Goal: Task Accomplishment & Management: Use online tool/utility

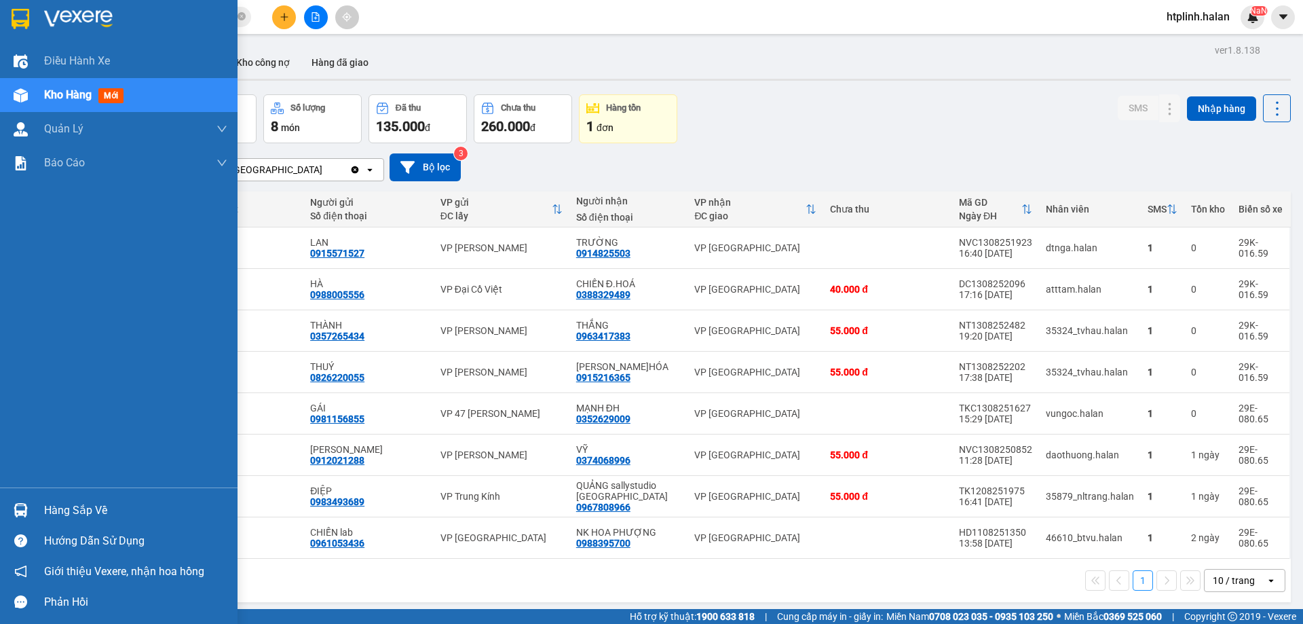
click at [0, 504] on div "Hàng sắp về" at bounding box center [119, 510] width 238 height 31
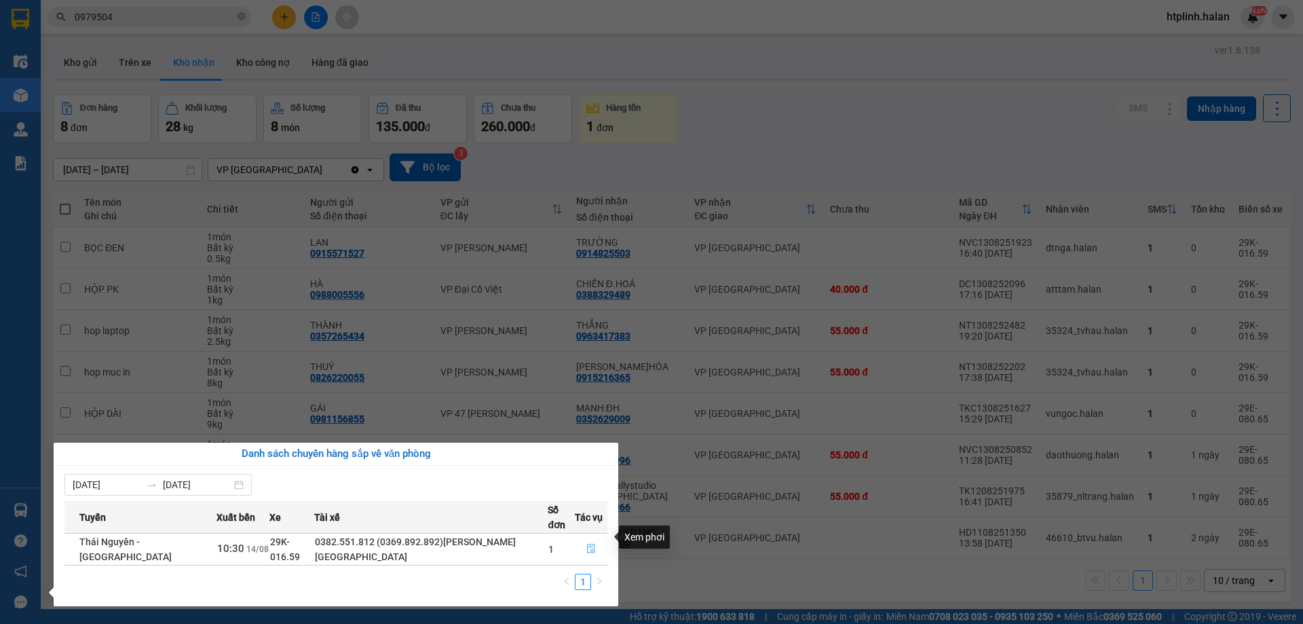
click at [582, 539] on button "button" at bounding box center [591, 549] width 31 height 22
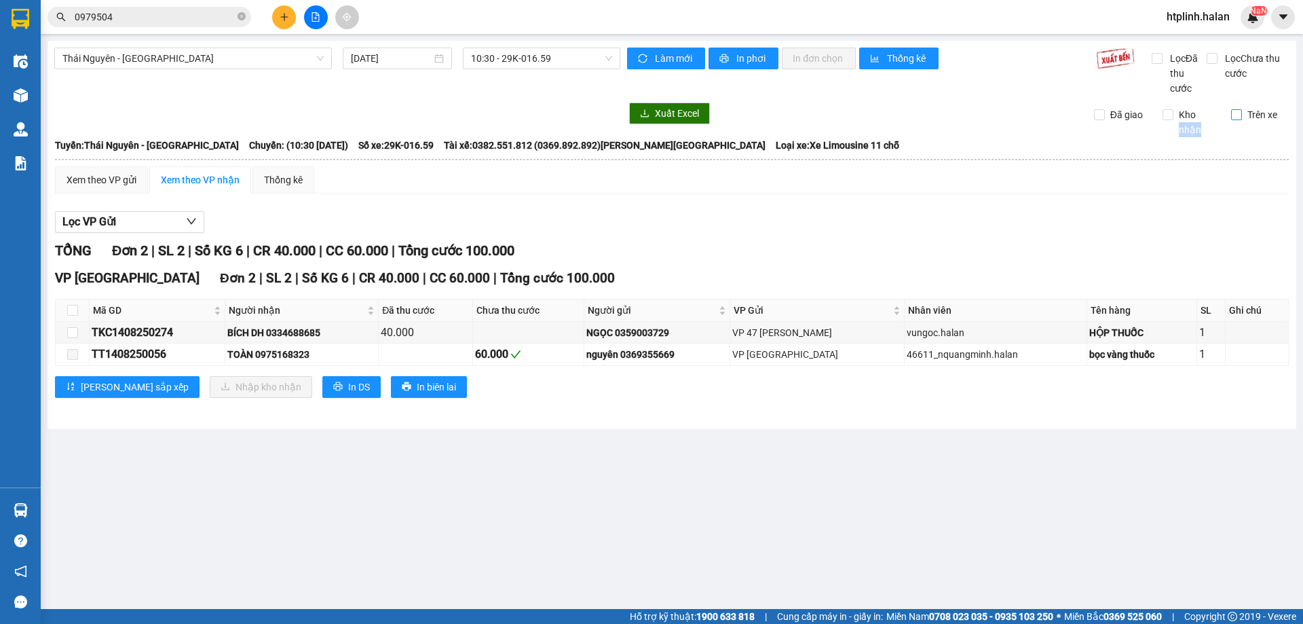
drag, startPoint x: 1218, startPoint y: 115, endPoint x: 1241, endPoint y: 117, distance: 23.2
click at [1241, 124] on div "Đã giao Kho nhận Trên xe" at bounding box center [1187, 130] width 206 height 13
click at [1241, 117] on input "Trên xe" at bounding box center [1236, 114] width 11 height 11
checkbox input "true"
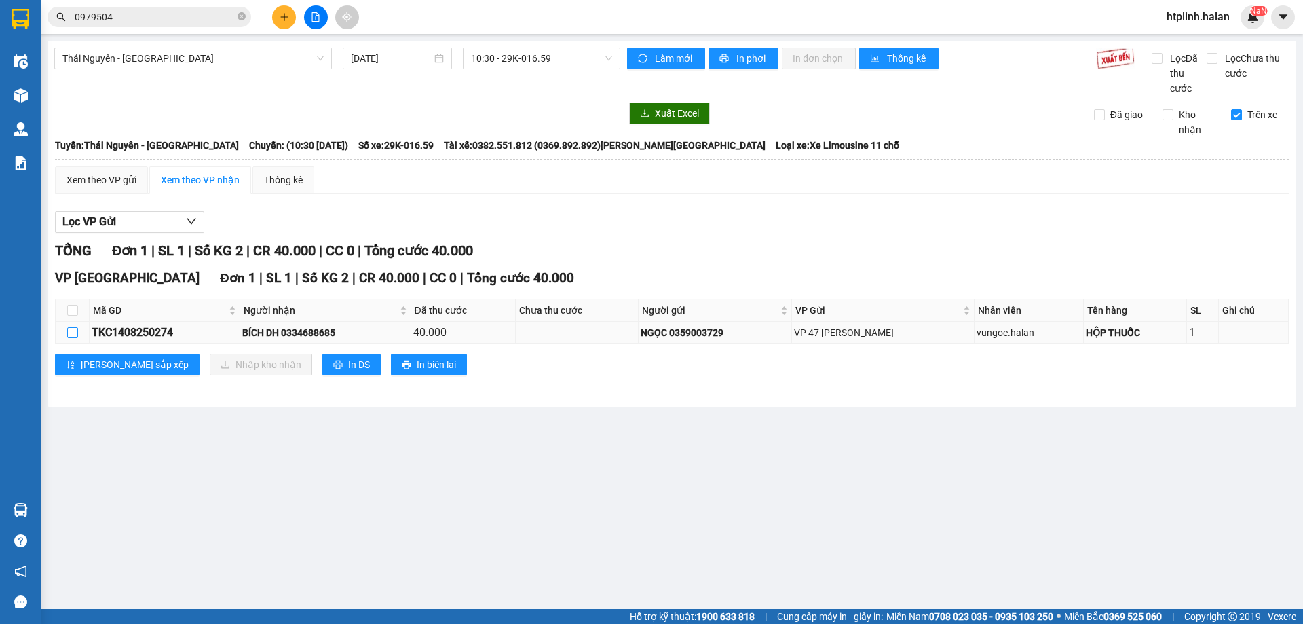
click at [71, 325] on label at bounding box center [72, 332] width 11 height 15
click at [71, 327] on input "checkbox" at bounding box center [72, 332] width 11 height 11
checkbox input "true"
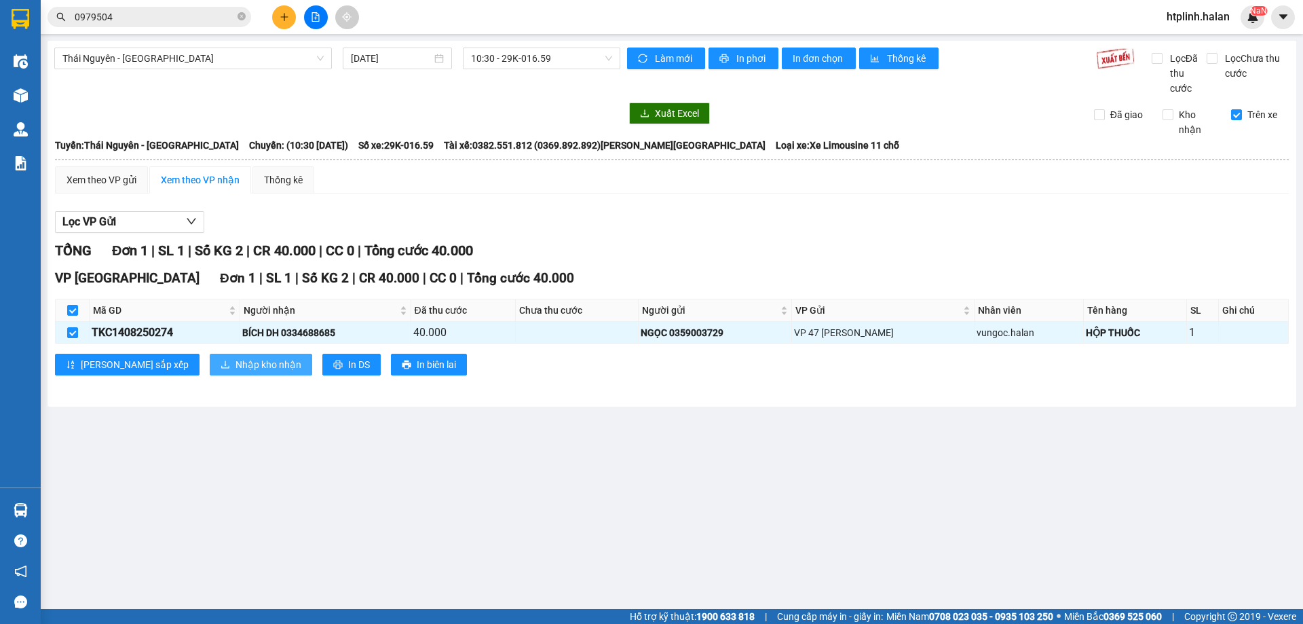
click at [235, 360] on span "Nhập kho nhận" at bounding box center [268, 364] width 66 height 15
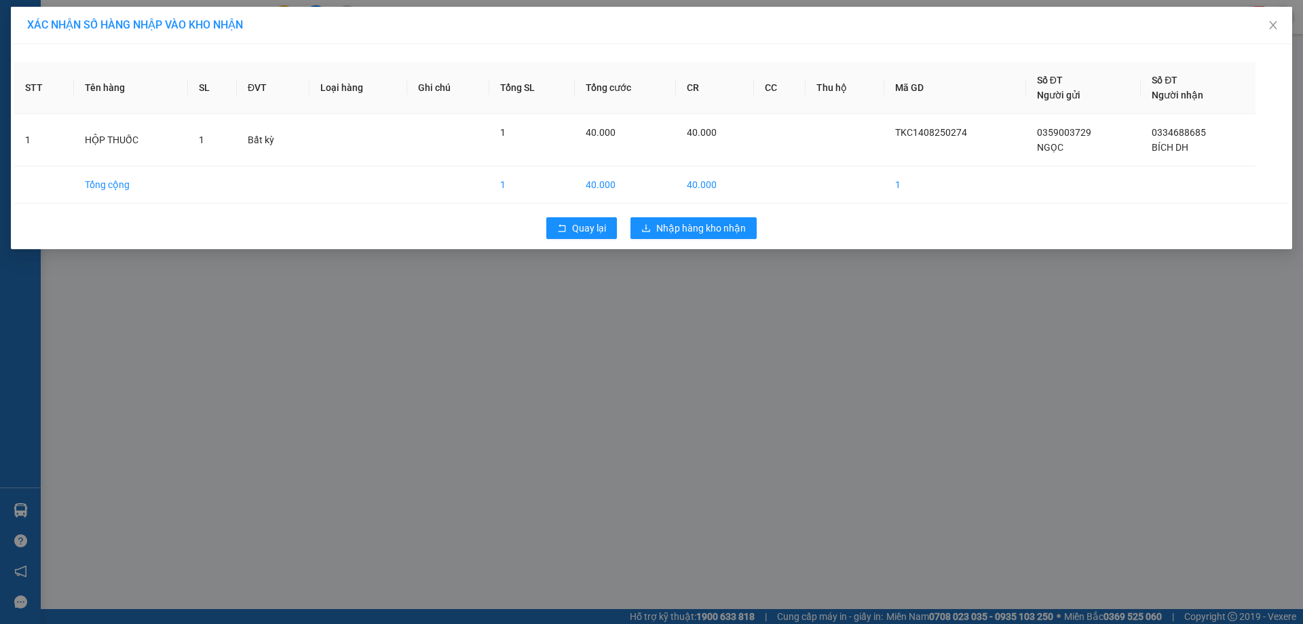
click at [658, 241] on div "Quay lại Nhập hàng kho nhận" at bounding box center [651, 227] width 1275 height 35
click at [671, 221] on span "Nhập hàng kho nhận" at bounding box center [701, 228] width 90 height 15
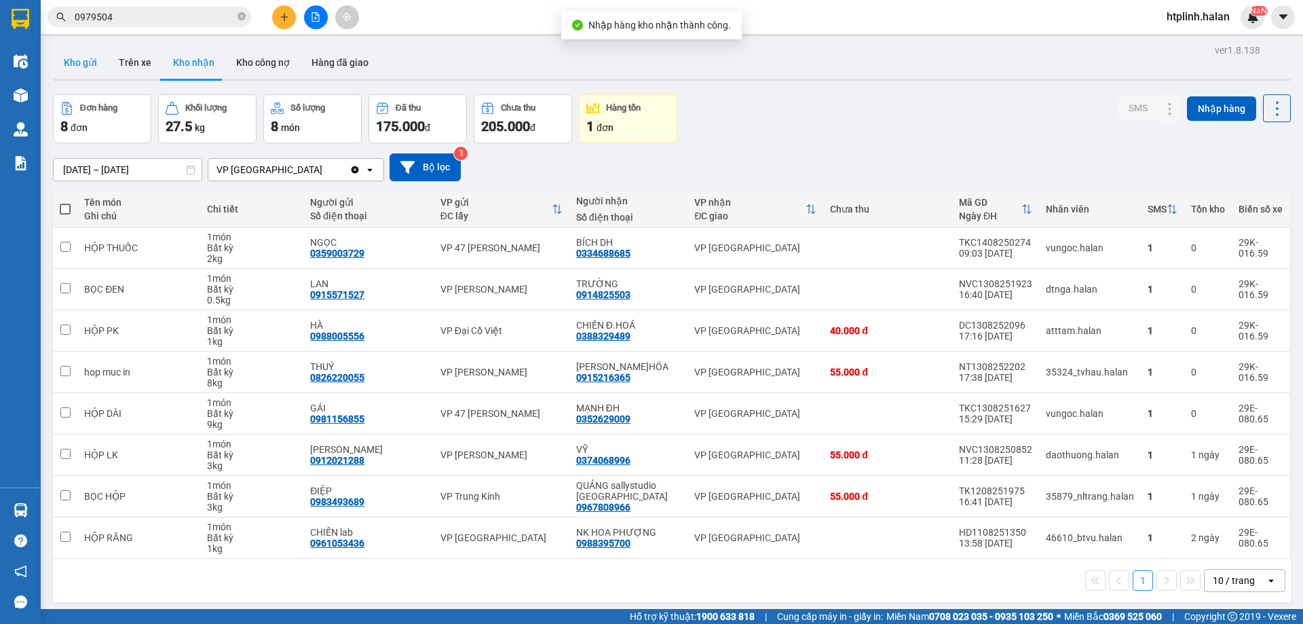
click at [90, 67] on button "Kho gửi" at bounding box center [80, 62] width 55 height 33
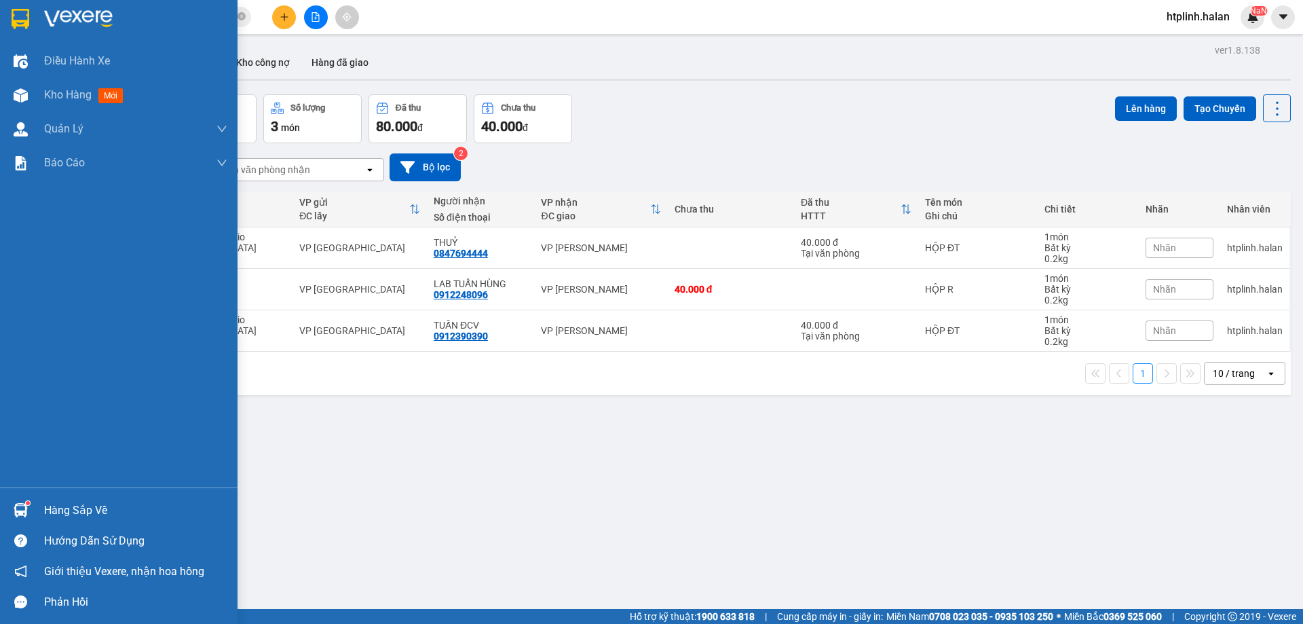
click at [25, 520] on div at bounding box center [21, 510] width 24 height 24
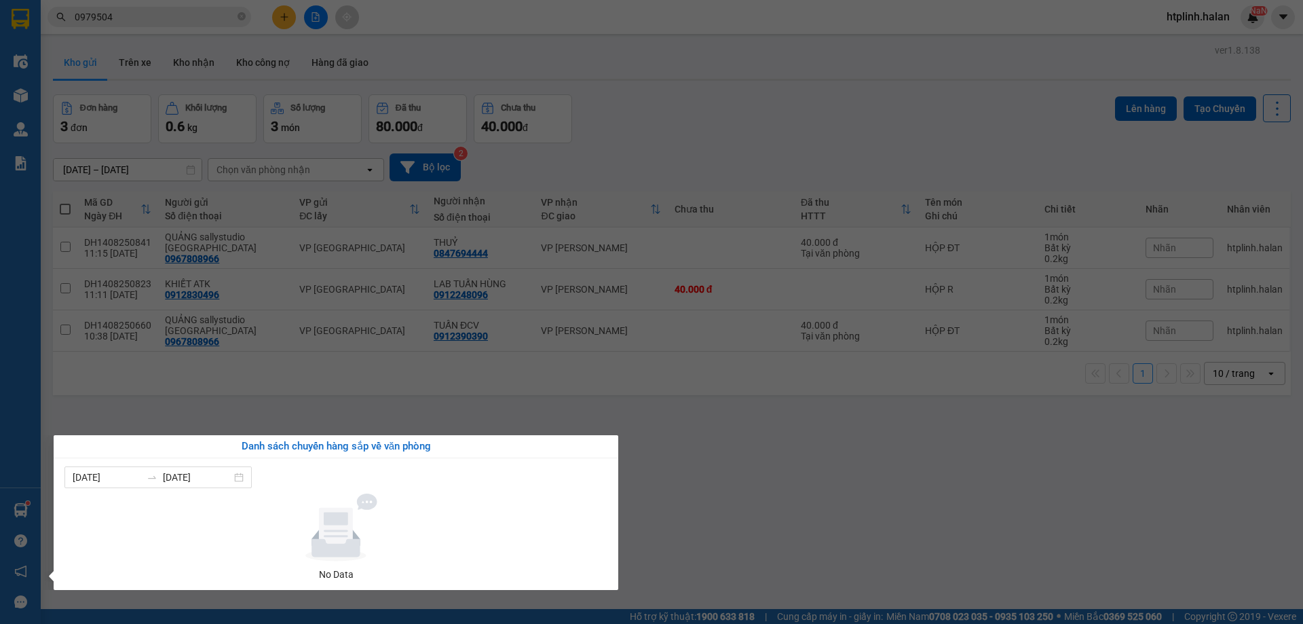
click at [280, 402] on section "Kết quả tìm kiếm ( 6 ) Bộ lọc Mã ĐH Trạng thái Món hàng Thu hộ Tổng cước Chưa c…" at bounding box center [651, 312] width 1303 height 624
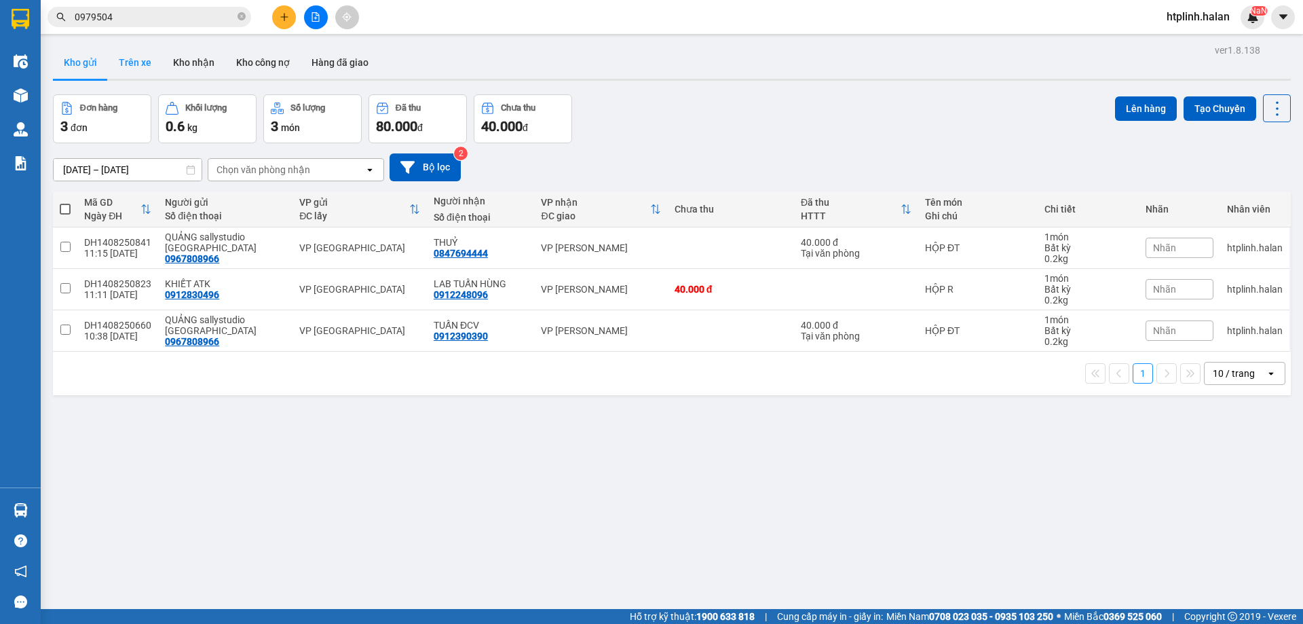
click at [128, 66] on button "Trên xe" at bounding box center [135, 62] width 54 height 33
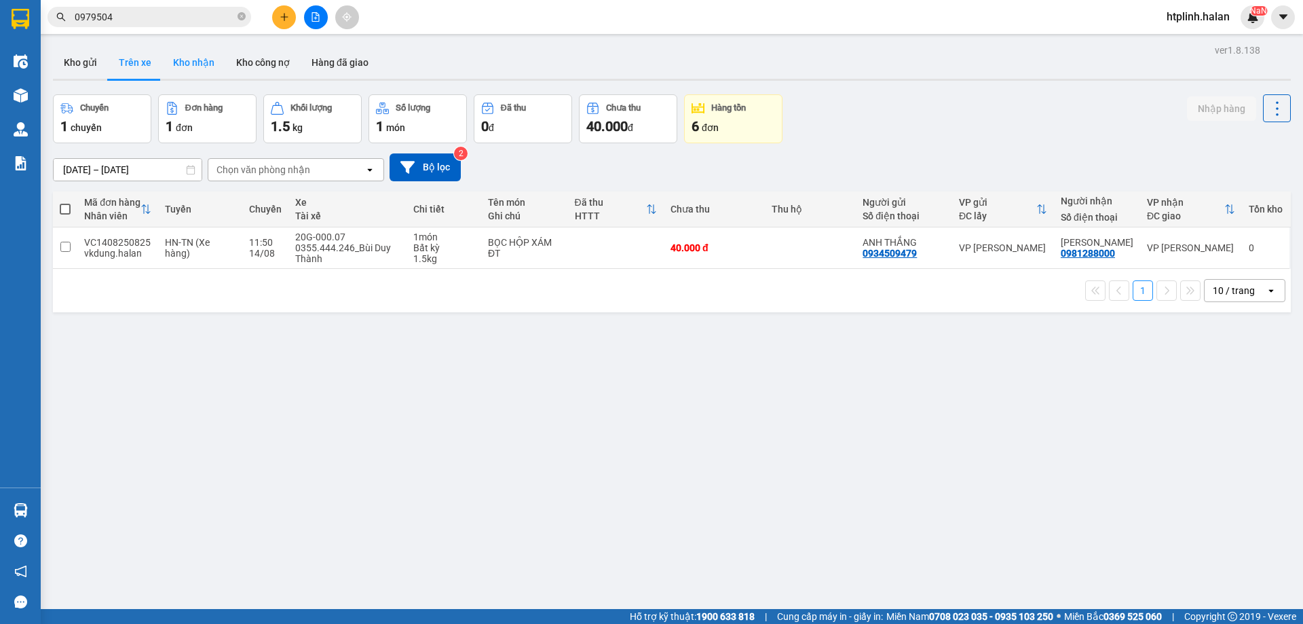
click at [205, 60] on button "Kho nhận" at bounding box center [193, 62] width 63 height 33
type input "[DATE] – [DATE]"
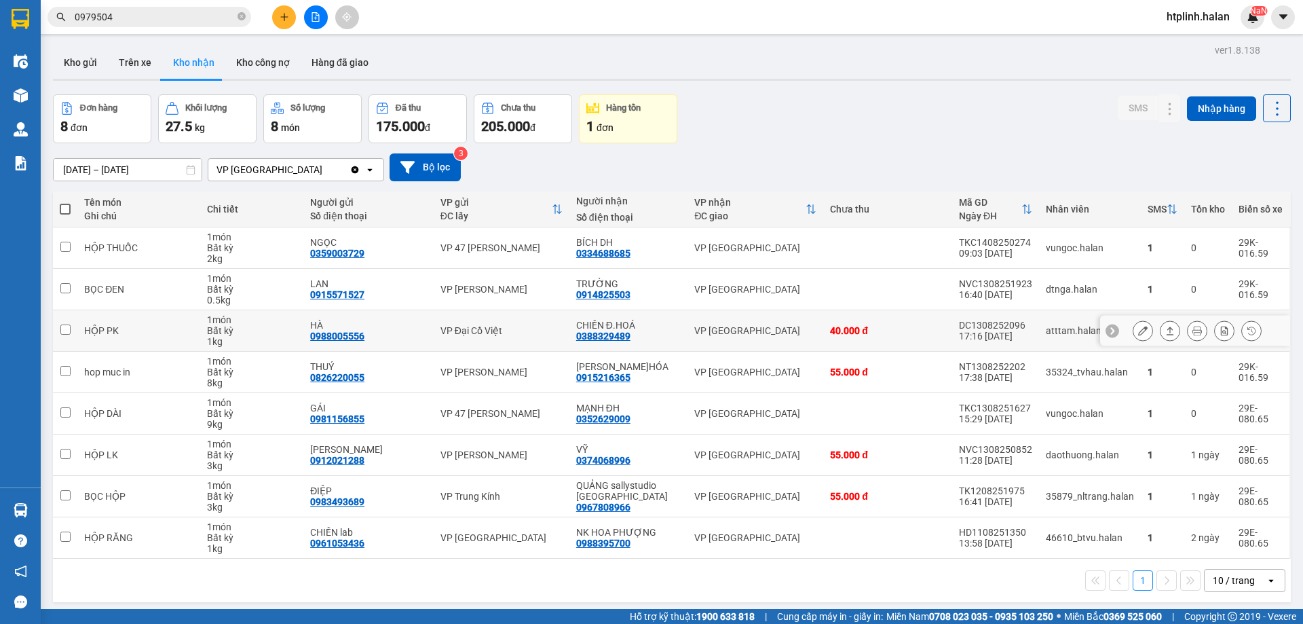
scroll to position [62, 0]
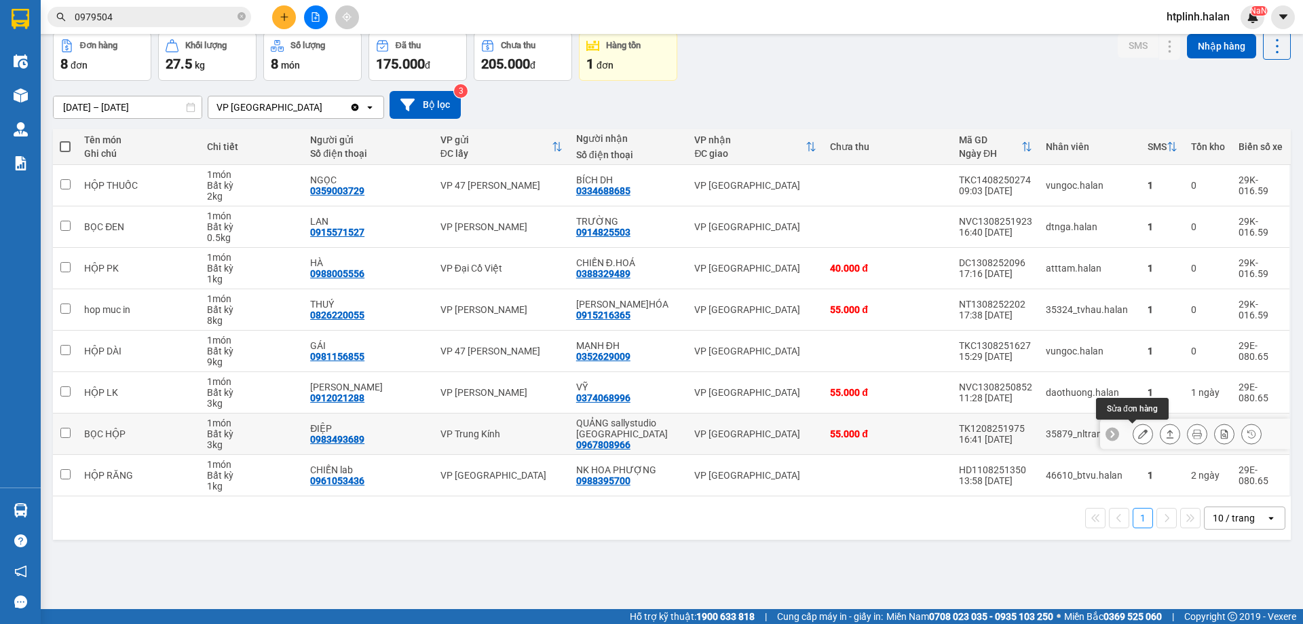
click at [1138, 430] on icon at bounding box center [1143, 434] width 10 height 10
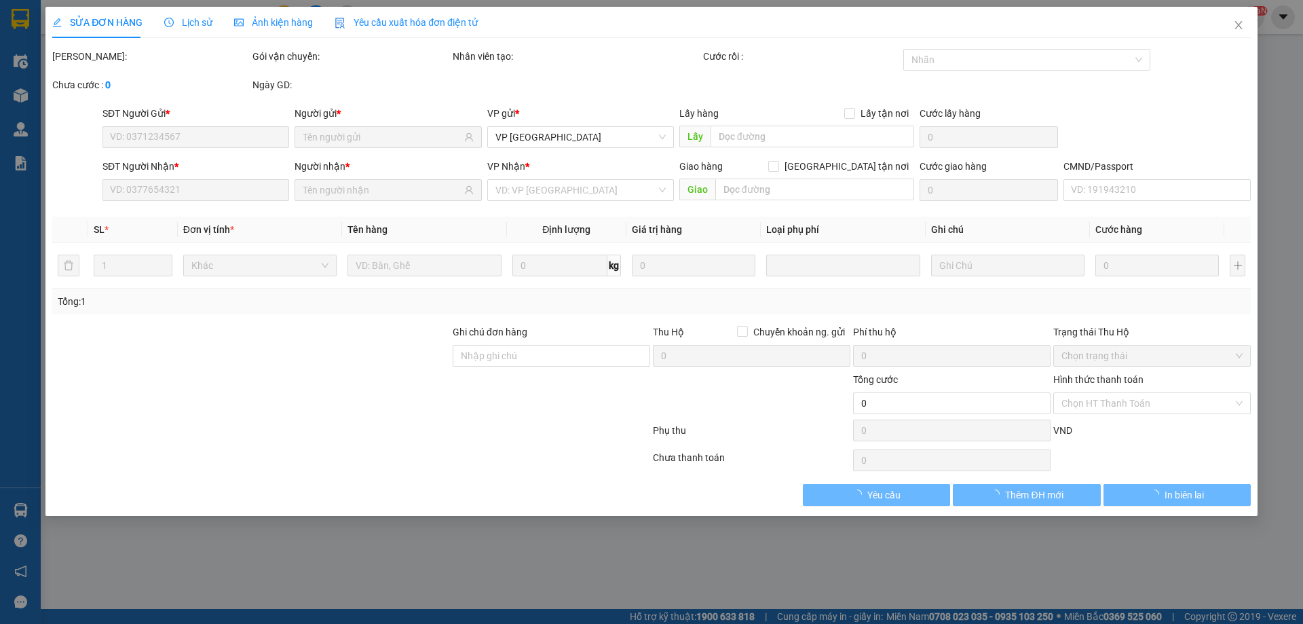
type input "0983493689"
type input "ĐIỆP"
type input "0967808966"
type input "QUẢNG sallystudio [GEOGRAPHIC_DATA]"
type input "55.000"
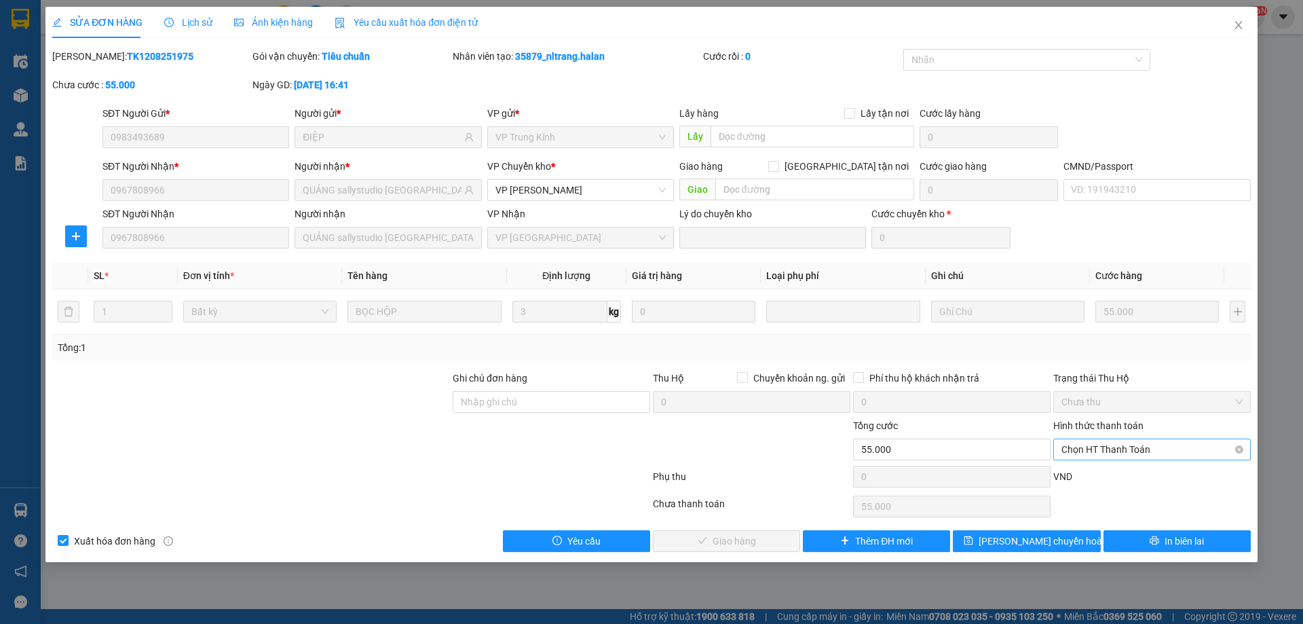
click at [1086, 449] on span "Chọn HT Thanh Toán" at bounding box center [1151, 449] width 181 height 20
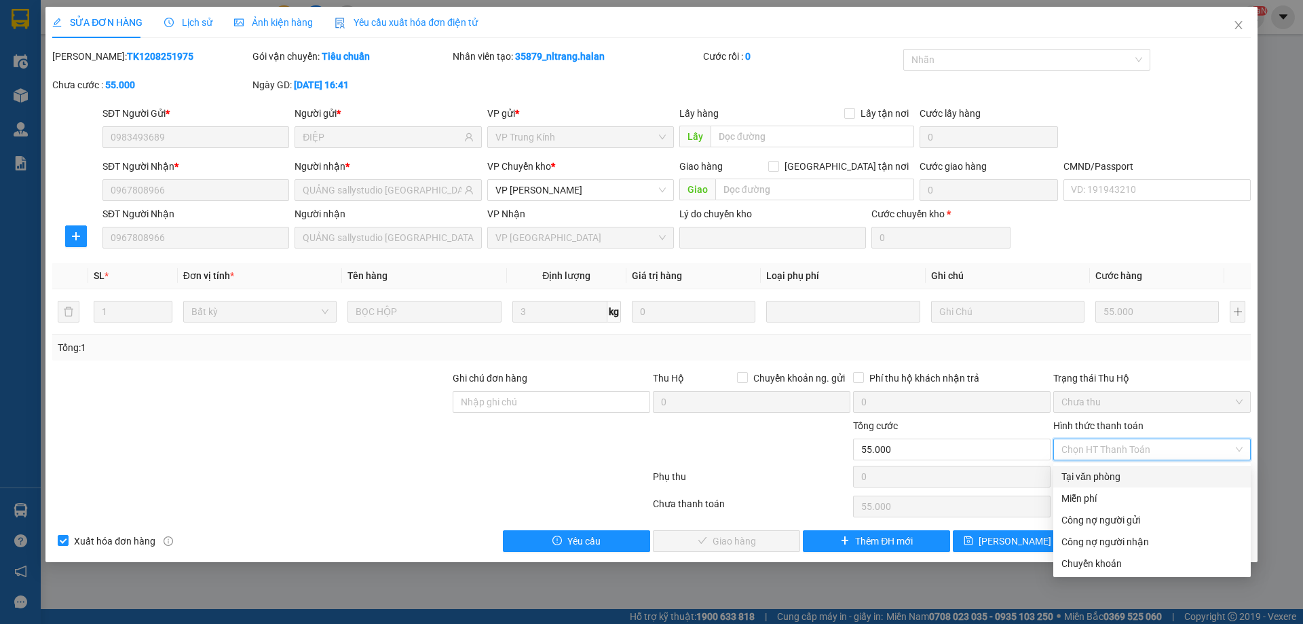
drag, startPoint x: 1086, startPoint y: 468, endPoint x: 1078, endPoint y: 479, distance: 13.6
click at [1086, 469] on div "Tại văn phòng" at bounding box center [1151, 477] width 197 height 22
type input "0"
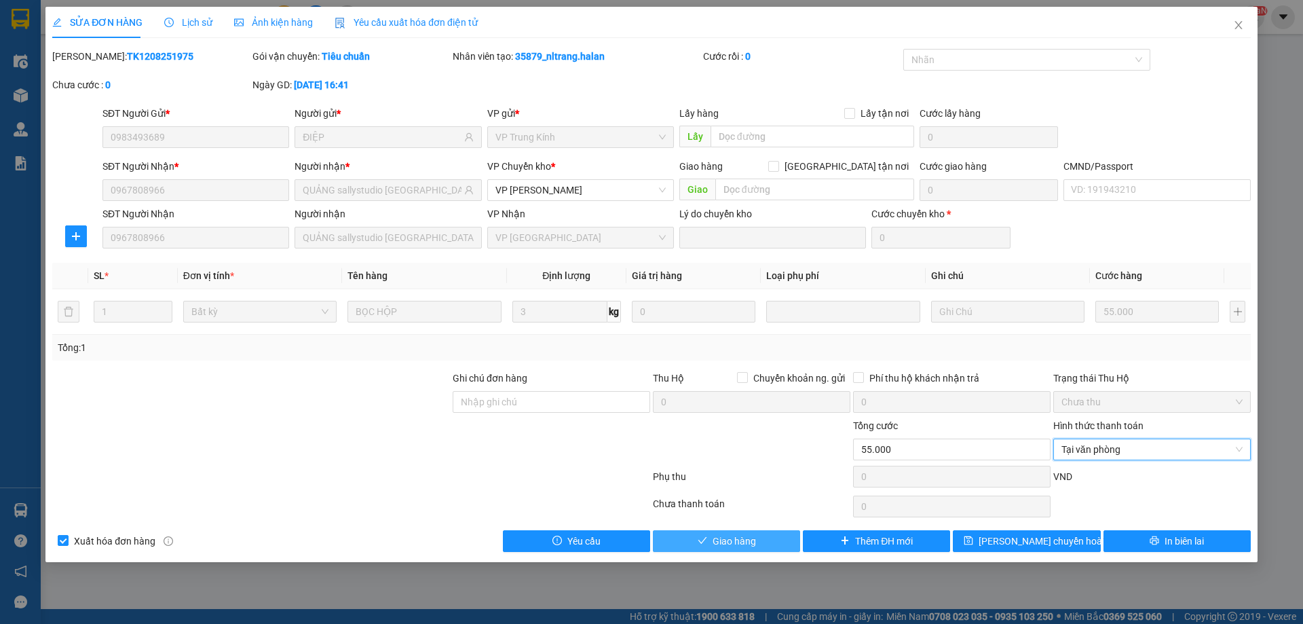
click at [772, 540] on button "Giao hàng" at bounding box center [726, 541] width 147 height 22
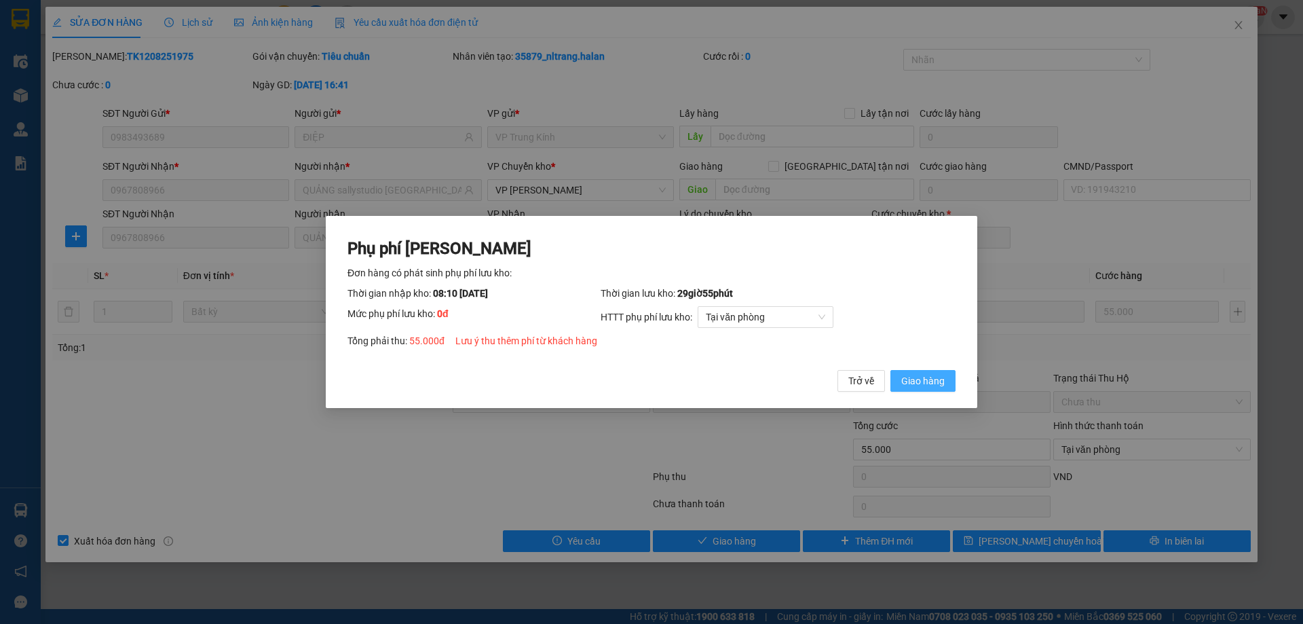
click at [947, 385] on button "Giao hàng" at bounding box center [922, 381] width 65 height 22
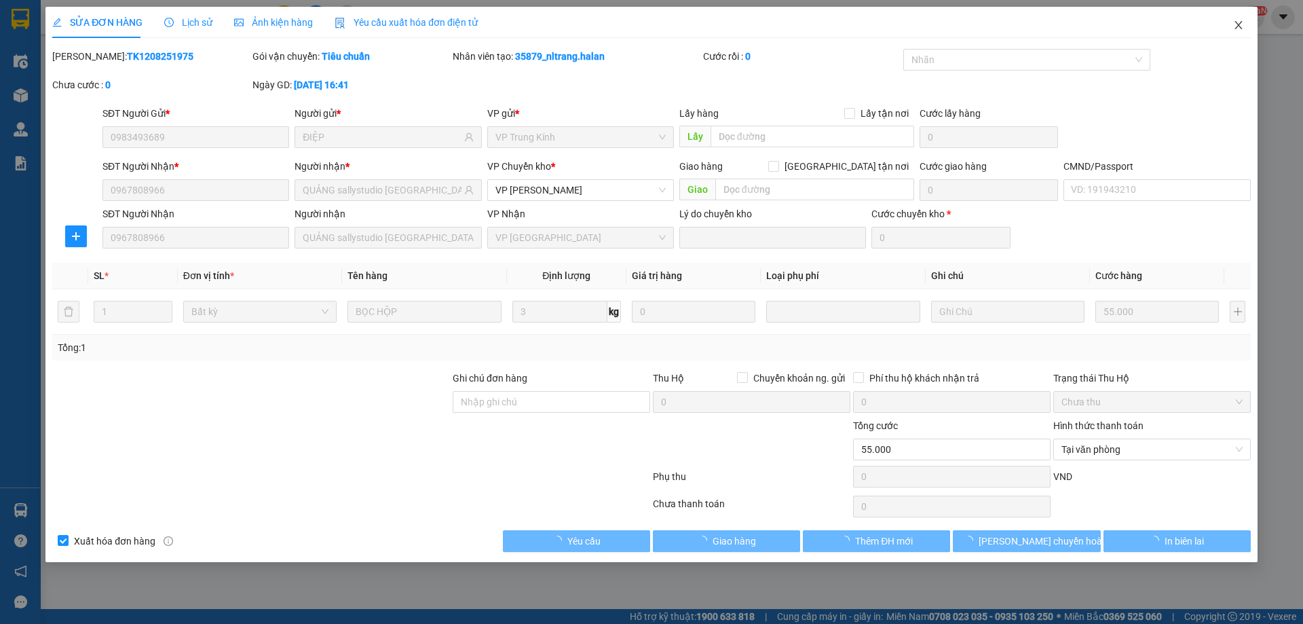
click at [1241, 31] on icon "close" at bounding box center [1238, 25] width 11 height 11
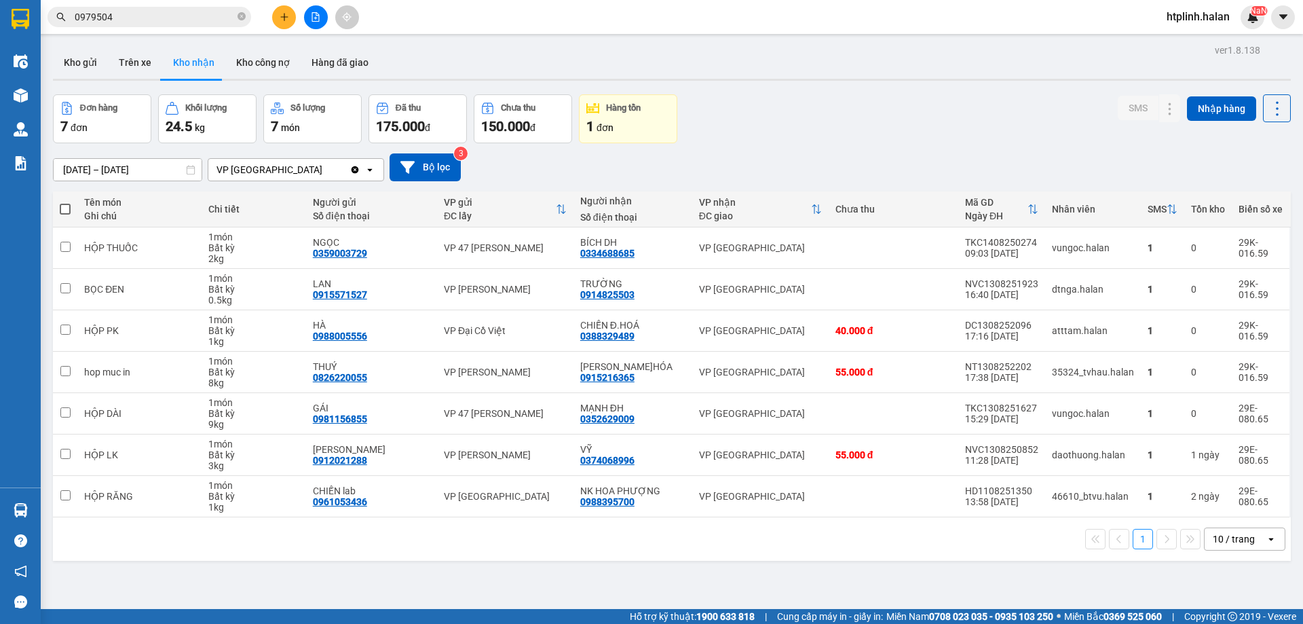
scroll to position [62, 0]
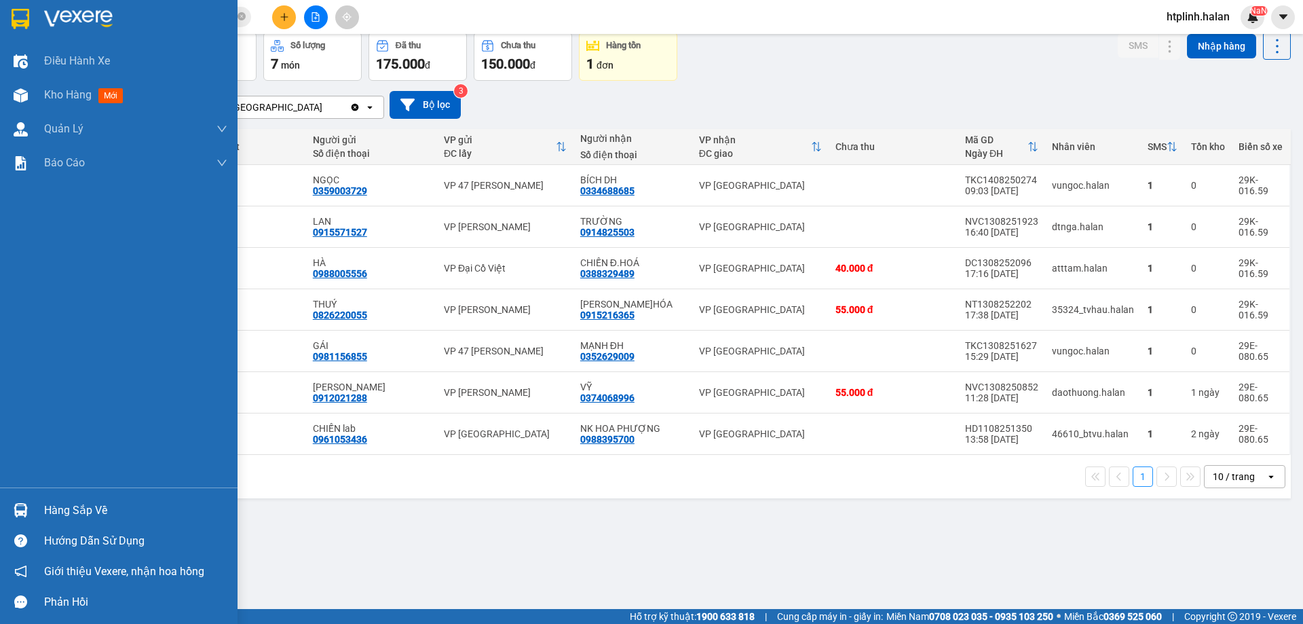
click at [150, 497] on div "Hàng sắp về" at bounding box center [119, 510] width 238 height 31
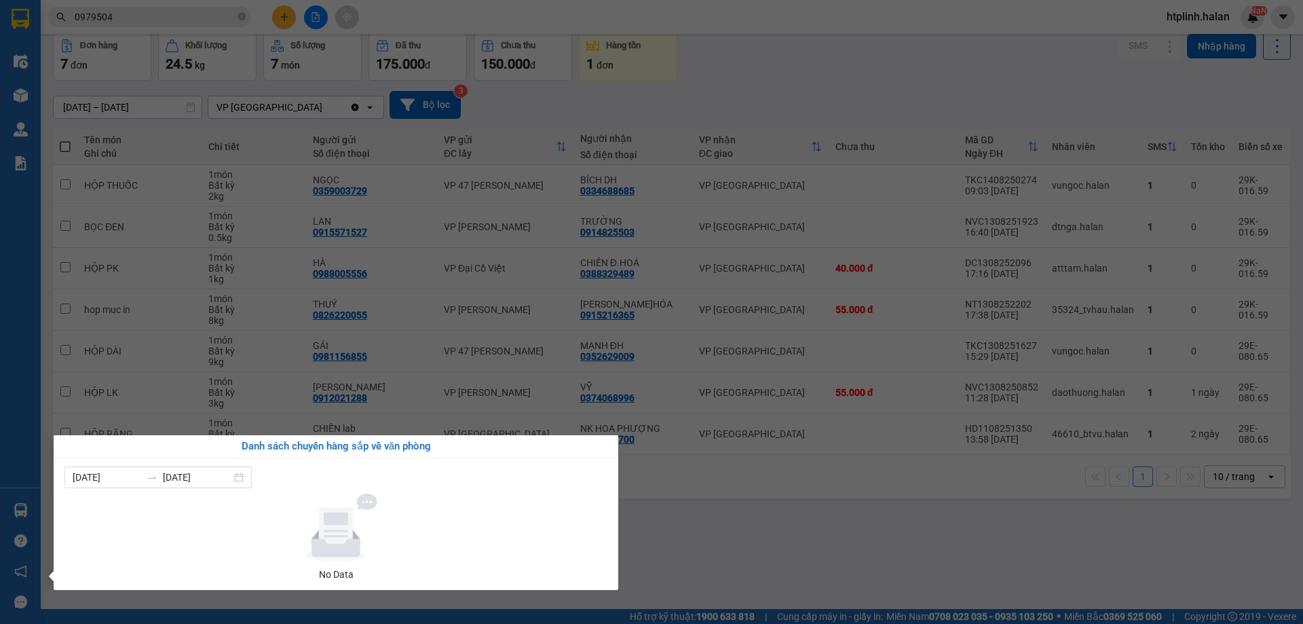
click at [718, 358] on section "Kết quả tìm kiếm ( 6 ) Bộ lọc Mã ĐH Trạng thái Món hàng Thu hộ Tổng cước Chưa c…" at bounding box center [651, 312] width 1303 height 624
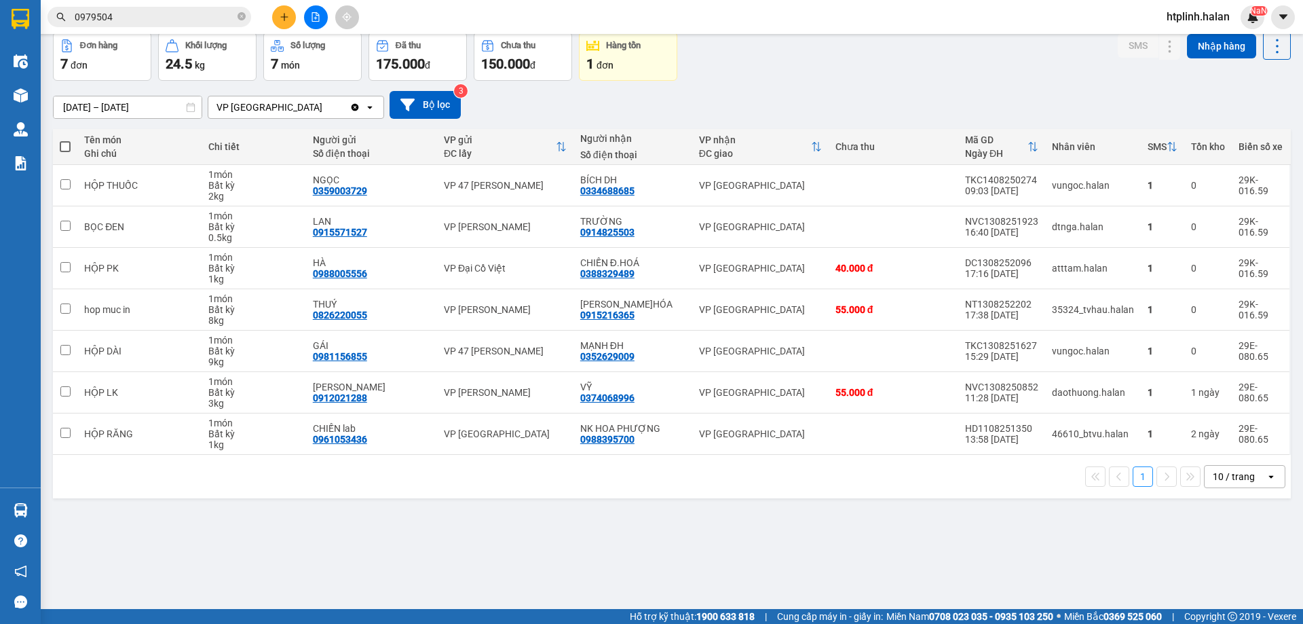
scroll to position [0, 0]
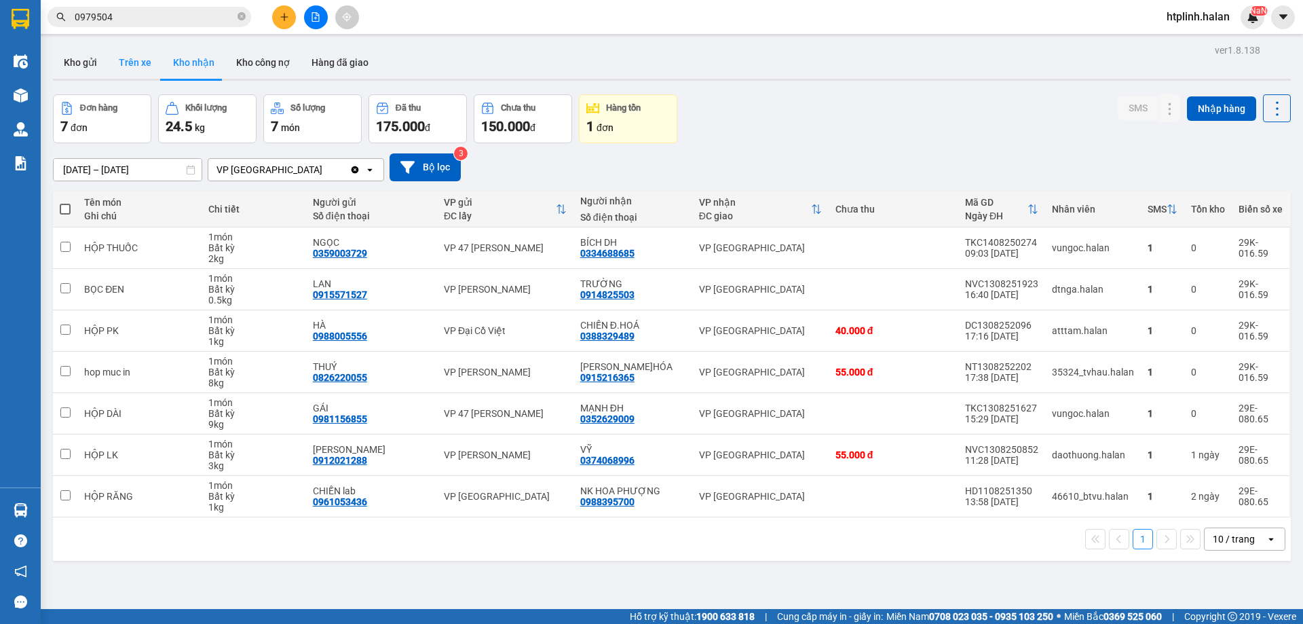
click at [117, 64] on button "Trên xe" at bounding box center [135, 62] width 54 height 33
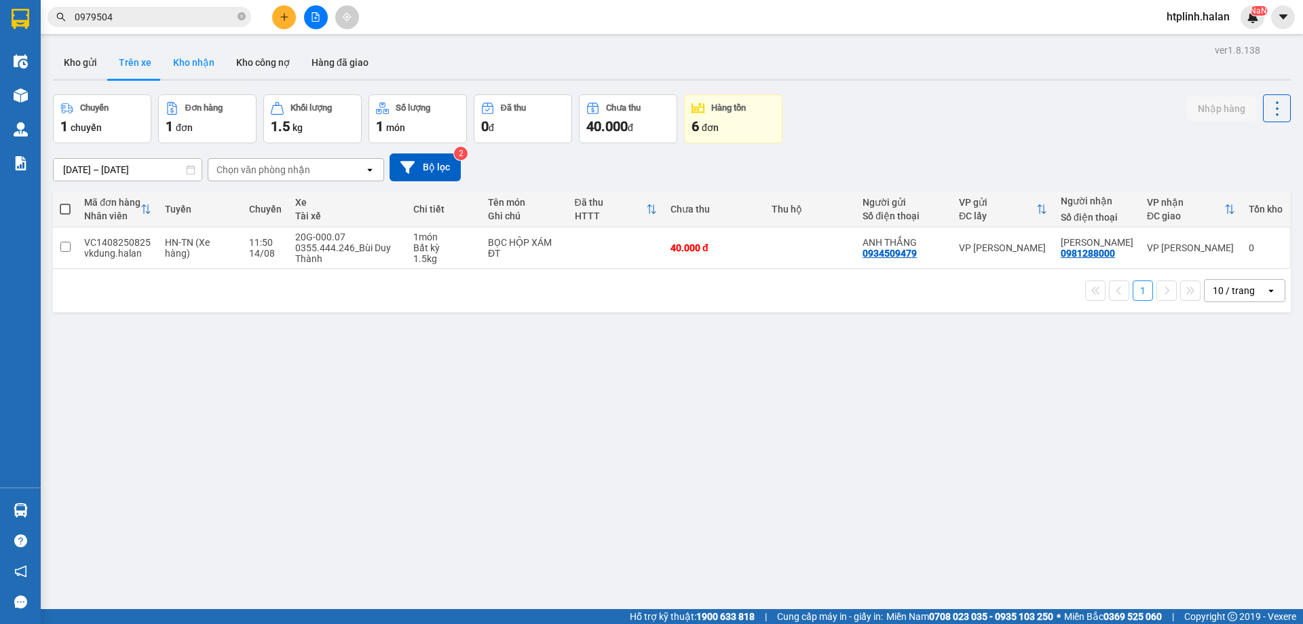
click at [169, 75] on button "Kho nhận" at bounding box center [193, 62] width 63 height 33
type input "[DATE] – [DATE]"
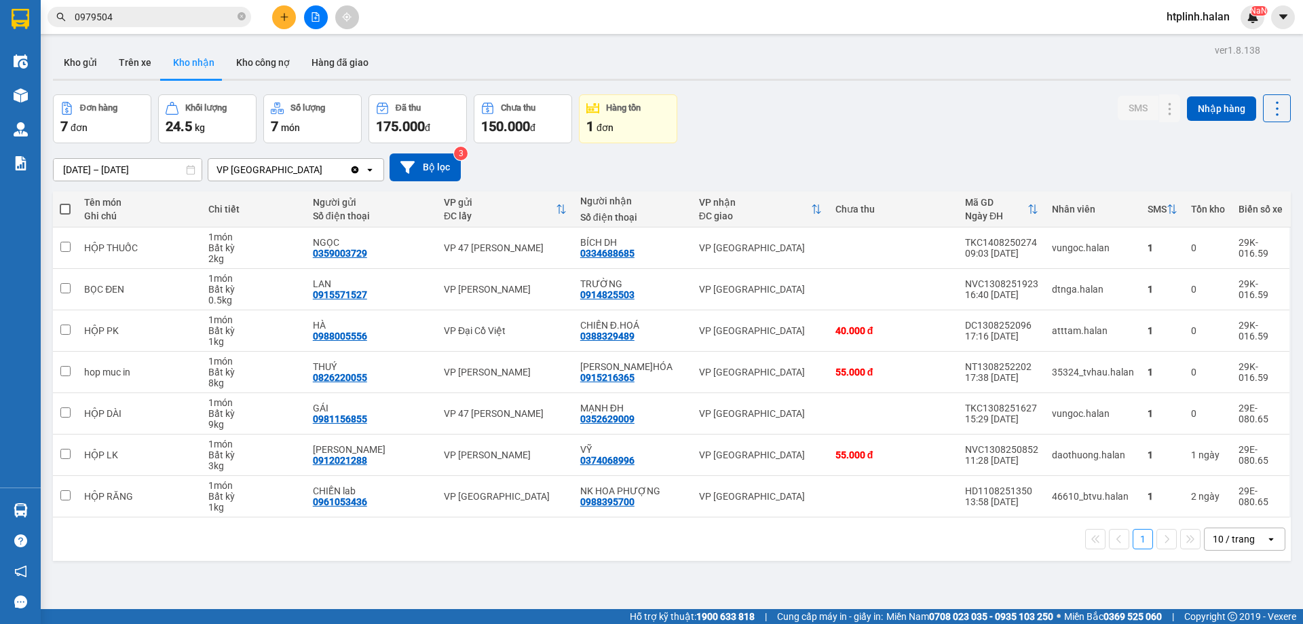
click at [838, 89] on div "ver 1.8.138 Kho gửi Trên xe Kho nhận Kho công nợ Hàng đã giao Đơn hàng 7 đơn Kh…" at bounding box center [672, 353] width 1249 height 624
click at [154, 17] on input "0979504" at bounding box center [155, 17] width 160 height 15
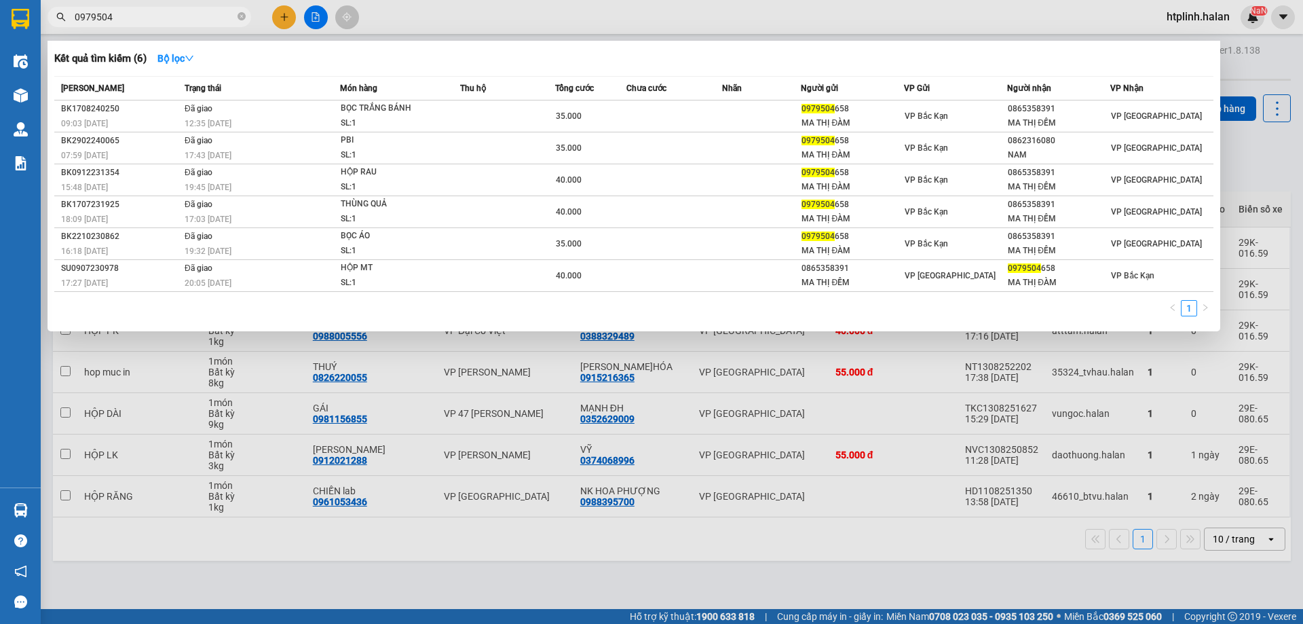
click at [154, 17] on input "0979504" at bounding box center [155, 17] width 160 height 15
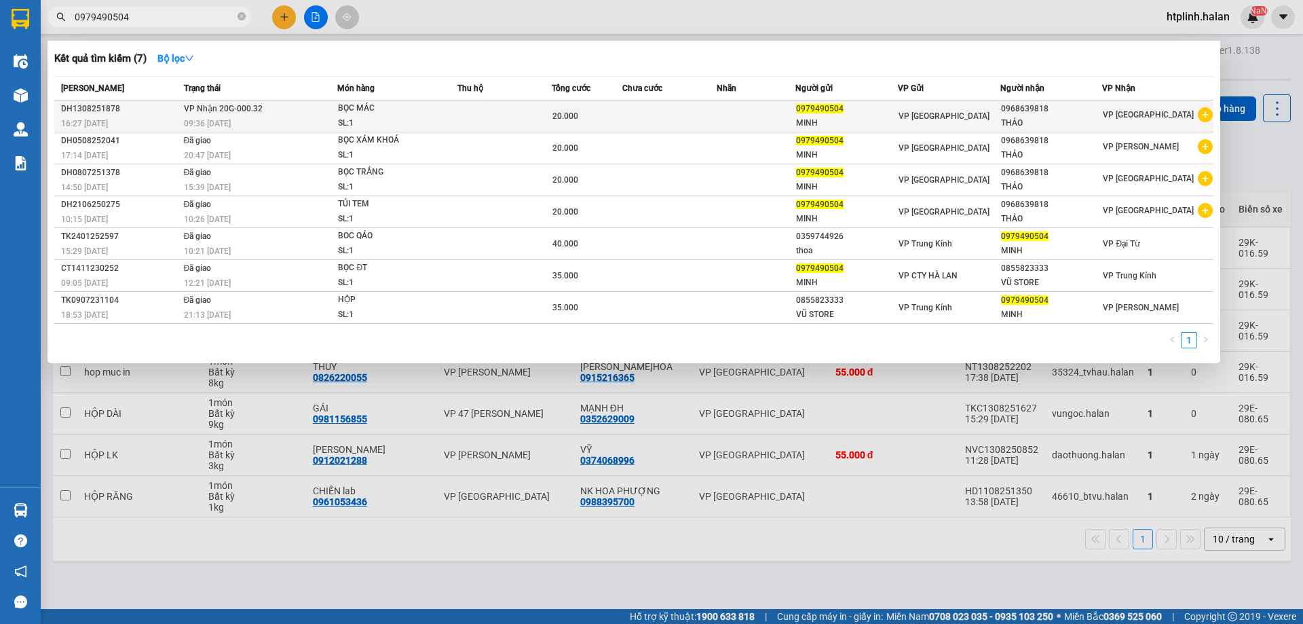
type input "0979490504"
click at [234, 107] on span "VP Nhận 20G-000.32" at bounding box center [223, 109] width 79 height 10
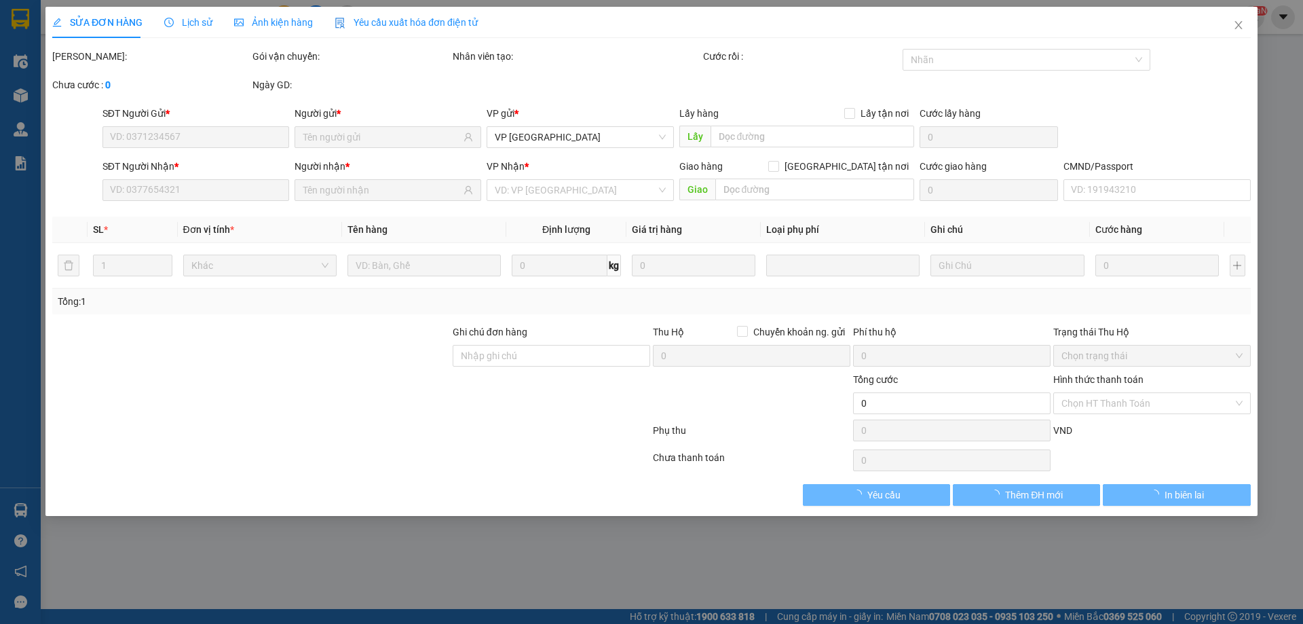
type input "0979490504"
type input "0968639818"
type input "20.000"
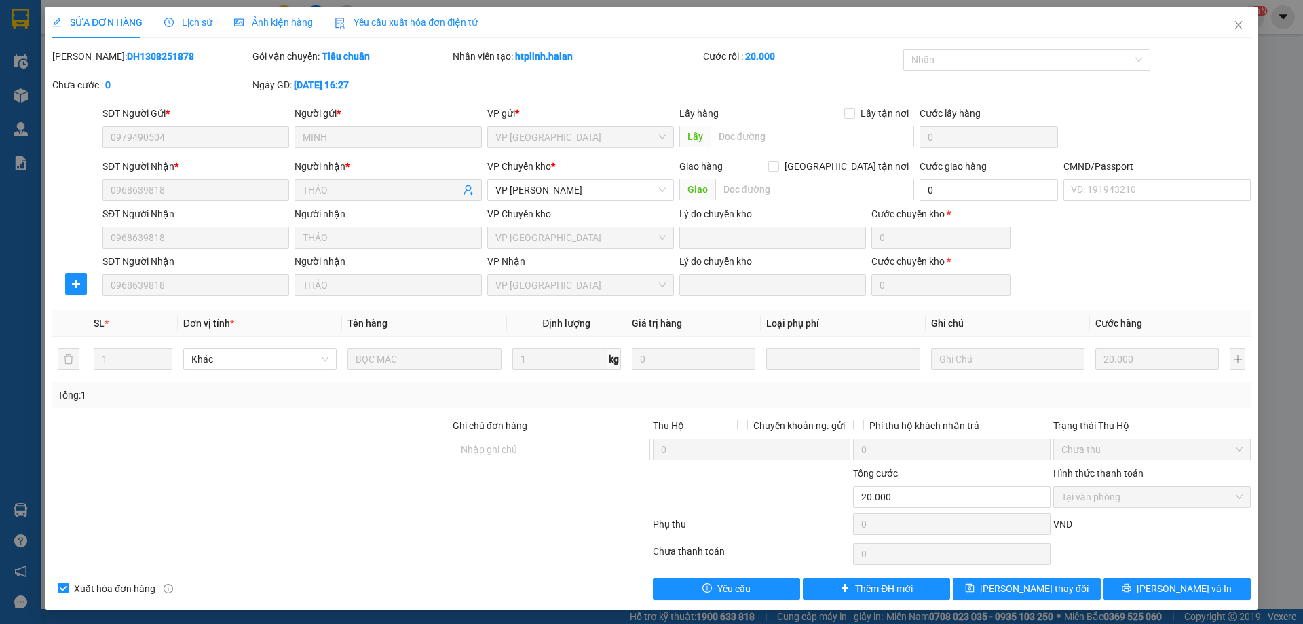
scroll to position [2, 0]
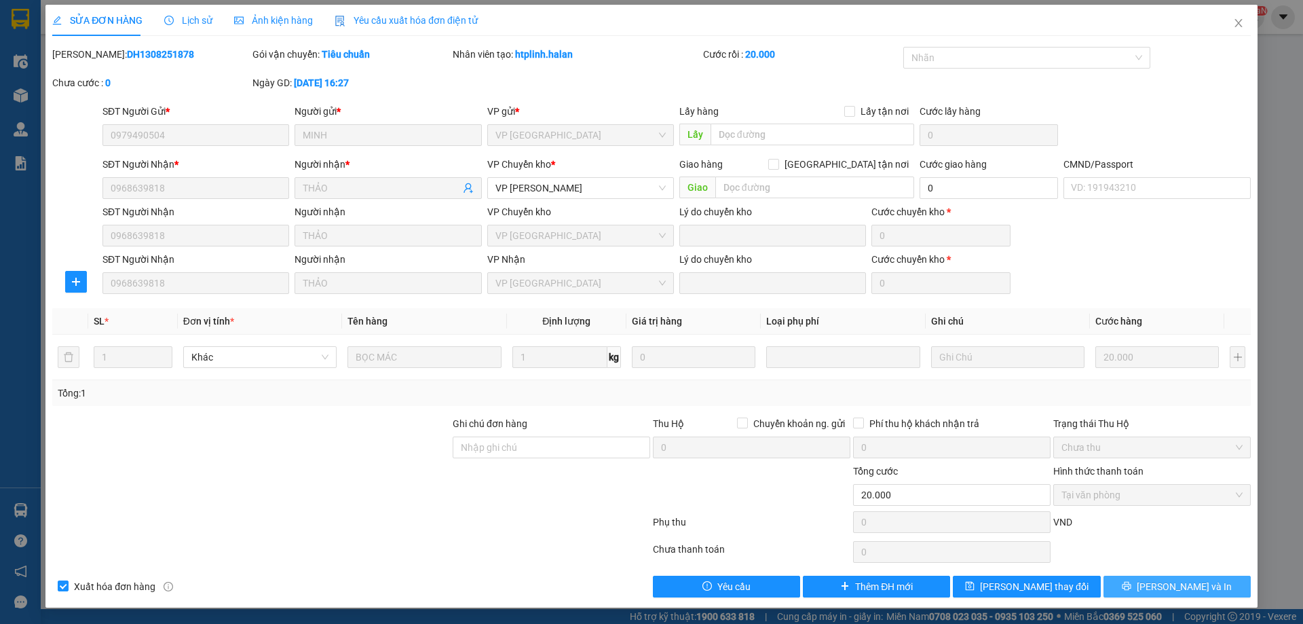
click at [1115, 584] on button "Lưu và In" at bounding box center [1177, 587] width 147 height 22
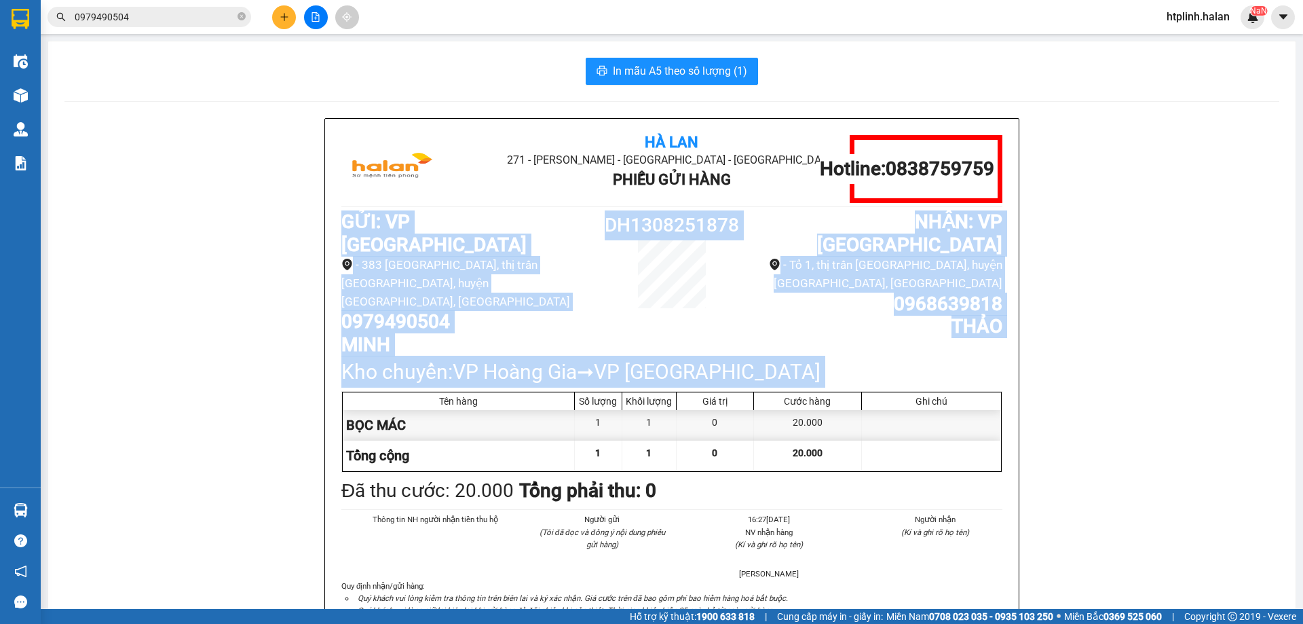
drag, startPoint x: 802, startPoint y: 208, endPoint x: 911, endPoint y: 349, distance: 178.0
click at [911, 349] on div "Hà Lan 271 - Dương Tự Minh - Phường Tân Long - Thái Nguyên Phiếu Gửi Hàng Hotli…" at bounding box center [672, 385] width 694 height 533
click at [776, 356] on div "Kho chuyển: VP Hoàng Gia➞VP Yên Bình" at bounding box center [671, 372] width 661 height 32
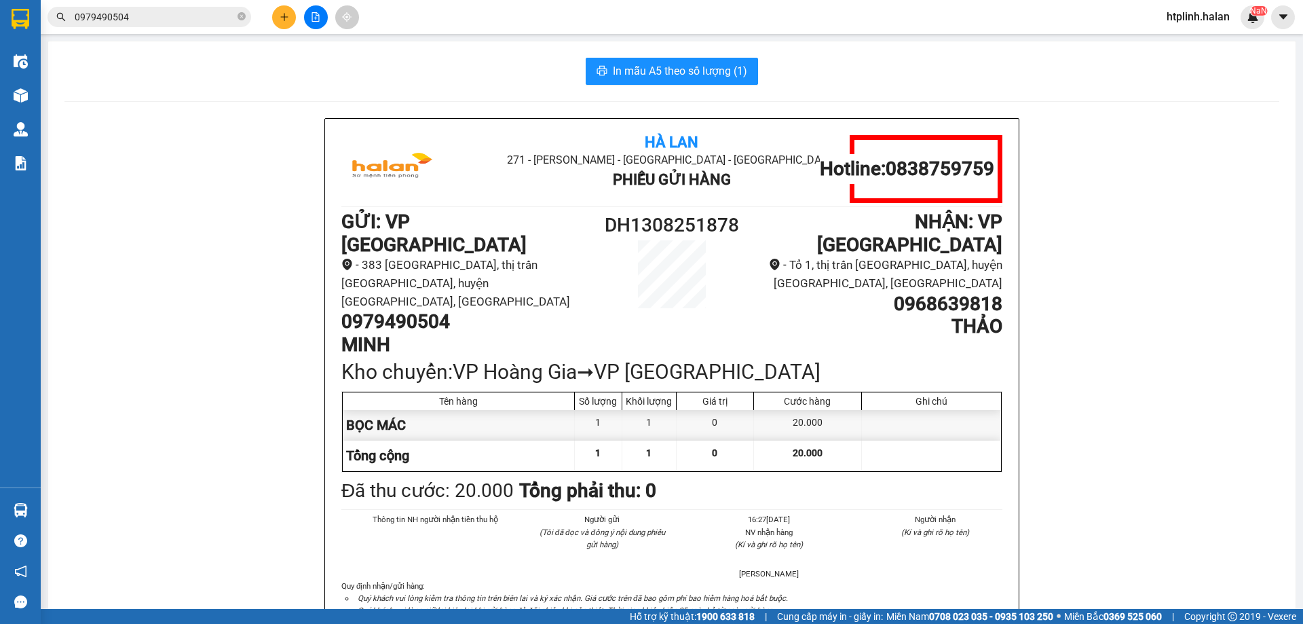
click at [159, 6] on div "Kết quả tìm kiếm ( 7 ) Bộ lọc Mã ĐH Trạng thái Món hàng Thu hộ Tổng cước Chưa c…" at bounding box center [132, 17] width 265 height 24
click at [164, 10] on input "0979490504" at bounding box center [155, 17] width 160 height 15
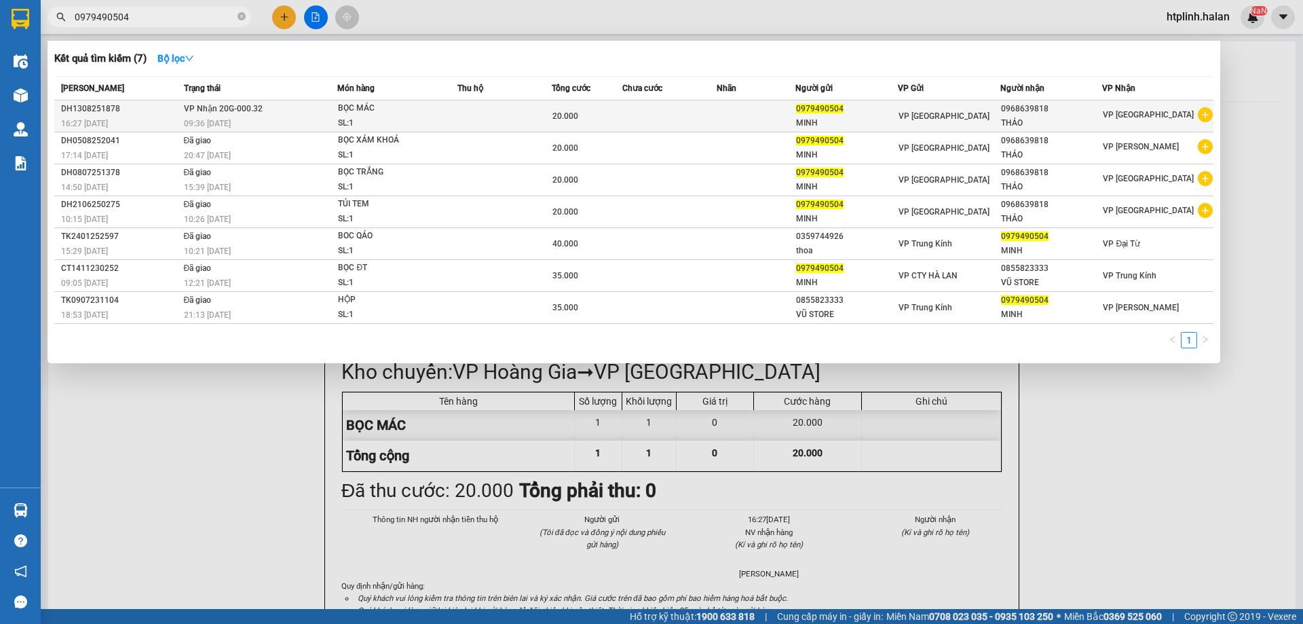
click at [210, 101] on td "VP Nhận 20G-000.32 09:36 - 14/08" at bounding box center [259, 116] width 157 height 32
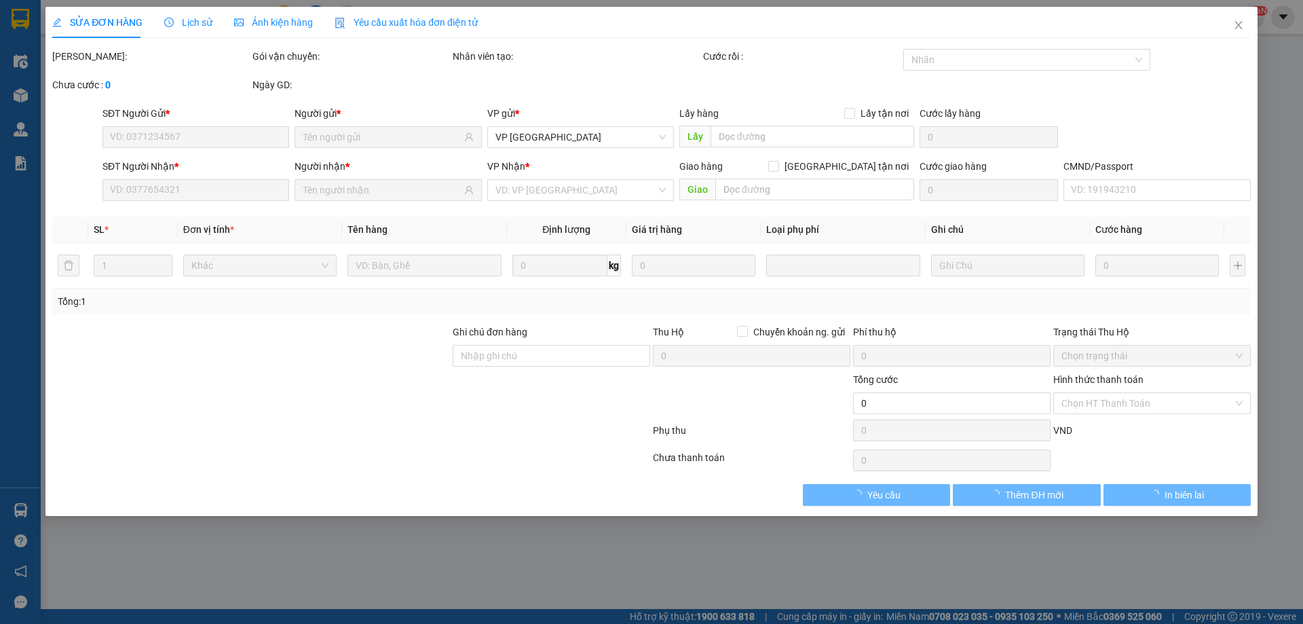
type input "0979490504"
type input "0968639818"
type input "20.000"
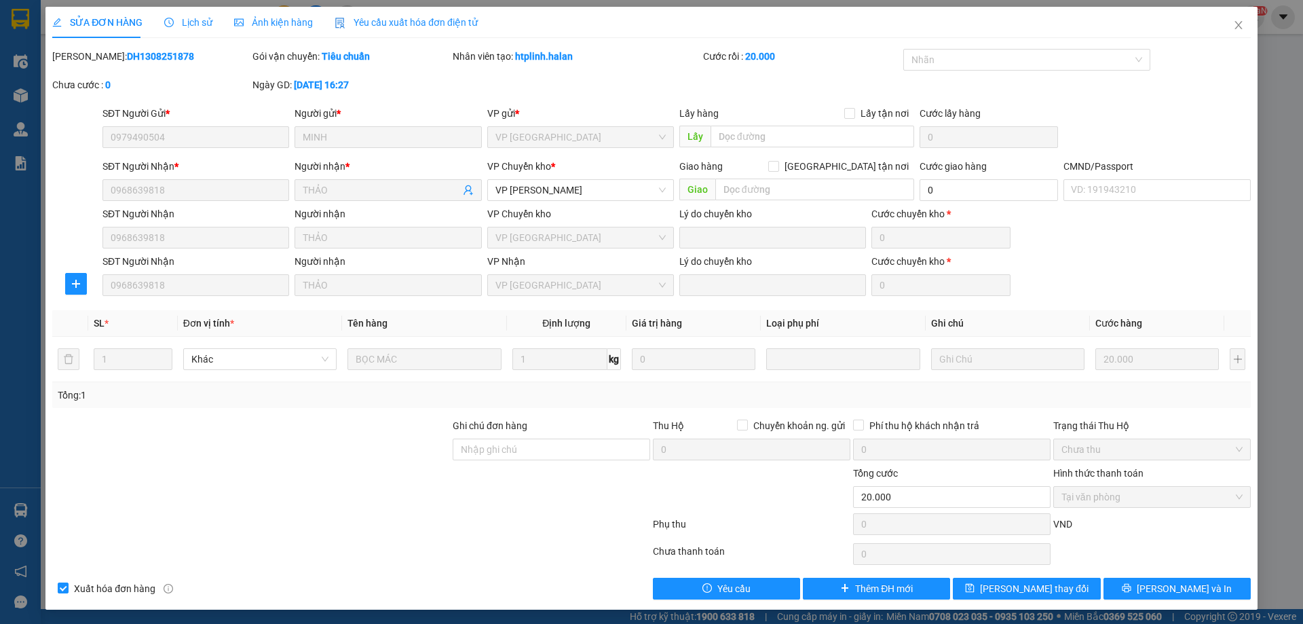
scroll to position [2, 0]
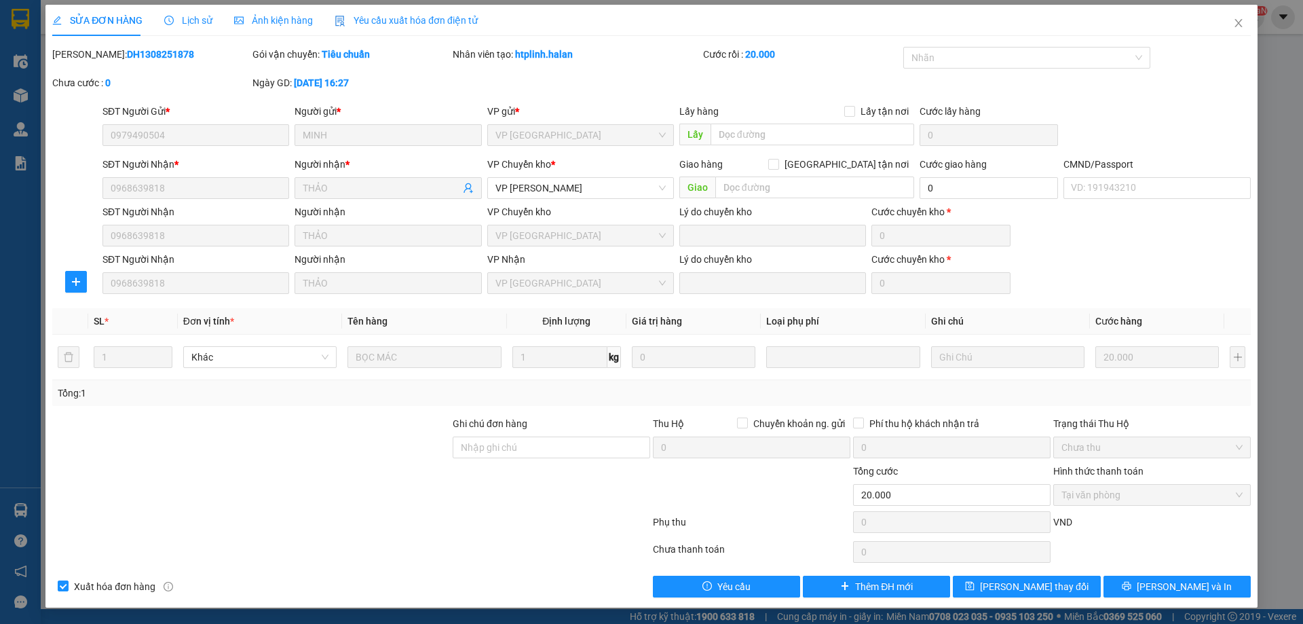
click at [357, 250] on form "SĐT Người Gửi * 0979490504 Người gửi * MINH VP gửi * VP Định Hóa Lấy hàng Lấy t…" at bounding box center [651, 201] width 1199 height 194
click at [335, 295] on div "SĐT Người Nhận 0968639818 Người nhận THẢO VP Nhận VP Phú Bình Lý do chuyển kho …" at bounding box center [676, 275] width 1151 height 46
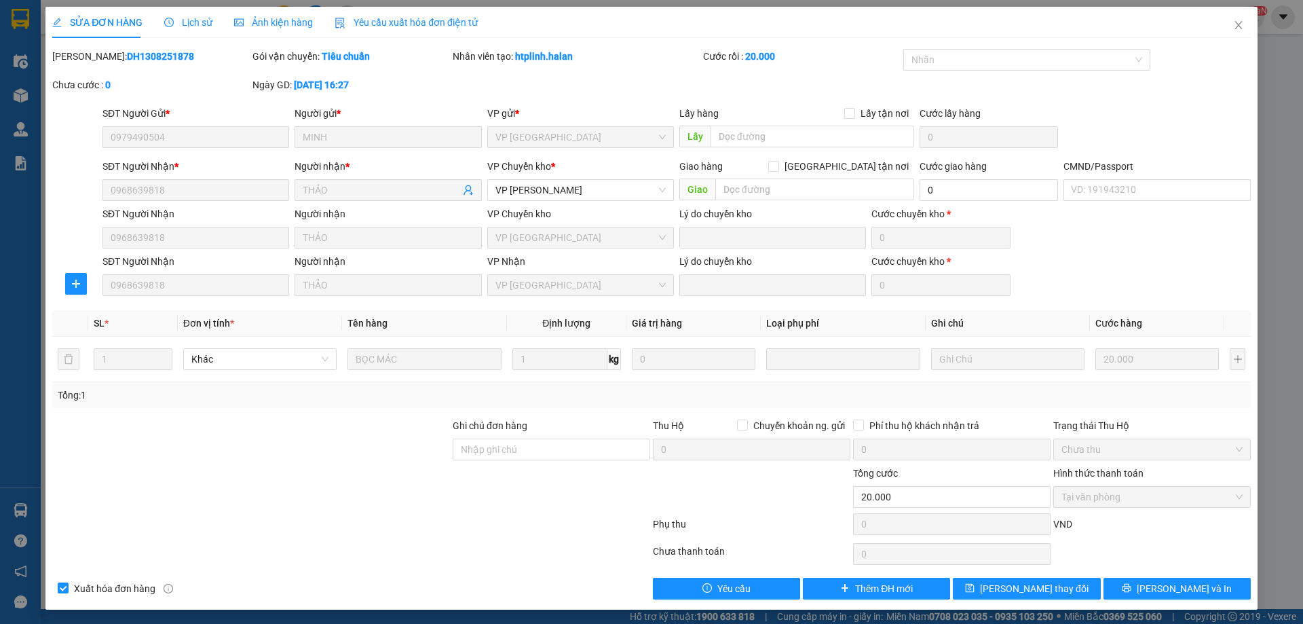
click at [178, 14] on div "Lịch sử" at bounding box center [188, 22] width 48 height 31
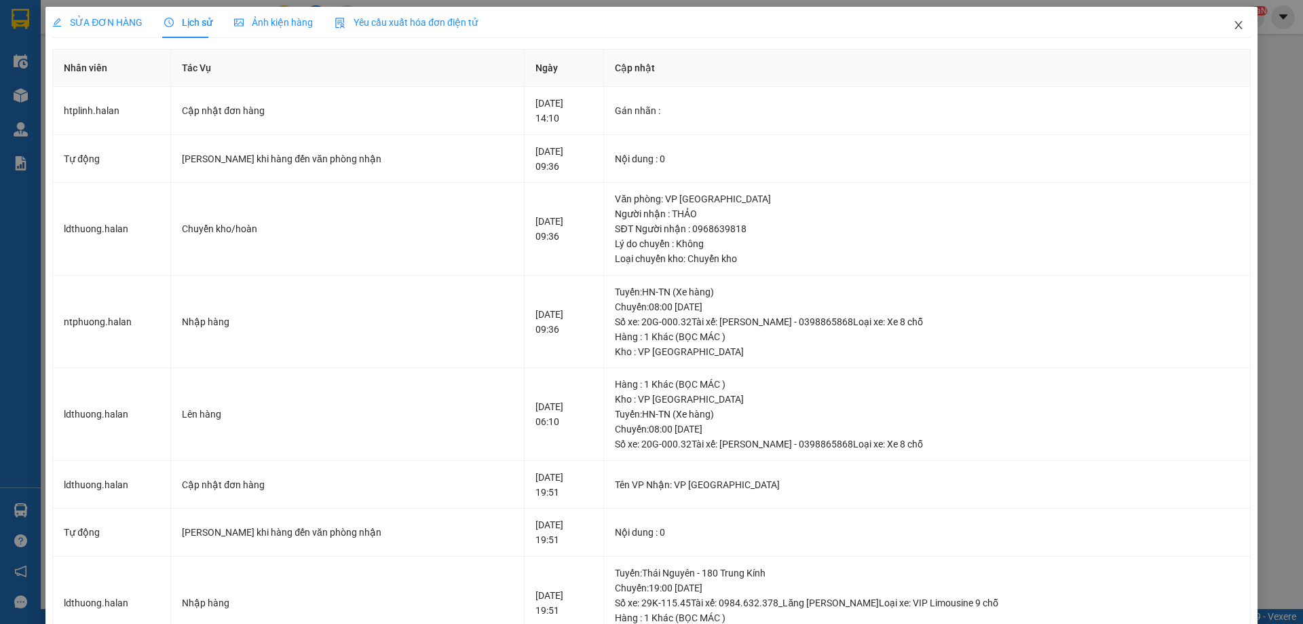
click at [1226, 14] on span "Close" at bounding box center [1239, 26] width 38 height 38
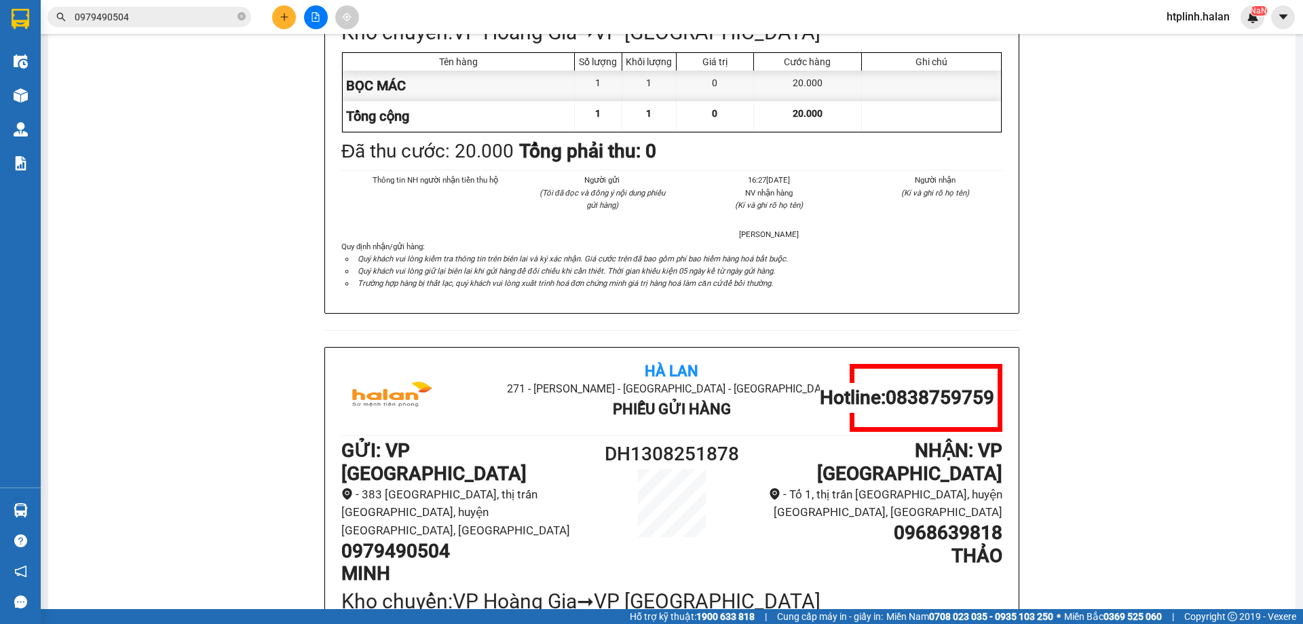
scroll to position [68, 0]
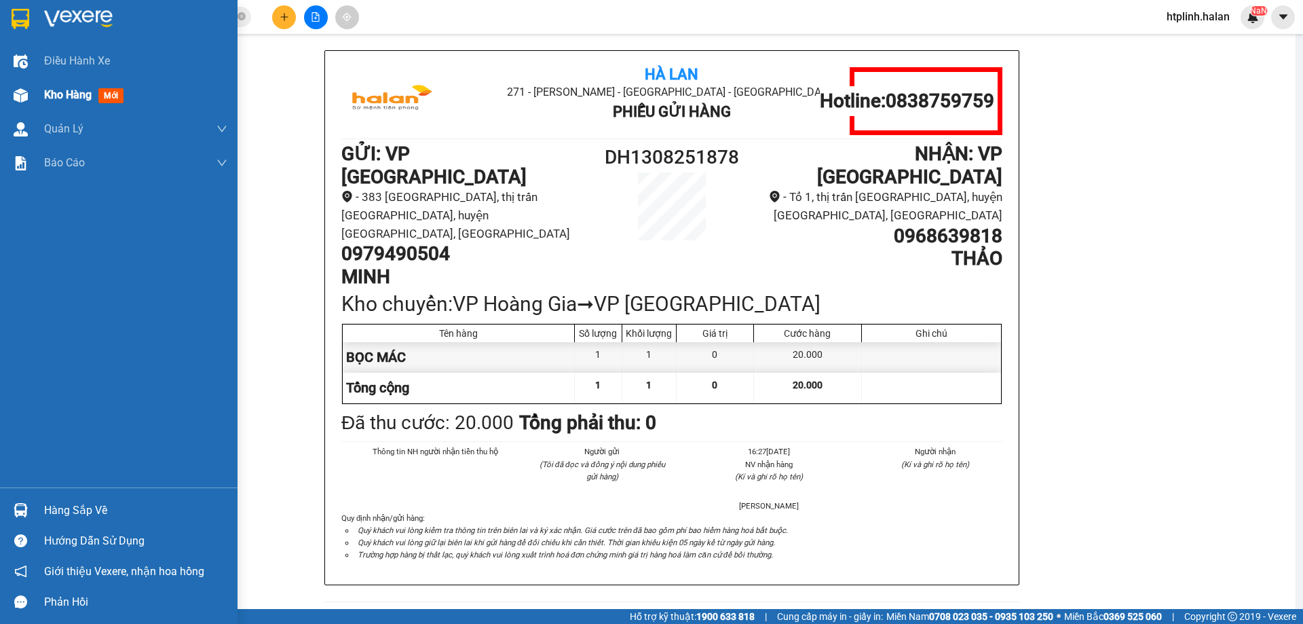
click at [111, 98] on span "mới" at bounding box center [110, 95] width 25 height 15
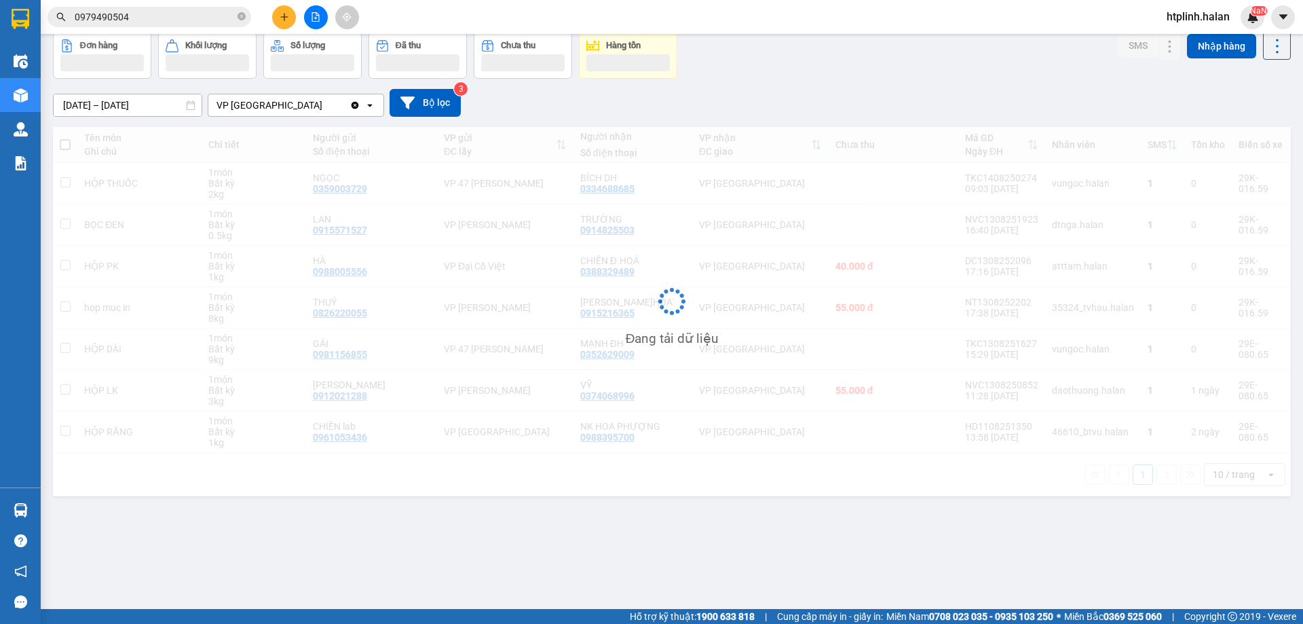
scroll to position [62, 0]
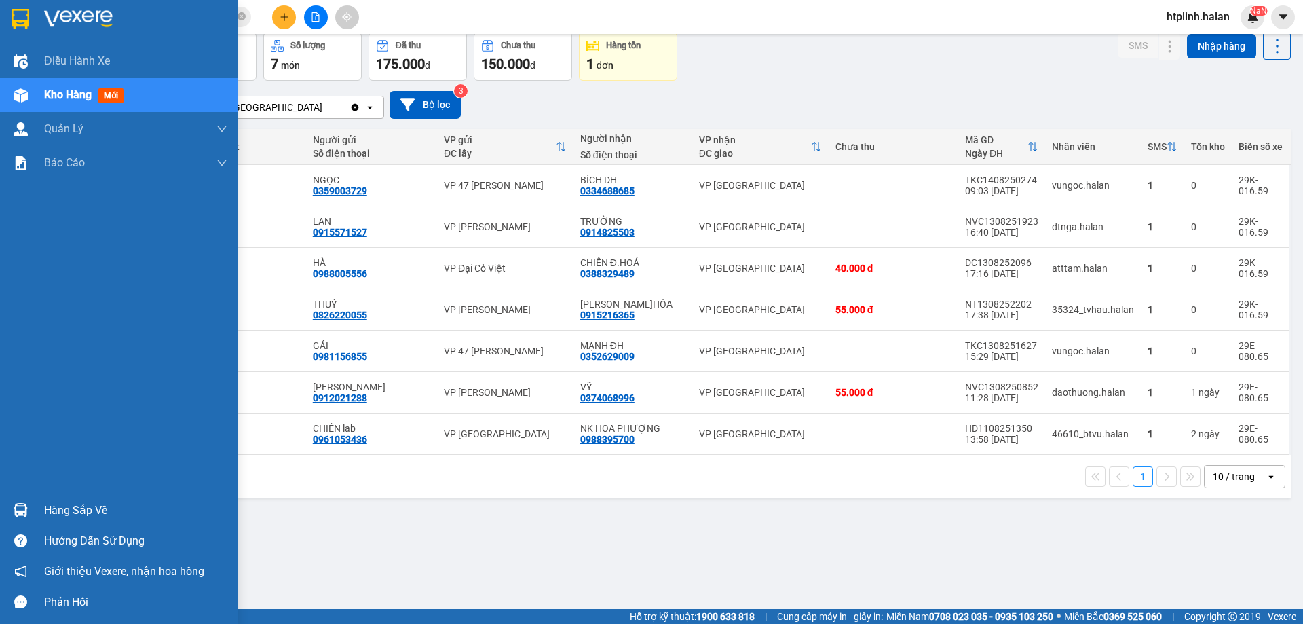
click at [42, 508] on div "Hàng sắp về" at bounding box center [119, 510] width 238 height 31
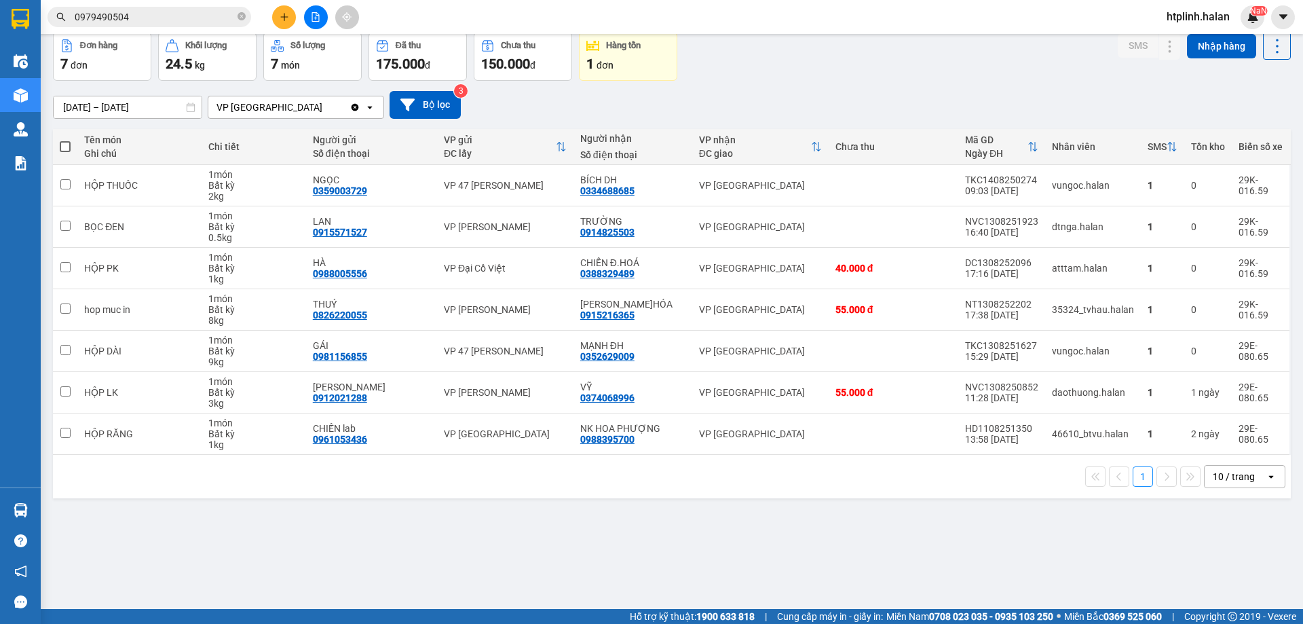
click at [676, 508] on section "Kết quả tìm kiếm ( 7 ) Bộ lọc Mã ĐH Trạng thái Món hàng Thu hộ Tổng cước Chưa c…" at bounding box center [651, 312] width 1303 height 624
click at [187, 12] on input "0979490504" at bounding box center [155, 17] width 160 height 15
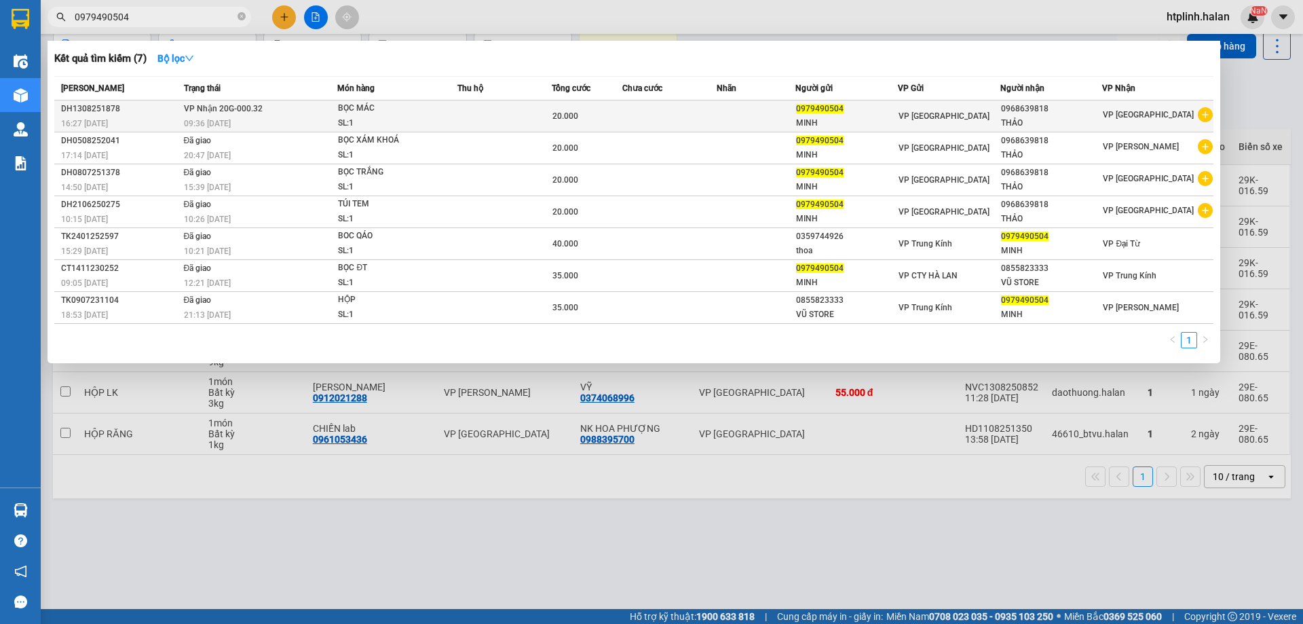
click at [328, 109] on td "VP Nhận 20G-000.32 09:36 - 14/08" at bounding box center [259, 116] width 157 height 32
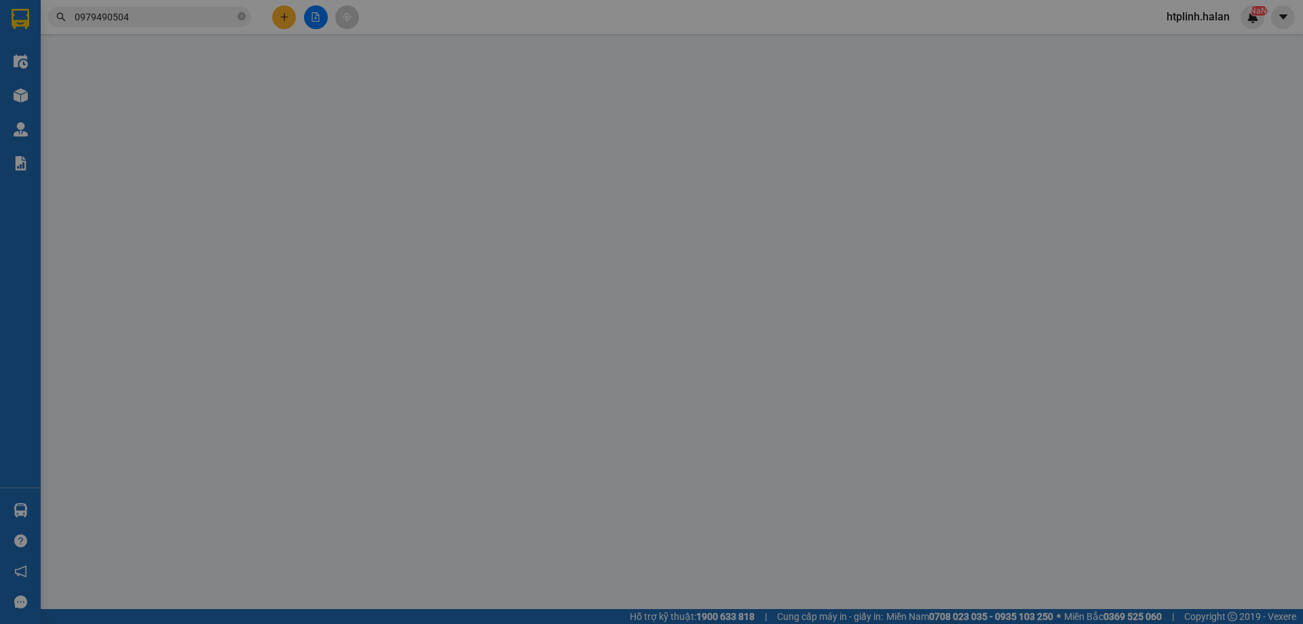
type input "0979490504"
type input "0968639818"
type input "20.000"
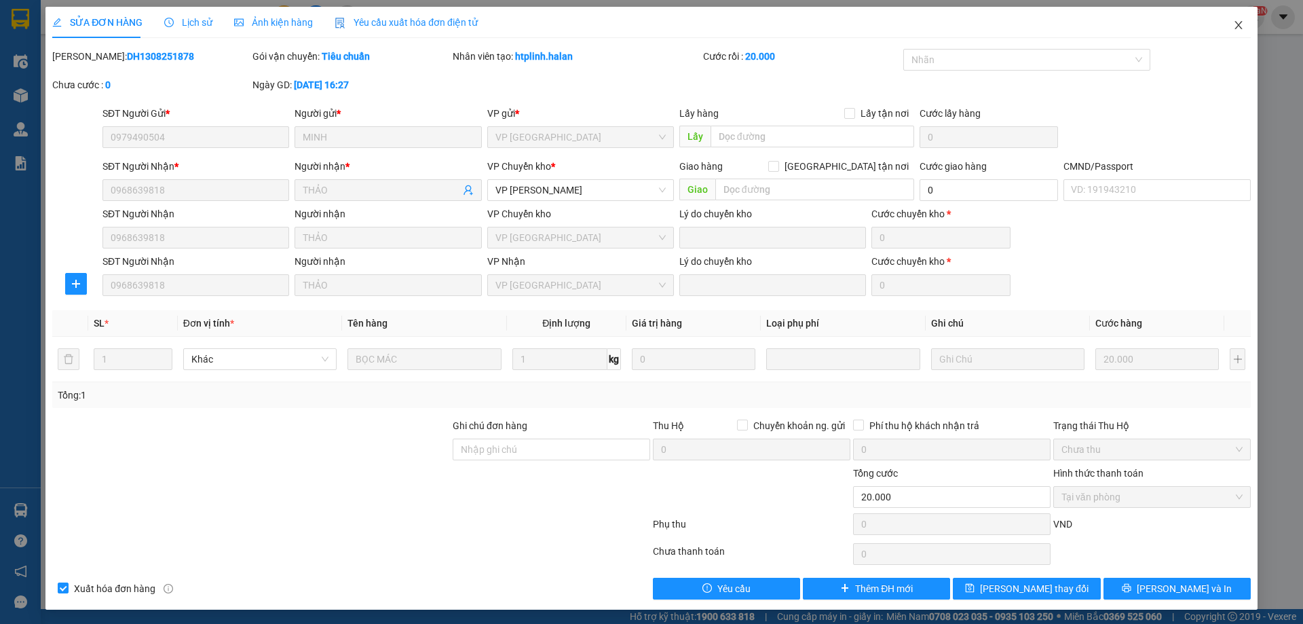
click at [1230, 12] on span "Close" at bounding box center [1239, 26] width 38 height 38
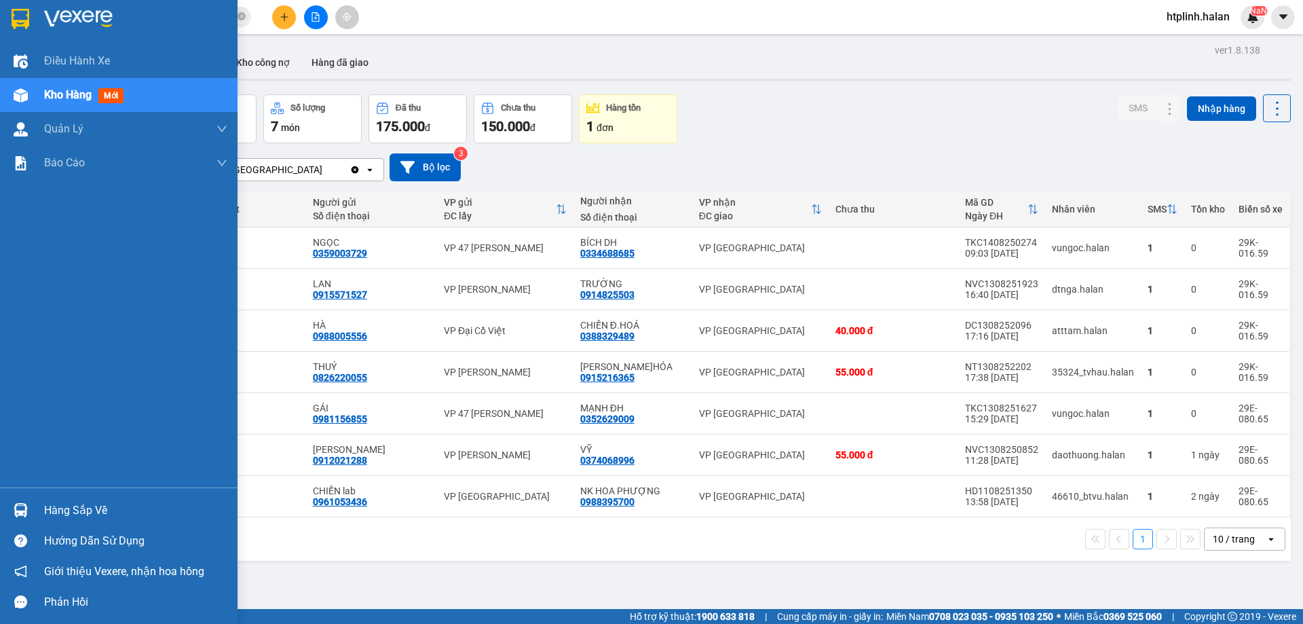
click at [55, 502] on div "Hàng sắp về" at bounding box center [135, 510] width 183 height 20
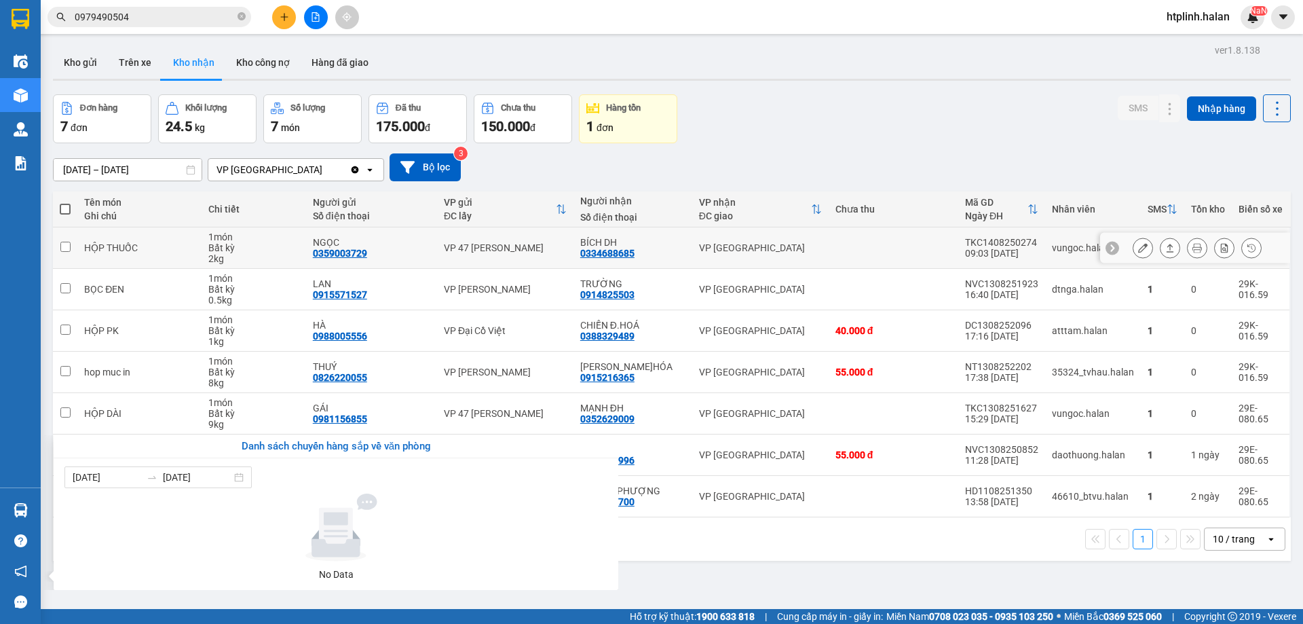
click at [197, 232] on section "Kết quả tìm kiếm ( 7 ) Bộ lọc Mã ĐH Trạng thái Món hàng Thu hộ Tổng cước Chưa c…" at bounding box center [651, 312] width 1303 height 624
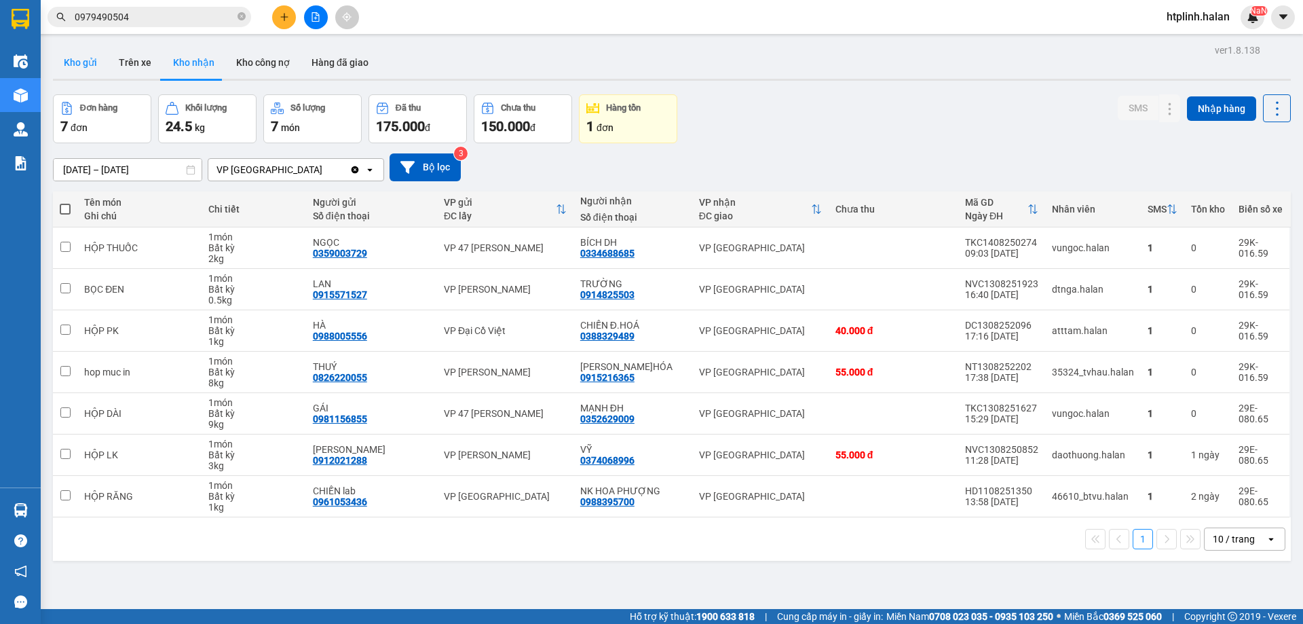
click at [75, 74] on button "Kho gửi" at bounding box center [80, 62] width 55 height 33
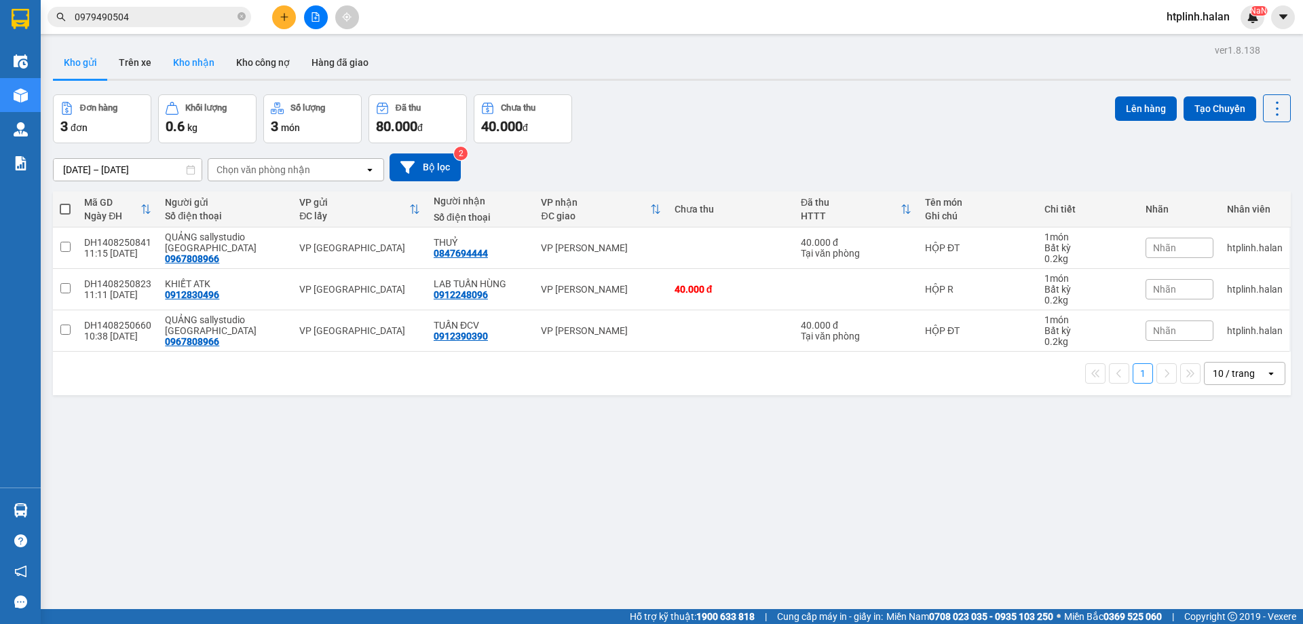
click at [180, 75] on button "Kho nhận" at bounding box center [193, 62] width 63 height 33
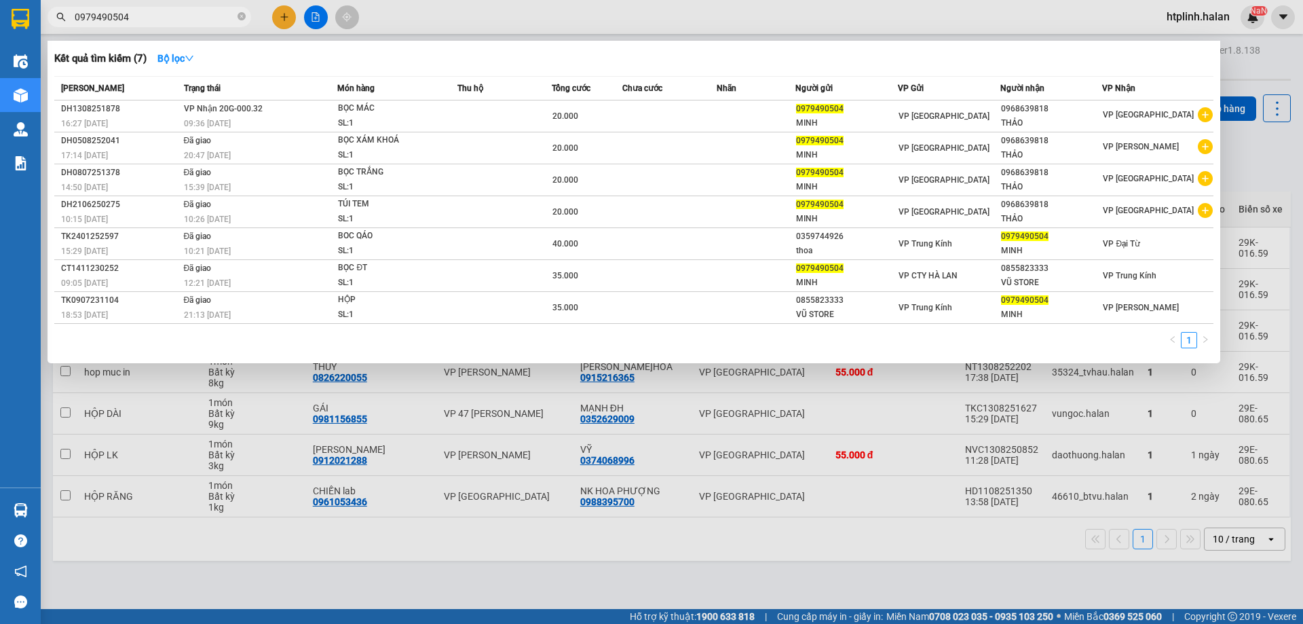
click at [180, 15] on input "0979490504" at bounding box center [155, 17] width 160 height 15
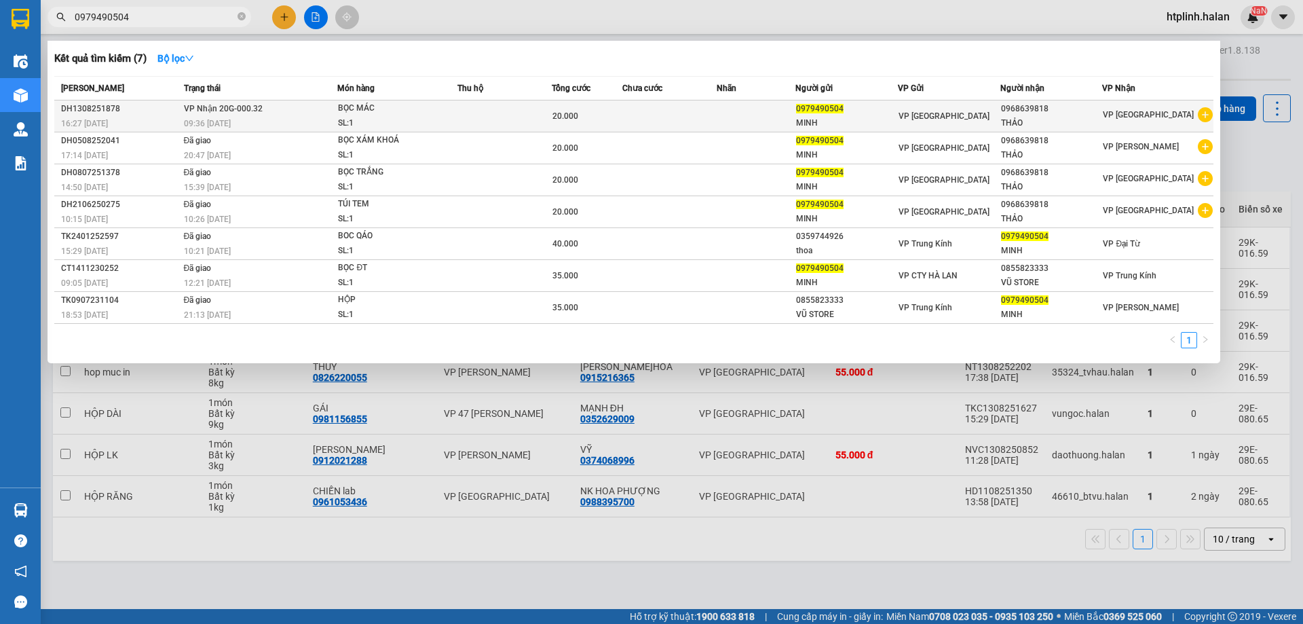
click at [202, 122] on span "09:36 [DATE]" at bounding box center [207, 124] width 47 height 10
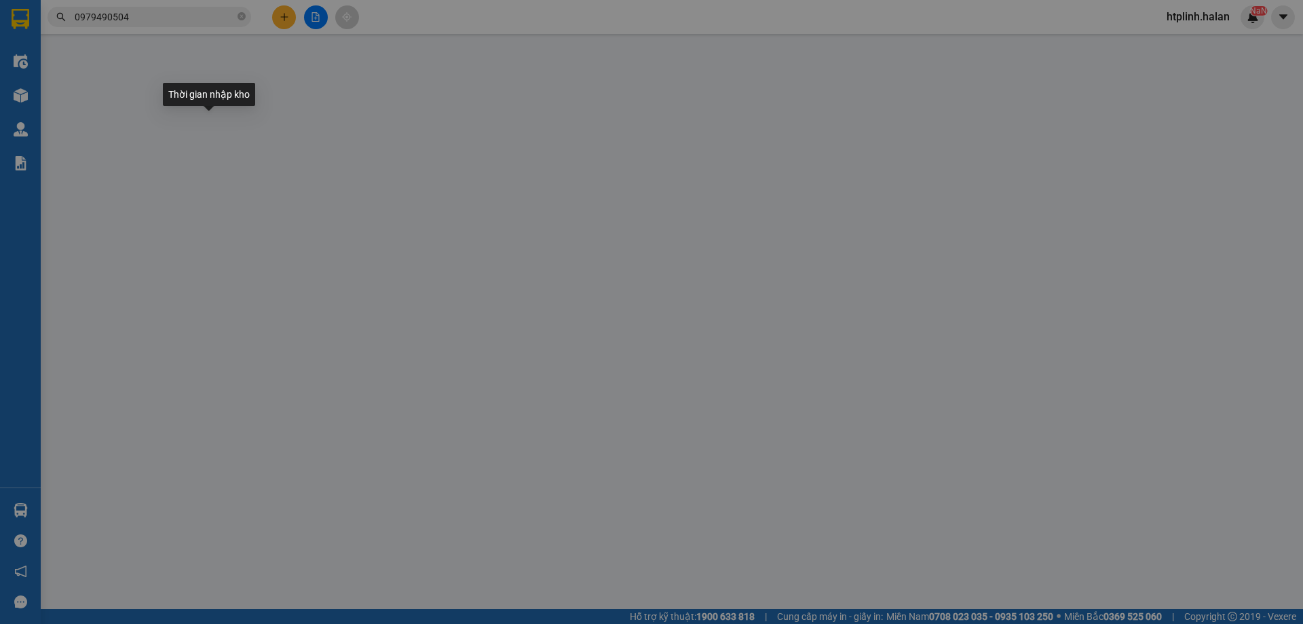
type input "0979490504"
type input "0968639818"
type input "20.000"
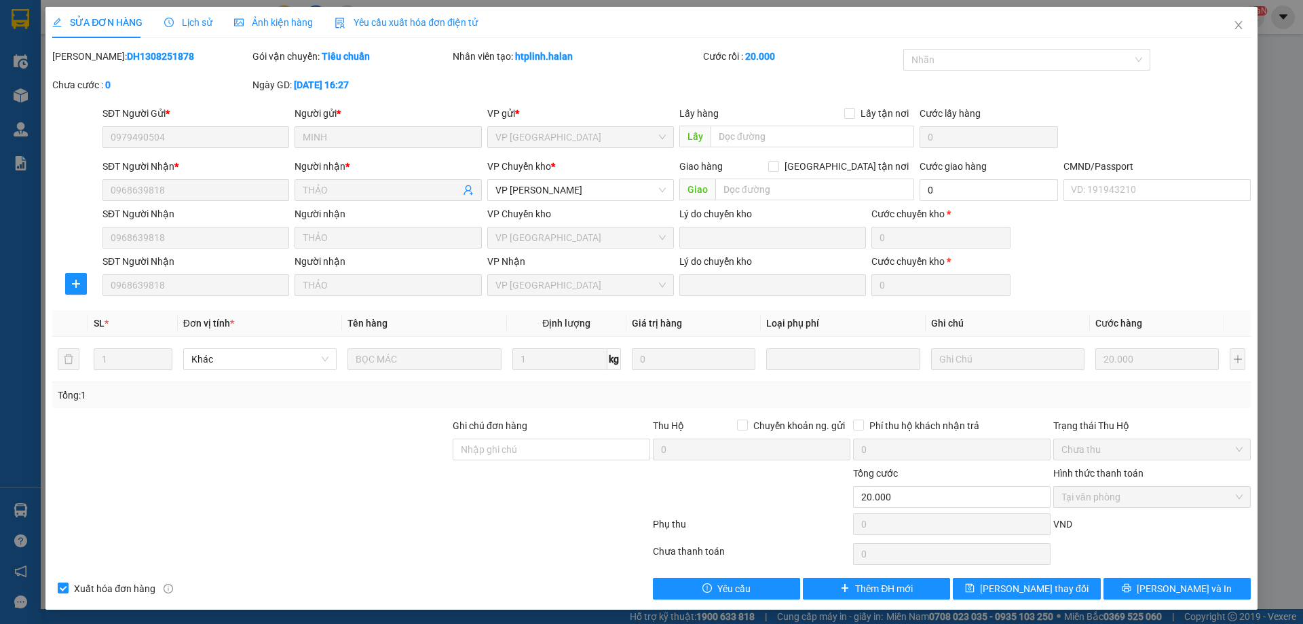
click at [165, 270] on div "SĐT Người Nhận 0968639818" at bounding box center [196, 275] width 192 height 42
click at [155, 250] on form "SĐT Người Gửi * 0979490504 Người gửi * MINH VP gửi * VP Định Hóa Lấy hàng Lấy t…" at bounding box center [651, 203] width 1199 height 194
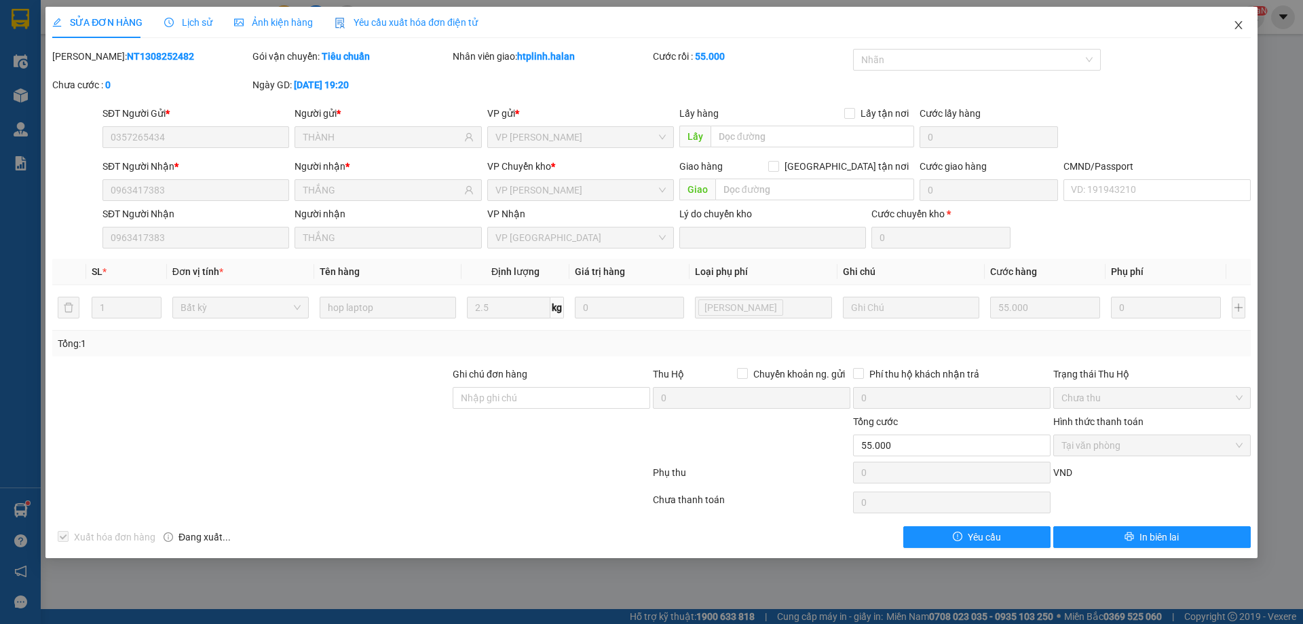
click at [1226, 22] on span "Close" at bounding box center [1239, 26] width 38 height 38
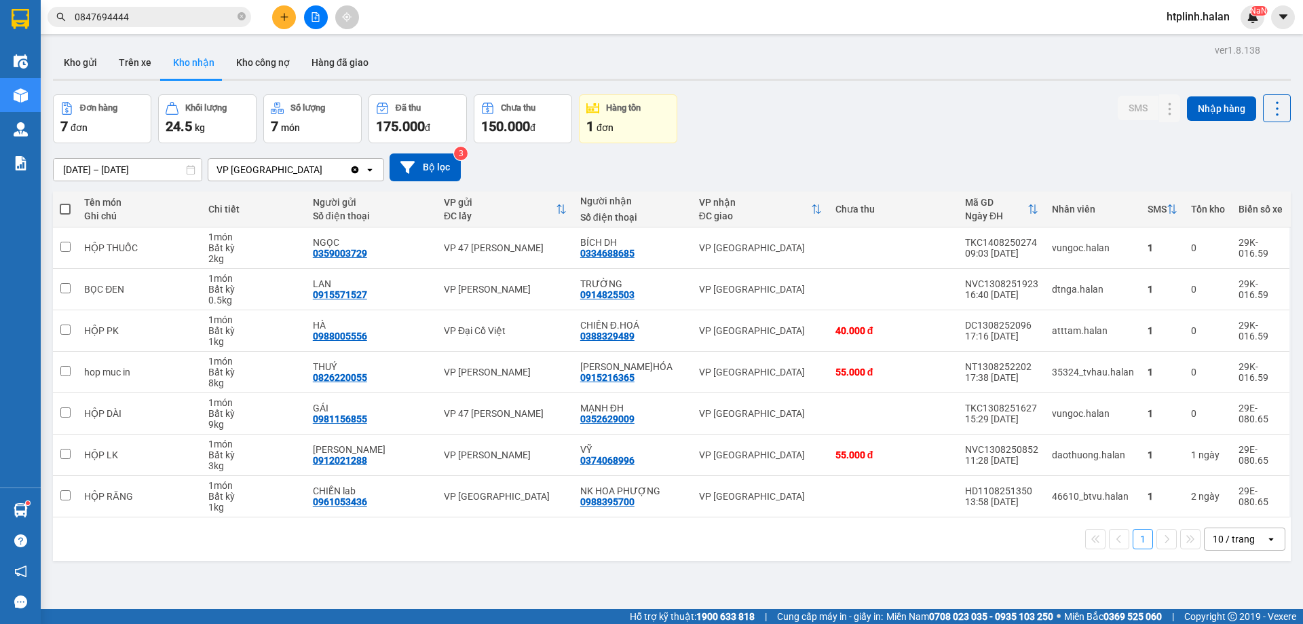
click at [187, 4] on div "Kết quả tìm kiếm ( 30 ) Bộ lọc Mã ĐH Trạng thái Món hàng Thu hộ Tổng cước Chưa …" at bounding box center [651, 17] width 1303 height 34
click at [208, 26] on span "0847694444" at bounding box center [150, 17] width 204 height 20
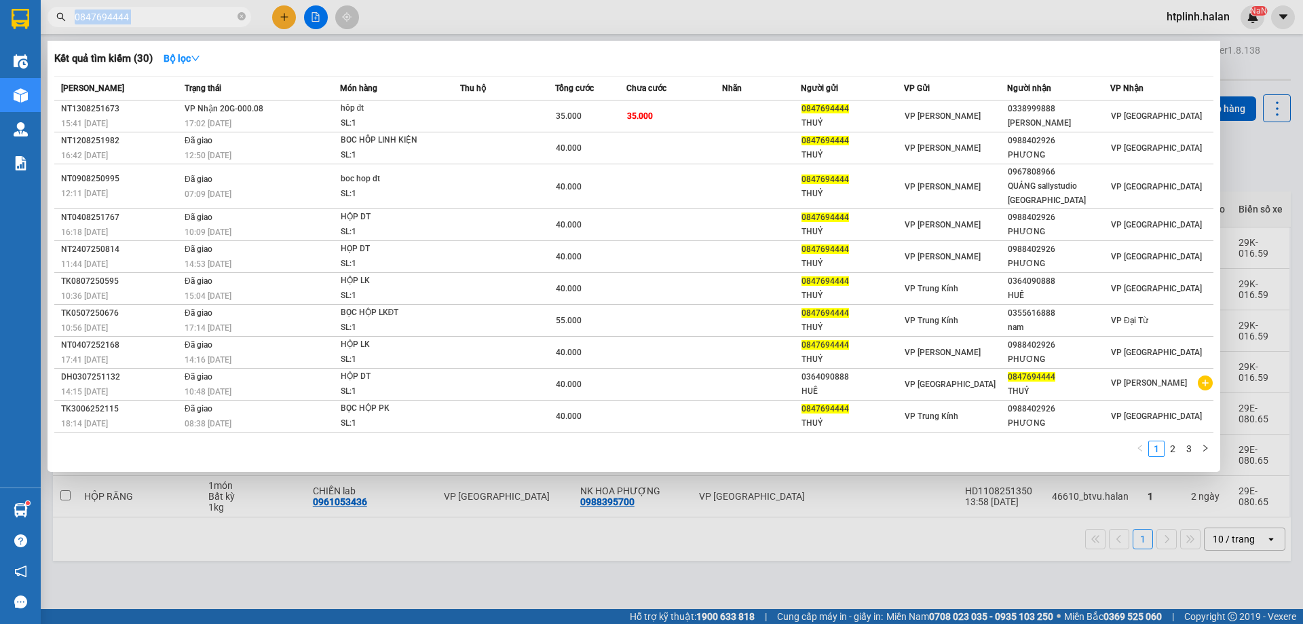
click at [208, 26] on span "0847694444" at bounding box center [150, 17] width 204 height 20
click at [172, 13] on input "0847694444" at bounding box center [155, 17] width 160 height 15
click at [156, 16] on input "0847694444" at bounding box center [155, 17] width 160 height 15
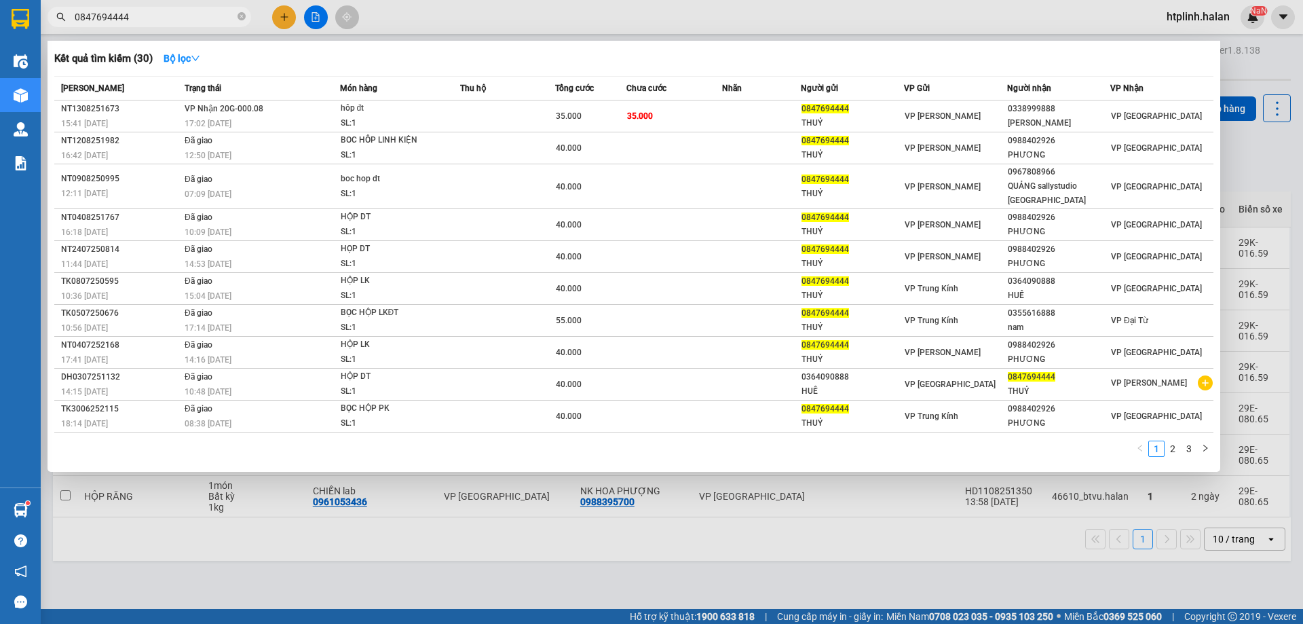
paste input "968639818"
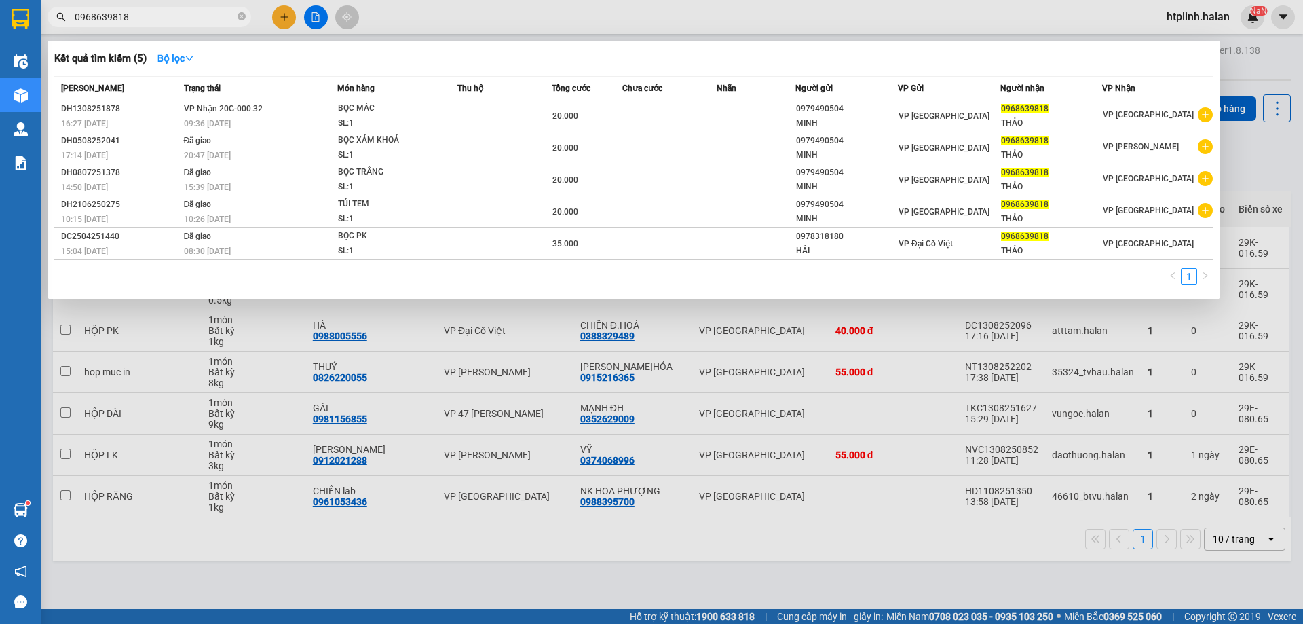
type input "0968639818"
click at [330, 578] on div at bounding box center [651, 312] width 1303 height 624
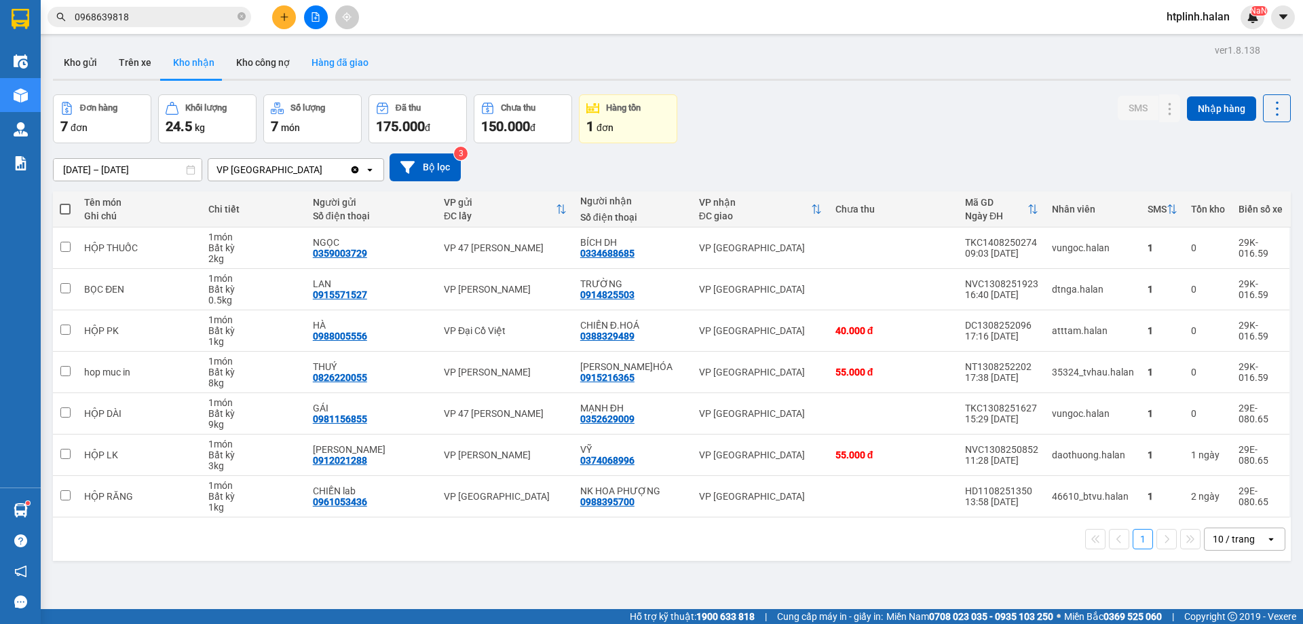
click at [328, 73] on button "Hàng đã giao" at bounding box center [340, 62] width 79 height 33
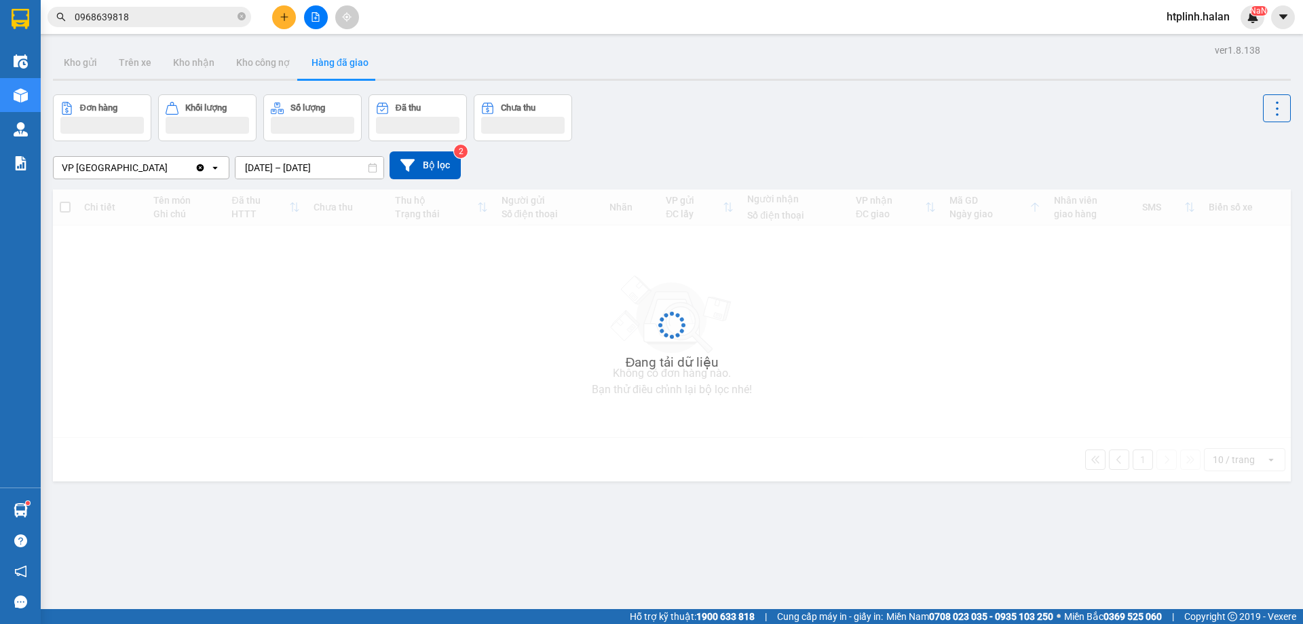
click at [292, 172] on input "13/08/2025 – 13/08/2025" at bounding box center [309, 168] width 148 height 22
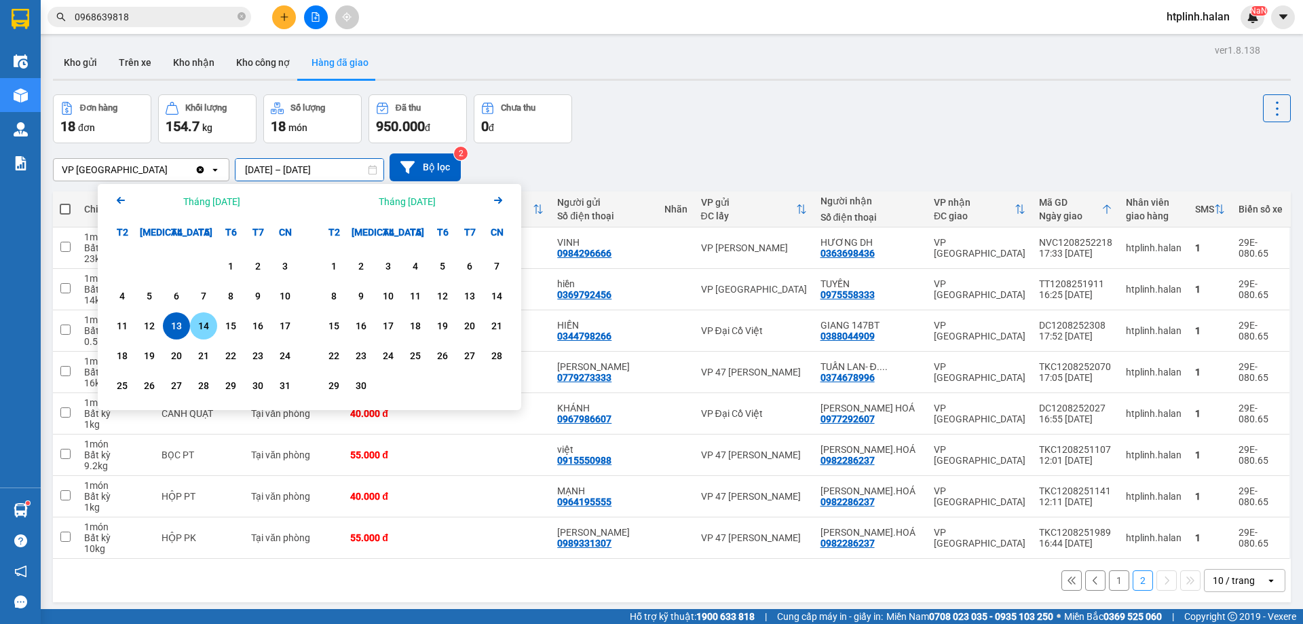
click at [215, 320] on div "14" at bounding box center [203, 325] width 27 height 27
type input "[DATE] – [DATE]"
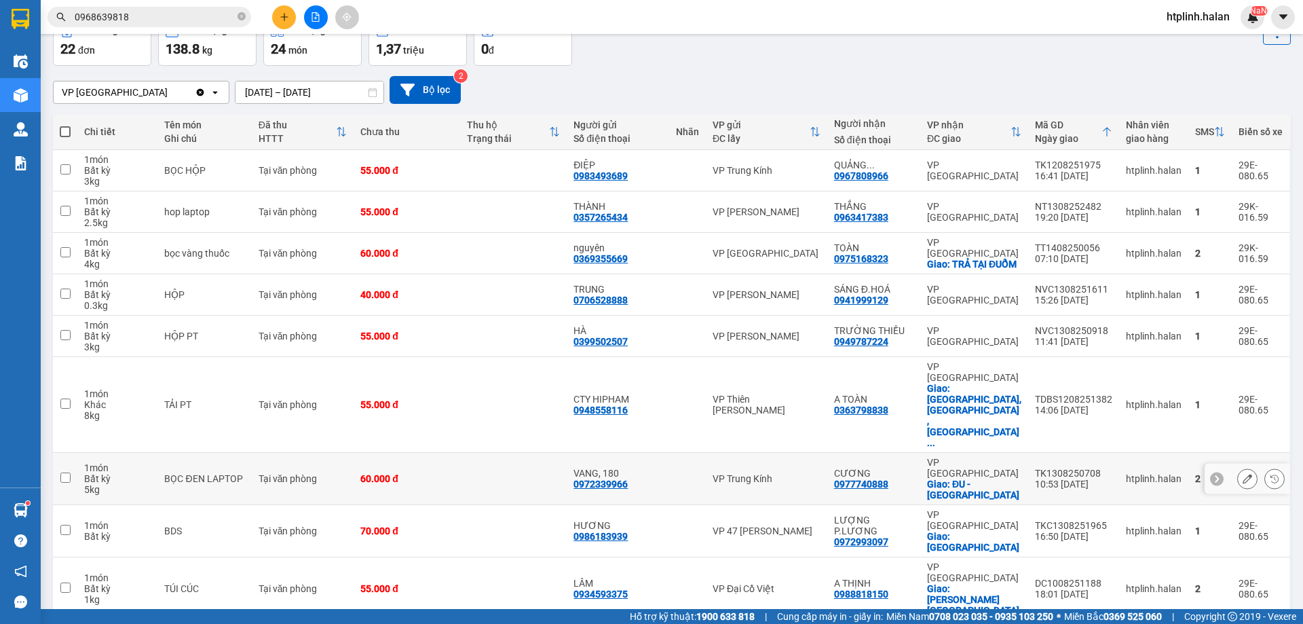
scroll to position [10, 0]
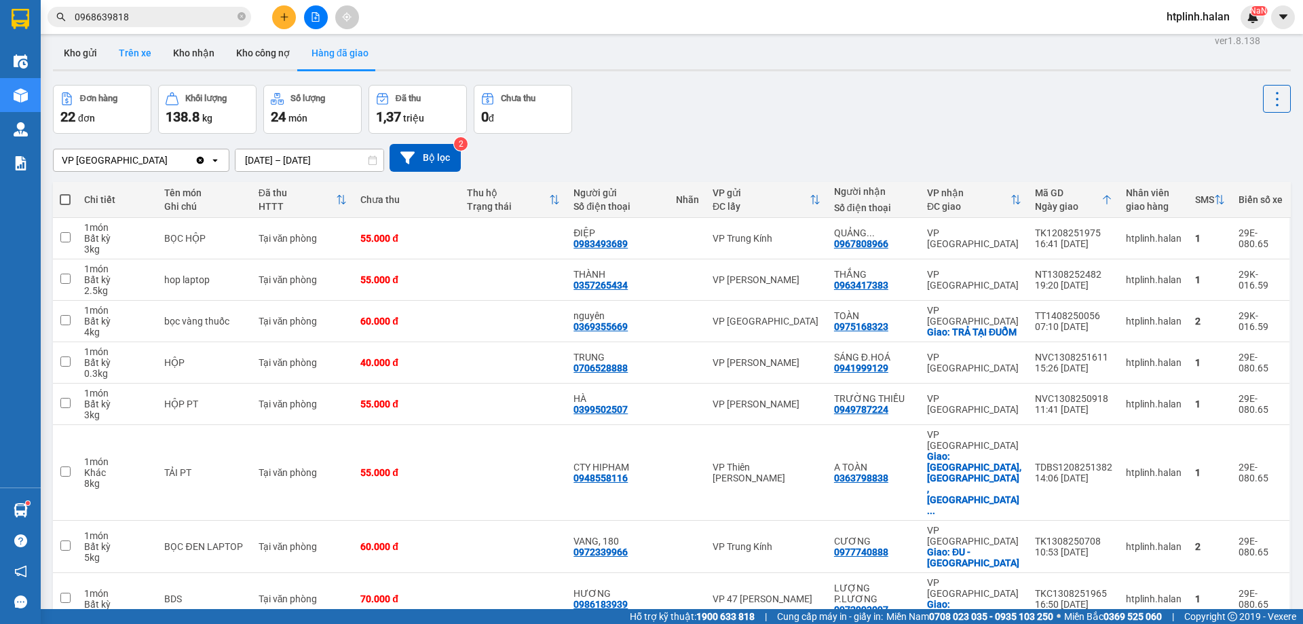
click at [147, 48] on button "Trên xe" at bounding box center [135, 53] width 54 height 33
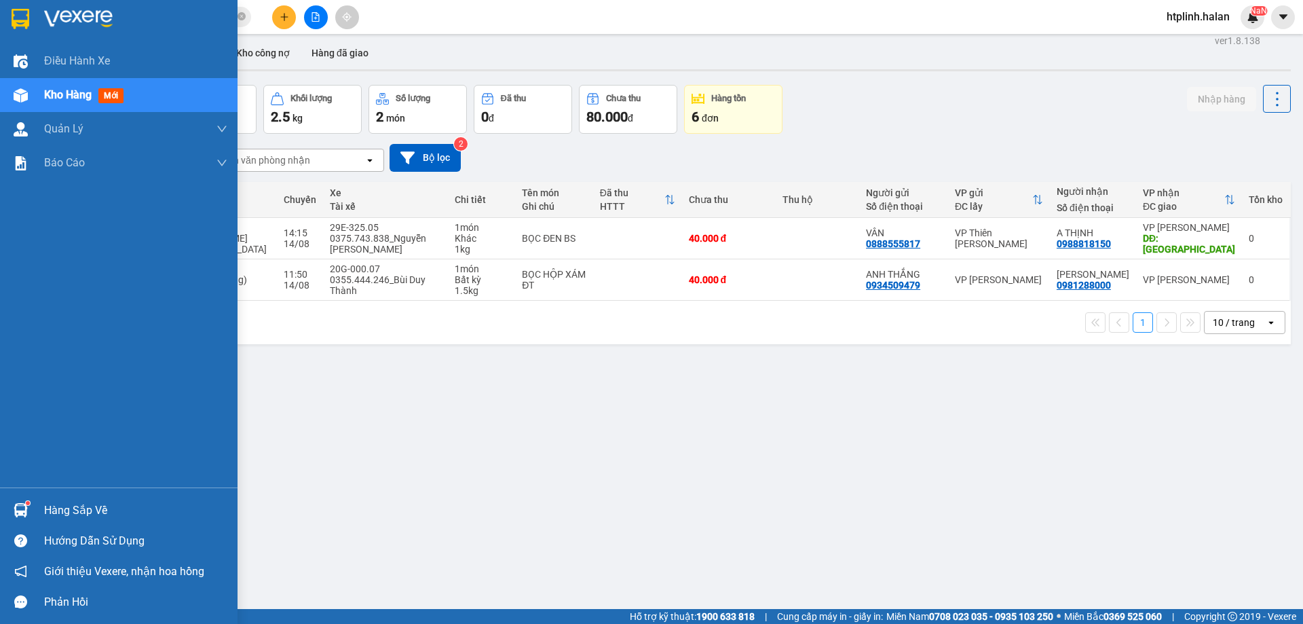
click at [26, 504] on sup at bounding box center [28, 503] width 4 height 4
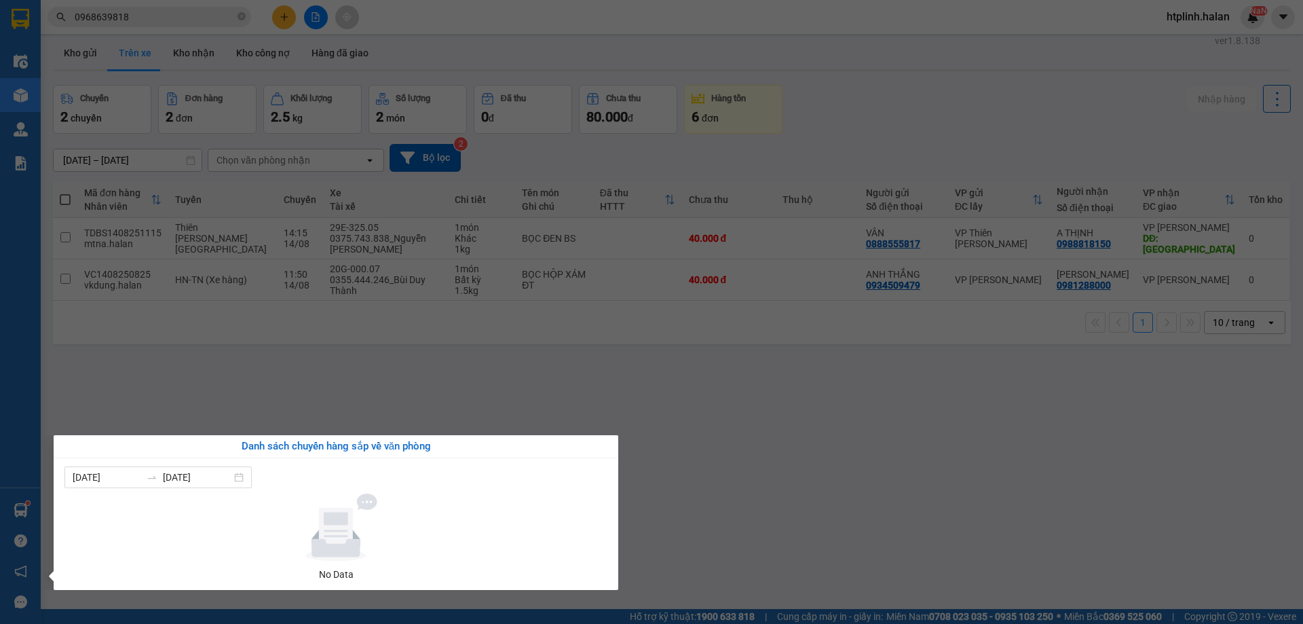
click at [573, 345] on section "Kết quả tìm kiếm ( 5 ) Bộ lọc Mã ĐH Trạng thái Món hàng Thu hộ Tổng cước Chưa c…" at bounding box center [651, 312] width 1303 height 624
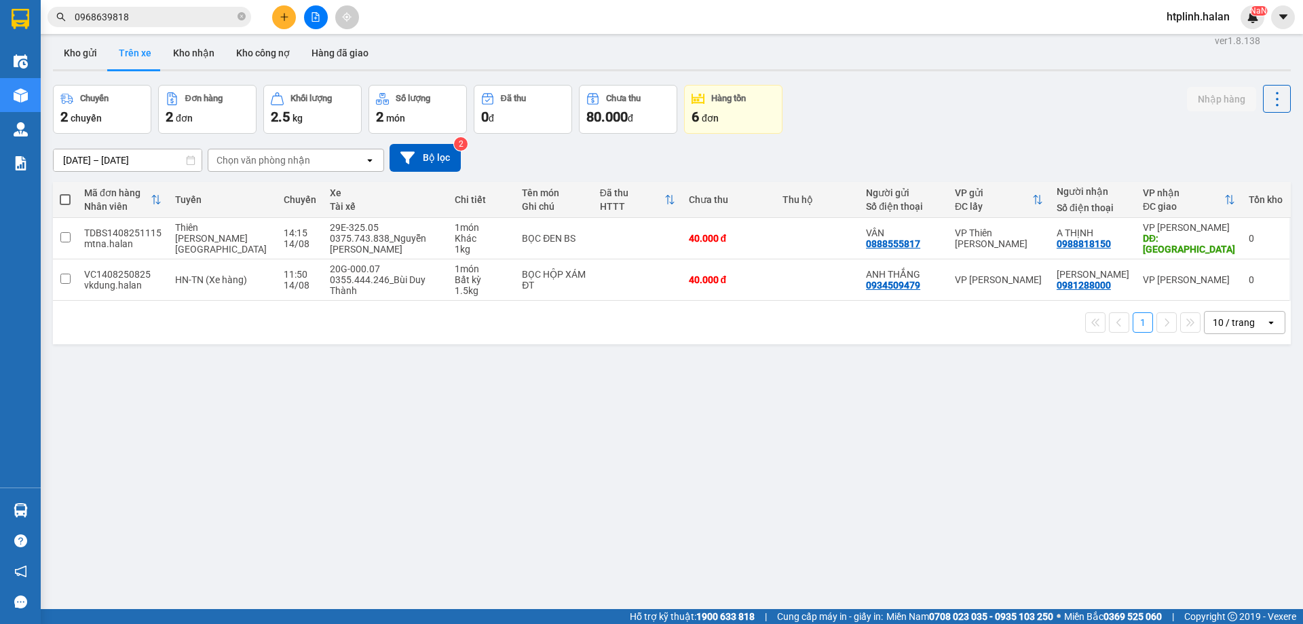
click at [1021, 111] on div "Chuyến 2 chuyến Đơn hàng 2 đơn Khối lượng 2.5 kg Số lượng 2 món Đã thu 0 đ Chưa…" at bounding box center [672, 109] width 1238 height 49
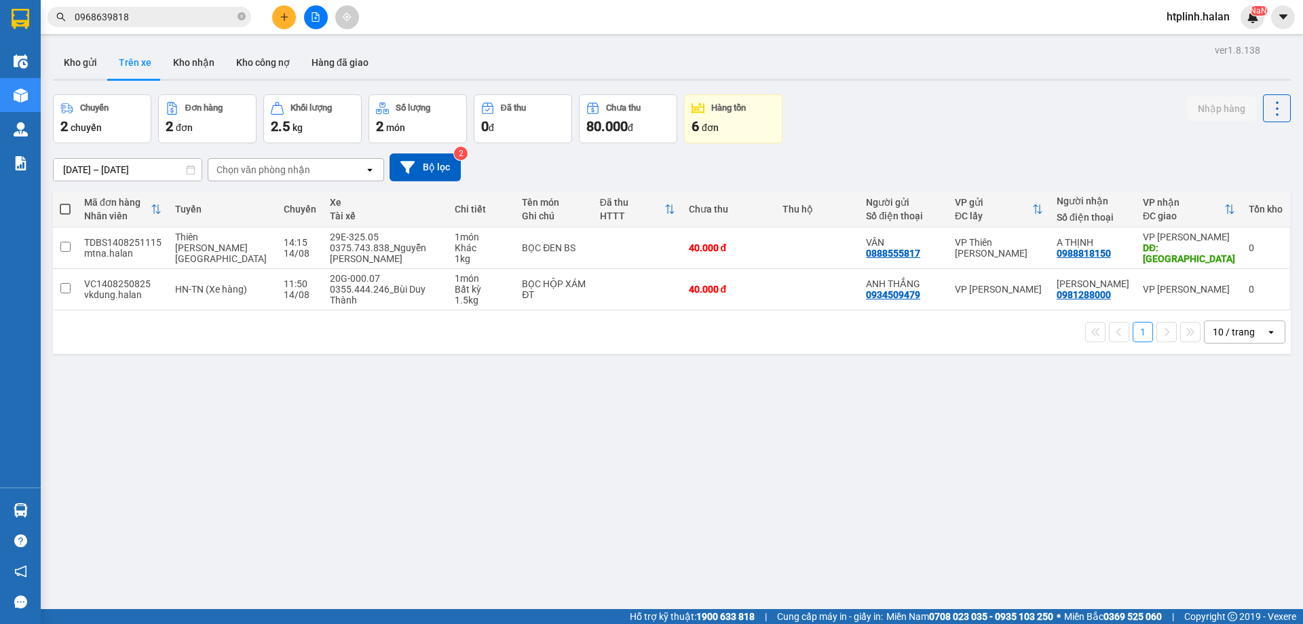
click at [179, 515] on div "ver 1.8.138 Kho gửi Trên xe Kho nhận Kho công nợ Hàng đã giao Chuyến 2 chuyến Đ…" at bounding box center [672, 353] width 1249 height 624
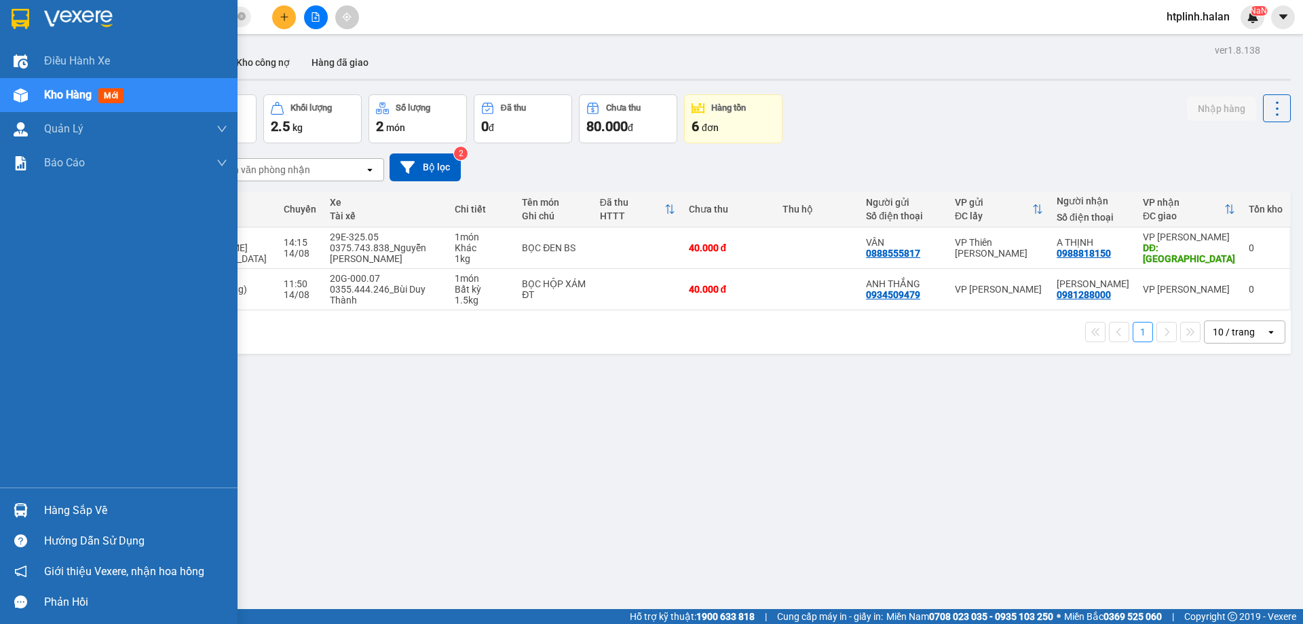
click at [23, 505] on img at bounding box center [21, 510] width 14 height 14
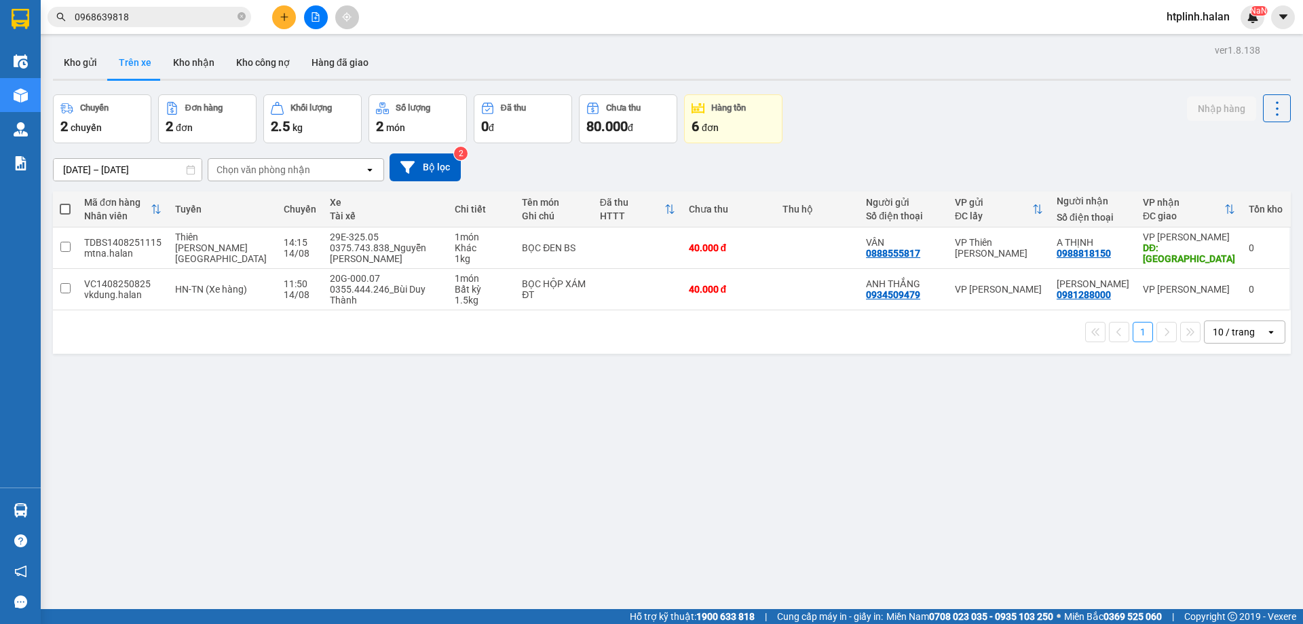
click at [979, 443] on section "Kết quả tìm kiếm ( 5 ) Bộ lọc Mã ĐH Trạng thái Món hàng Thu hộ Tổng cước Chưa c…" at bounding box center [651, 312] width 1303 height 624
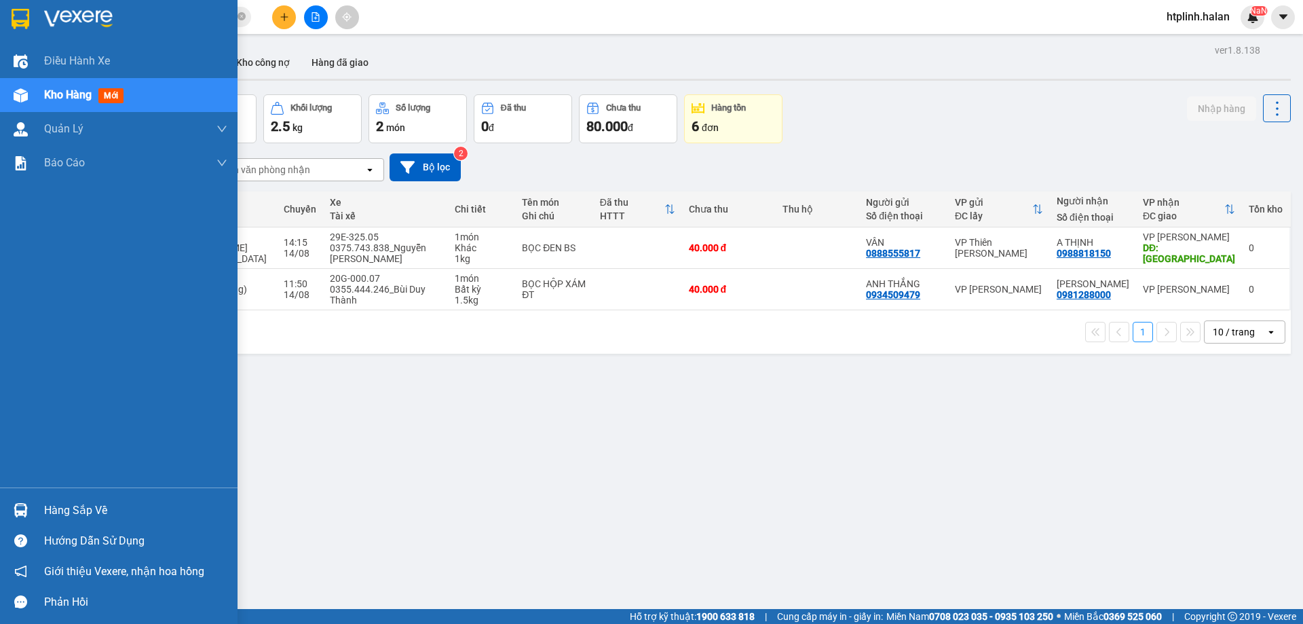
click at [129, 522] on div "Hàng sắp về" at bounding box center [119, 510] width 238 height 31
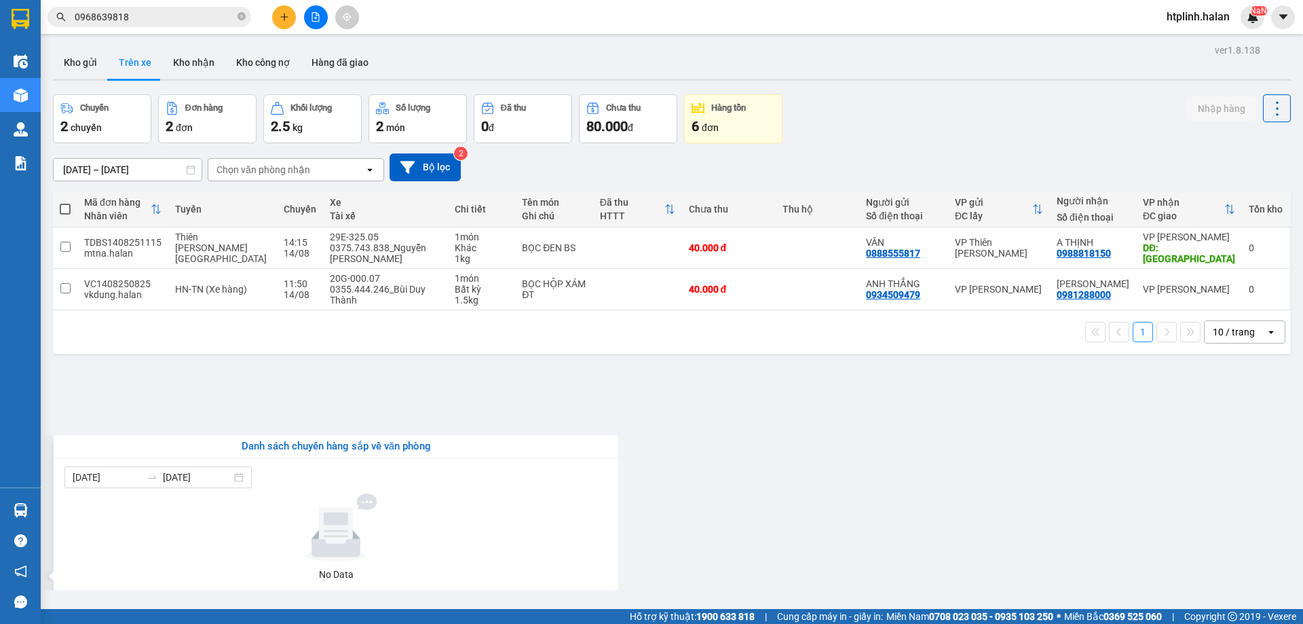
click at [907, 426] on section "Kết quả tìm kiếm ( 5 ) Bộ lọc Mã ĐH Trạng thái Món hàng Thu hộ Tổng cước Chưa c…" at bounding box center [651, 312] width 1303 height 624
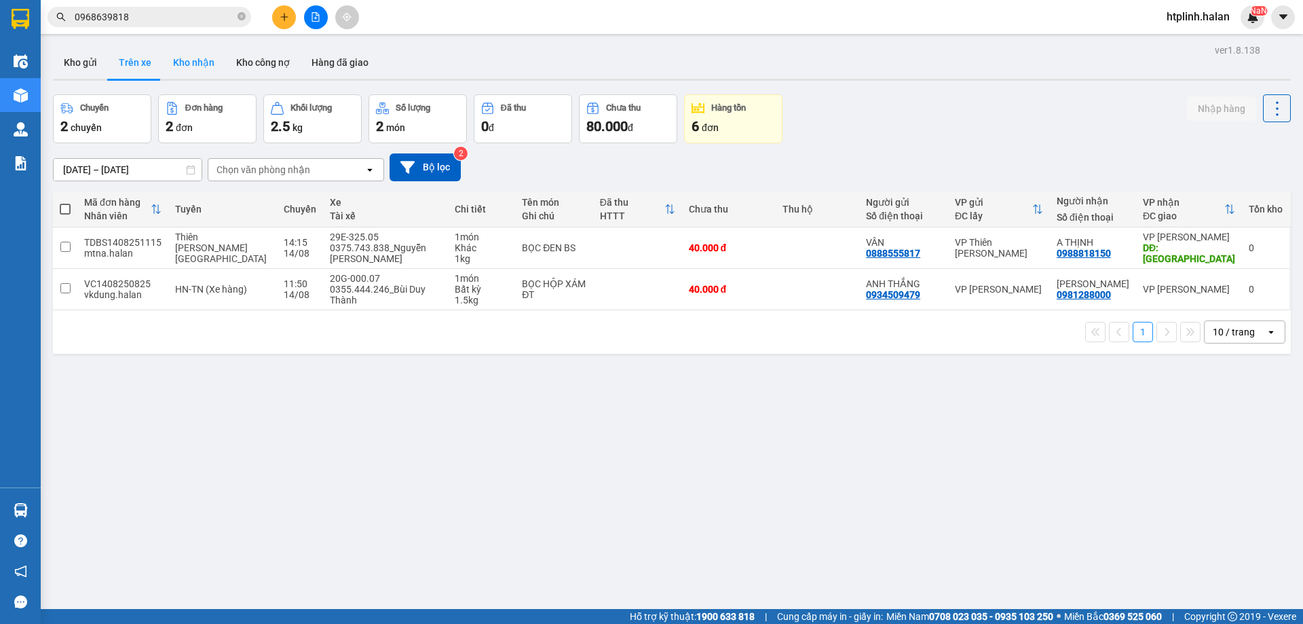
click at [174, 60] on button "Kho nhận" at bounding box center [193, 62] width 63 height 33
type input "[DATE] – [DATE]"
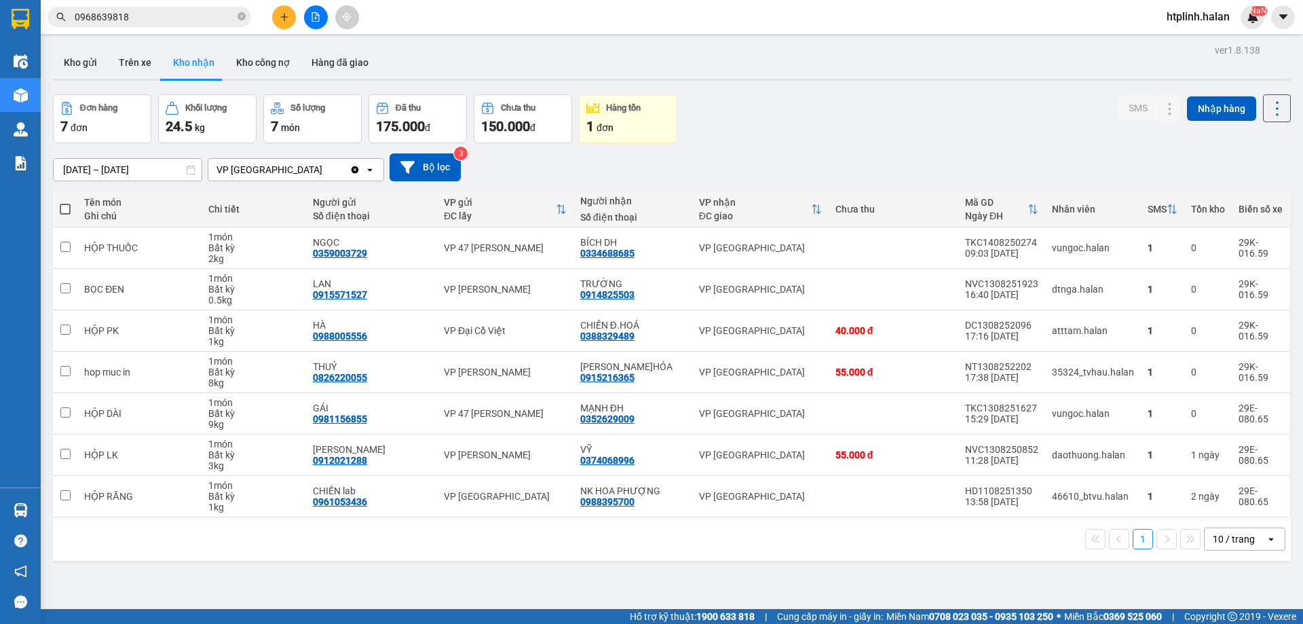
click at [166, 24] on span "0968639818" at bounding box center [150, 17] width 204 height 20
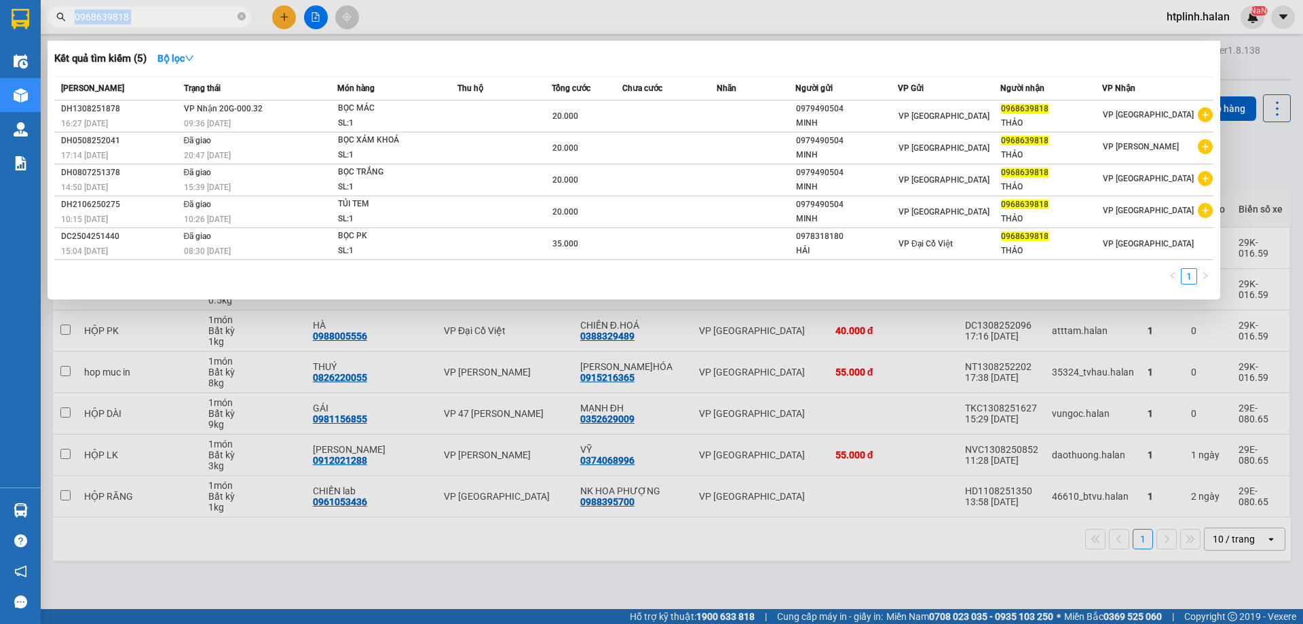
click at [166, 24] on span "0968639818" at bounding box center [150, 17] width 204 height 20
click at [166, 17] on input "0968639818" at bounding box center [155, 17] width 160 height 15
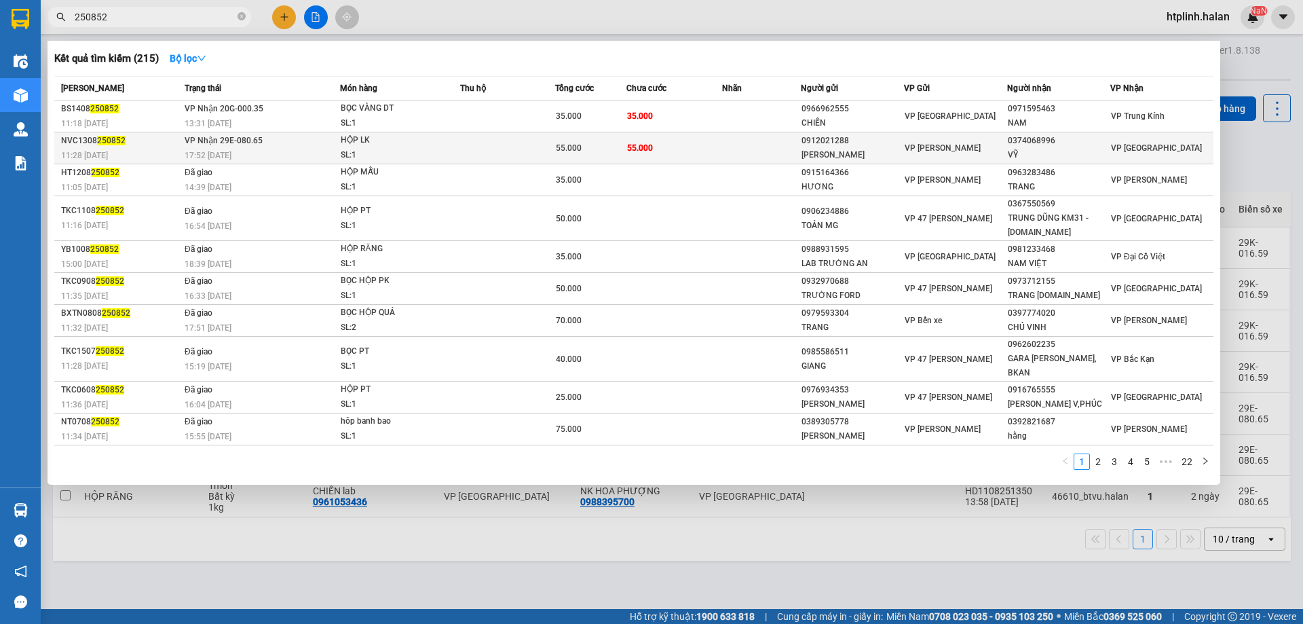
type input "250852"
click at [283, 145] on td "VP Nhận 29E-080.65 17:52 - 13/08" at bounding box center [260, 148] width 159 height 32
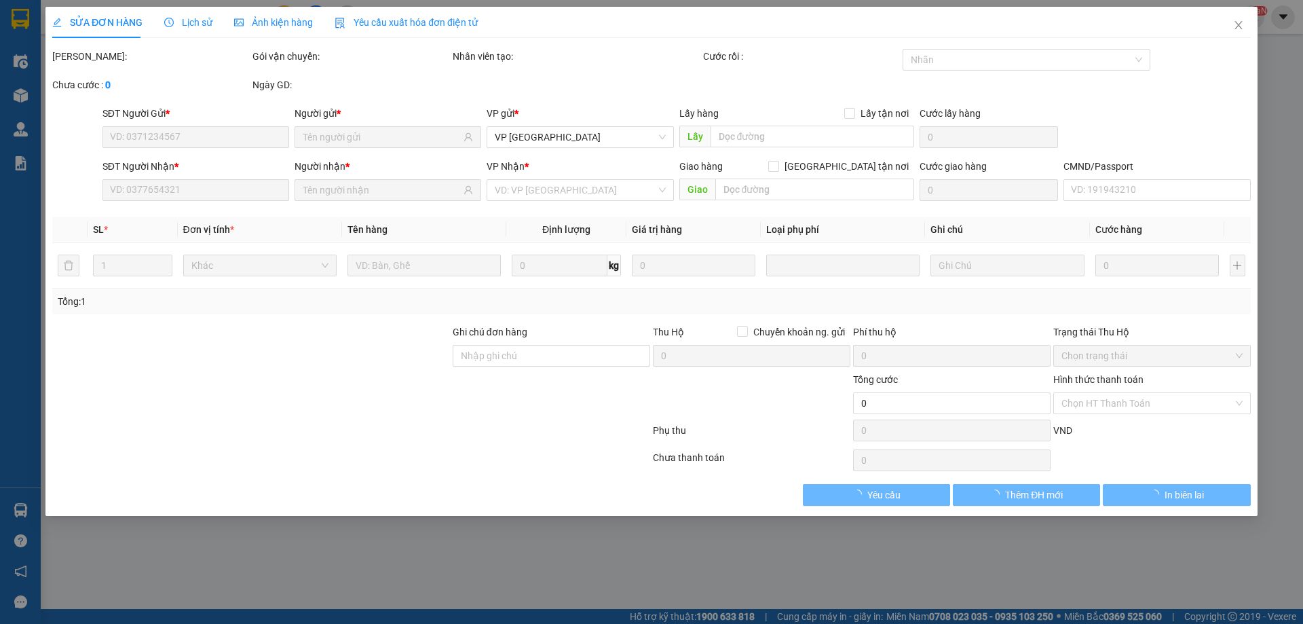
type input "0912021288"
type input "[PERSON_NAME]"
type input "0374068996"
type input "VỸ"
type input "55.000"
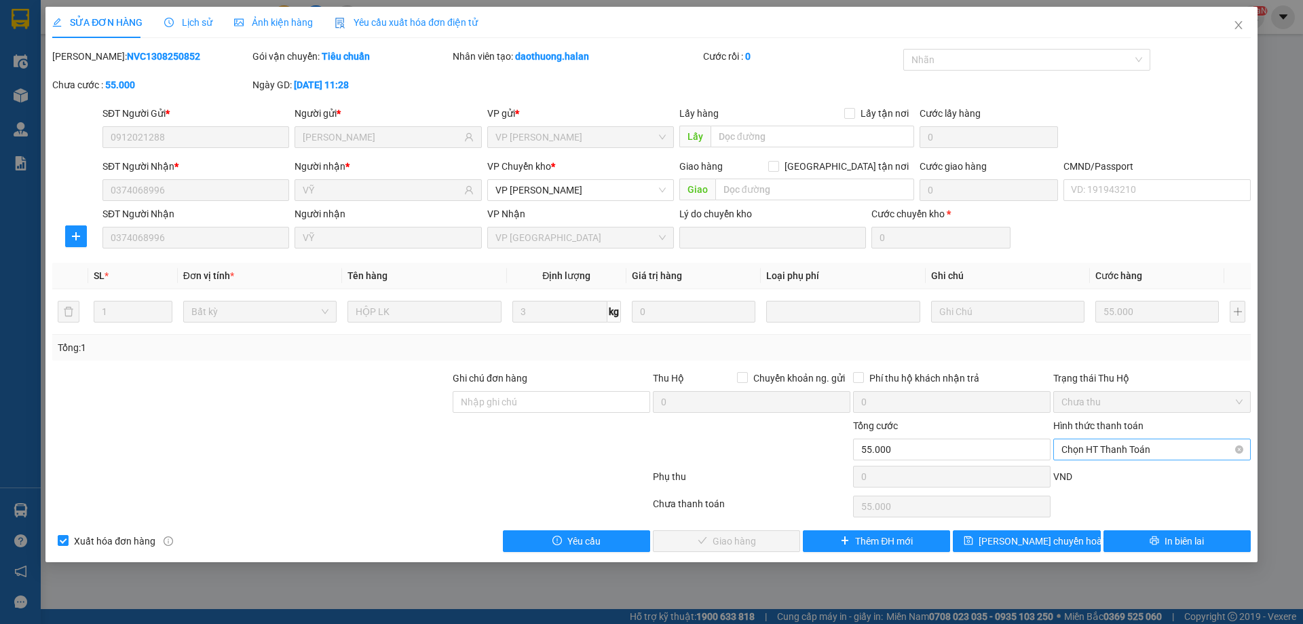
click at [1088, 447] on span "Chọn HT Thanh Toán" at bounding box center [1151, 449] width 181 height 20
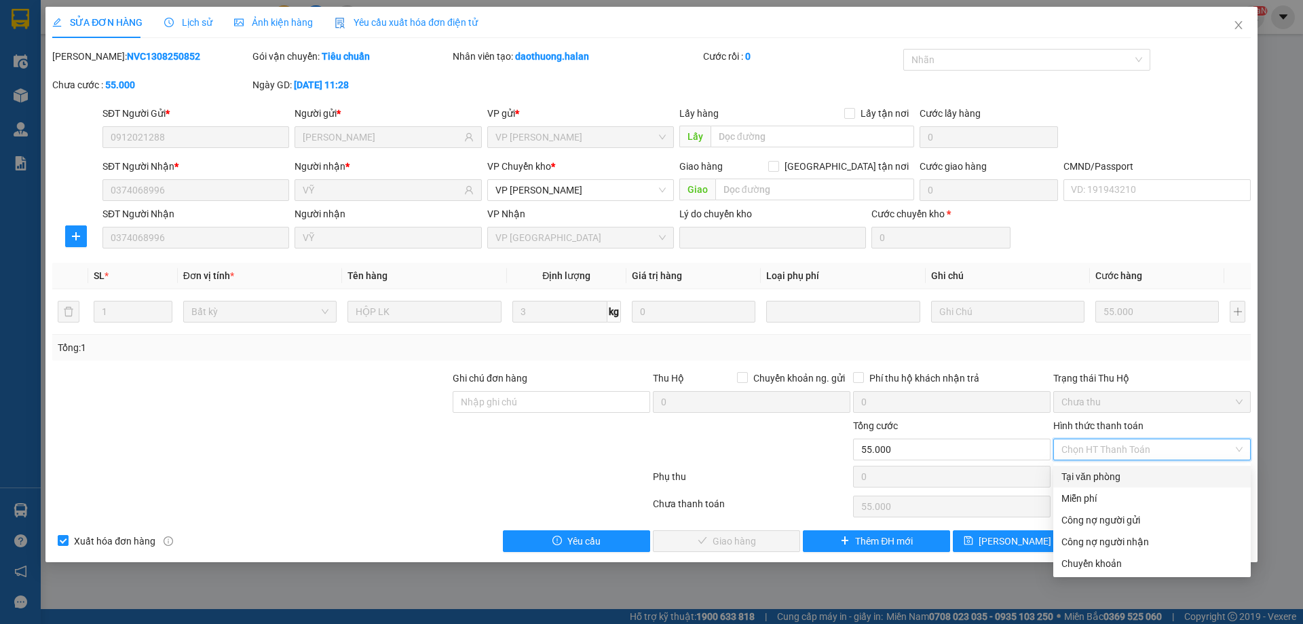
drag, startPoint x: 1093, startPoint y: 477, endPoint x: 897, endPoint y: 517, distance: 200.8
click at [1093, 477] on div "Tại văn phòng" at bounding box center [1151, 476] width 181 height 15
type input "0"
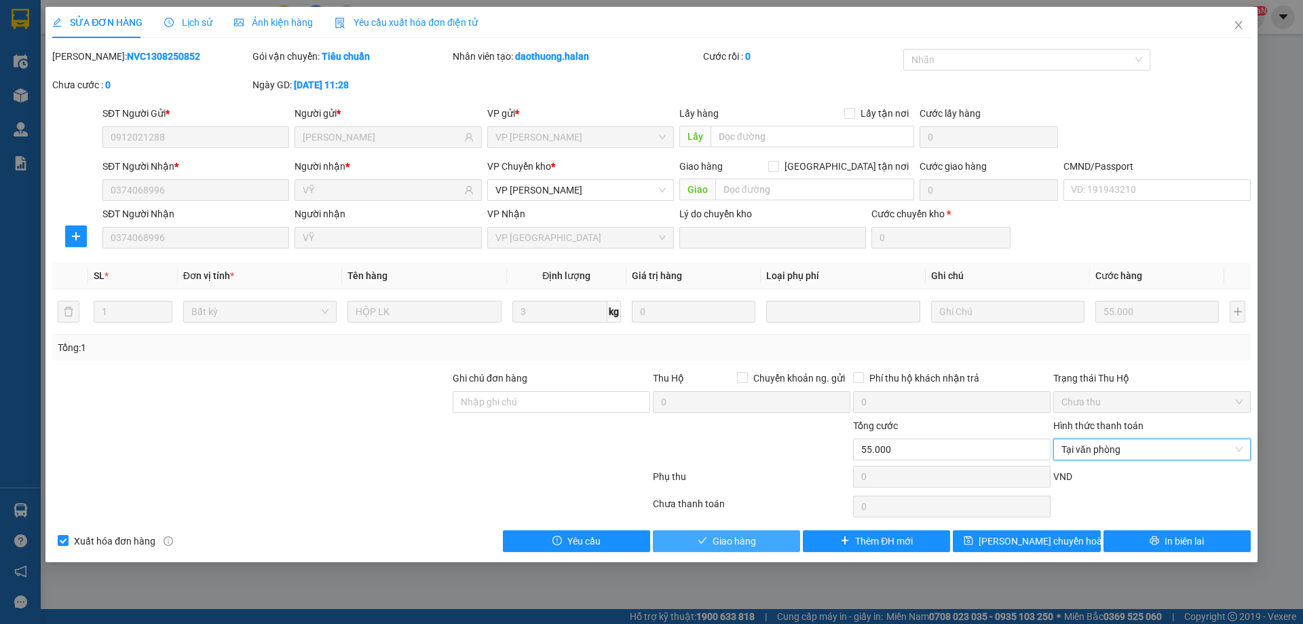
click at [692, 548] on button "Giao hàng" at bounding box center [726, 541] width 147 height 22
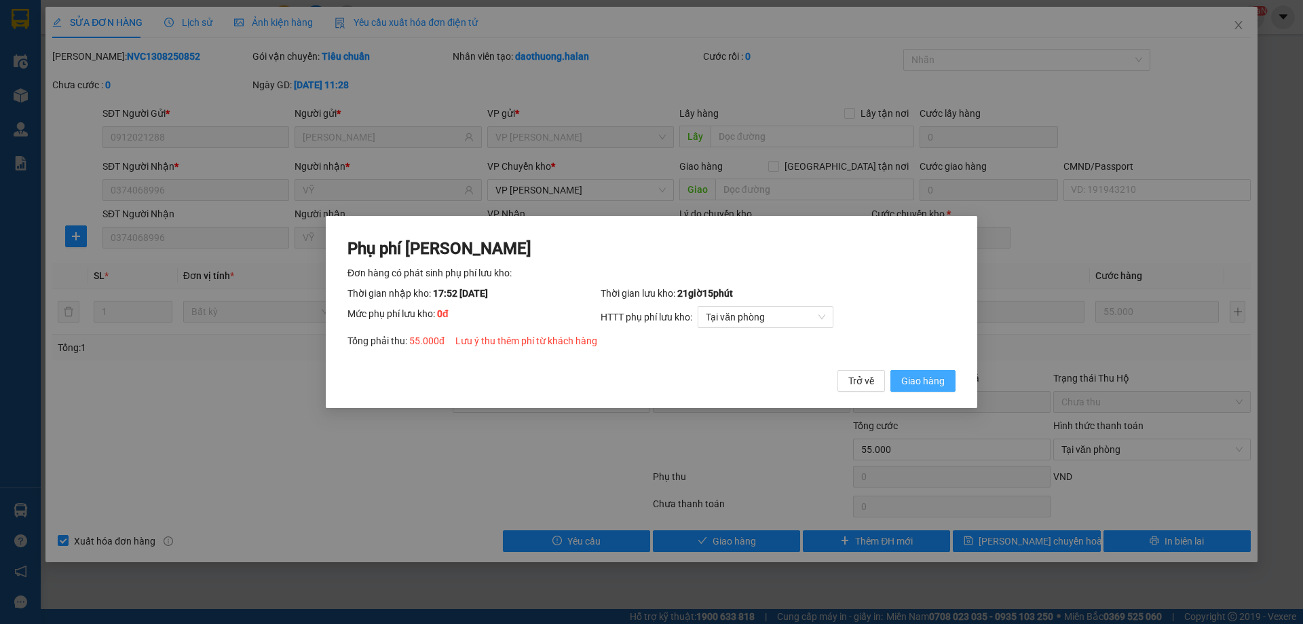
click at [914, 378] on span "Giao hàng" at bounding box center [922, 380] width 43 height 15
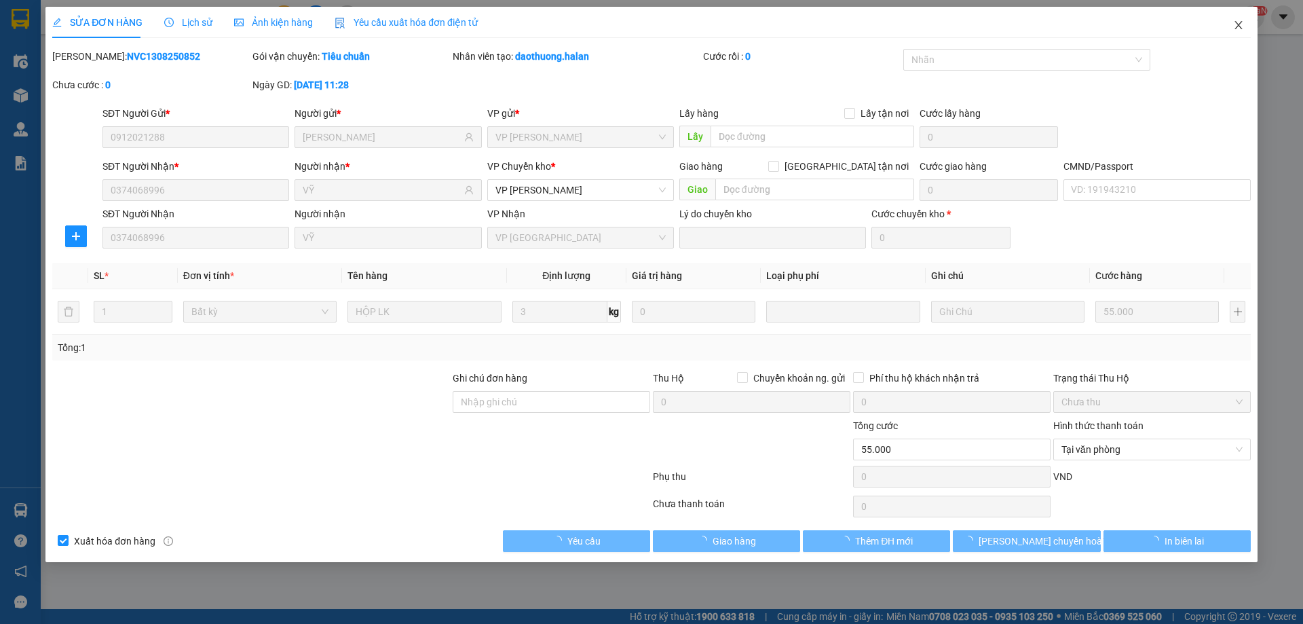
click at [1228, 18] on span "Close" at bounding box center [1239, 26] width 38 height 38
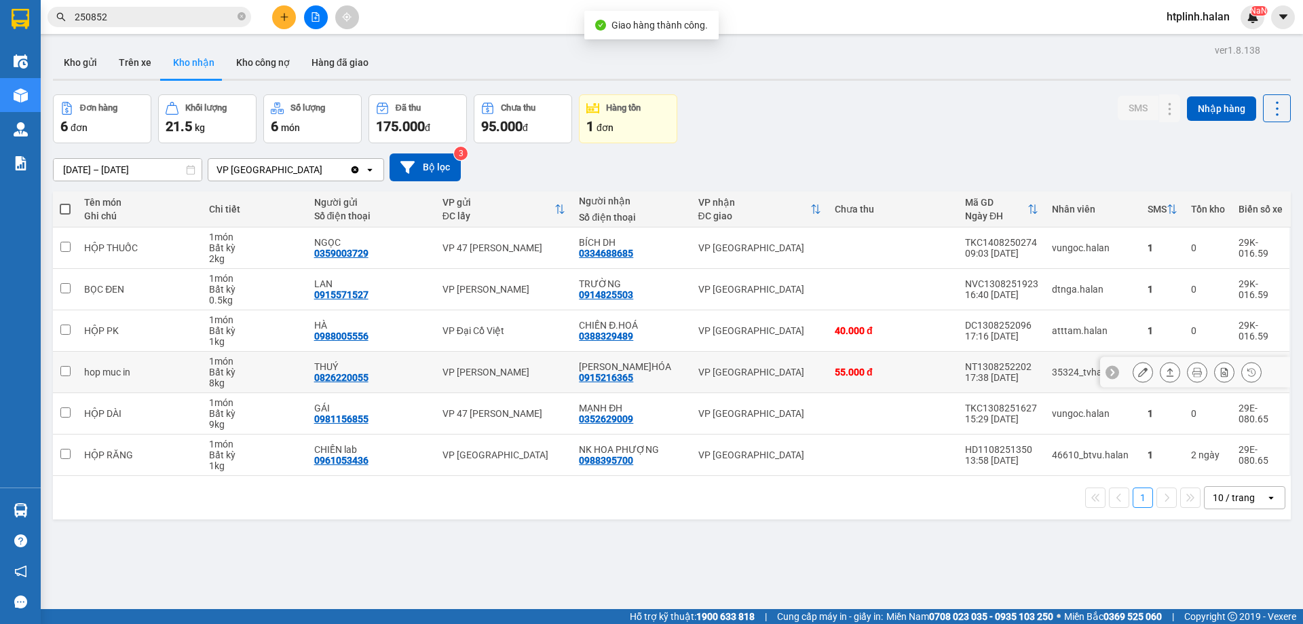
scroll to position [62, 0]
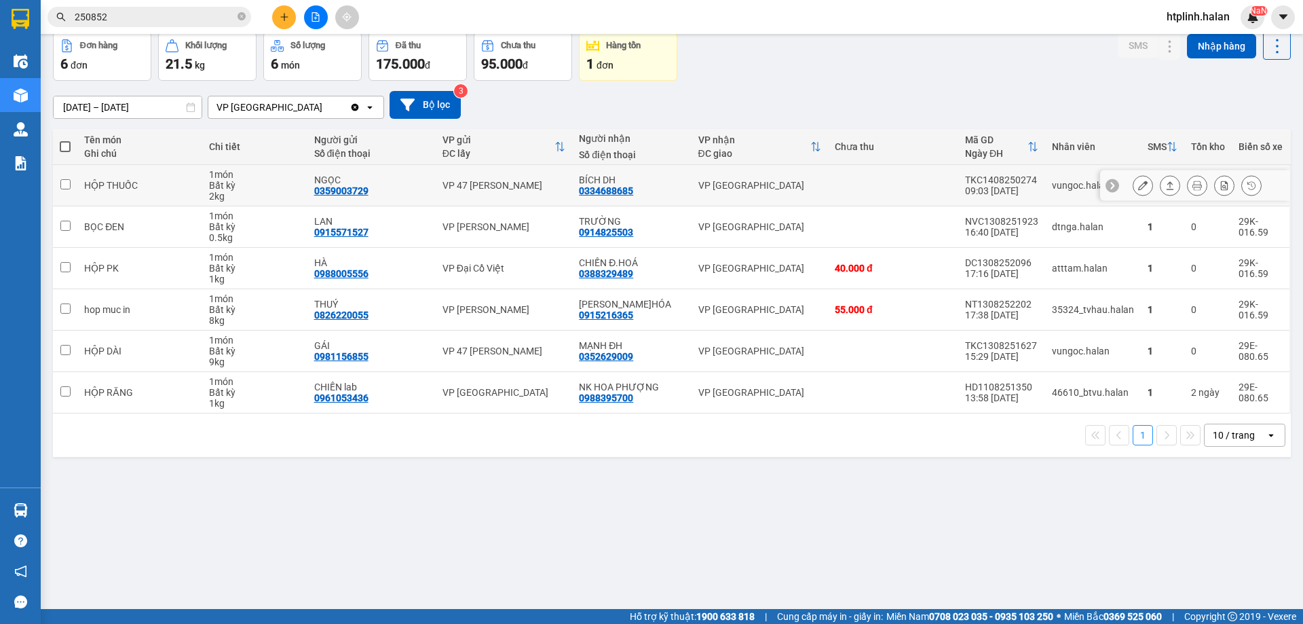
click at [599, 187] on div "0334688685" at bounding box center [606, 190] width 54 height 11
copy div "0334688685"
click at [149, 22] on input "250852" at bounding box center [155, 17] width 160 height 15
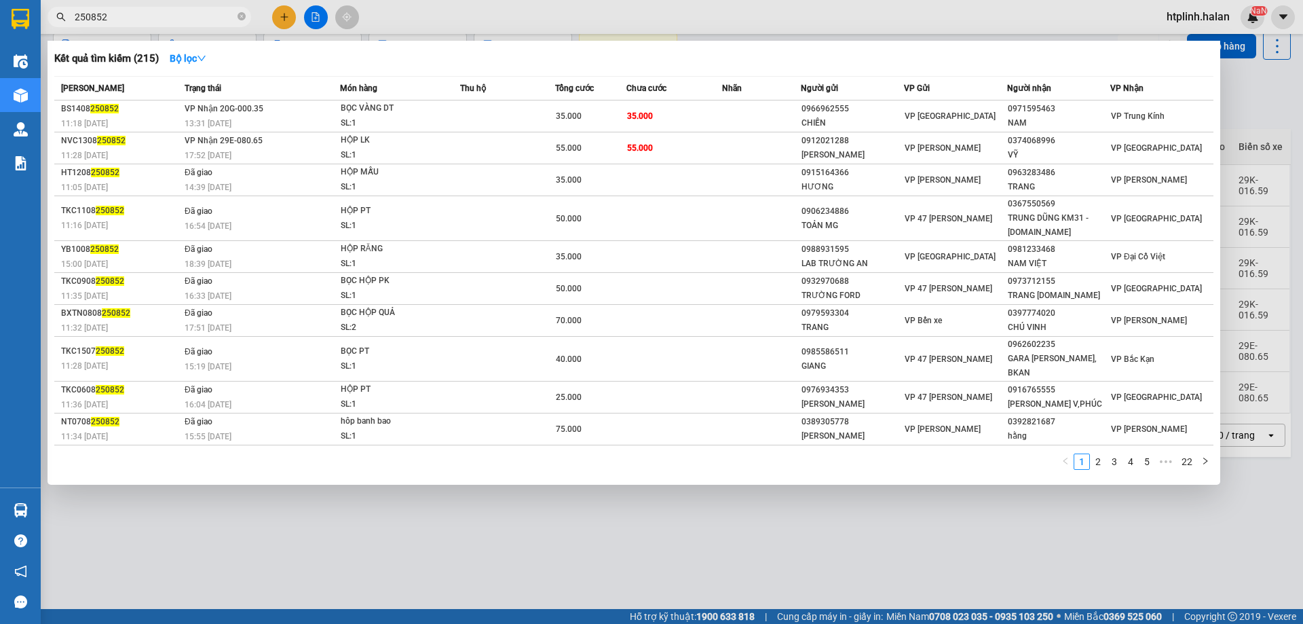
click at [149, 22] on input "250852" at bounding box center [155, 17] width 160 height 15
paste input "0334688685"
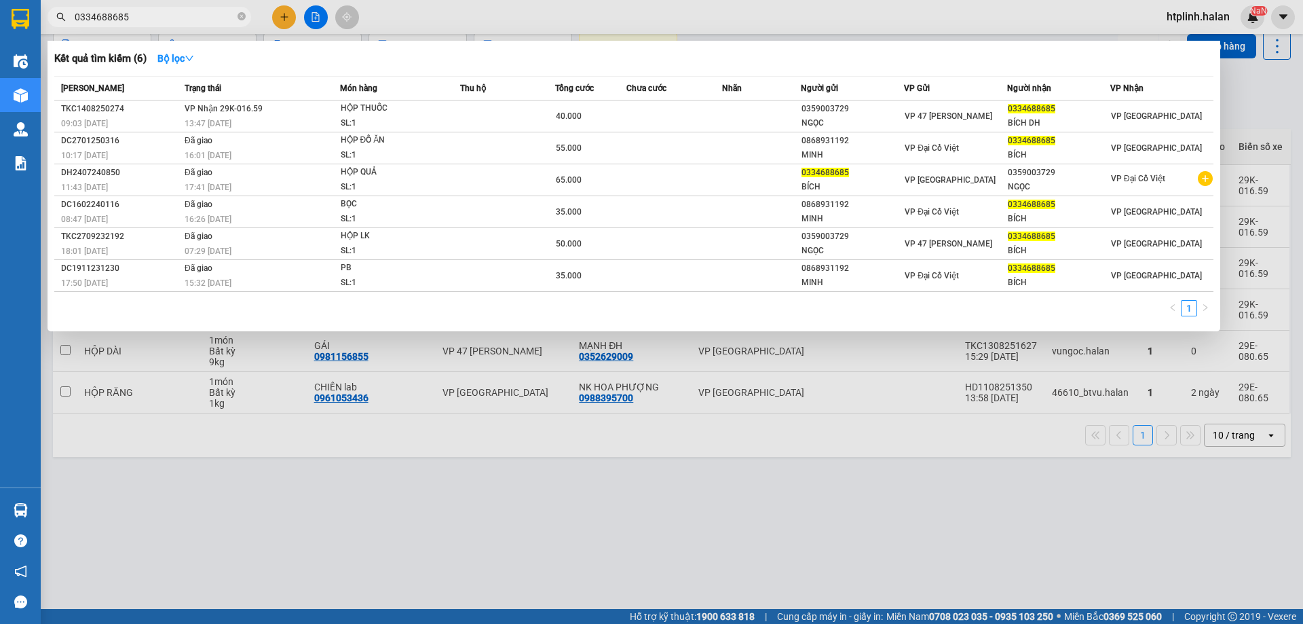
type input "0334688685"
click at [234, 539] on div at bounding box center [651, 312] width 1303 height 624
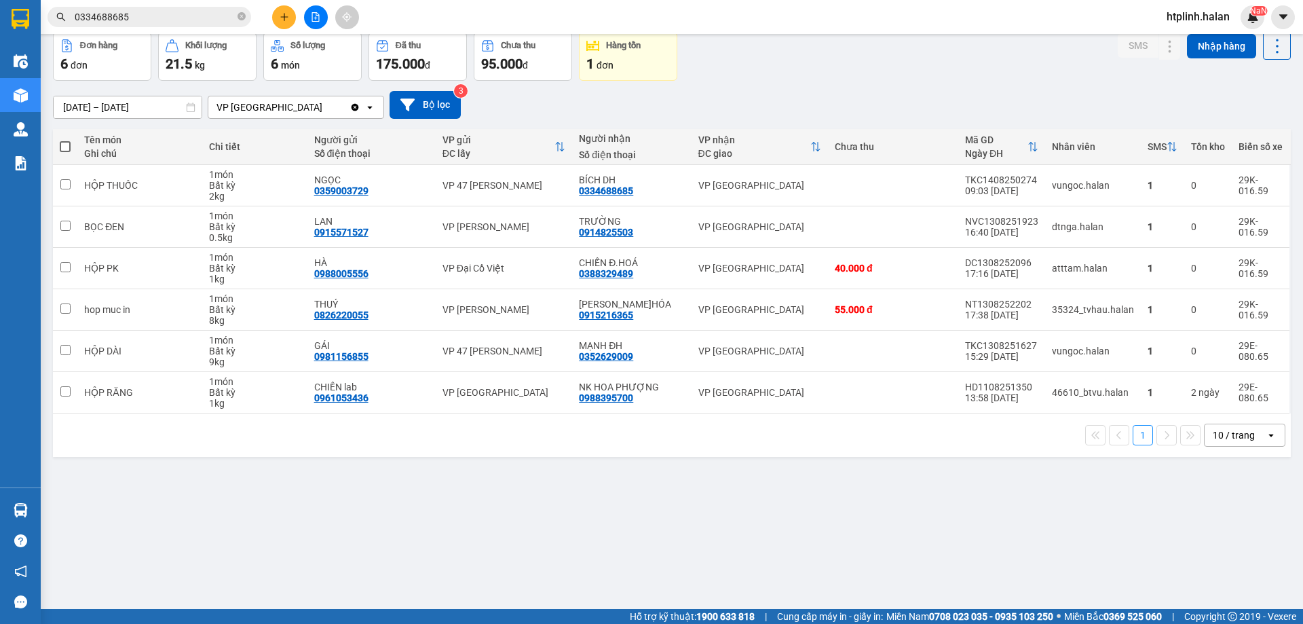
click at [884, 65] on div "Đơn hàng 6 đơn Khối lượng 21.5 kg Số lượng 6 món Đã thu 175.000 đ Chưa thu 95.0…" at bounding box center [672, 56] width 1238 height 49
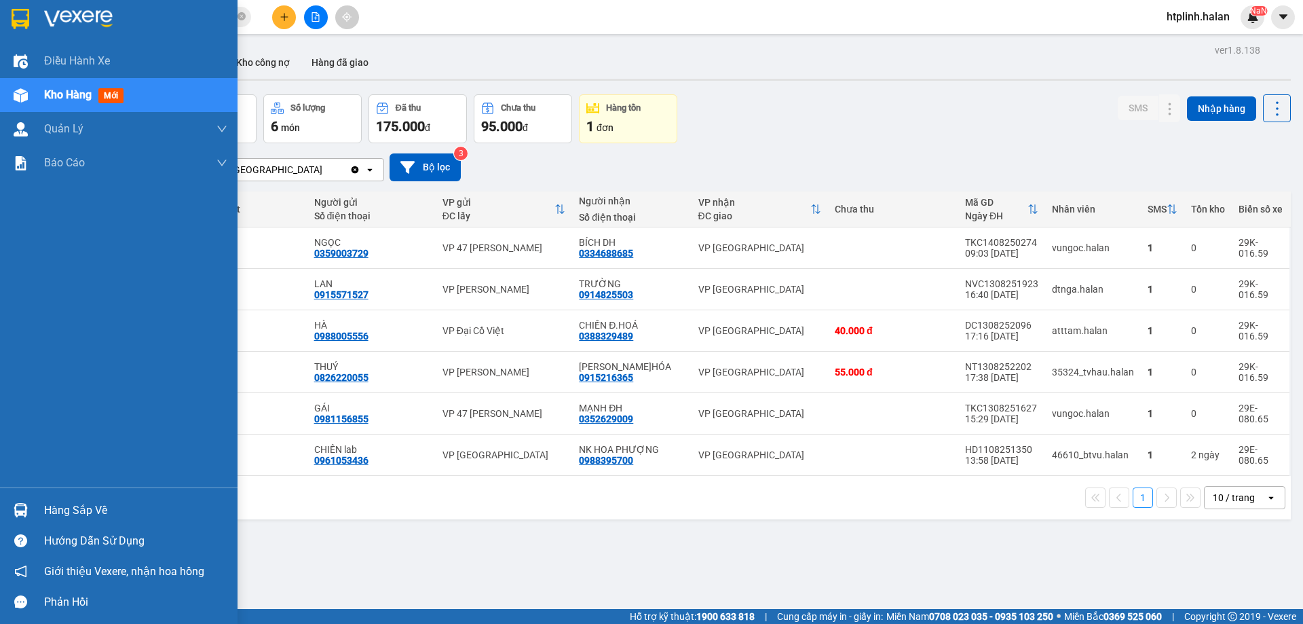
click at [16, 506] on img at bounding box center [21, 510] width 14 height 14
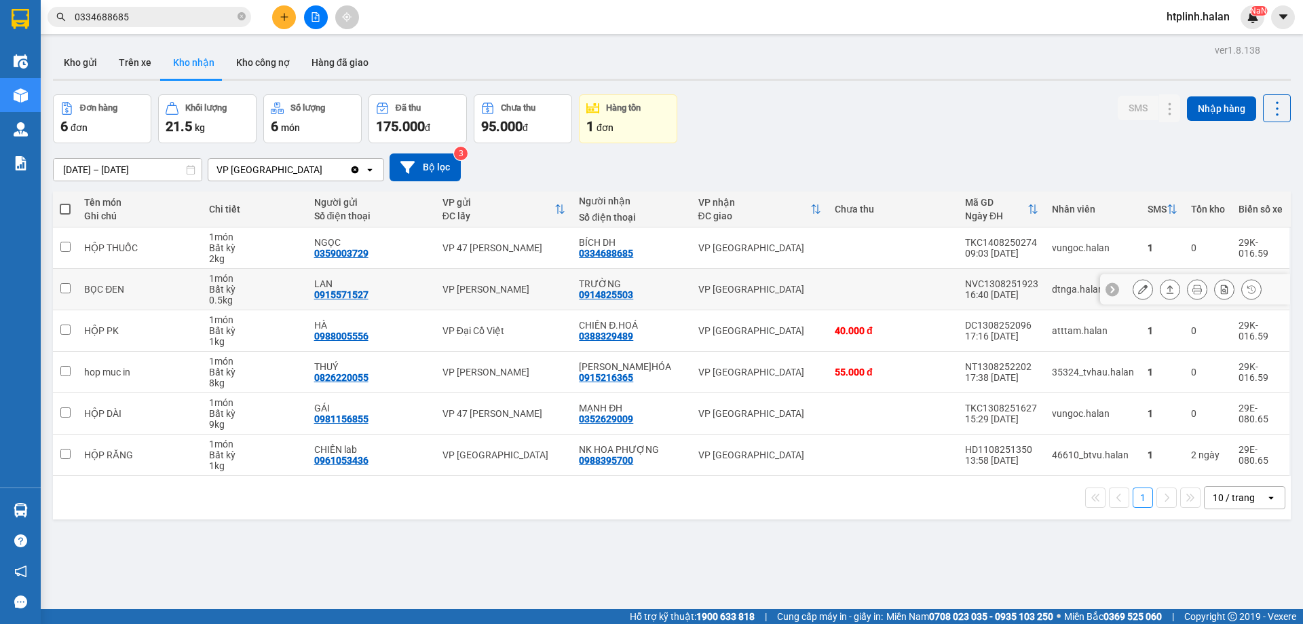
click at [321, 282] on section "Kết quả tìm kiếm ( 6 ) Bộ lọc Mã ĐH Trạng thái Món hàng Thu hộ Tổng cước Chưa c…" at bounding box center [651, 312] width 1303 height 624
click at [132, 72] on button "Trên xe" at bounding box center [135, 62] width 54 height 33
type input "[DATE] – [DATE]"
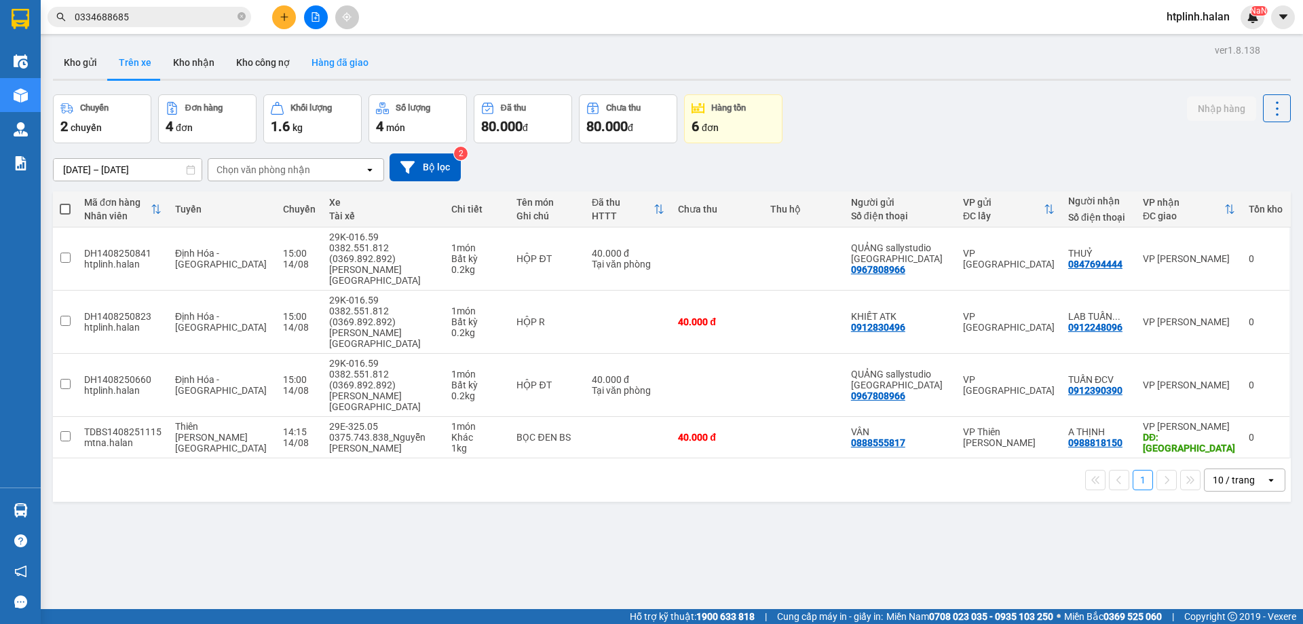
click at [335, 64] on button "Hàng đã giao" at bounding box center [340, 62] width 79 height 33
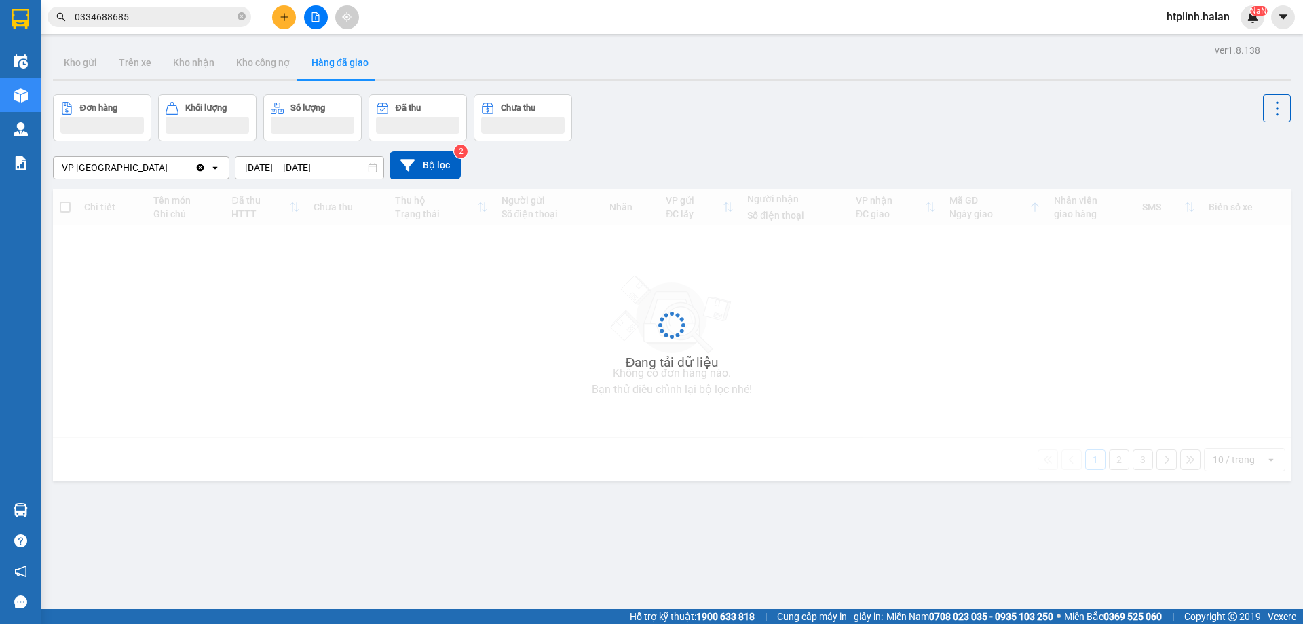
click at [277, 177] on div "ver 1.8.138 Kho gửi Trên xe Kho nhận Kho công nợ Hàng đã giao Đơn hàng Khối lượ…" at bounding box center [672, 353] width 1249 height 624
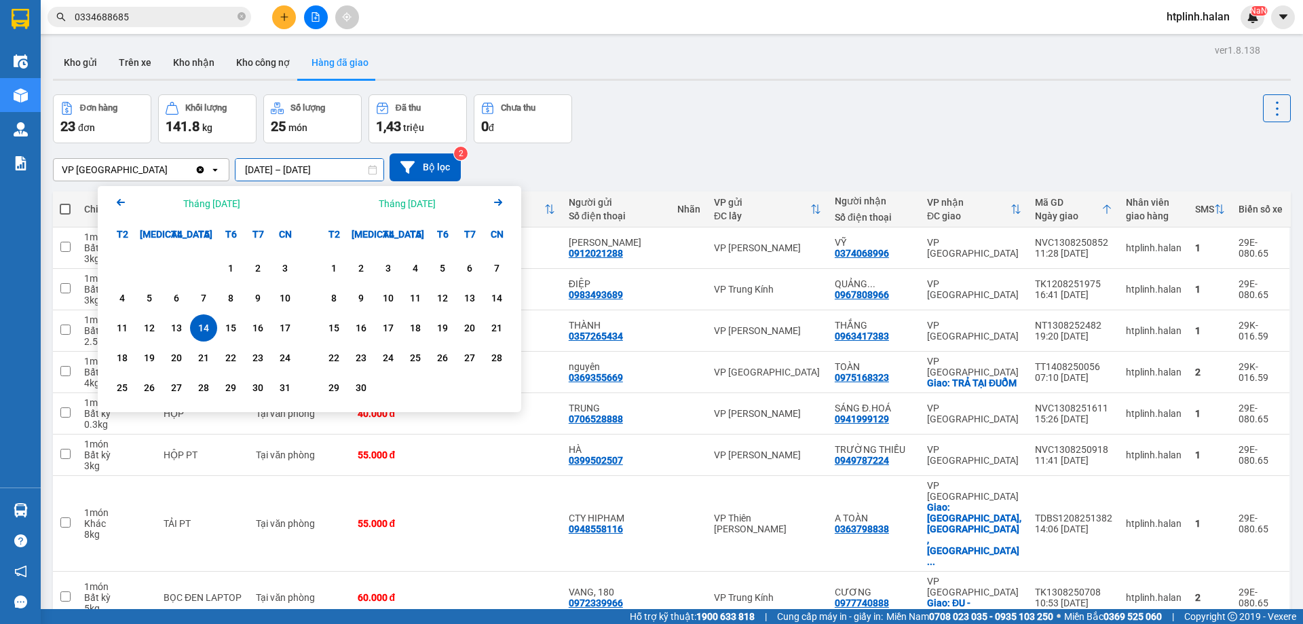
click at [609, 157] on div "VP Định Hóa Clear value open 14/08/2025 – 14/08/2025 Press the down arrow key t…" at bounding box center [672, 167] width 1238 height 28
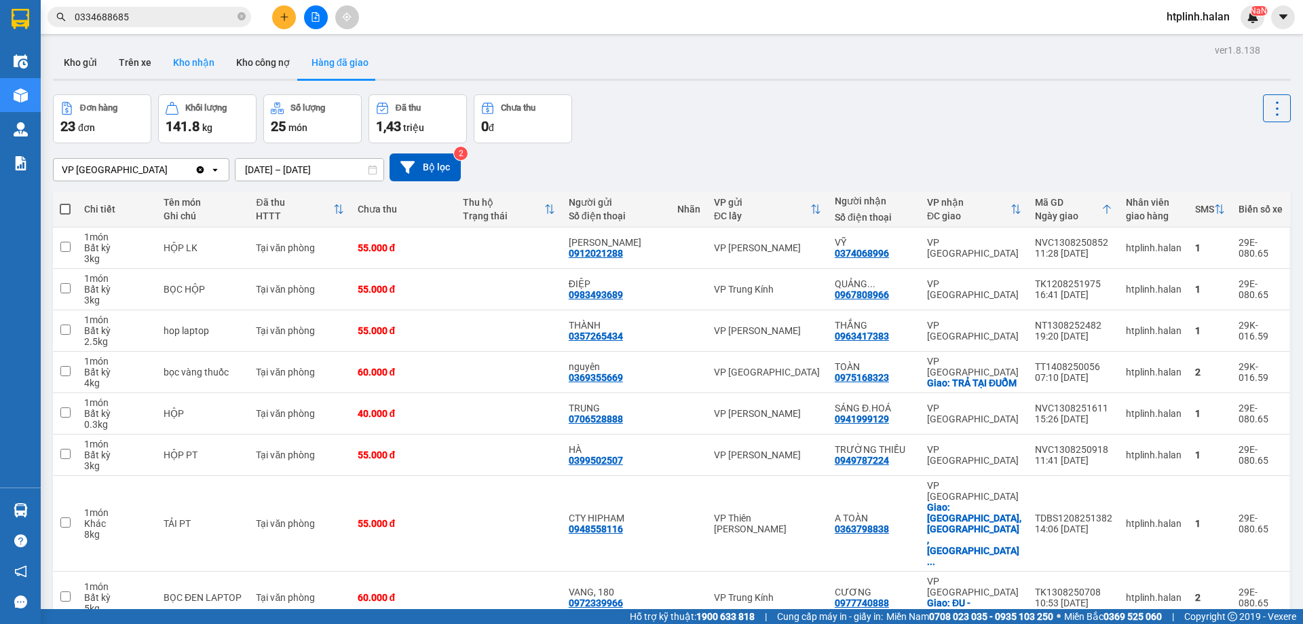
click at [197, 48] on button "Kho nhận" at bounding box center [193, 62] width 63 height 33
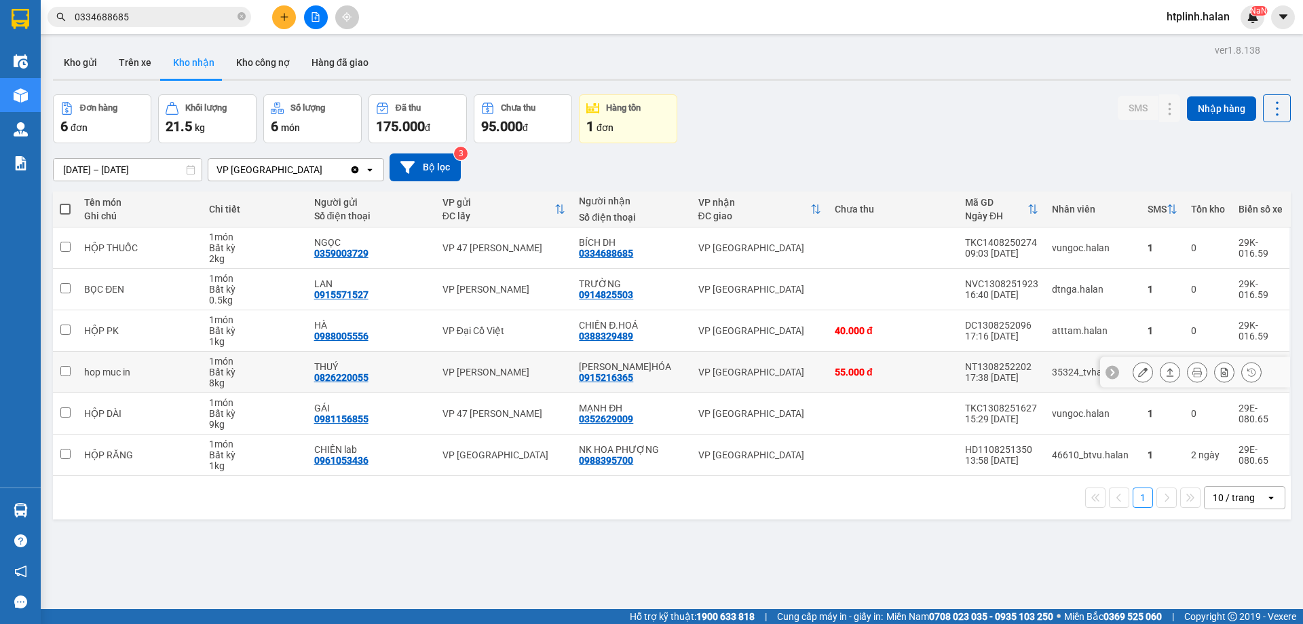
scroll to position [62, 0]
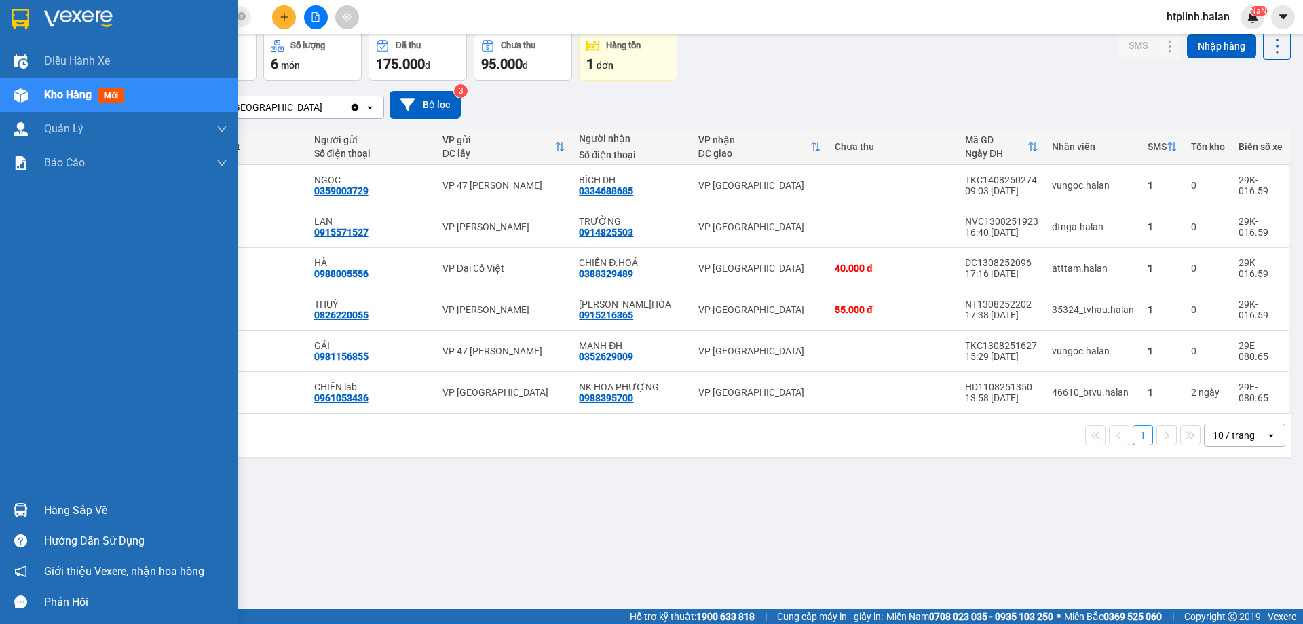
click at [48, 500] on div "Hàng sắp về" at bounding box center [135, 510] width 183 height 20
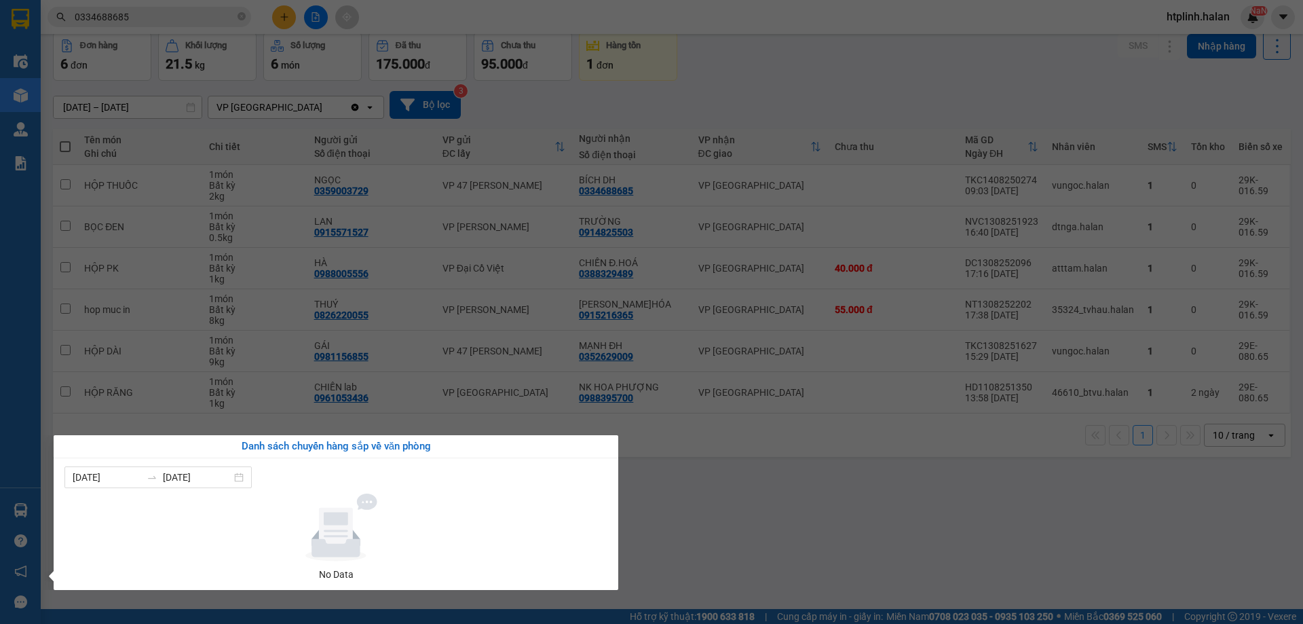
click at [871, 472] on section "Kết quả tìm kiếm ( 6 ) Bộ lọc Mã ĐH Trạng thái Món hàng Thu hộ Tổng cước Chưa c…" at bounding box center [651, 312] width 1303 height 624
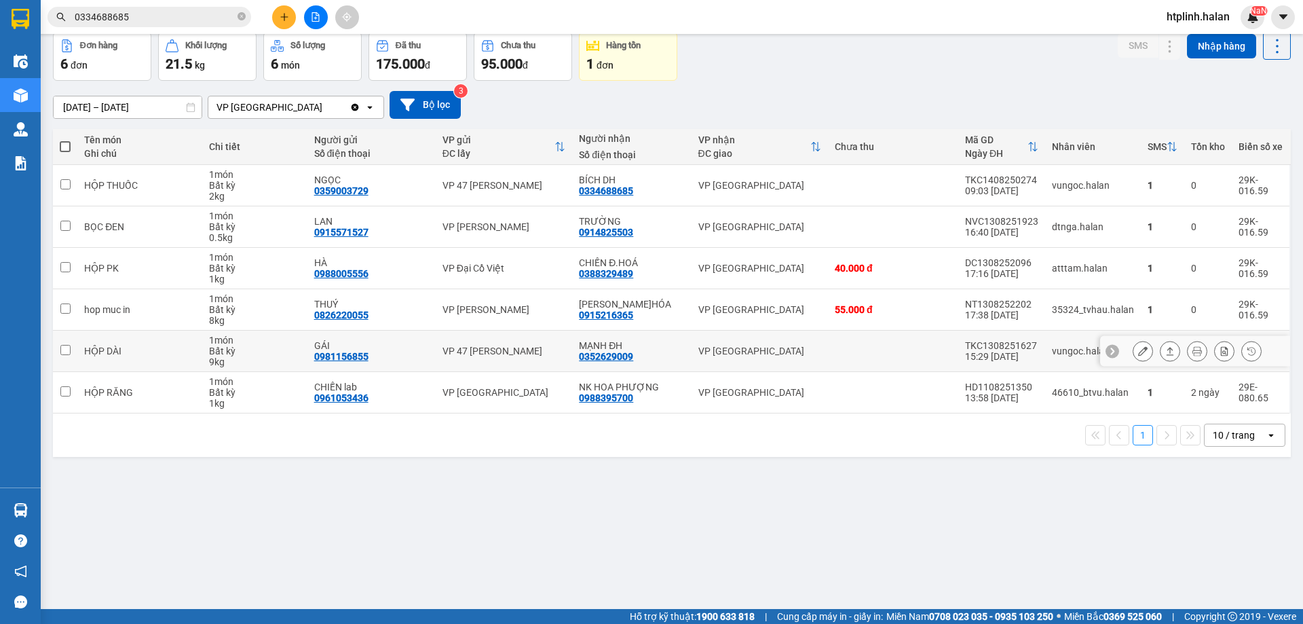
click at [601, 359] on div "0352629009" at bounding box center [606, 356] width 54 height 11
copy div "0352629009"
click at [156, 22] on input "0334688685" at bounding box center [155, 17] width 160 height 15
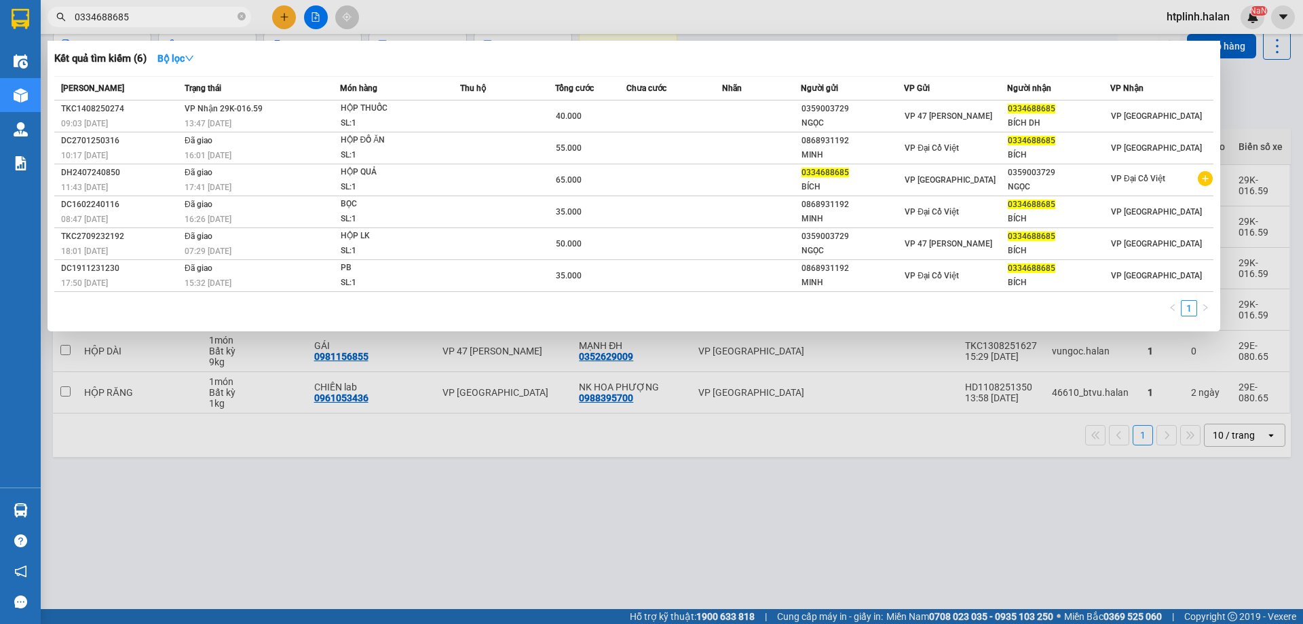
click at [156, 22] on input "0334688685" at bounding box center [155, 17] width 160 height 15
paste input "52629009"
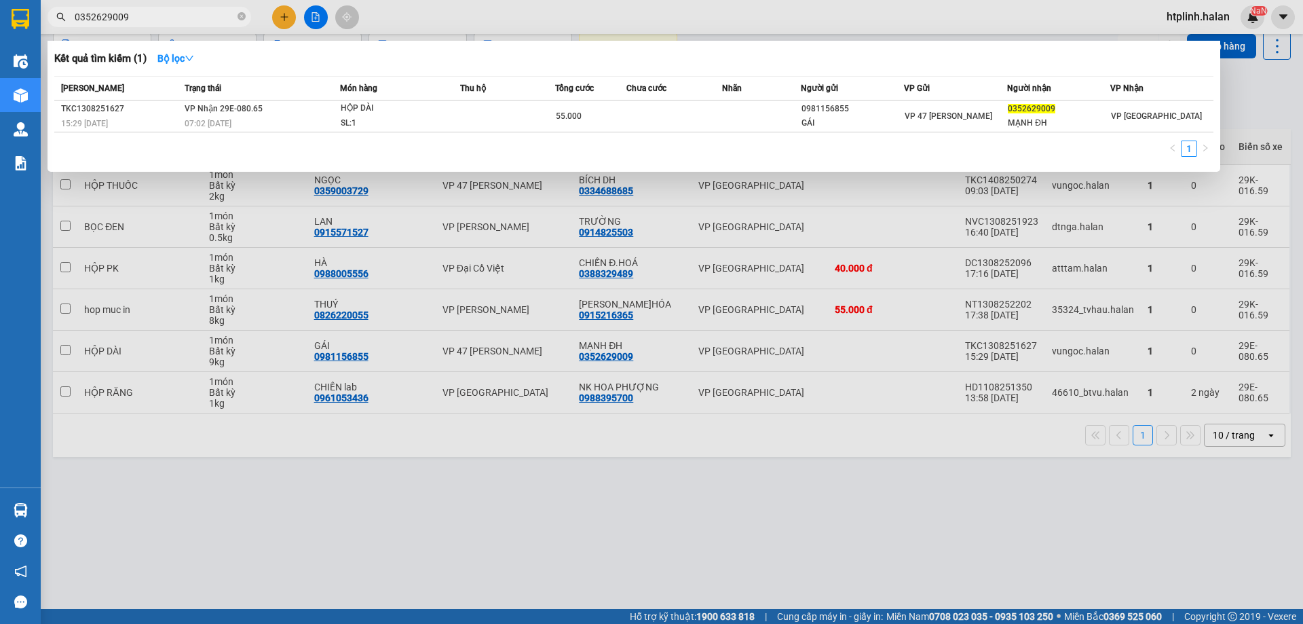
type input "0352629009"
click at [551, 489] on div at bounding box center [651, 312] width 1303 height 624
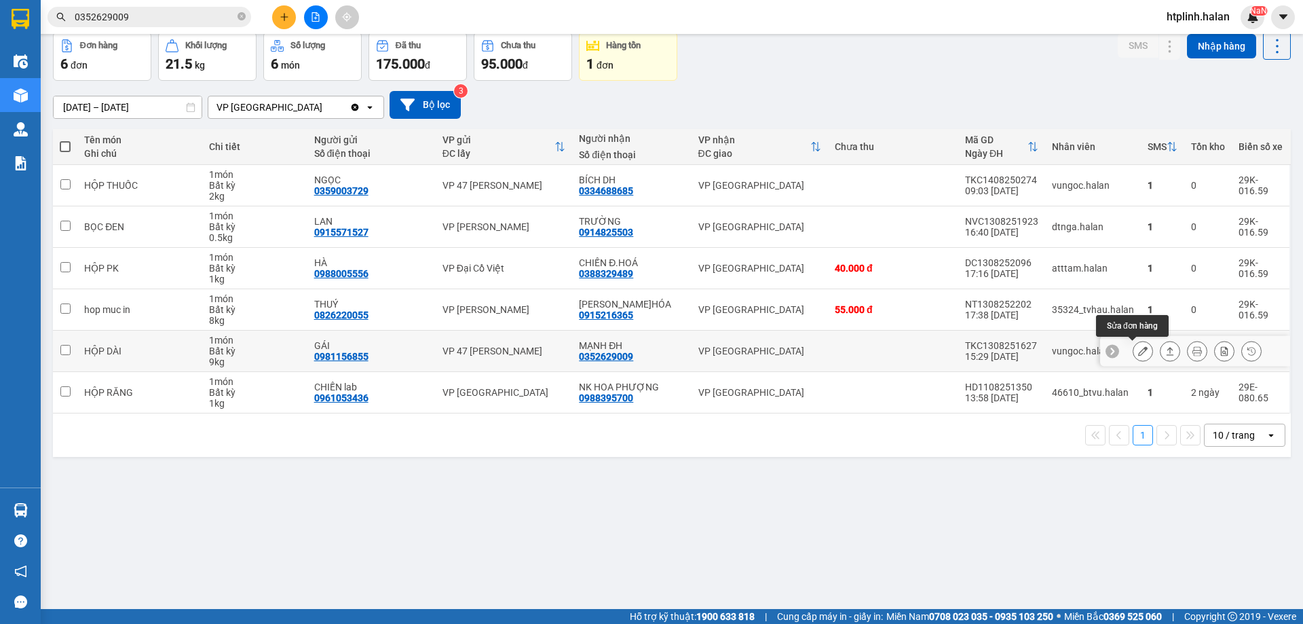
click at [1138, 348] on icon at bounding box center [1143, 351] width 10 height 10
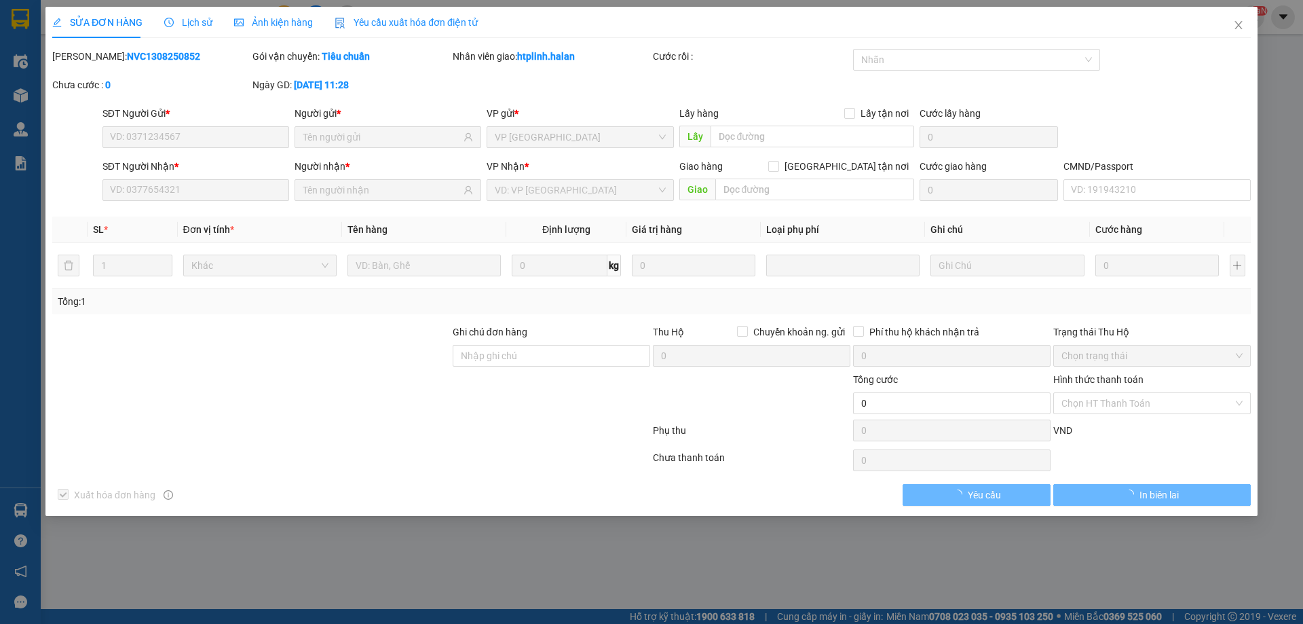
type input "0981156855"
type input "GÁI"
type input "0352629009"
type input "MẠNH ĐH"
type input "55.000"
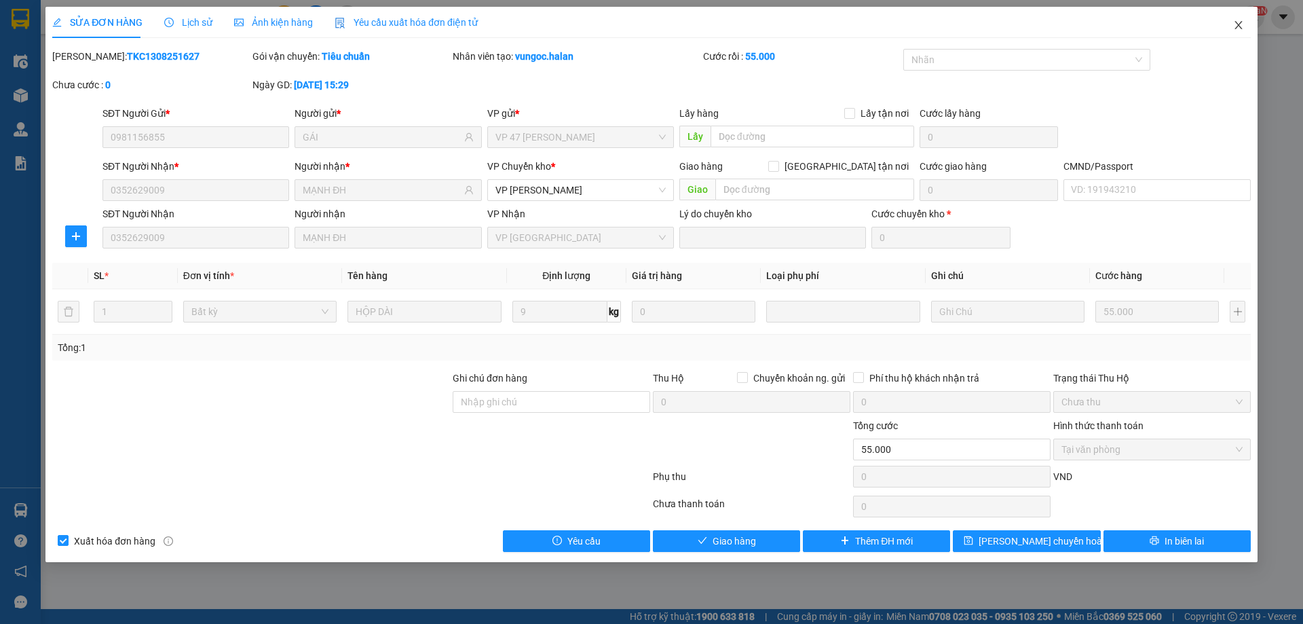
click at [1225, 28] on span "Close" at bounding box center [1239, 26] width 38 height 38
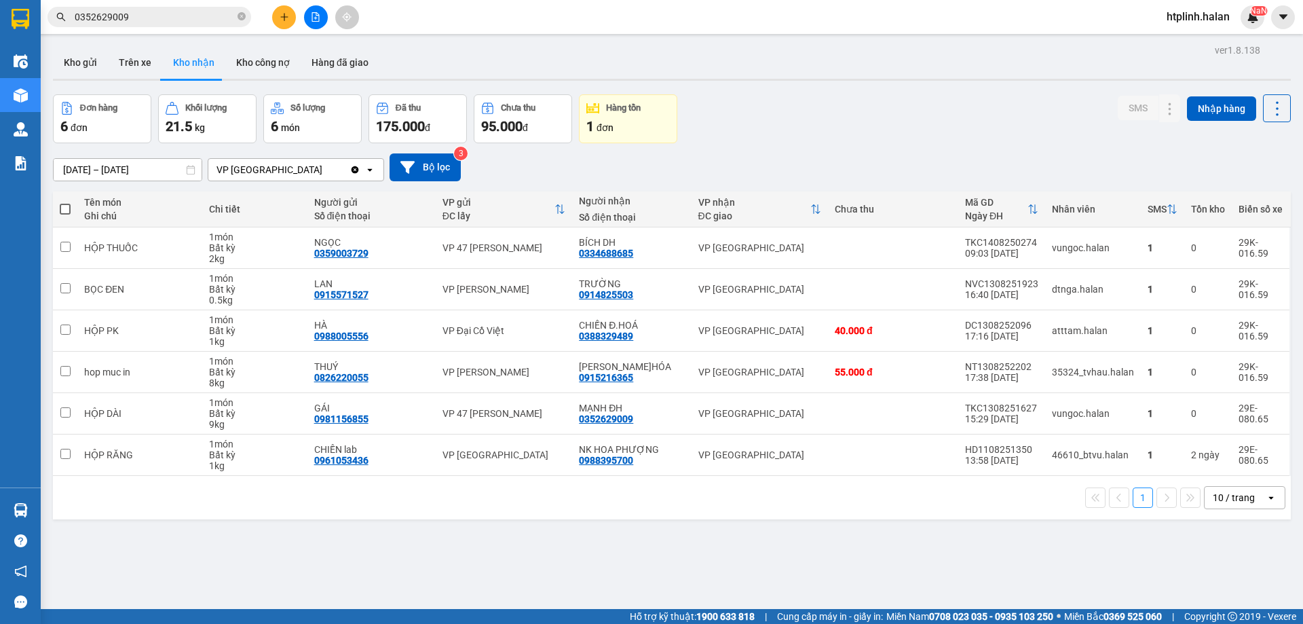
click at [157, 540] on div "ver 1.8.138 Kho gửi Trên xe Kho nhận Kho công nợ Hàng đã giao Đơn hàng 6 đơn Kh…" at bounding box center [672, 353] width 1249 height 624
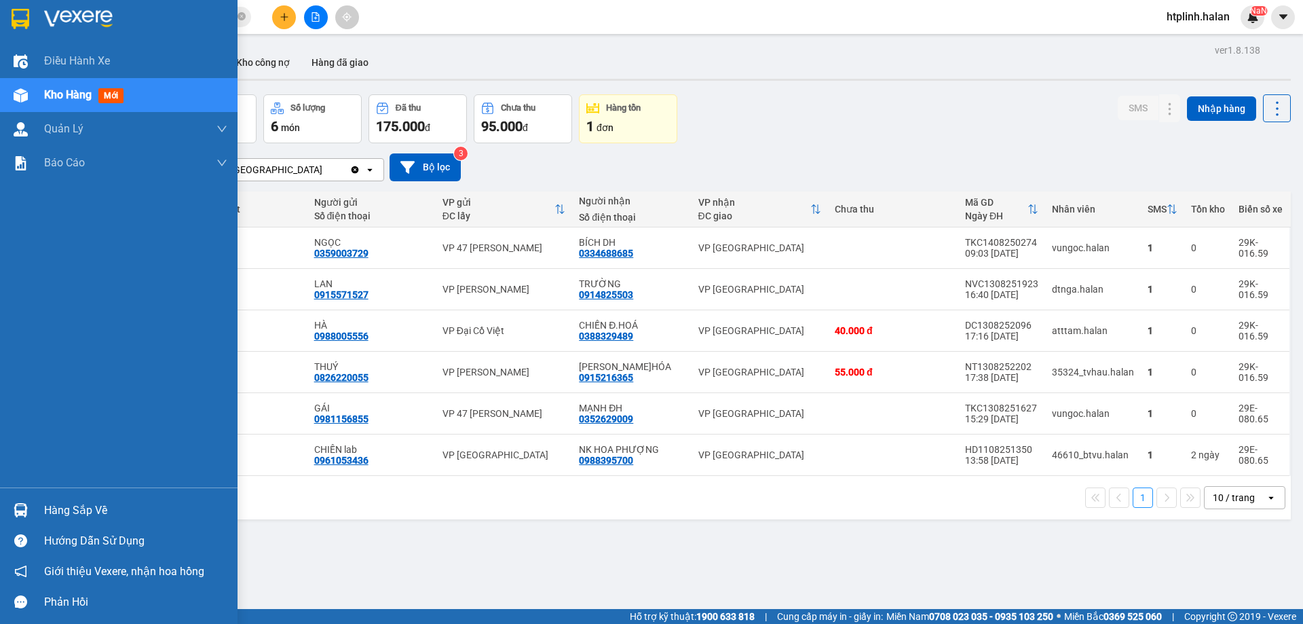
click at [36, 503] on div "Hàng sắp về" at bounding box center [119, 510] width 238 height 31
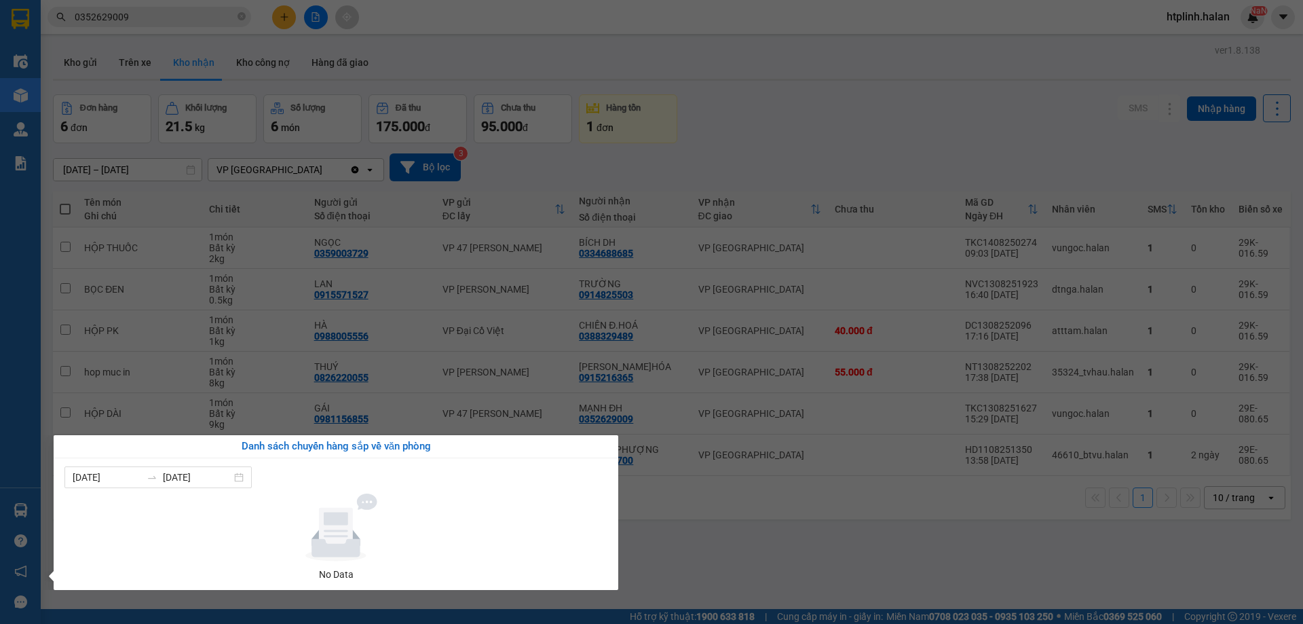
click at [664, 476] on section "Kết quả tìm kiếm ( 1 ) Bộ lọc Mã ĐH Trạng thái Món hàng Thu hộ Tổng cước Chưa c…" at bounding box center [651, 312] width 1303 height 624
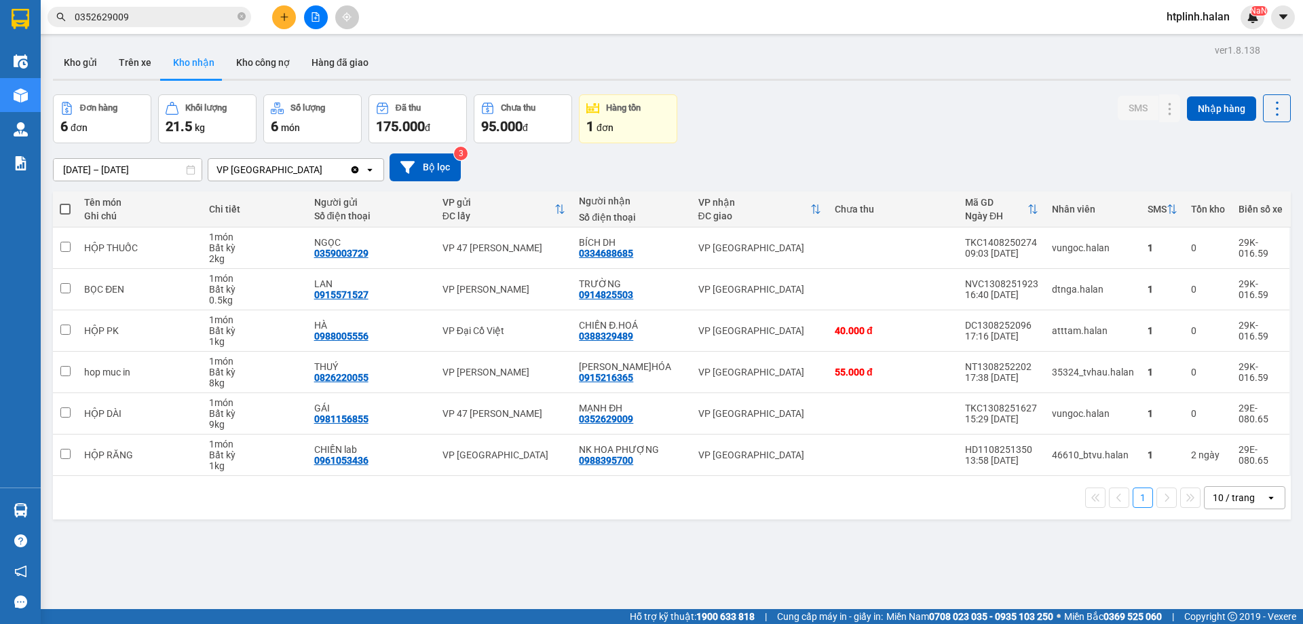
click at [140, 100] on button "Đơn hàng 6 đơn" at bounding box center [102, 118] width 98 height 49
click at [147, 61] on button "Trên xe" at bounding box center [135, 62] width 54 height 33
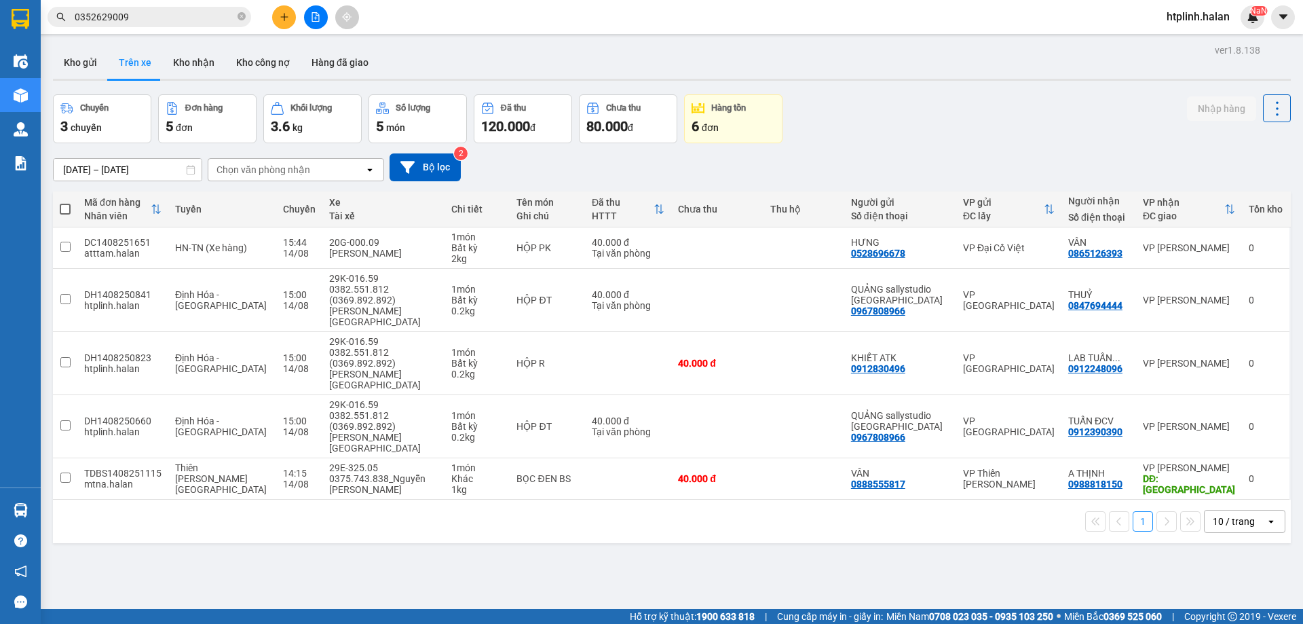
click at [958, 175] on div "07/12/2011 – 14/08/2025 Press the down arrow key to interact with the calendar …" at bounding box center [672, 167] width 1238 height 28
click at [177, 60] on button "Kho nhận" at bounding box center [193, 62] width 63 height 33
type input "[DATE] – [DATE]"
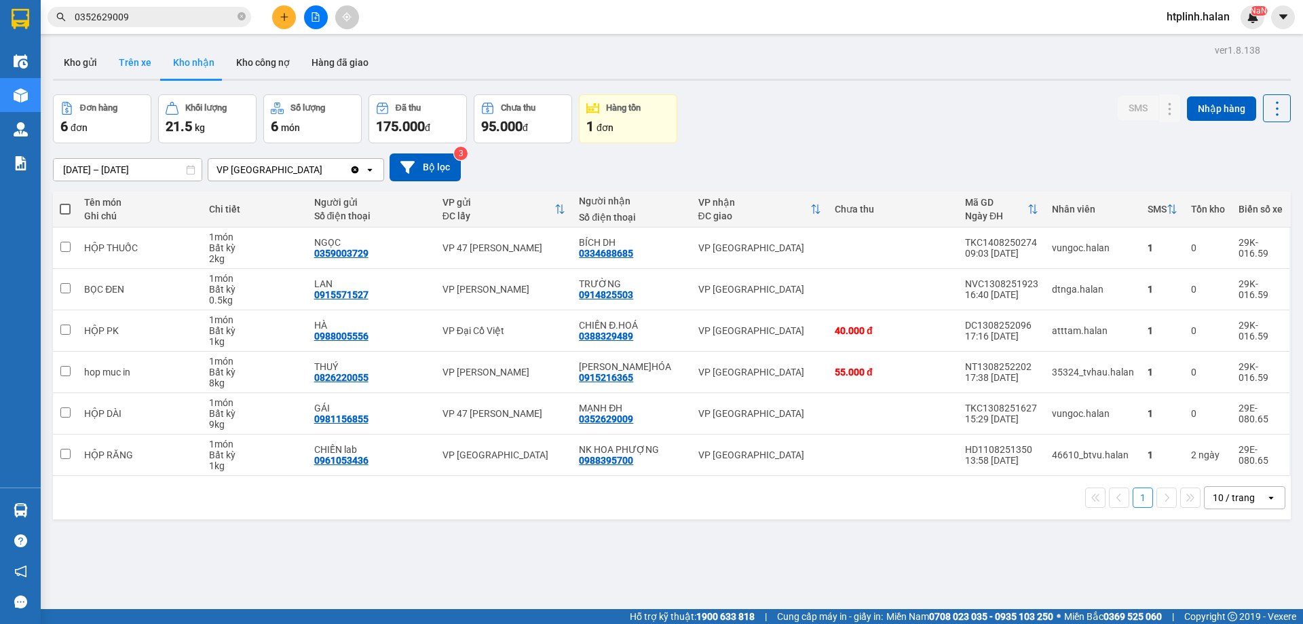
click at [143, 58] on button "Trên xe" at bounding box center [135, 62] width 54 height 33
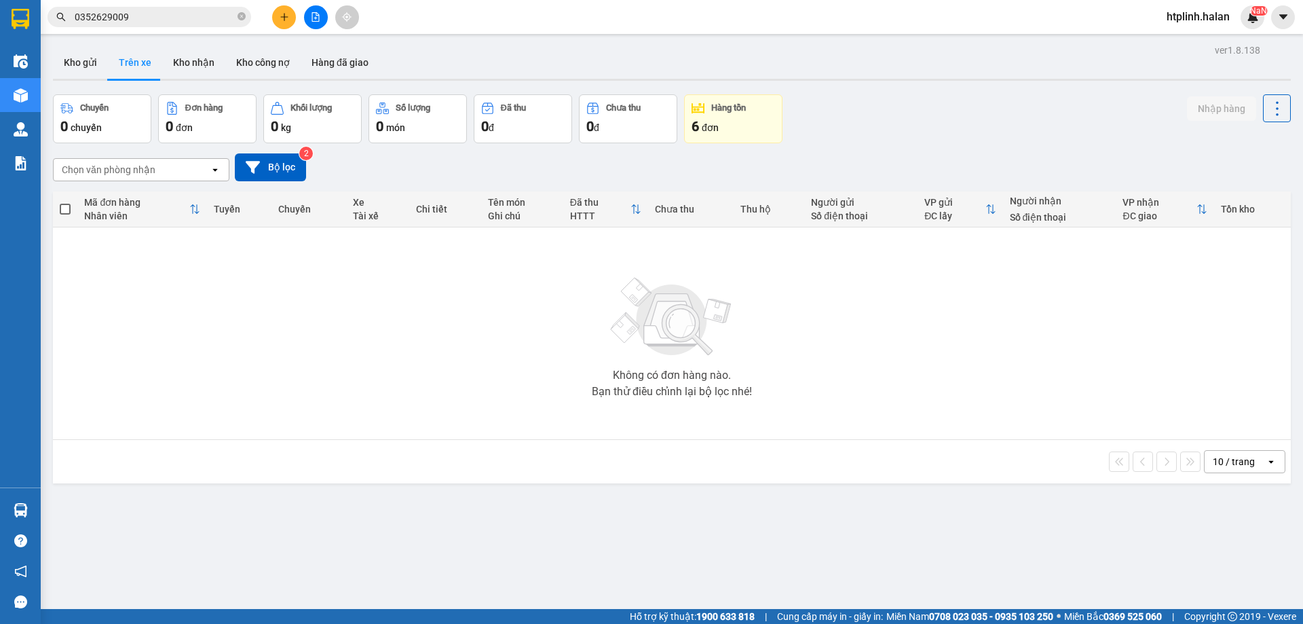
click at [725, 124] on div "6 đơn" at bounding box center [733, 126] width 83 height 19
click at [277, 163] on button "Bộ lọc" at bounding box center [270, 167] width 71 height 28
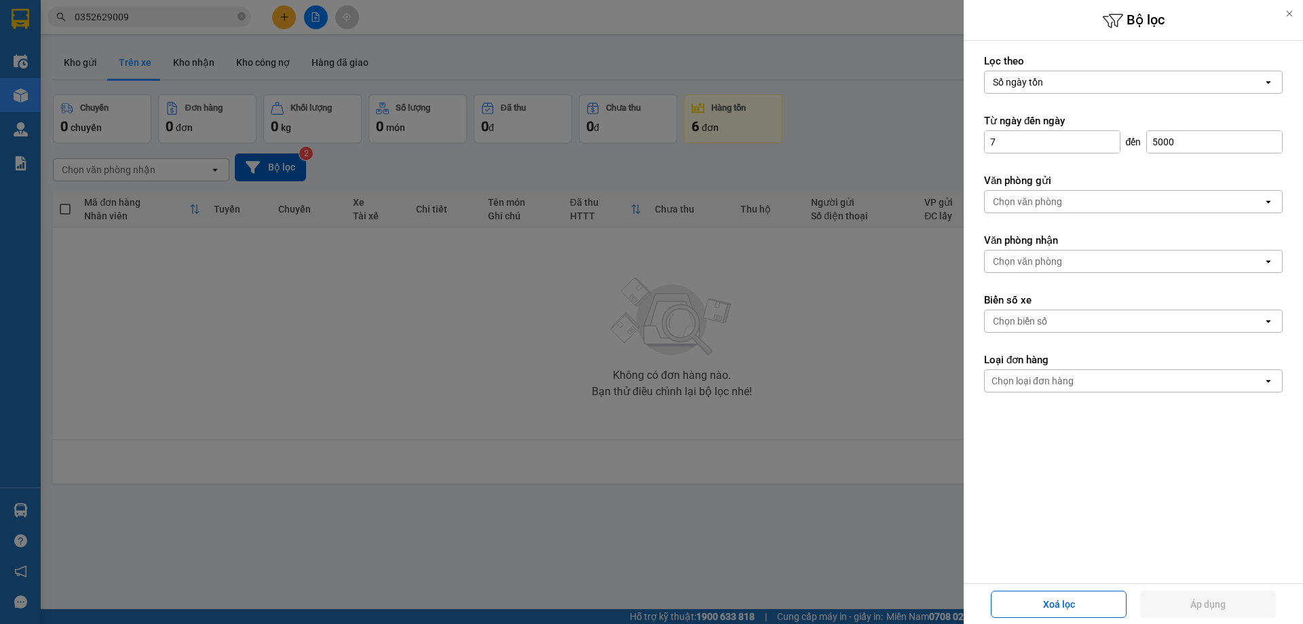
click at [1027, 82] on div "Số ngày tồn" at bounding box center [1018, 82] width 50 height 14
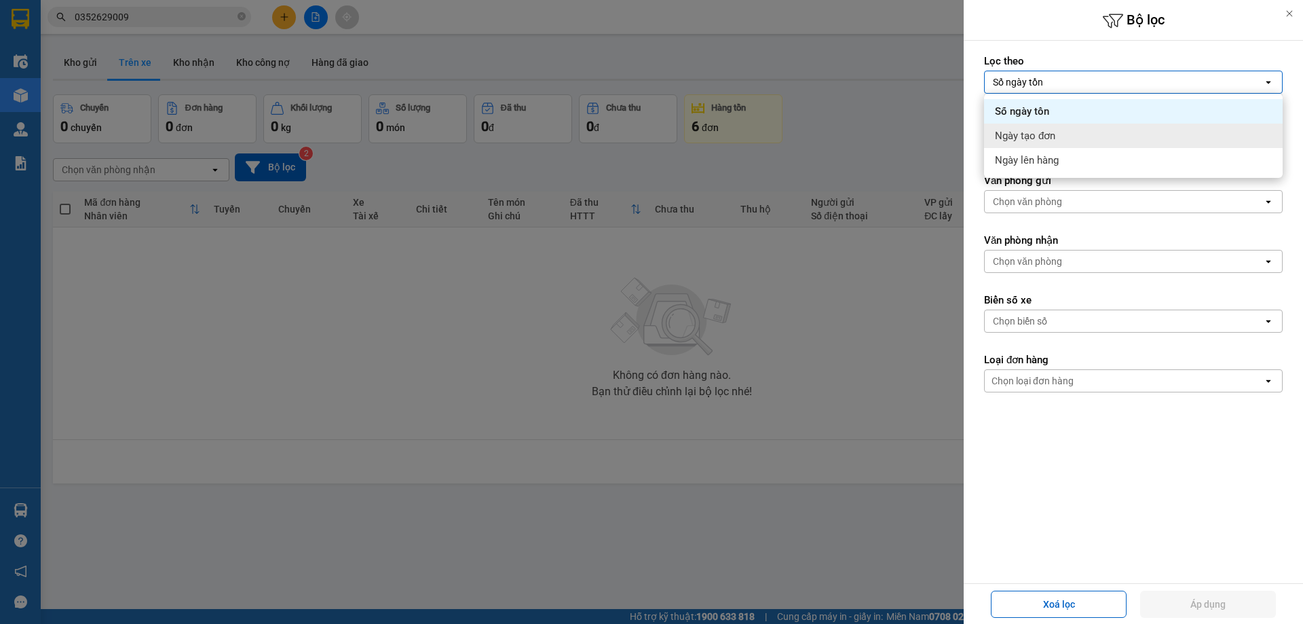
click at [1029, 135] on span "Ngày tạo đơn" at bounding box center [1025, 136] width 60 height 14
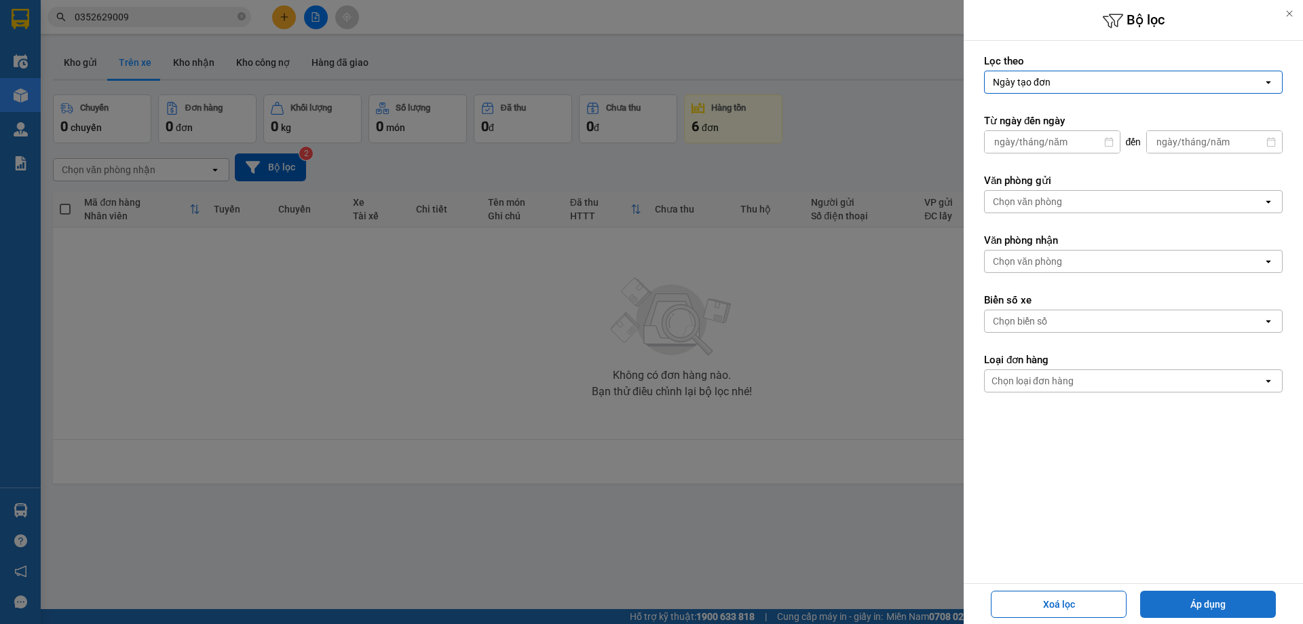
click at [1190, 608] on button "Áp dụng" at bounding box center [1208, 603] width 136 height 27
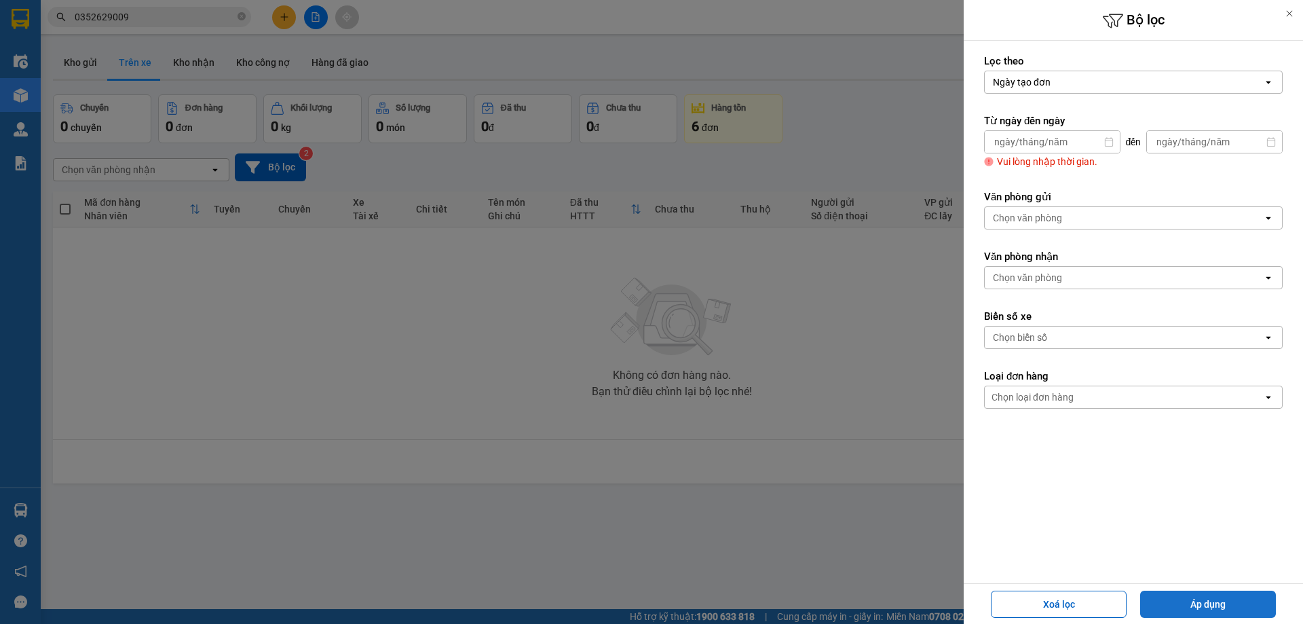
click at [1175, 595] on button "Áp dụng" at bounding box center [1208, 603] width 136 height 27
click at [1020, 142] on input "Select a date." at bounding box center [1052, 142] width 135 height 22
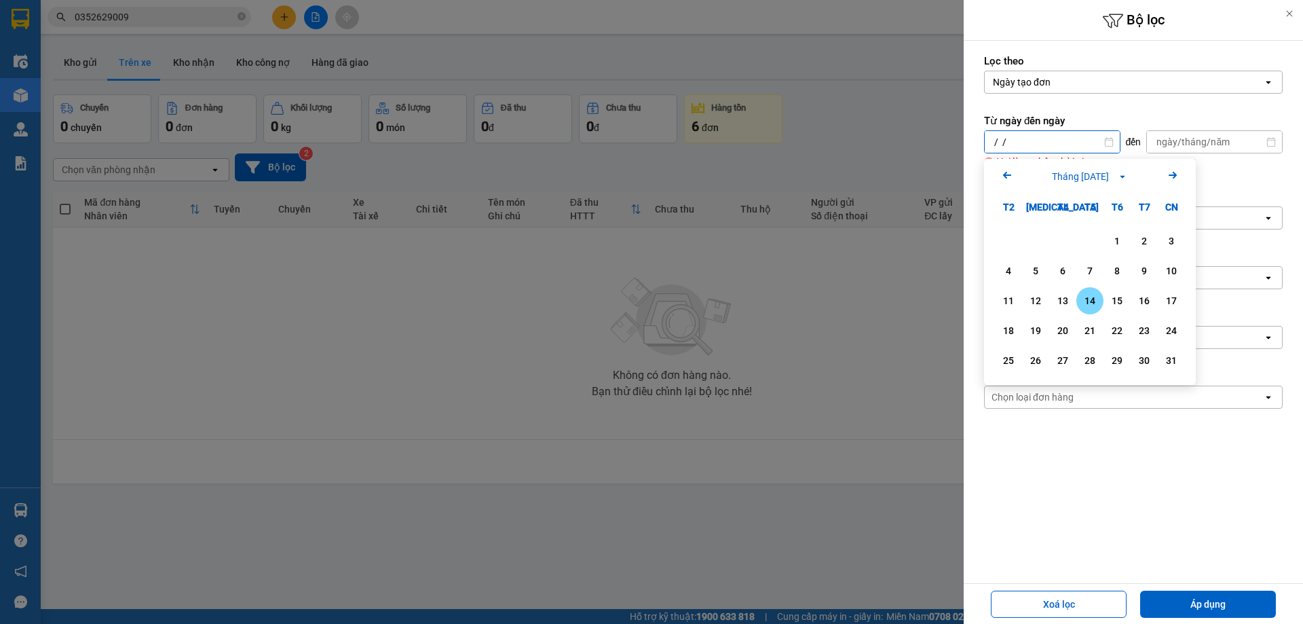
click at [1079, 291] on div "14" at bounding box center [1089, 300] width 27 height 27
type input "[DATE]"
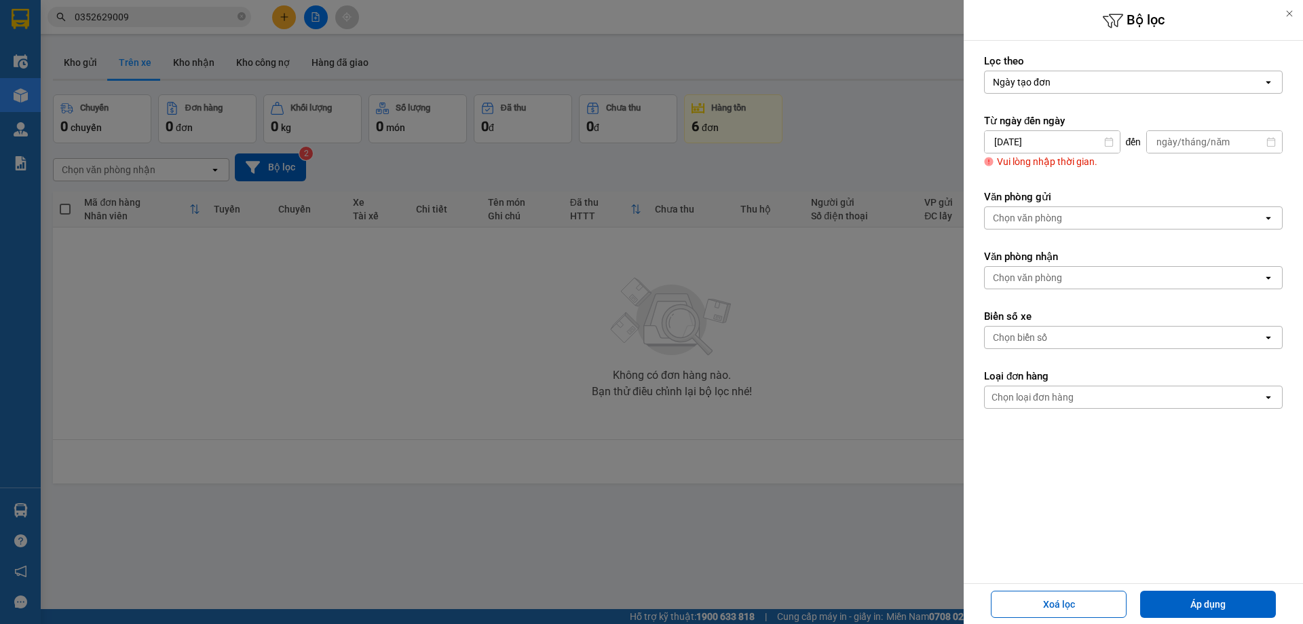
click at [1079, 291] on form "Lọc theo Ngày tạo đơn open Từ ngày đến ngày 14/08/2025 Press the down arrow key…" at bounding box center [1133, 292] width 299 height 476
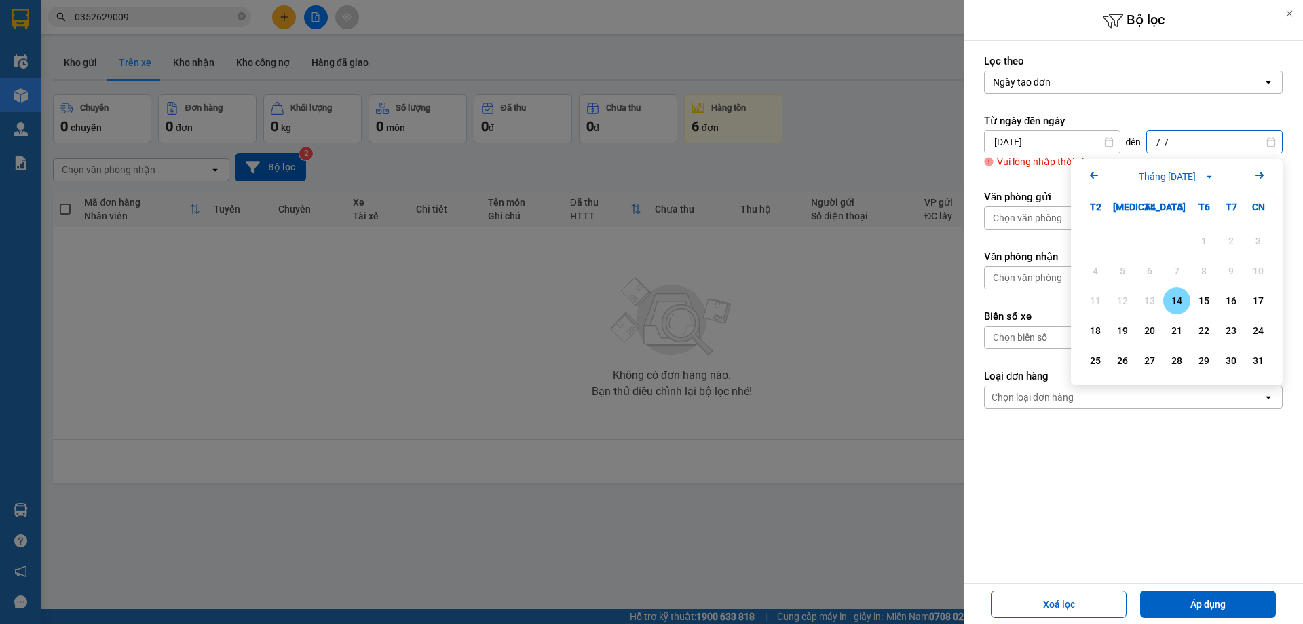
click at [1182, 299] on div "14" at bounding box center [1176, 301] width 19 height 16
type input "[DATE]"
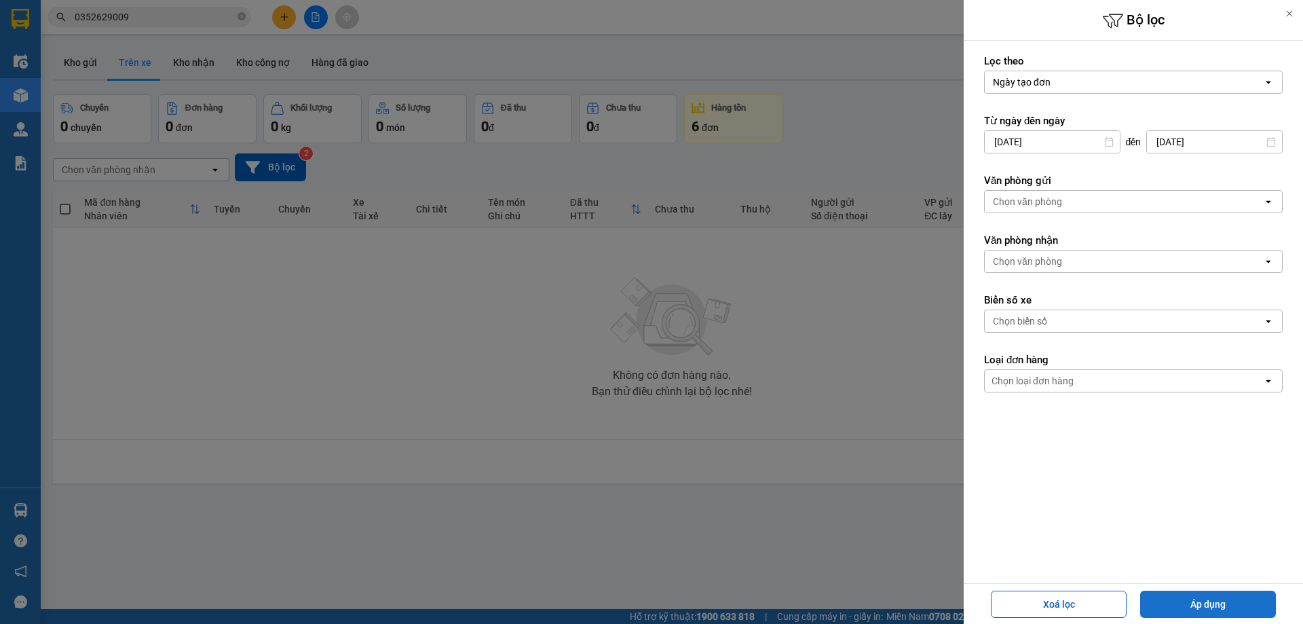
click at [1220, 595] on button "Áp dụng" at bounding box center [1208, 603] width 136 height 27
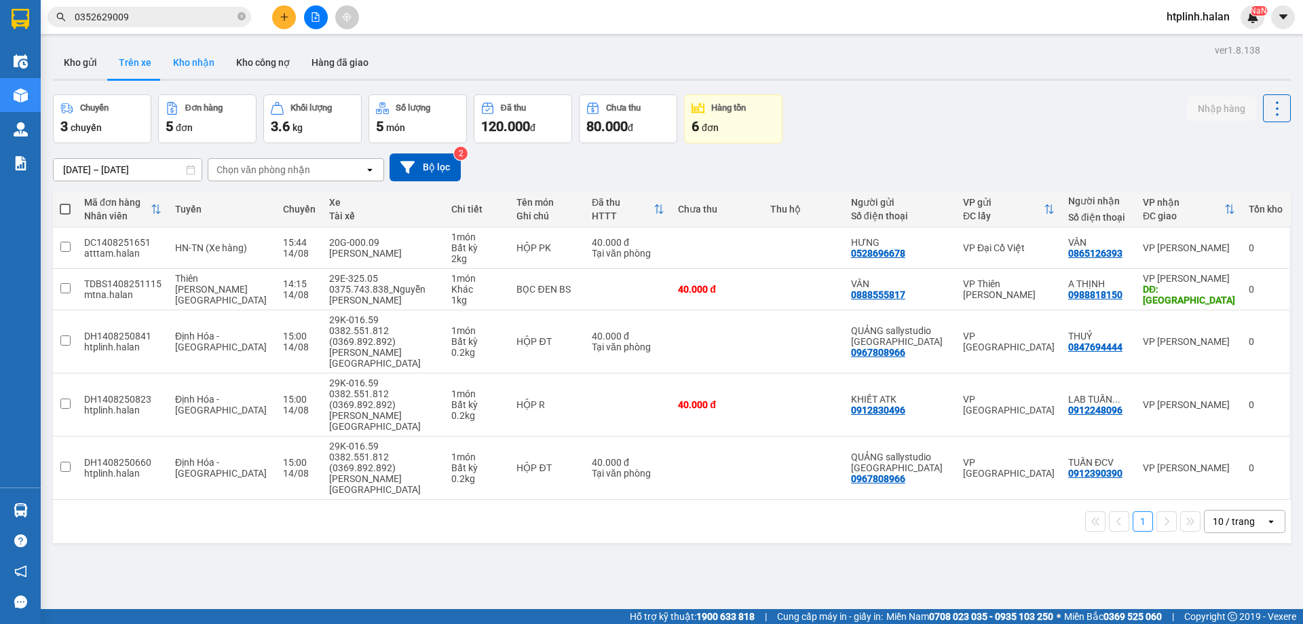
click at [191, 62] on button "Kho nhận" at bounding box center [193, 62] width 63 height 33
type input "16/06/2025 – 14/08/2025"
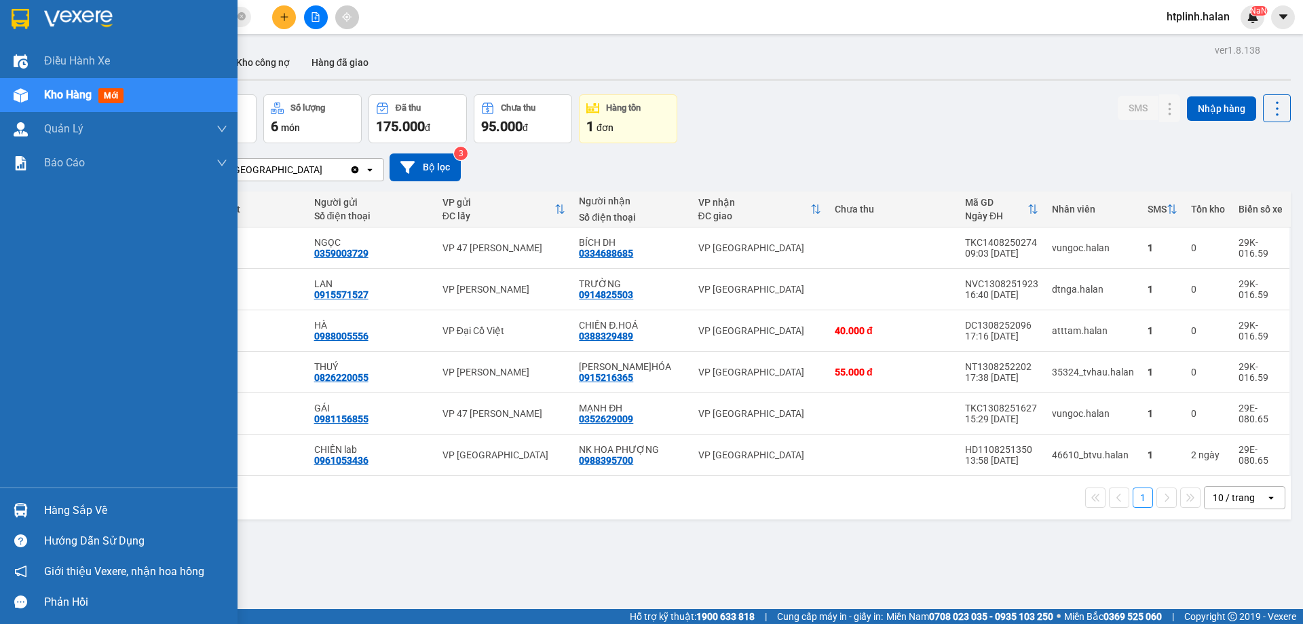
click at [38, 514] on div "Hàng sắp về" at bounding box center [119, 510] width 238 height 31
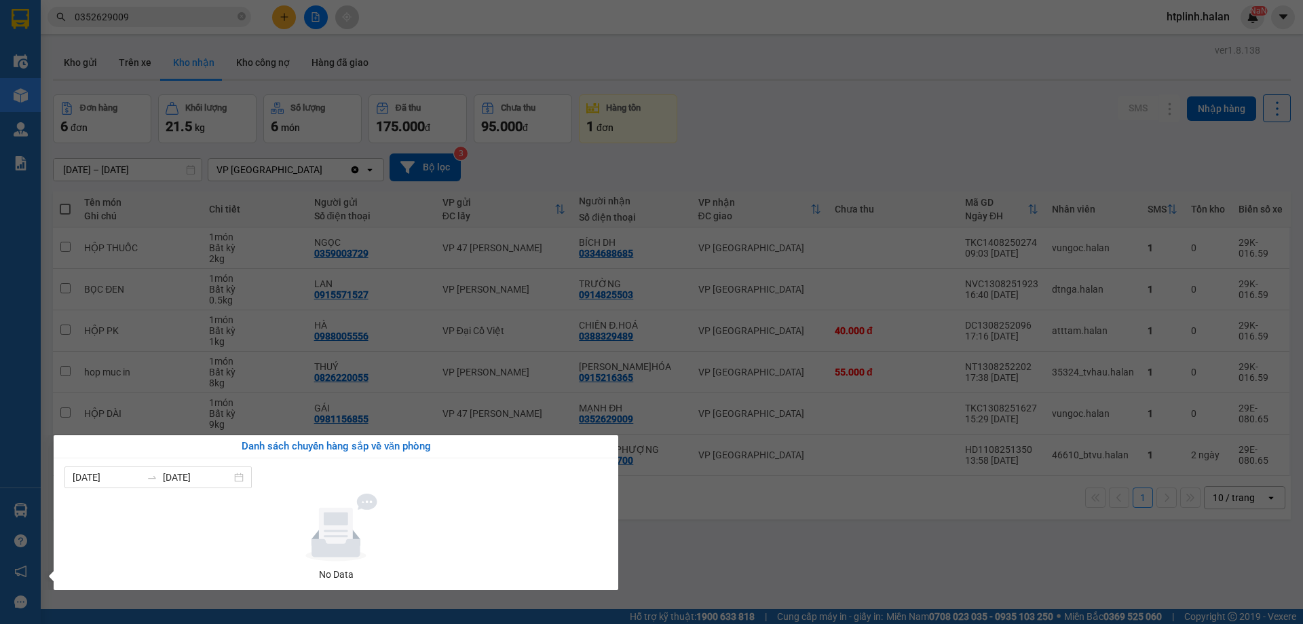
click at [411, 426] on section "Kết quả tìm kiếm ( 1 ) Bộ lọc Mã ĐH Trạng thái Món hàng Thu hộ Tổng cước Chưa c…" at bounding box center [651, 312] width 1303 height 624
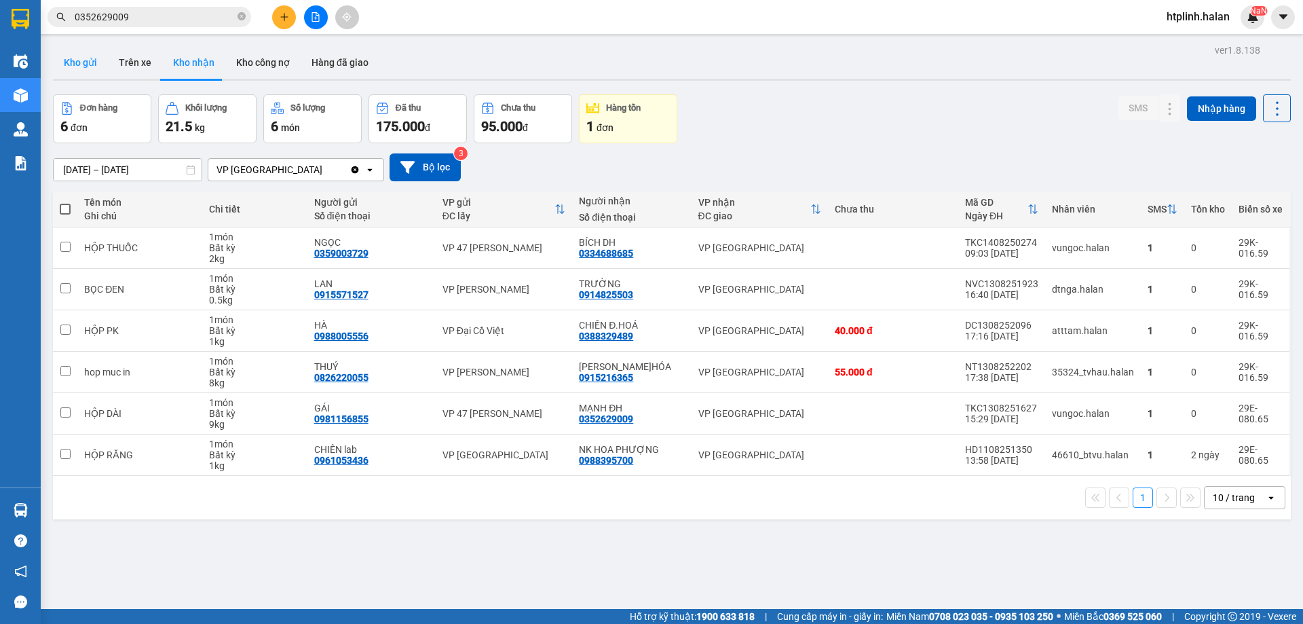
click at [74, 66] on button "Kho gửi" at bounding box center [80, 62] width 55 height 33
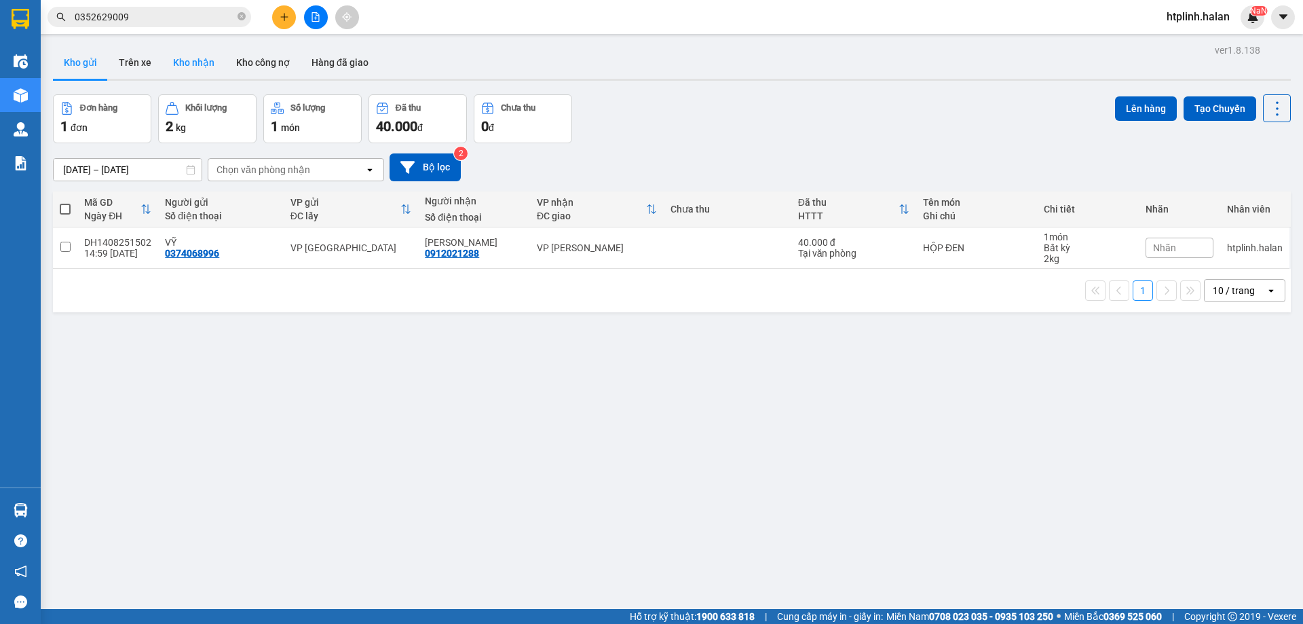
click at [183, 58] on button "Kho nhận" at bounding box center [193, 62] width 63 height 33
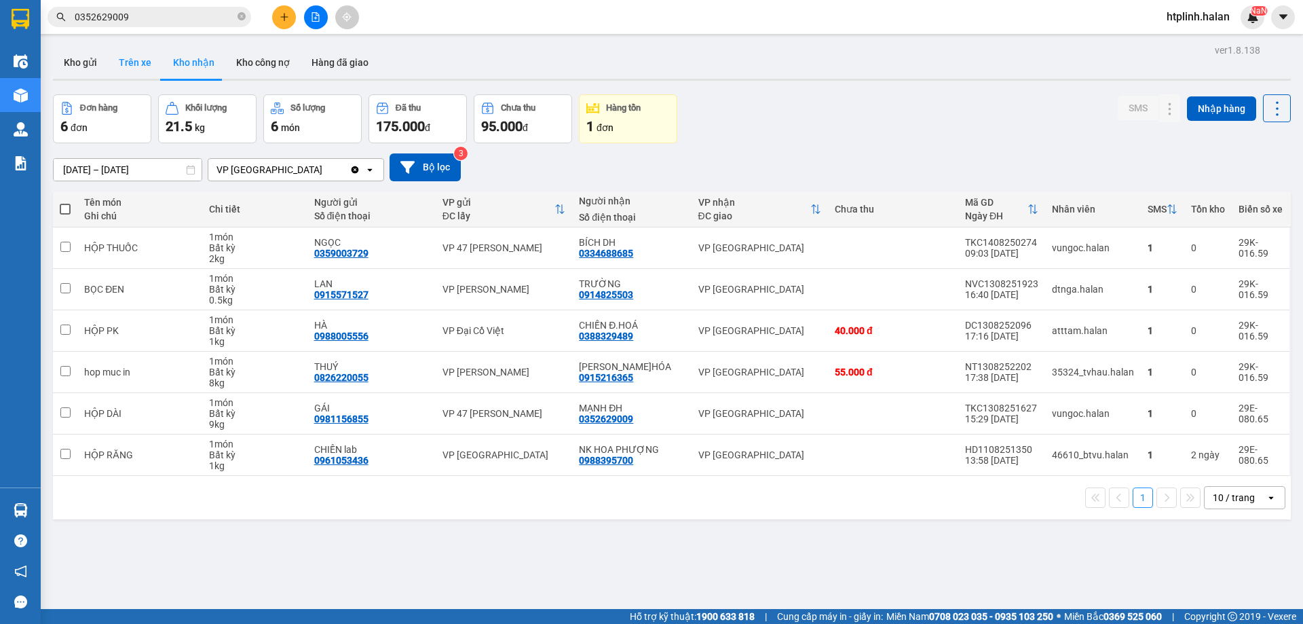
click at [142, 54] on button "Trên xe" at bounding box center [135, 62] width 54 height 33
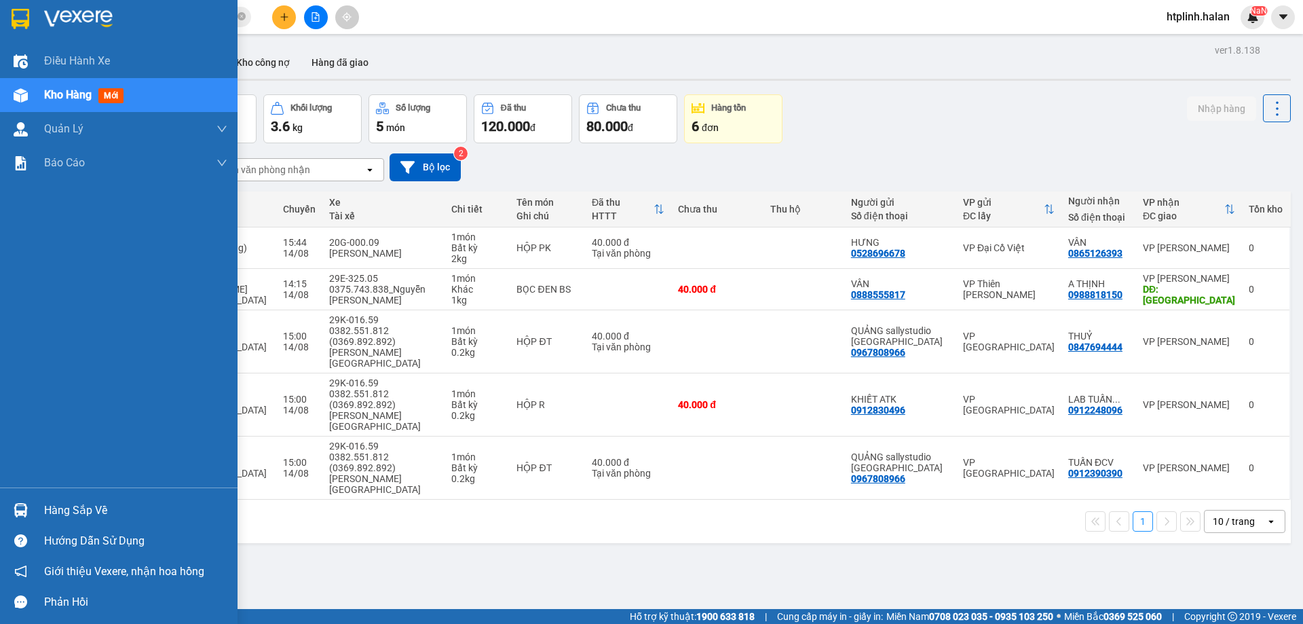
click at [42, 507] on div "Hàng sắp về" at bounding box center [119, 510] width 238 height 31
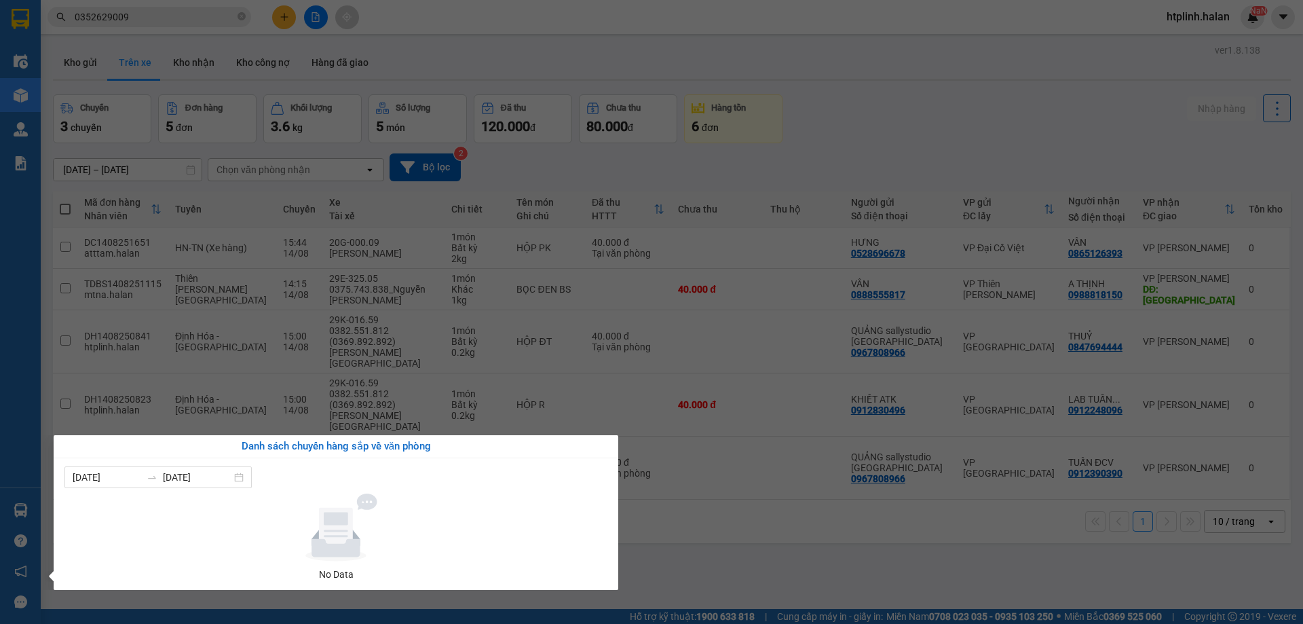
click at [815, 66] on section "Kết quả tìm kiếm ( 1 ) Bộ lọc Mã ĐH Trạng thái Món hàng Thu hộ Tổng cước Chưa c…" at bounding box center [651, 312] width 1303 height 624
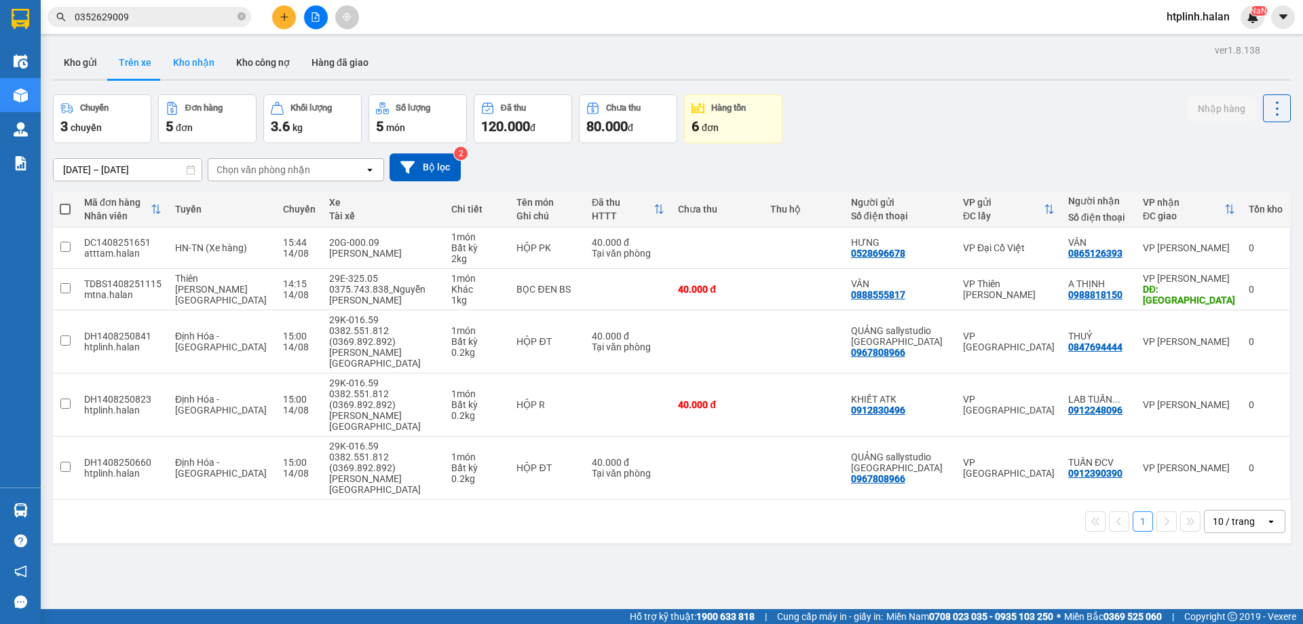
click at [184, 64] on button "Kho nhận" at bounding box center [193, 62] width 63 height 33
type input "16/06/2025 – 14/08/2025"
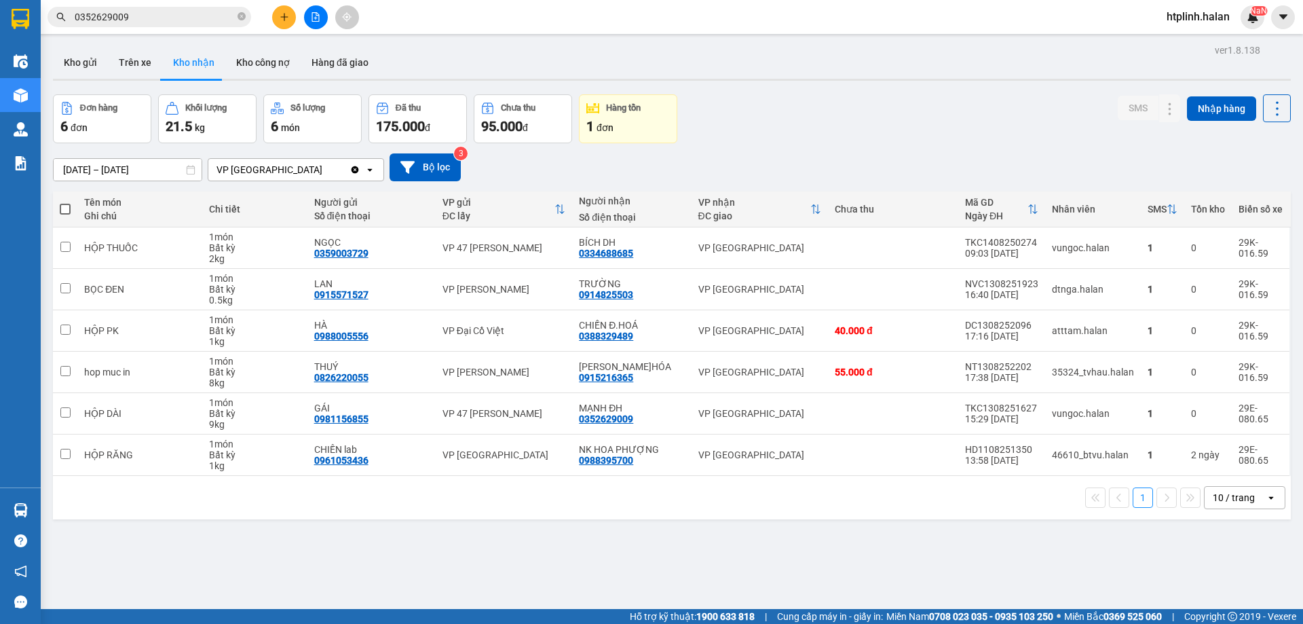
click at [146, 13] on input "0352629009" at bounding box center [155, 17] width 160 height 15
click at [153, 14] on input "0352629009" at bounding box center [155, 17] width 160 height 15
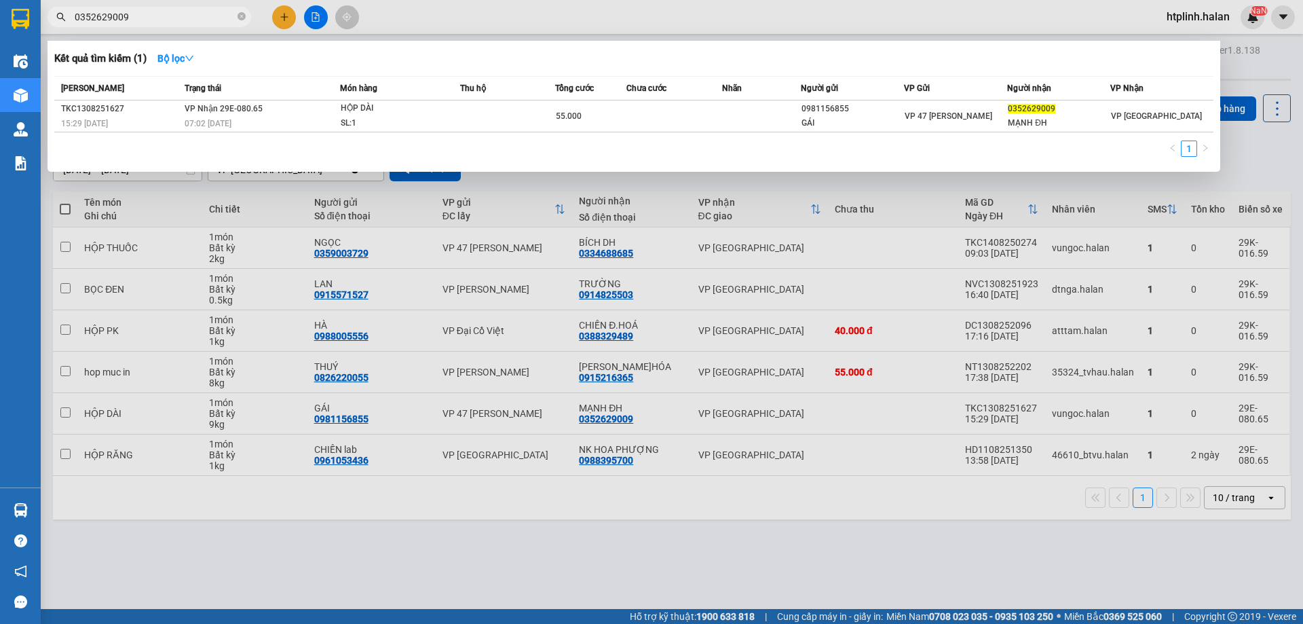
click at [153, 14] on input "0352629009" at bounding box center [155, 17] width 160 height 15
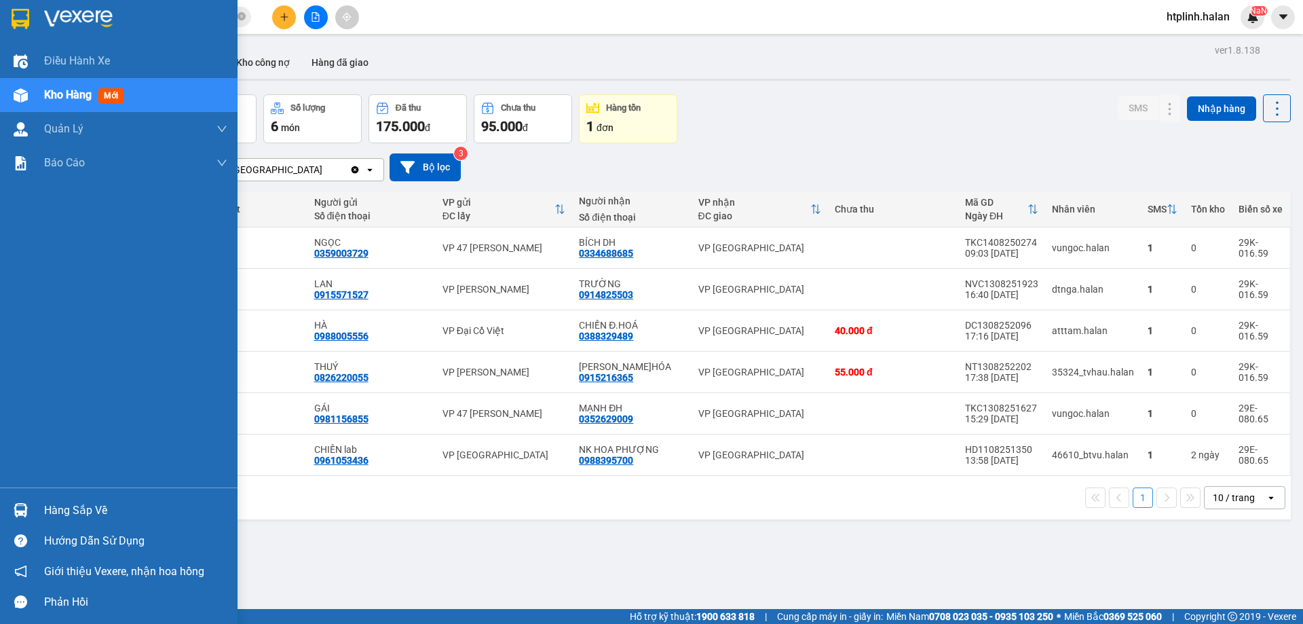
type input "2"
click at [18, 502] on div at bounding box center [21, 510] width 24 height 24
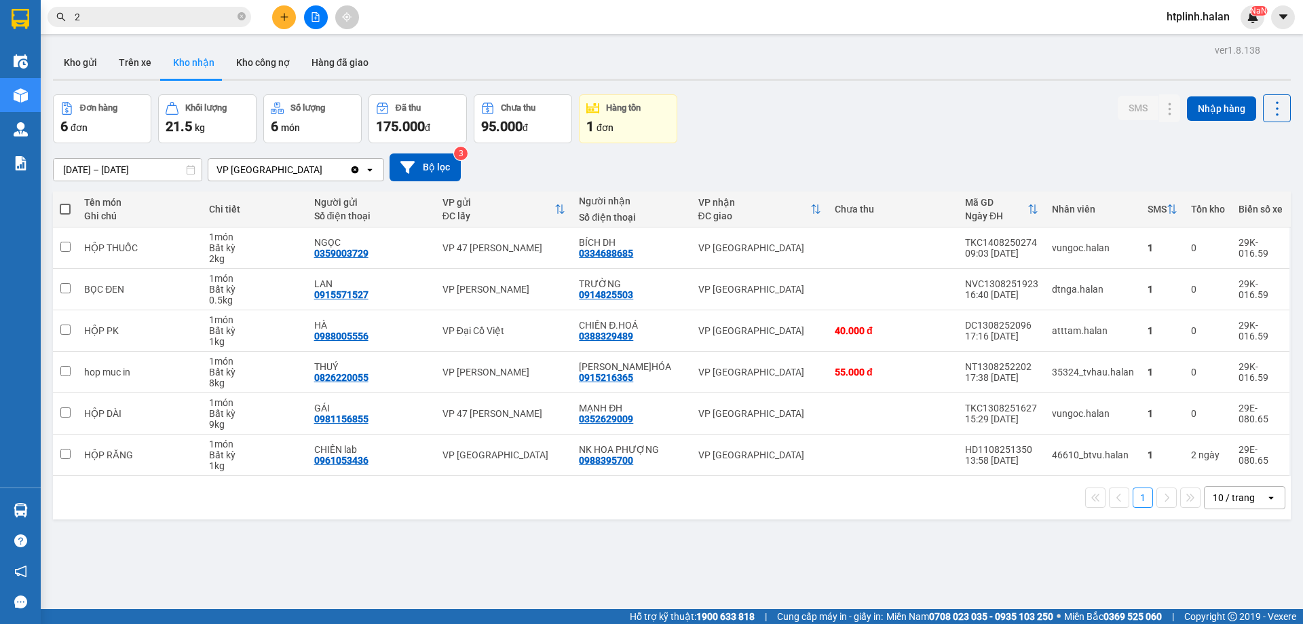
click at [489, 216] on section "Kết quả tìm kiếm ( 1 ) Bộ lọc Mã ĐH Trạng thái Món hàng Thu hộ Tổng cước Chưa c…" at bounding box center [651, 312] width 1303 height 624
click at [148, 14] on input "2" at bounding box center [155, 17] width 160 height 15
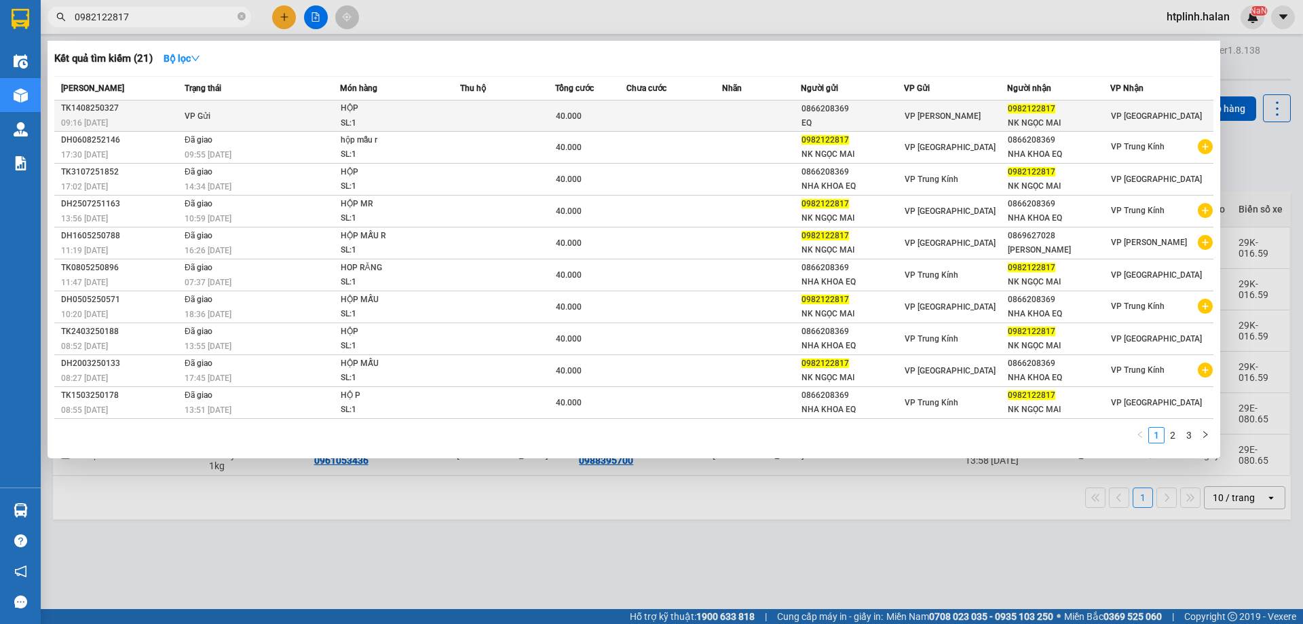
type input "0982122817"
click at [332, 100] on td "VP Gửi" at bounding box center [260, 115] width 159 height 31
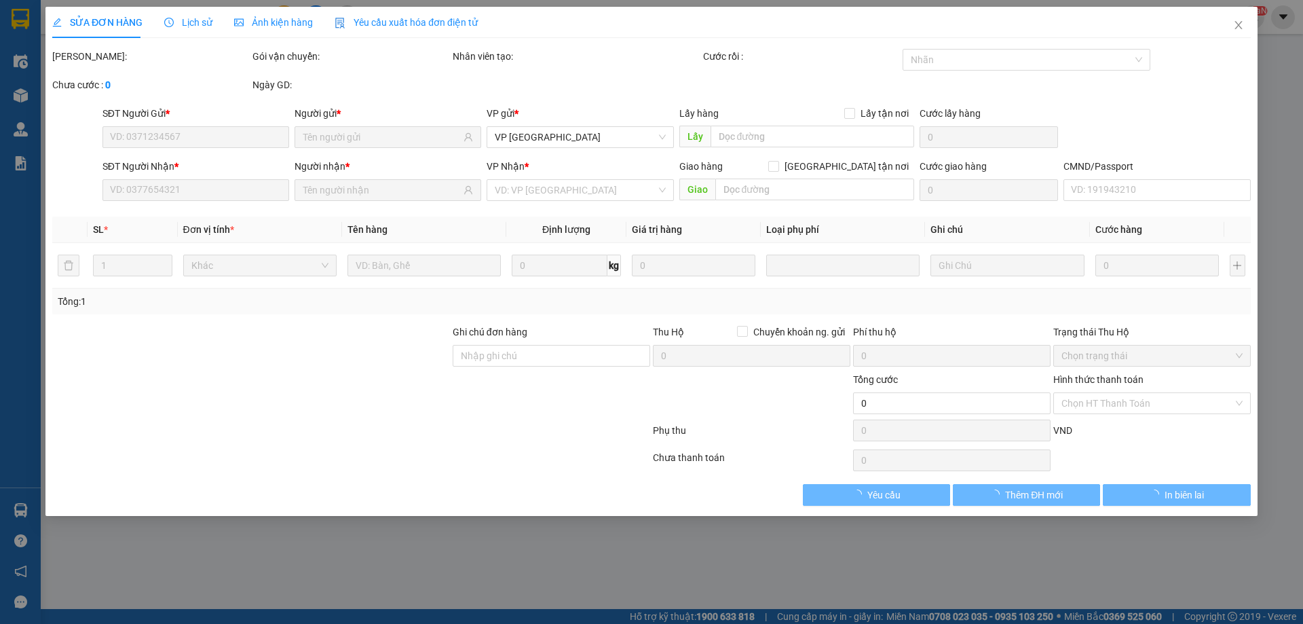
type input "0866208369"
type input "EQ"
type input "0982122817"
type input "NK NGỌC MAI"
type input "40.000"
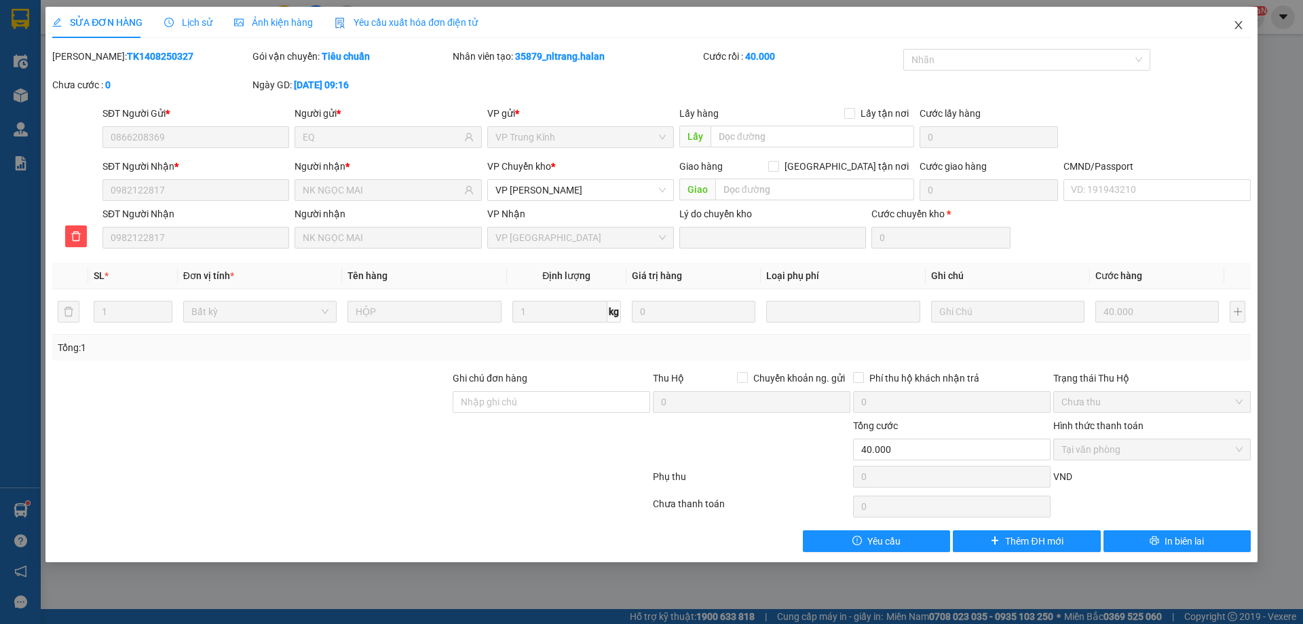
click at [1243, 40] on span "Close" at bounding box center [1239, 26] width 38 height 38
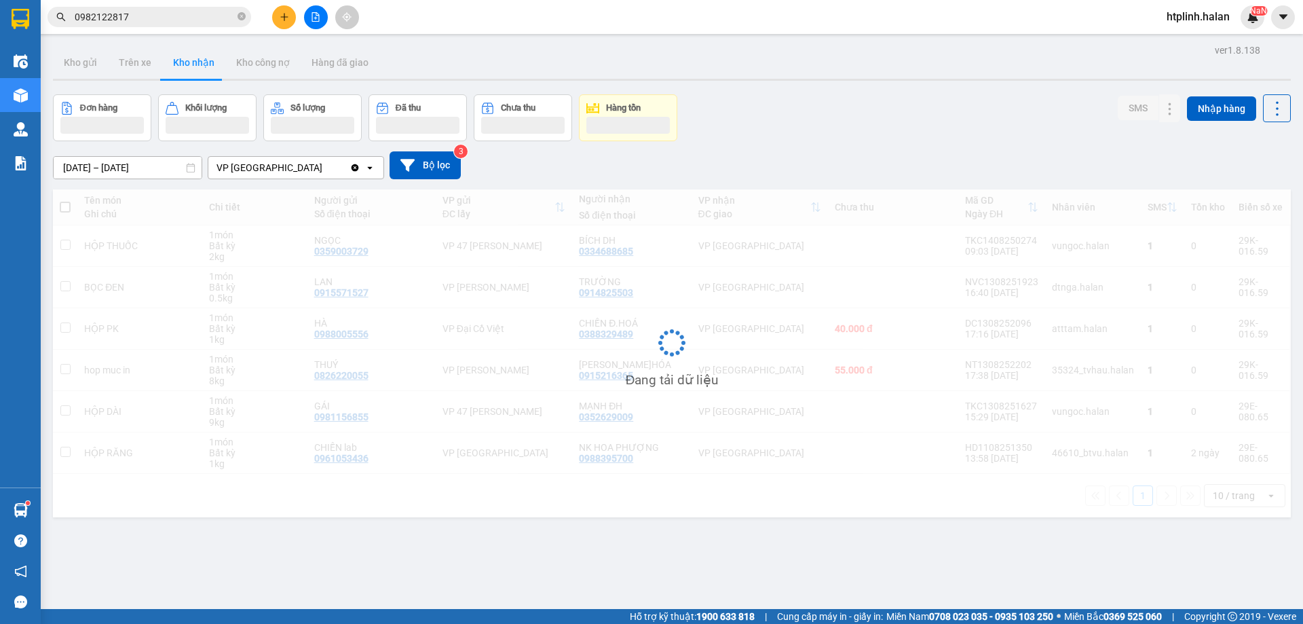
scroll to position [62, 0]
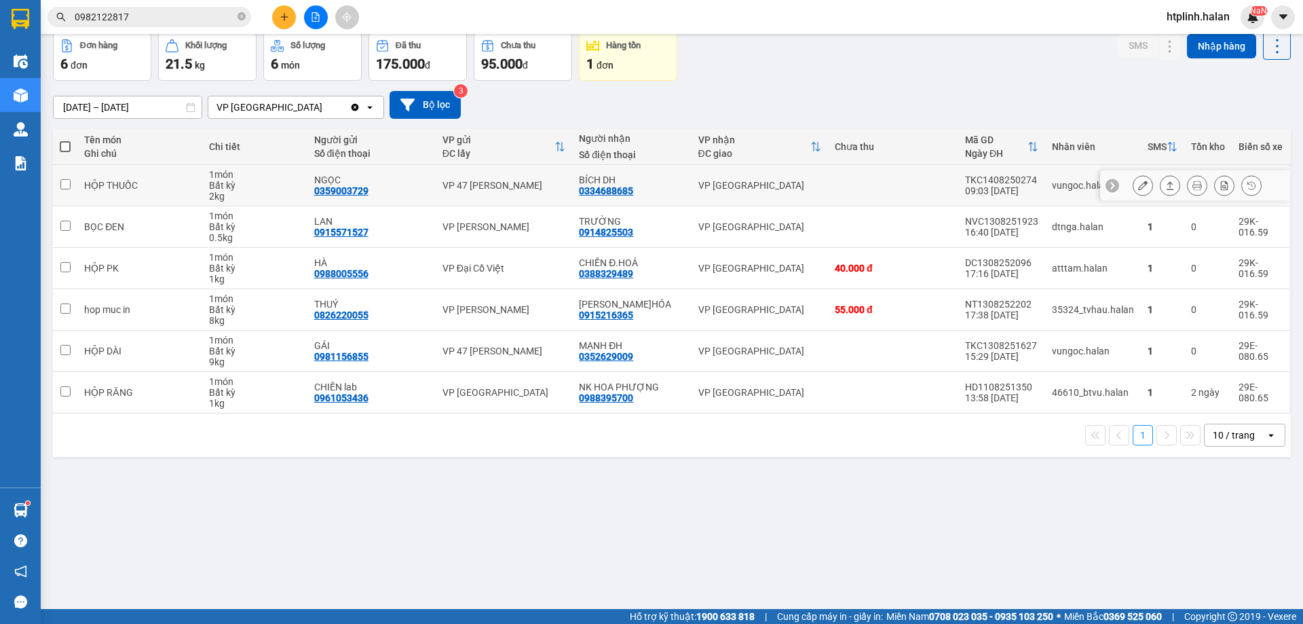
click at [1140, 186] on button at bounding box center [1142, 186] width 19 height 24
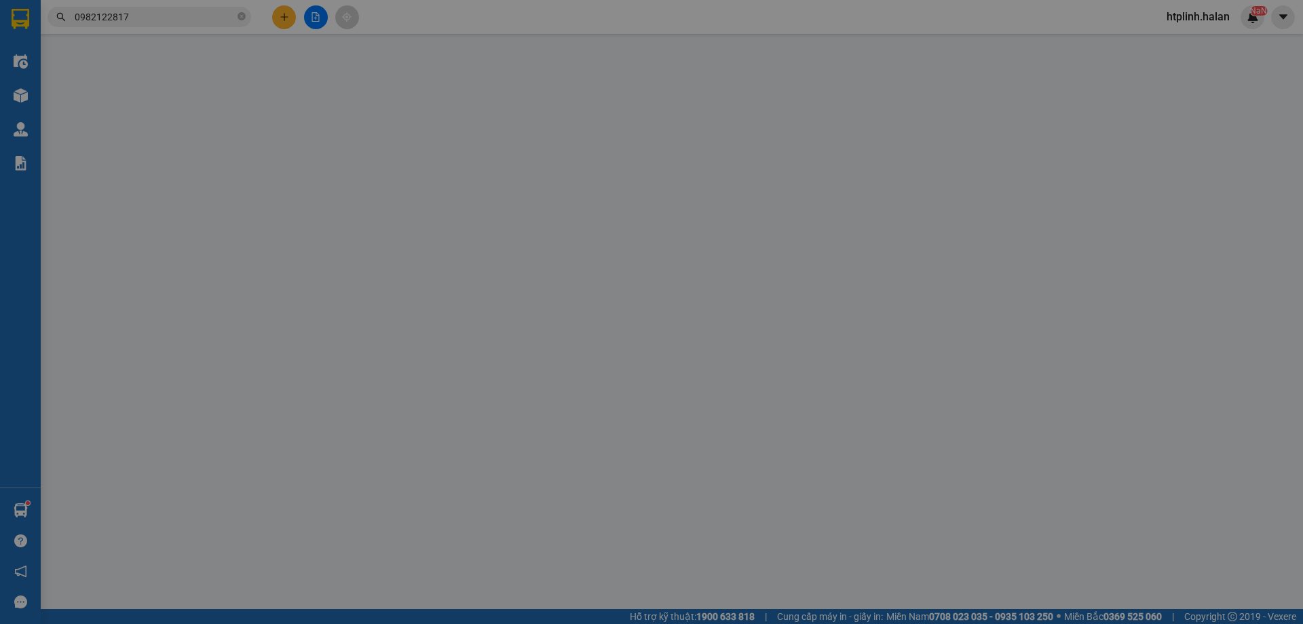
type input "0359003729"
type input "NGỌC"
type input "0334688685"
type input "BÍCH DH"
type input "40.000"
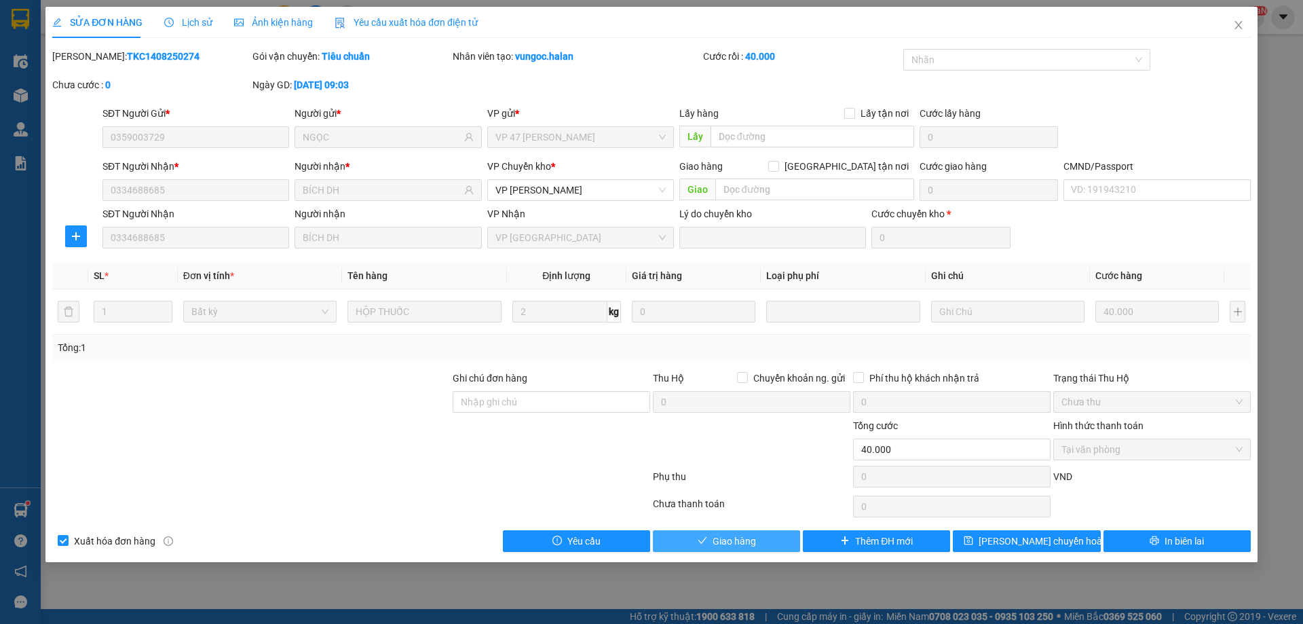
click at [720, 540] on span "Giao hàng" at bounding box center [734, 540] width 43 height 15
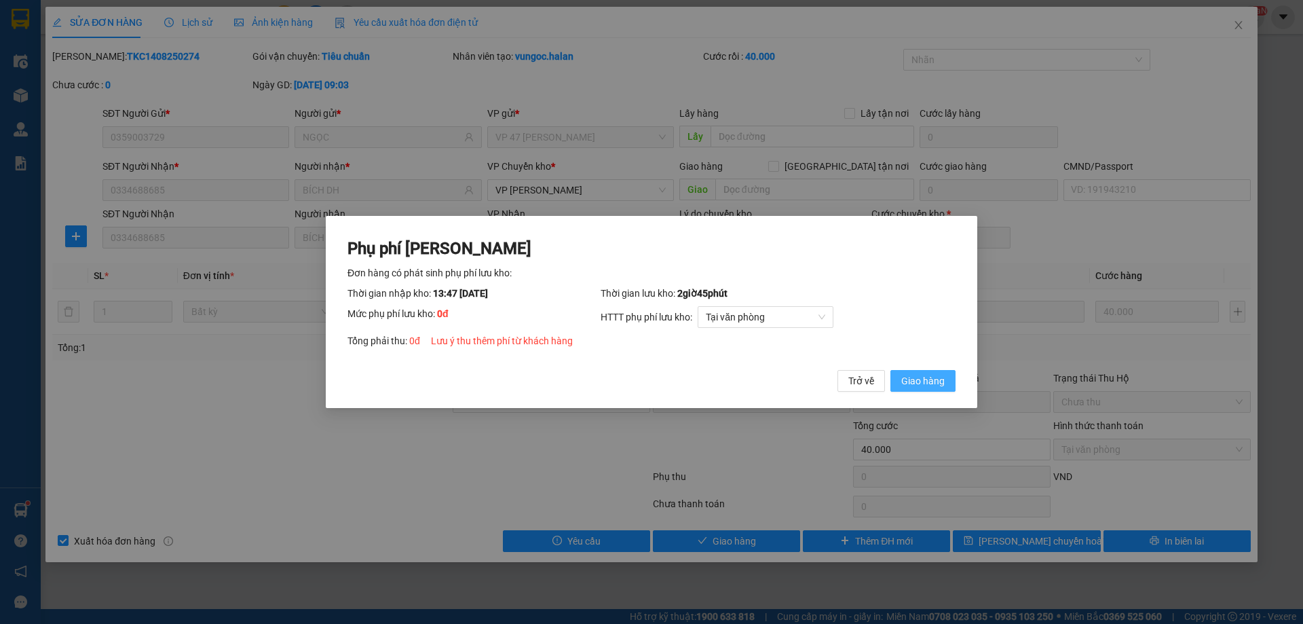
click at [923, 376] on span "Giao hàng" at bounding box center [922, 380] width 43 height 15
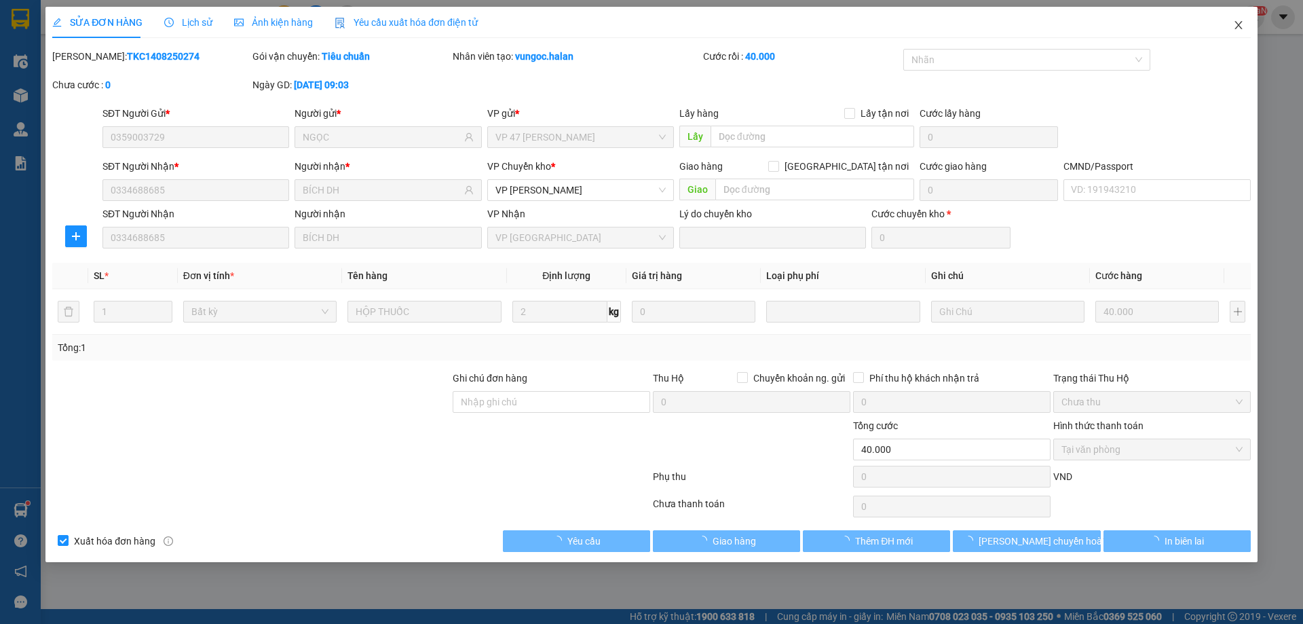
click at [1239, 35] on span "Close" at bounding box center [1239, 26] width 38 height 38
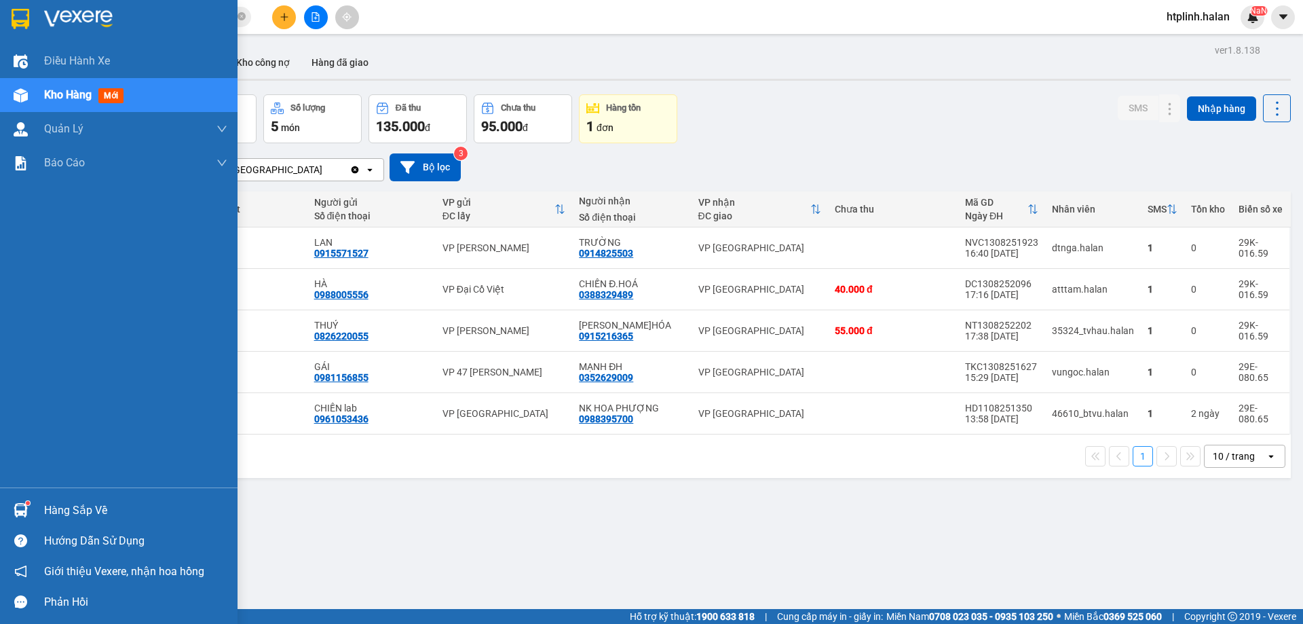
click at [26, 495] on div "Hàng sắp về" at bounding box center [119, 510] width 238 height 31
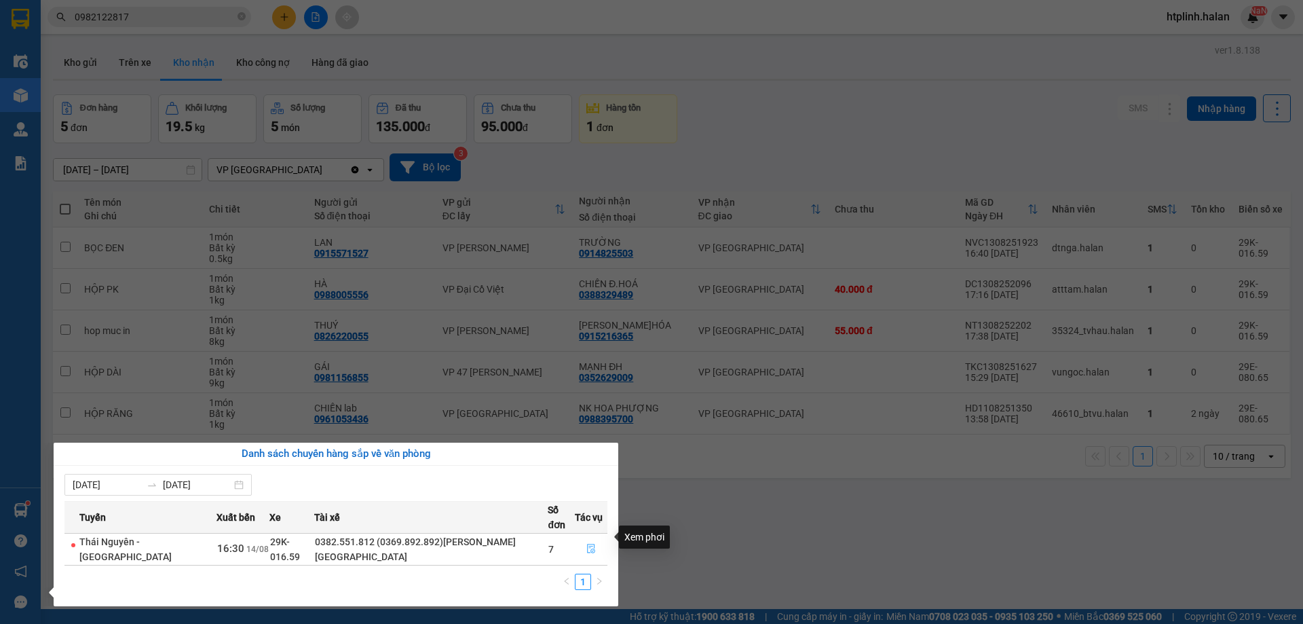
click at [578, 538] on button "button" at bounding box center [591, 549] width 31 height 22
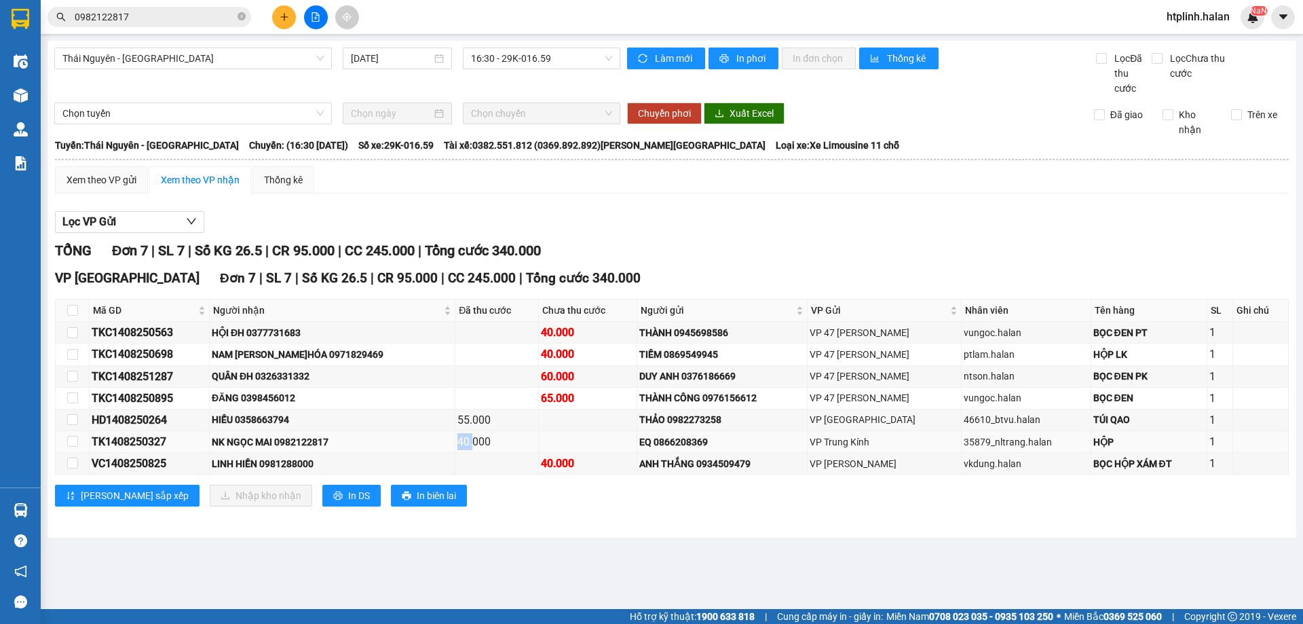
drag, startPoint x: 411, startPoint y: 451, endPoint x: 430, endPoint y: 450, distance: 19.1
click at [430, 450] on tr "TK1408250327 NK NGỌC MAI 0982122817 40.000 EQ 0866208369 VP Trung Kính 35879_nl…" at bounding box center [672, 442] width 1233 height 22
click at [457, 450] on div "40.000" at bounding box center [496, 441] width 79 height 17
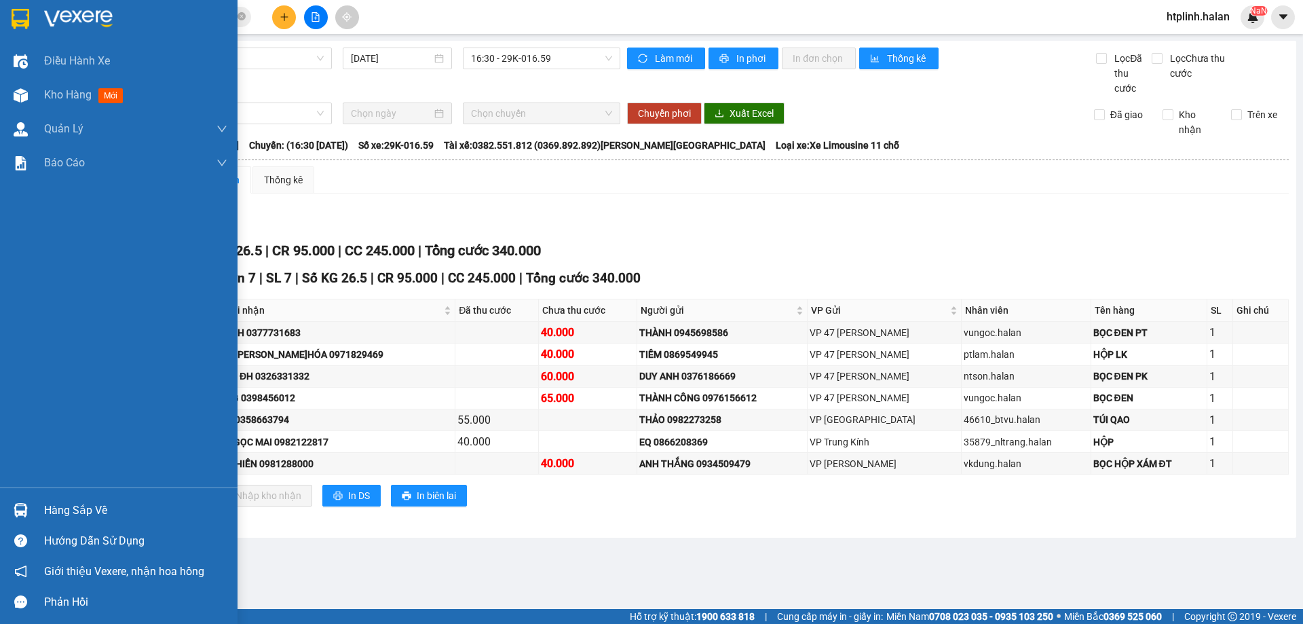
click at [25, 514] on img at bounding box center [21, 510] width 14 height 14
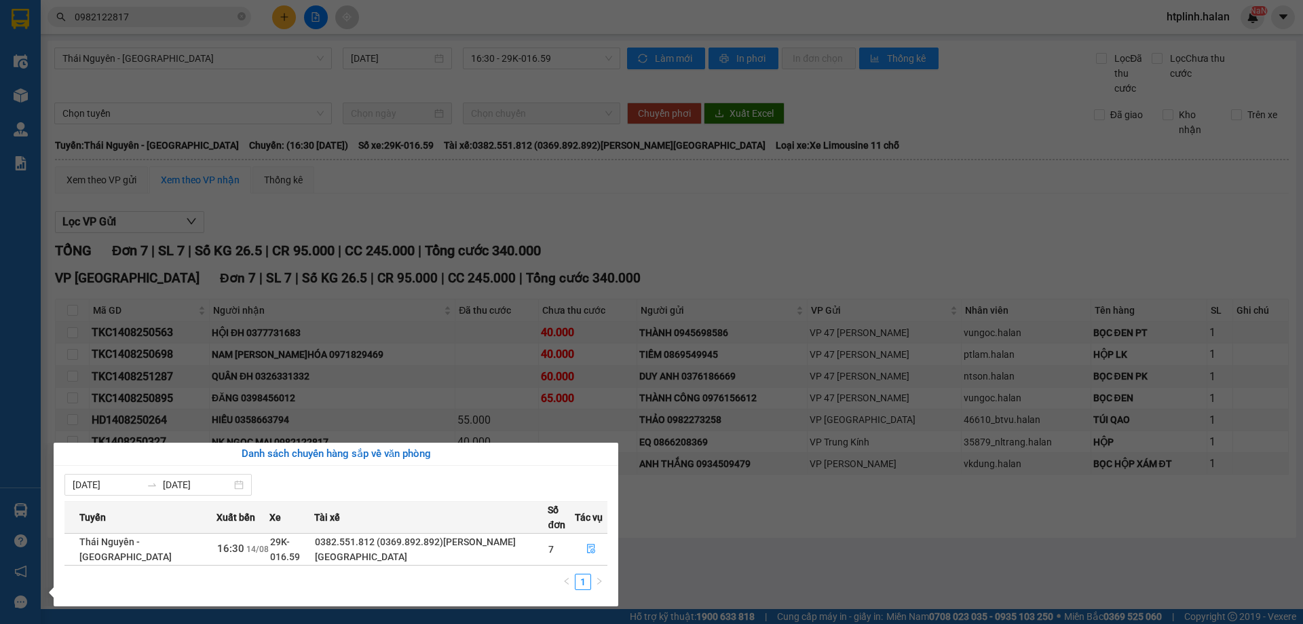
click at [601, 452] on div "Danh sách chuyến hàng sắp về văn phòng" at bounding box center [335, 454] width 543 height 16
click at [606, 425] on section "Kết quả tìm kiếm ( 21 ) Bộ lọc Mã ĐH Trạng thái Món hàng Thu hộ Tổng cước Chưa …" at bounding box center [651, 312] width 1303 height 624
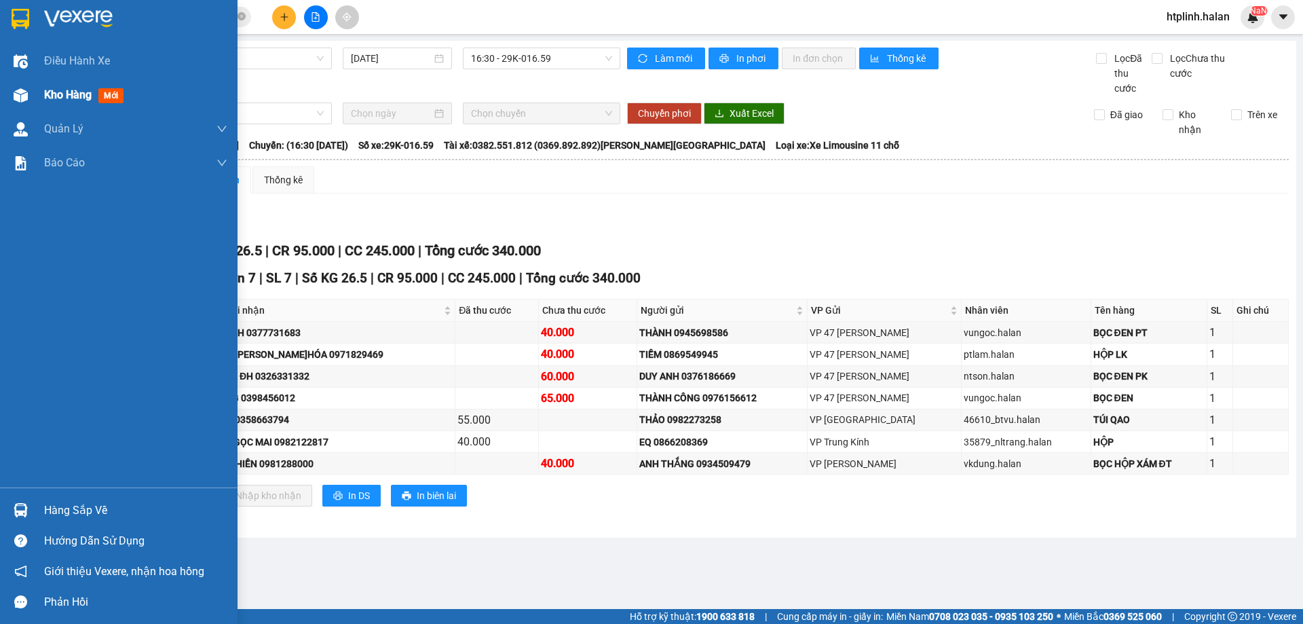
click at [14, 96] on img at bounding box center [21, 95] width 14 height 14
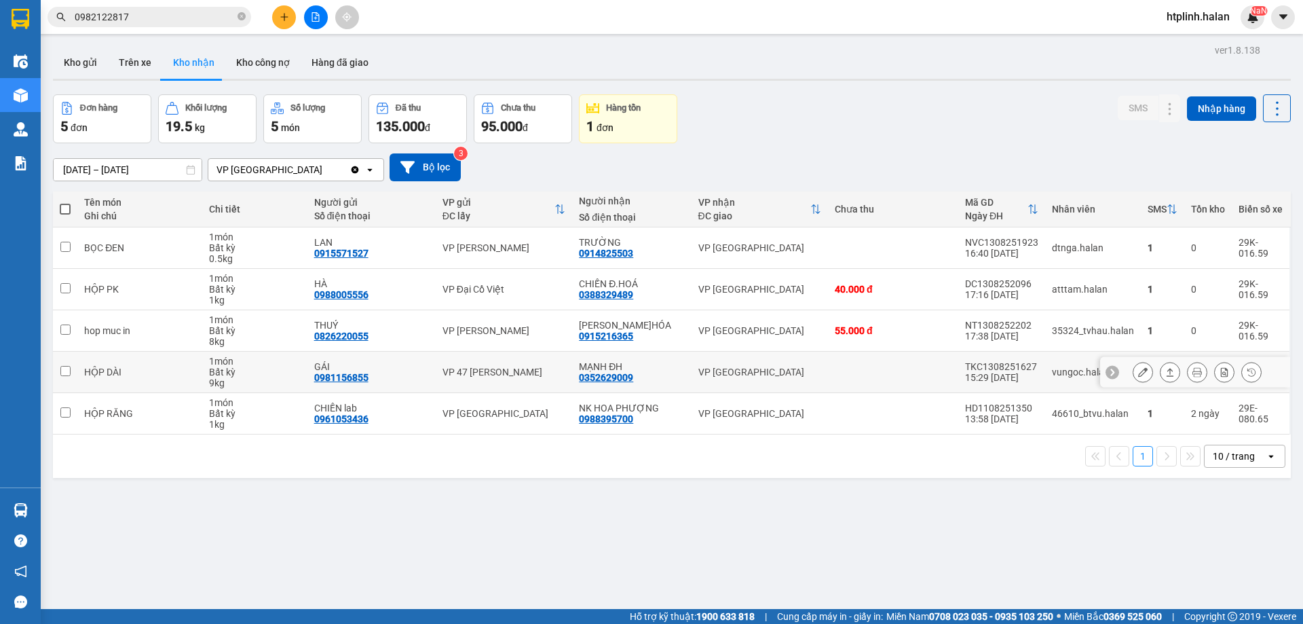
click at [1148, 372] on div at bounding box center [1197, 372] width 129 height 20
click at [1165, 371] on icon at bounding box center [1170, 372] width 10 height 10
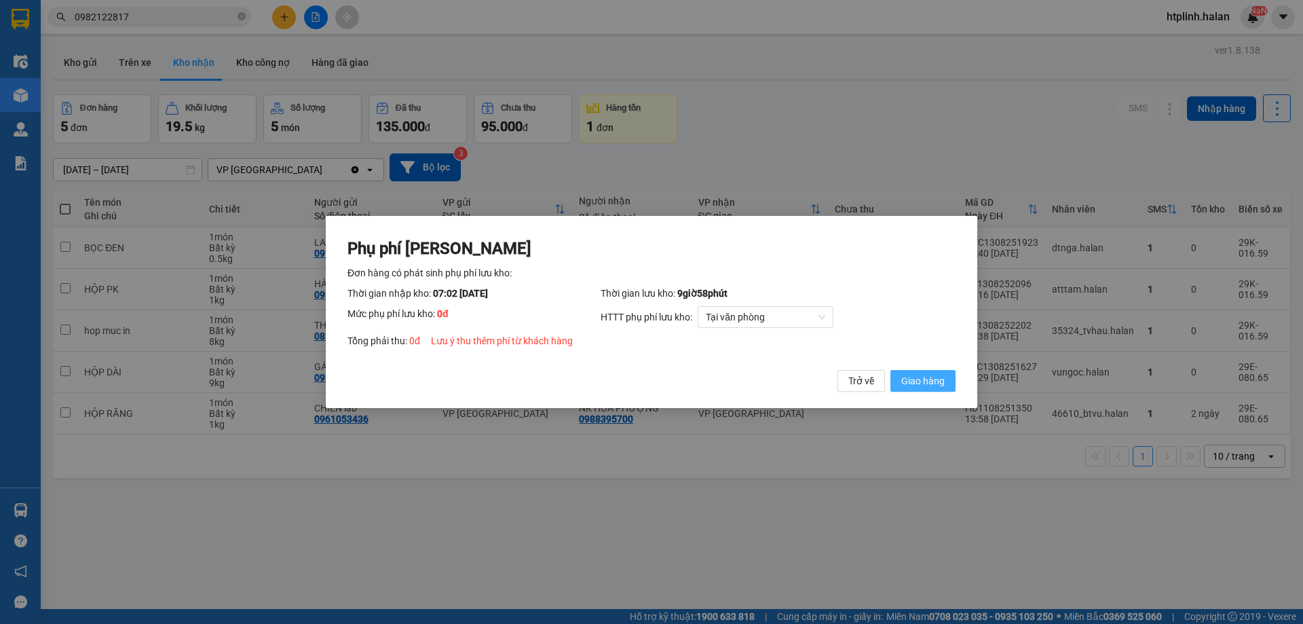
click at [931, 379] on span "Giao hàng" at bounding box center [922, 380] width 43 height 15
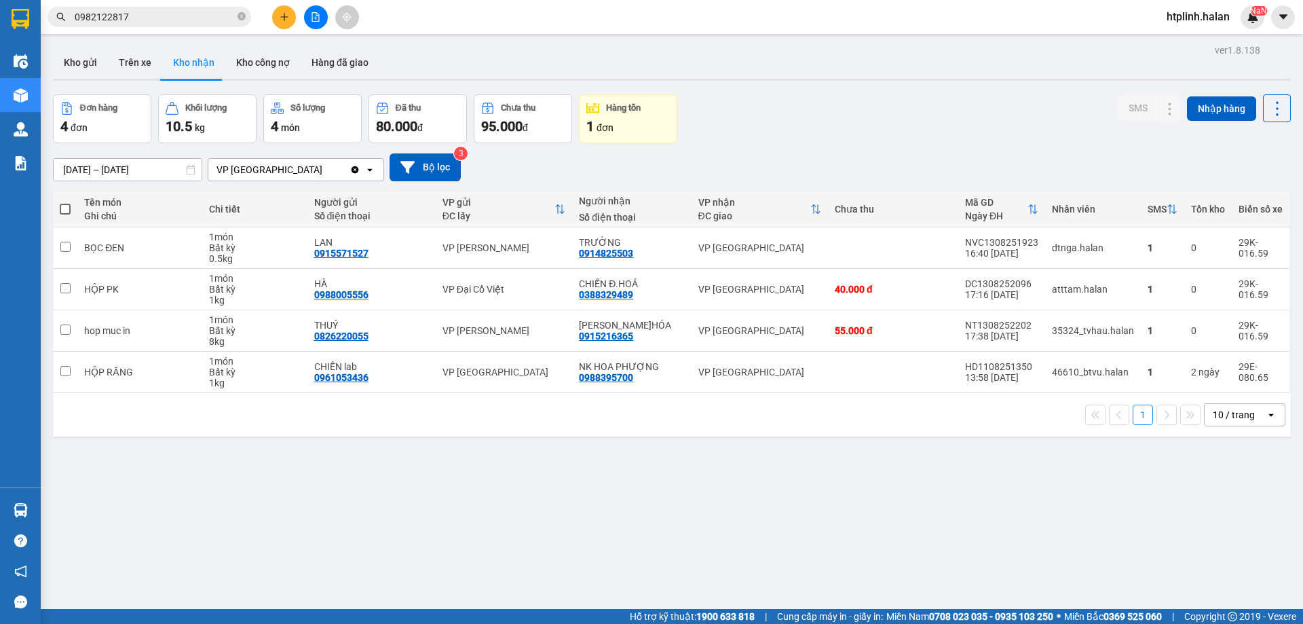
click at [365, 447] on div "ver 1.8.138 Kho gửi Trên xe Kho nhận Kho công nợ Hàng đã giao Đơn hàng 4 đơn Kh…" at bounding box center [672, 353] width 1249 height 624
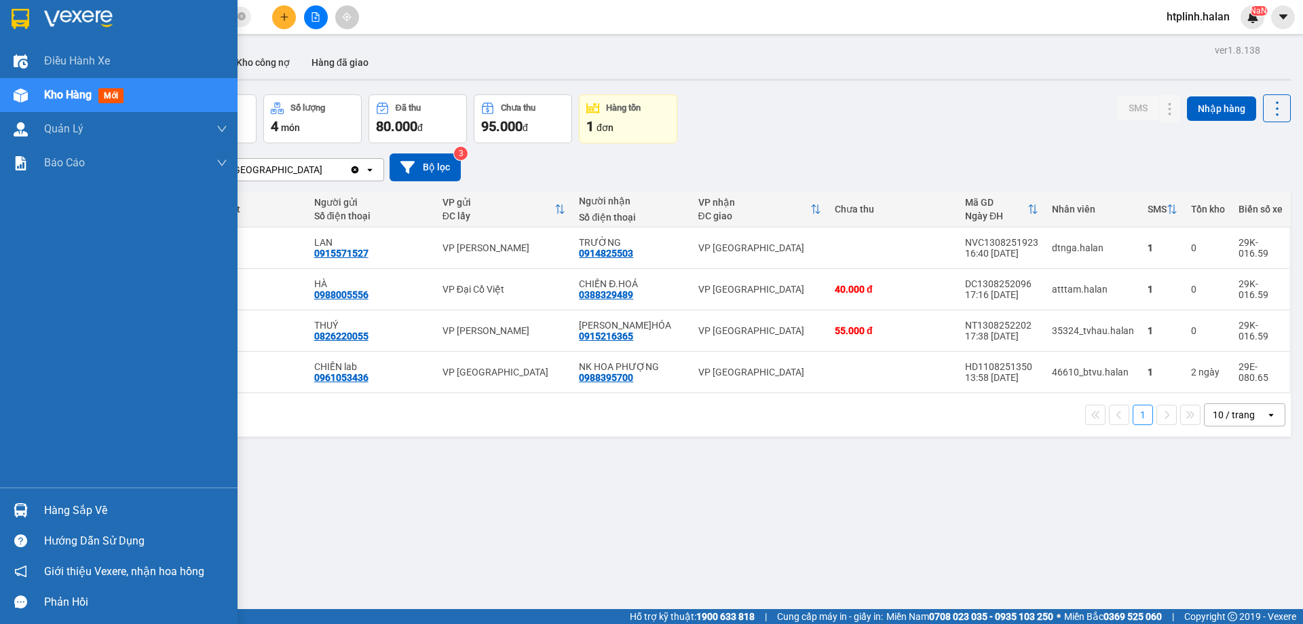
drag, startPoint x: 33, startPoint y: 502, endPoint x: 105, endPoint y: 508, distance: 72.3
click at [39, 503] on div "Hàng sắp về" at bounding box center [119, 510] width 238 height 31
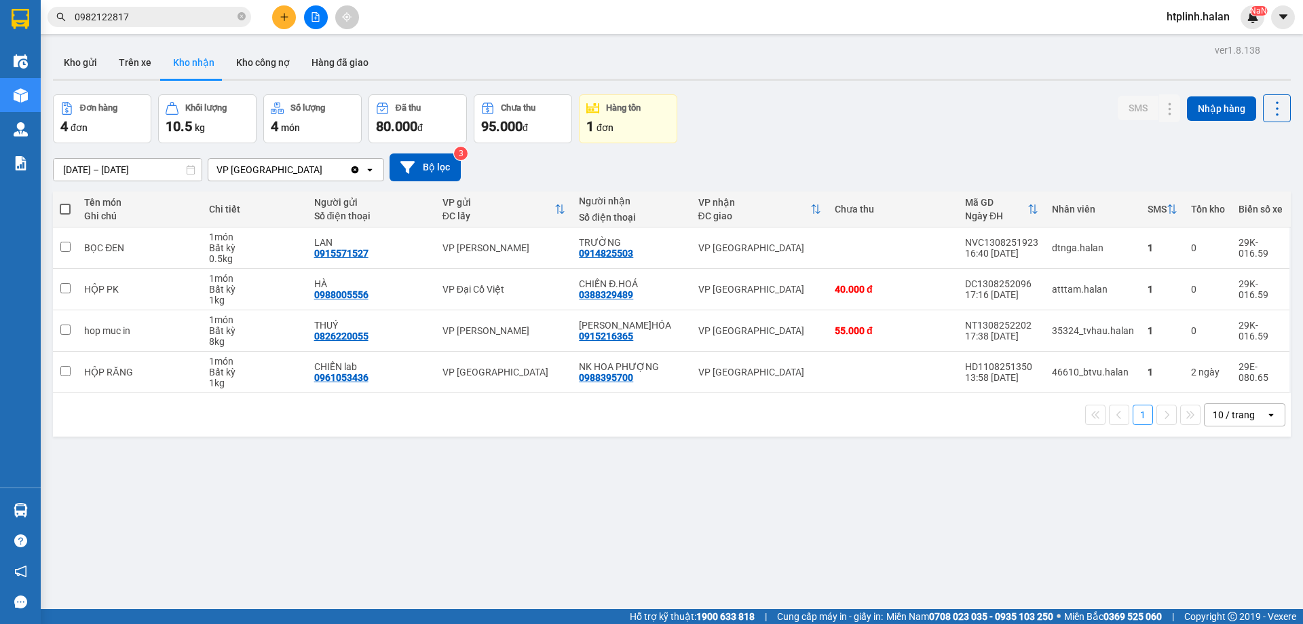
click at [805, 136] on section "Kết quả tìm kiếm ( 21 ) Bộ lọc Mã ĐH Trạng thái Món hàng Thu hộ Tổng cước Chưa …" at bounding box center [651, 312] width 1303 height 624
click at [128, 57] on button "Trên xe" at bounding box center [135, 62] width 54 height 33
type input "14/08/2025 – 14/08/2025"
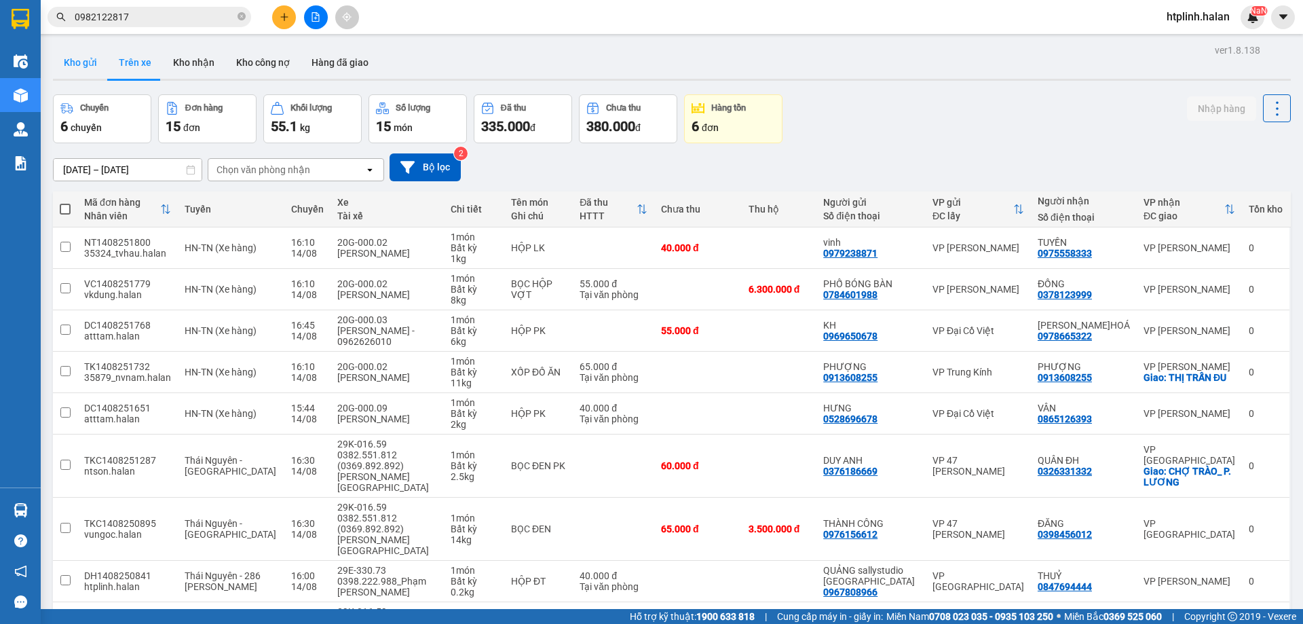
click at [99, 62] on button "Kho gửi" at bounding box center [80, 62] width 55 height 33
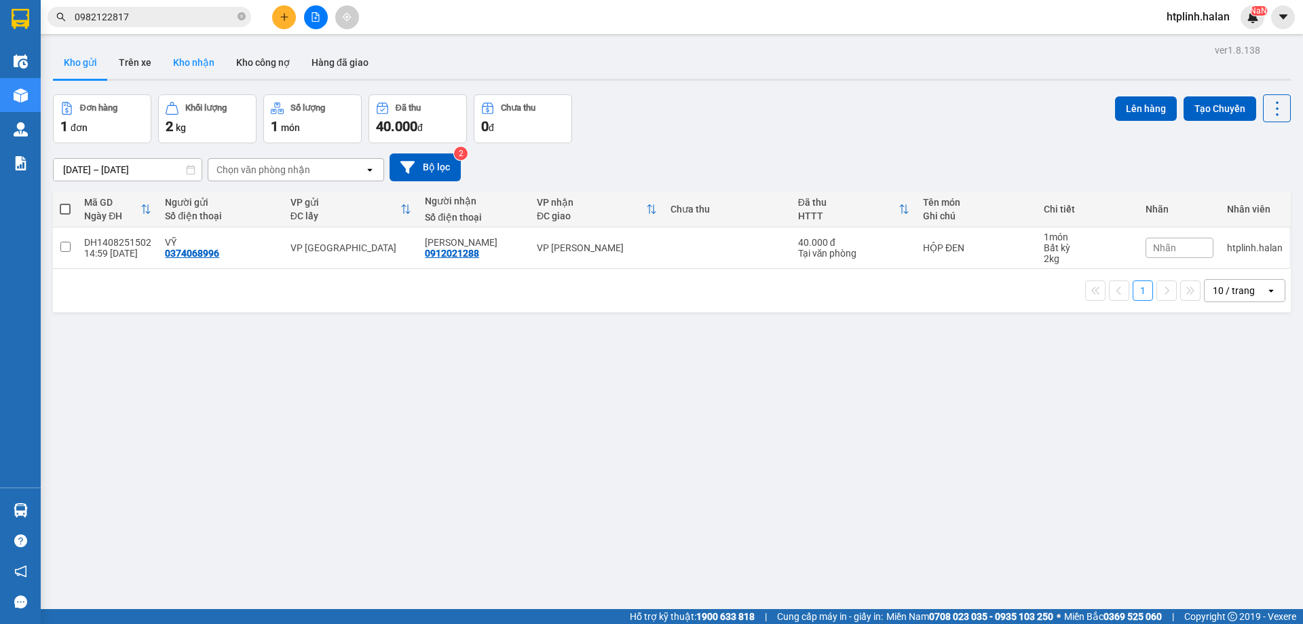
click at [187, 67] on button "Kho nhận" at bounding box center [193, 62] width 63 height 33
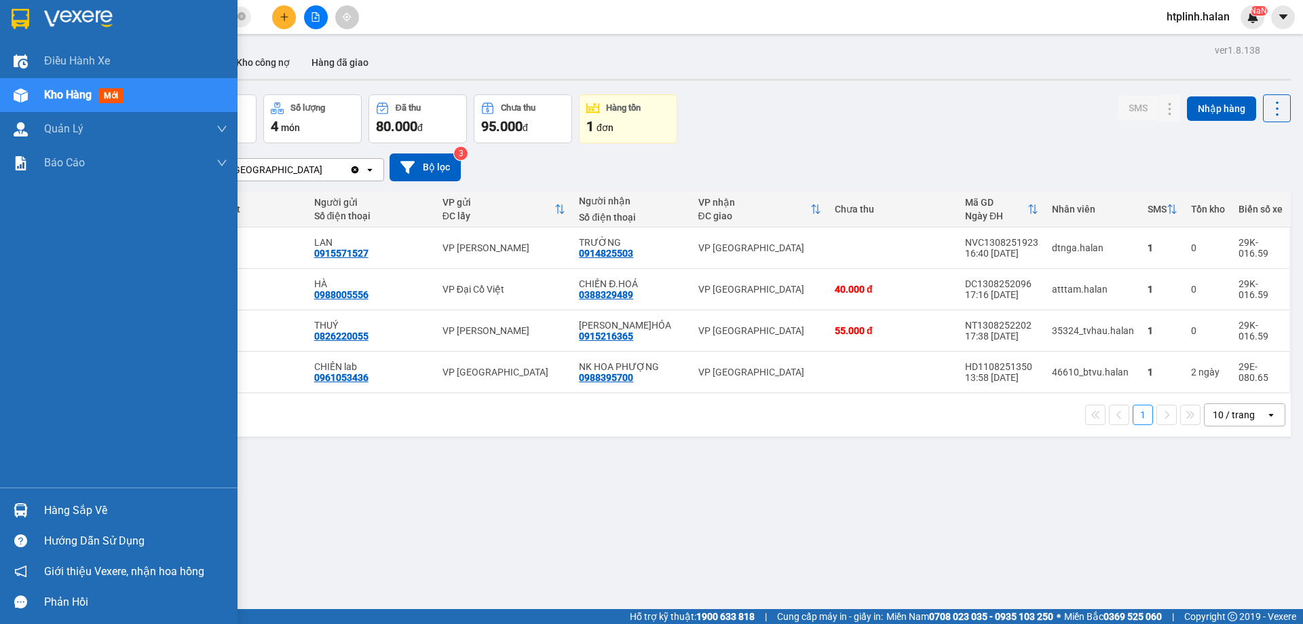
click at [64, 506] on div "Hàng sắp về" at bounding box center [135, 510] width 183 height 20
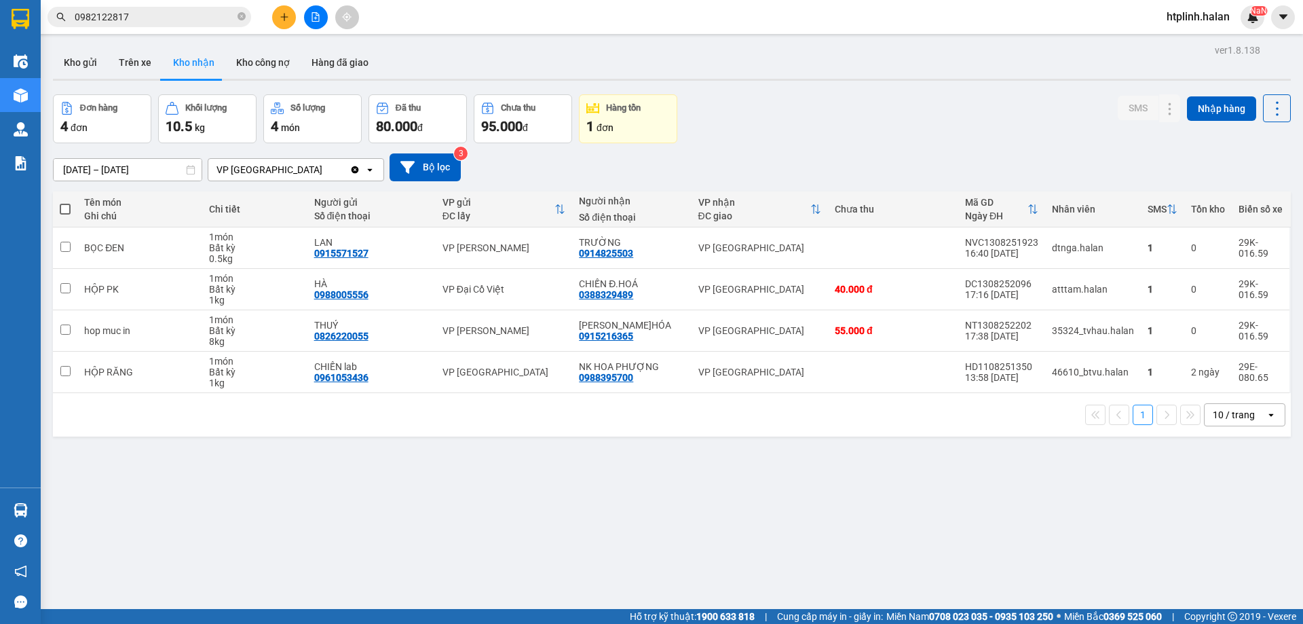
click at [859, 92] on section "Kết quả tìm kiếm ( 21 ) Bộ lọc Mã ĐH Trạng thái Món hàng Thu hộ Tổng cước Chưa …" at bounding box center [651, 312] width 1303 height 624
click at [145, 7] on span "0982122817" at bounding box center [150, 17] width 204 height 20
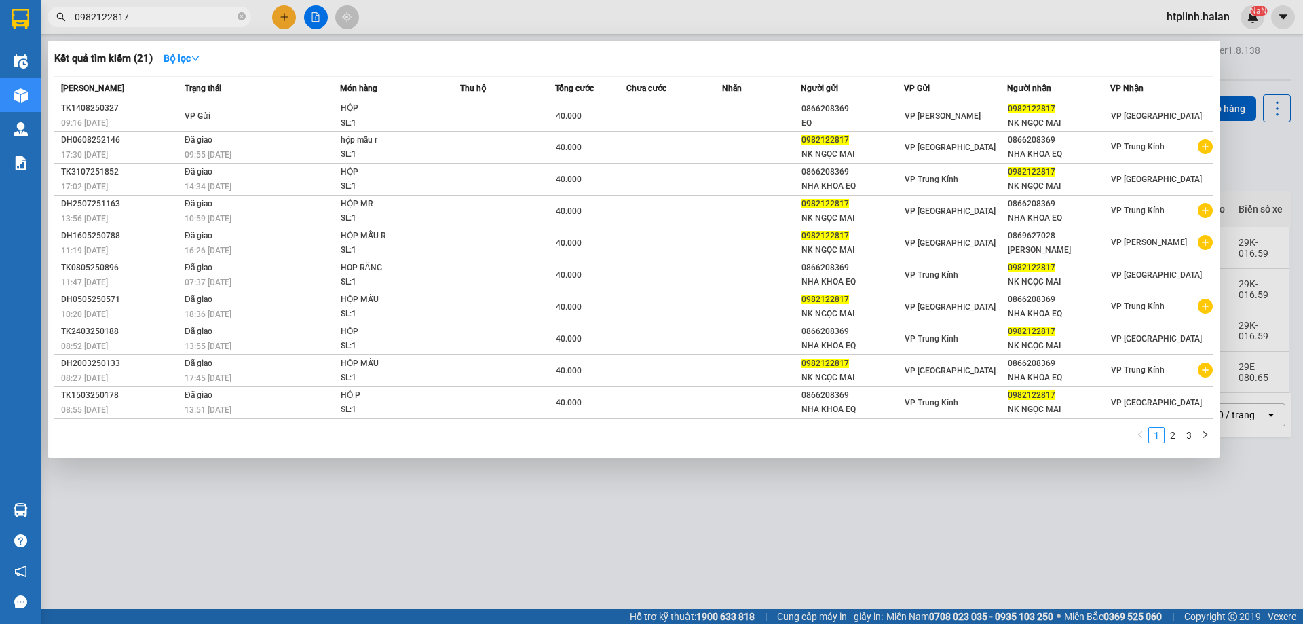
click at [159, 11] on input "0982122817" at bounding box center [155, 17] width 160 height 15
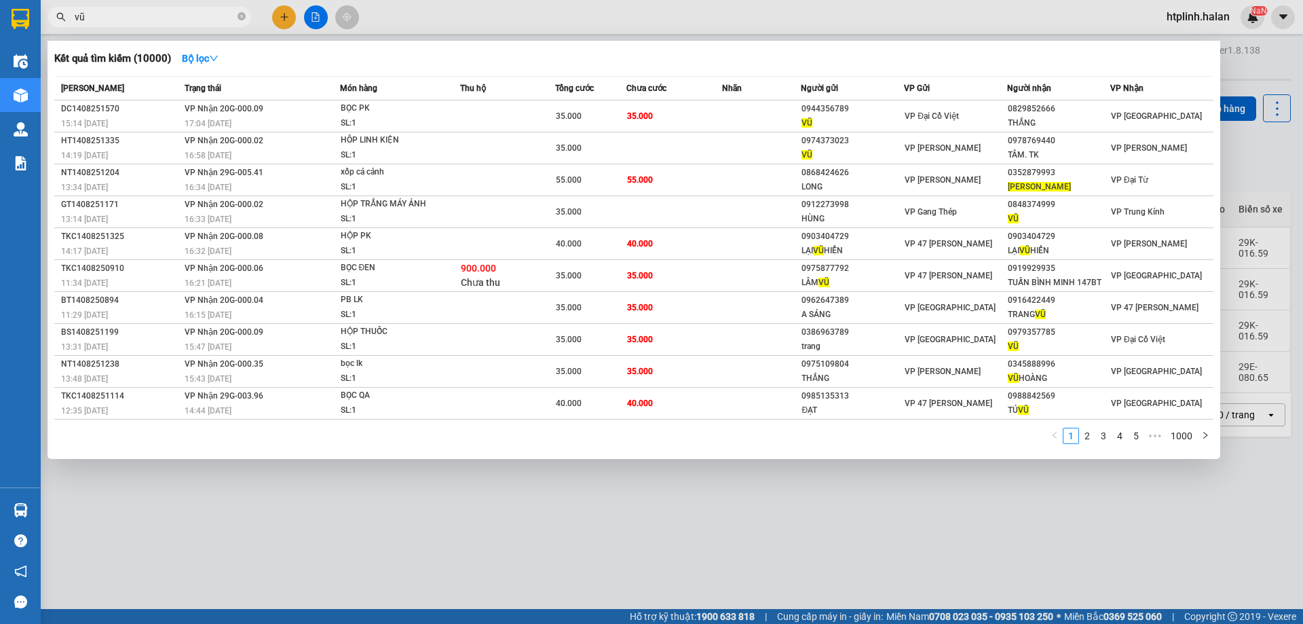
click at [191, 4] on div at bounding box center [651, 312] width 1303 height 624
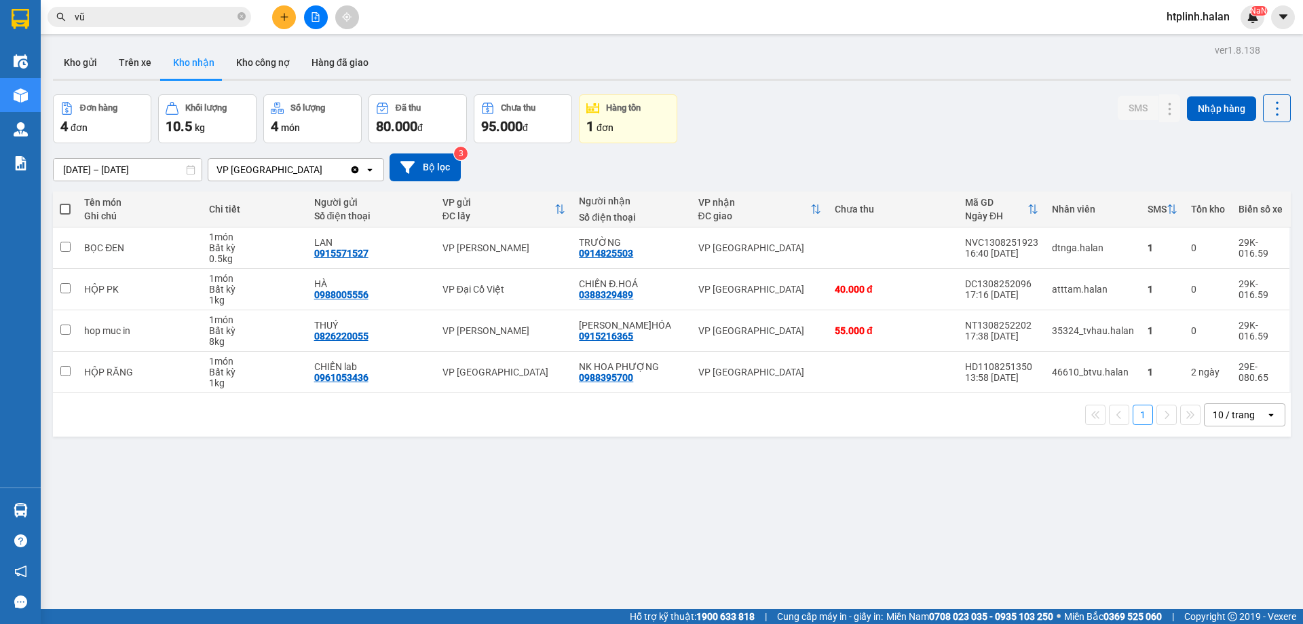
click at [172, 17] on input "vũ" at bounding box center [155, 17] width 160 height 15
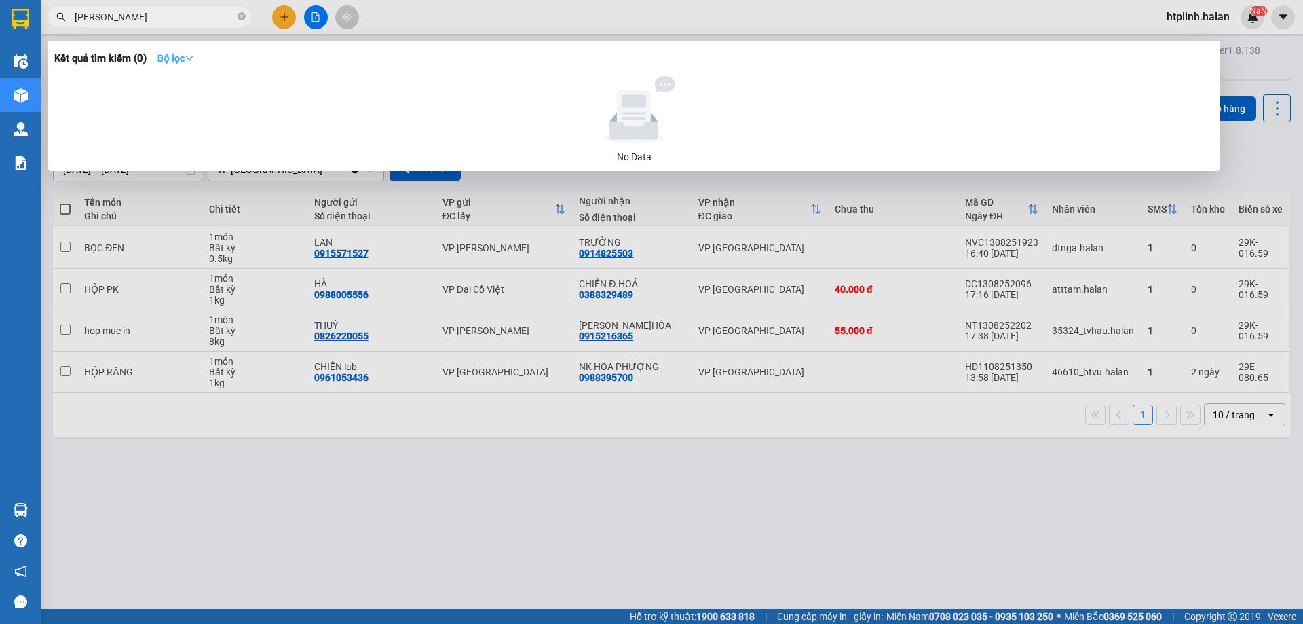
type input "vũ sto"
click at [174, 63] on strong "Bộ lọc" at bounding box center [175, 58] width 37 height 11
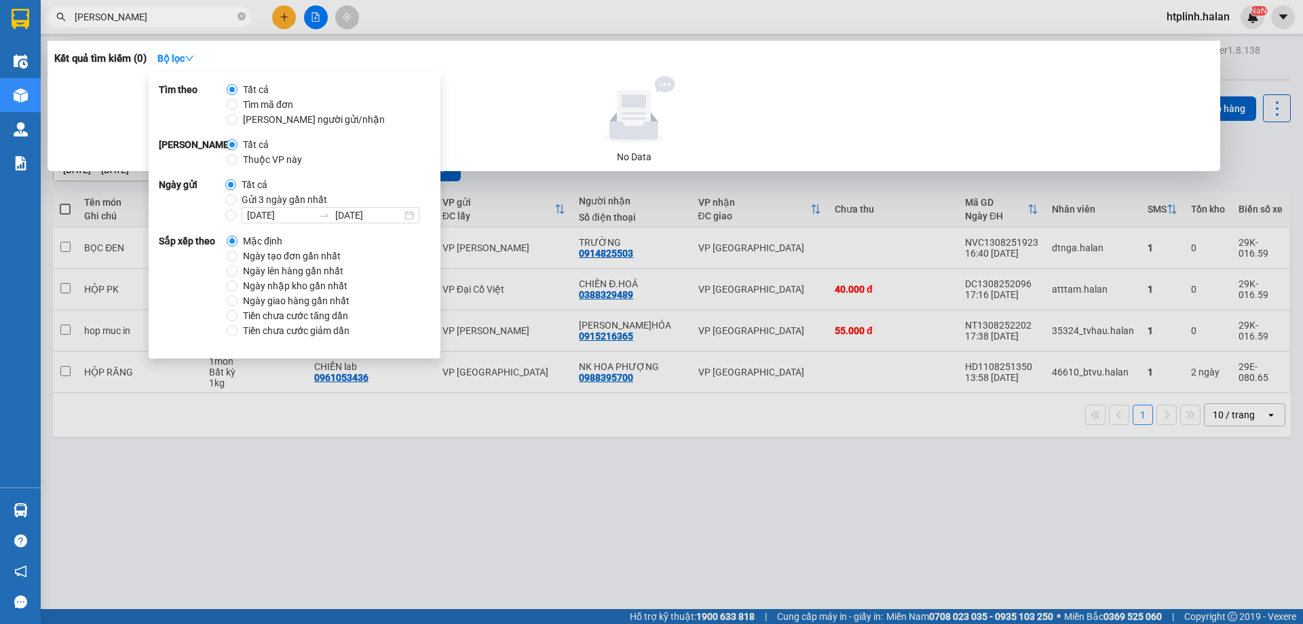
click at [248, 164] on span "Thuộc VP này" at bounding box center [273, 159] width 70 height 15
click at [238, 164] on input "Thuộc VP này" at bounding box center [232, 159] width 11 height 11
radio input "true"
radio input "false"
click at [259, 160] on span "Thuộc VP này" at bounding box center [273, 159] width 70 height 15
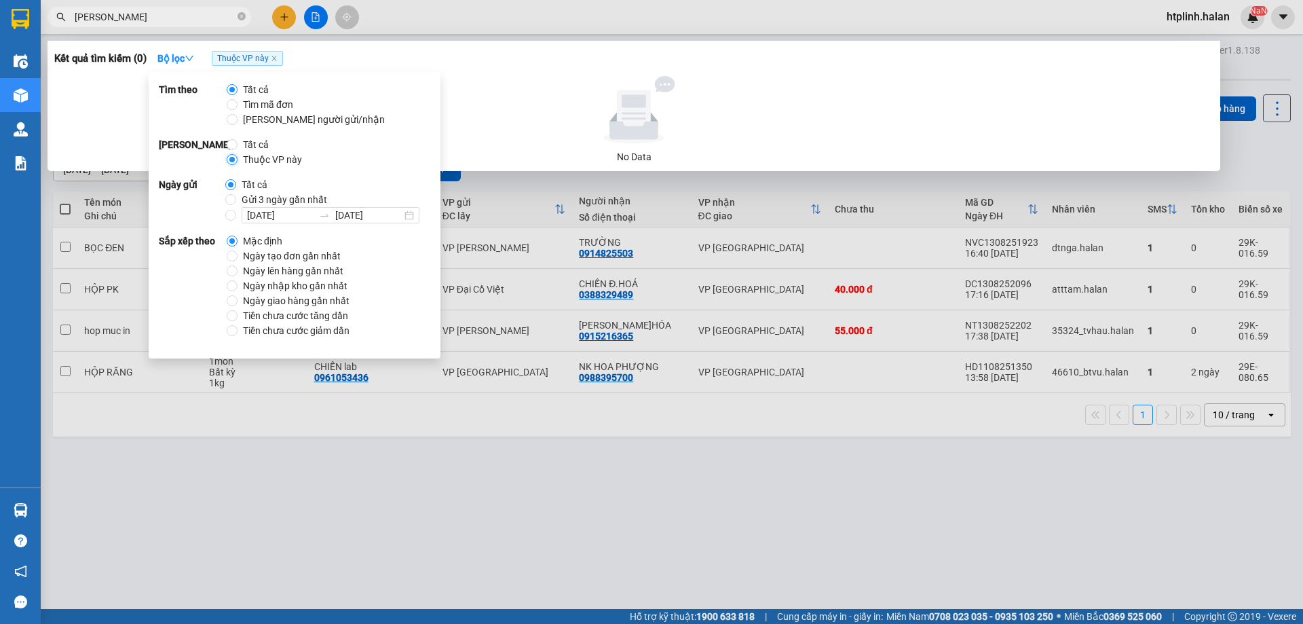
click at [238, 160] on input "Thuộc VP này" at bounding box center [232, 159] width 11 height 11
click at [107, 17] on input "vũ sto" at bounding box center [155, 17] width 160 height 15
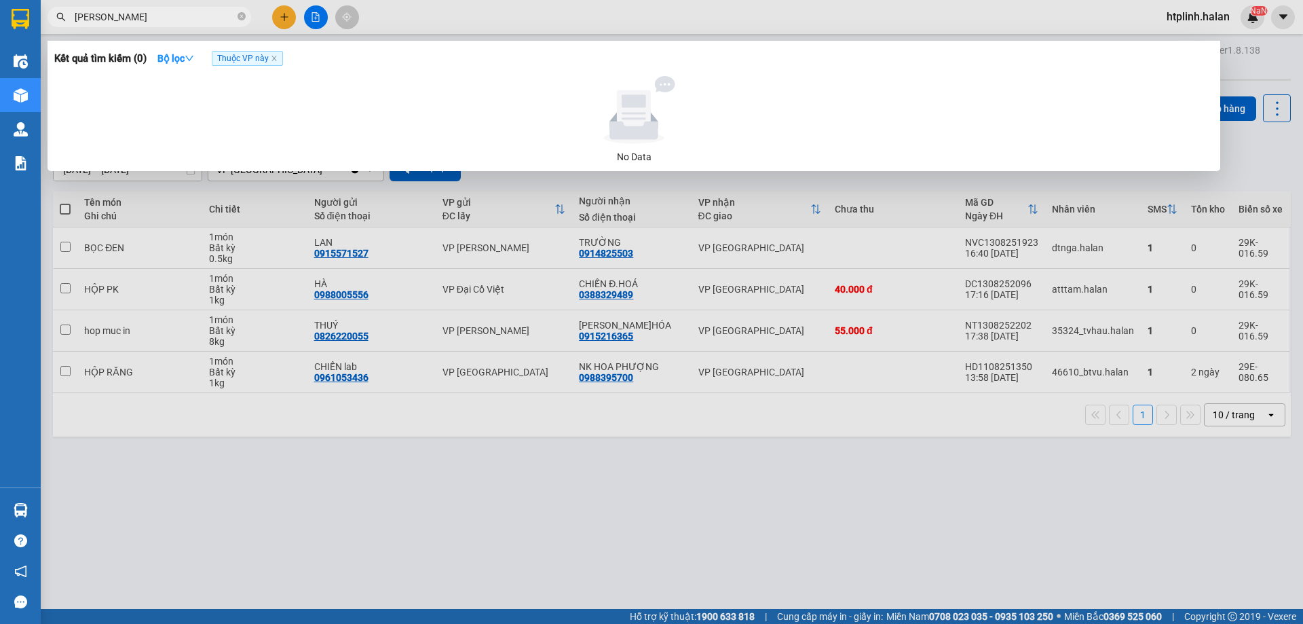
click at [107, 17] on input "vũ sto" at bounding box center [155, 17] width 160 height 15
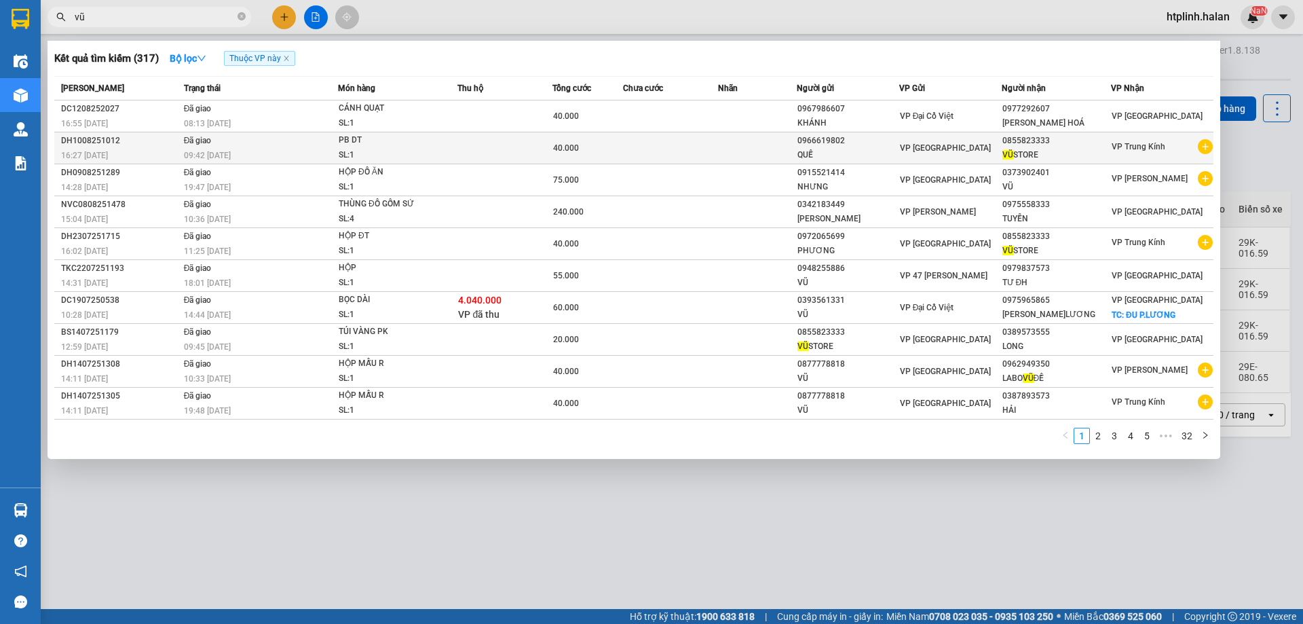
type input "vũ"
click at [576, 150] on span "40.000" at bounding box center [566, 148] width 26 height 10
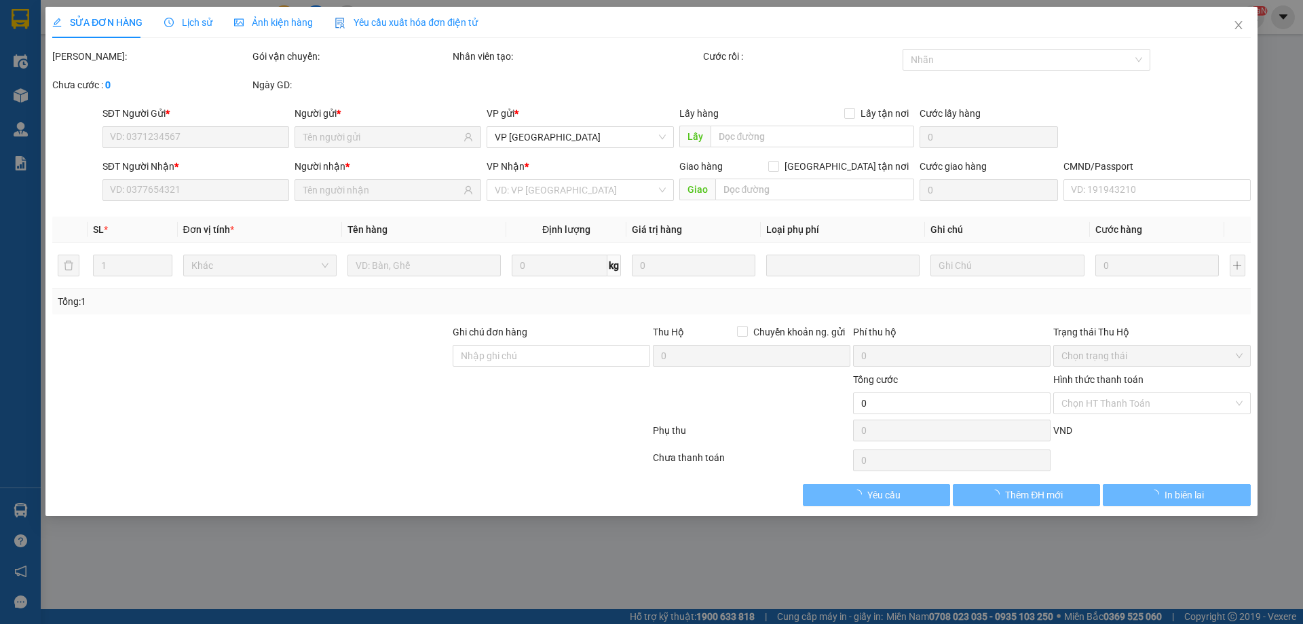
type input "0966619802"
type input "0855823333"
type input "40.000"
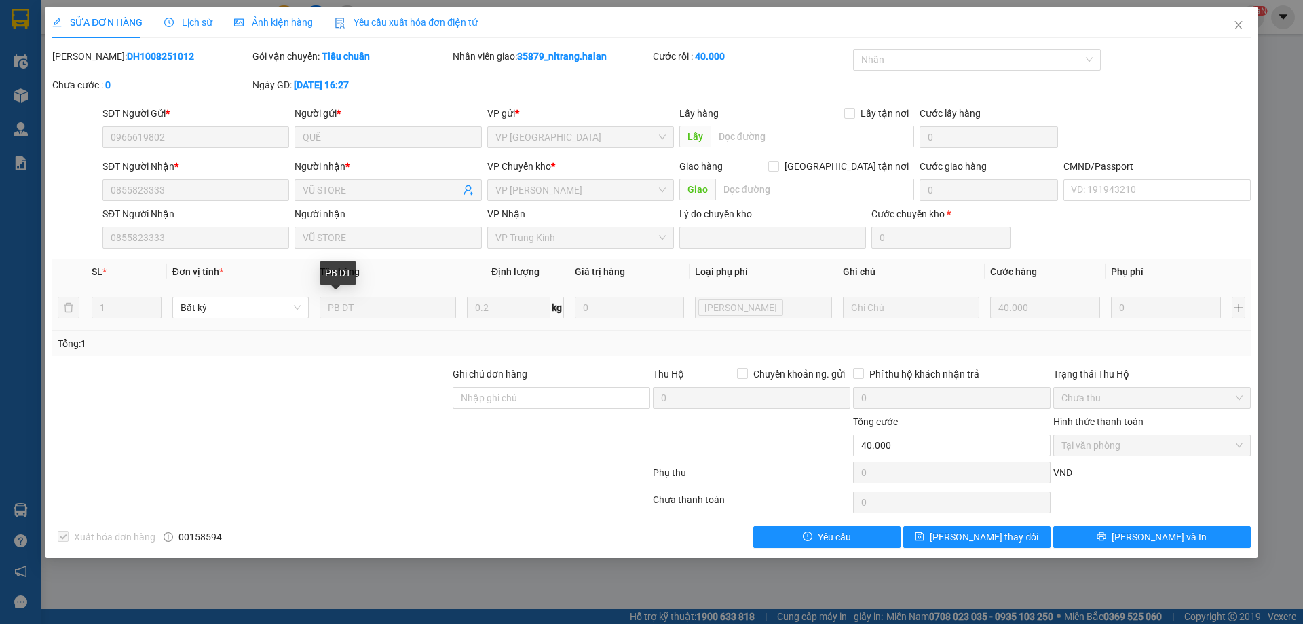
click at [382, 321] on td "PB DT" at bounding box center [387, 307] width 147 height 45
click at [176, 22] on span "Lịch sử" at bounding box center [188, 22] width 48 height 11
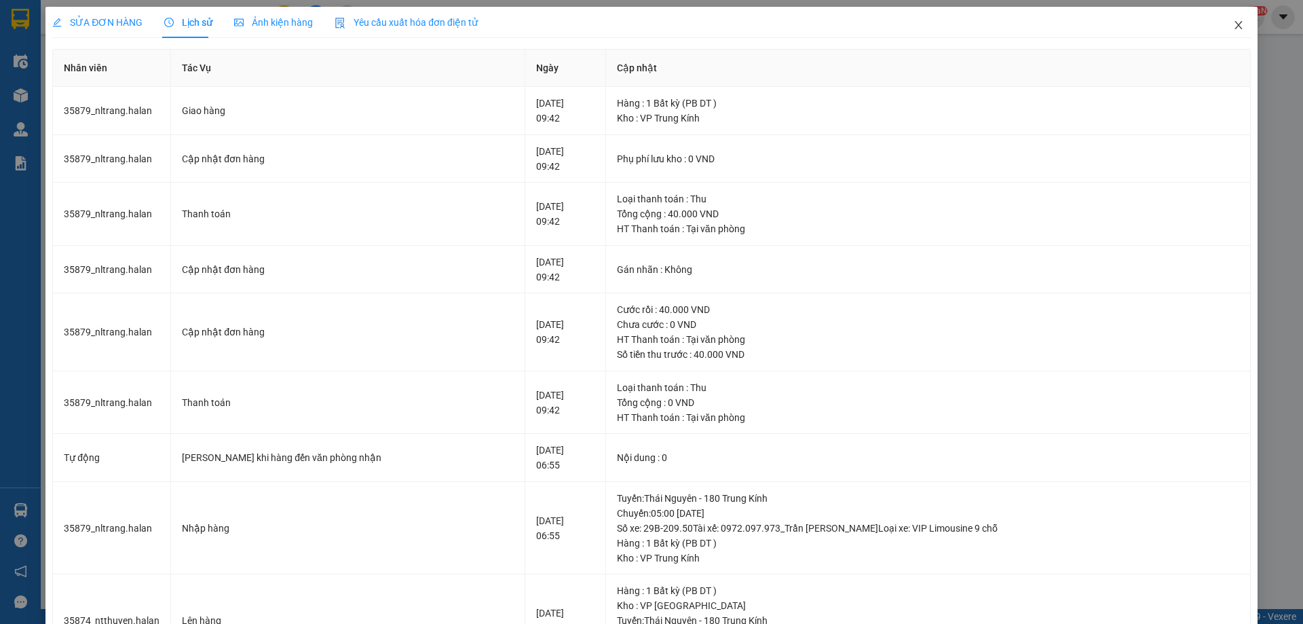
click at [1235, 9] on span "Close" at bounding box center [1239, 26] width 38 height 38
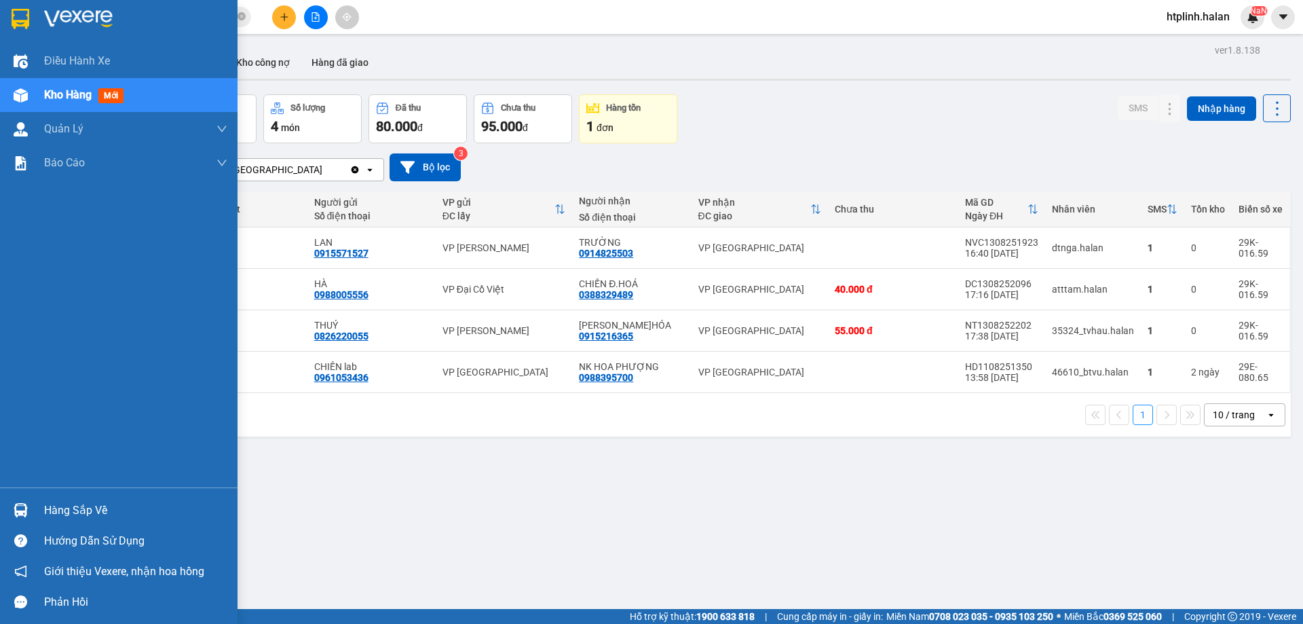
drag, startPoint x: 53, startPoint y: 494, endPoint x: 132, endPoint y: 521, distance: 83.1
click at [56, 495] on div "Hàng sắp về Hướng dẫn sử dụng Giới thiệu Vexere, nhận hoa hồng Phản hồi" at bounding box center [119, 552] width 238 height 130
click at [0, 499] on div "Hàng sắp về" at bounding box center [119, 510] width 238 height 31
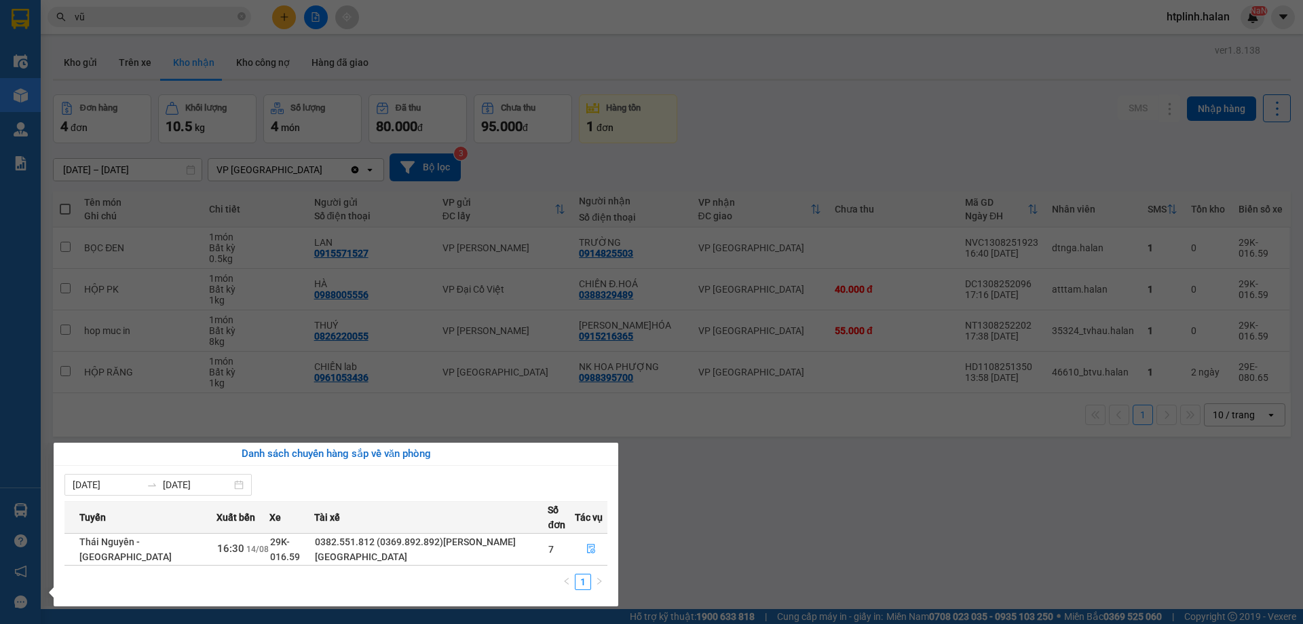
click at [1011, 118] on section "Kết quả tìm kiếm ( 317 ) Bộ lọc Thuộc VP này Mã ĐH Trạng thái Món hàng Thu hộ T…" at bounding box center [651, 312] width 1303 height 624
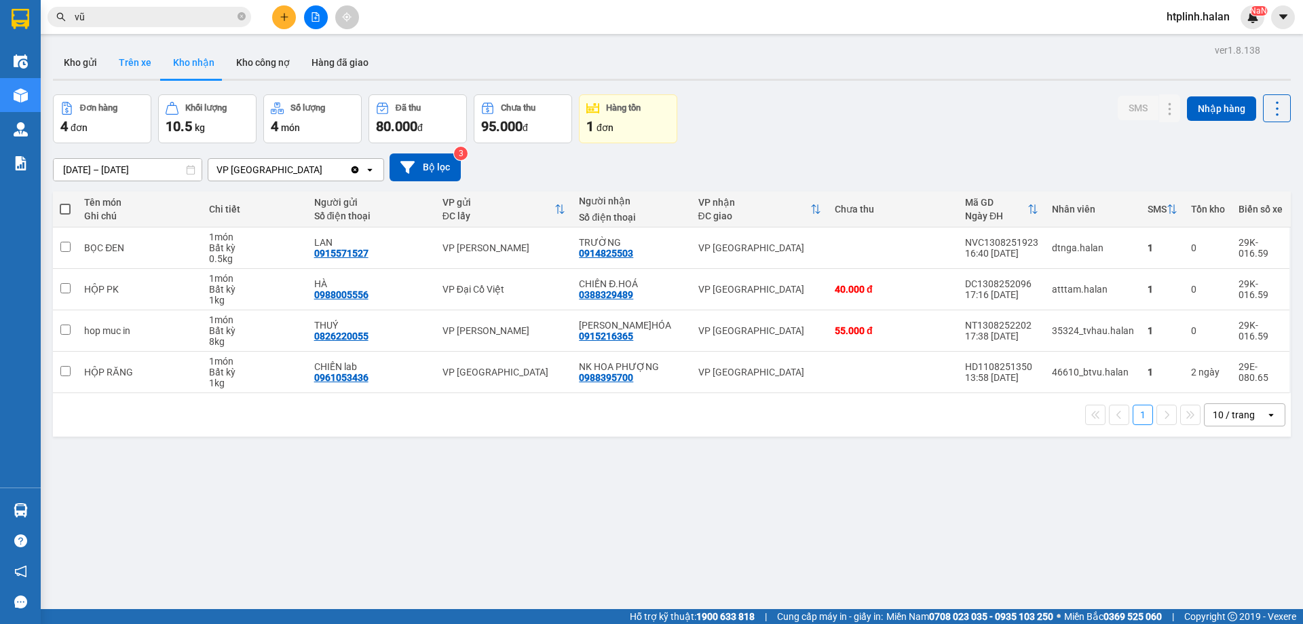
click at [133, 63] on button "Trên xe" at bounding box center [135, 62] width 54 height 33
type input "14/08/2025 – 14/08/2025"
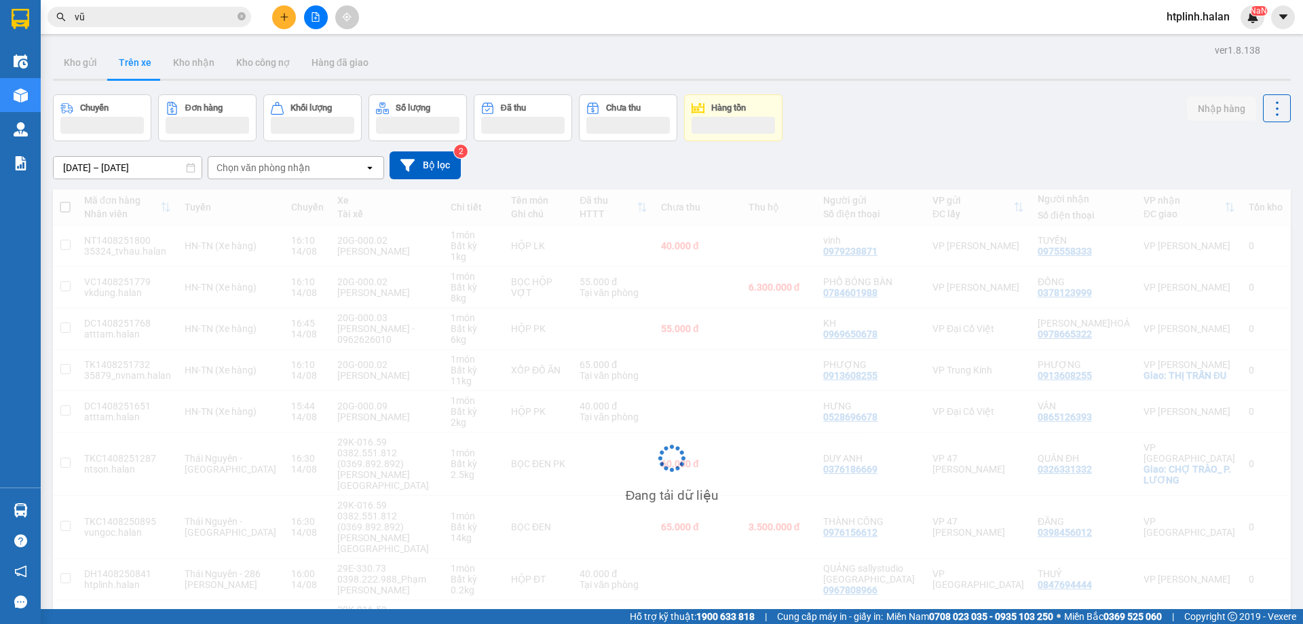
scroll to position [121, 0]
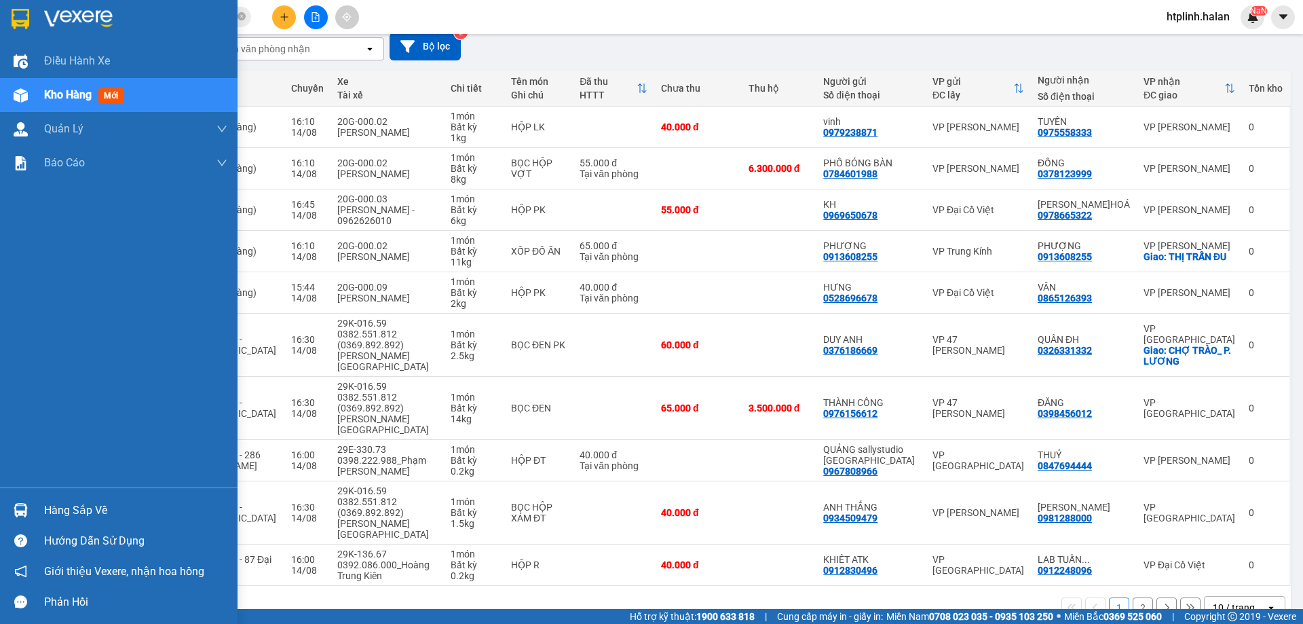
click at [58, 513] on div "Hàng sắp về" at bounding box center [135, 510] width 183 height 20
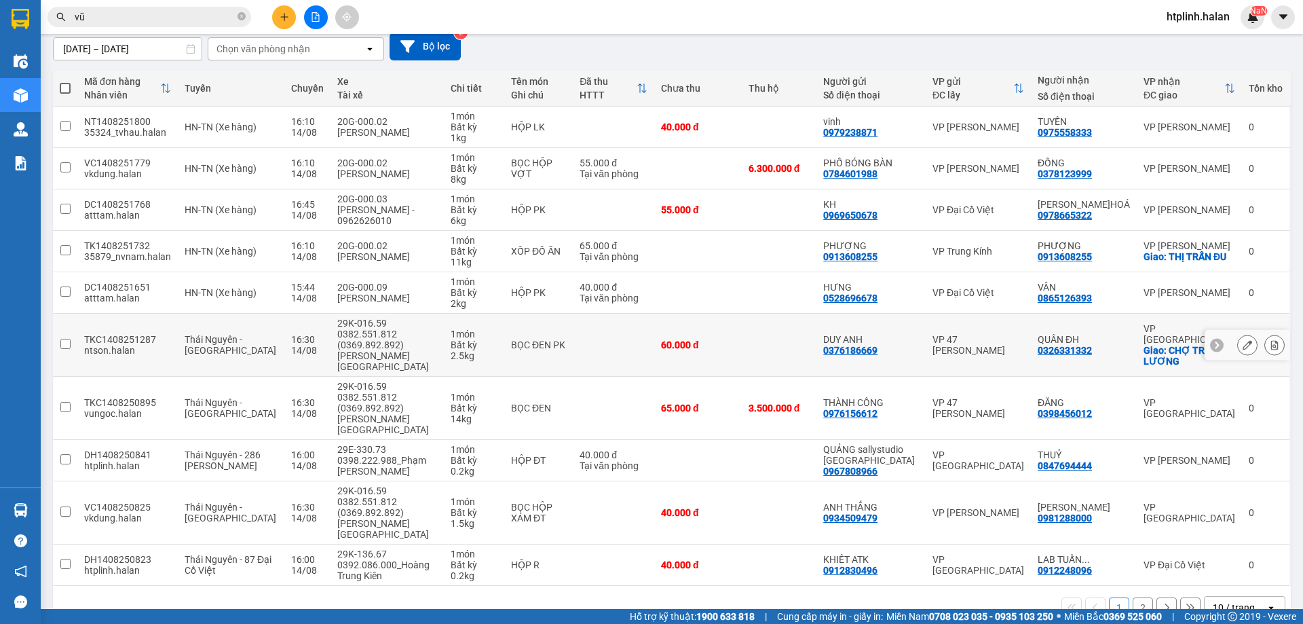
click at [690, 360] on section "Kết quả tìm kiếm ( 317 ) Bộ lọc Thuộc VP này Mã ĐH Trạng thái Món hàng Thu hộ T…" at bounding box center [651, 312] width 1303 height 624
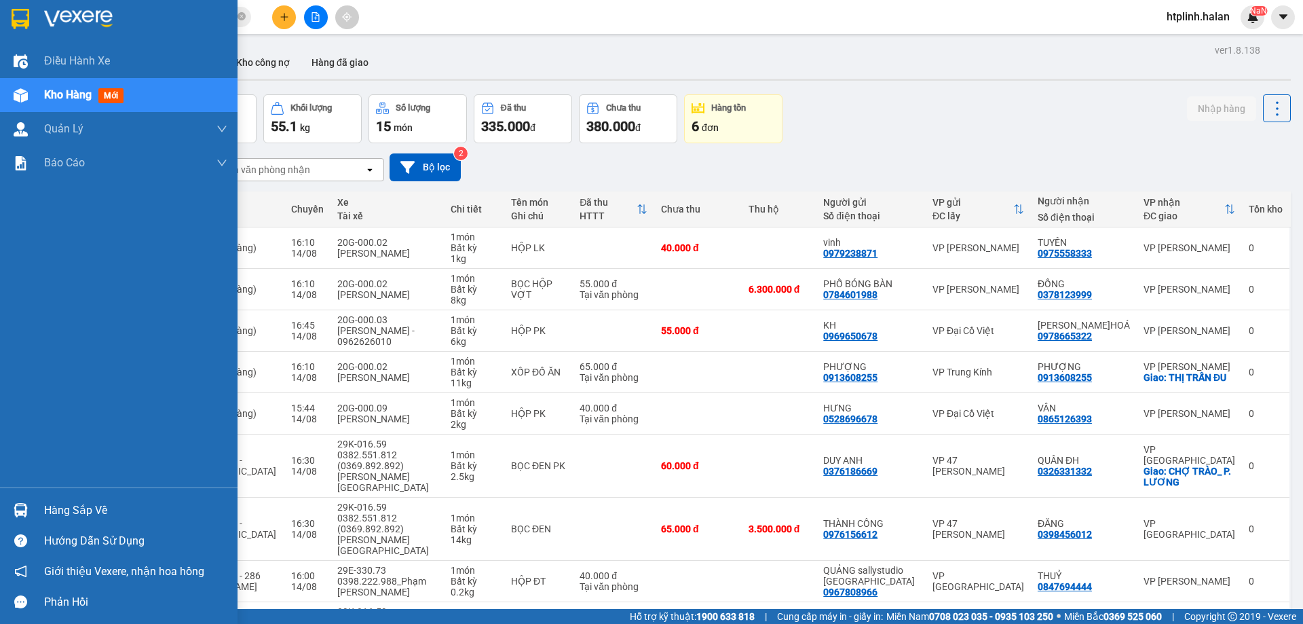
drag, startPoint x: 23, startPoint y: 514, endPoint x: 322, endPoint y: 518, distance: 299.3
click at [22, 515] on img at bounding box center [21, 510] width 14 height 14
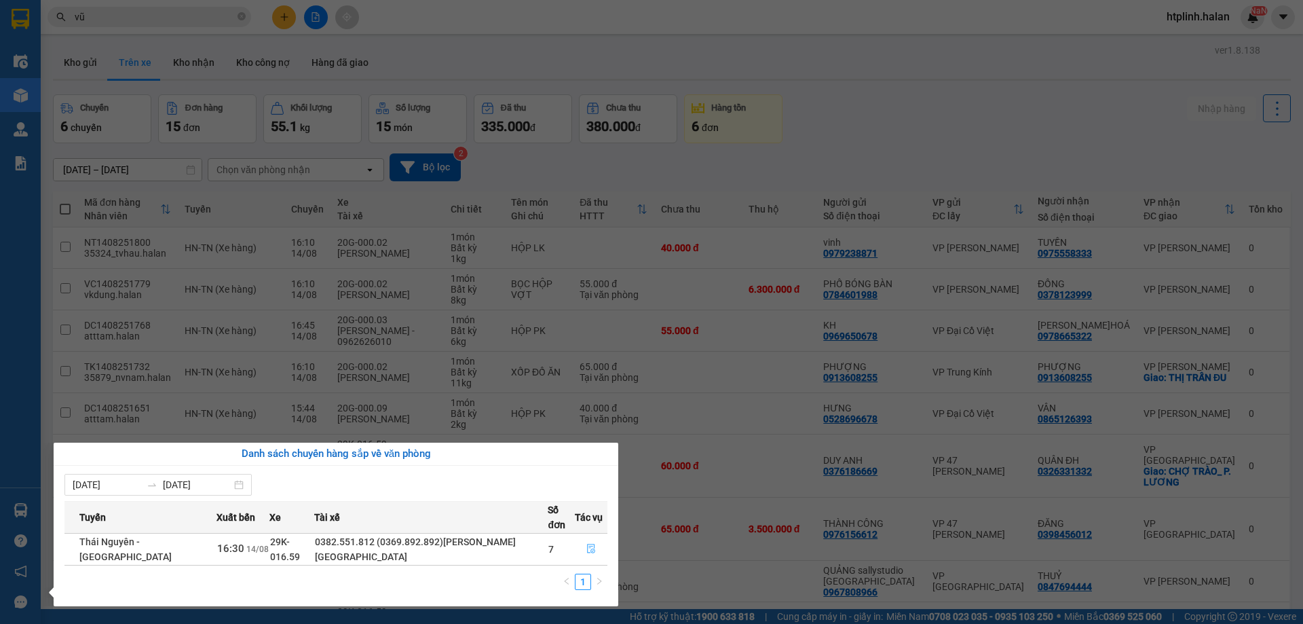
click at [584, 541] on button "button" at bounding box center [591, 549] width 31 height 22
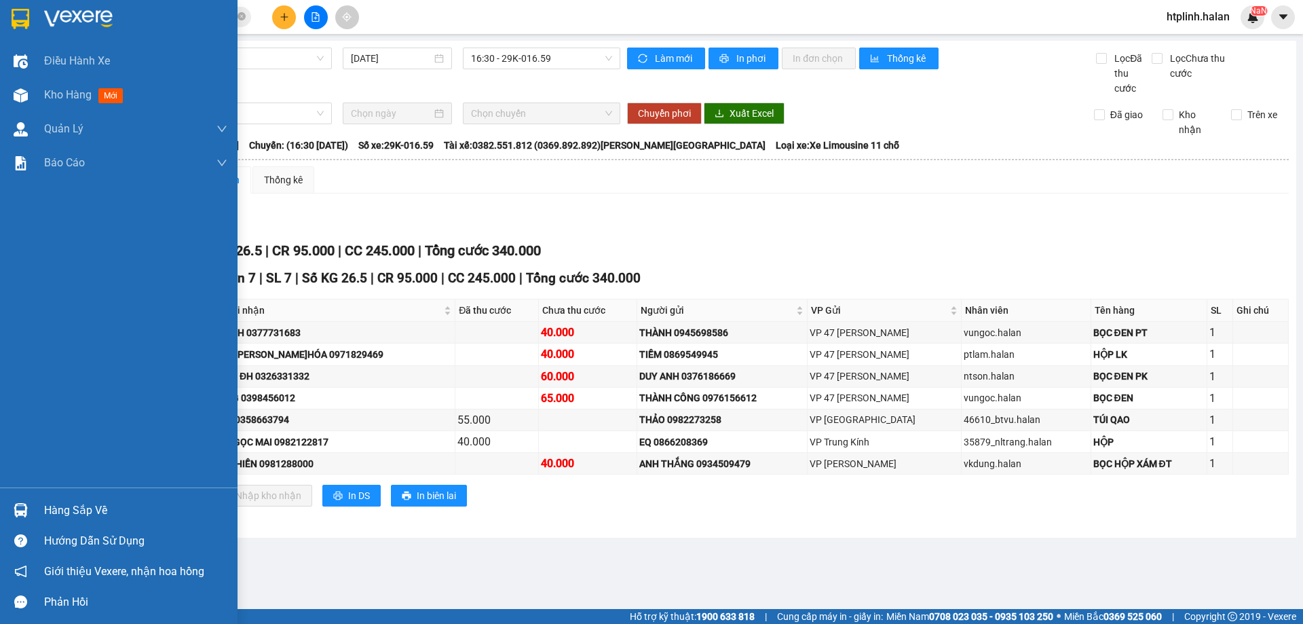
click at [26, 497] on div "Hàng sắp về" at bounding box center [119, 510] width 238 height 31
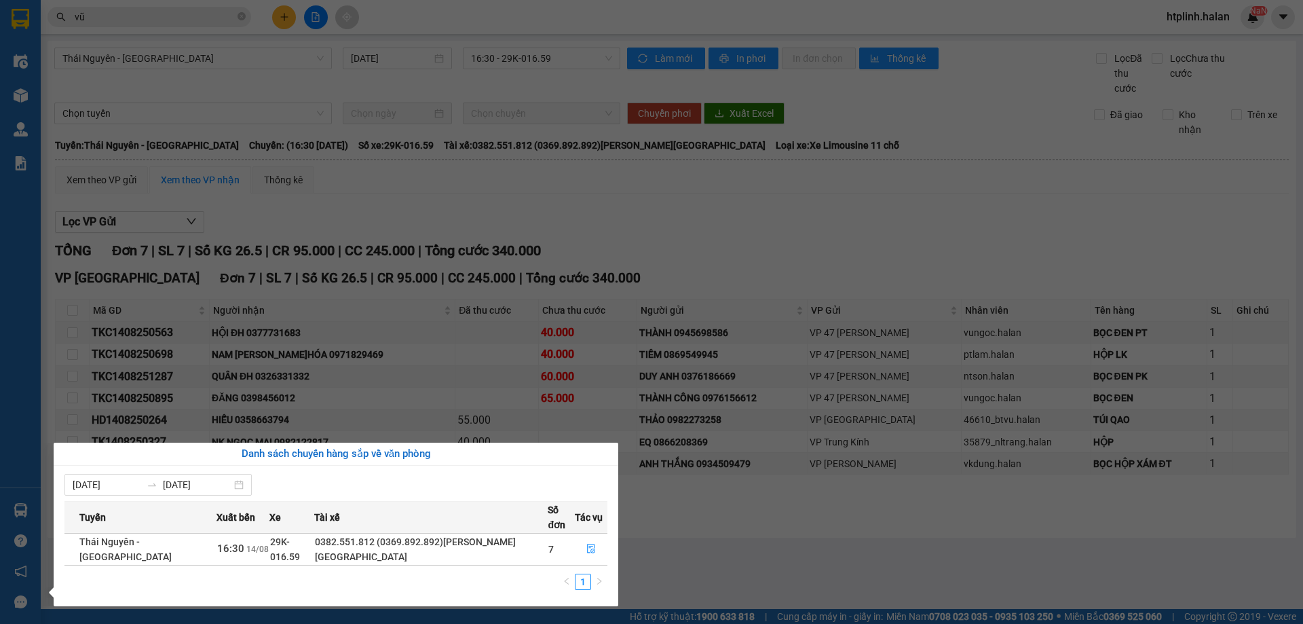
click at [385, 318] on section "Kết quả tìm kiếm ( 317 ) Bộ lọc Thuộc VP này Mã ĐH Trạng thái Món hàng Thu hộ T…" at bounding box center [651, 312] width 1303 height 624
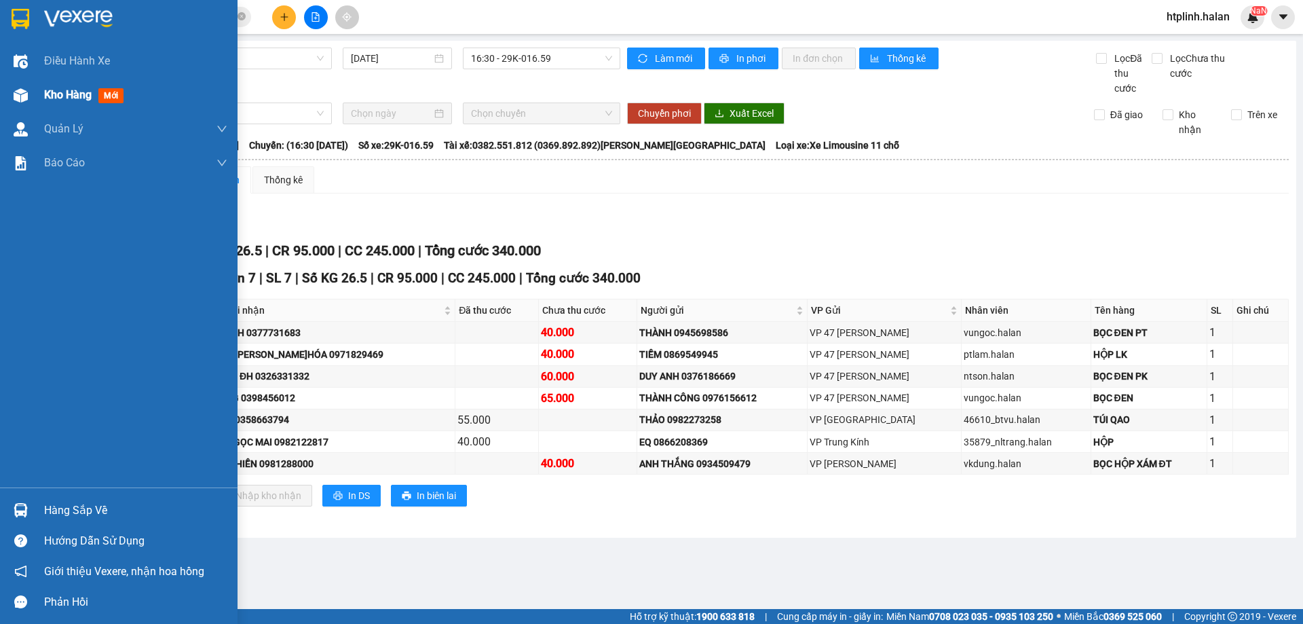
click at [47, 101] on span "Kho hàng" at bounding box center [68, 94] width 48 height 13
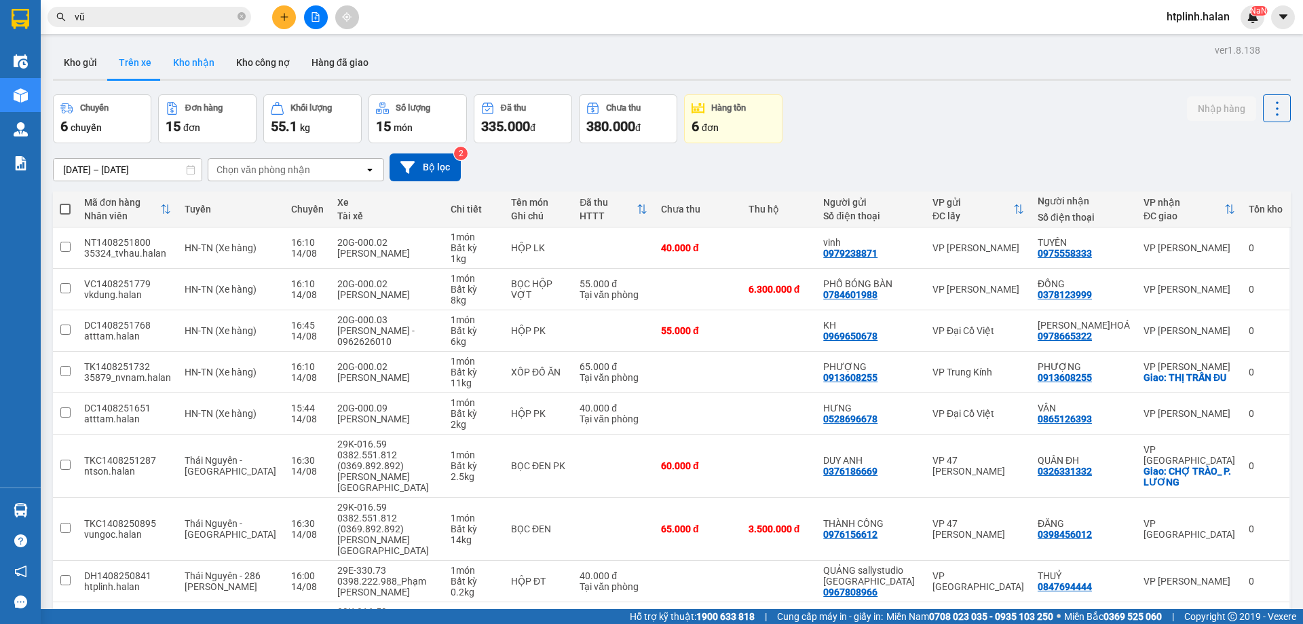
click at [170, 66] on button "Kho nhận" at bounding box center [193, 62] width 63 height 33
type input "16/06/2025 – 14/08/2025"
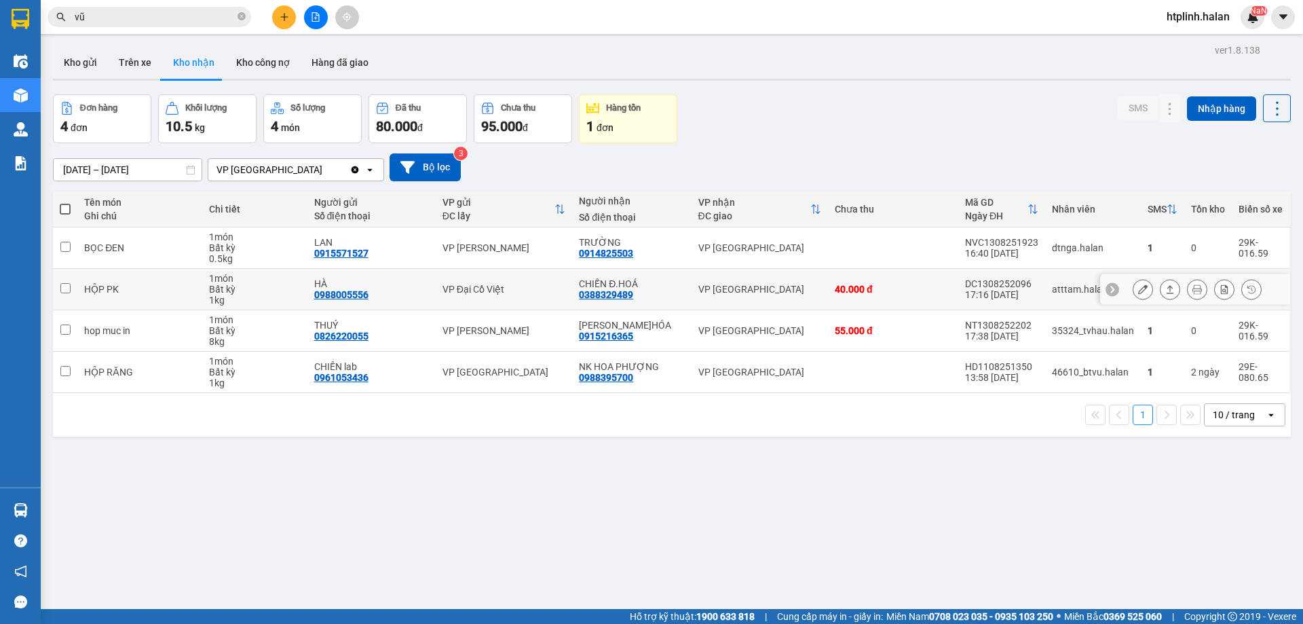
scroll to position [62, 0]
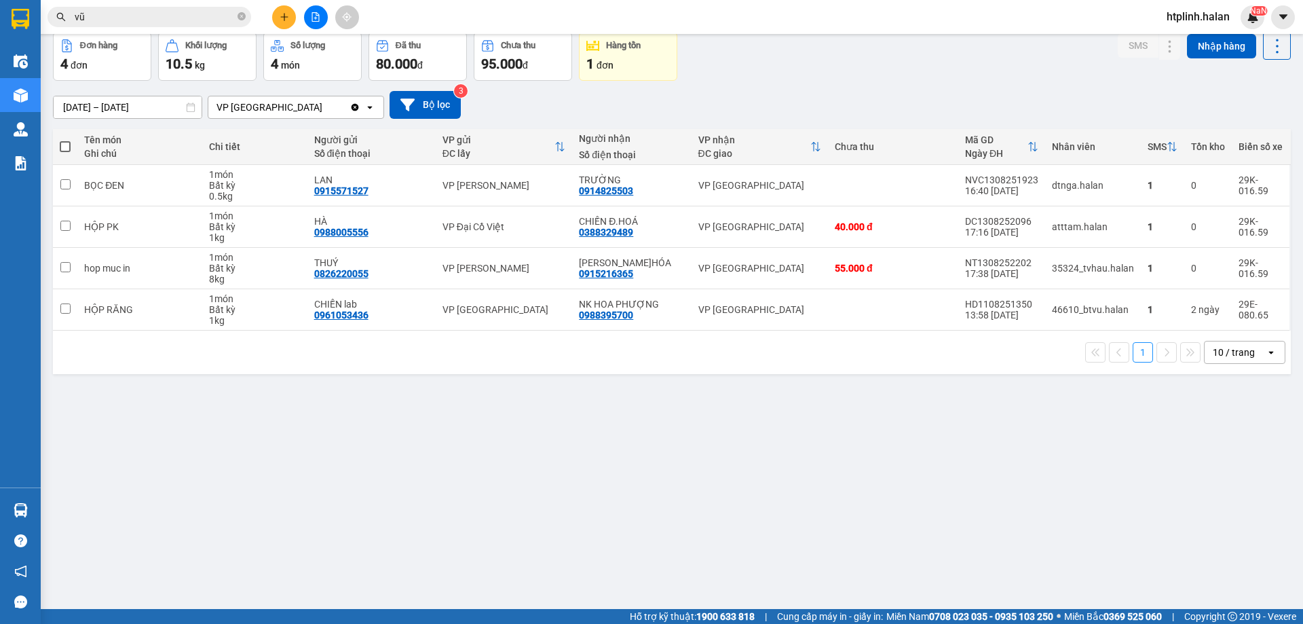
click at [948, 49] on div "Đơn hàng 4 đơn Khối lượng 10.5 kg Số lượng 4 món Đã thu 80.000 đ Chưa thu 95.00…" at bounding box center [672, 56] width 1238 height 49
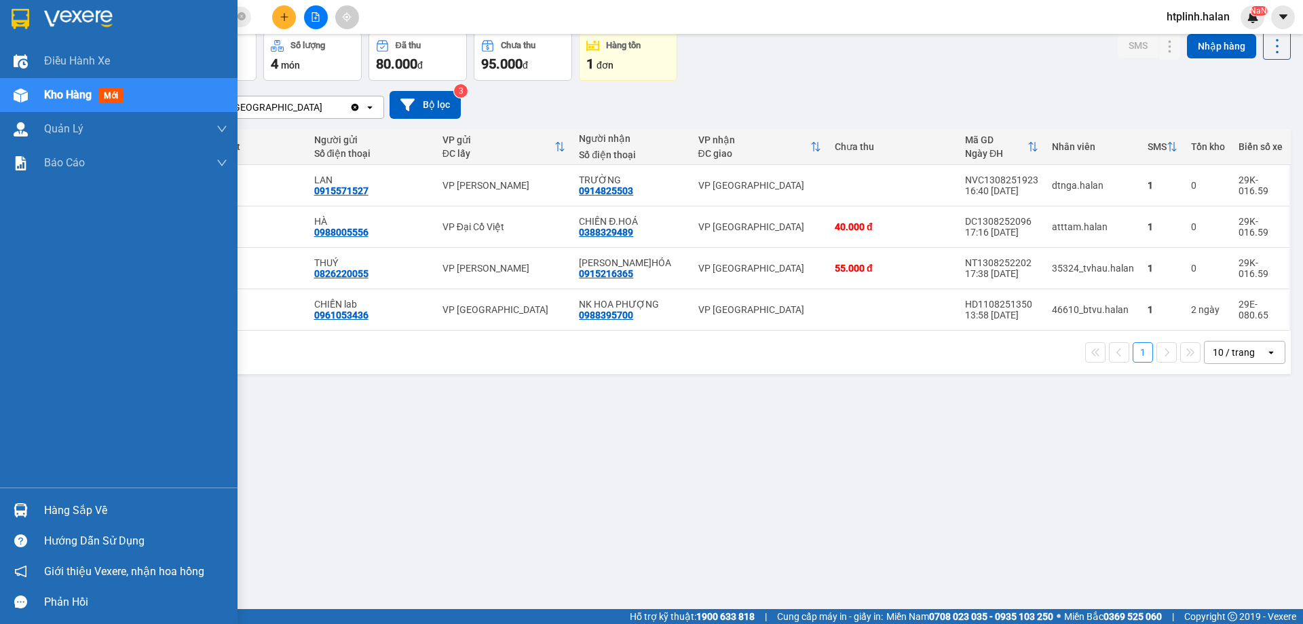
drag, startPoint x: 94, startPoint y: 504, endPoint x: 128, endPoint y: 525, distance: 39.9
click at [95, 504] on div "Hàng sắp về" at bounding box center [135, 510] width 183 height 20
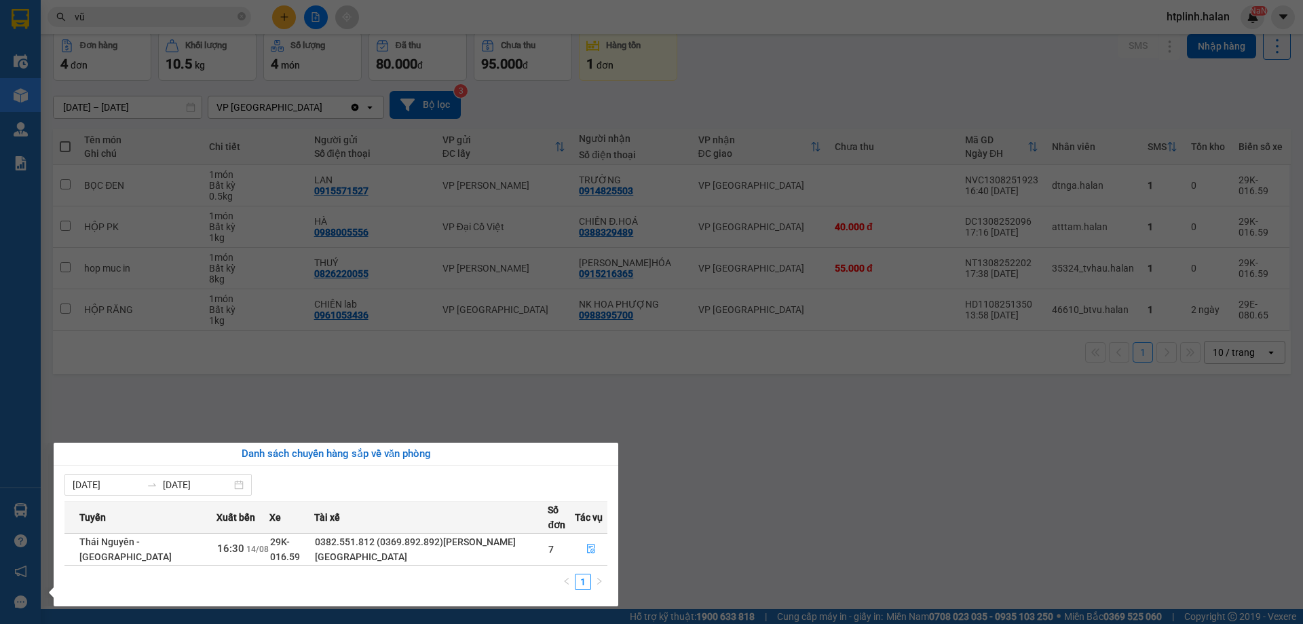
click at [847, 56] on section "Kết quả tìm kiếm ( 317 ) Bộ lọc Thuộc VP này Mã ĐH Trạng thái Món hàng Thu hộ T…" at bounding box center [651, 312] width 1303 height 624
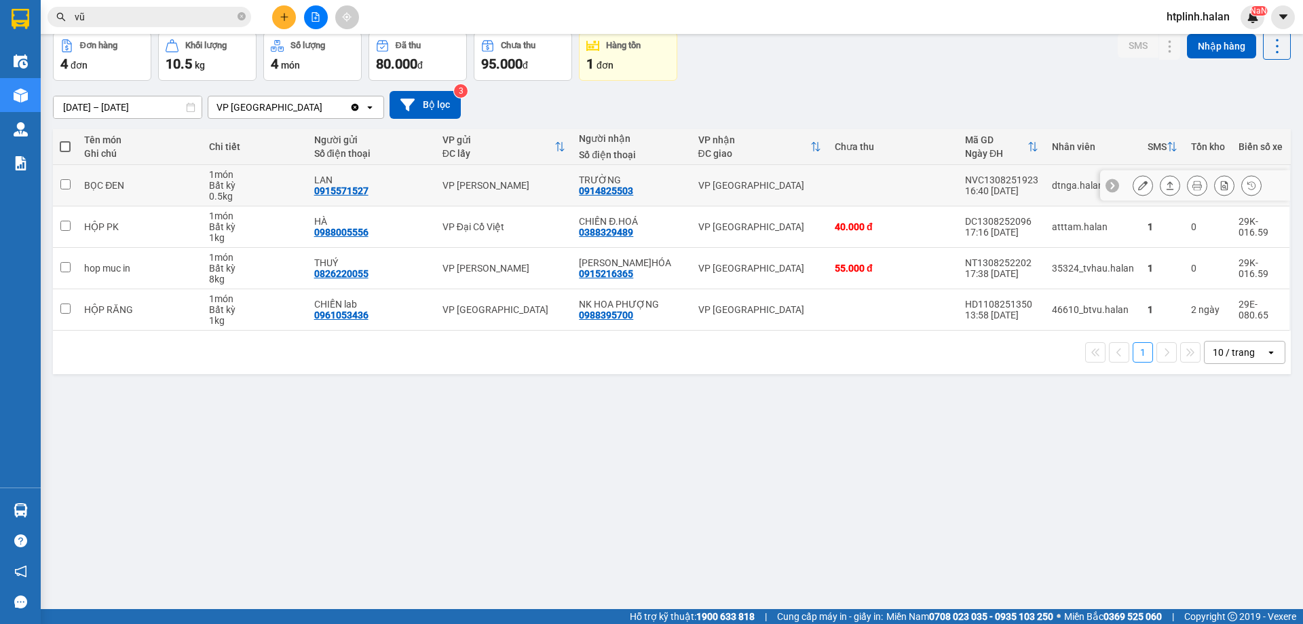
scroll to position [0, 0]
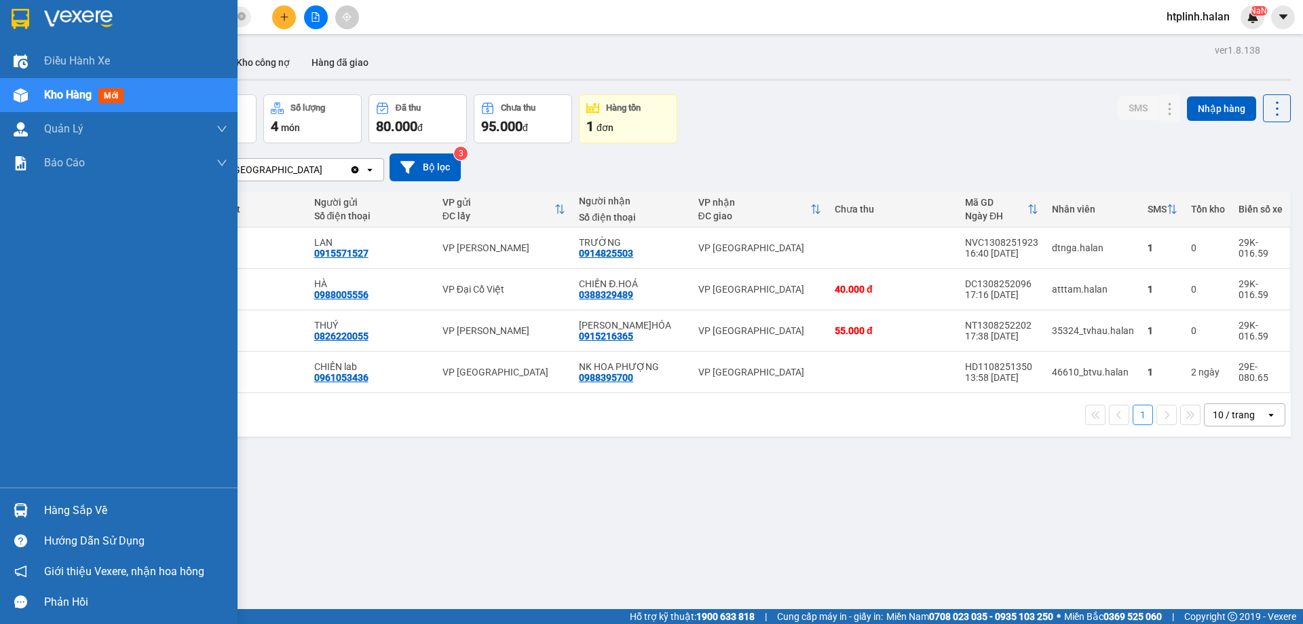
click at [14, 508] on img at bounding box center [21, 510] width 14 height 14
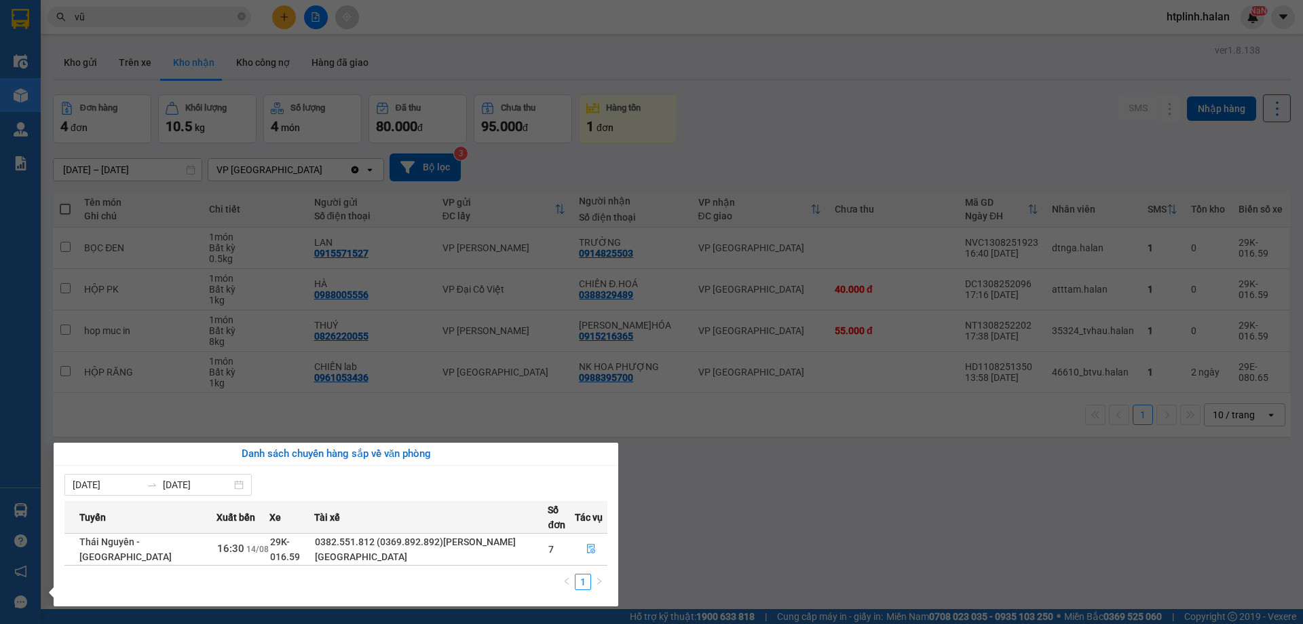
click at [767, 154] on section "Kết quả tìm kiếm ( 317 ) Bộ lọc Thuộc VP này Mã ĐH Trạng thái Món hàng Thu hộ T…" at bounding box center [651, 312] width 1303 height 624
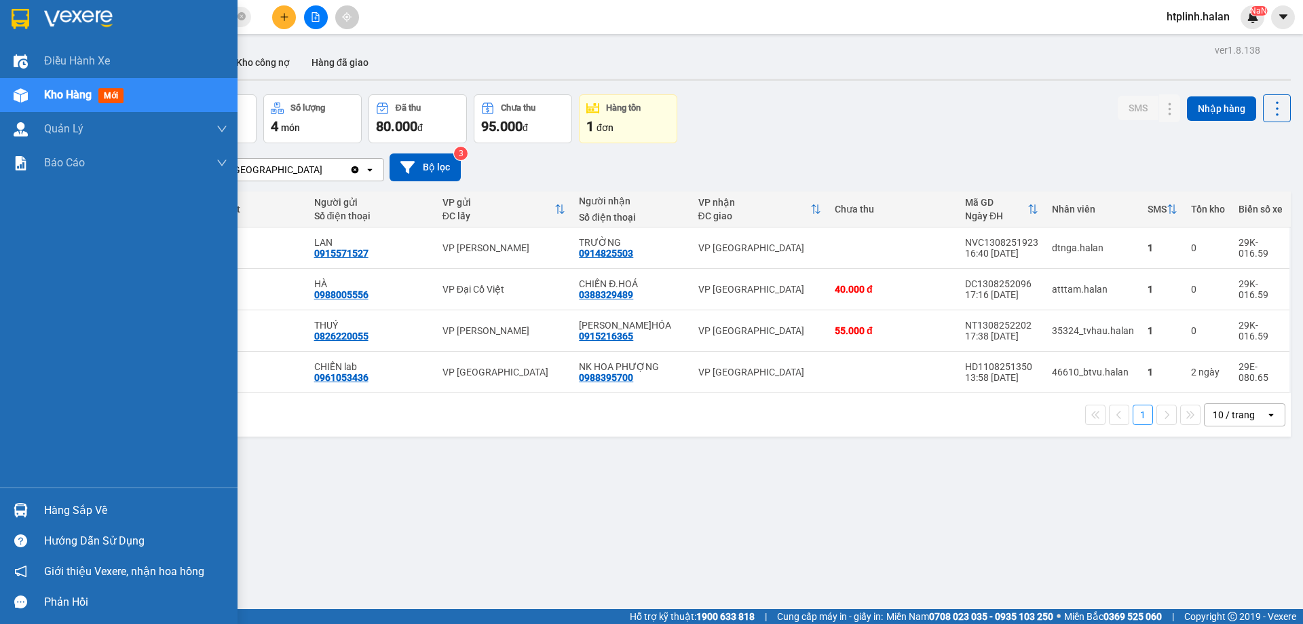
click at [22, 508] on img at bounding box center [21, 510] width 14 height 14
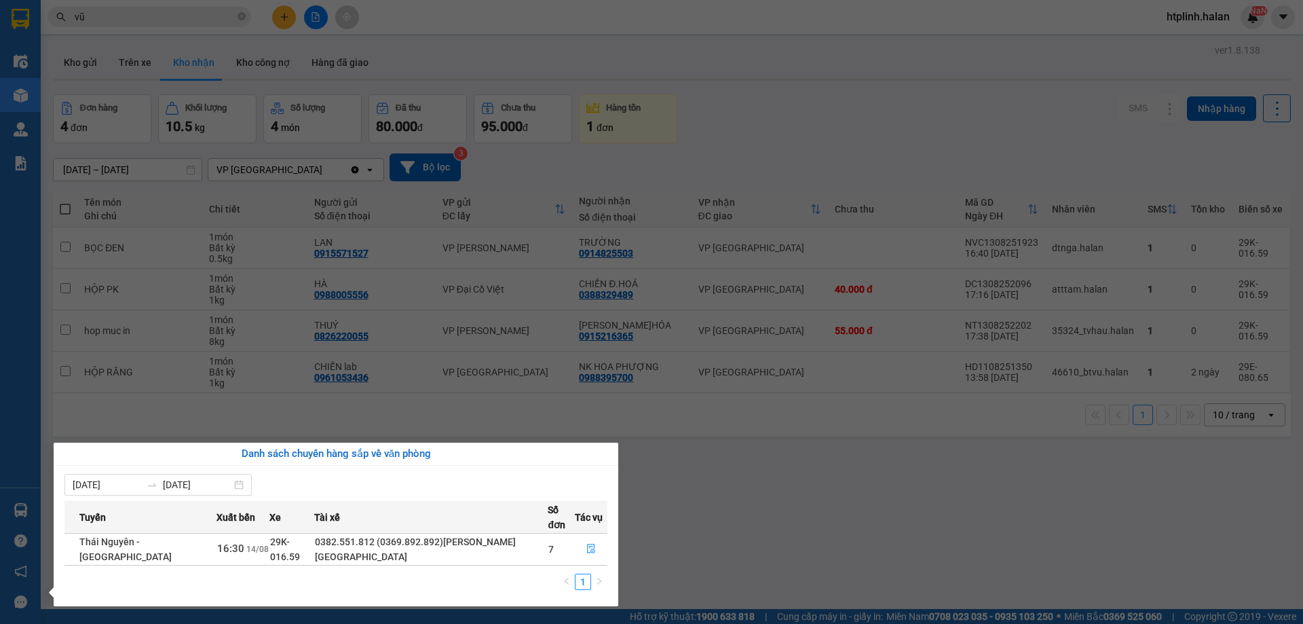
click at [951, 529] on section "Kết quả tìm kiếm ( 317 ) Bộ lọc Thuộc VP này Mã ĐH Trạng thái Món hàng Thu hộ T…" at bounding box center [651, 312] width 1303 height 624
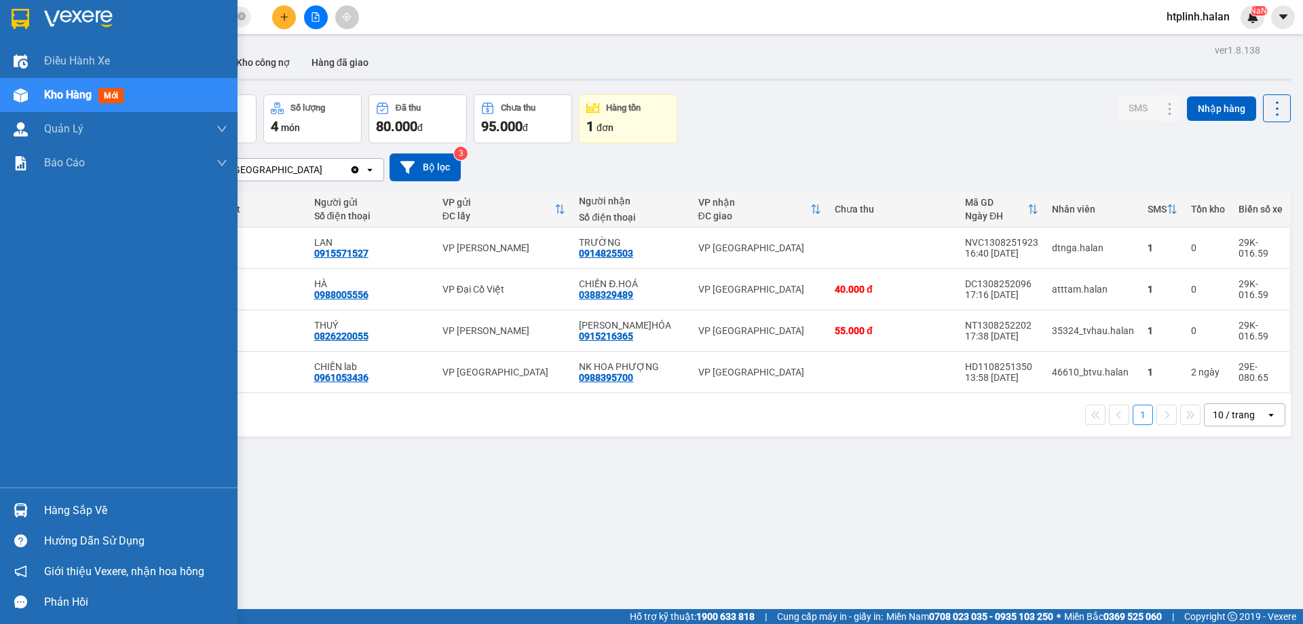
drag, startPoint x: 31, startPoint y: 502, endPoint x: 156, endPoint y: 504, distance: 124.9
click at [32, 502] on div at bounding box center [21, 510] width 24 height 24
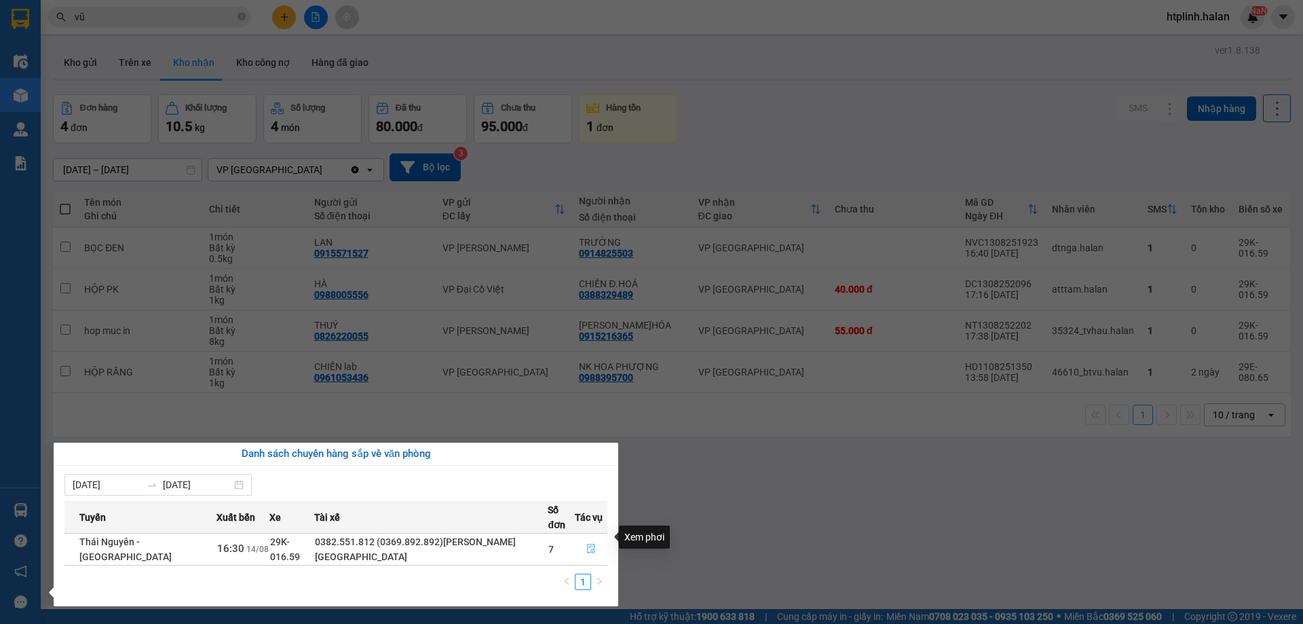
click at [580, 542] on button "button" at bounding box center [591, 549] width 31 height 22
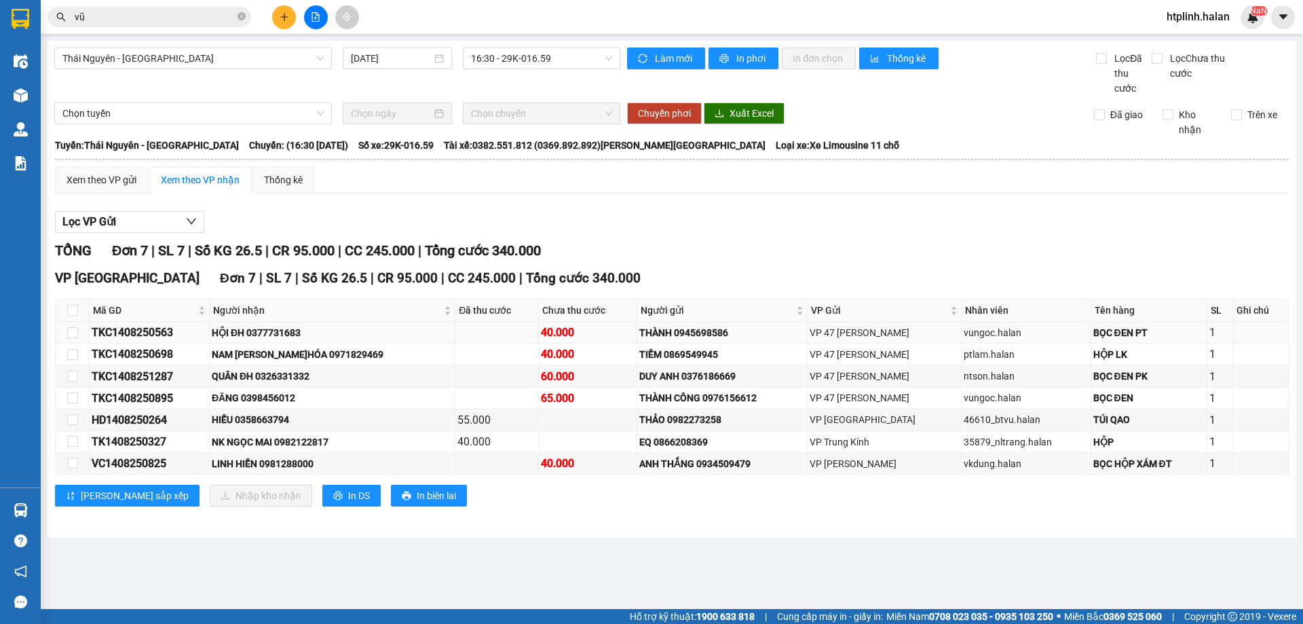
click at [280, 322] on td "HỘI ĐH 0377731683" at bounding box center [333, 333] width 246 height 22
click at [311, 358] on div "NAM Đ.HÓA 0971829469" at bounding box center [332, 354] width 241 height 15
click at [302, 384] on td "QUÂN ĐH 0326331332" at bounding box center [333, 377] width 246 height 22
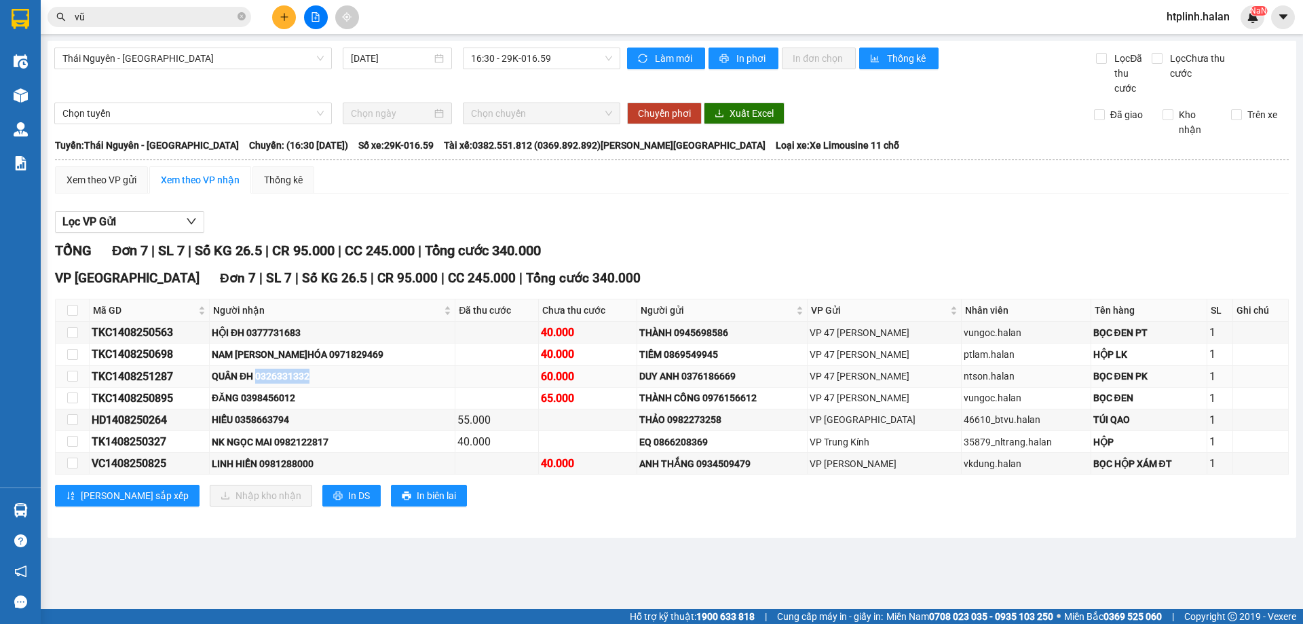
click at [303, 385] on td "QUÂN ĐH 0326331332" at bounding box center [333, 377] width 246 height 22
copy div "0326331332"
click at [286, 397] on div "ĐĂNG 0398456012" at bounding box center [332, 397] width 241 height 15
click at [287, 397] on div "ĐĂNG 0398456012" at bounding box center [332, 397] width 241 height 15
copy div "0398456012"
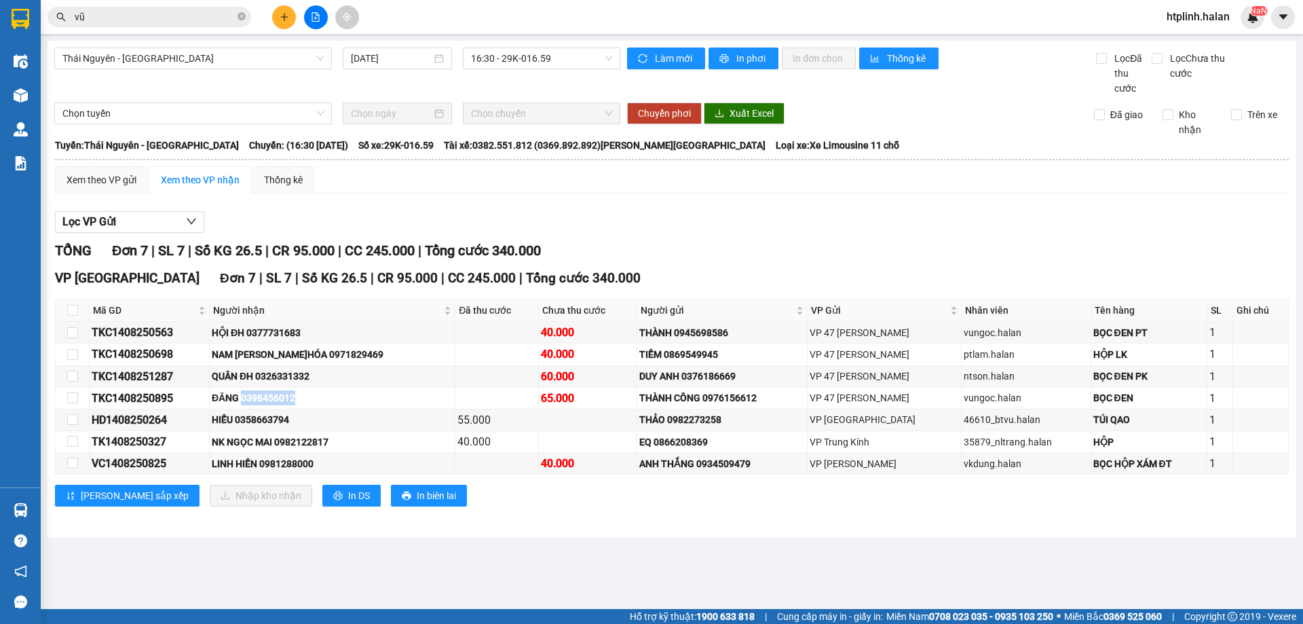
click at [197, 24] on input "vũ" at bounding box center [155, 17] width 160 height 15
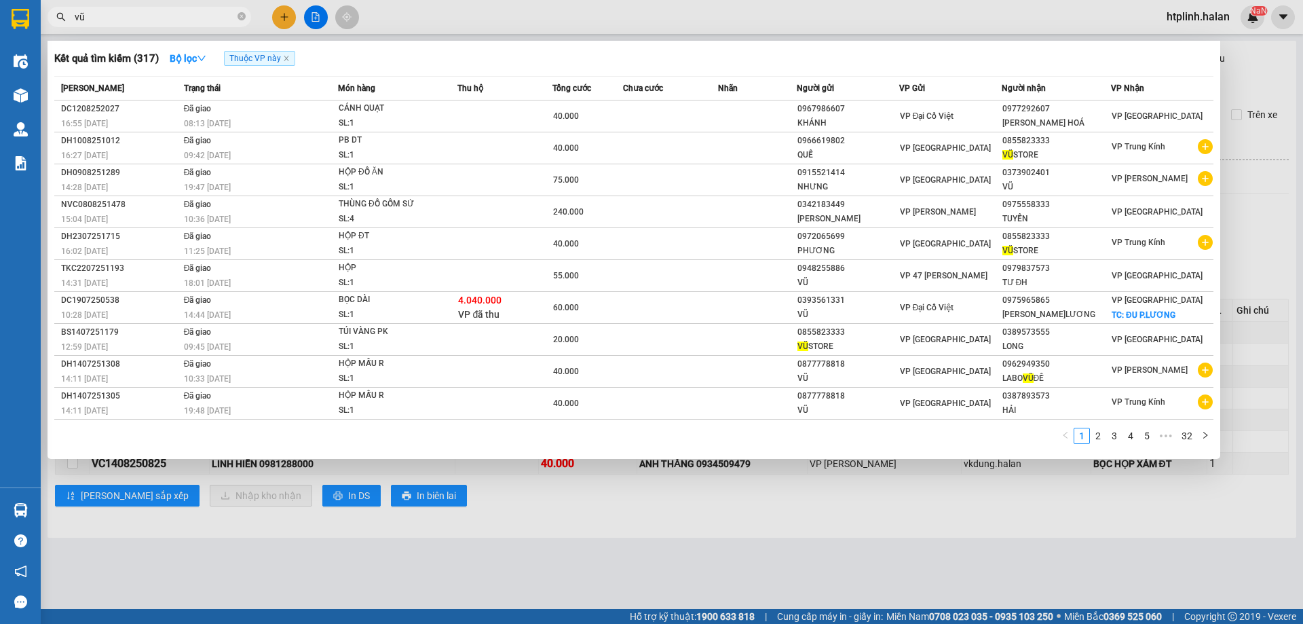
click at [197, 24] on input "vũ" at bounding box center [155, 17] width 160 height 15
paste input "0398456012"
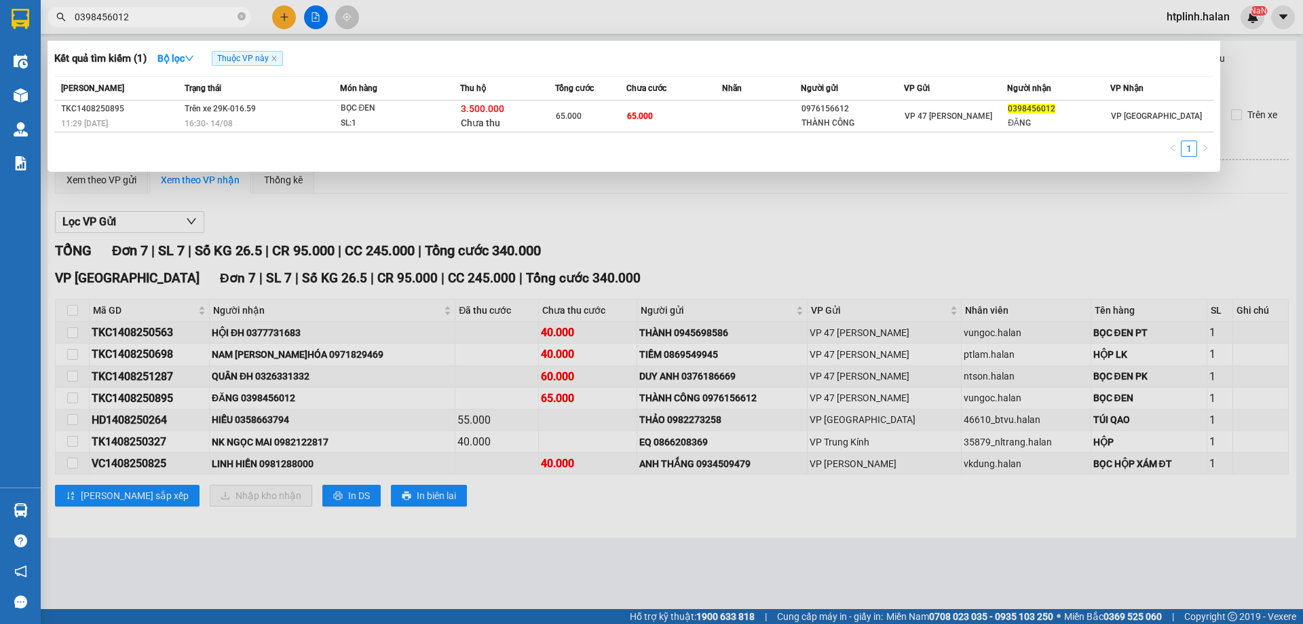
type input "0398456012"
click at [283, 53] on span "Thuộc VP này" at bounding box center [247, 58] width 71 height 15
click at [276, 54] on span "Thuộc VP này" at bounding box center [247, 58] width 71 height 15
click at [271, 62] on span "Thuộc VP này" at bounding box center [247, 58] width 71 height 15
click at [273, 63] on span "Thuộc VP này" at bounding box center [247, 58] width 71 height 15
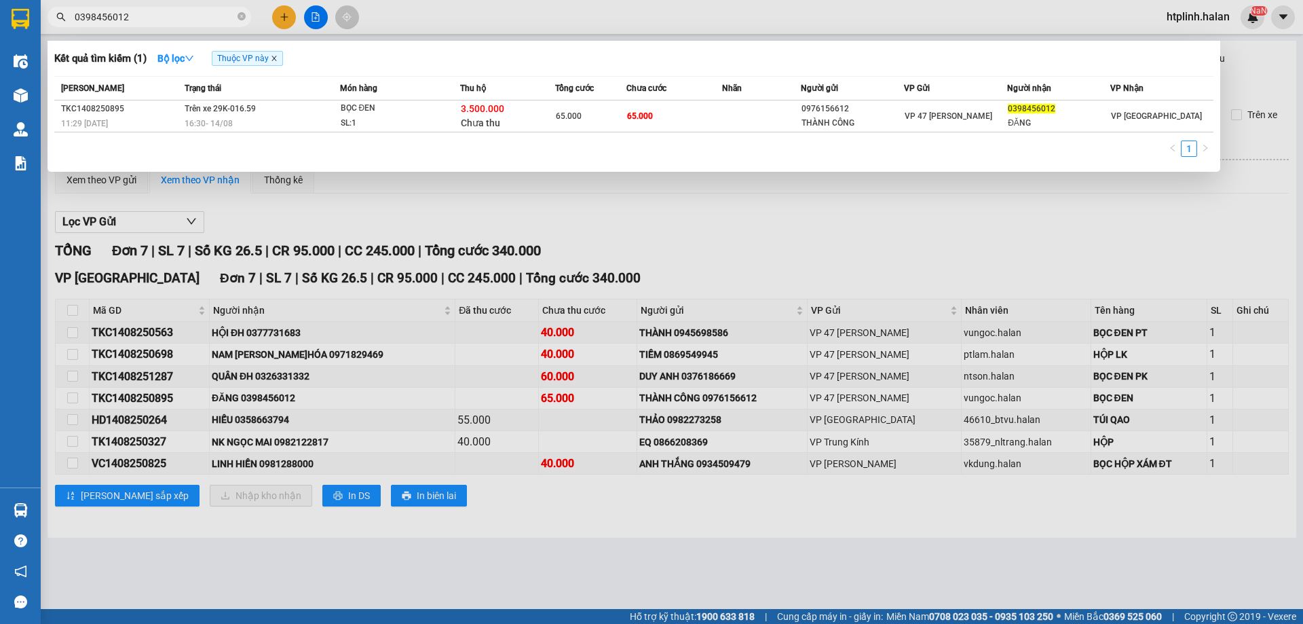
click at [273, 62] on icon "close" at bounding box center [274, 58] width 7 height 7
click at [518, 181] on div at bounding box center [651, 312] width 1303 height 624
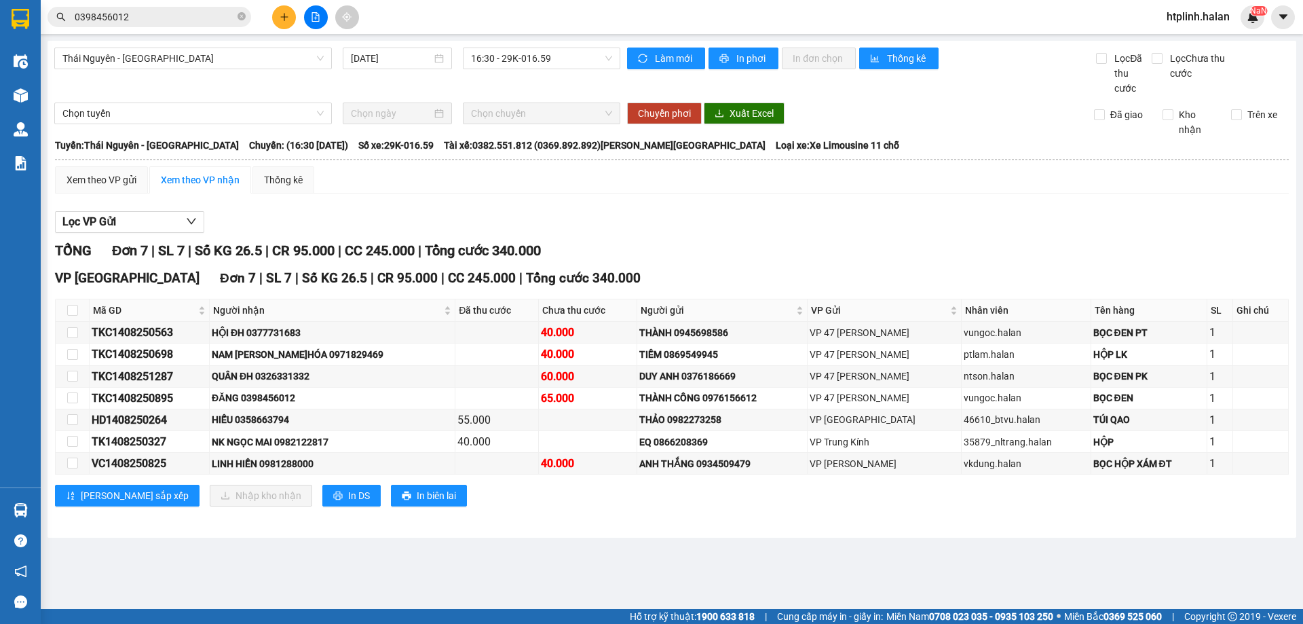
click at [183, 8] on span "0398456012" at bounding box center [150, 17] width 204 height 20
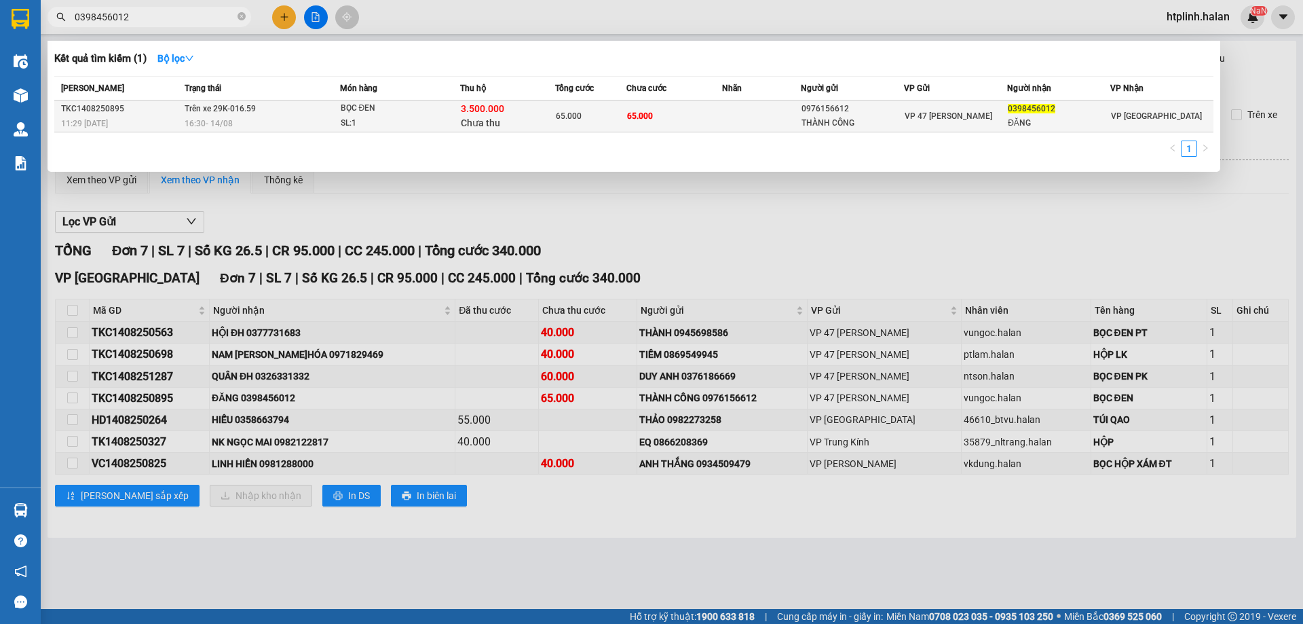
click at [249, 126] on div "16:30 - 14/08" at bounding box center [262, 123] width 155 height 15
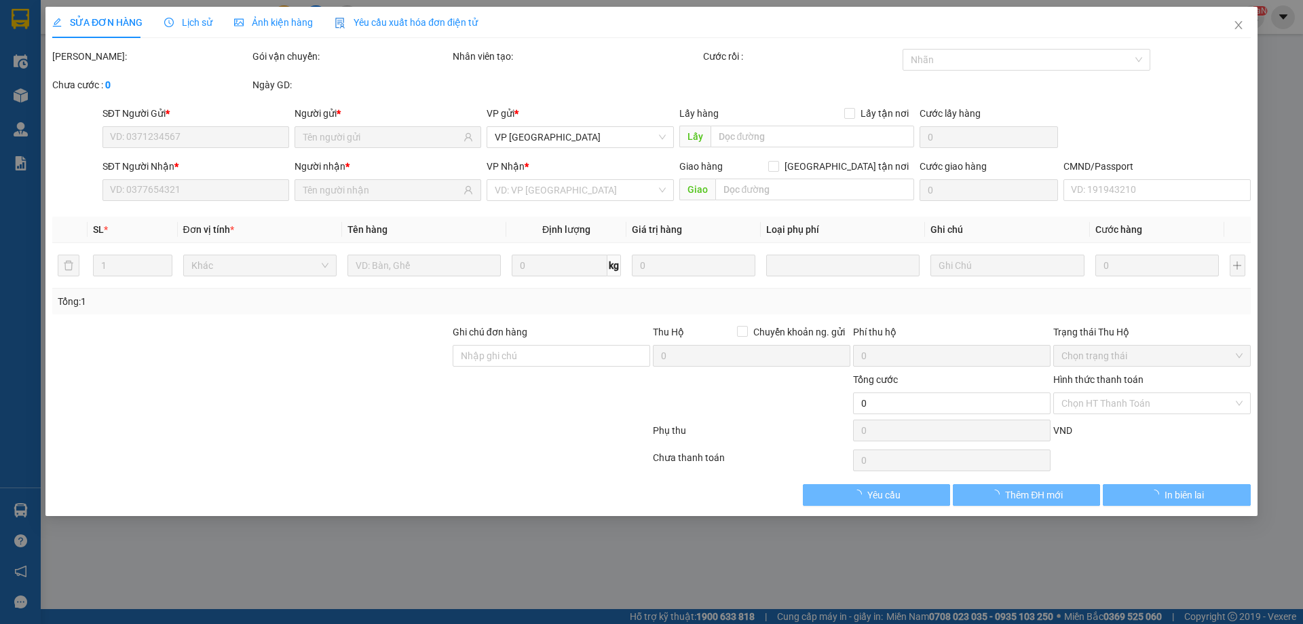
type input "0976156612"
type input "THÀNH CÔNG"
type input "0398456012"
type input "ĐĂNG"
checkbox input "true"
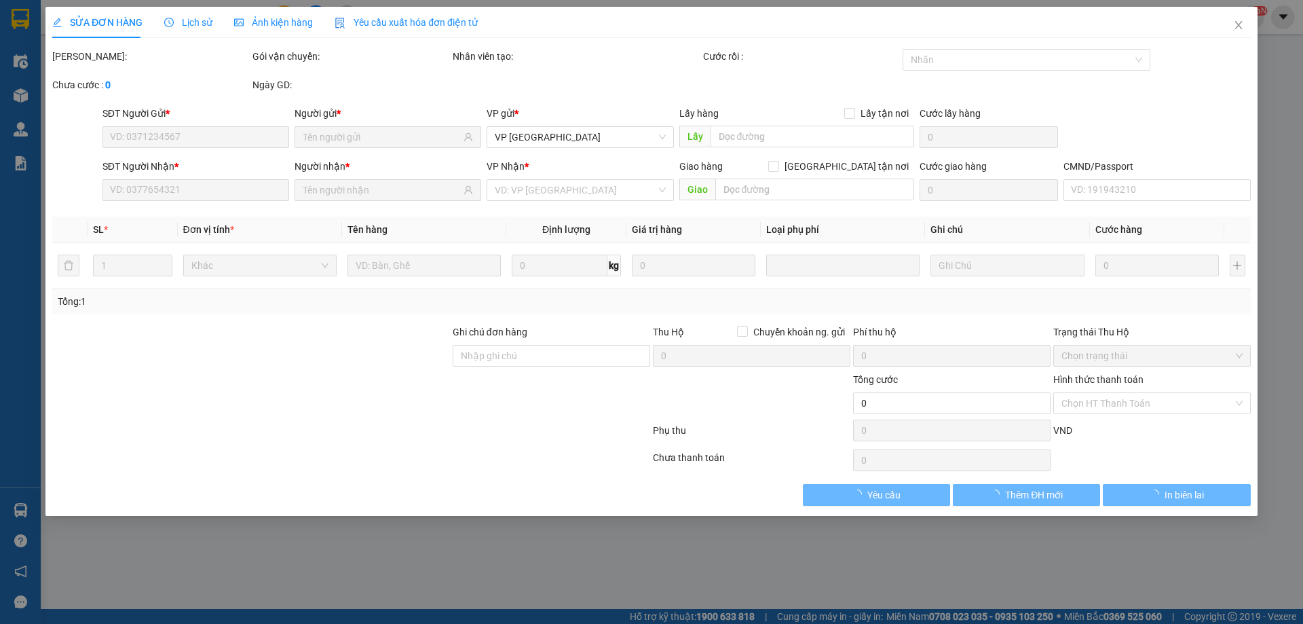
type input "3.500.000"
type input "40.000"
type input "65.000"
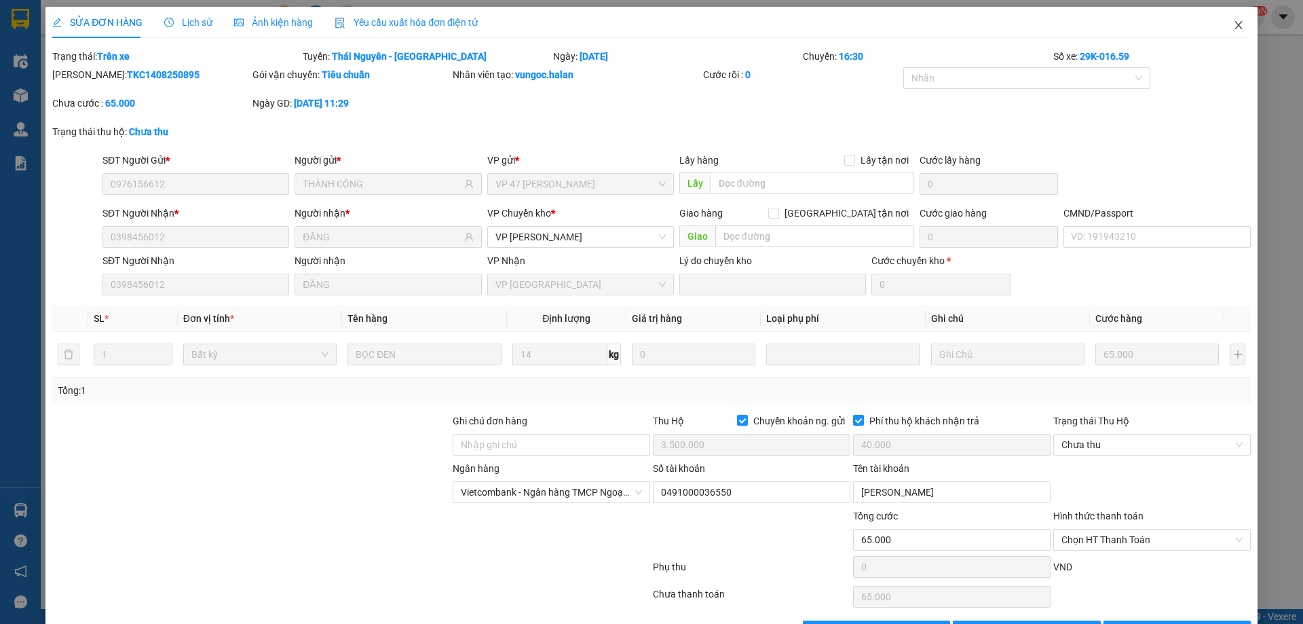
click at [1238, 12] on span "Close" at bounding box center [1239, 26] width 38 height 38
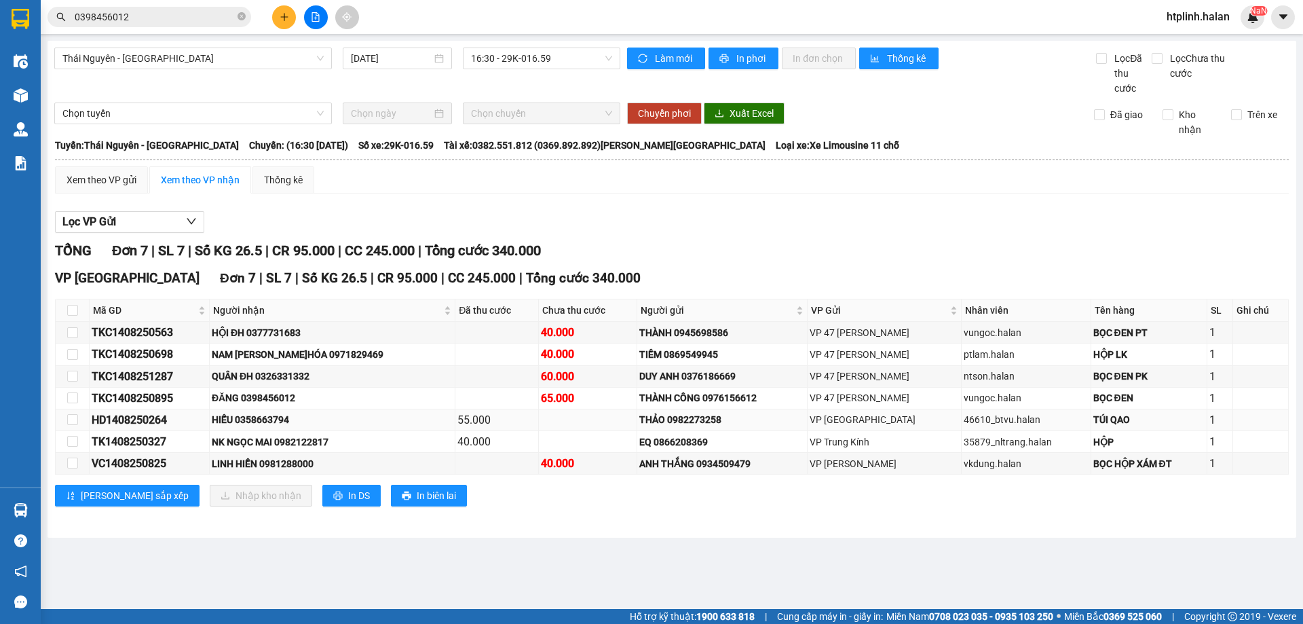
click at [290, 418] on div "HIẾU 0358663794" at bounding box center [332, 419] width 241 height 15
copy div "0358663794"
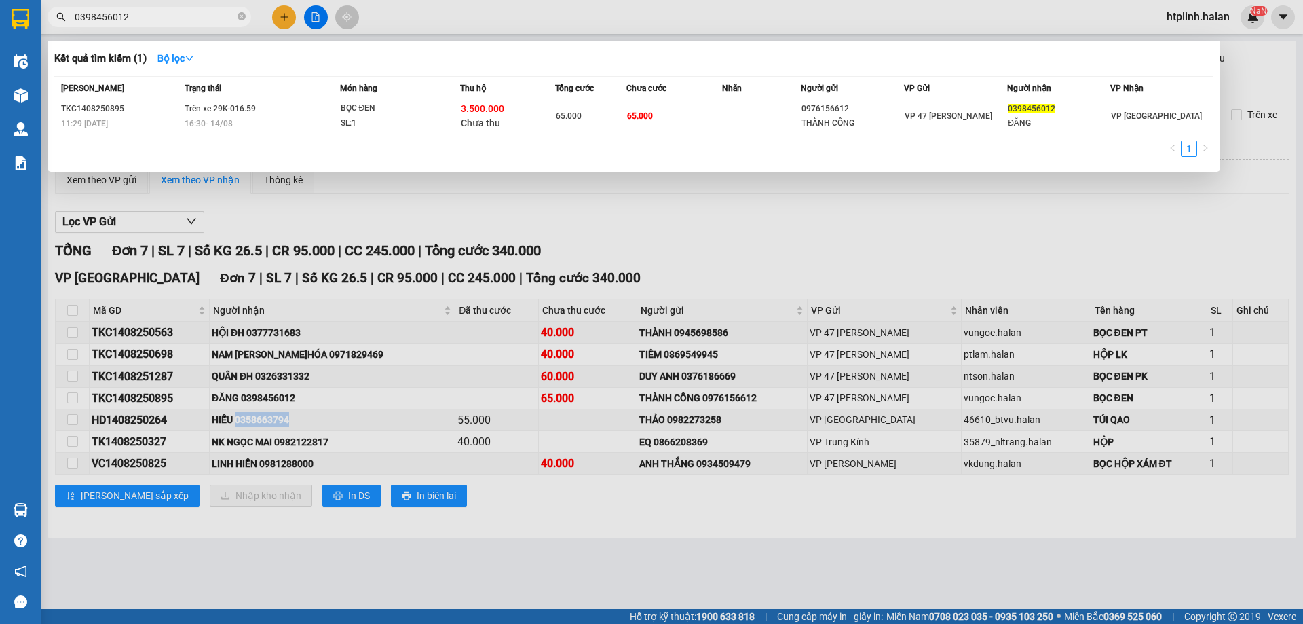
click at [168, 10] on input "0398456012" at bounding box center [155, 17] width 160 height 15
paste input "58663794"
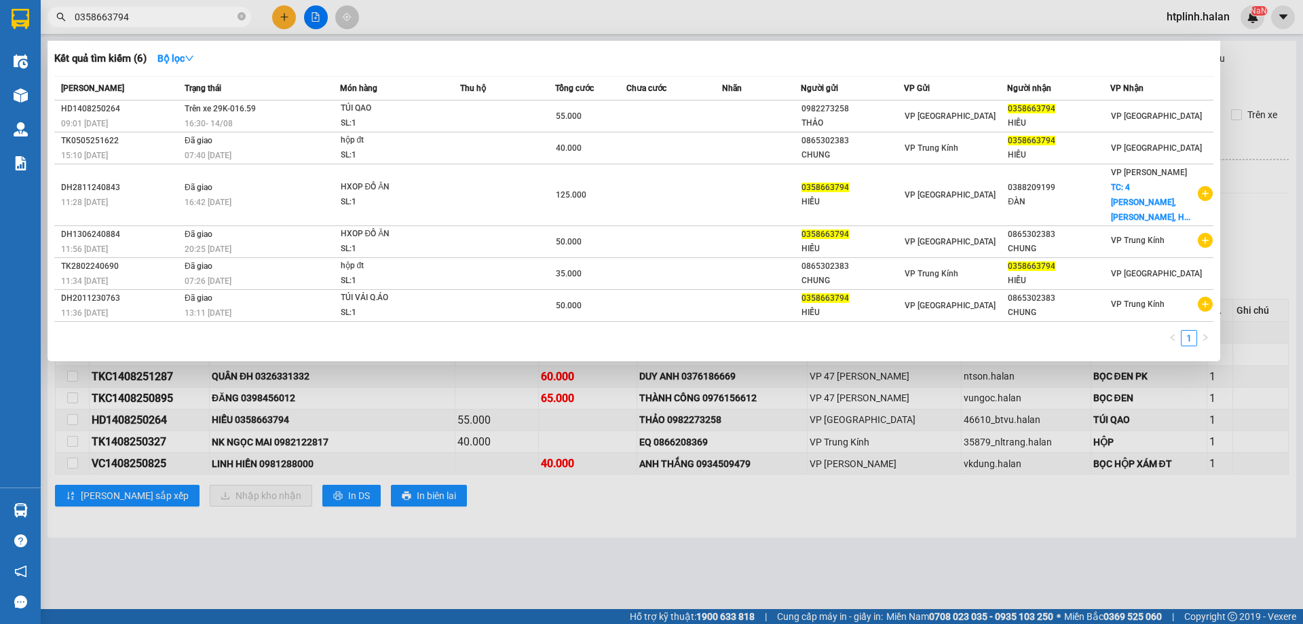
click at [388, 420] on div at bounding box center [651, 312] width 1303 height 624
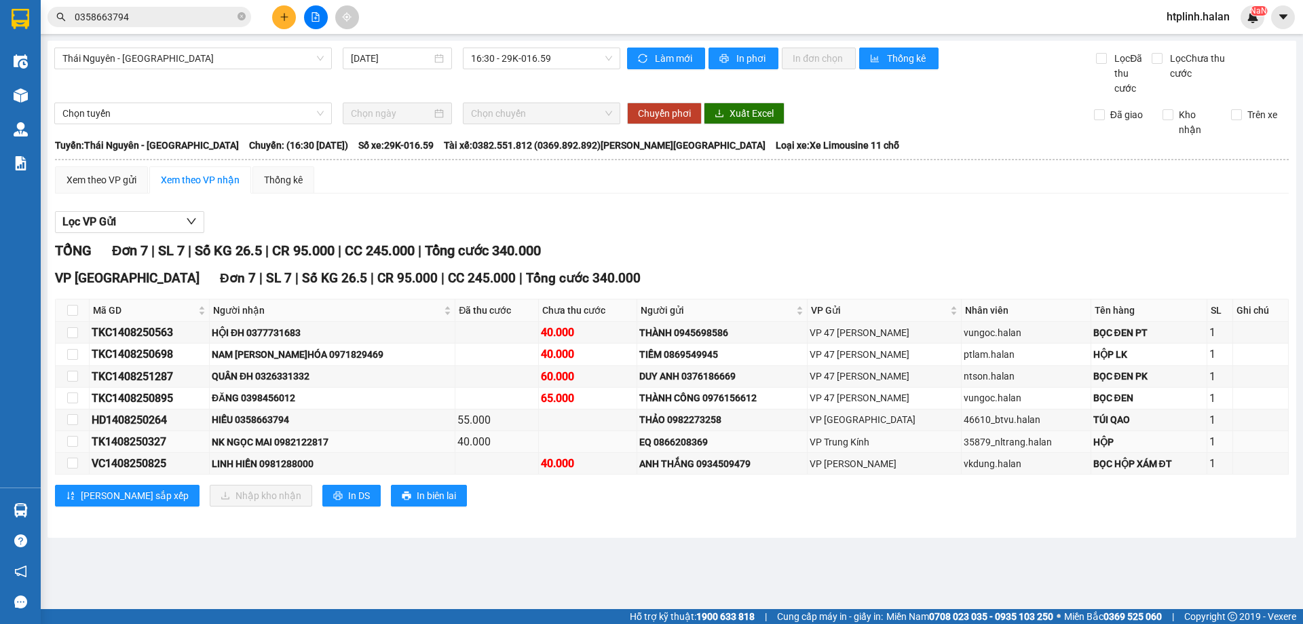
click at [299, 443] on div "NK NGỌC MAI 0982122817" at bounding box center [332, 441] width 241 height 15
click at [299, 464] on div "LINH HIỀN 0981288000" at bounding box center [332, 463] width 241 height 15
click at [455, 405] on td at bounding box center [496, 399] width 83 height 22
click at [280, 339] on div "HỘI ĐH 0377731683" at bounding box center [332, 332] width 241 height 15
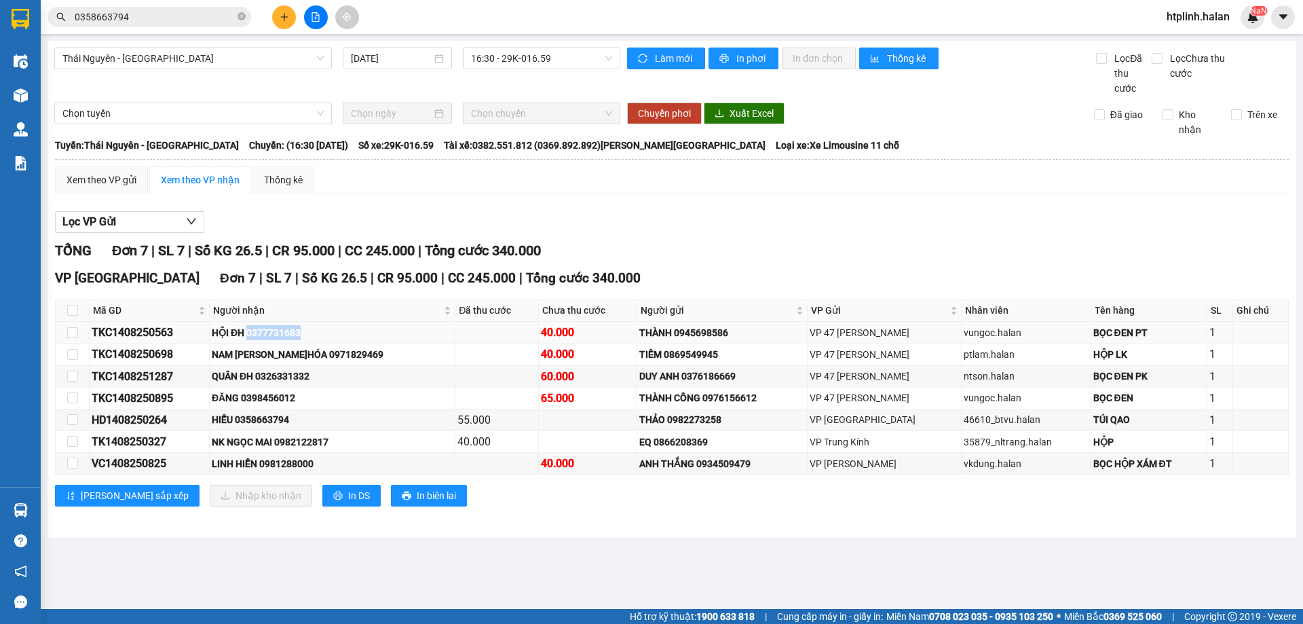
click at [280, 339] on div "HỘI ĐH 0377731683" at bounding box center [332, 332] width 241 height 15
copy div "0377731683"
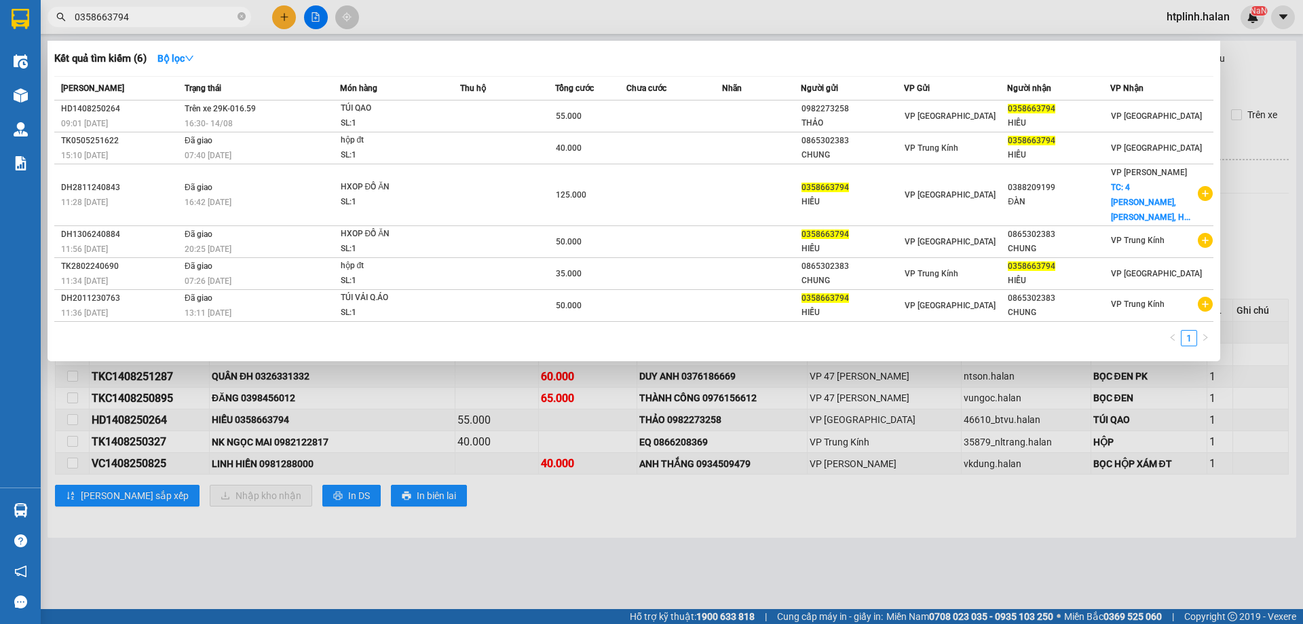
click at [147, 19] on input "0358663794" at bounding box center [155, 17] width 160 height 15
click at [394, 381] on div at bounding box center [651, 312] width 1303 height 624
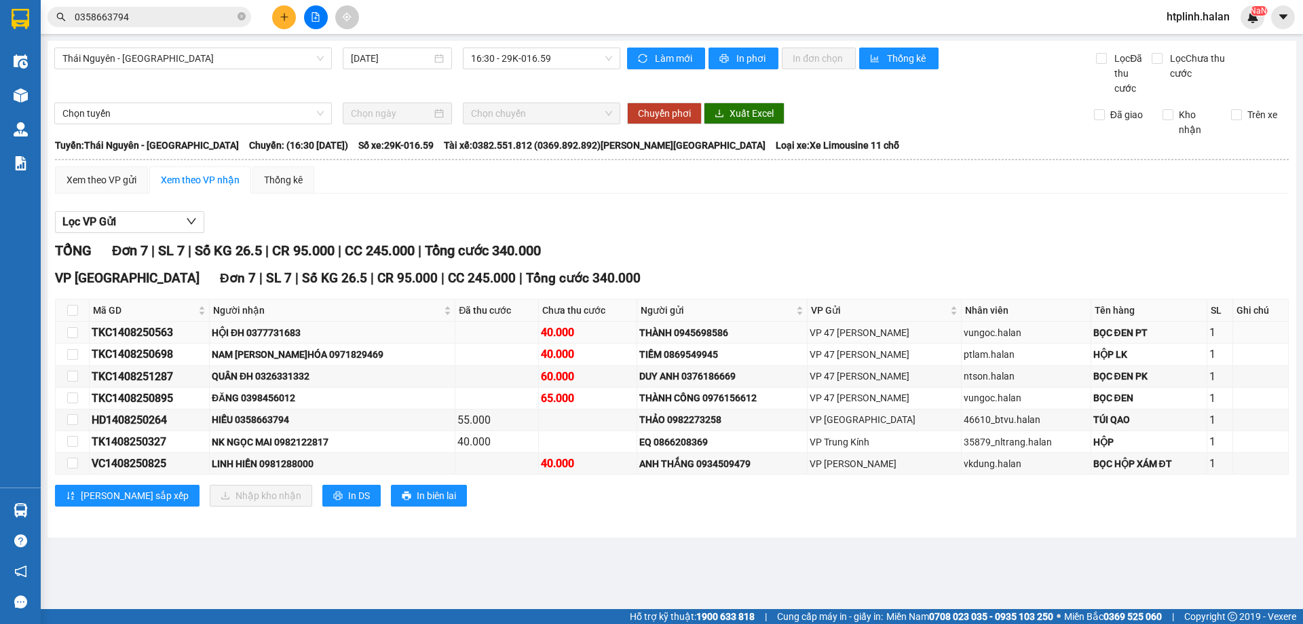
click at [354, 331] on div "HỘI ĐH 0377731683" at bounding box center [332, 332] width 241 height 15
click at [309, 339] on div "HỘI ĐH 0377731683" at bounding box center [332, 332] width 241 height 15
click at [310, 339] on div "HỘI ĐH 0377731683" at bounding box center [332, 332] width 241 height 15
click at [259, 356] on div "NAM Đ.HÓA 0971829469" at bounding box center [332, 354] width 241 height 15
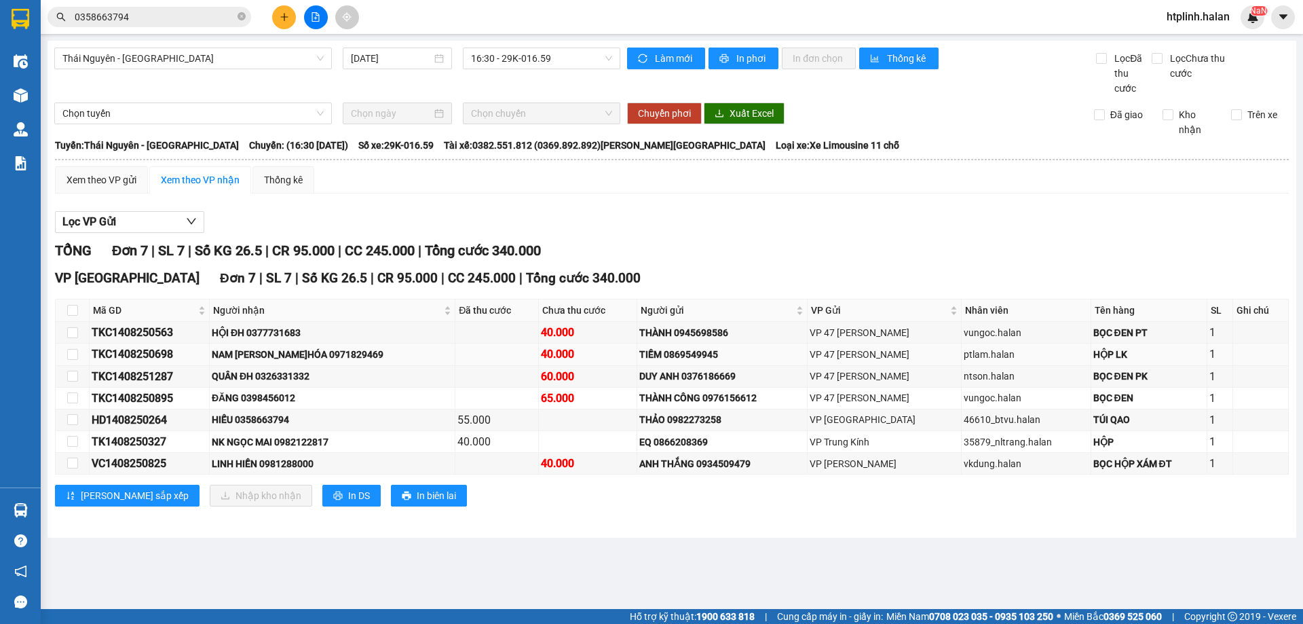
click at [318, 361] on div "NAM Đ.HÓA 0971829469" at bounding box center [332, 354] width 241 height 15
click at [333, 360] on div "NAM Đ.HÓA 0971829469" at bounding box center [332, 354] width 241 height 15
click at [270, 397] on div "ĐĂNG 0398456012" at bounding box center [332, 397] width 241 height 15
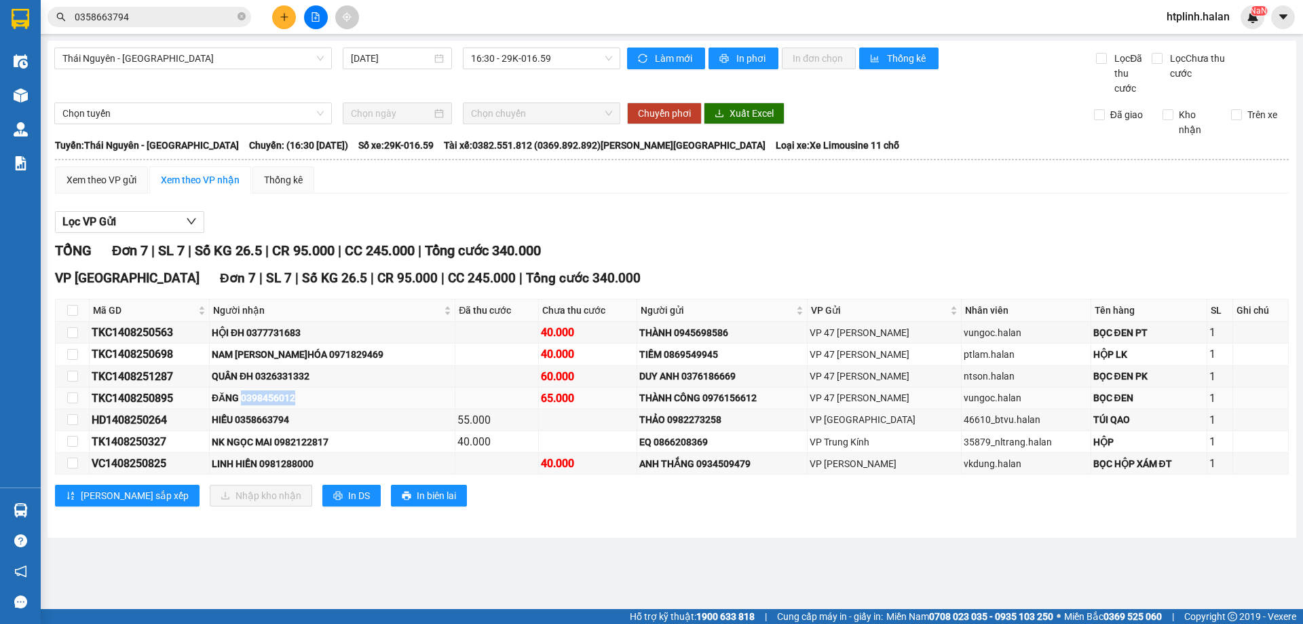
click at [270, 397] on div "ĐĂNG 0398456012" at bounding box center [332, 397] width 241 height 15
copy div "0398456012"
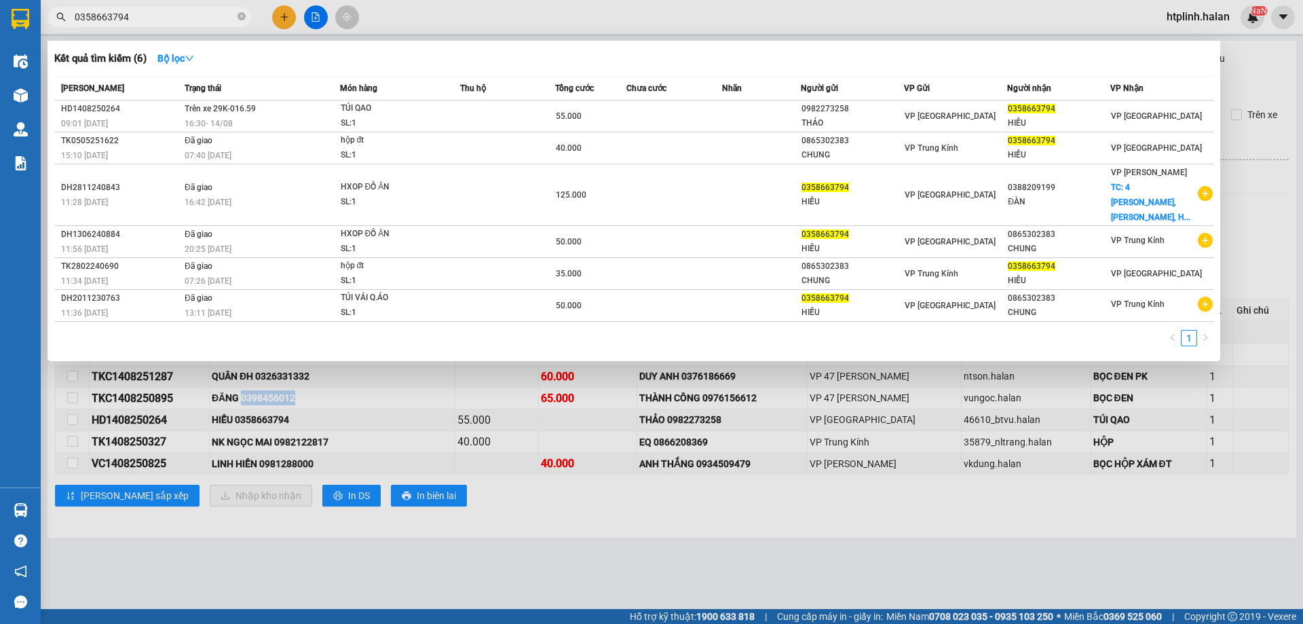
click at [175, 19] on input "0358663794" at bounding box center [155, 17] width 160 height 15
paste input "98456012"
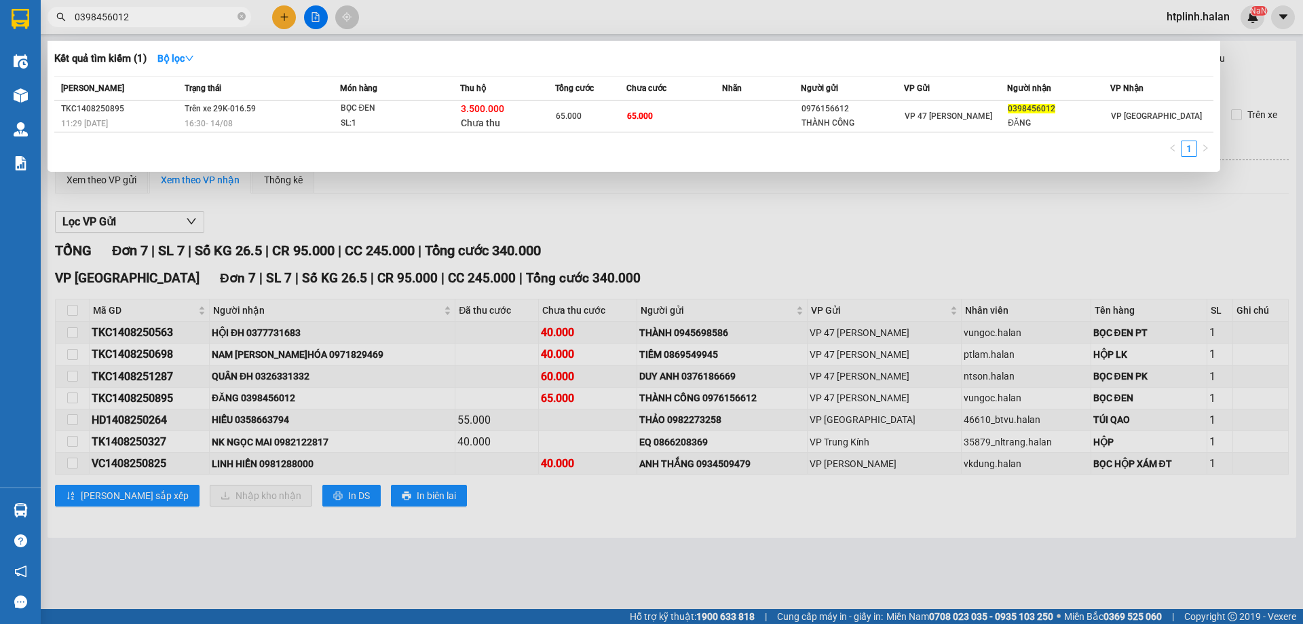
type input "0398456012"
click at [274, 393] on div at bounding box center [651, 312] width 1303 height 624
click at [274, 393] on div "ĐĂNG 0398456012" at bounding box center [332, 397] width 241 height 15
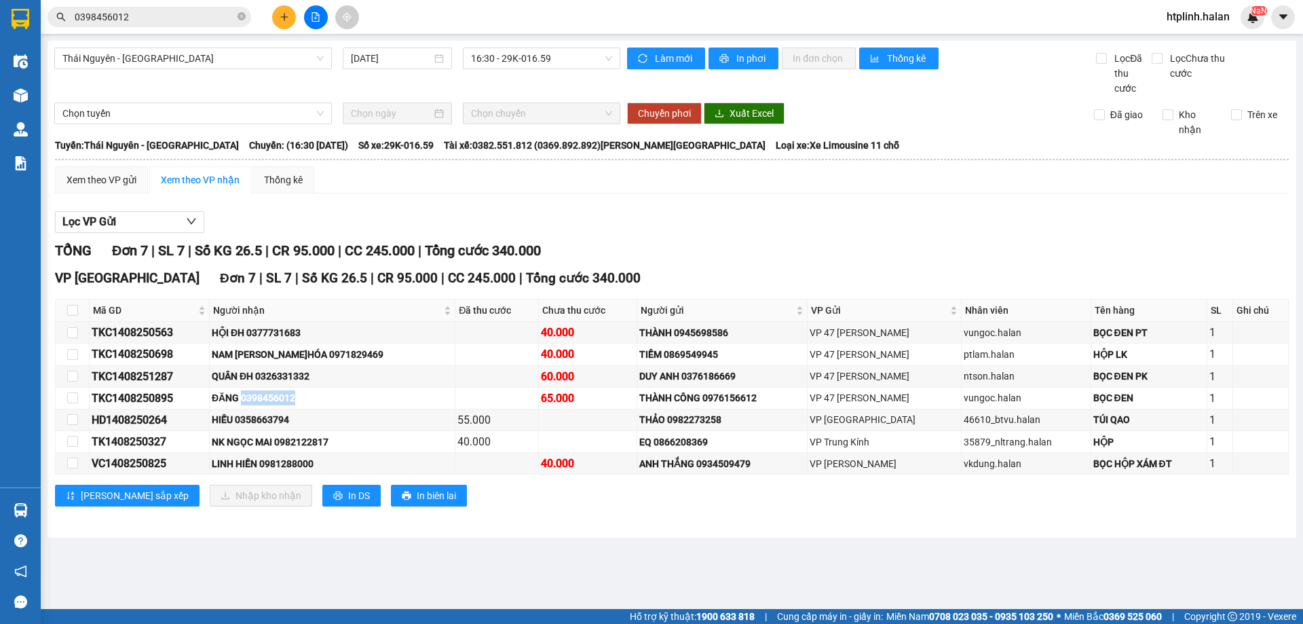
click at [167, 18] on input "0398456012" at bounding box center [155, 17] width 160 height 15
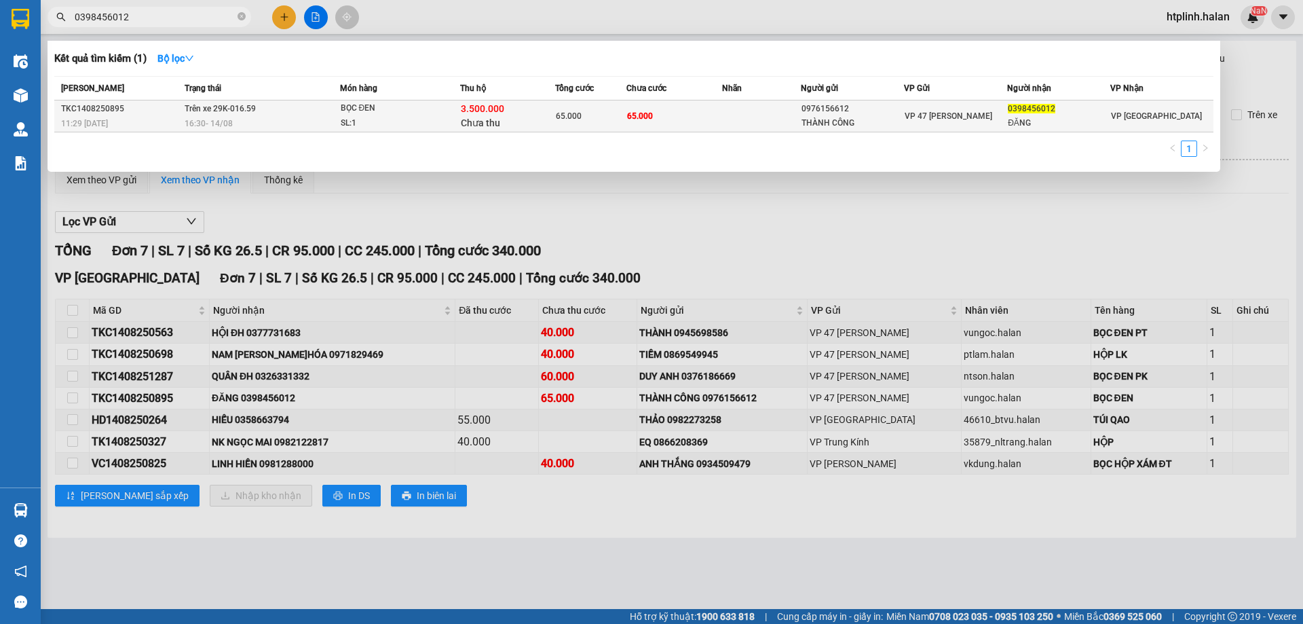
click at [575, 123] on div "65.000" at bounding box center [591, 116] width 70 height 15
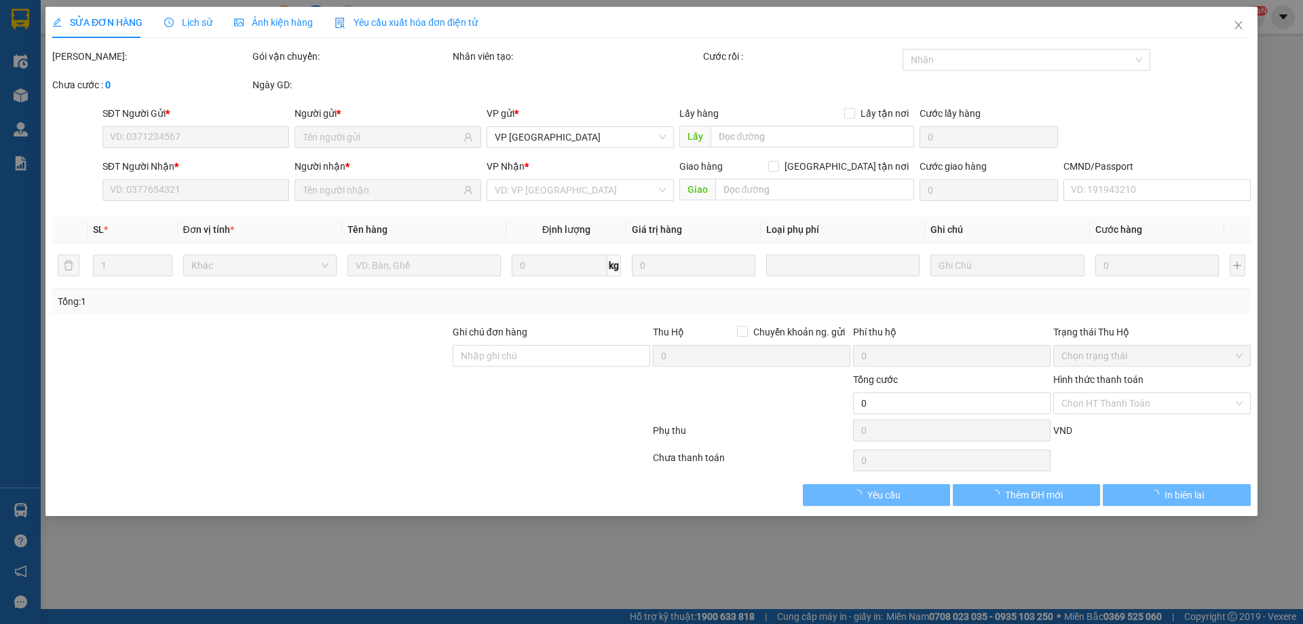
type input "0976156612"
type input "THÀNH CÔNG"
type input "0398456012"
type input "ĐĂNG"
checkbox input "true"
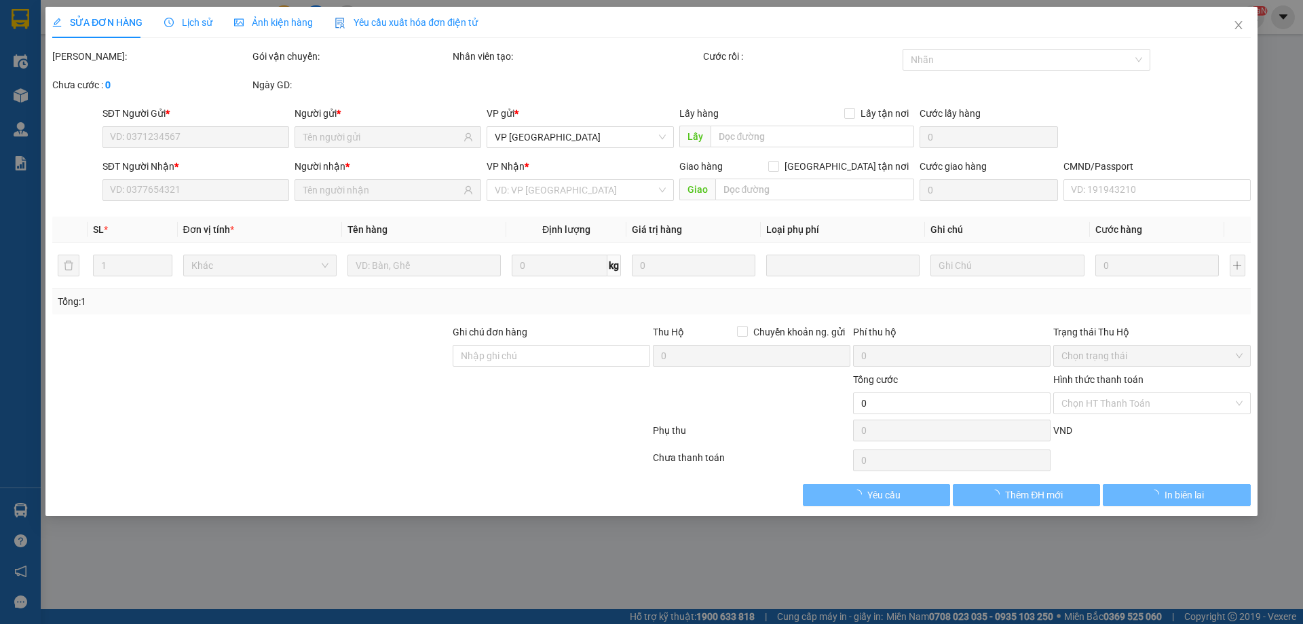
type input "3.500.000"
type input "40.000"
type input "65.000"
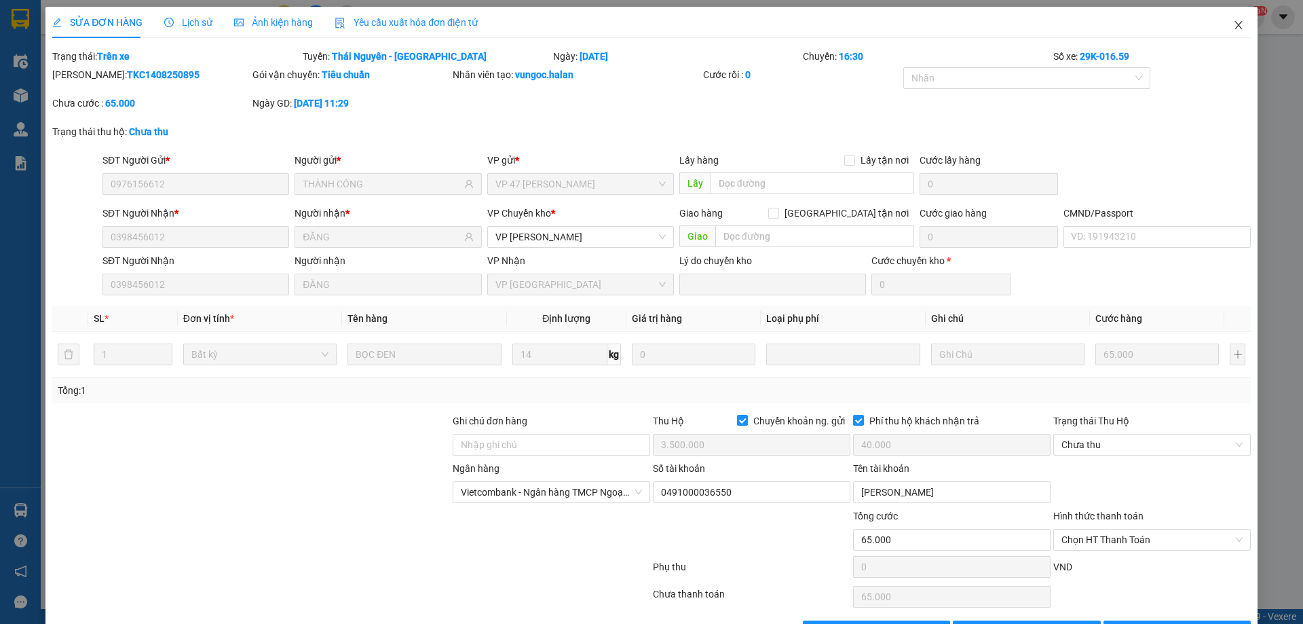
click at [1233, 25] on icon "close" at bounding box center [1238, 25] width 11 height 11
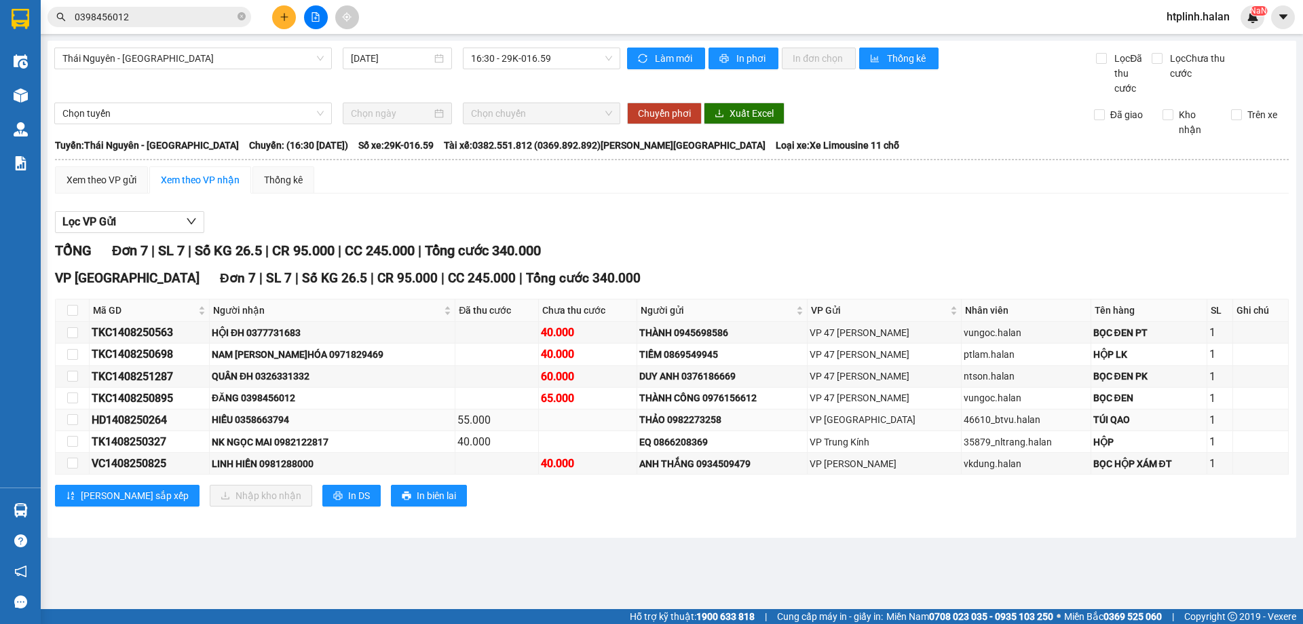
click at [274, 421] on div "HIẾU 0358663794" at bounding box center [332, 419] width 241 height 15
copy div "0358663794"
click at [221, 3] on div "Kết quả tìm kiếm ( 1 ) Bộ lọc Mã ĐH Trạng thái Món hàng Thu hộ Tổng cước Chưa c…" at bounding box center [651, 17] width 1303 height 34
click at [197, 10] on input "0398456012" at bounding box center [155, 17] width 160 height 15
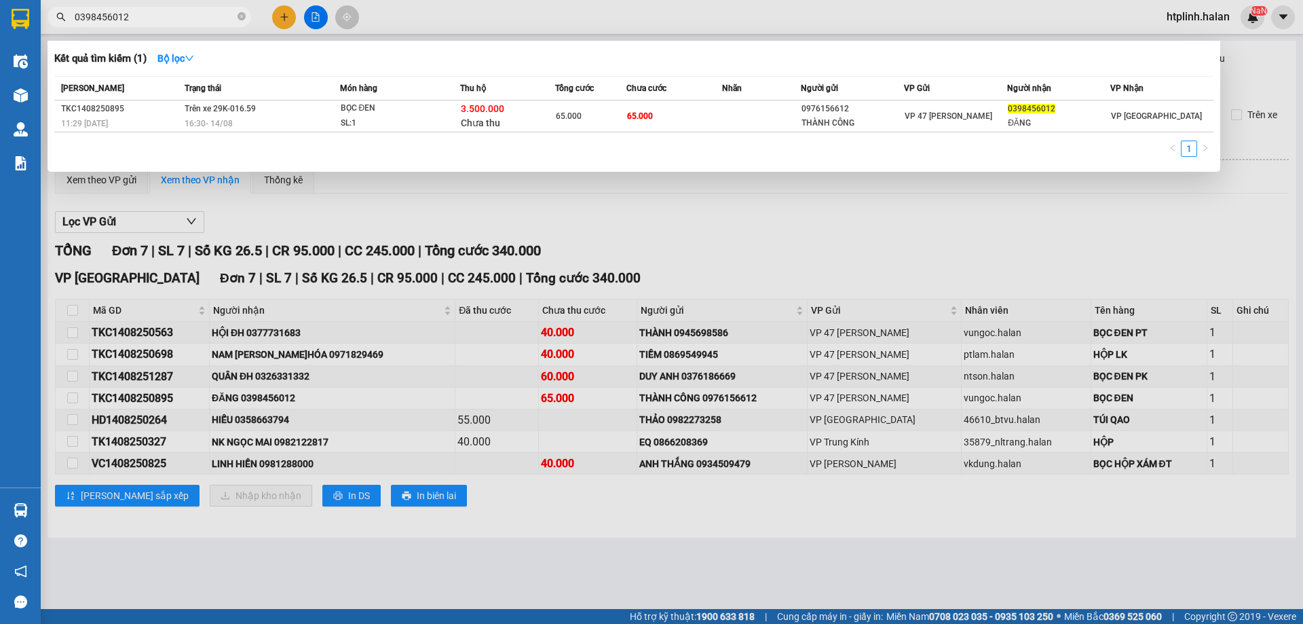
click at [197, 10] on input "0398456012" at bounding box center [155, 17] width 160 height 15
paste input "58663794"
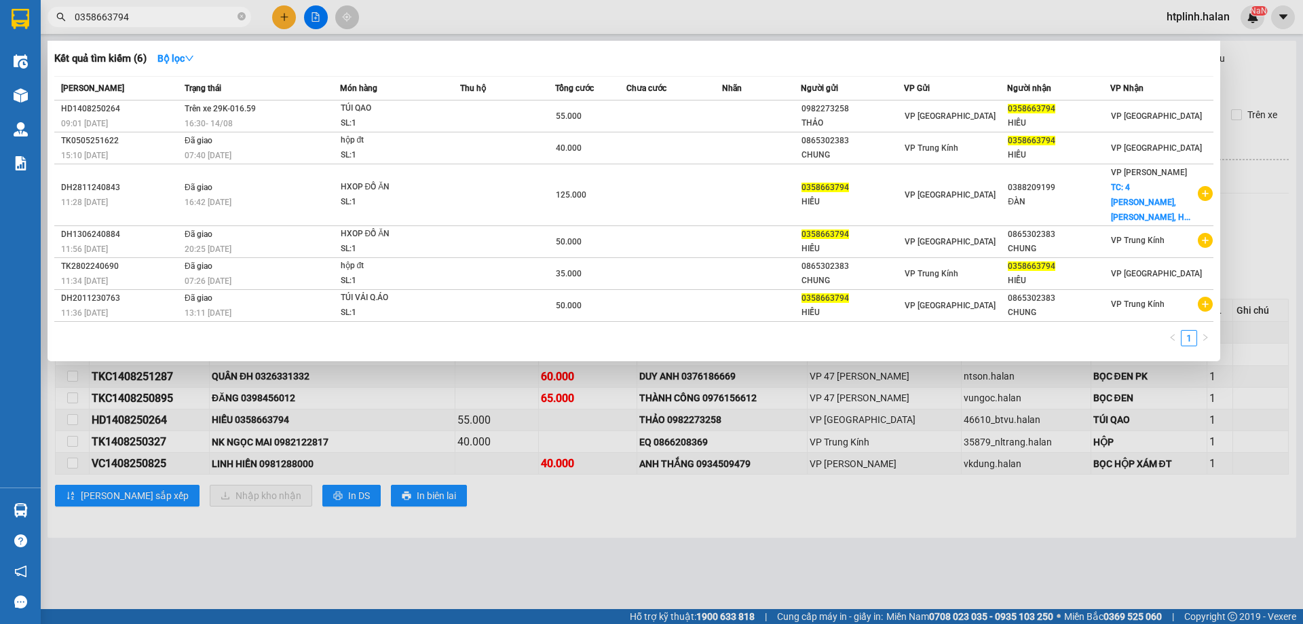
type input "0358663794"
click at [729, 499] on div at bounding box center [651, 312] width 1303 height 624
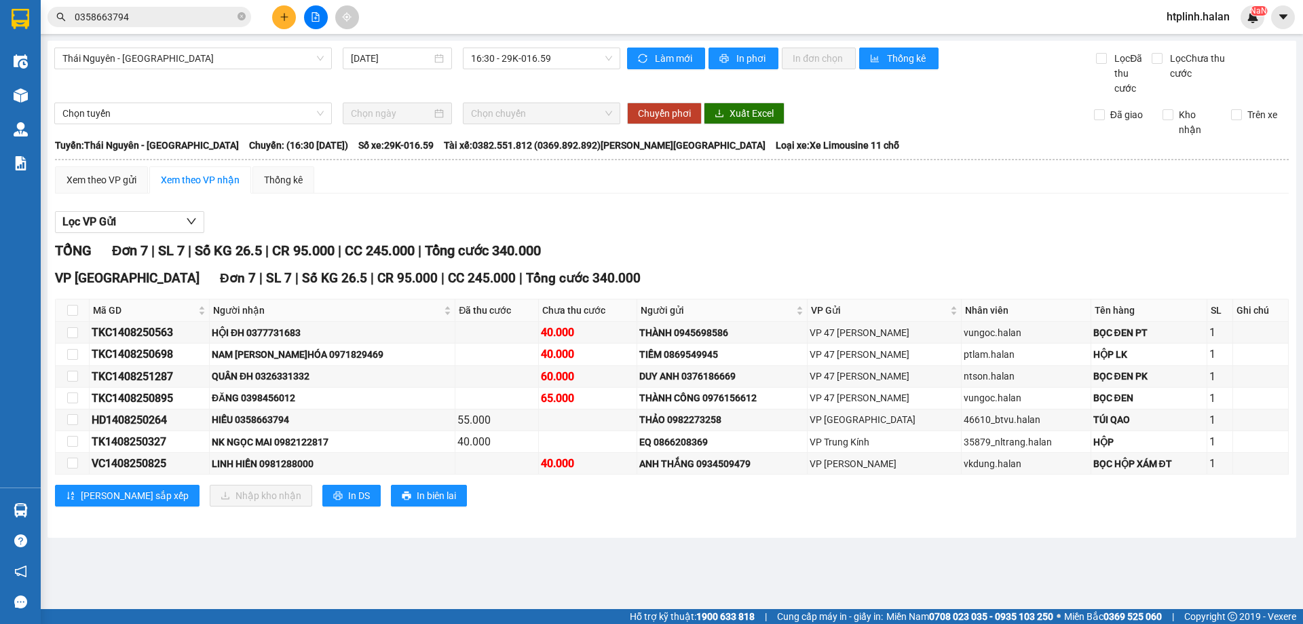
click at [894, 203] on div "Xem theo VP gửi Xem theo VP nhận Thống kê Lọc VP Gửi TỔNG Đơn 7 | SL 7 | Số KG…" at bounding box center [672, 344] width 1234 height 357
click at [273, 414] on div "HIẾU 0358663794" at bounding box center [332, 419] width 241 height 15
click at [921, 283] on div "VP Định Hóa Đơn 7 | SL 7 | Số KG 26.5 | CR 95.000 | CC 245.000 | Tổng cước 340.…" at bounding box center [672, 278] width 1234 height 20
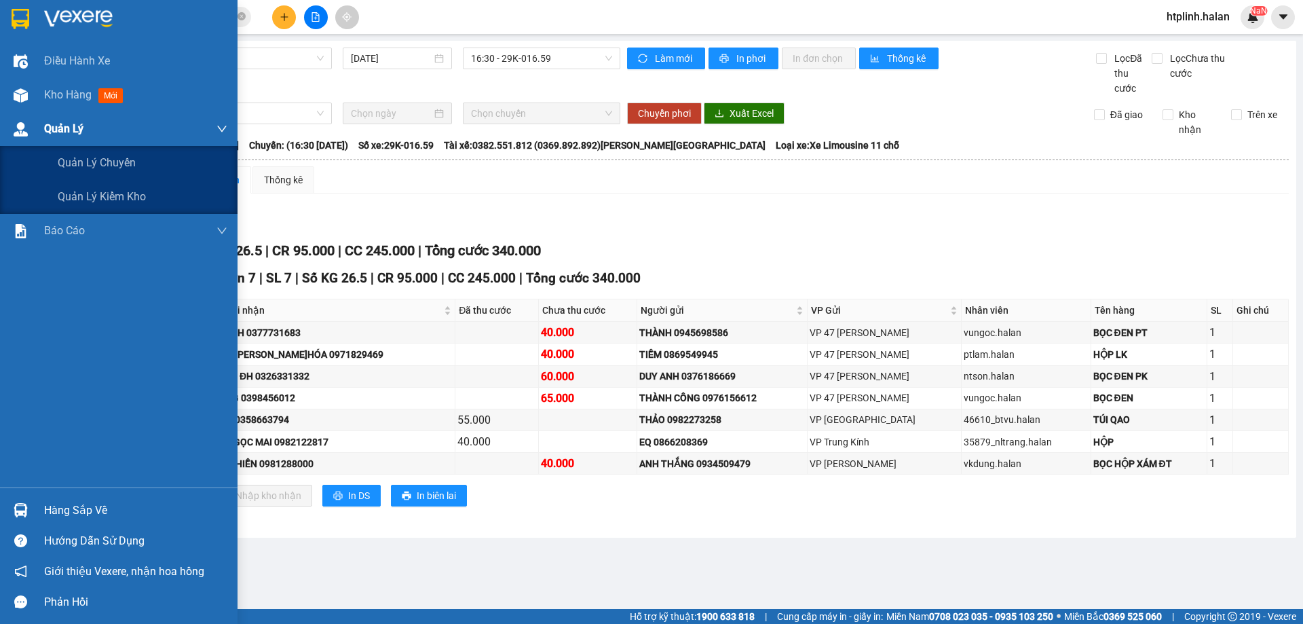
click at [56, 117] on div "Quản Lý" at bounding box center [135, 129] width 183 height 34
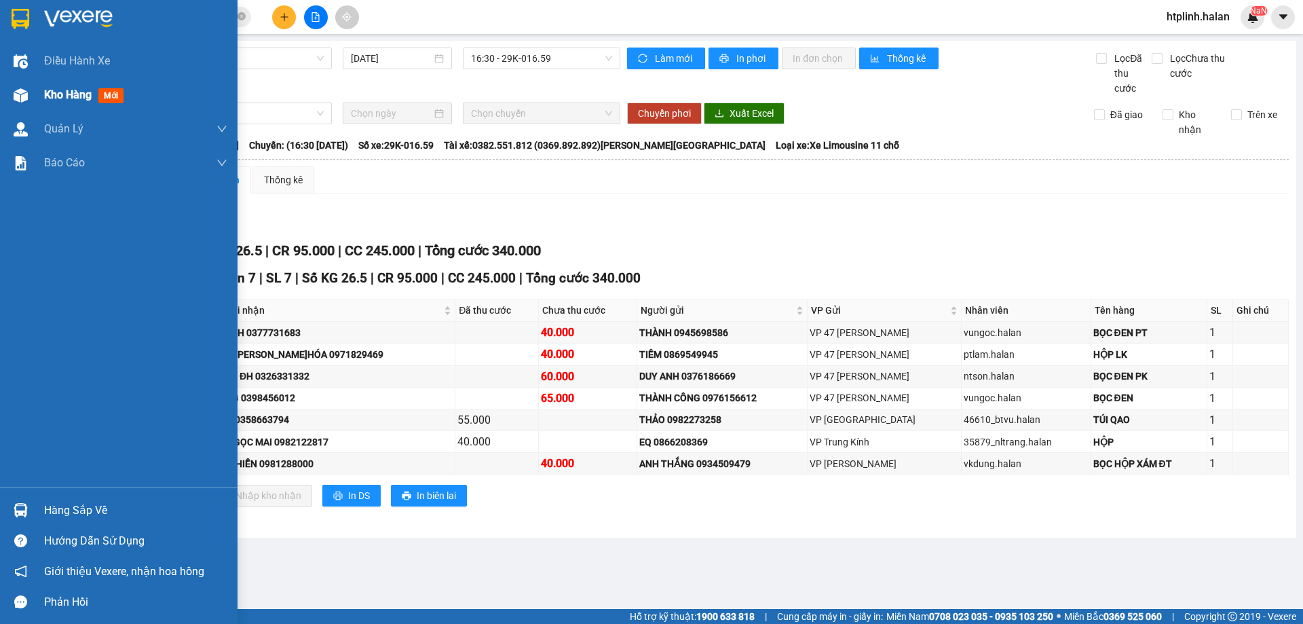
click at [81, 90] on span "Kho hàng" at bounding box center [68, 94] width 48 height 13
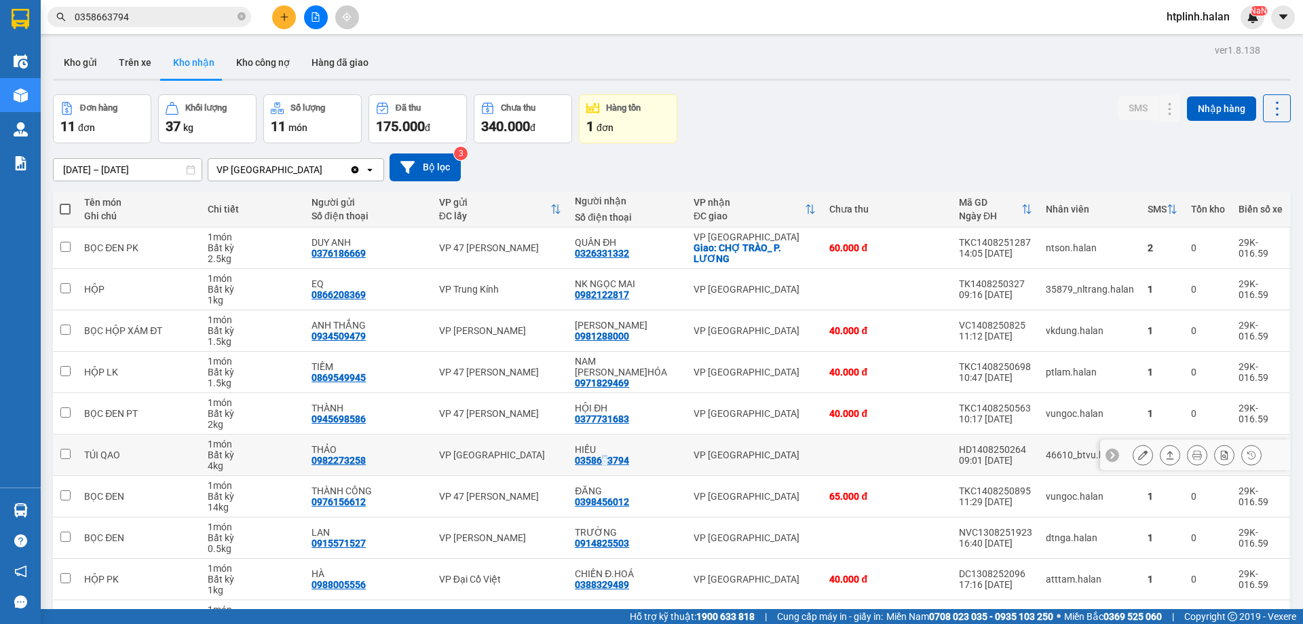
click at [606, 457] on div "0358663794" at bounding box center [602, 460] width 54 height 11
copy div "0358663794"
click at [768, 48] on div "Kho gửi Trên xe Kho nhận Kho công nợ Hàng đã giao" at bounding box center [672, 64] width 1238 height 36
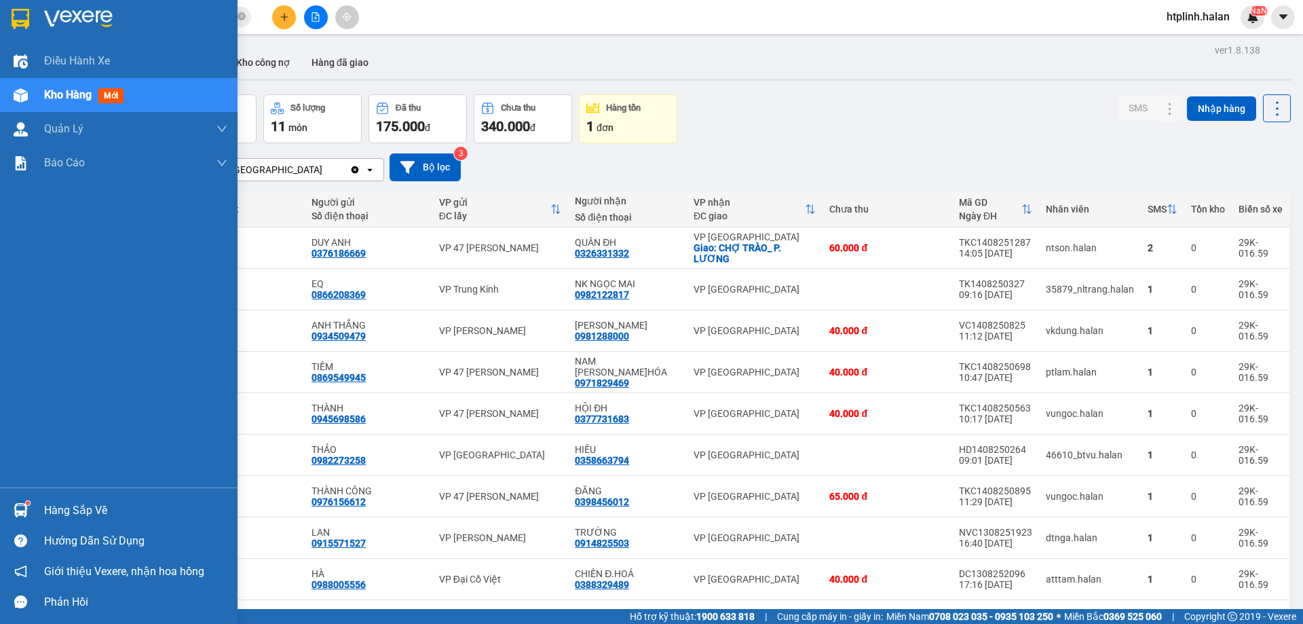
click at [0, 517] on div "Hàng sắp về" at bounding box center [119, 510] width 238 height 31
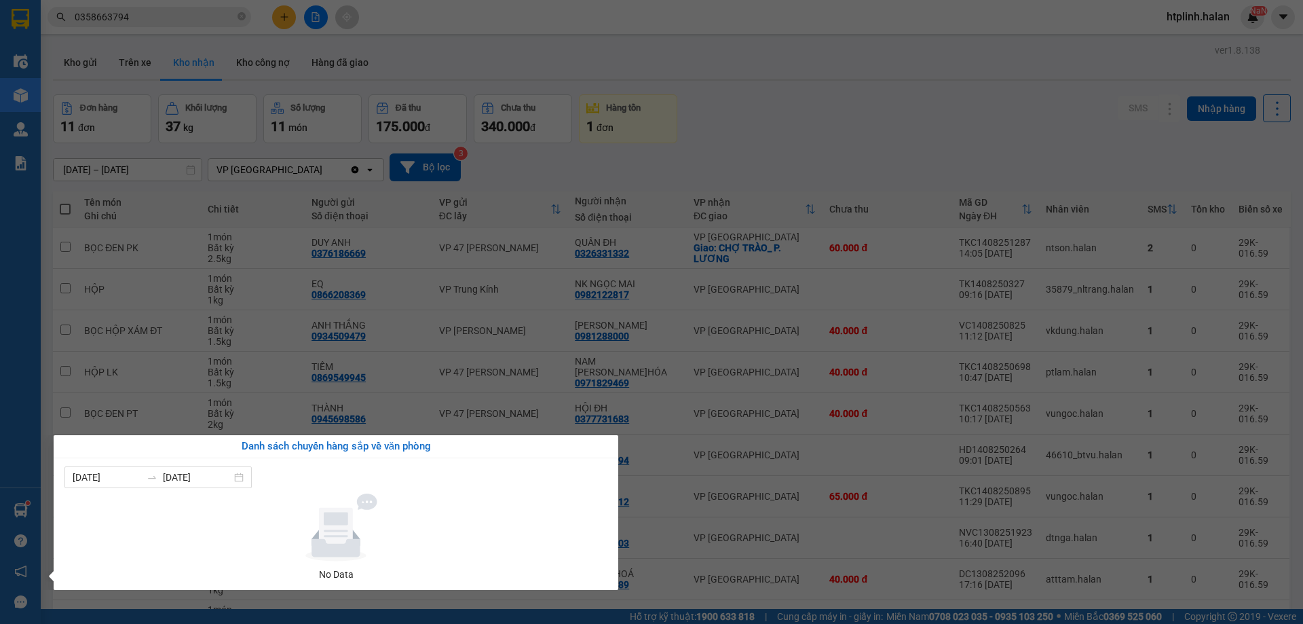
click at [130, 366] on section "Kết quả tìm kiếm ( 6 ) Bộ lọc Mã ĐH Trạng thái Món hàng Thu hộ Tổng cước Chưa c…" at bounding box center [651, 312] width 1303 height 624
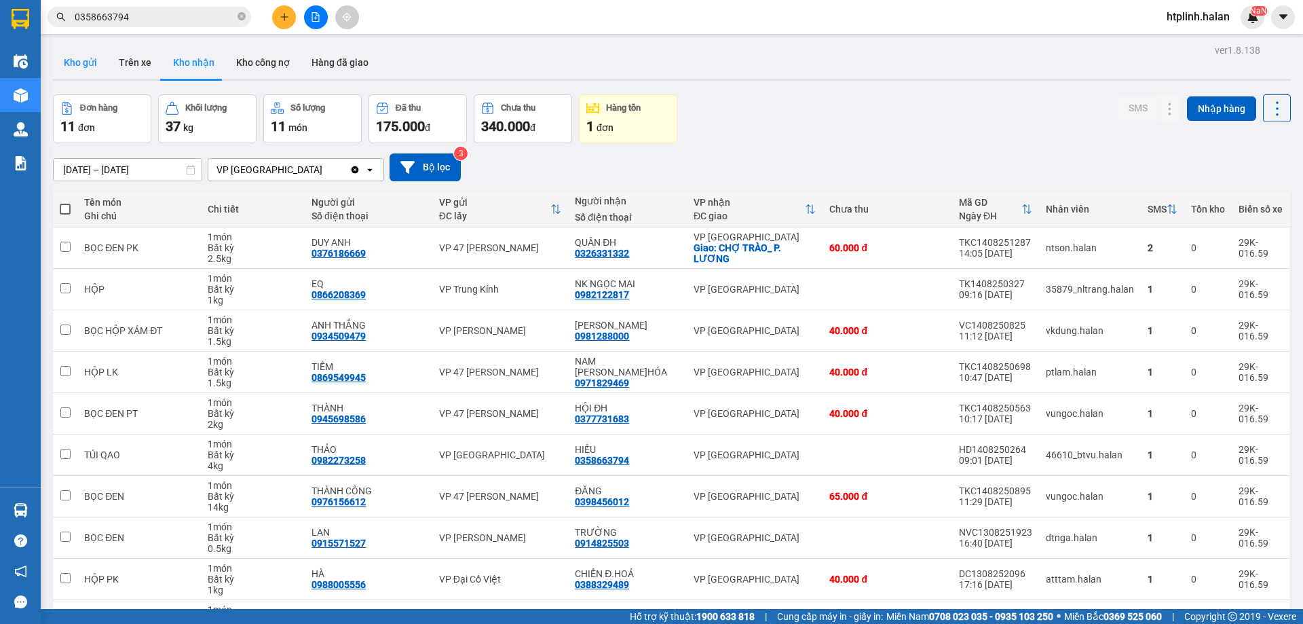
click at [90, 67] on button "Kho gửi" at bounding box center [80, 62] width 55 height 33
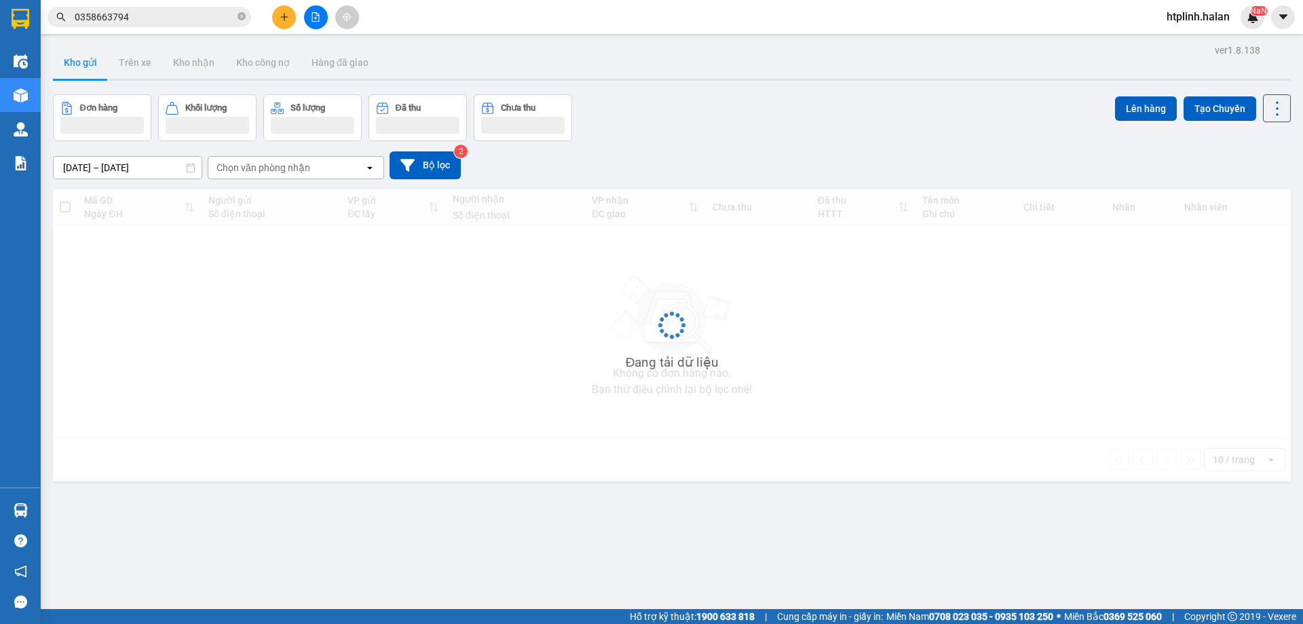
scroll to position [62, 0]
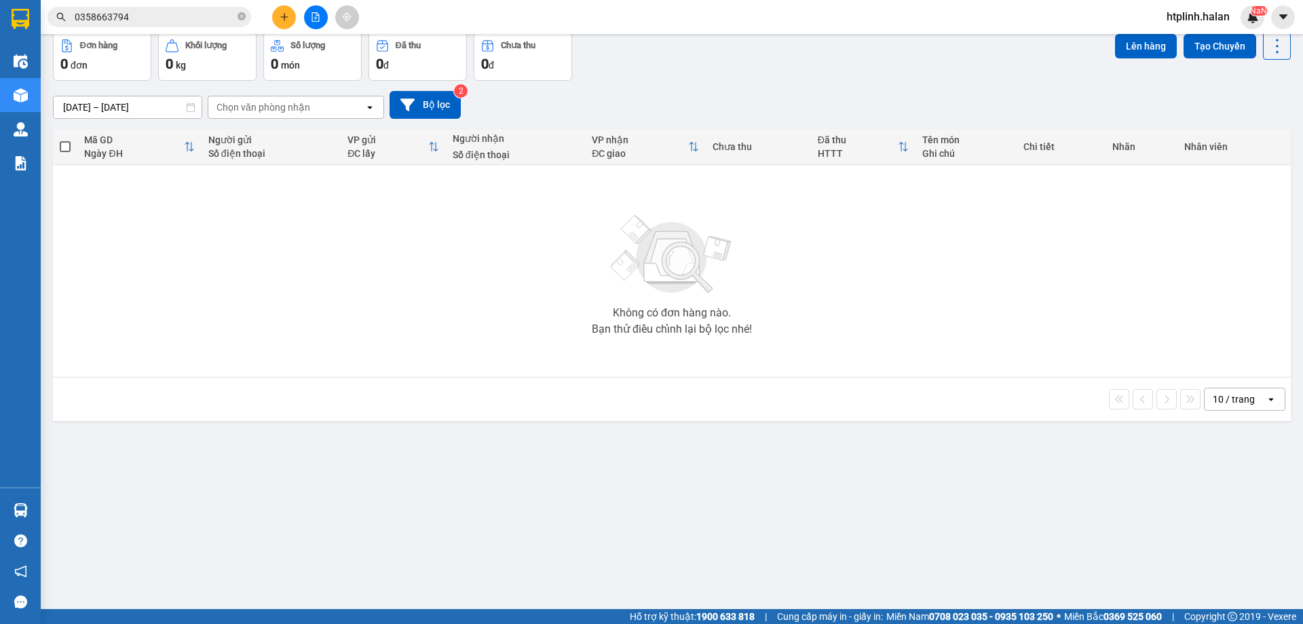
click at [340, 509] on div "ver 1.8.138 Kho gửi Trên xe Kho nhận Kho công nợ Hàng đã giao Đơn hàng 0 đơn Kh…" at bounding box center [672, 290] width 1249 height 624
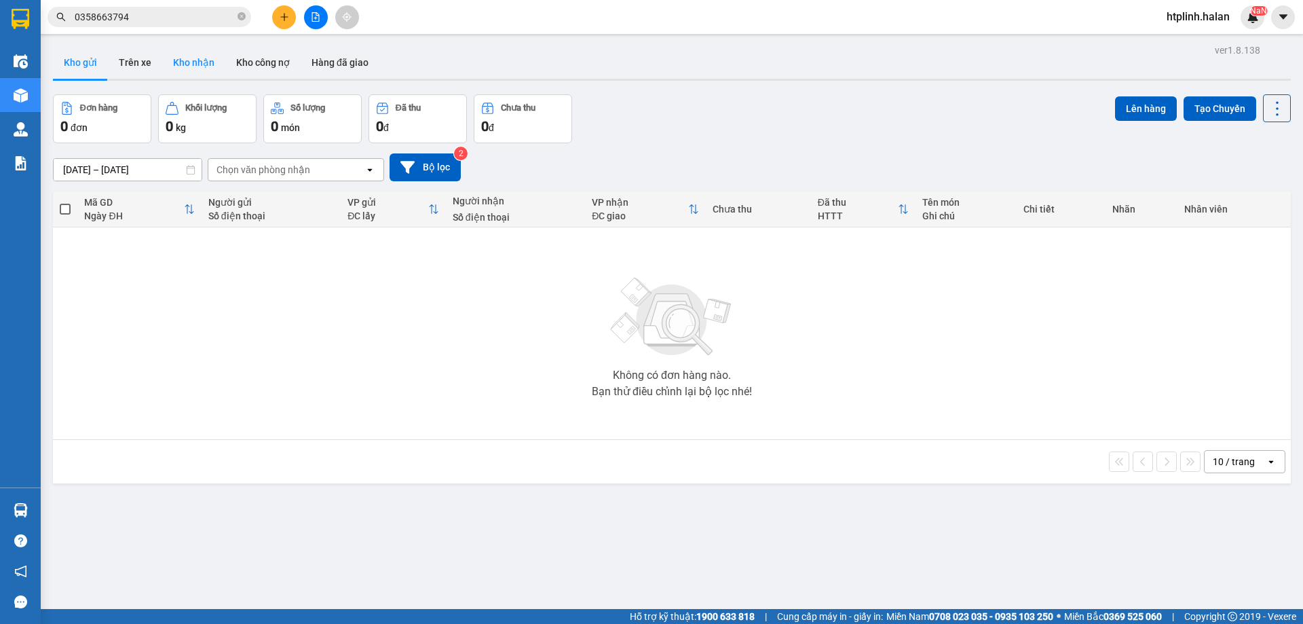
click at [162, 53] on button "Kho nhận" at bounding box center [193, 62] width 63 height 33
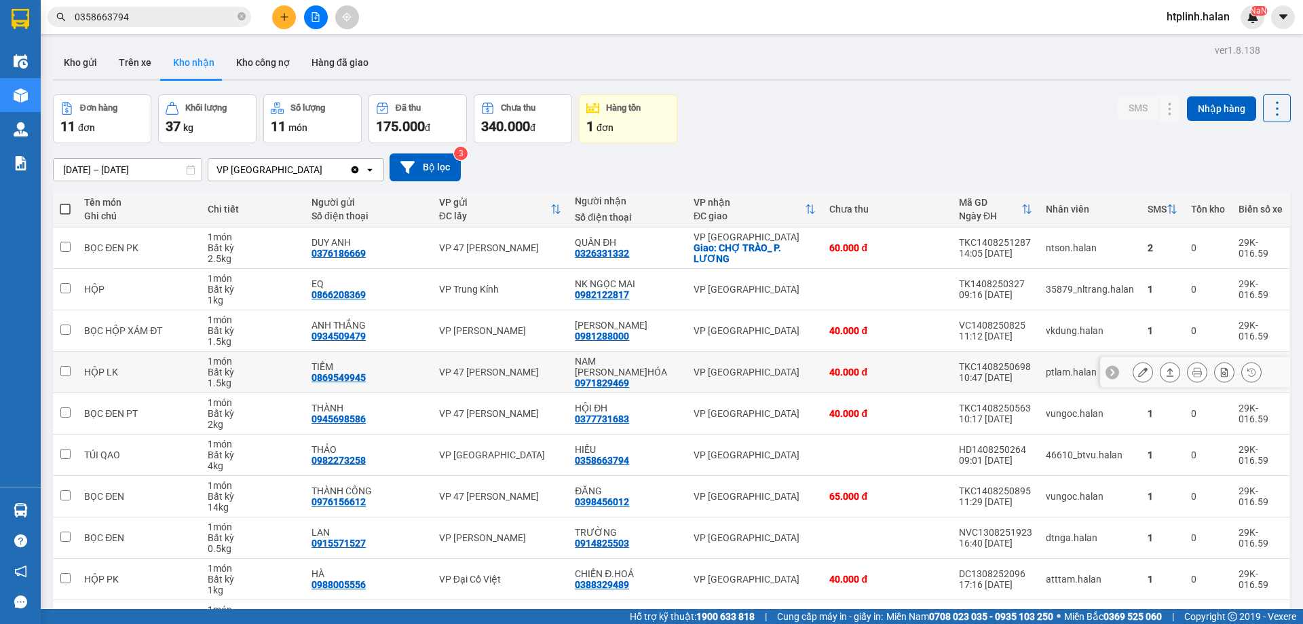
scroll to position [88, 0]
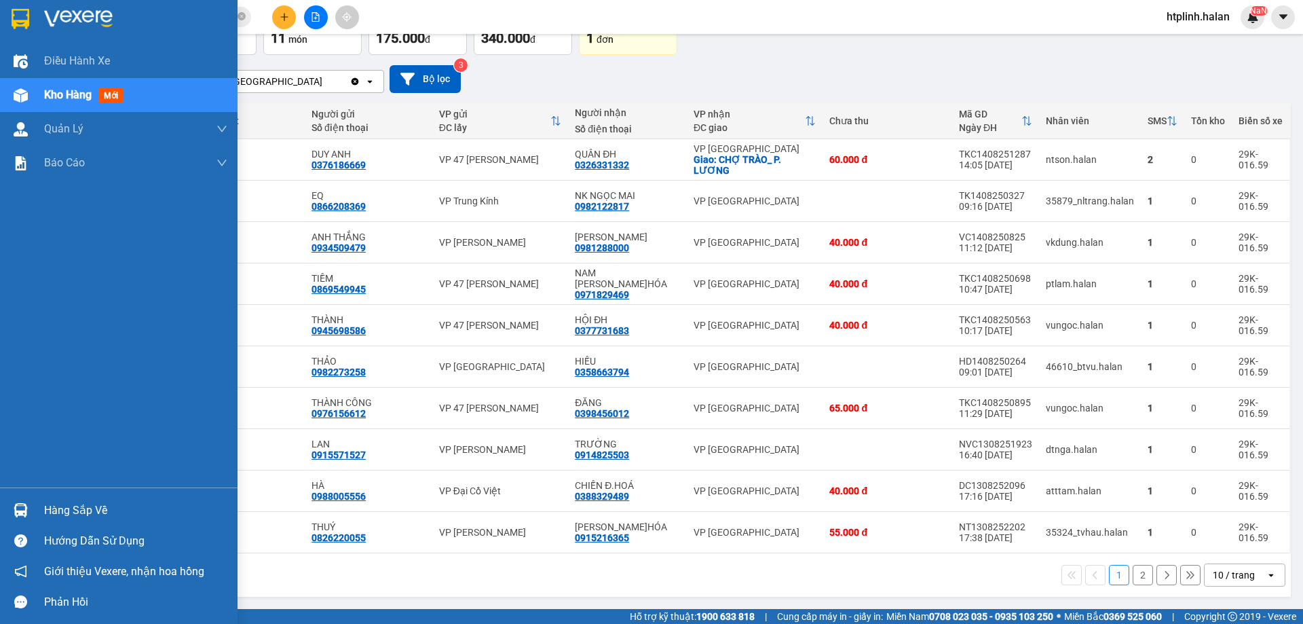
click at [32, 517] on div at bounding box center [21, 510] width 24 height 24
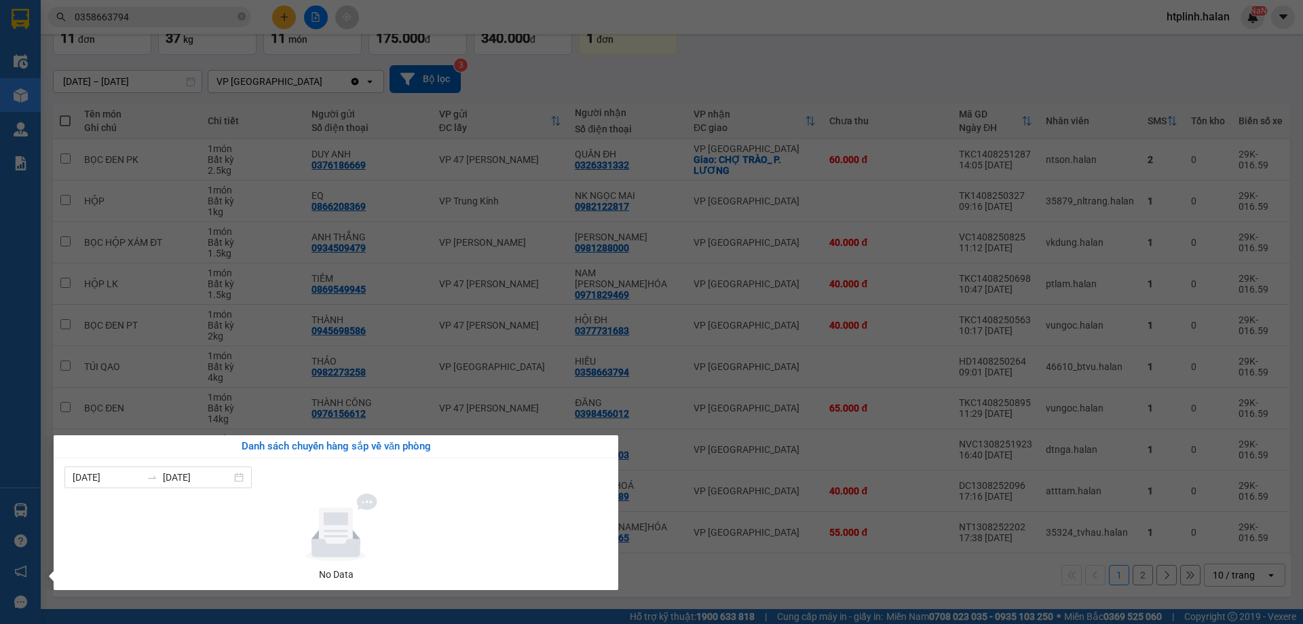
click at [979, 63] on section "Kết quả tìm kiếm ( 6 ) Bộ lọc Mã ĐH Trạng thái Món hàng Thu hộ Tổng cước Chưa c…" at bounding box center [651, 312] width 1303 height 624
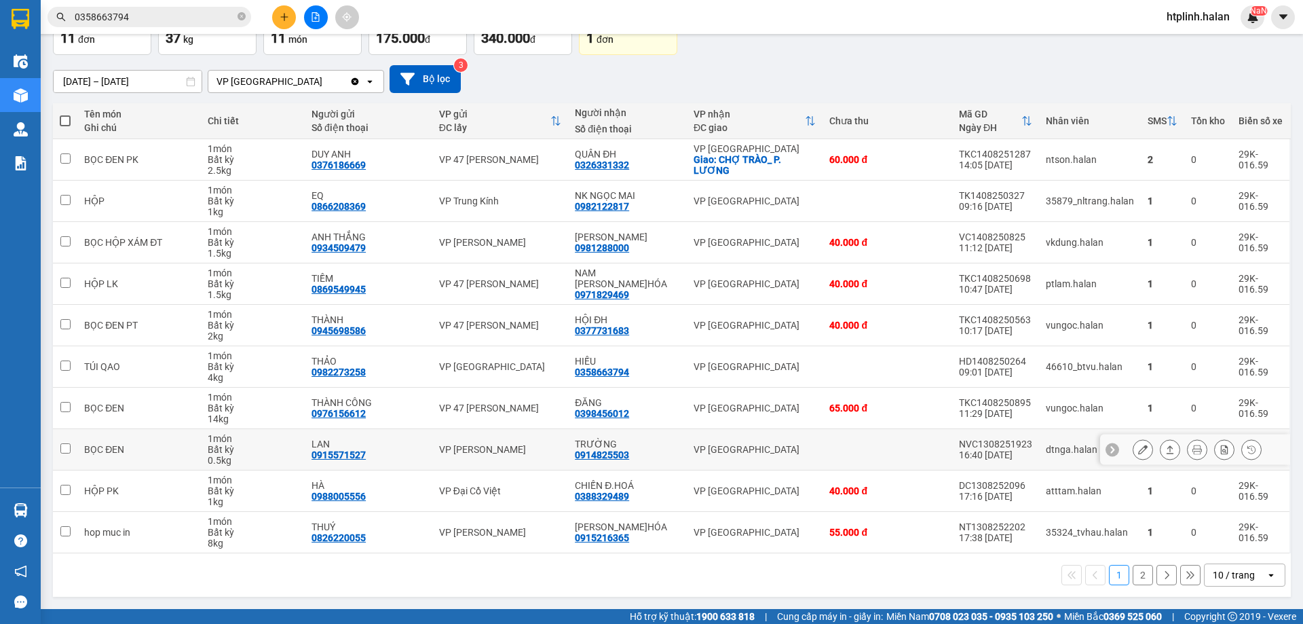
click at [196, 451] on td "BỌC ĐEN" at bounding box center [139, 449] width 124 height 41
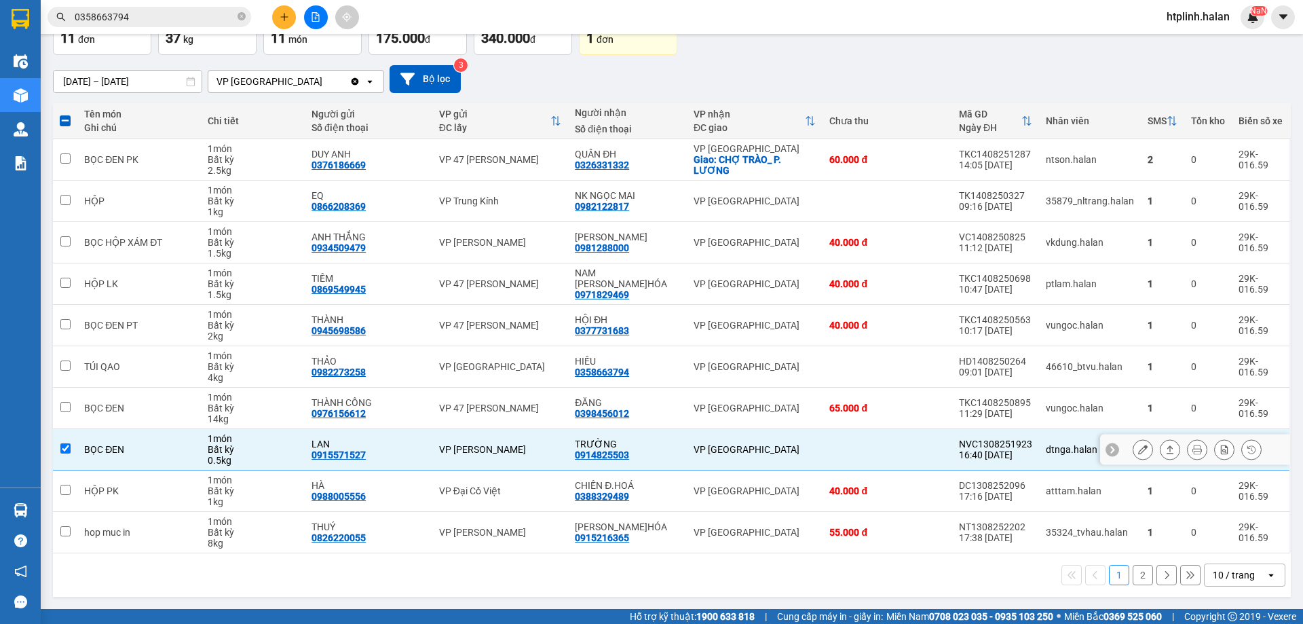
click at [196, 451] on td "BỌC ĐEN" at bounding box center [139, 449] width 124 height 41
checkbox input "false"
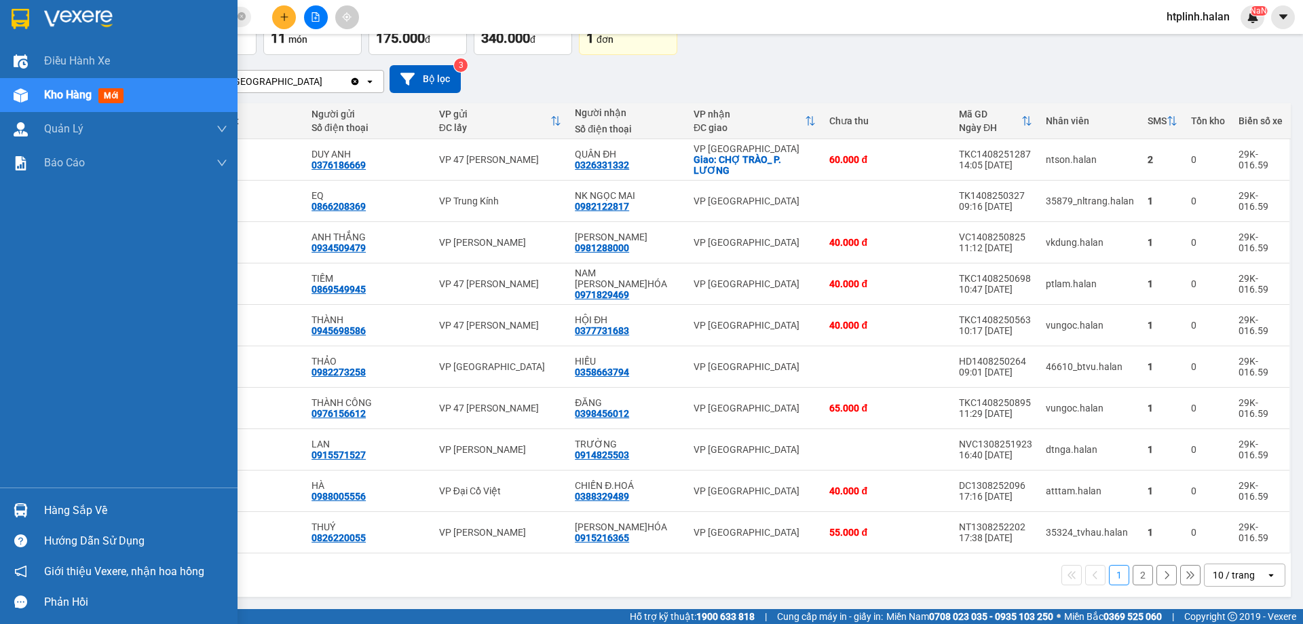
click at [16, 511] on img at bounding box center [21, 510] width 14 height 14
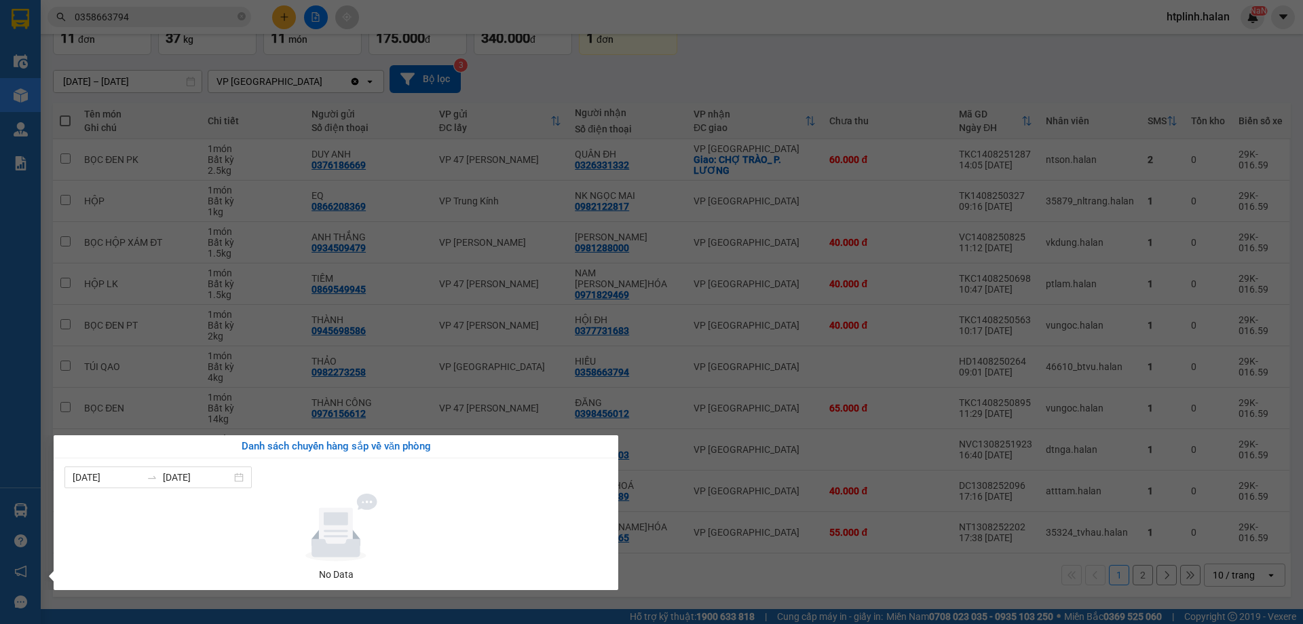
click at [476, 445] on div "Danh sách chuyến hàng sắp về văn phòng" at bounding box center [335, 446] width 543 height 16
click at [464, 400] on section "Kết quả tìm kiếm ( 6 ) Bộ lọc Mã ĐH Trạng thái Món hàng Thu hộ Tổng cước Chưa c…" at bounding box center [651, 312] width 1303 height 624
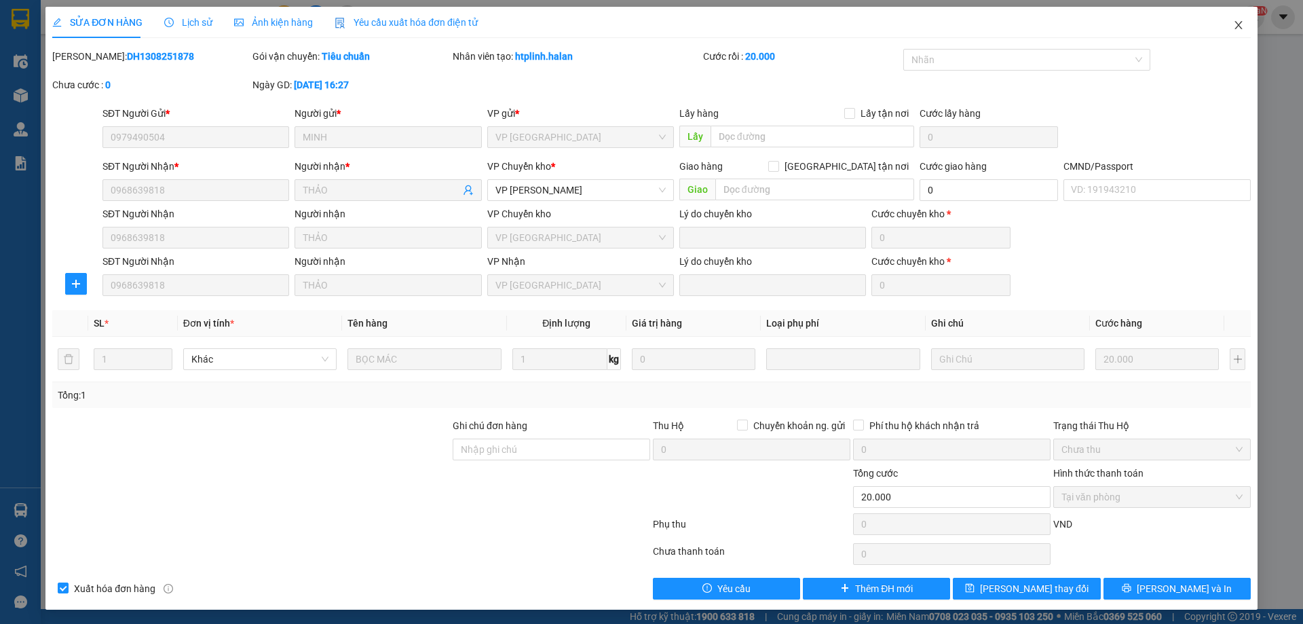
click at [1233, 24] on icon "close" at bounding box center [1238, 25] width 11 height 11
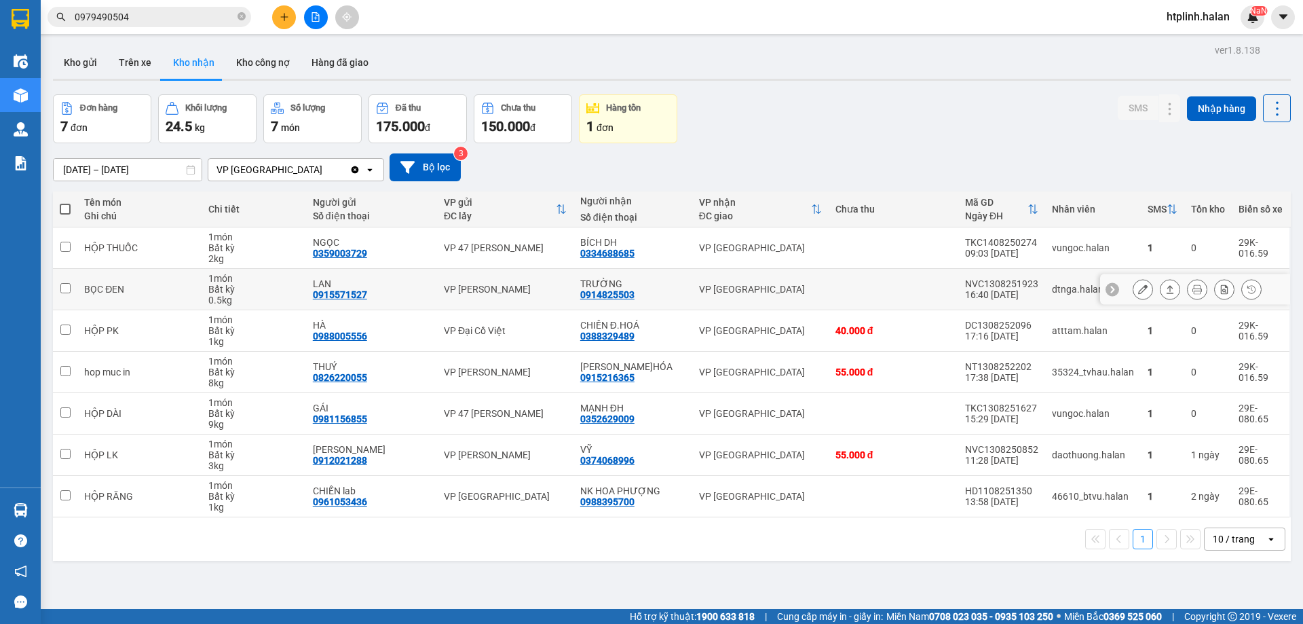
scroll to position [62, 0]
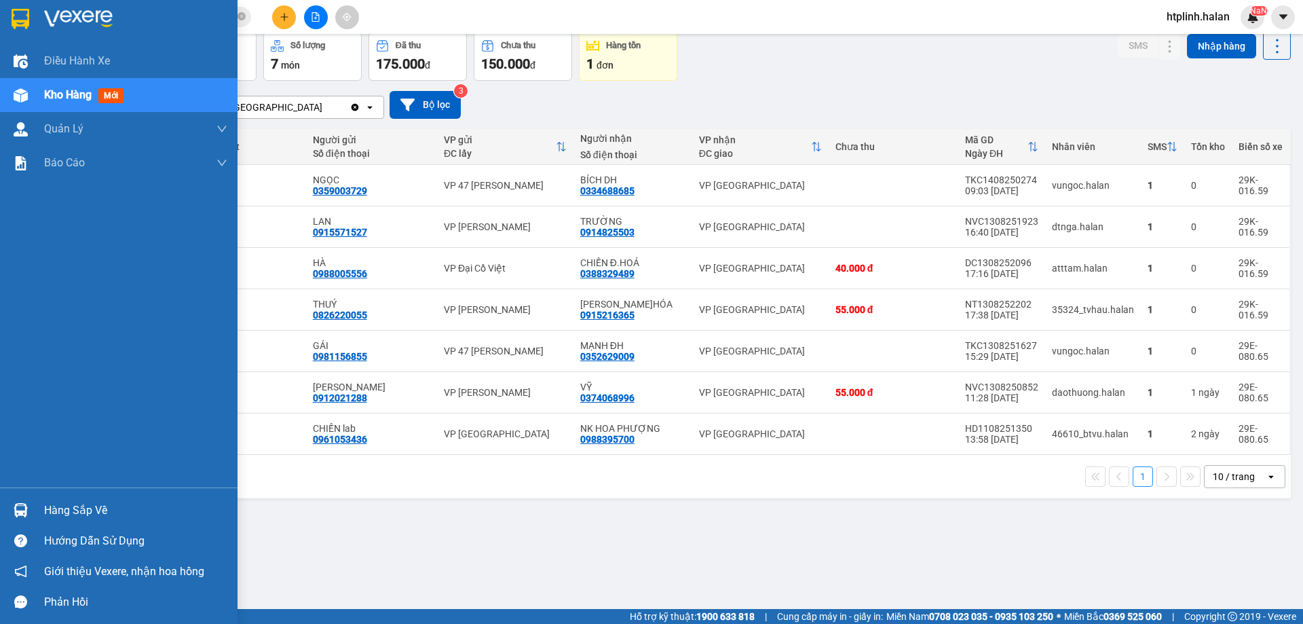
drag, startPoint x: 147, startPoint y: 502, endPoint x: 161, endPoint y: 508, distance: 15.2
click at [148, 503] on div "Hàng sắp về" at bounding box center [135, 510] width 183 height 20
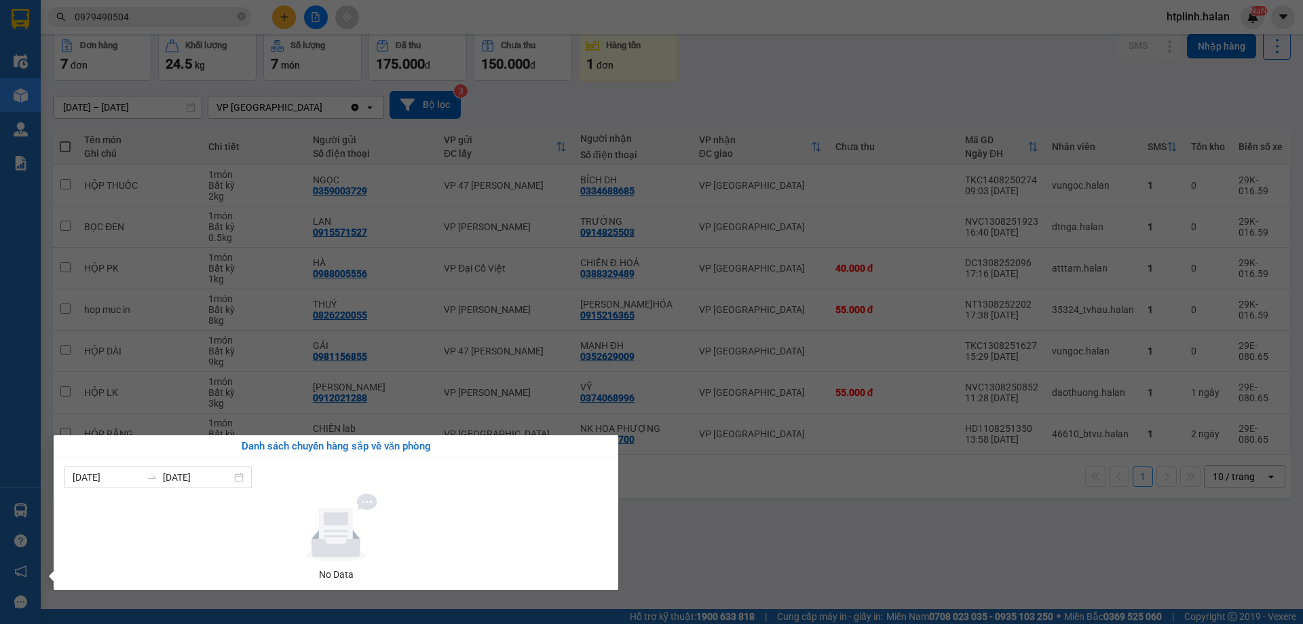
click at [644, 479] on section "Kết quả tìm kiếm ( 7 ) Bộ lọc Mã ĐH Trạng thái Món hàng Thu hộ Tổng cước Chưa c…" at bounding box center [651, 312] width 1303 height 624
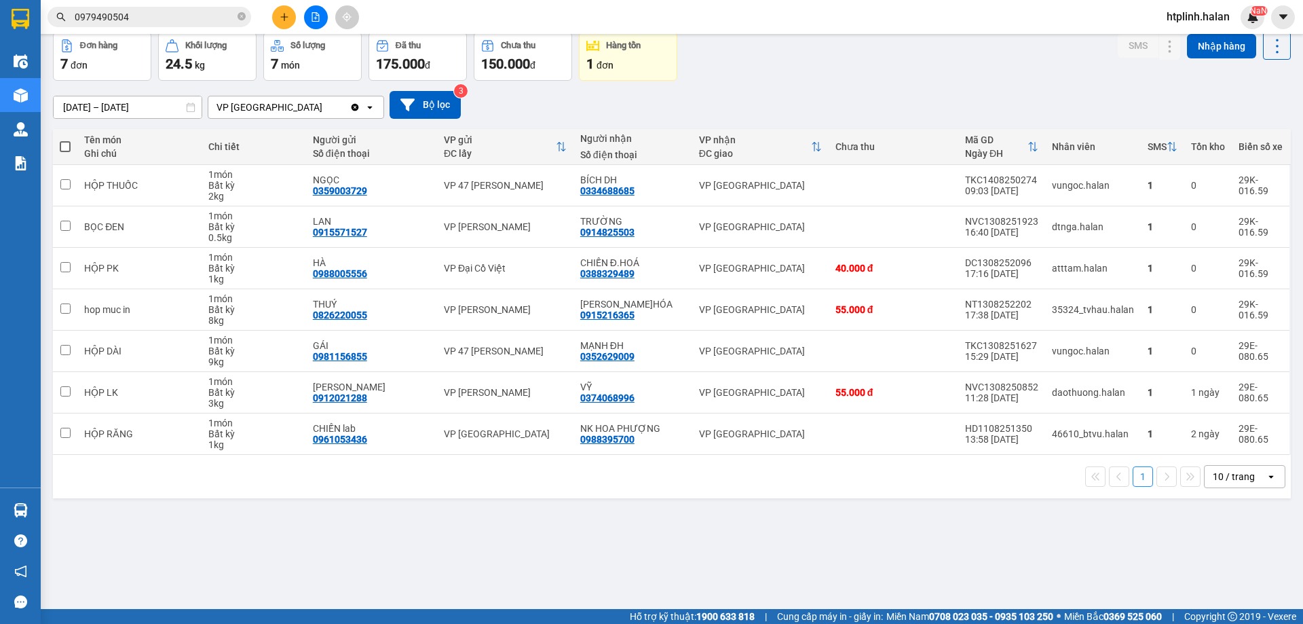
scroll to position [0, 0]
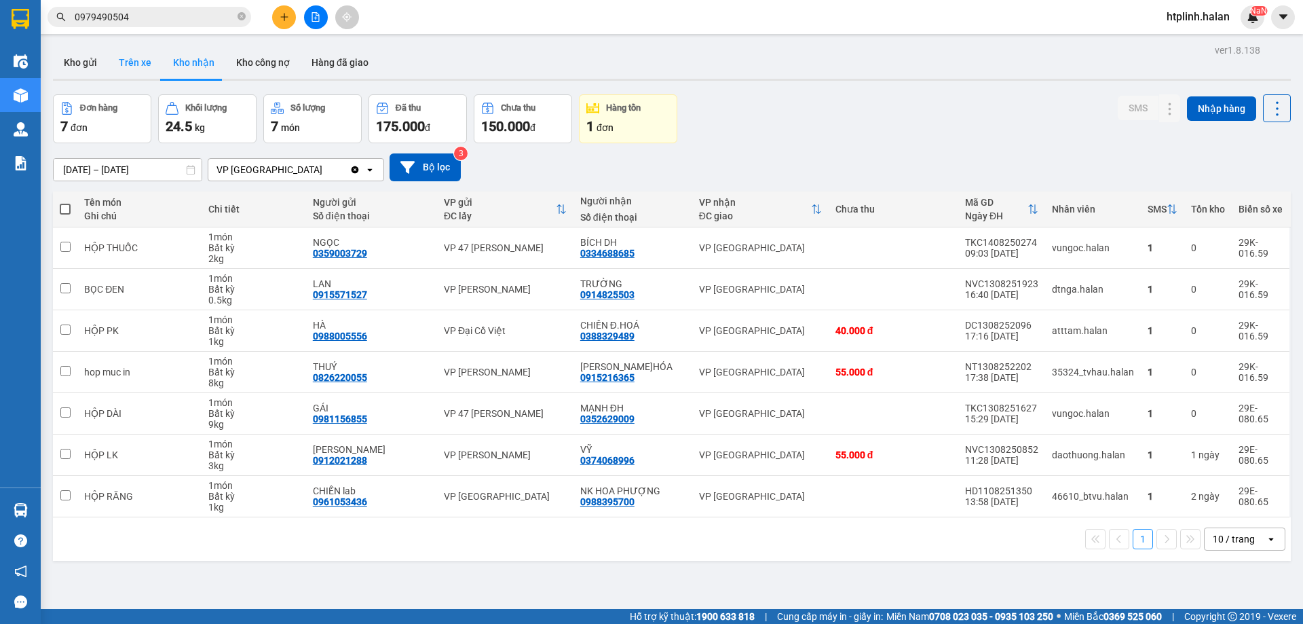
click at [113, 57] on button "Trên xe" at bounding box center [135, 62] width 54 height 33
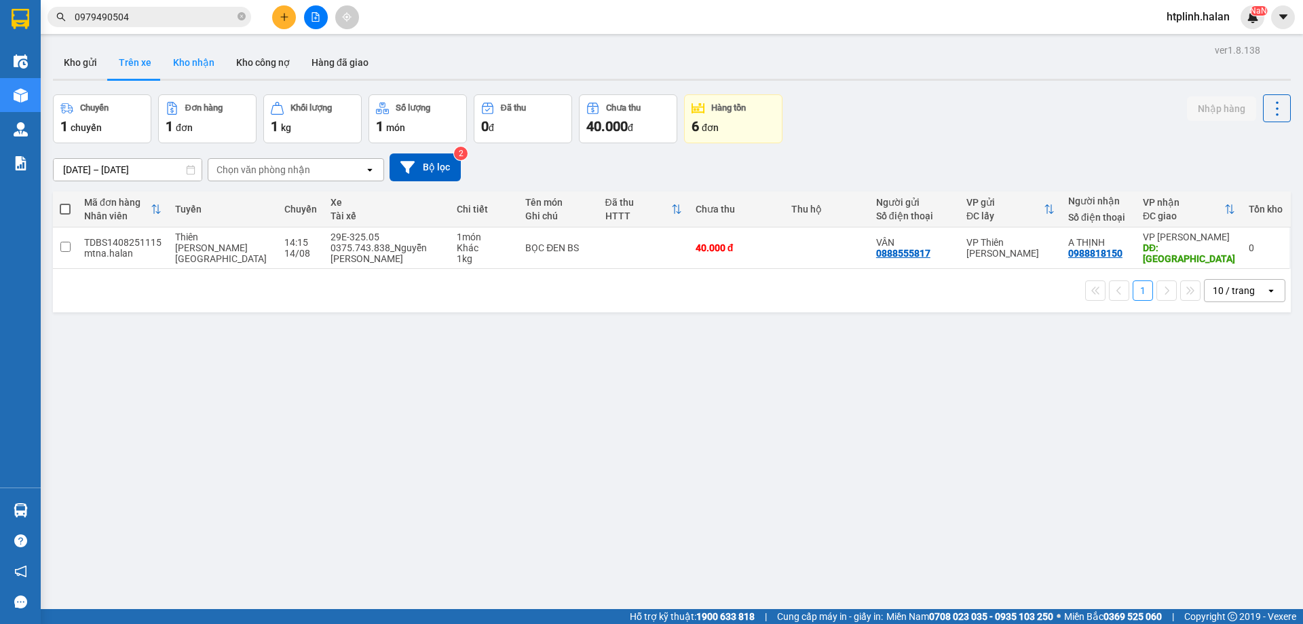
click at [192, 75] on button "Kho nhận" at bounding box center [193, 62] width 63 height 33
type input "[DATE] – [DATE]"
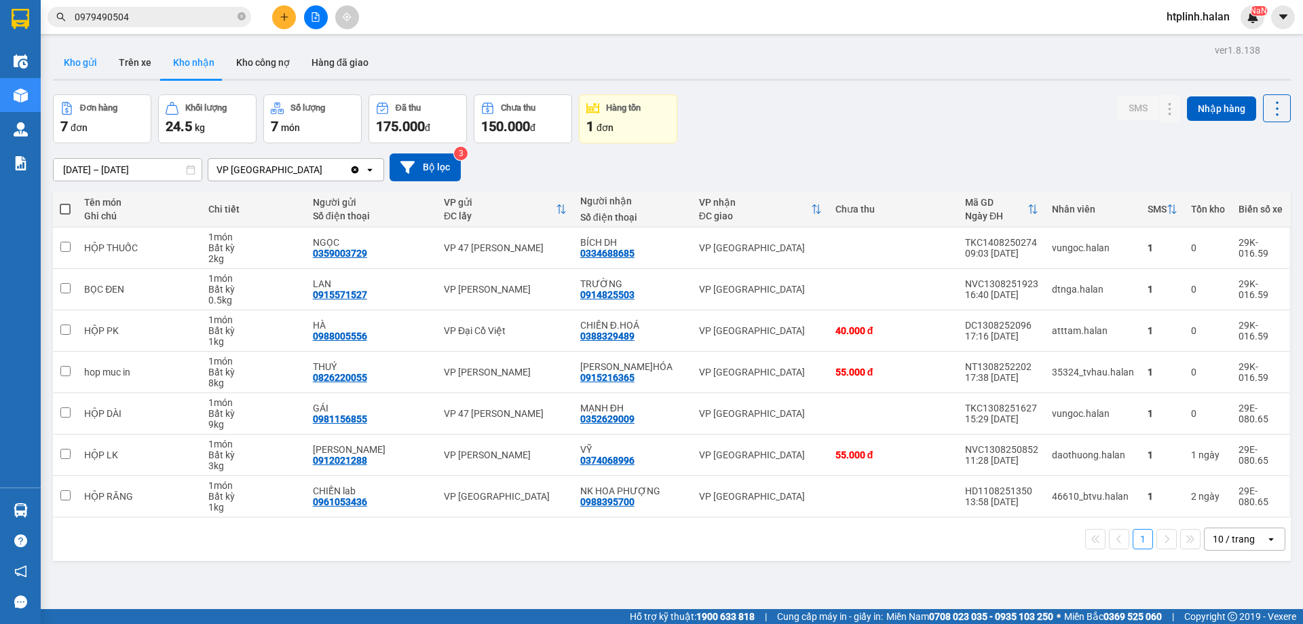
click at [85, 67] on button "Kho gửi" at bounding box center [80, 62] width 55 height 33
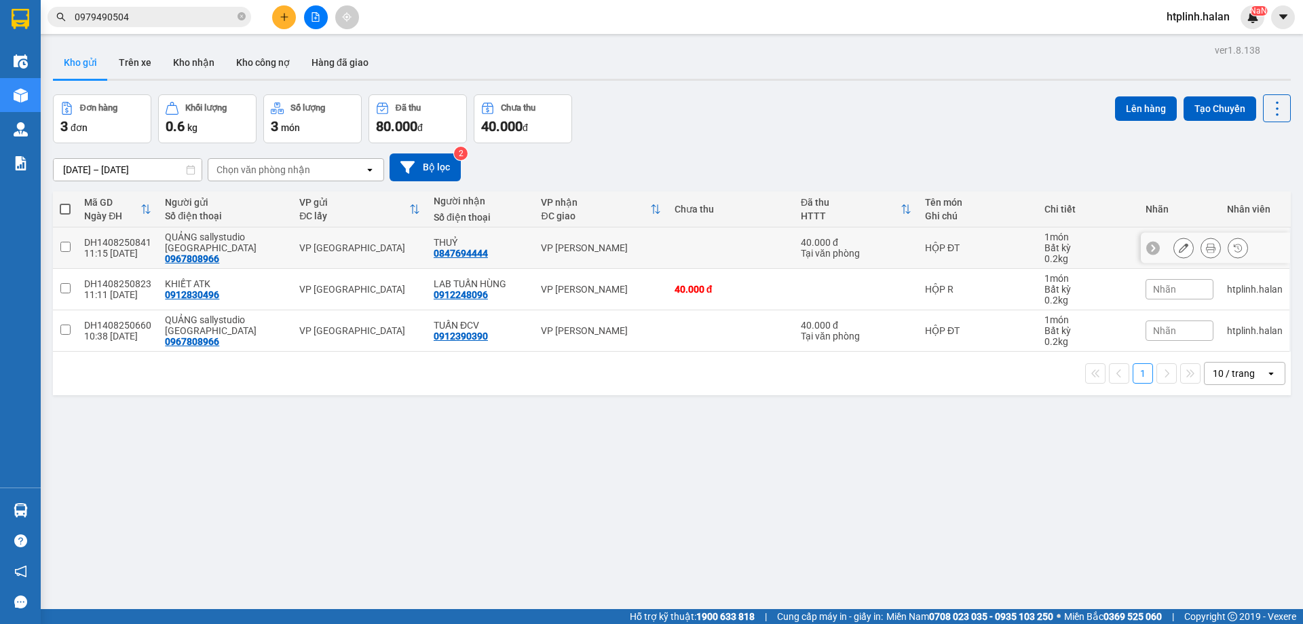
click at [233, 249] on div "QUẢNG sallystudio TN 0967808966" at bounding box center [225, 247] width 121 height 33
checkbox input "true"
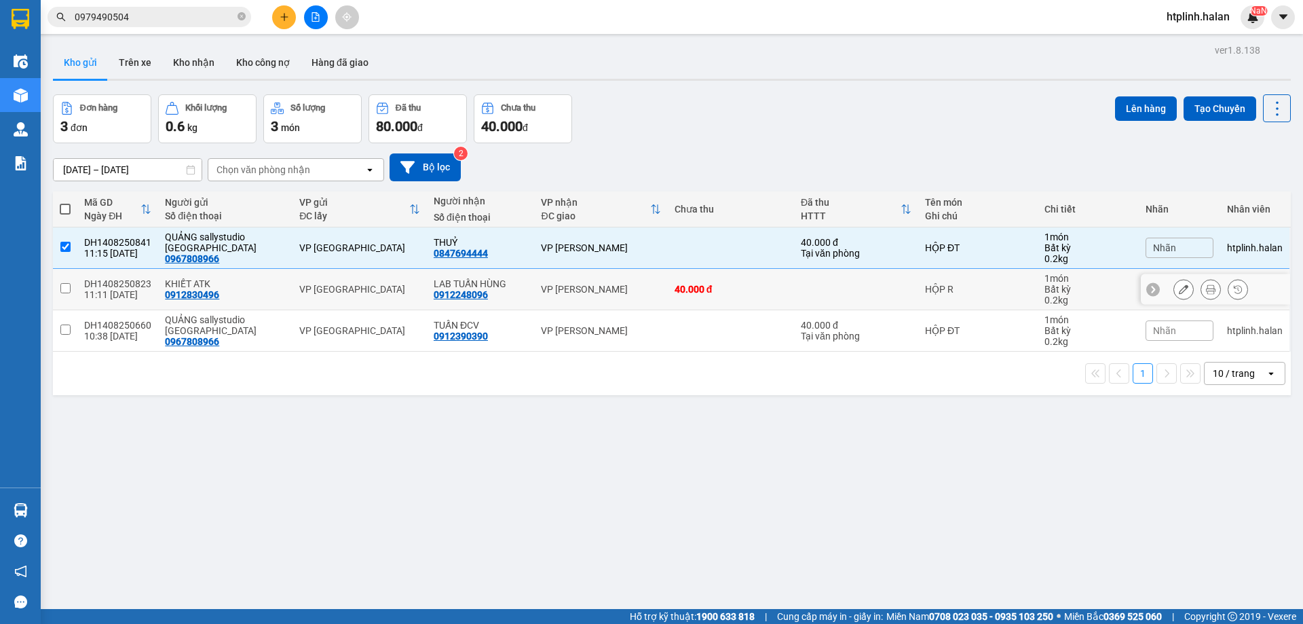
click at [249, 290] on div "KHIẾT ATK 0912830496" at bounding box center [225, 289] width 121 height 22
checkbox input "true"
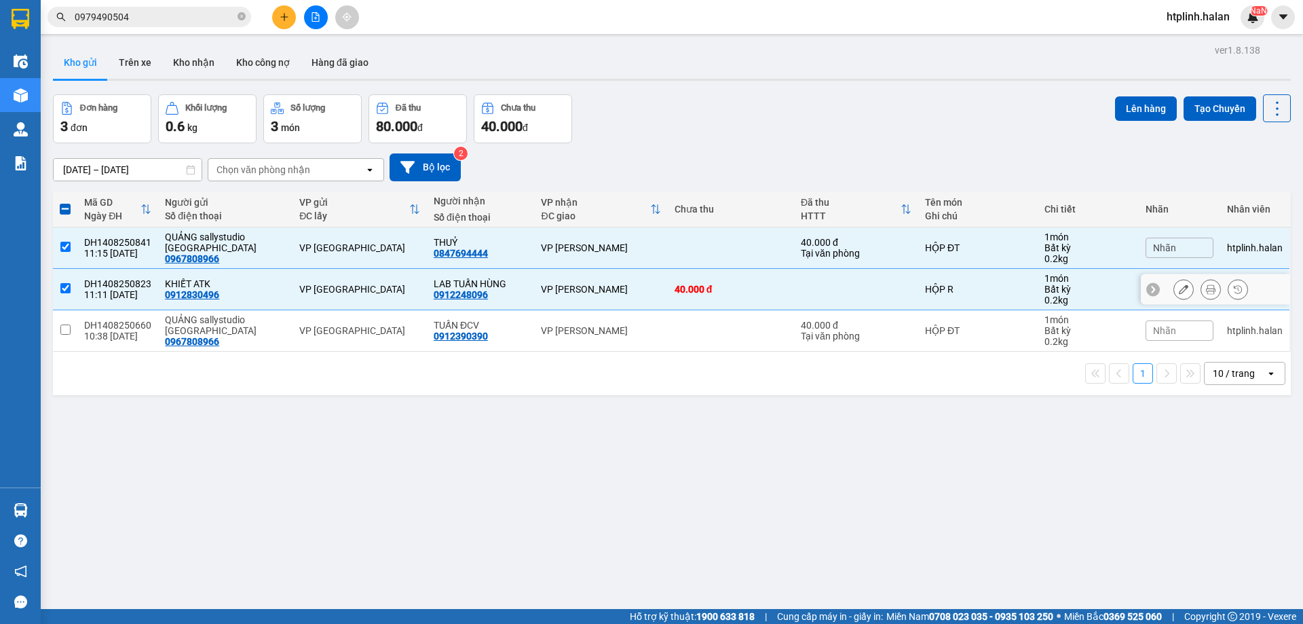
click at [256, 326] on div "QUẢNG sallystudio [GEOGRAPHIC_DATA]" at bounding box center [225, 325] width 121 height 22
checkbox input "true"
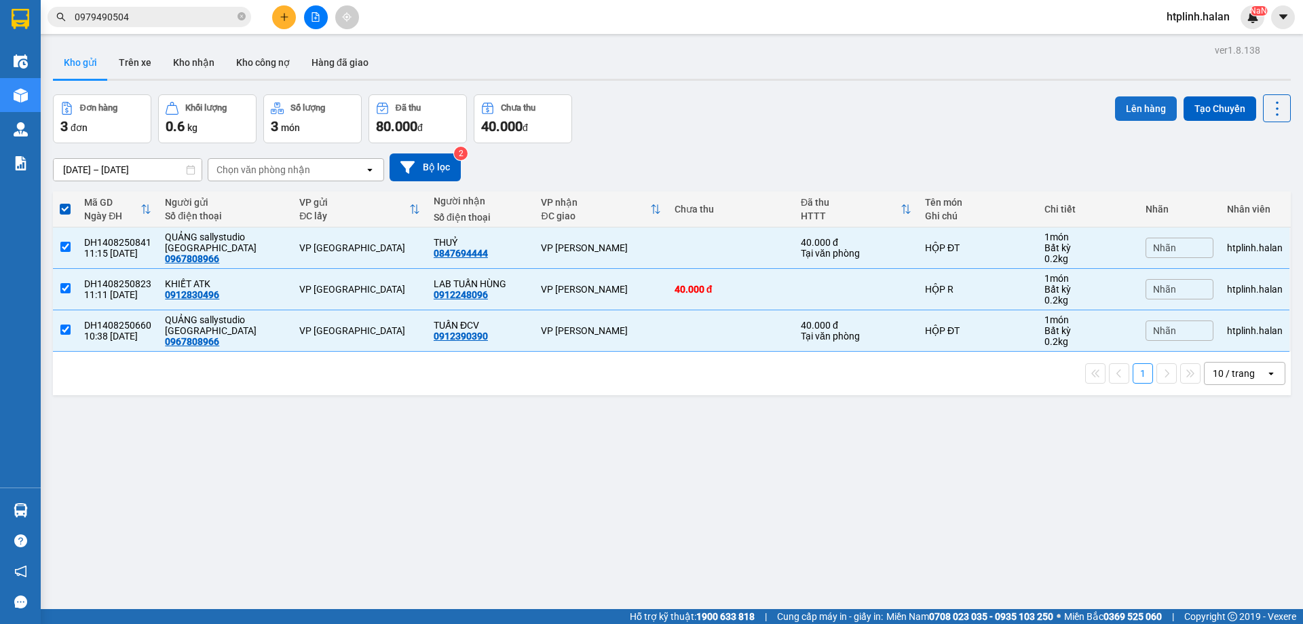
click at [1115, 120] on button "Lên hàng" at bounding box center [1146, 108] width 62 height 24
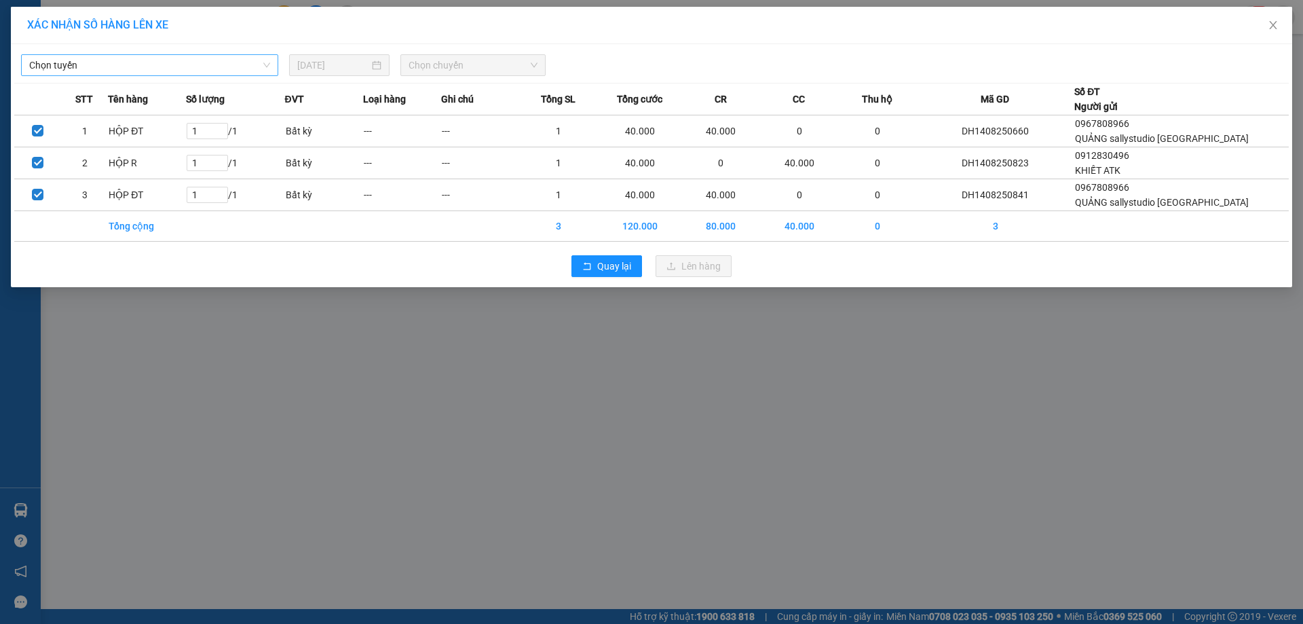
click at [147, 64] on span "Chọn tuyến" at bounding box center [149, 65] width 241 height 20
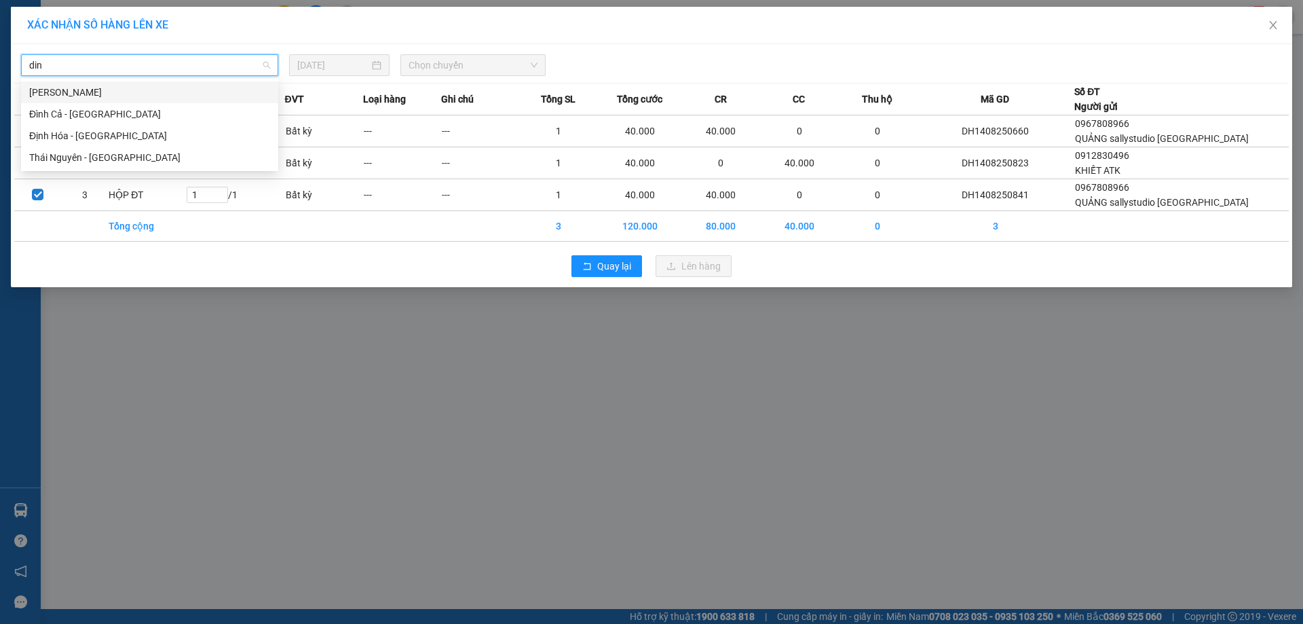
type input "dinh"
click at [226, 131] on div "Định Hóa - [GEOGRAPHIC_DATA]" at bounding box center [149, 135] width 241 height 15
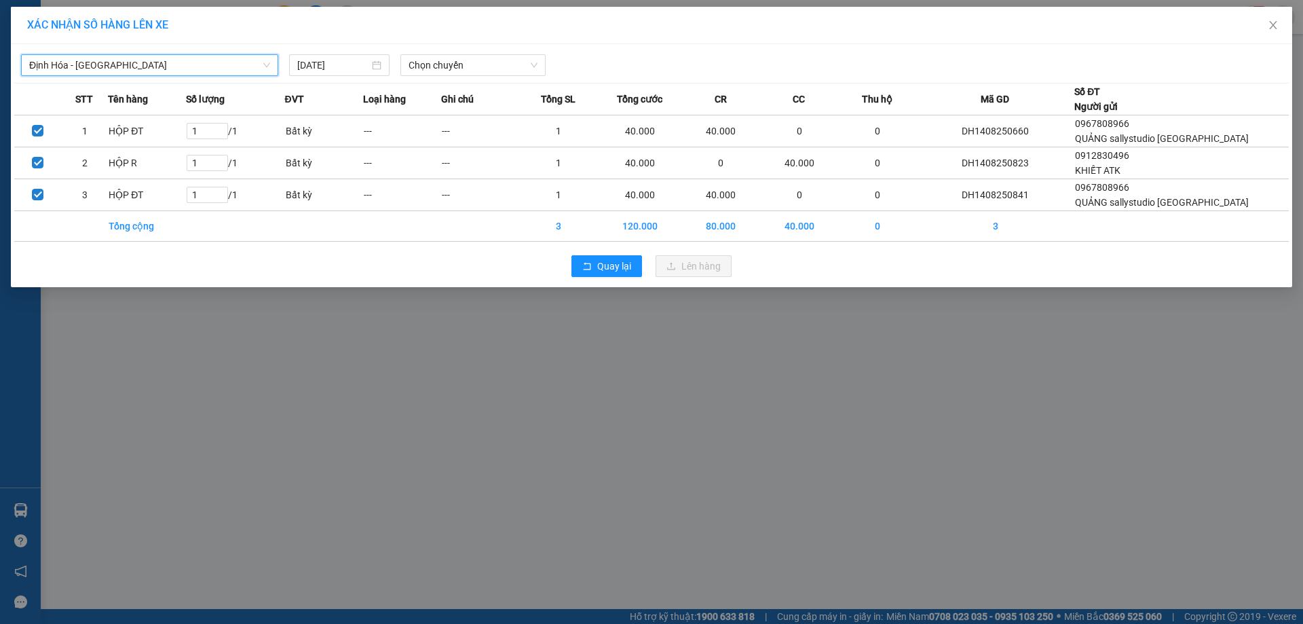
click at [408, 78] on div "Định Hóa - Thái Nguyên Định Hóa - Thái Nguyên 14/08/2025 Chọn chuyến STT Tên hà…" at bounding box center [651, 165] width 1281 height 243
click at [407, 71] on div "Chọn chuyến" at bounding box center [472, 65] width 145 height 22
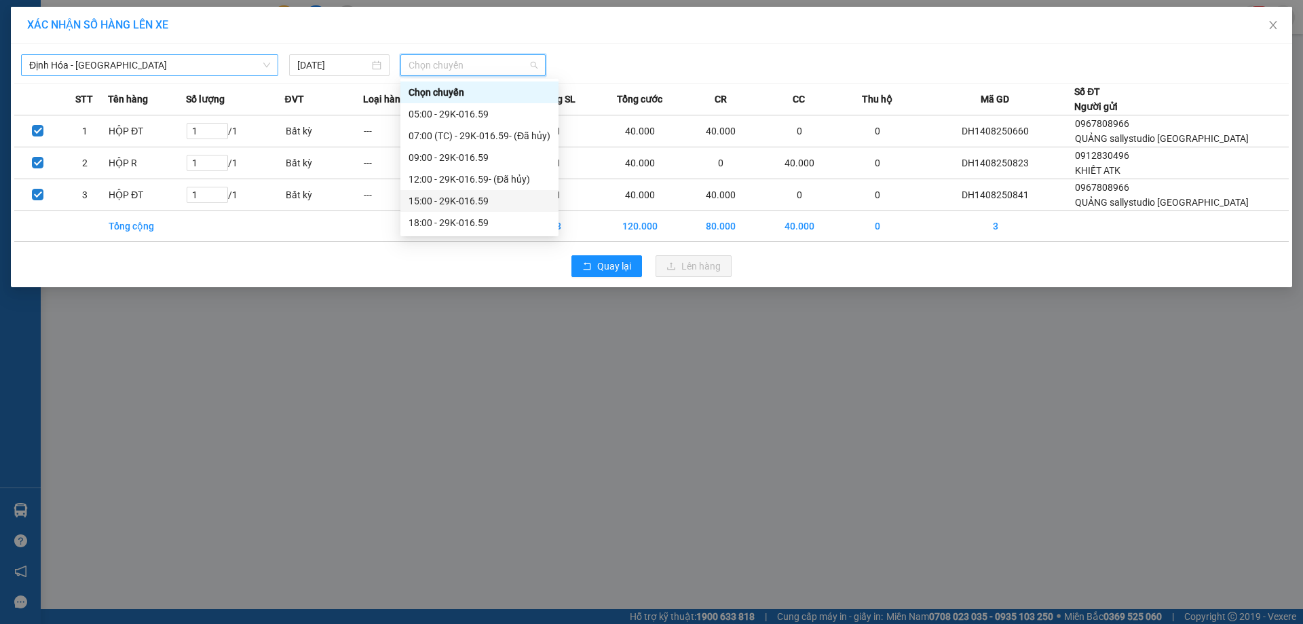
click at [442, 198] on div "15:00 - 29K-016.59" at bounding box center [480, 200] width 142 height 15
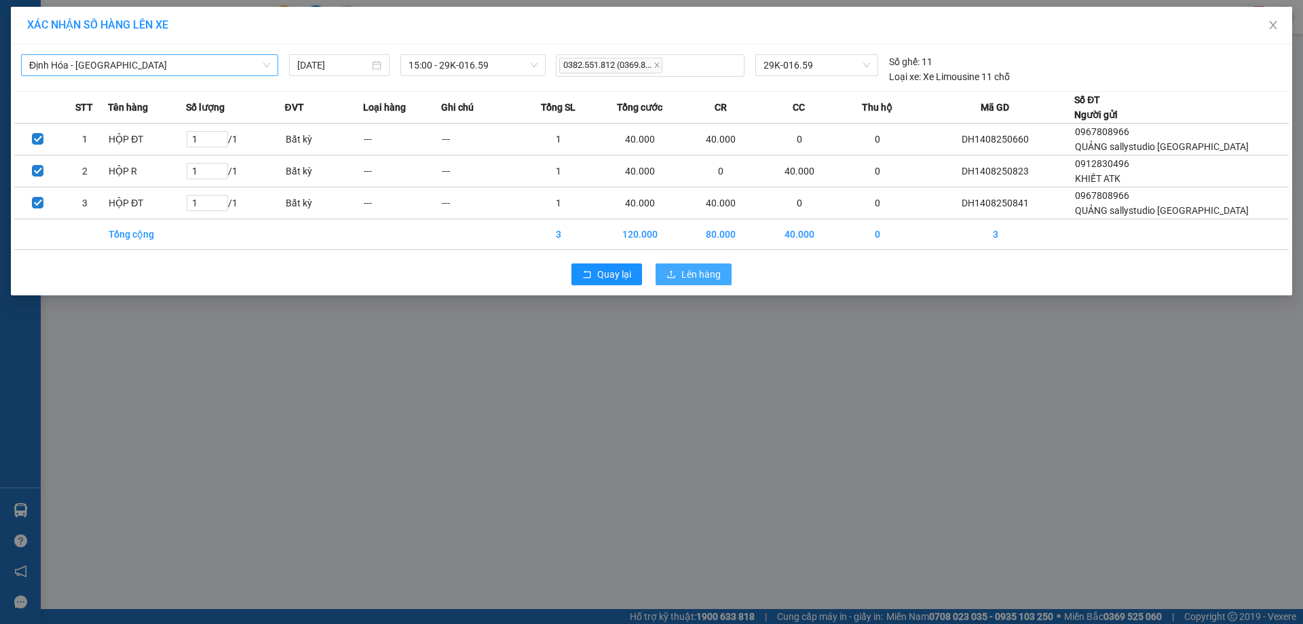
click at [700, 280] on span "Lên hàng" at bounding box center [700, 274] width 39 height 15
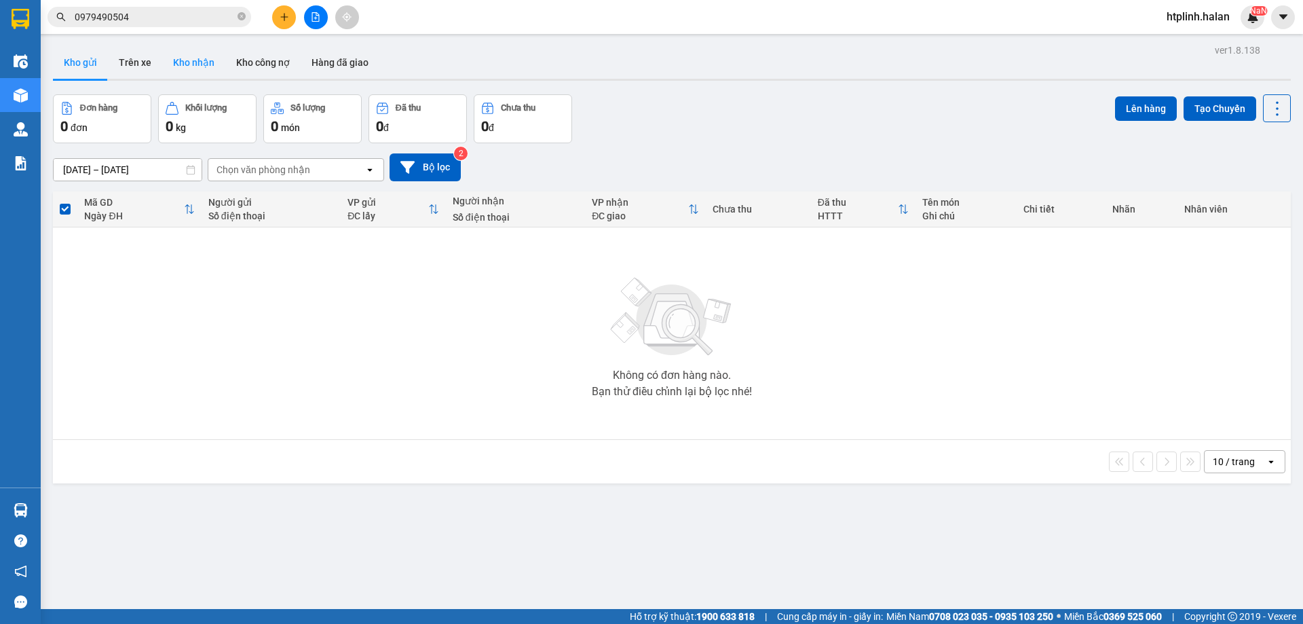
click at [202, 61] on button "Kho nhận" at bounding box center [193, 62] width 63 height 33
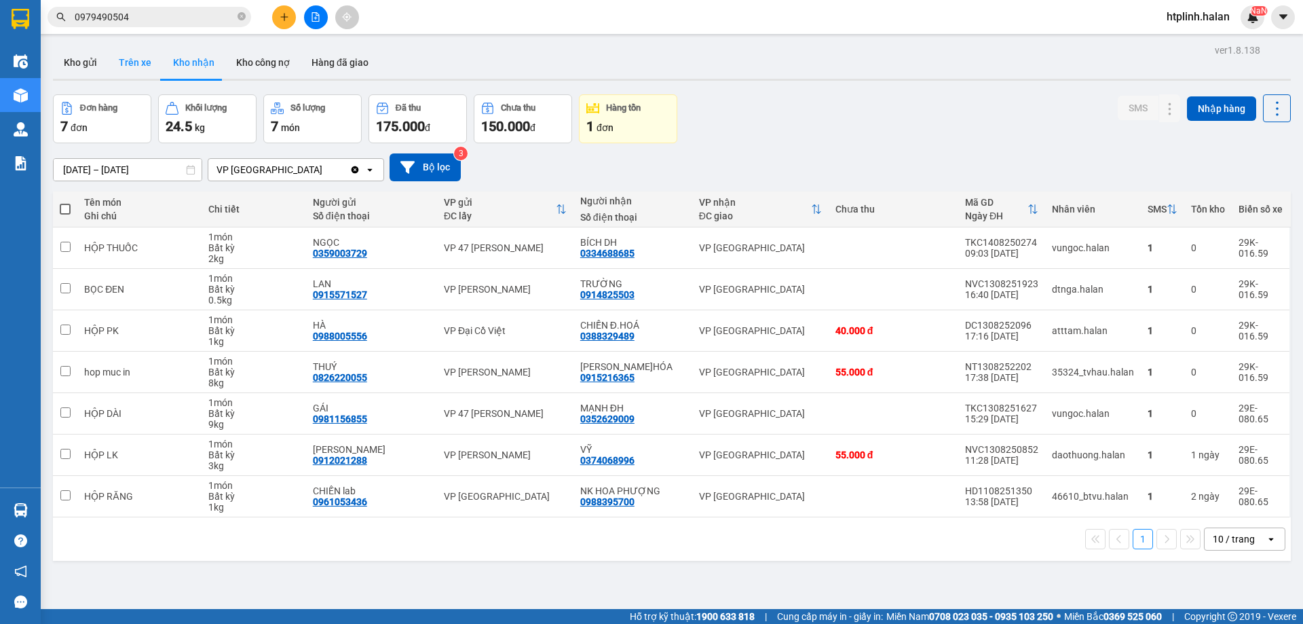
click at [152, 70] on button "Trên xe" at bounding box center [135, 62] width 54 height 33
type input "[DATE] – [DATE]"
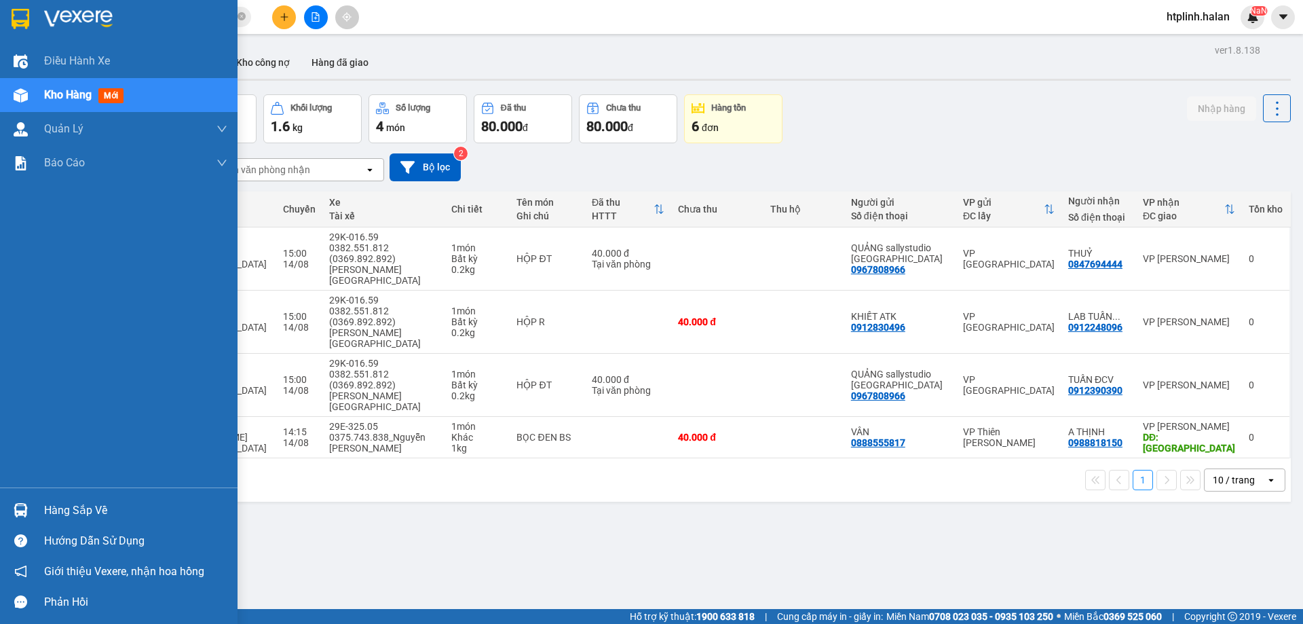
click at [31, 504] on div at bounding box center [21, 510] width 24 height 24
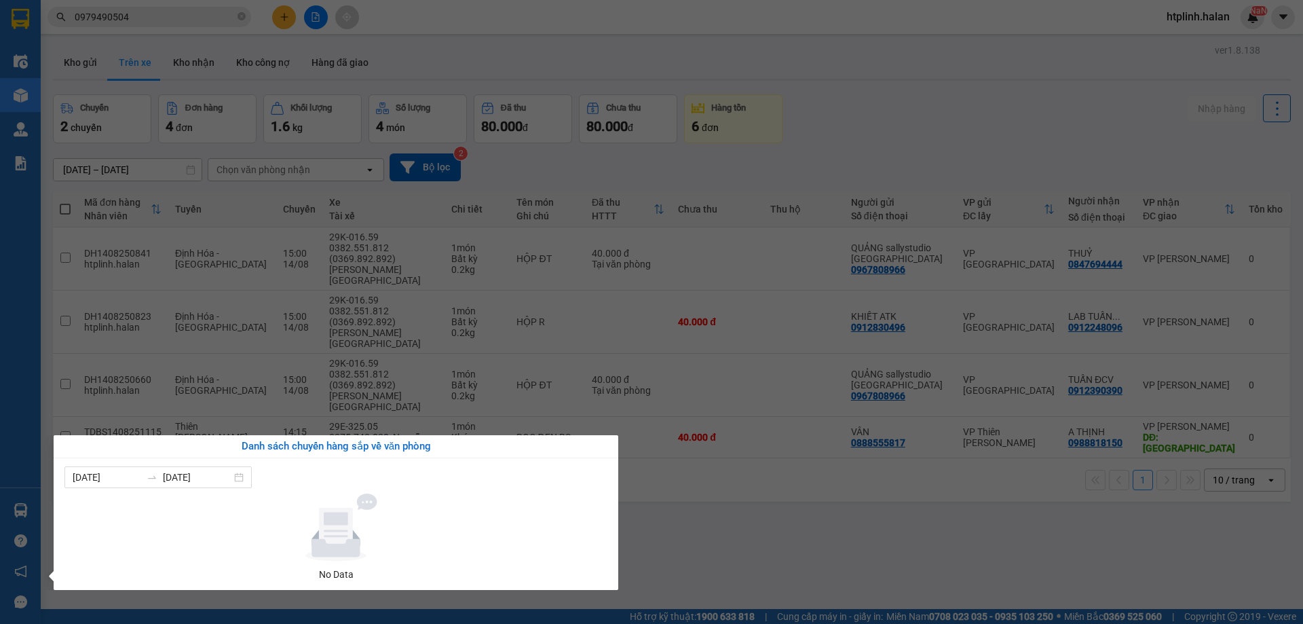
click at [474, 518] on div at bounding box center [336, 527] width 532 height 68
click at [466, 380] on section "Kết quả tìm kiếm ( 7 ) Bộ lọc Mã ĐH Trạng thái Món hàng Thu hộ Tổng cước Chưa c…" at bounding box center [651, 312] width 1303 height 624
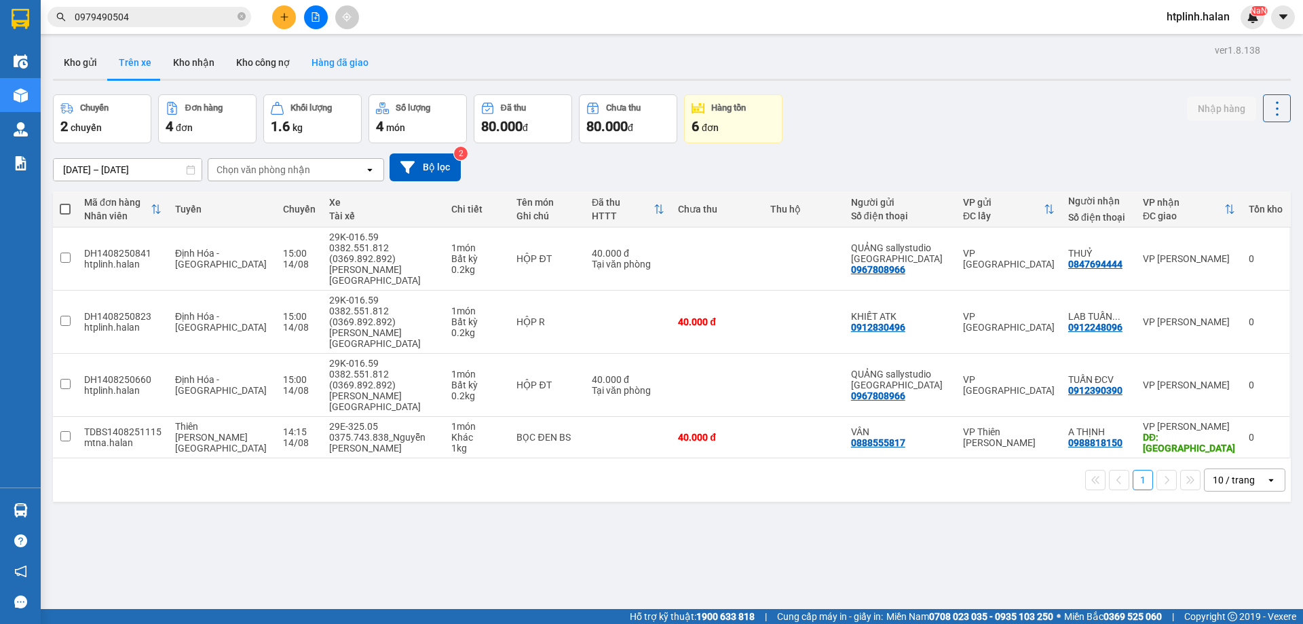
click at [308, 56] on button "Hàng đã giao" at bounding box center [340, 62] width 79 height 33
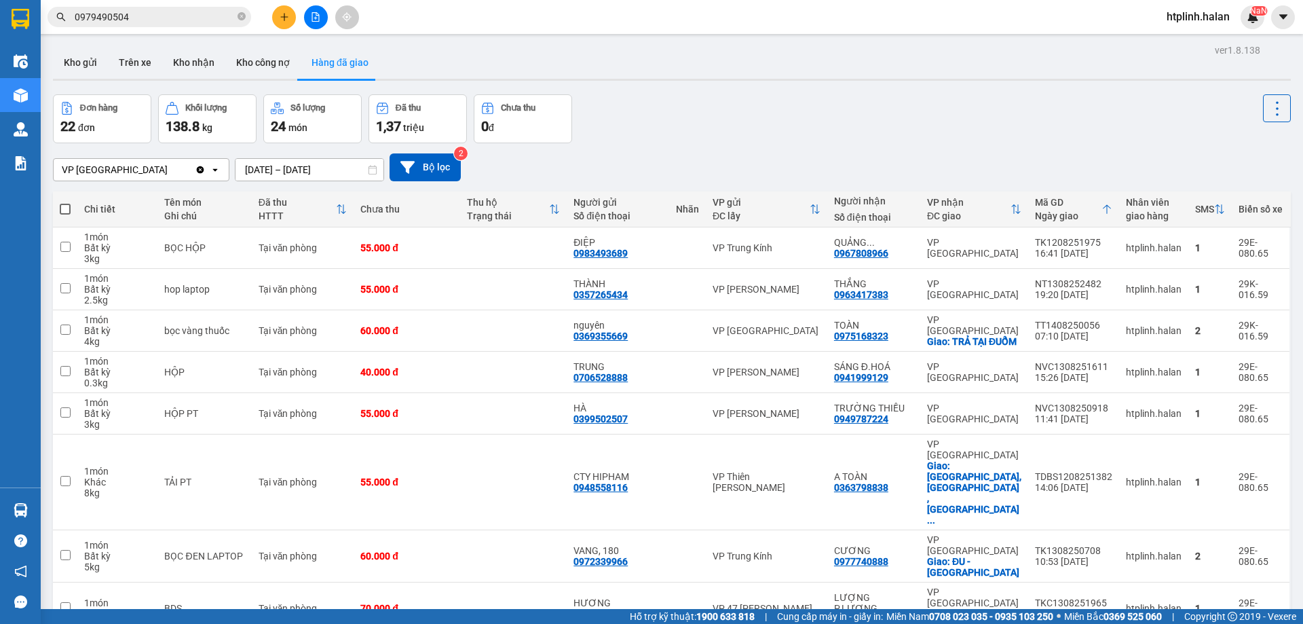
click at [283, 20] on icon "plus" at bounding box center [285, 17] width 10 height 10
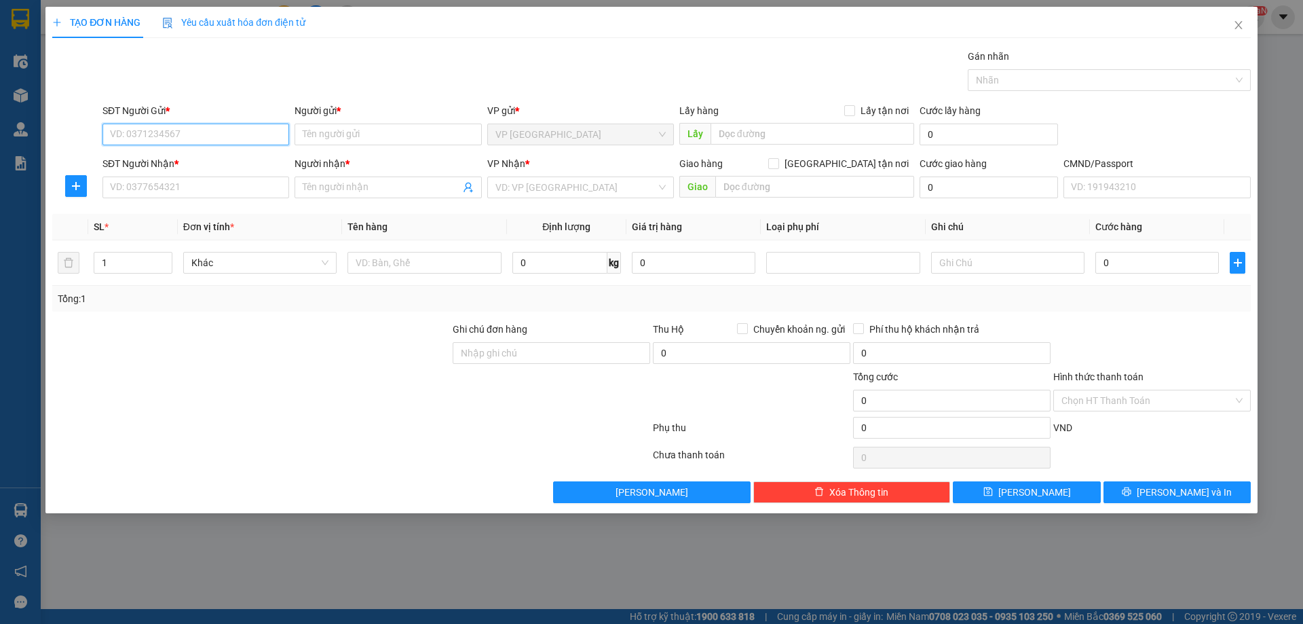
click at [188, 124] on input "SĐT Người Gửi *" at bounding box center [195, 135] width 187 height 22
paste input "0374068996"
type input "0374068996"
click at [194, 164] on div "0374068996 - VỸ" at bounding box center [196, 161] width 170 height 15
type input "VỸ"
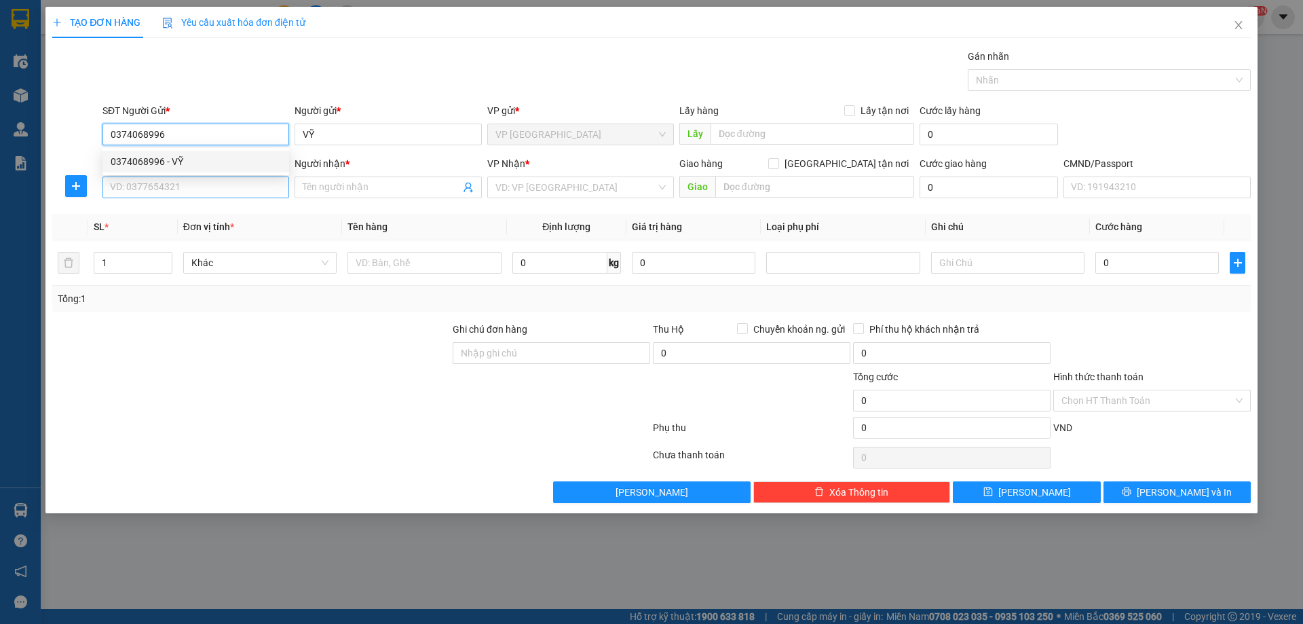
type input "0374068996"
click at [138, 185] on input "SĐT Người Nhận *" at bounding box center [195, 187] width 187 height 22
paste input "0912021288"
type input "0912021288"
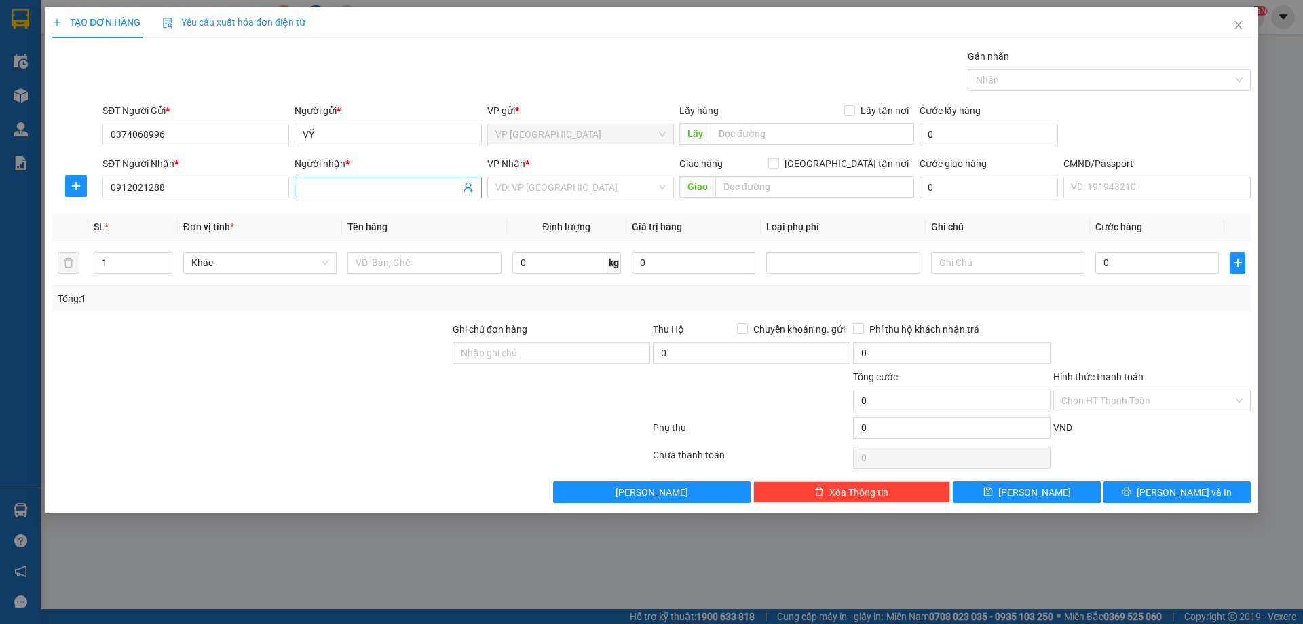
click at [344, 192] on input "Người nhận *" at bounding box center [381, 187] width 157 height 15
paste input "[PERSON_NAME]"
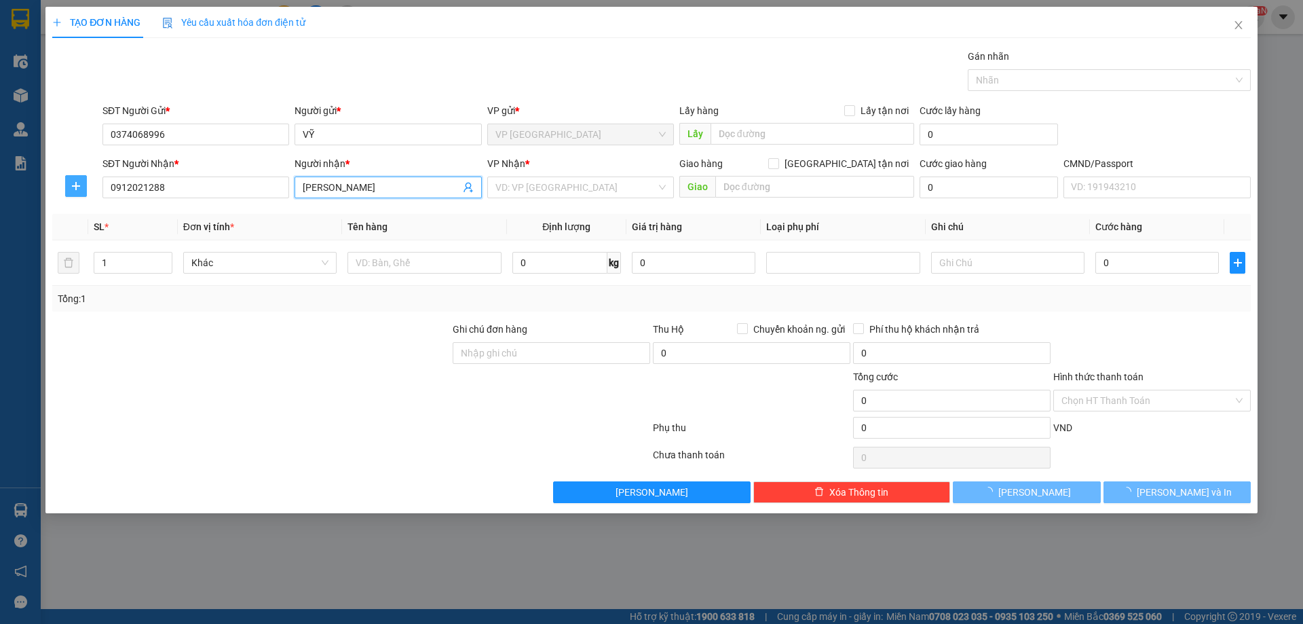
type input "[PERSON_NAME]"
click at [65, 185] on button "button" at bounding box center [76, 186] width 22 height 22
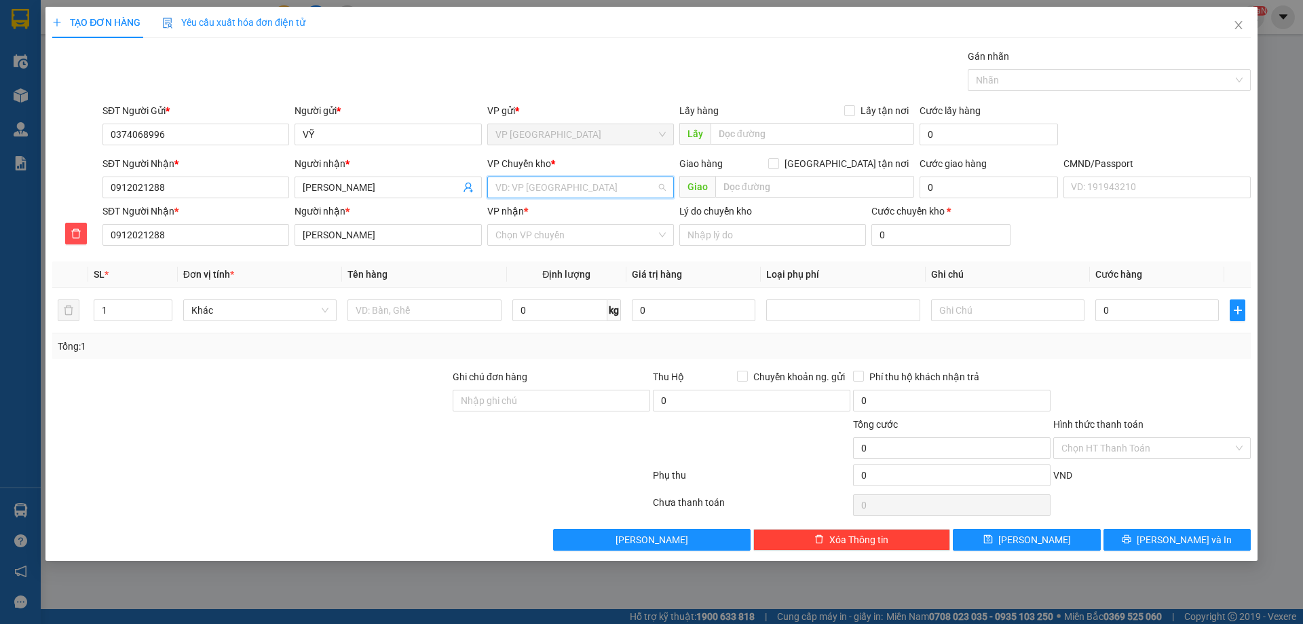
click at [510, 190] on input "search" at bounding box center [575, 187] width 161 height 20
type input "hg"
click at [528, 226] on body "Kết quả tìm kiếm ( 7 ) Bộ lọc Mã ĐH Trạng thái Món hàng Thu hộ Tổng cước Chưa c…" at bounding box center [651, 312] width 1303 height 624
click at [521, 183] on input "search" at bounding box center [575, 187] width 161 height 20
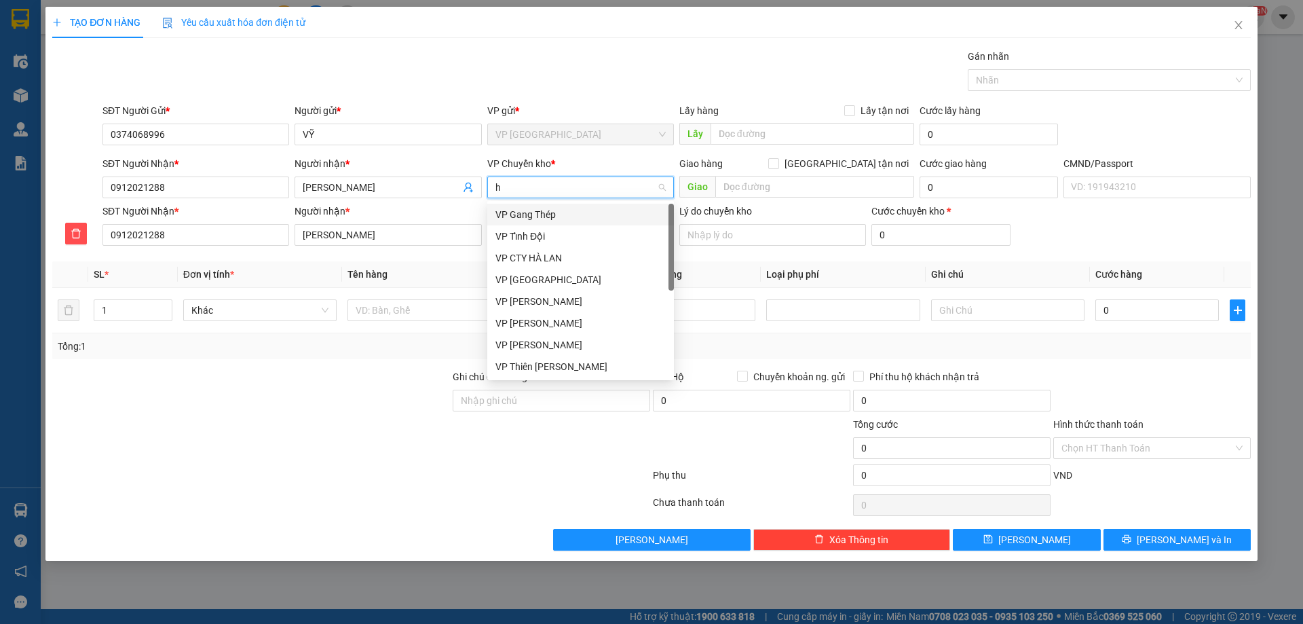
type input "hg"
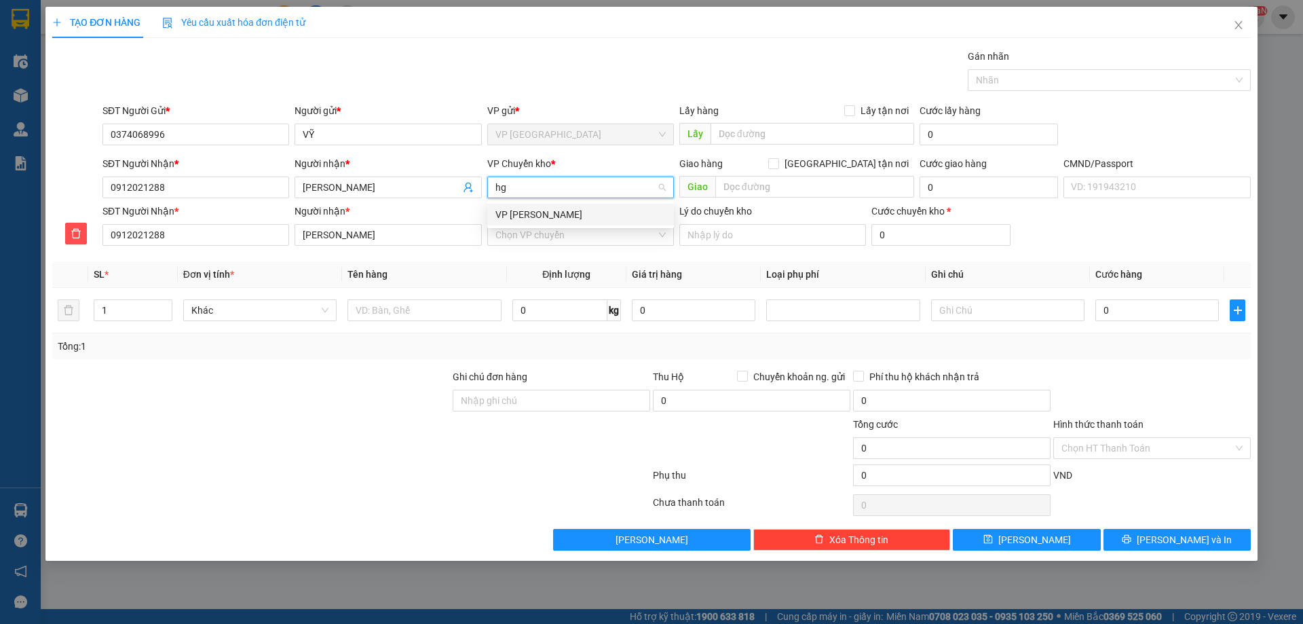
click at [525, 209] on div "VP [PERSON_NAME]" at bounding box center [580, 214] width 170 height 15
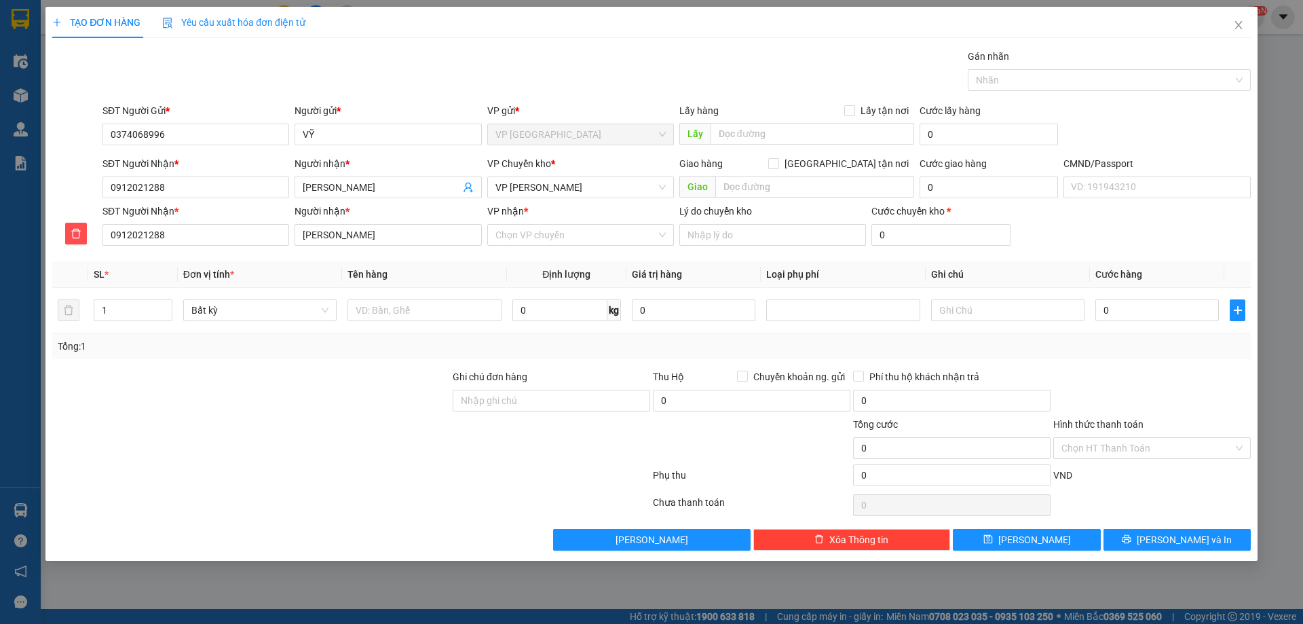
scroll to position [472, 0]
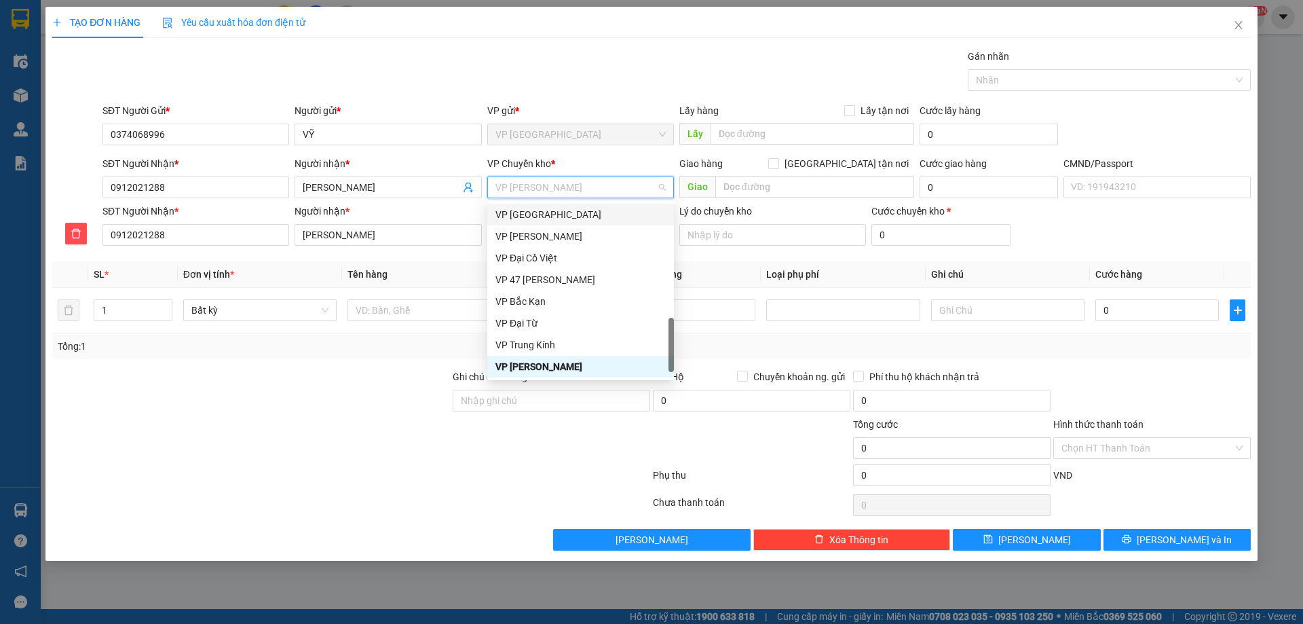
click at [342, 354] on div "Tổng: 1" at bounding box center [651, 346] width 1199 height 26
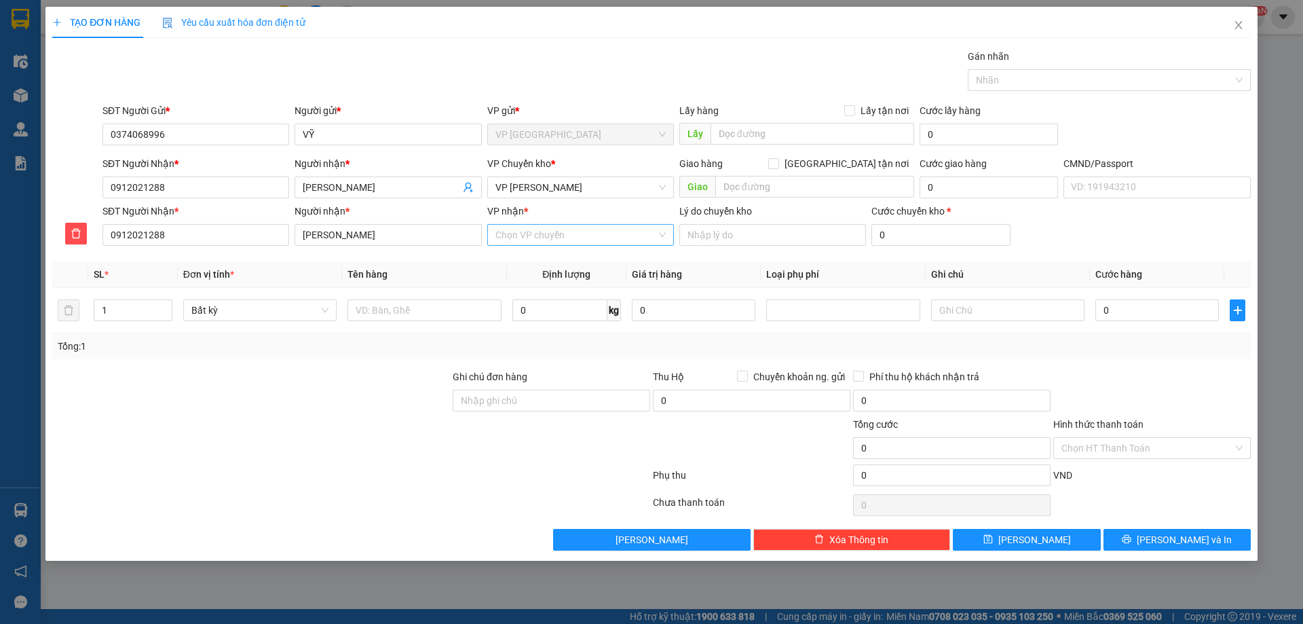
click at [567, 227] on input "VP nhận *" at bounding box center [575, 235] width 161 height 20
type input "nvc"
click at [576, 261] on div "VP [PERSON_NAME]" at bounding box center [580, 261] width 170 height 15
click at [402, 312] on input "text" at bounding box center [423, 310] width 153 height 22
type input "h"
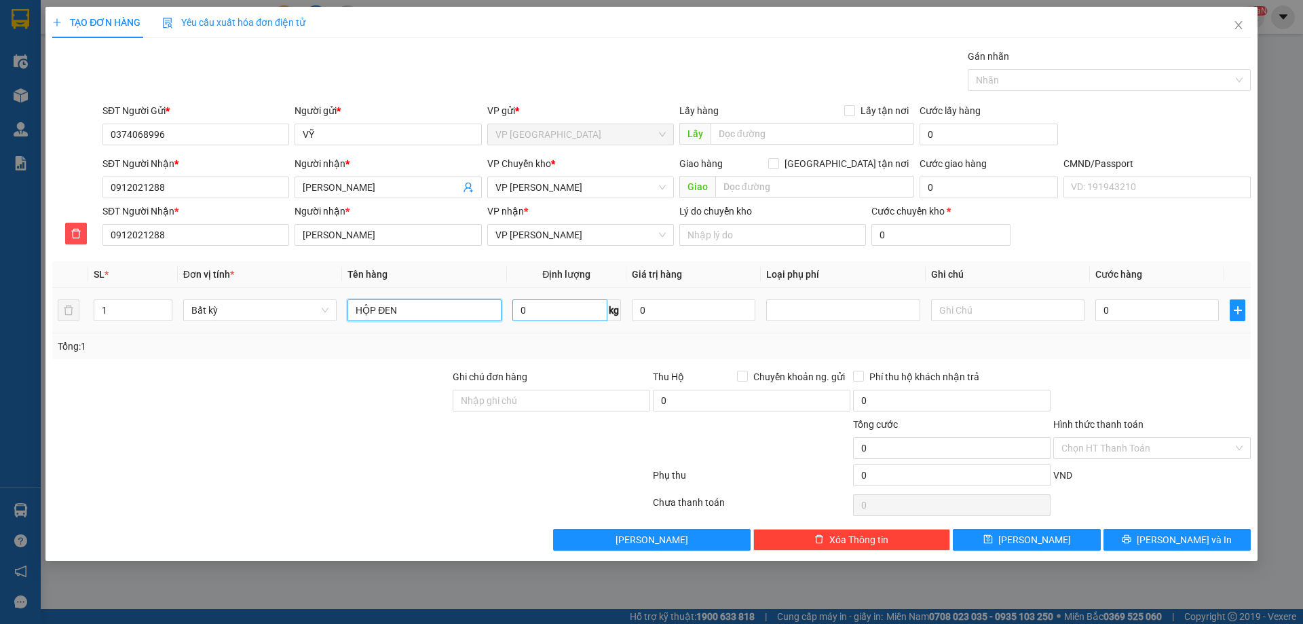
type input "HỘP ĐEN"
click at [521, 307] on input "0" at bounding box center [559, 310] width 95 height 22
type input "2"
click at [578, 329] on td "2 kg" at bounding box center [566, 310] width 119 height 45
type input "40.000"
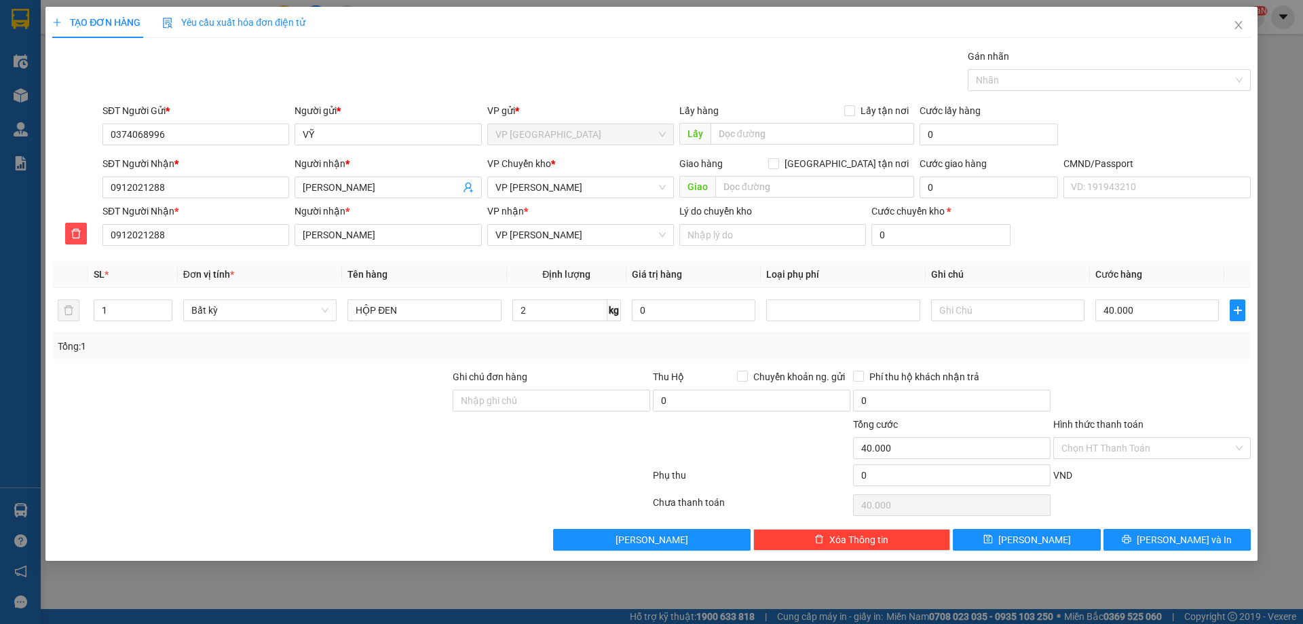
type input "40.000"
click at [1112, 442] on input "Hình thức thanh toán" at bounding box center [1147, 448] width 172 height 20
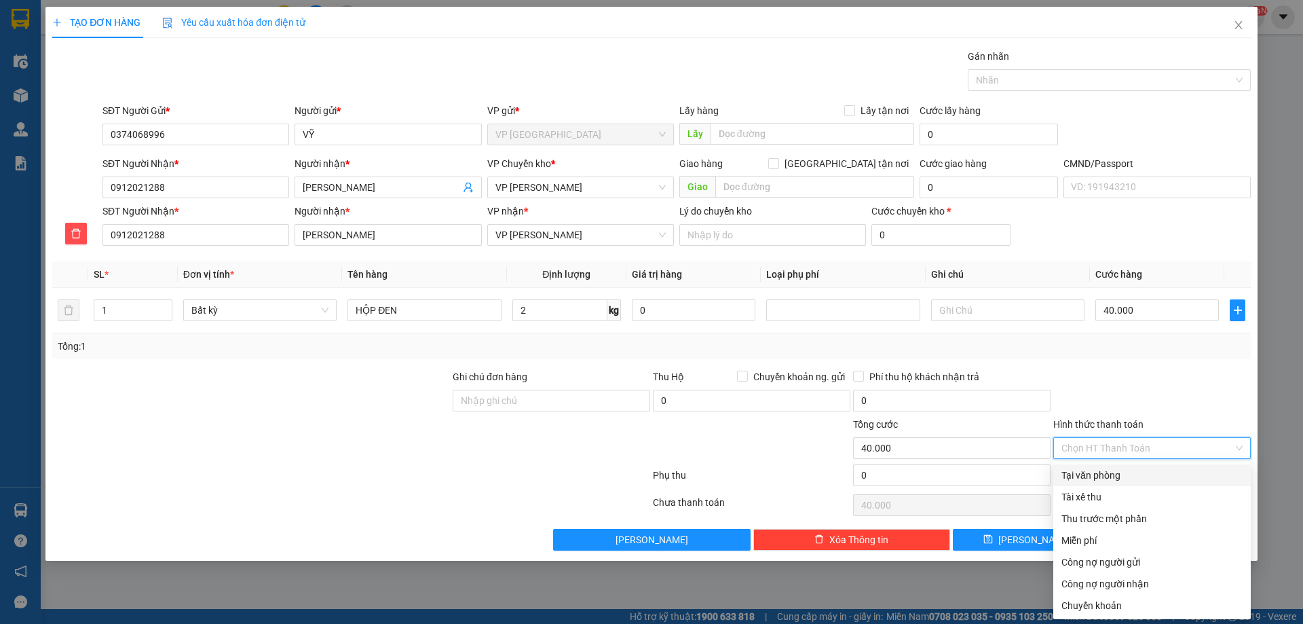
click at [1110, 475] on div "Tại văn phòng" at bounding box center [1151, 475] width 181 height 15
type input "0"
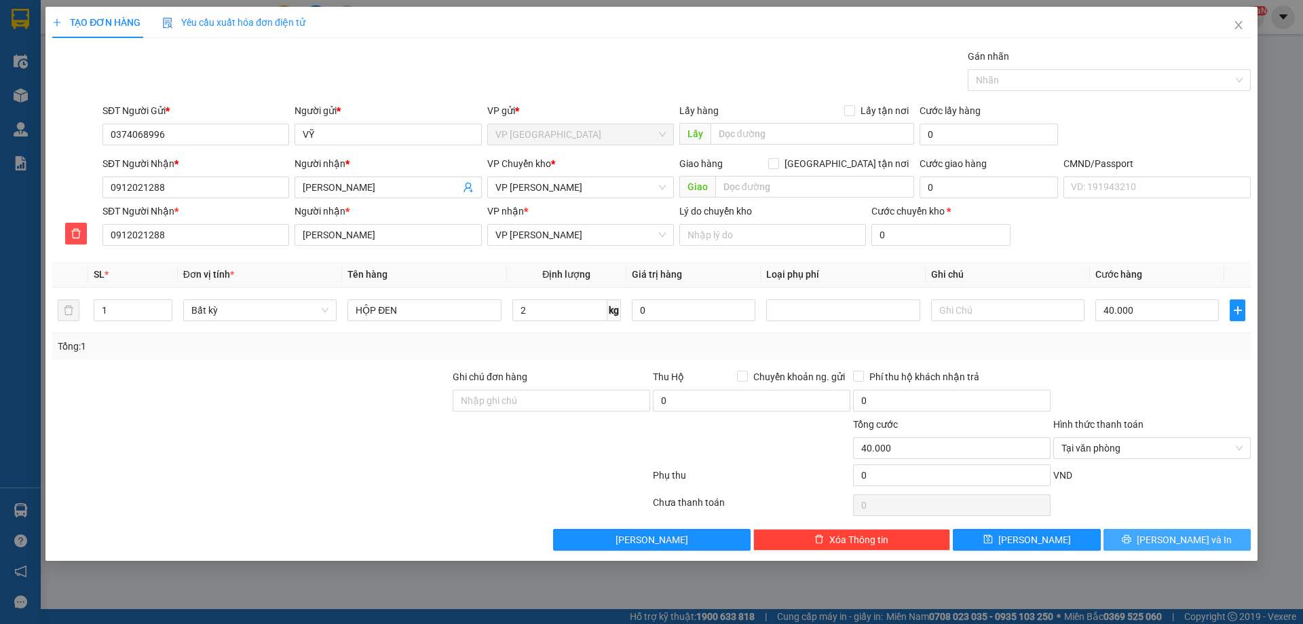
click at [1125, 544] on button "Lưu và In" at bounding box center [1177, 540] width 147 height 22
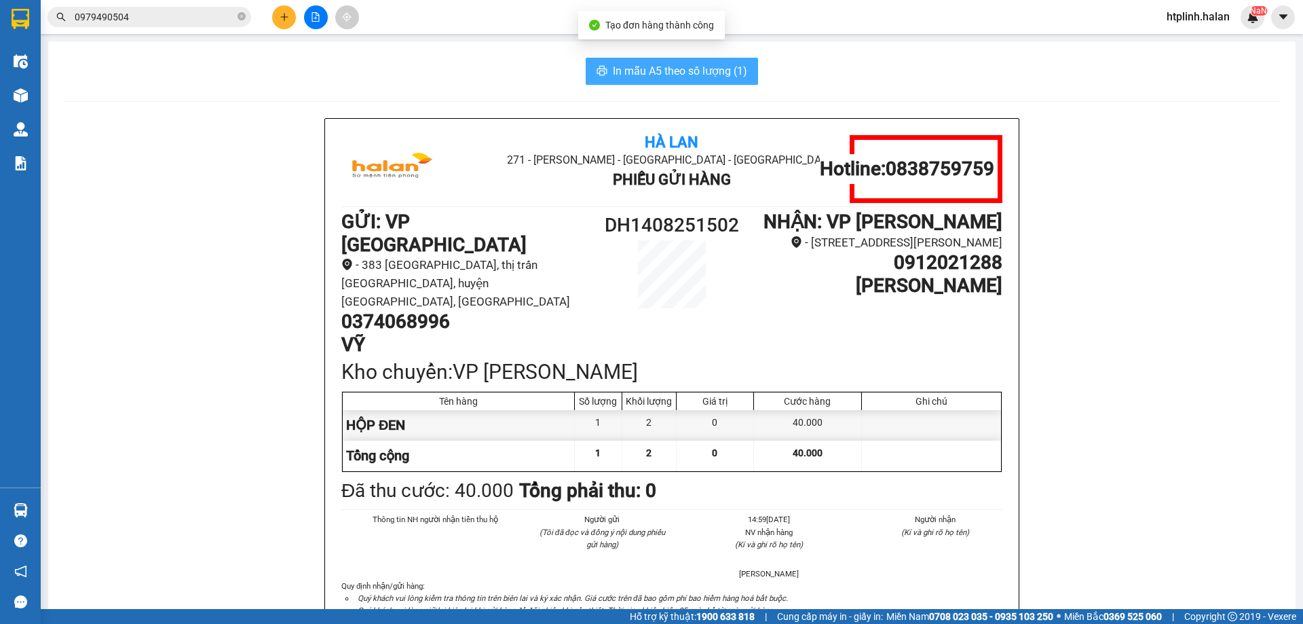
click at [659, 71] on span "In mẫu A5 theo số lượng (1)" at bounding box center [680, 70] width 134 height 17
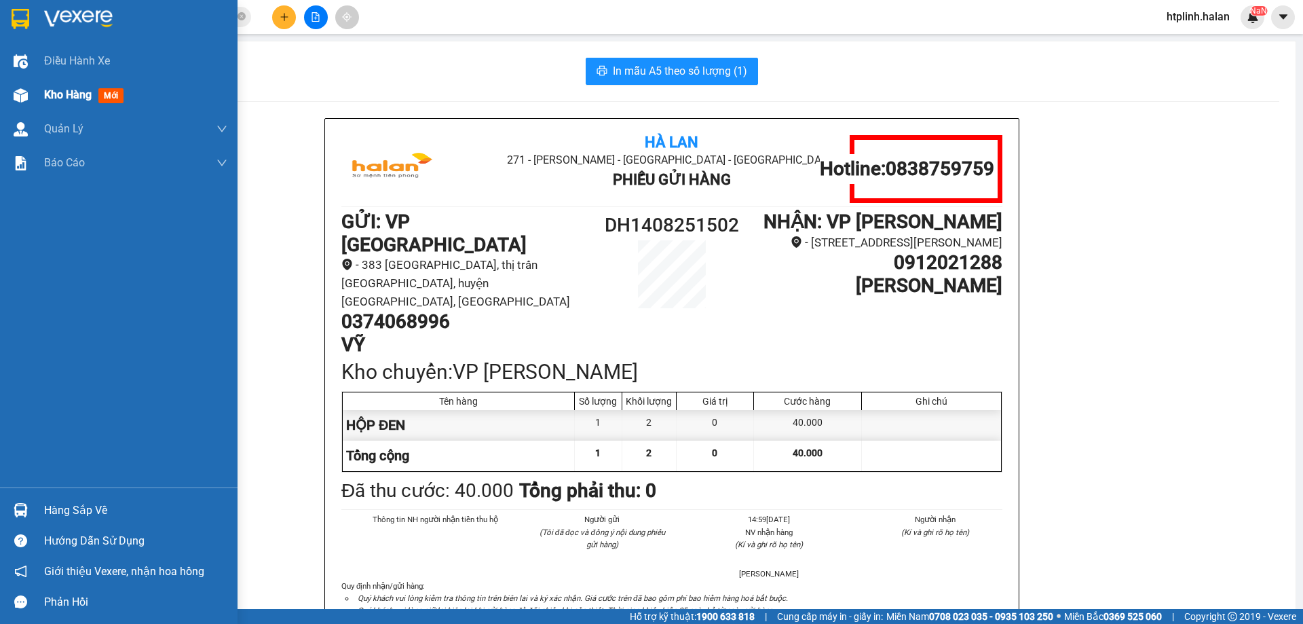
click at [0, 96] on div "Kho hàng mới" at bounding box center [119, 95] width 238 height 34
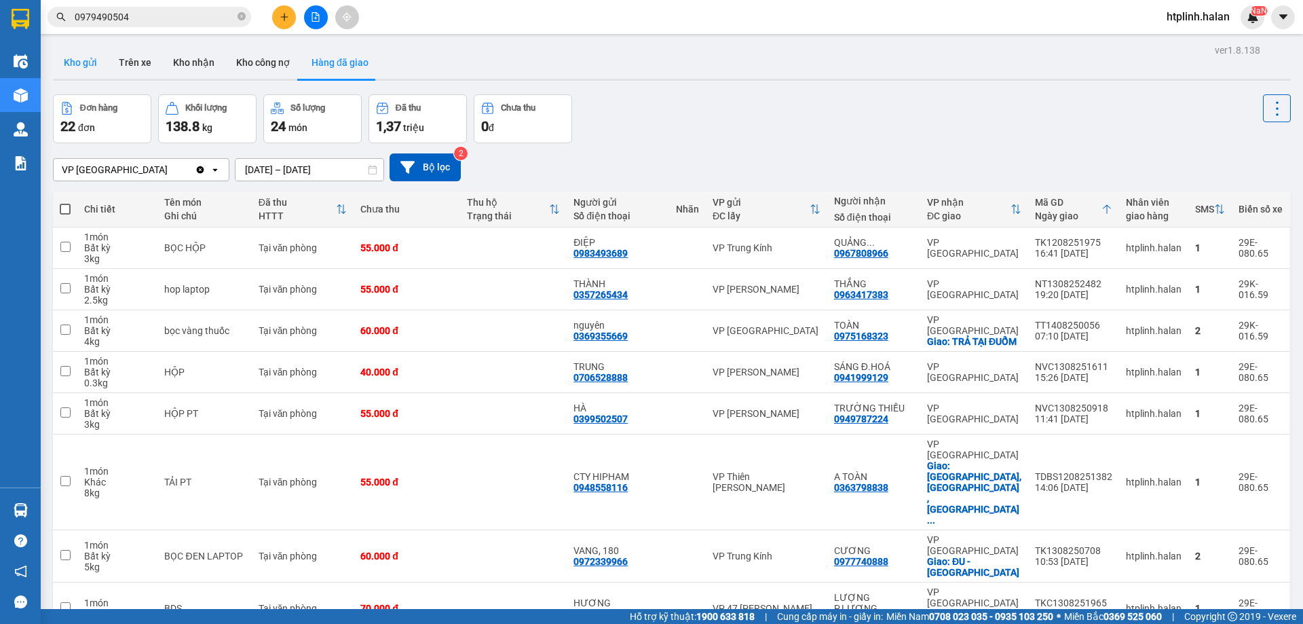
click at [83, 64] on button "Kho gửi" at bounding box center [80, 62] width 55 height 33
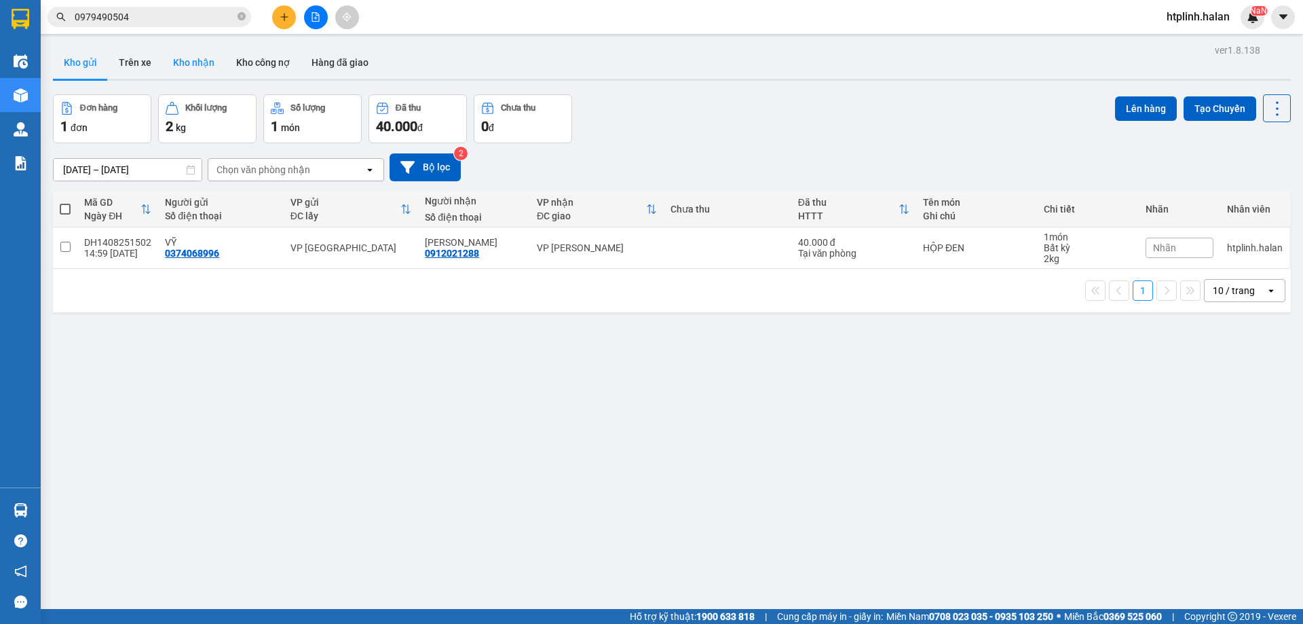
click at [189, 62] on button "Kho nhận" at bounding box center [193, 62] width 63 height 33
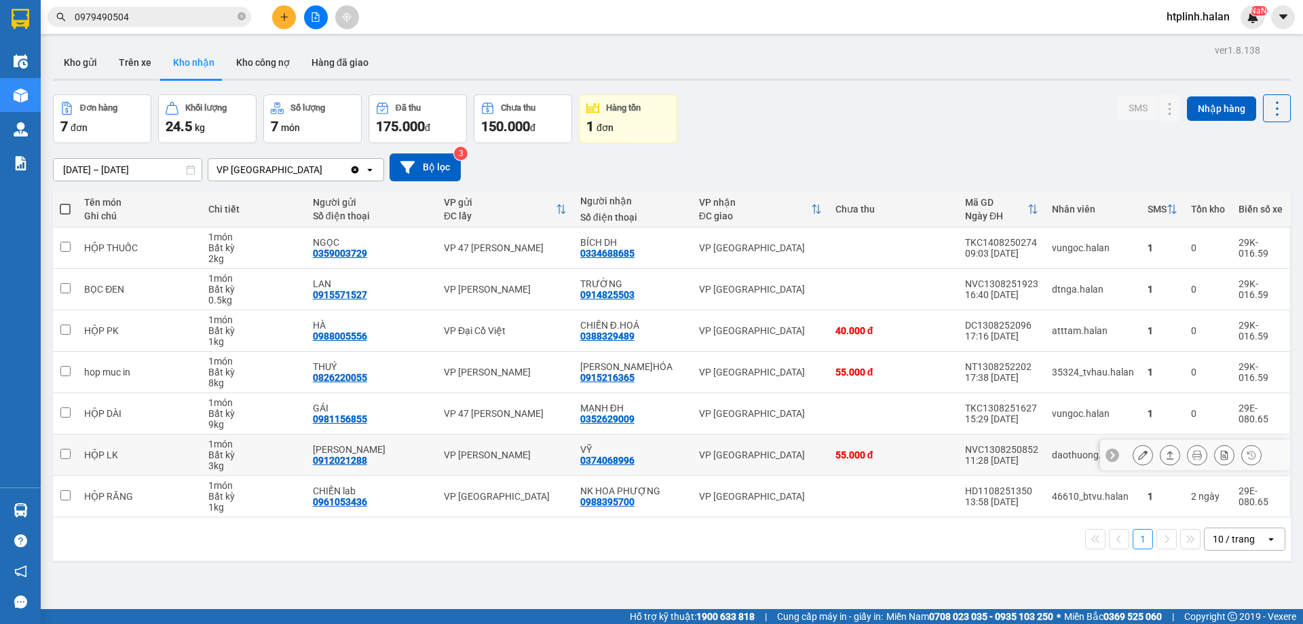
scroll to position [62, 0]
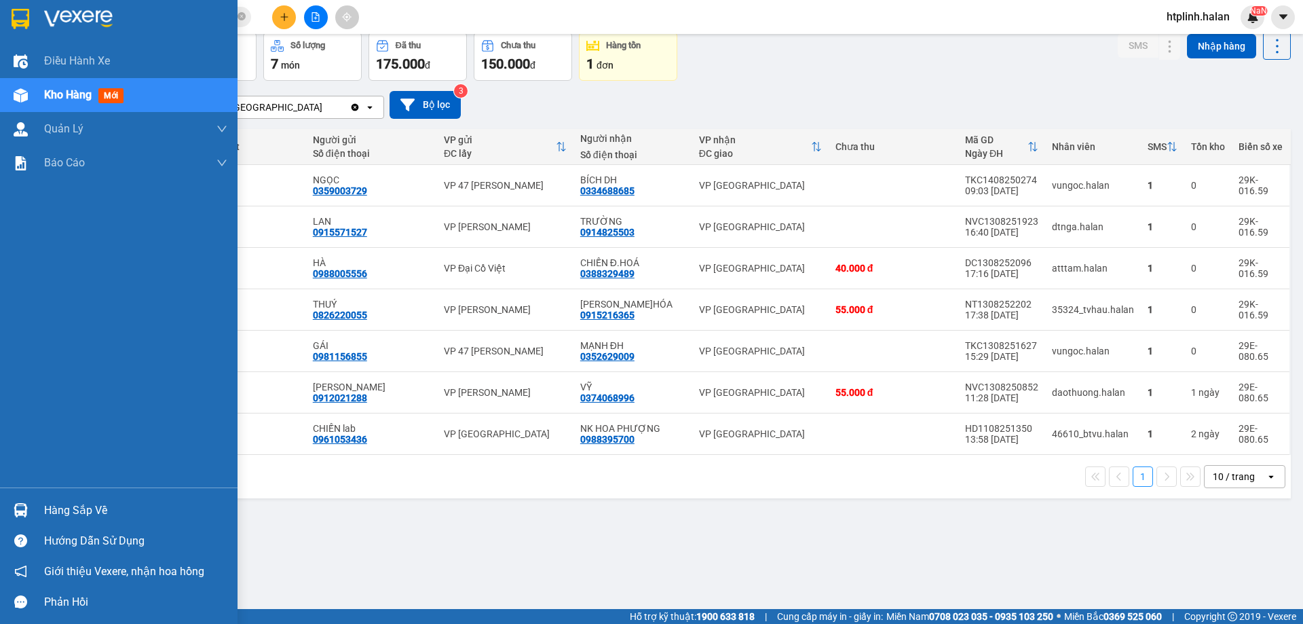
click at [96, 517] on div "Hàng sắp về" at bounding box center [135, 510] width 183 height 20
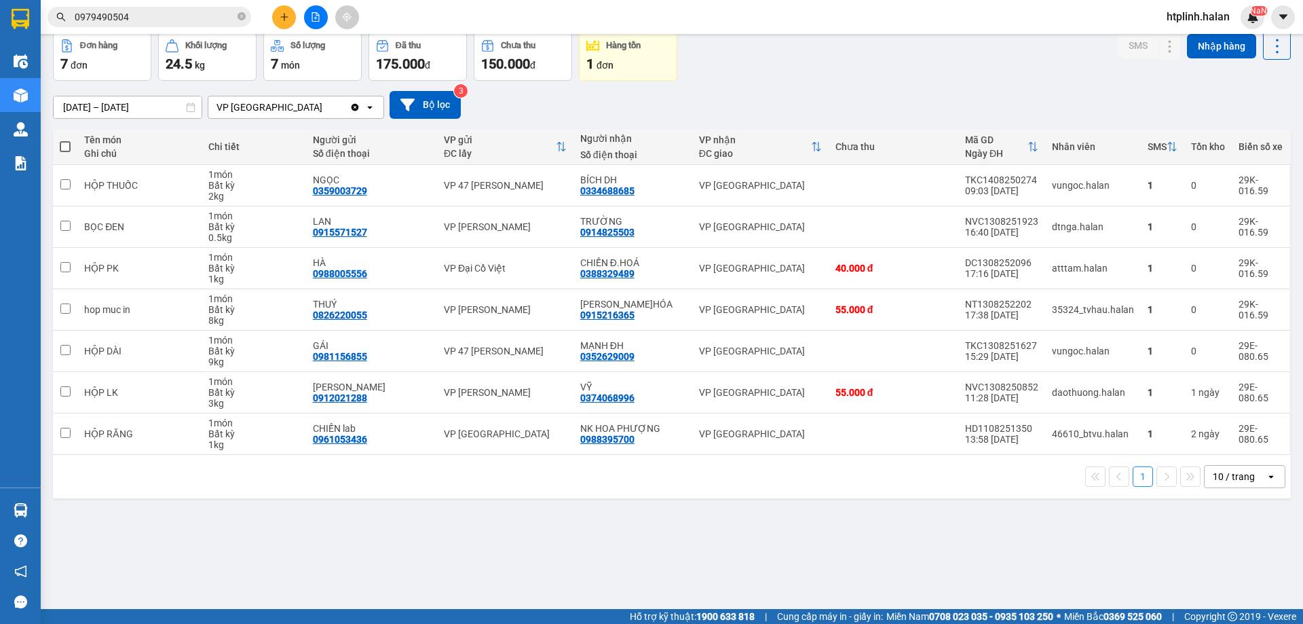
click at [768, 62] on section "Kết quả tìm kiếm ( 7 ) Bộ lọc Mã ĐH Trạng thái Món hàng Thu hộ Tổng cước Chưa c…" at bounding box center [651, 312] width 1303 height 624
click at [810, 43] on div "Đơn hàng 7 đơn Khối lượng 24.5 kg Số lượng 7 món Đã thu 175.000 đ Chưa thu 150.…" at bounding box center [672, 56] width 1238 height 49
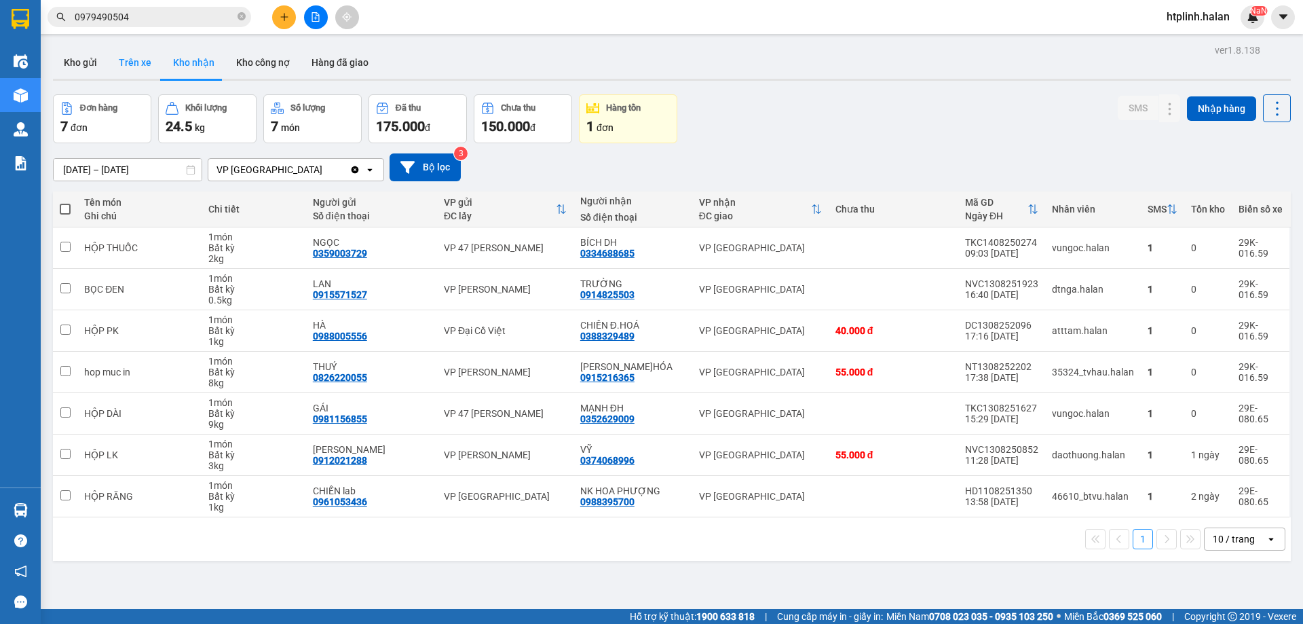
click at [157, 59] on button "Trên xe" at bounding box center [135, 62] width 54 height 33
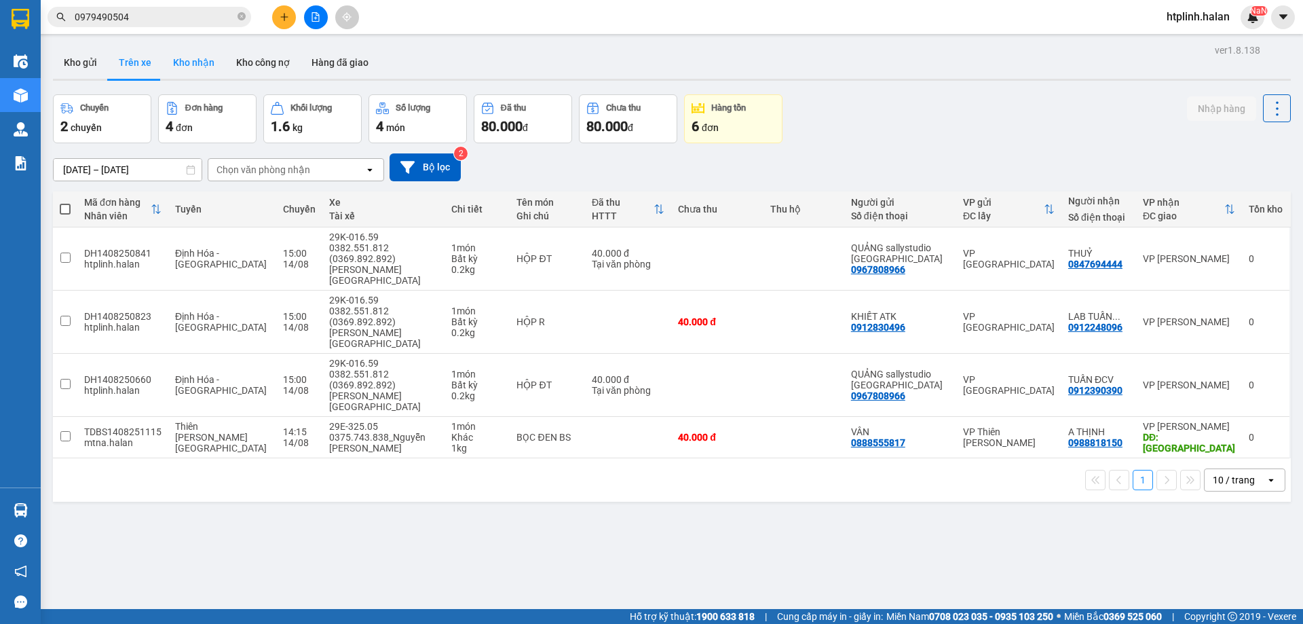
click at [199, 60] on button "Kho nhận" at bounding box center [193, 62] width 63 height 33
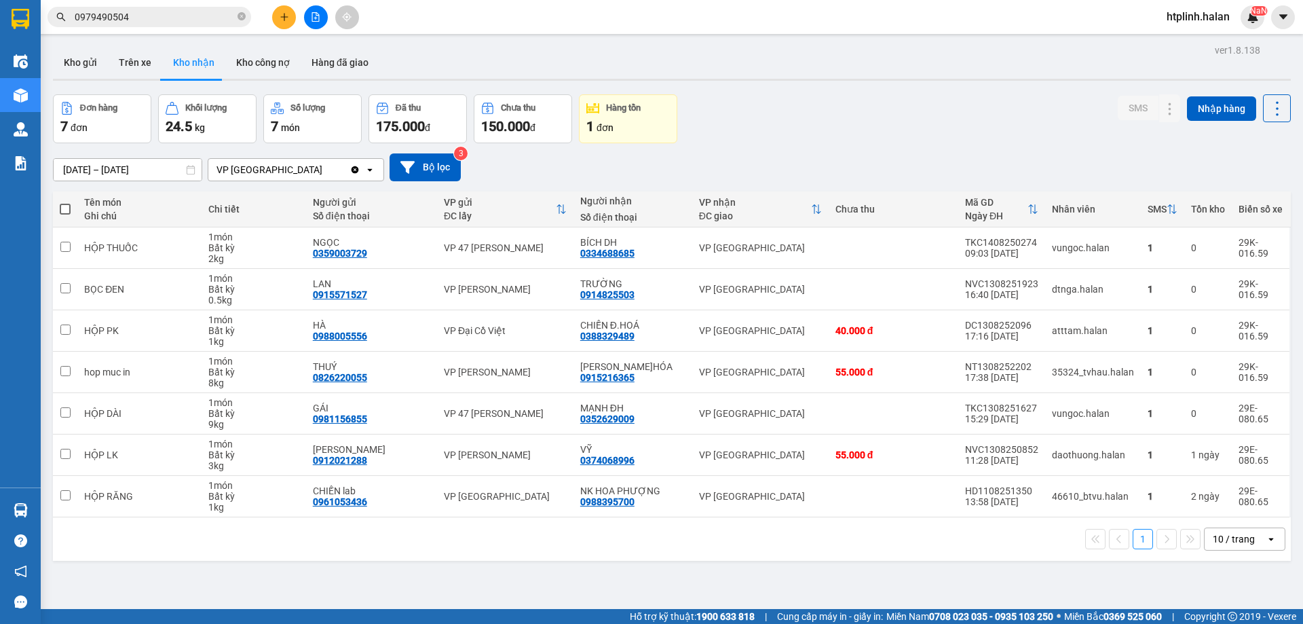
scroll to position [62, 0]
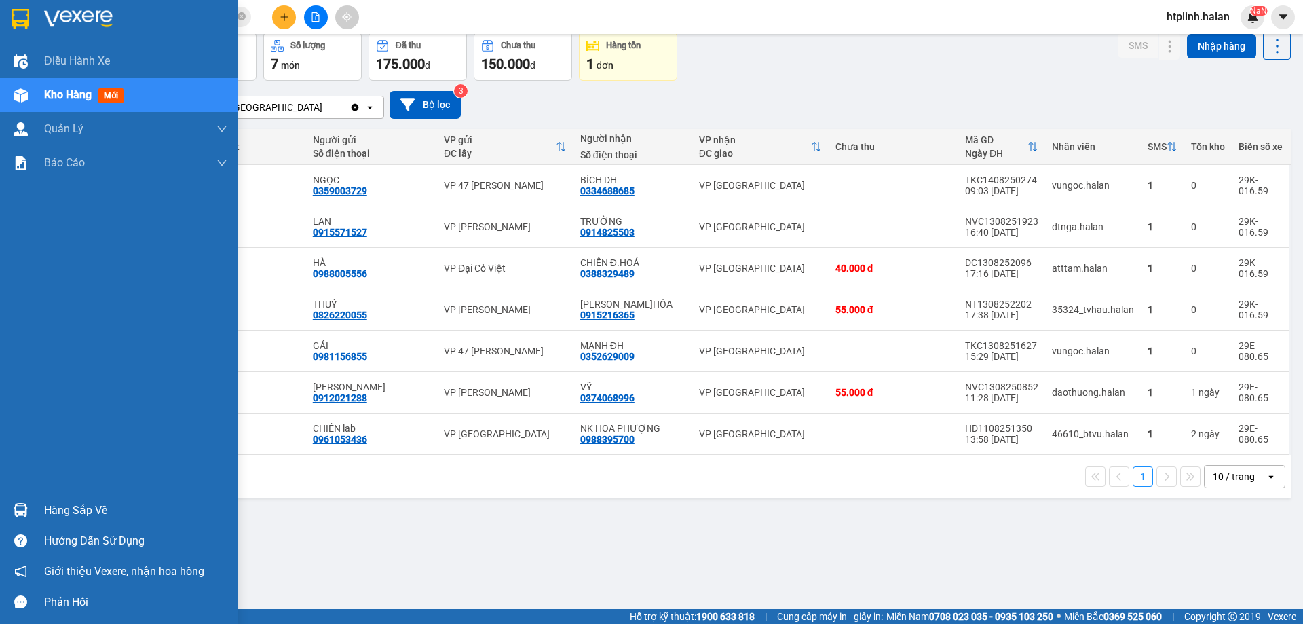
click at [7, 516] on div "Hàng sắp về" at bounding box center [119, 510] width 238 height 31
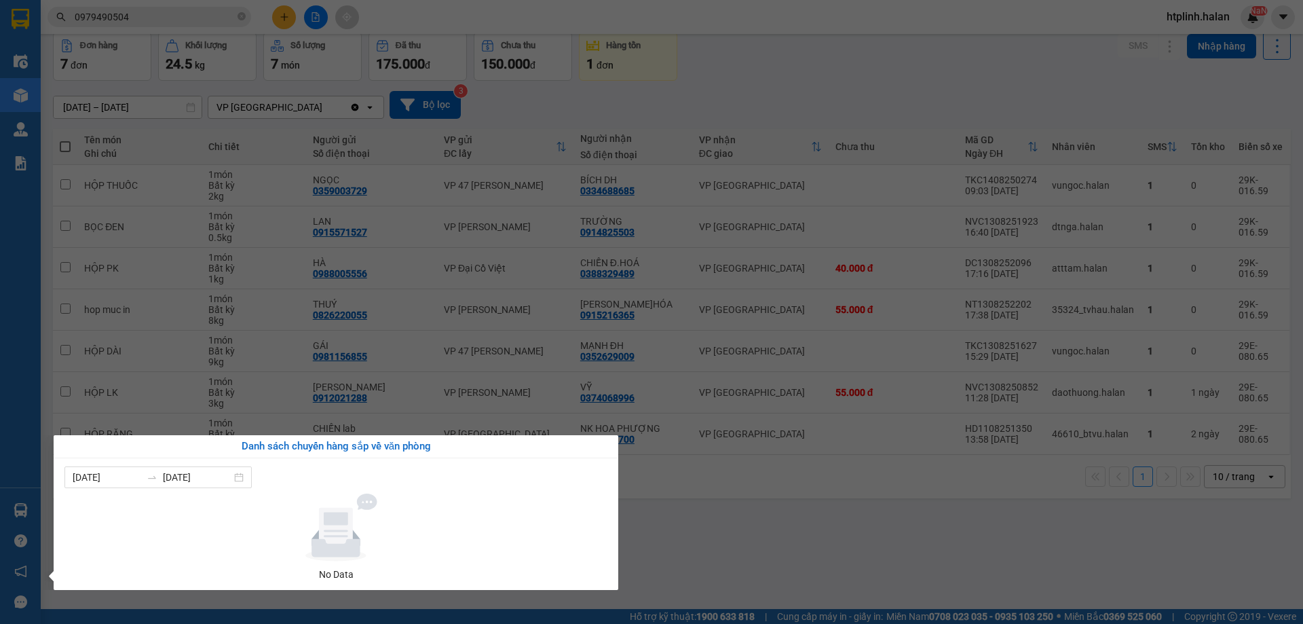
click at [758, 448] on section "Kết quả tìm kiếm ( 7 ) Bộ lọc Mã ĐH Trạng thái Món hàng Thu hộ Tổng cước Chưa c…" at bounding box center [651, 312] width 1303 height 624
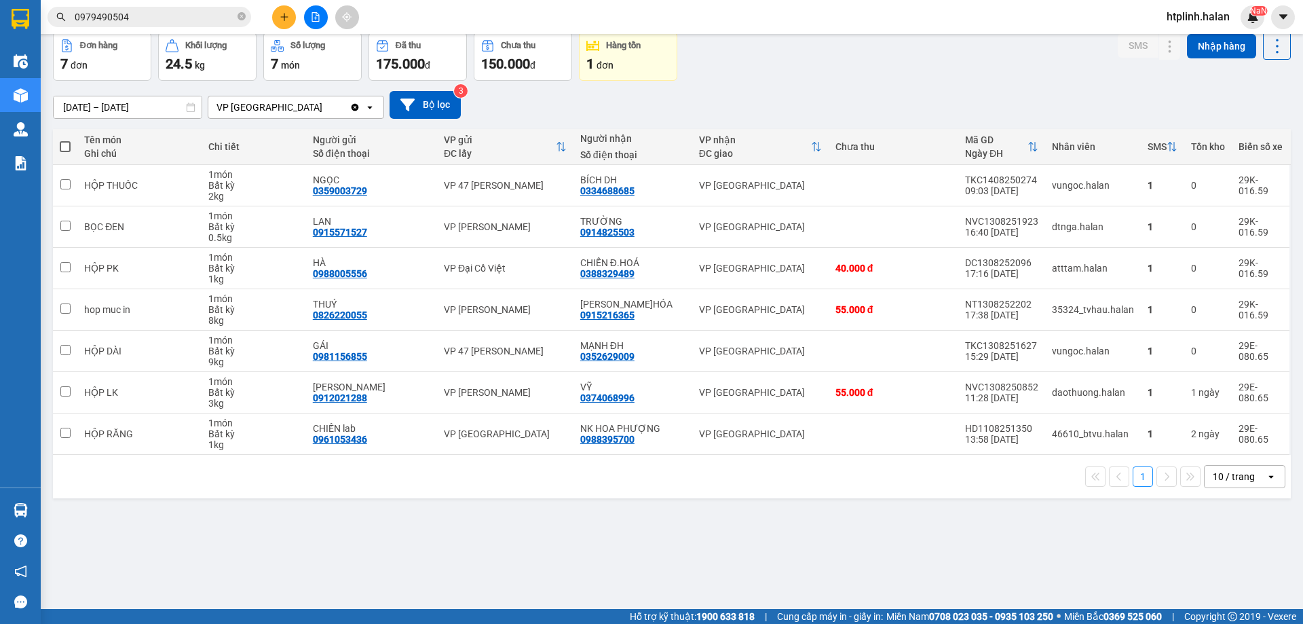
click at [227, 488] on div "1 10 / trang open" at bounding box center [672, 476] width 1238 height 43
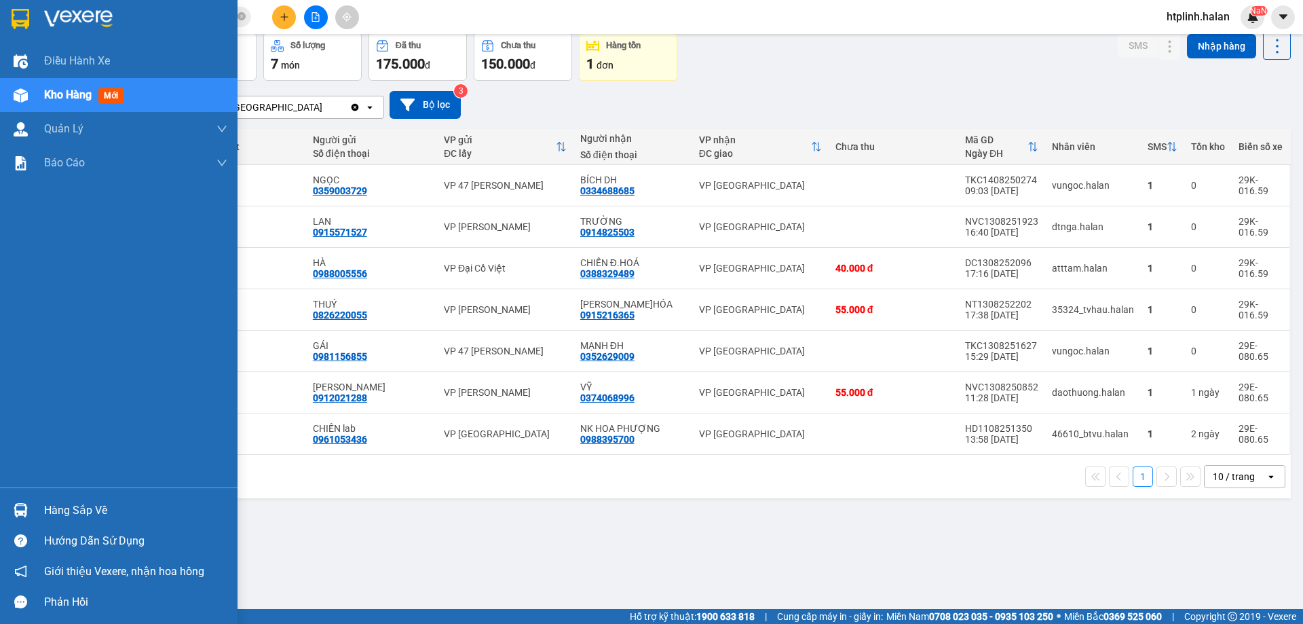
click at [30, 510] on div at bounding box center [21, 510] width 24 height 24
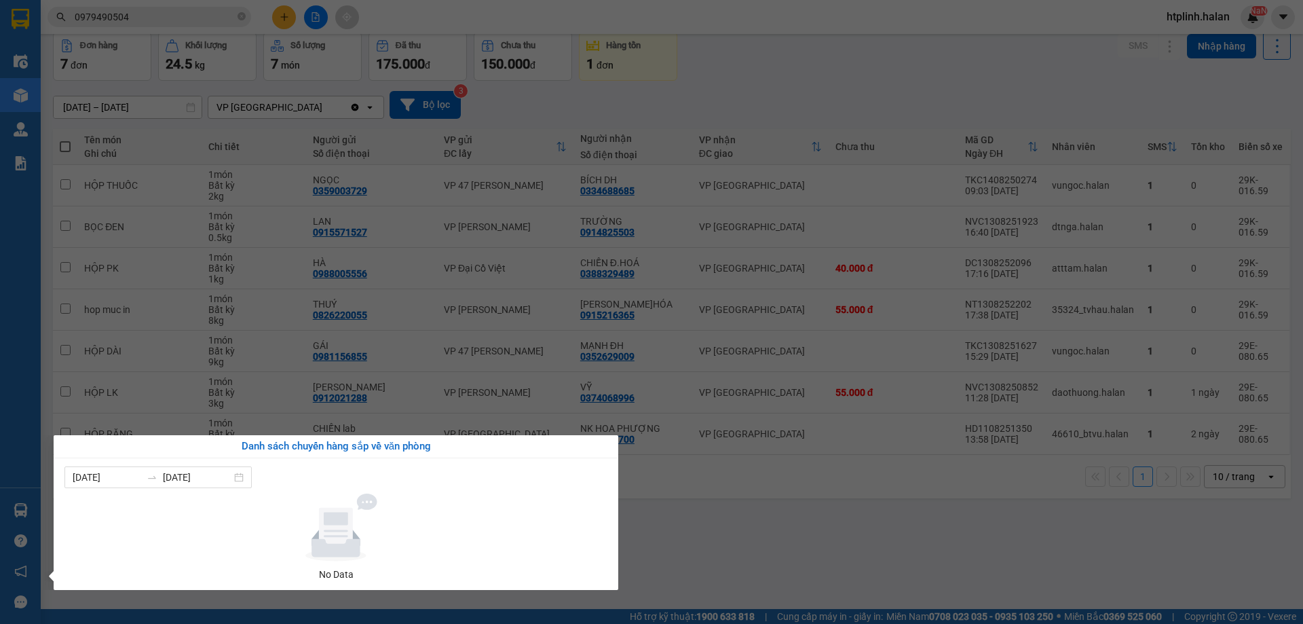
click at [700, 486] on section "Kết quả tìm kiếm ( 7 ) Bộ lọc Mã ĐH Trạng thái Món hàng Thu hộ Tổng cước Chưa c…" at bounding box center [651, 312] width 1303 height 624
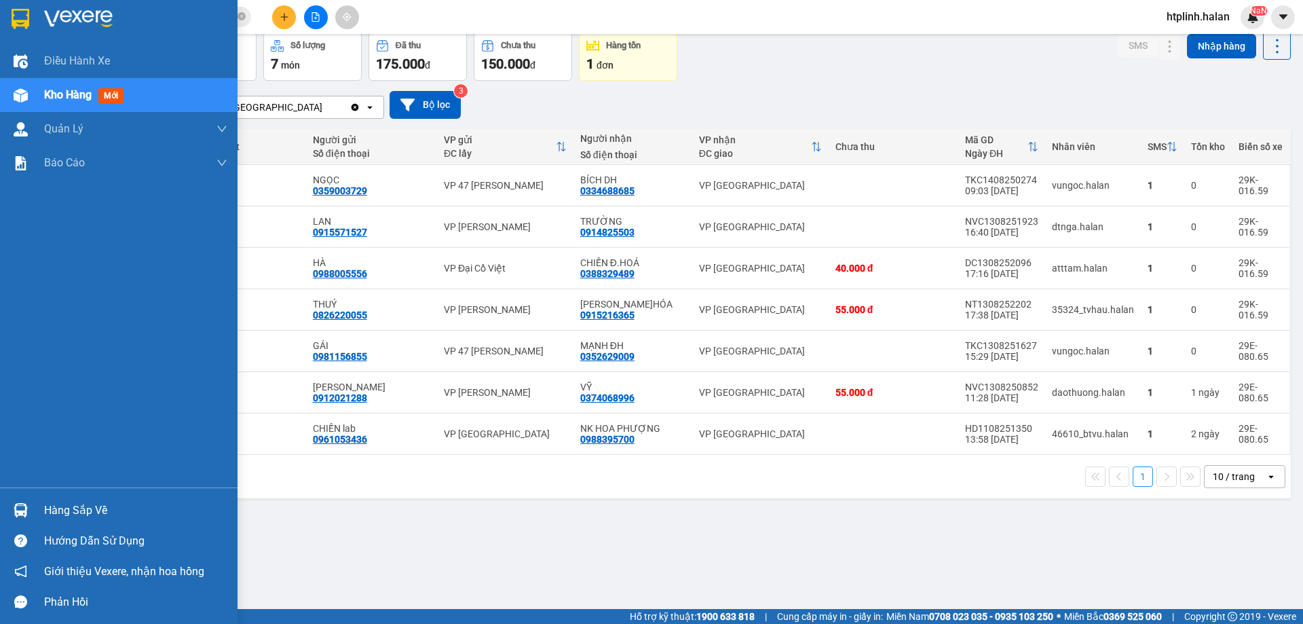
click at [5, 507] on div "Hàng sắp về" at bounding box center [119, 510] width 238 height 31
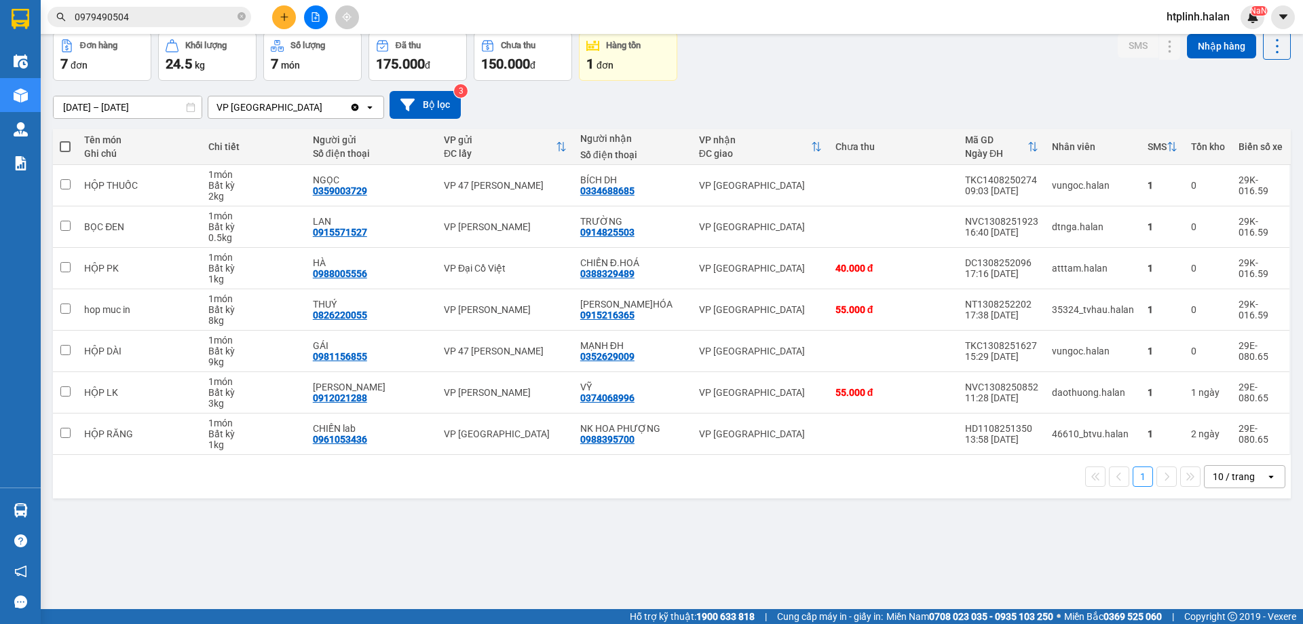
click at [635, 504] on section "Kết quả tìm kiếm ( 7 ) Bộ lọc Mã ĐH Trạng thái Món hàng Thu hộ Tổng cước Chưa c…" at bounding box center [651, 312] width 1303 height 624
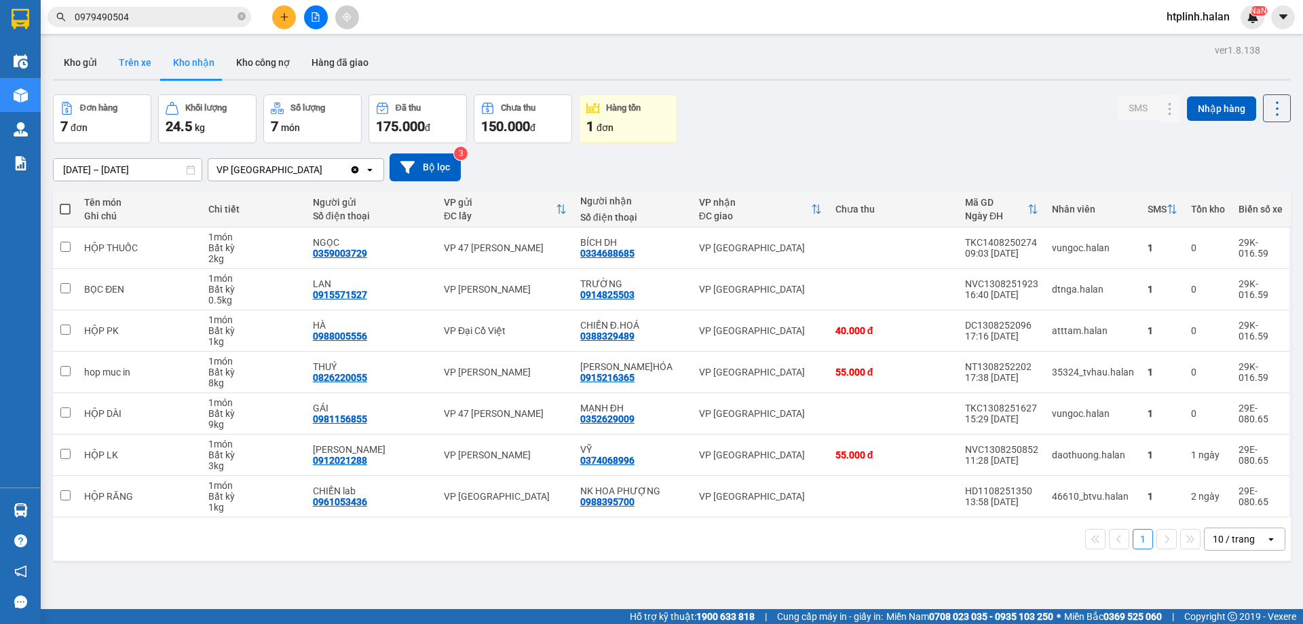
drag, startPoint x: 135, startPoint y: 85, endPoint x: 122, endPoint y: 75, distance: 16.0
click at [122, 77] on div "ver 1.8.138 Kho gửi Trên xe Kho nhận Kho công nợ Hàng đã giao Đơn hàng 7 đơn Kh…" at bounding box center [672, 353] width 1249 height 624
click at [122, 75] on button "Trên xe" at bounding box center [135, 62] width 54 height 33
type input "07/12/2011 – 14/08/2025"
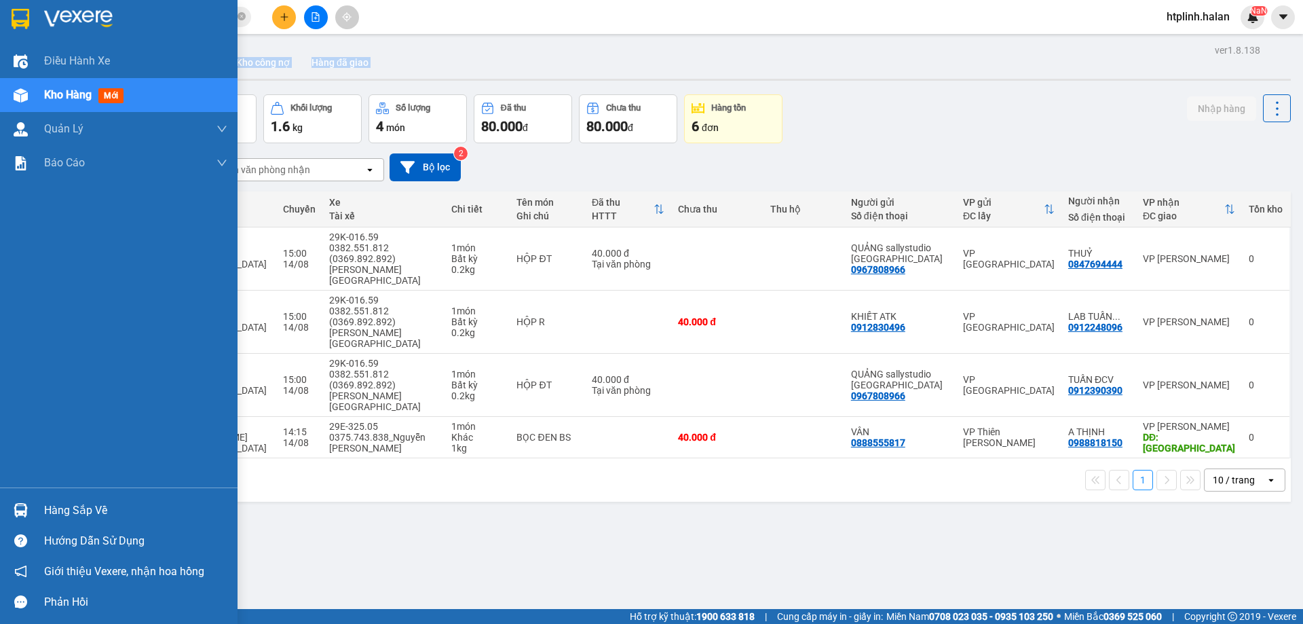
click at [44, 513] on div "Hàng sắp về" at bounding box center [135, 510] width 183 height 20
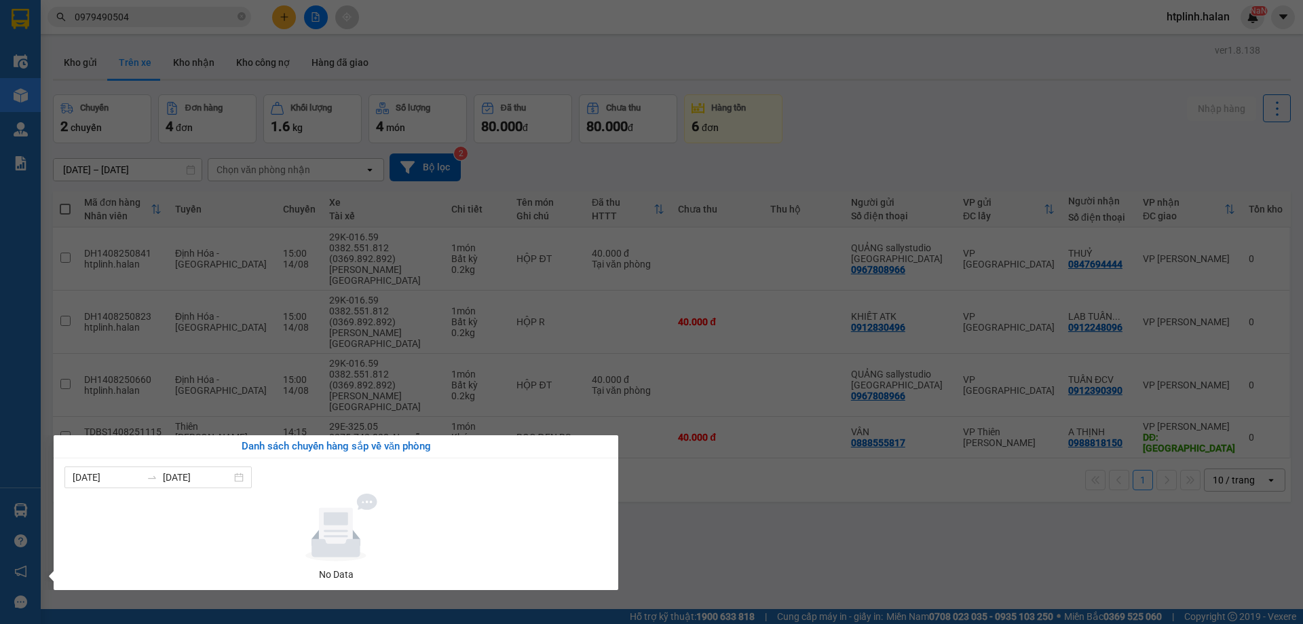
click at [766, 504] on section "Kết quả tìm kiếm ( 7 ) Bộ lọc Mã ĐH Trạng thái Món hàng Thu hộ Tổng cước Chưa c…" at bounding box center [651, 312] width 1303 height 624
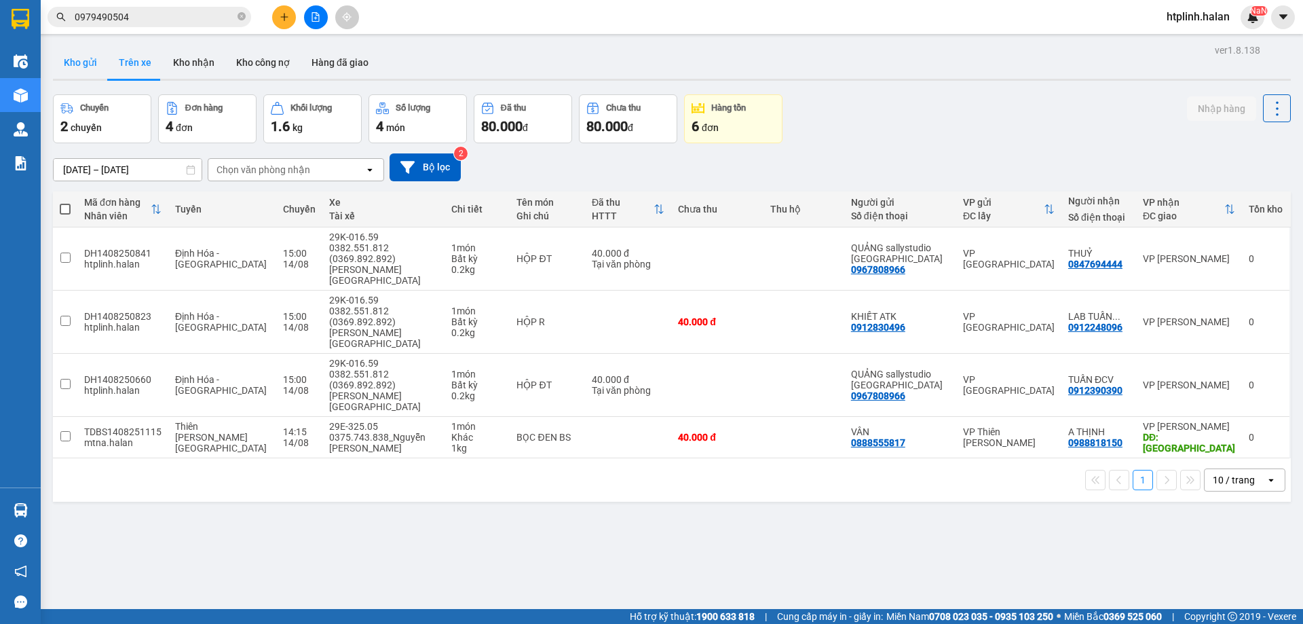
click at [63, 54] on button "Kho gửi" at bounding box center [80, 62] width 55 height 33
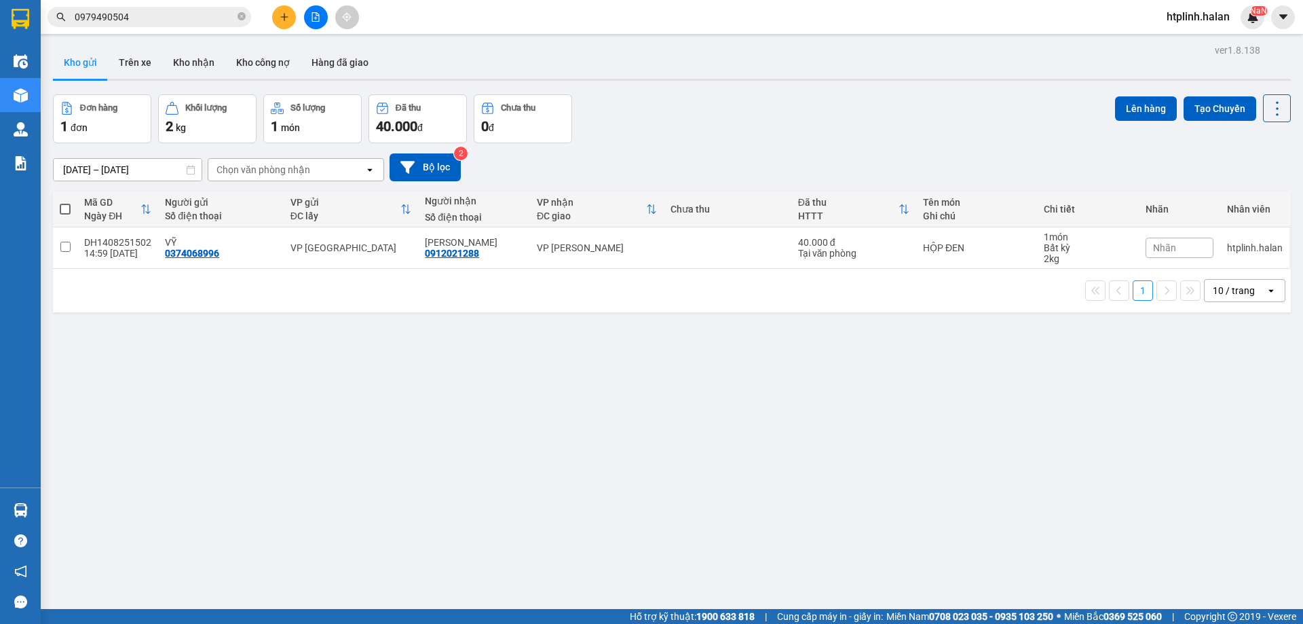
scroll to position [62, 0]
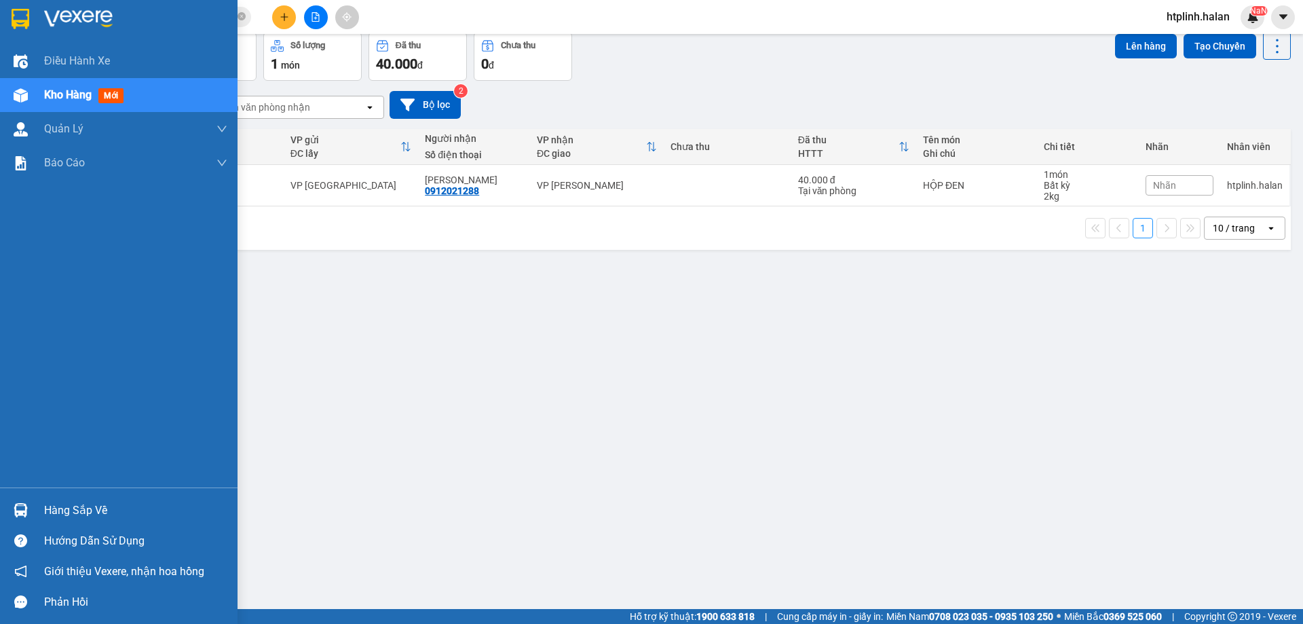
drag, startPoint x: 82, startPoint y: 512, endPoint x: 94, endPoint y: 497, distance: 18.9
click at [84, 506] on div "Hàng sắp về" at bounding box center [135, 510] width 183 height 20
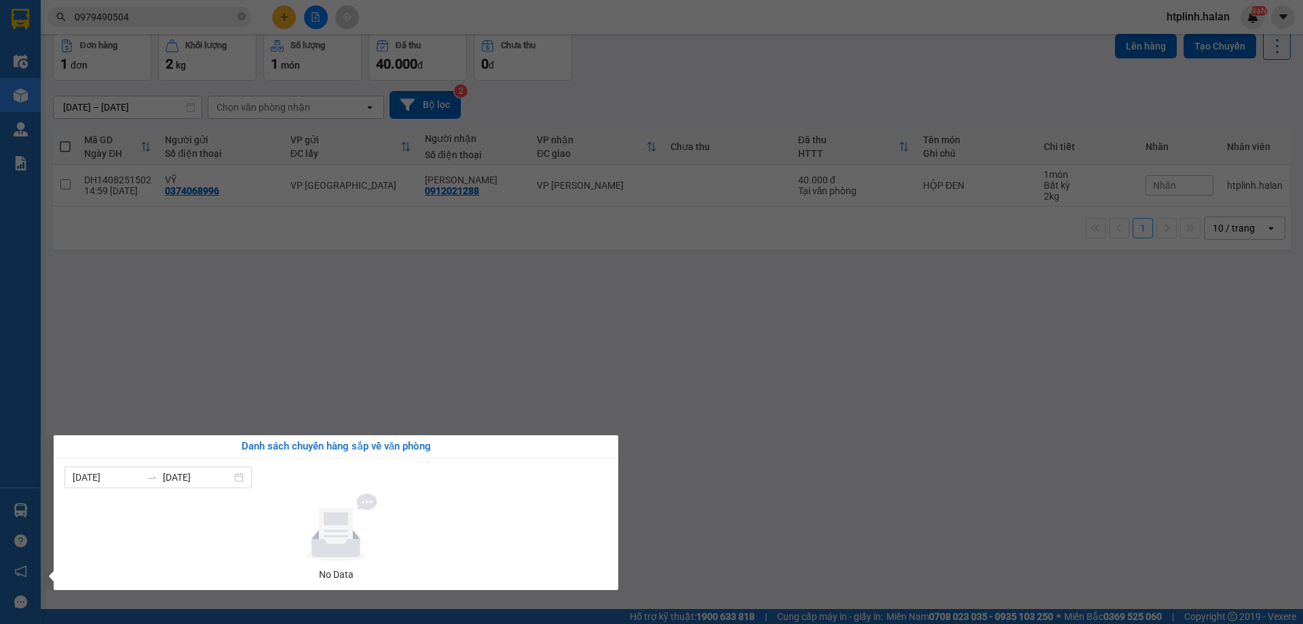
click at [567, 327] on section "Kết quả tìm kiếm ( 7 ) Bộ lọc Mã ĐH Trạng thái Món hàng Thu hộ Tổng cước Chưa c…" at bounding box center [651, 312] width 1303 height 624
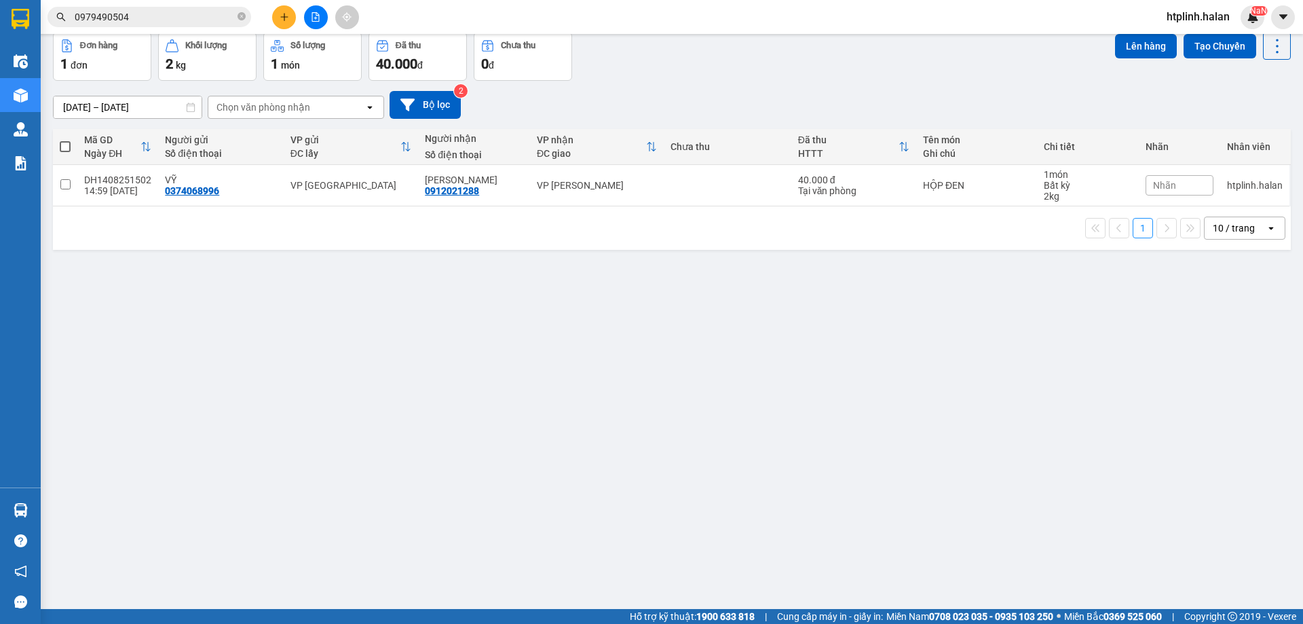
scroll to position [0, 0]
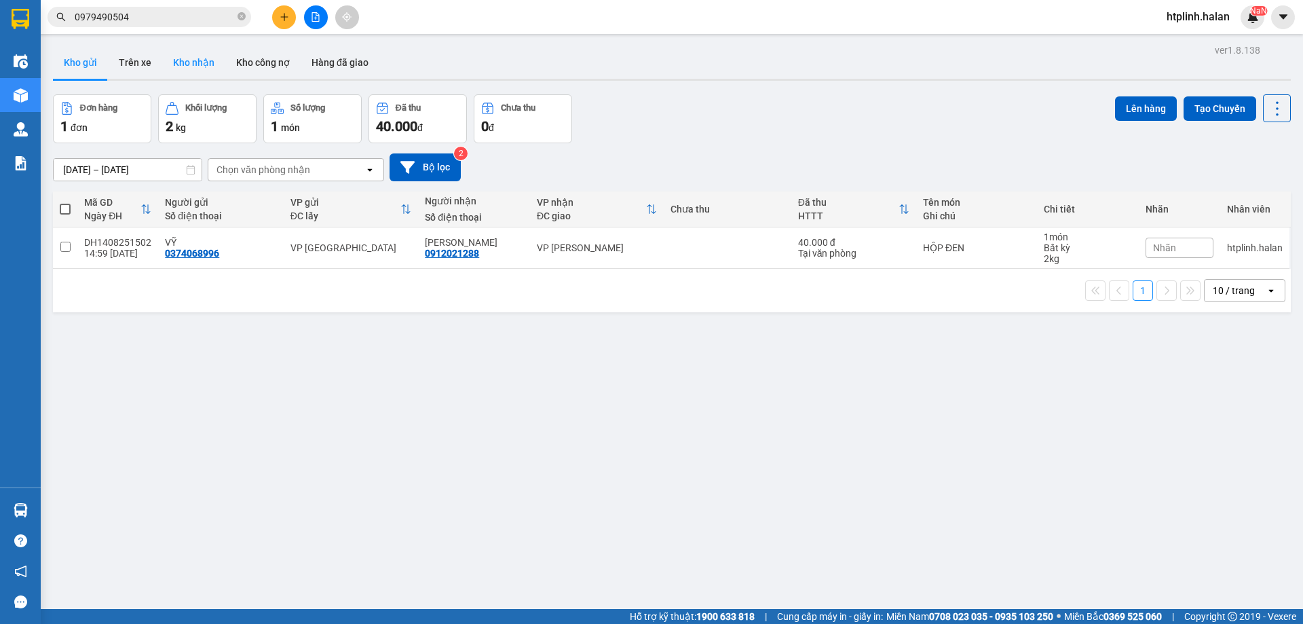
click at [197, 52] on button "Kho nhận" at bounding box center [193, 62] width 63 height 33
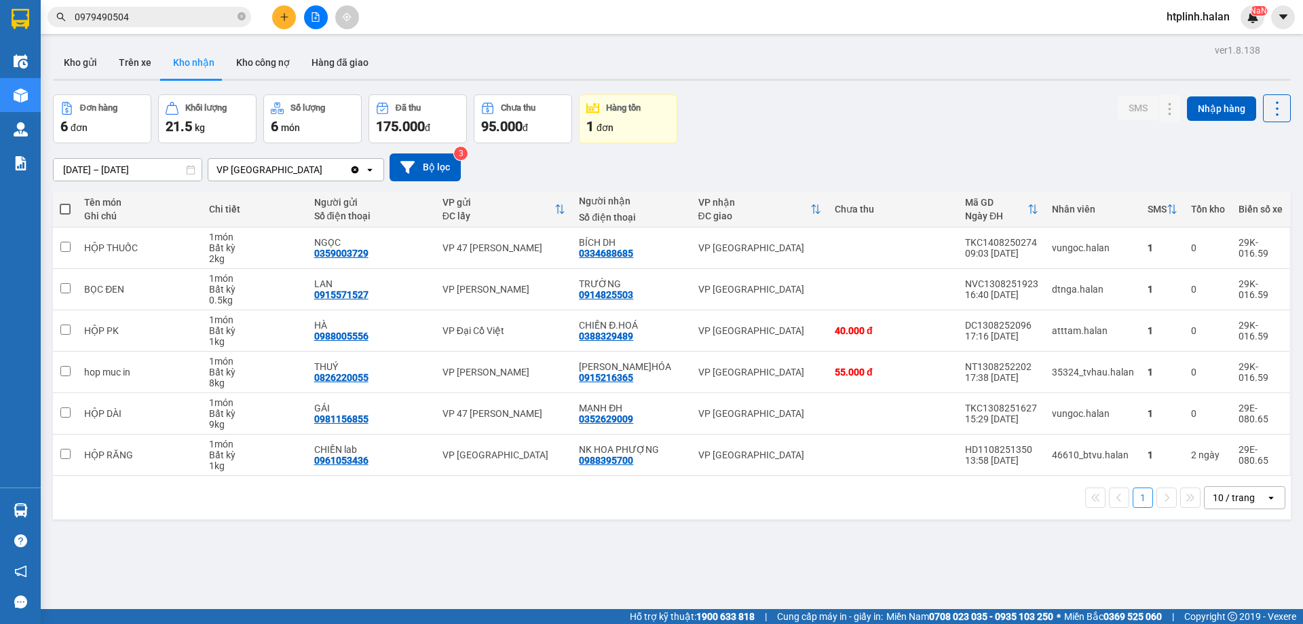
click at [1022, 81] on div "Kho gửi Trên xe Kho nhận Kho công nợ Hàng đã giao" at bounding box center [672, 64] width 1238 height 36
click at [992, 147] on div "16/06/2025 – 14/08/2025 Press the down arrow key to interact with the calendar …" at bounding box center [672, 167] width 1238 height 48
click at [864, 168] on div "16/06/2025 – 14/08/2025 Press the down arrow key to interact with the calendar …" at bounding box center [672, 167] width 1238 height 28
click at [452, 177] on button "Bộ lọc" at bounding box center [425, 167] width 71 height 28
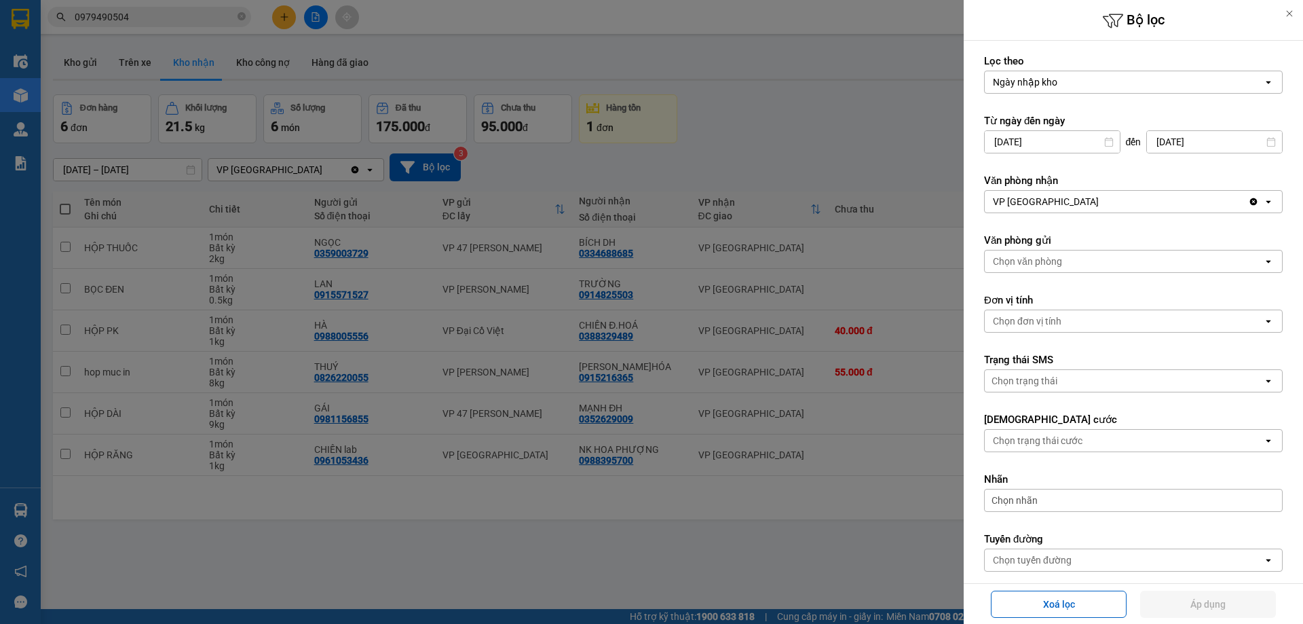
click at [499, 184] on div at bounding box center [651, 312] width 1303 height 624
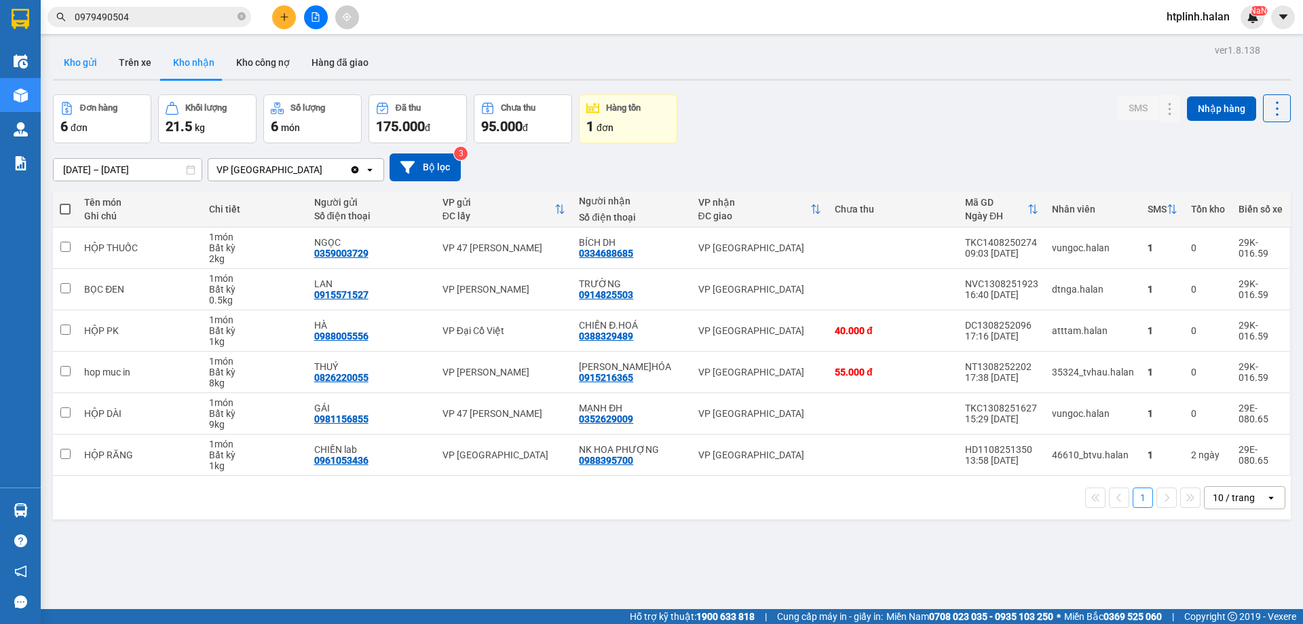
click at [97, 52] on button "Kho gửi" at bounding box center [80, 62] width 55 height 33
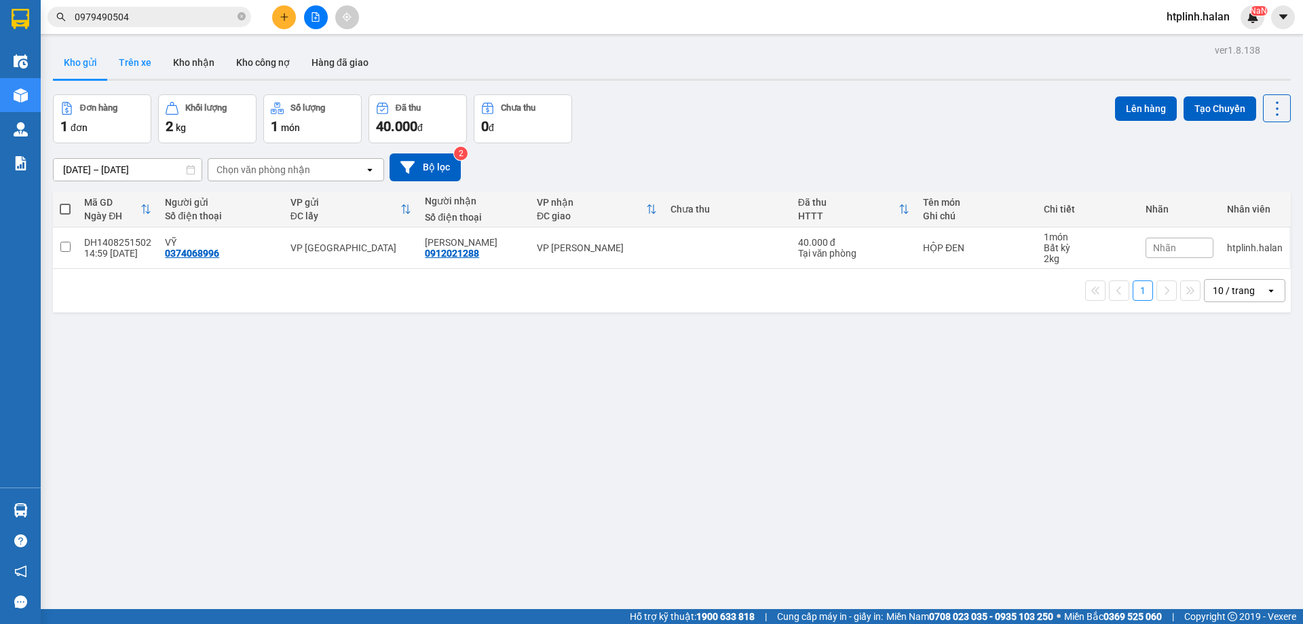
click at [127, 60] on button "Trên xe" at bounding box center [135, 62] width 54 height 33
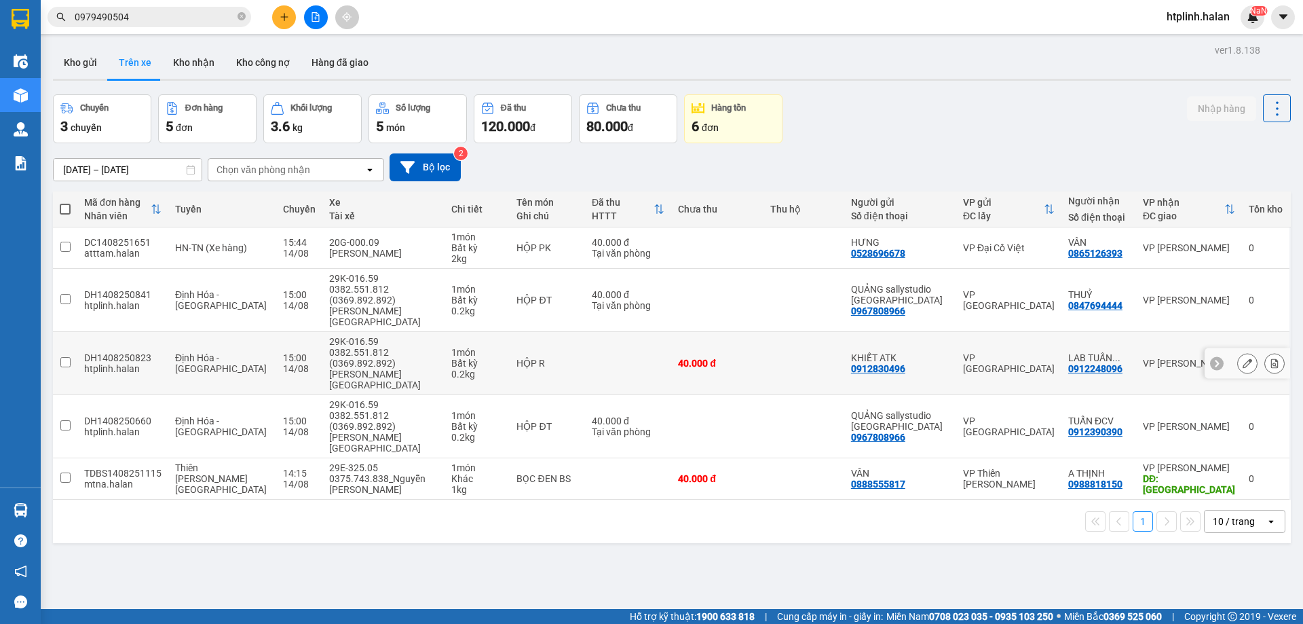
scroll to position [62, 0]
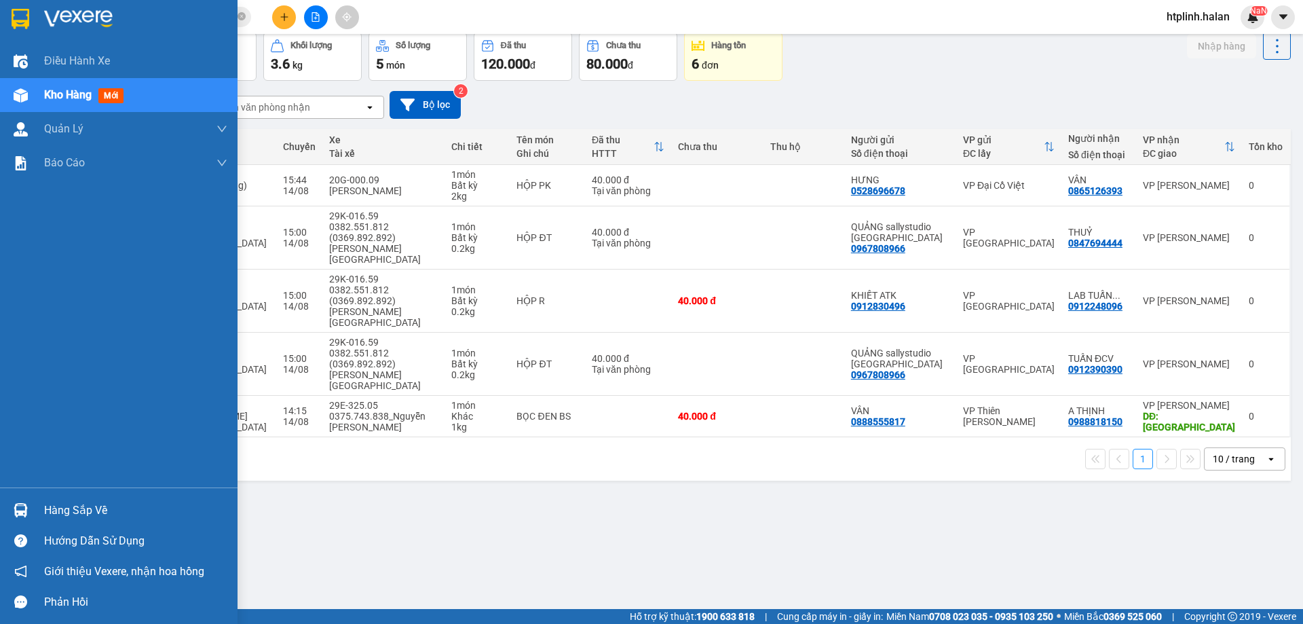
click at [62, 513] on div "Hàng sắp về" at bounding box center [135, 510] width 183 height 20
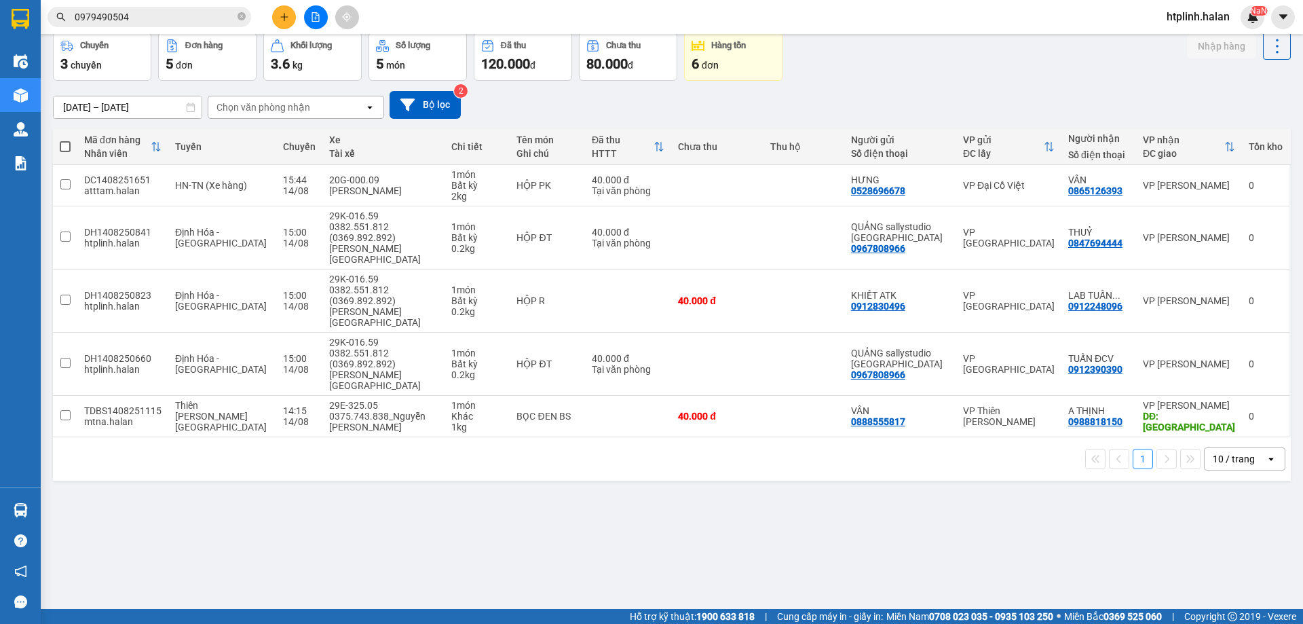
click at [782, 485] on section "Kết quả tìm kiếm ( 7 ) Bộ lọc Mã ĐH Trạng thái Món hàng Thu hộ Tổng cước Chưa c…" at bounding box center [651, 312] width 1303 height 624
click at [740, 60] on div "6 đơn" at bounding box center [733, 63] width 83 height 19
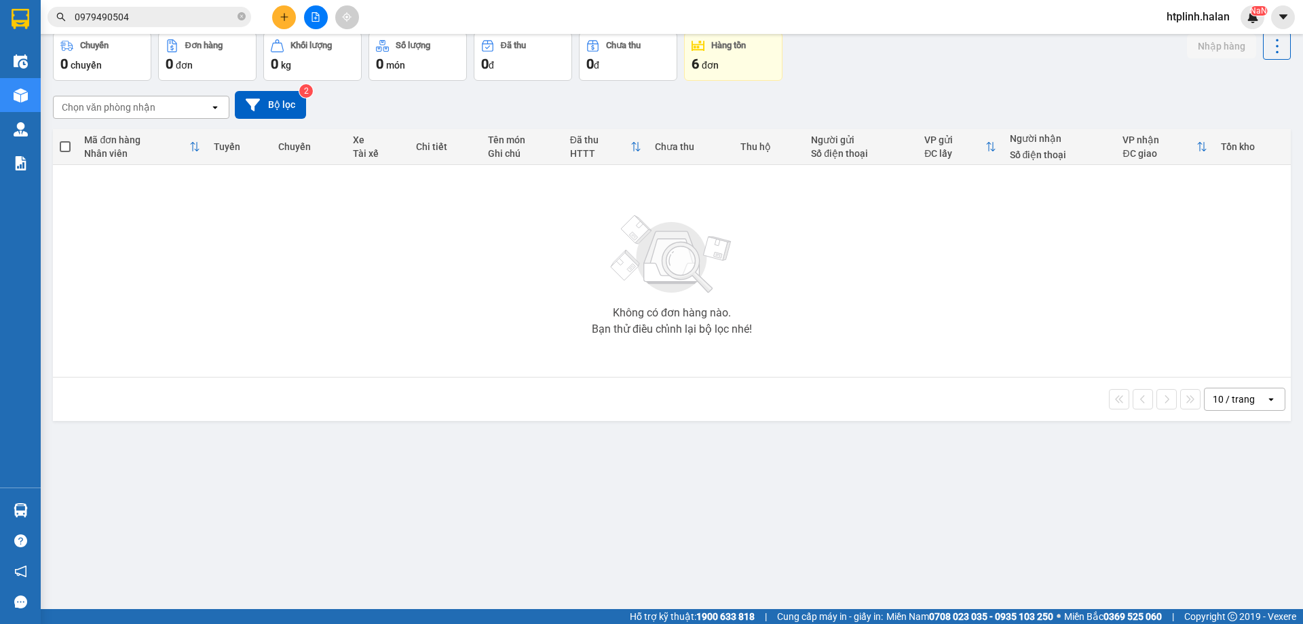
scroll to position [0, 0]
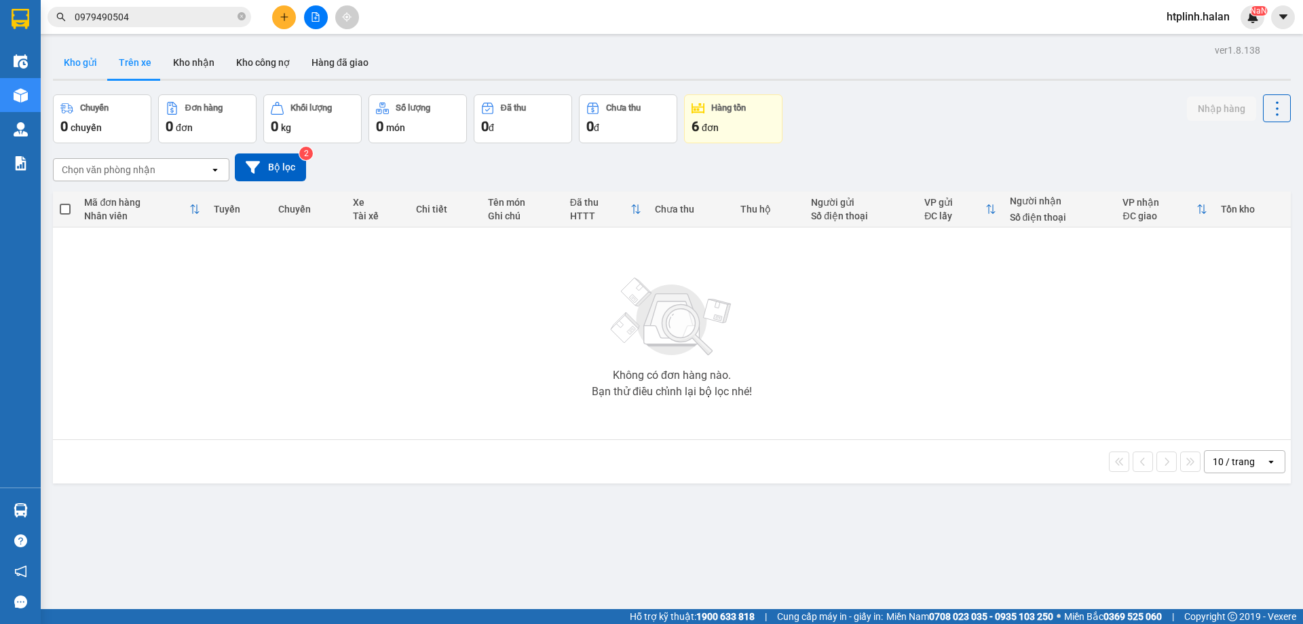
click at [70, 50] on button "Kho gửi" at bounding box center [80, 62] width 55 height 33
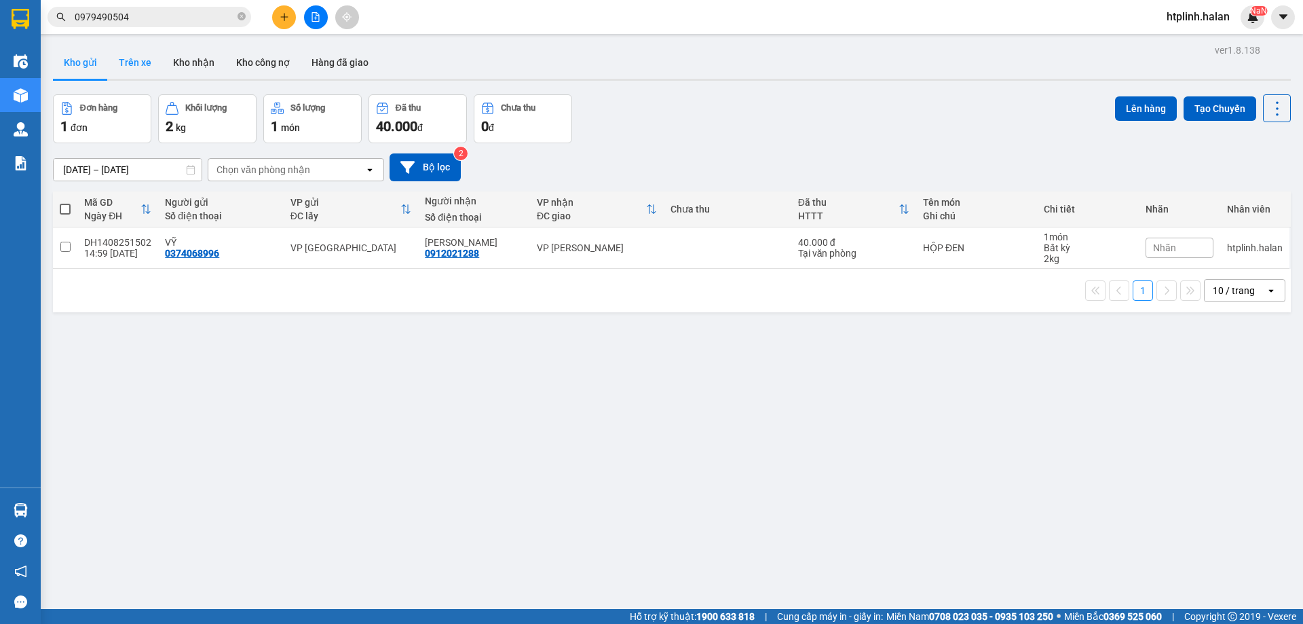
click at [125, 68] on button "Trên xe" at bounding box center [135, 62] width 54 height 33
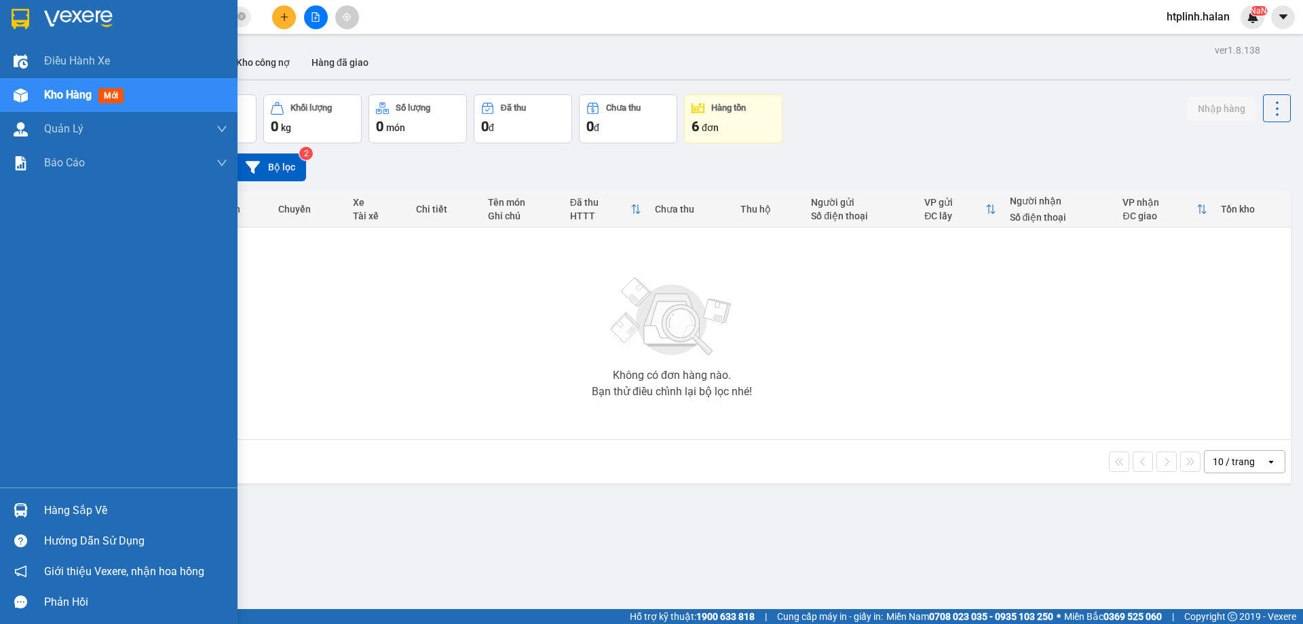
click at [23, 492] on div "Hàng sắp về Hướng dẫn sử dụng Giới thiệu Vexere, nhận hoa hồng Phản hồi" at bounding box center [119, 552] width 238 height 130
click at [39, 501] on div "Hàng sắp về" at bounding box center [119, 510] width 238 height 31
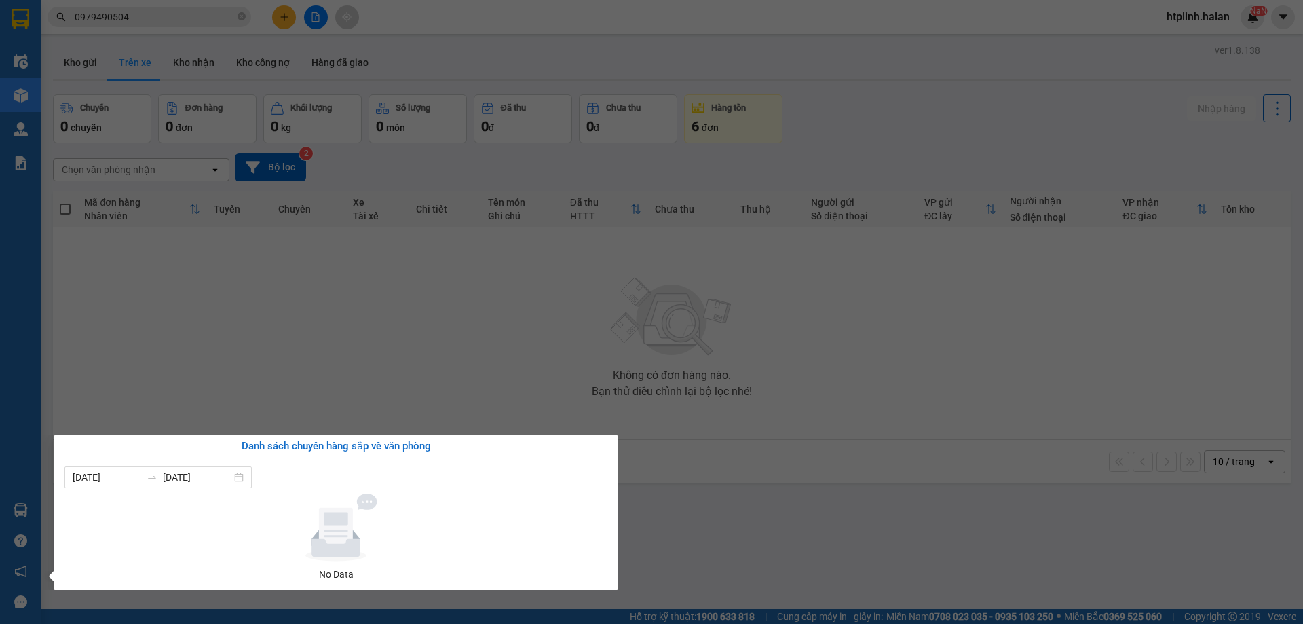
click at [472, 458] on div "[DATE] [DATE] No Data" at bounding box center [336, 524] width 565 height 132
click at [312, 419] on section "Kết quả tìm kiếm ( 7 ) Bộ lọc Mã ĐH Trạng thái Món hàng Thu hộ Tổng cước Chưa c…" at bounding box center [651, 312] width 1303 height 624
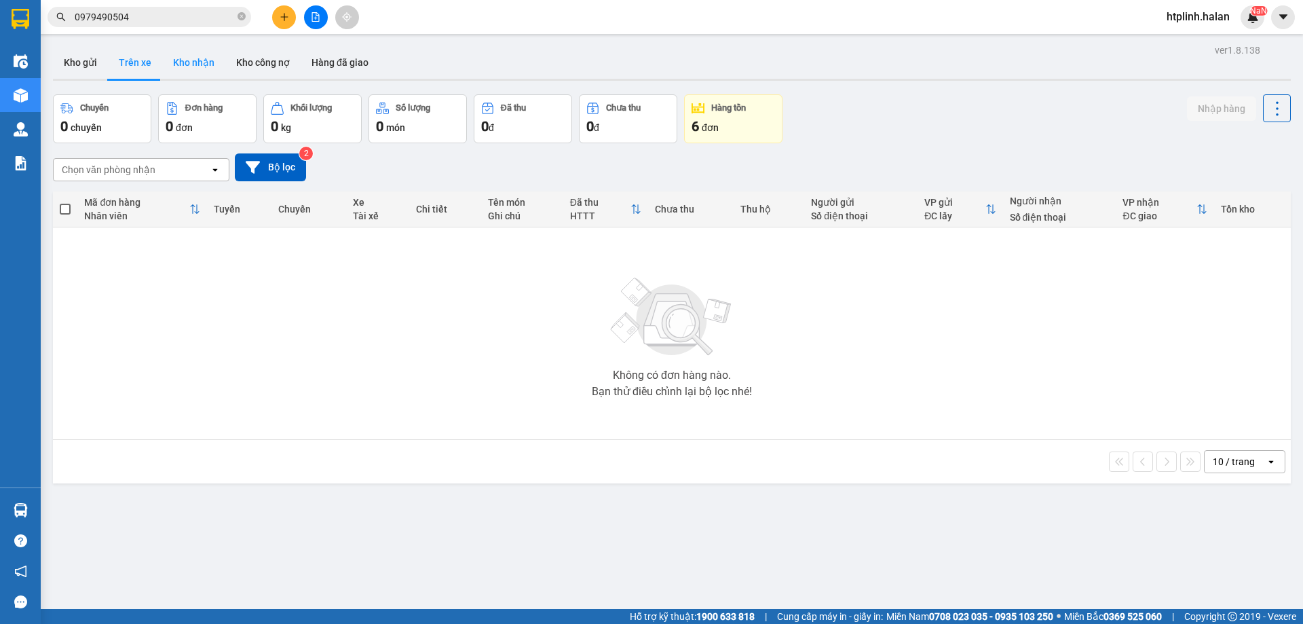
click at [190, 58] on button "Kho nhận" at bounding box center [193, 62] width 63 height 33
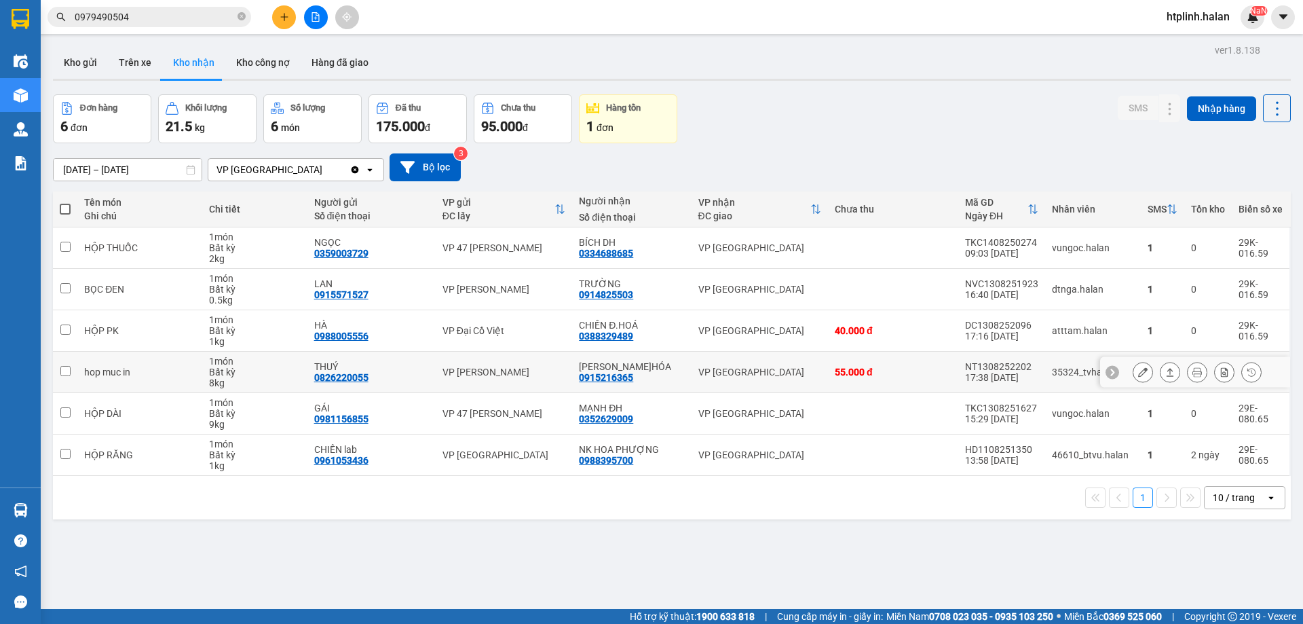
scroll to position [62, 0]
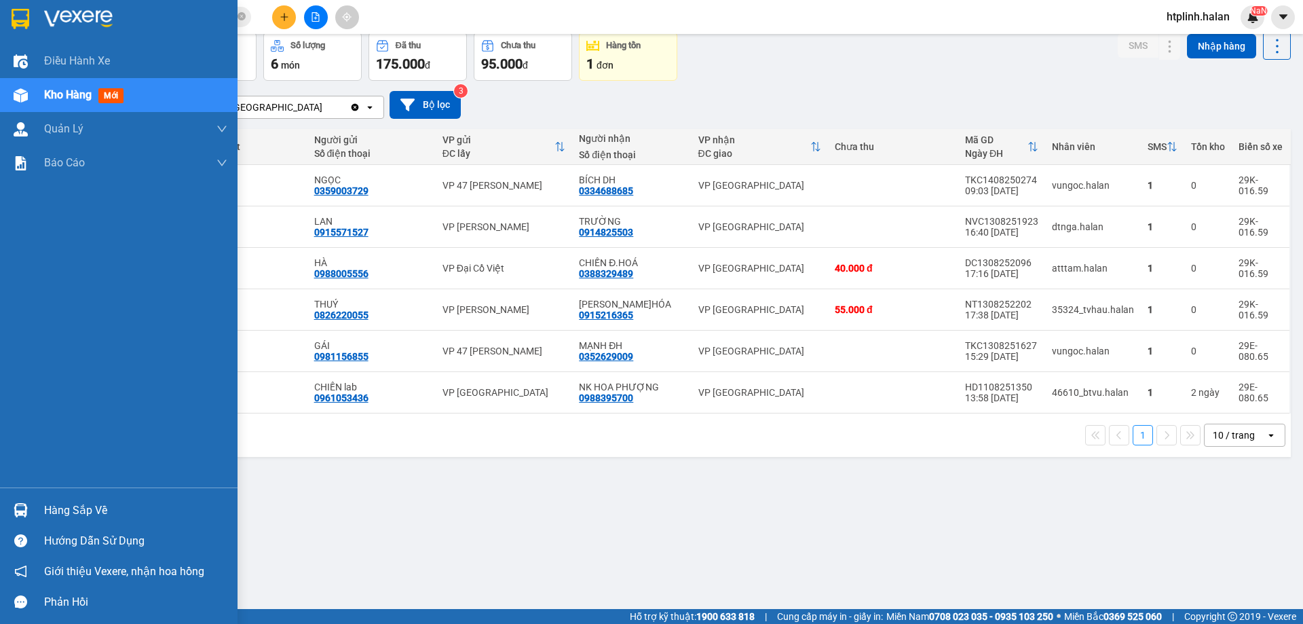
click at [7, 502] on div "Hàng sắp về" at bounding box center [119, 510] width 238 height 31
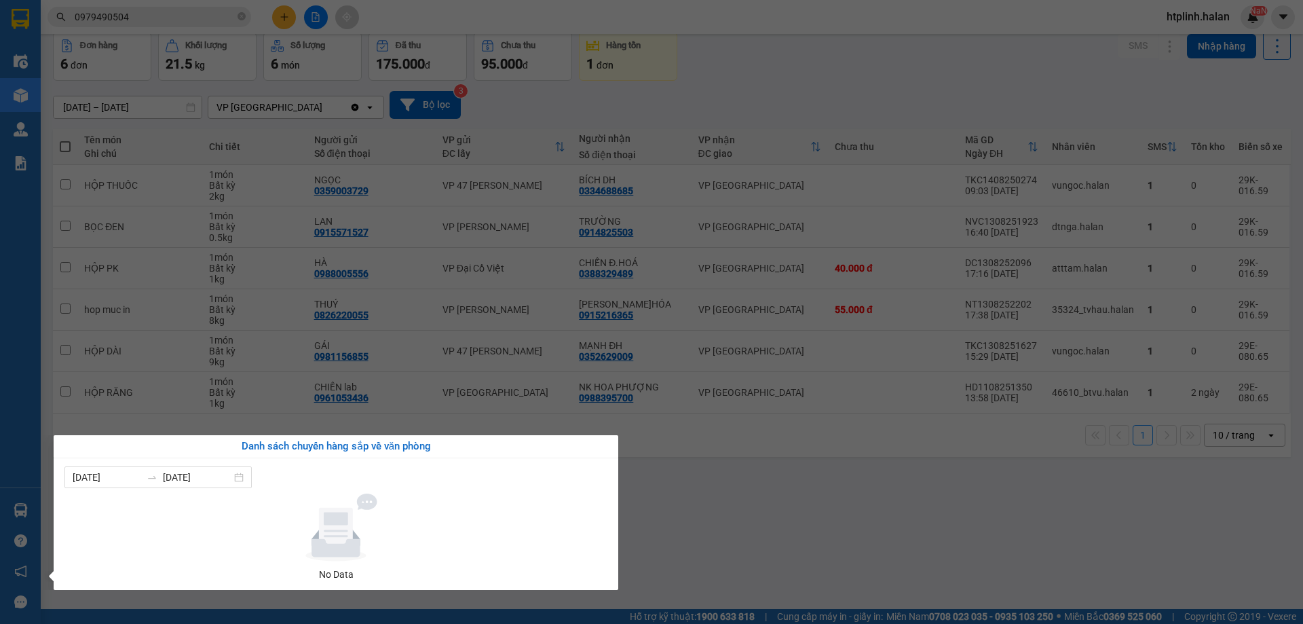
click at [870, 143] on section "Kết quả tìm kiếm ( 7 ) Bộ lọc Mã ĐH Trạng thái Món hàng Thu hộ Tổng cước Chưa c…" at bounding box center [651, 312] width 1303 height 624
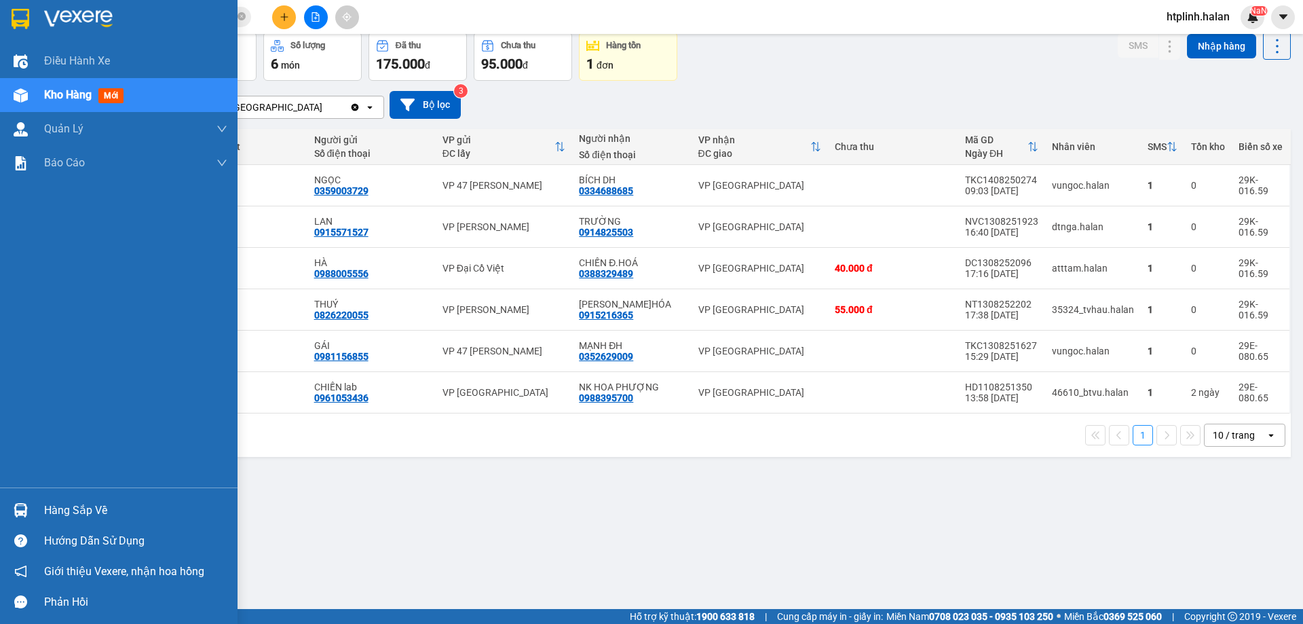
click at [15, 495] on div "Hàng sắp về" at bounding box center [119, 510] width 238 height 31
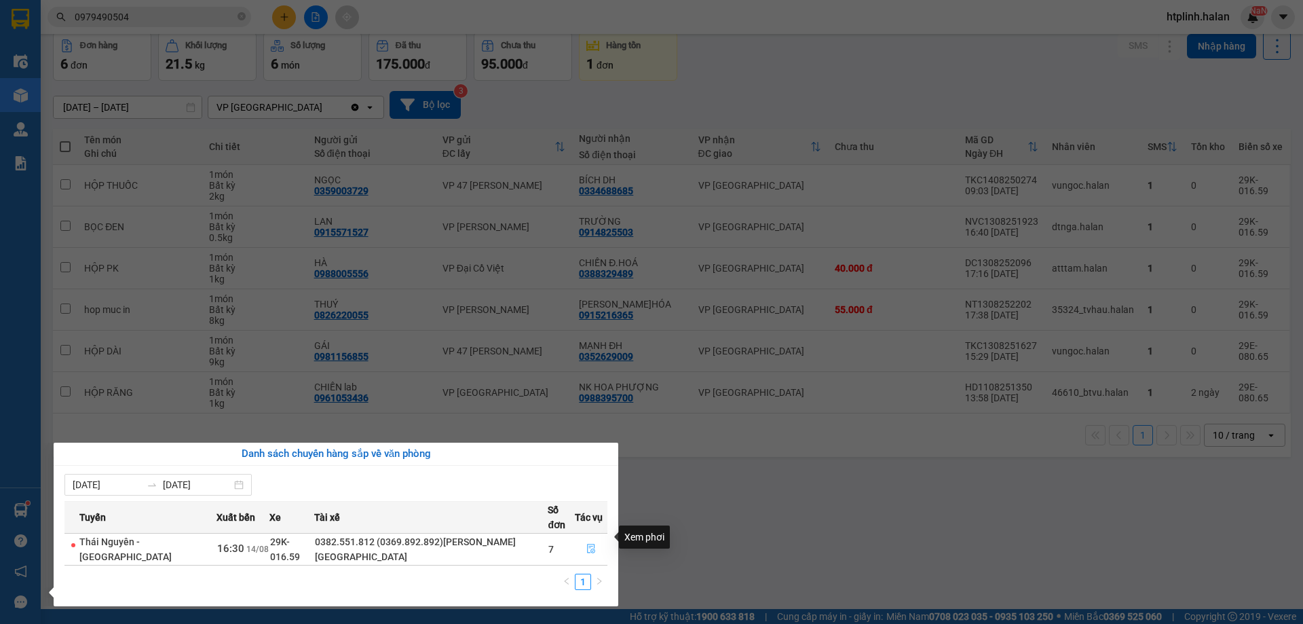
click at [584, 540] on button "button" at bounding box center [591, 549] width 31 height 22
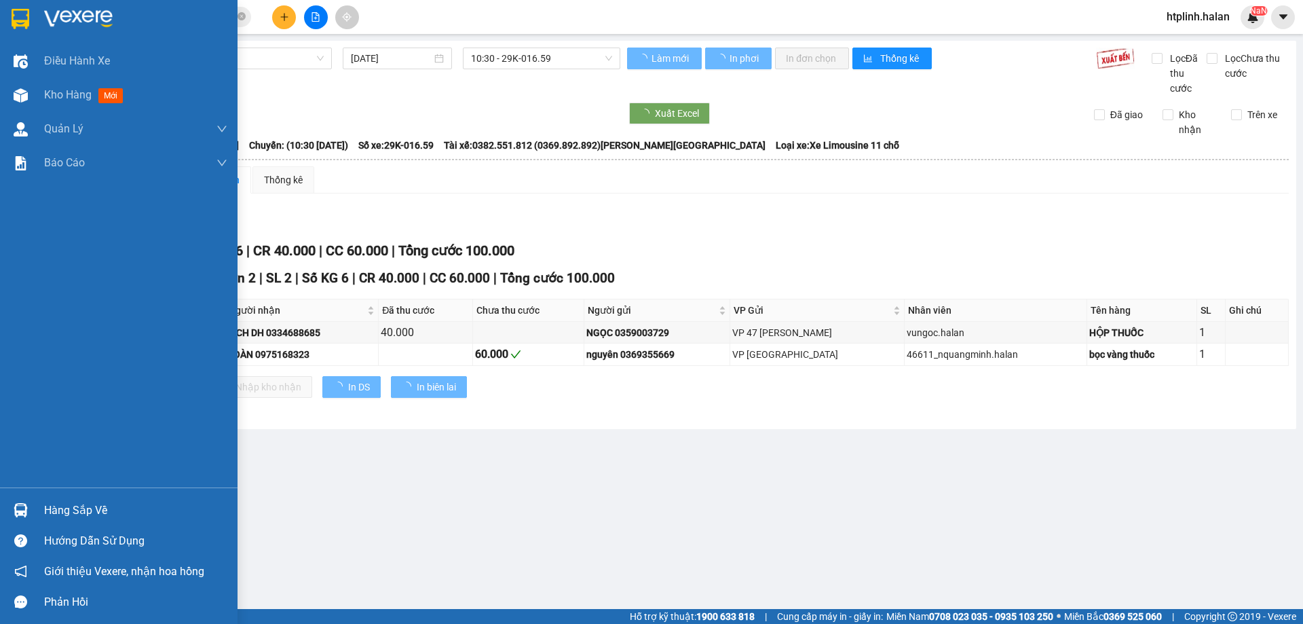
click at [87, 501] on div "Hàng sắp về" at bounding box center [135, 510] width 183 height 20
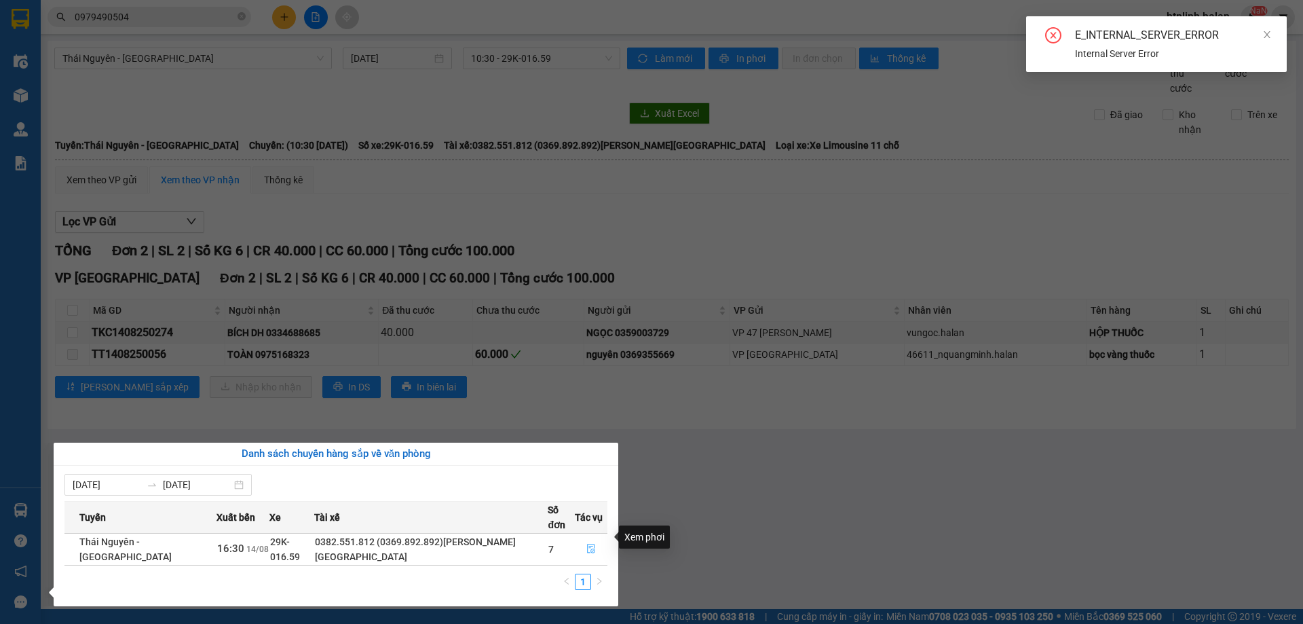
click at [590, 538] on button "button" at bounding box center [591, 549] width 31 height 22
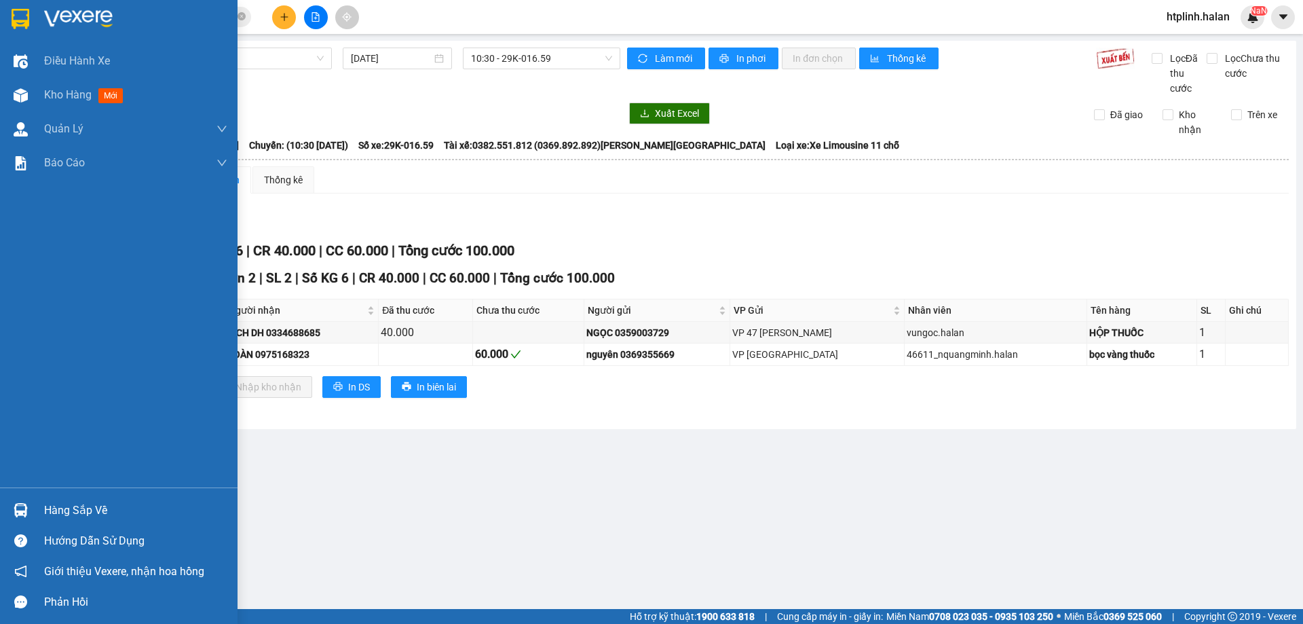
click at [32, 502] on div at bounding box center [21, 510] width 24 height 24
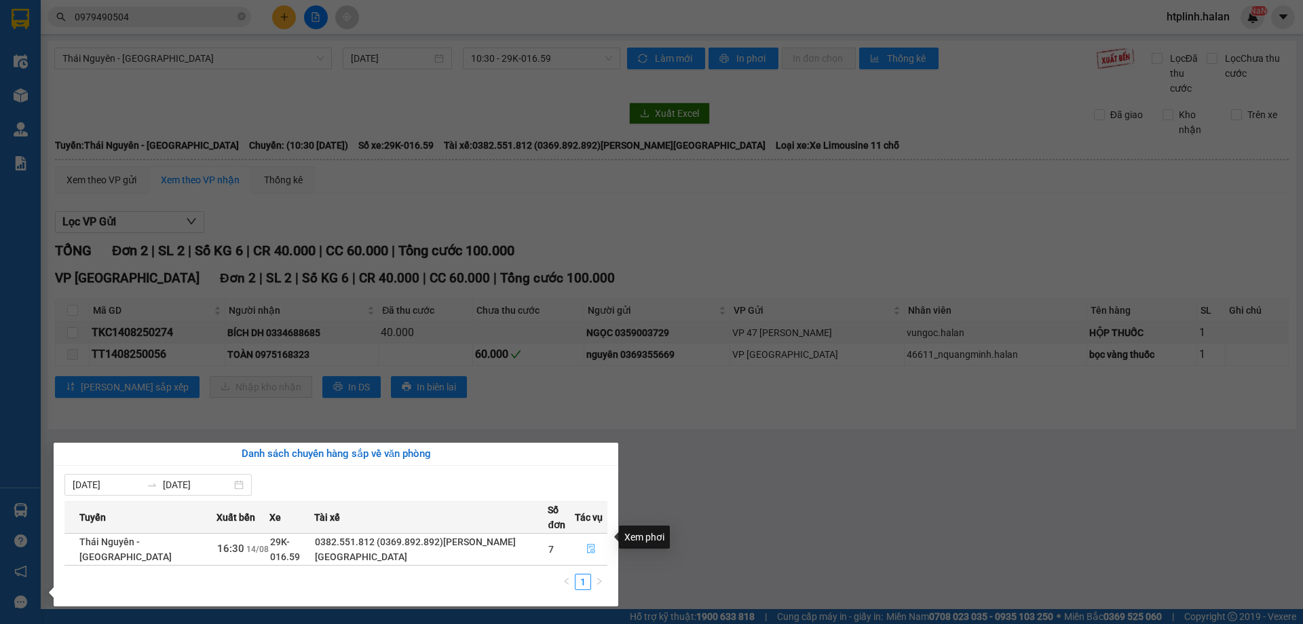
click at [584, 538] on button "button" at bounding box center [591, 549] width 31 height 22
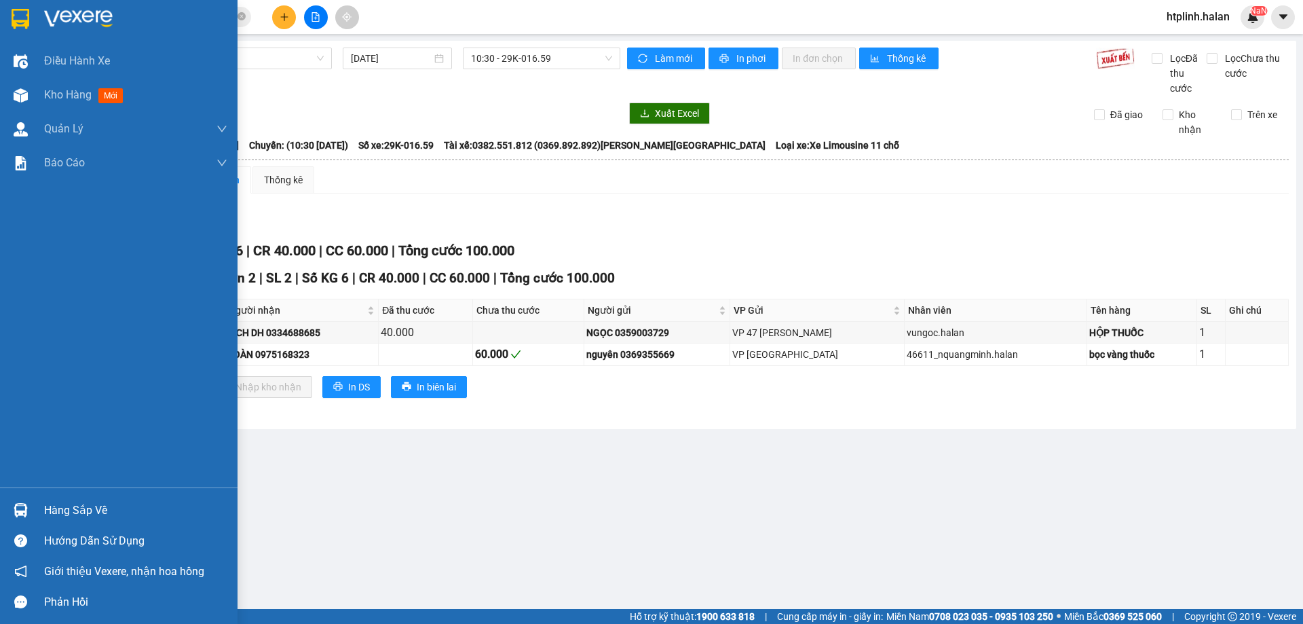
click at [9, 105] on div at bounding box center [21, 95] width 24 height 24
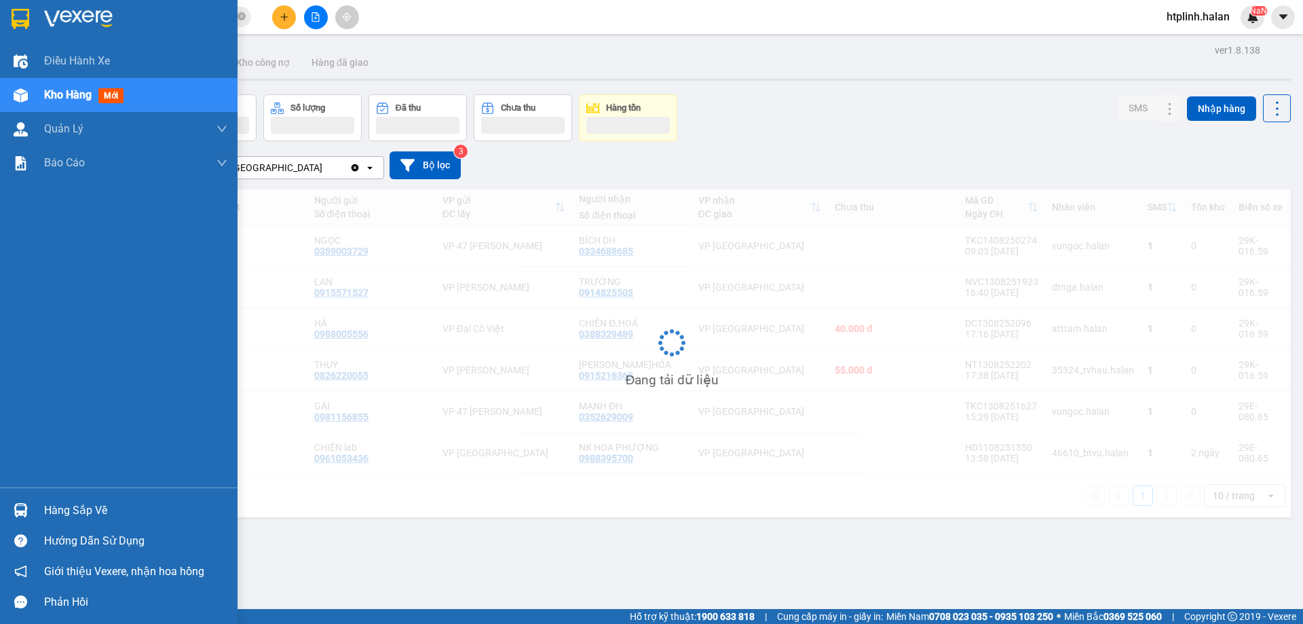
click at [9, 105] on div at bounding box center [21, 95] width 24 height 24
click at [102, 506] on div "Hàng sắp về" at bounding box center [135, 510] width 183 height 20
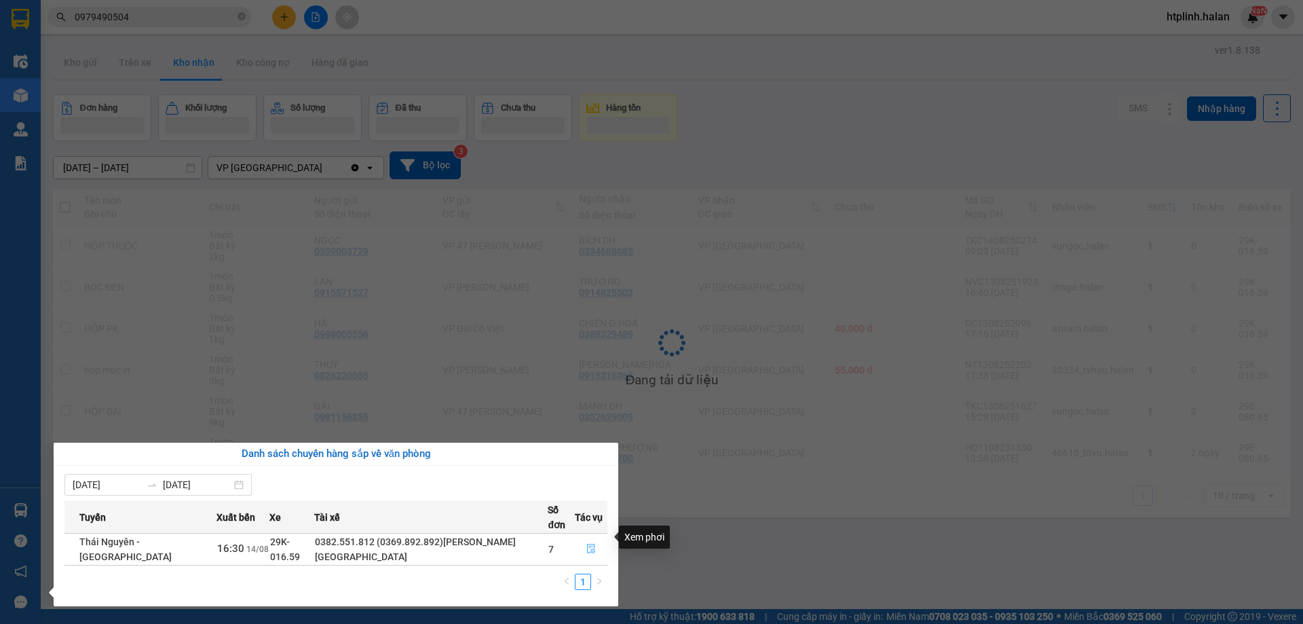
click at [589, 544] on icon "file-done" at bounding box center [591, 549] width 8 height 10
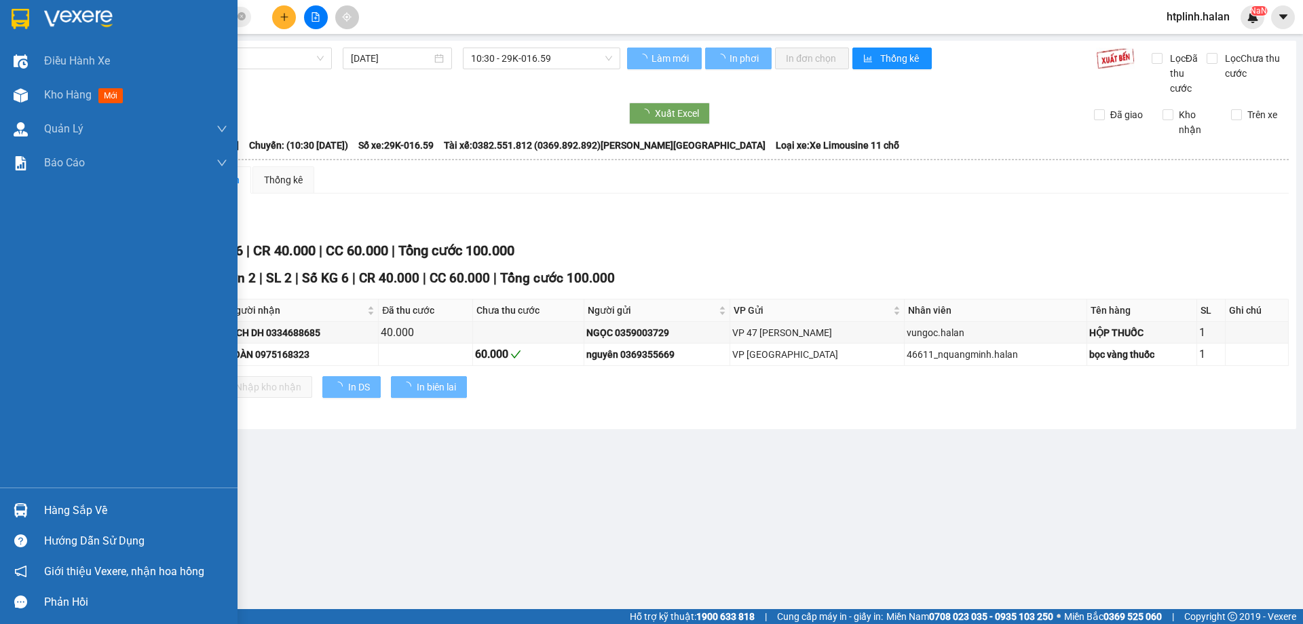
click at [12, 499] on div at bounding box center [21, 510] width 24 height 24
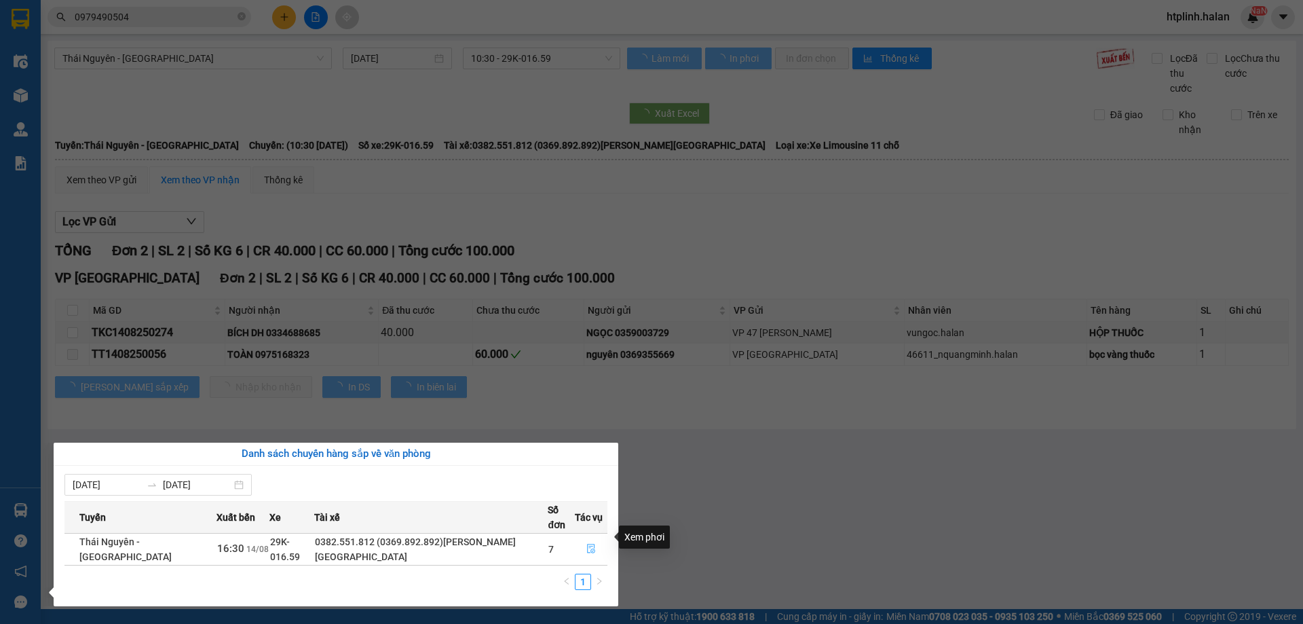
click at [584, 538] on button "button" at bounding box center [591, 549] width 31 height 22
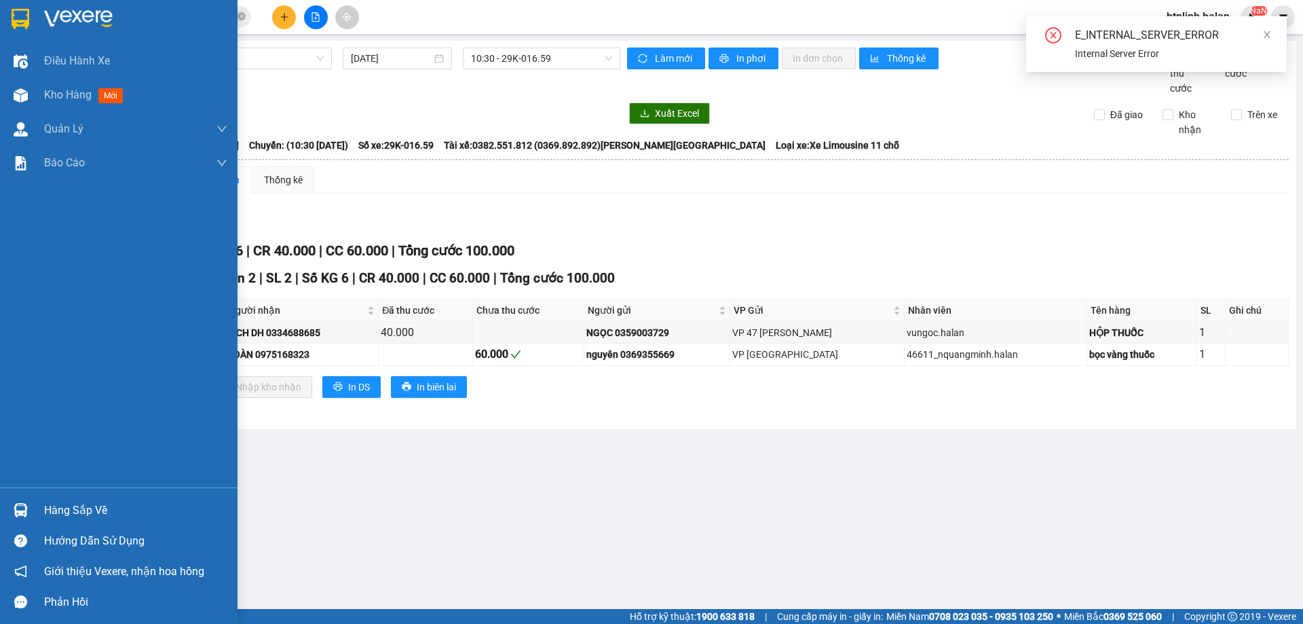
click at [7, 83] on div "Kho hàng mới" at bounding box center [119, 95] width 238 height 34
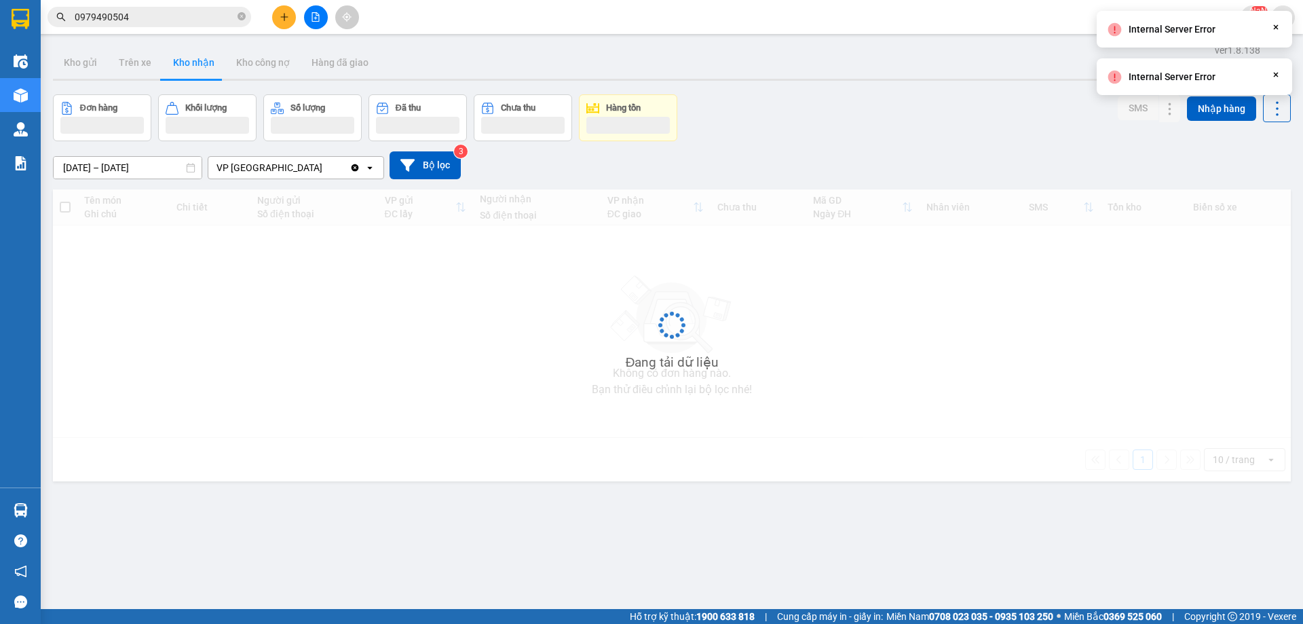
click at [141, 85] on div "ver 1.8.138 Kho gửi Trên xe Kho nhận Kho công nợ Hàng đã giao Đơn hàng Khối lượ…" at bounding box center [672, 353] width 1249 height 624
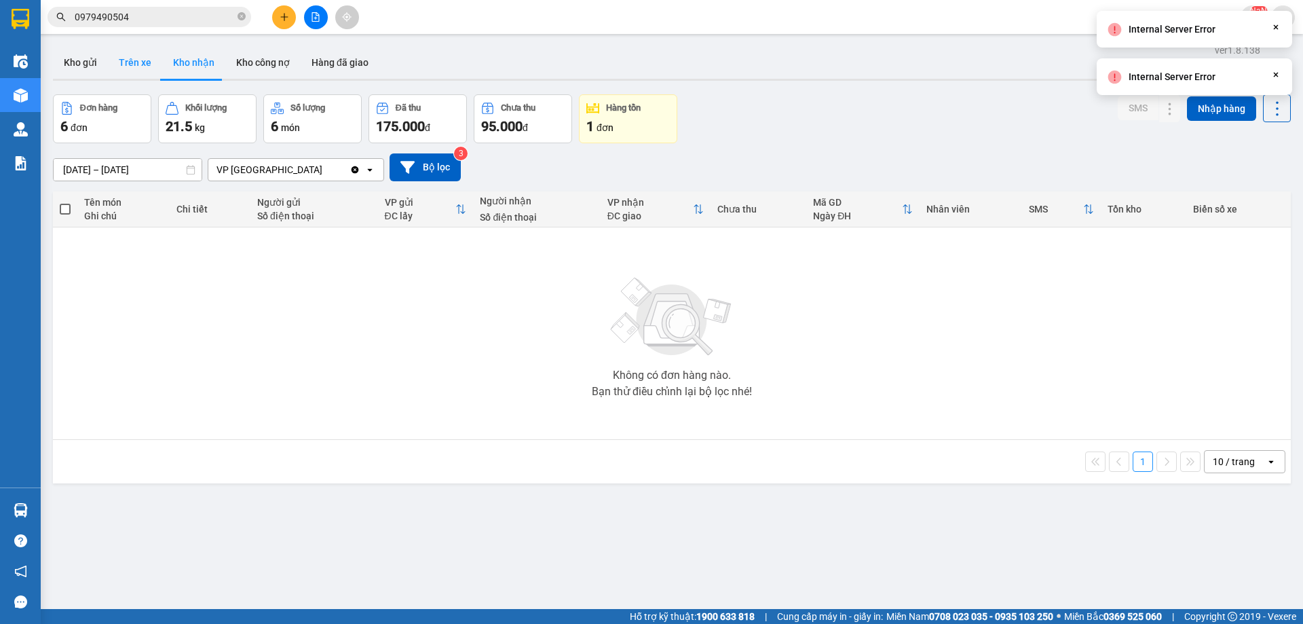
click at [139, 77] on button "Trên xe" at bounding box center [135, 62] width 54 height 33
type input "[DATE] – [DATE]"
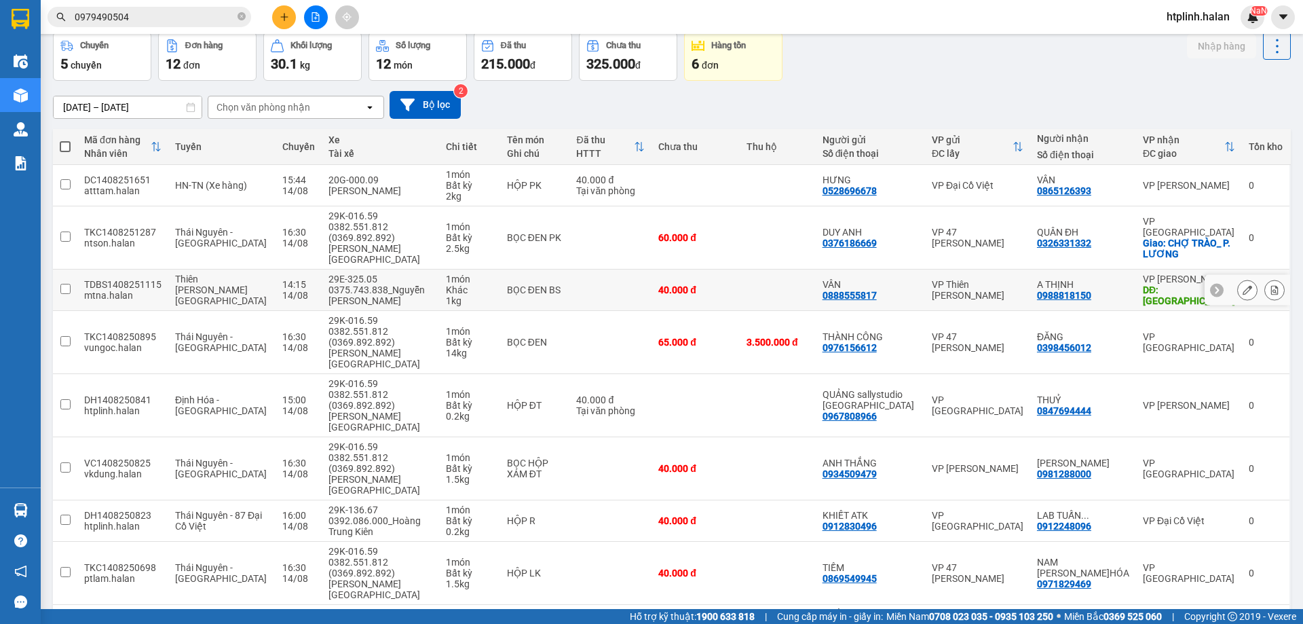
scroll to position [153, 0]
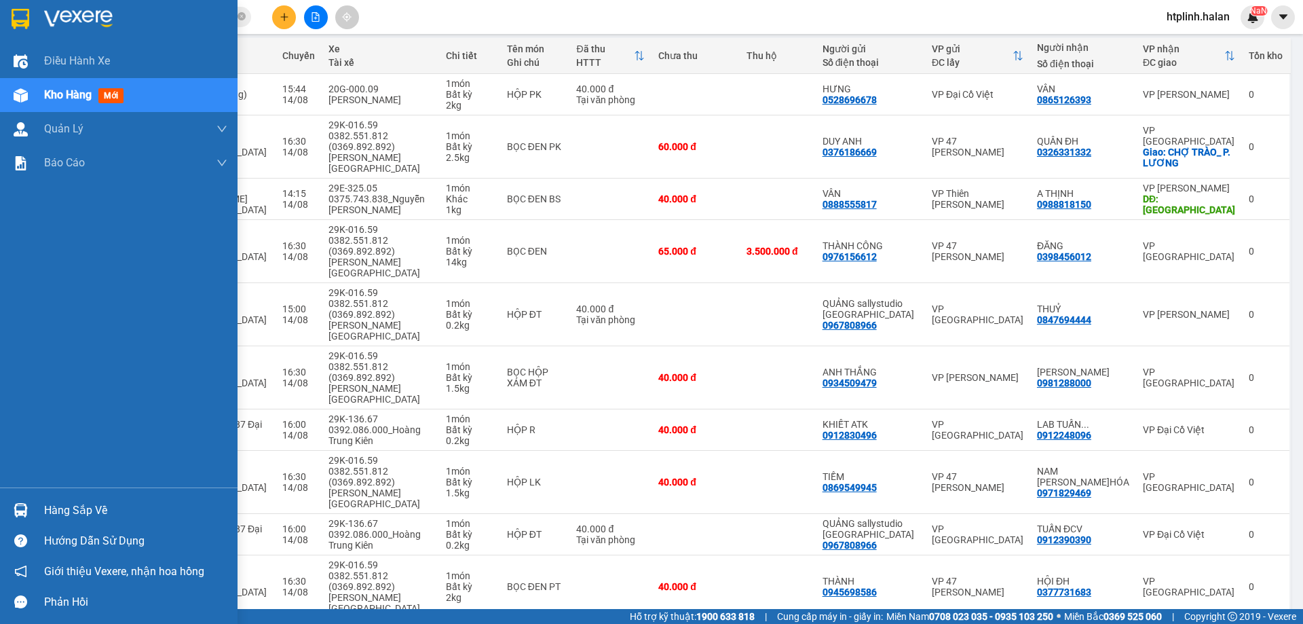
click at [50, 517] on div "Hàng sắp về" at bounding box center [135, 510] width 183 height 20
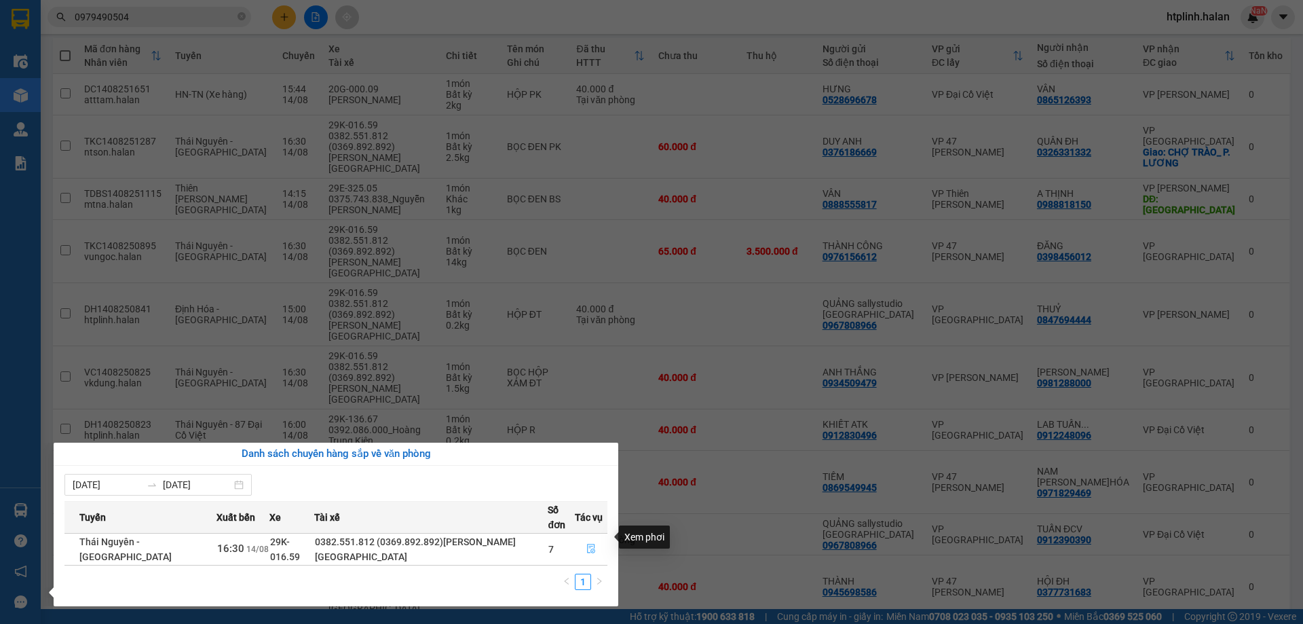
click at [583, 544] on button "button" at bounding box center [591, 549] width 31 height 22
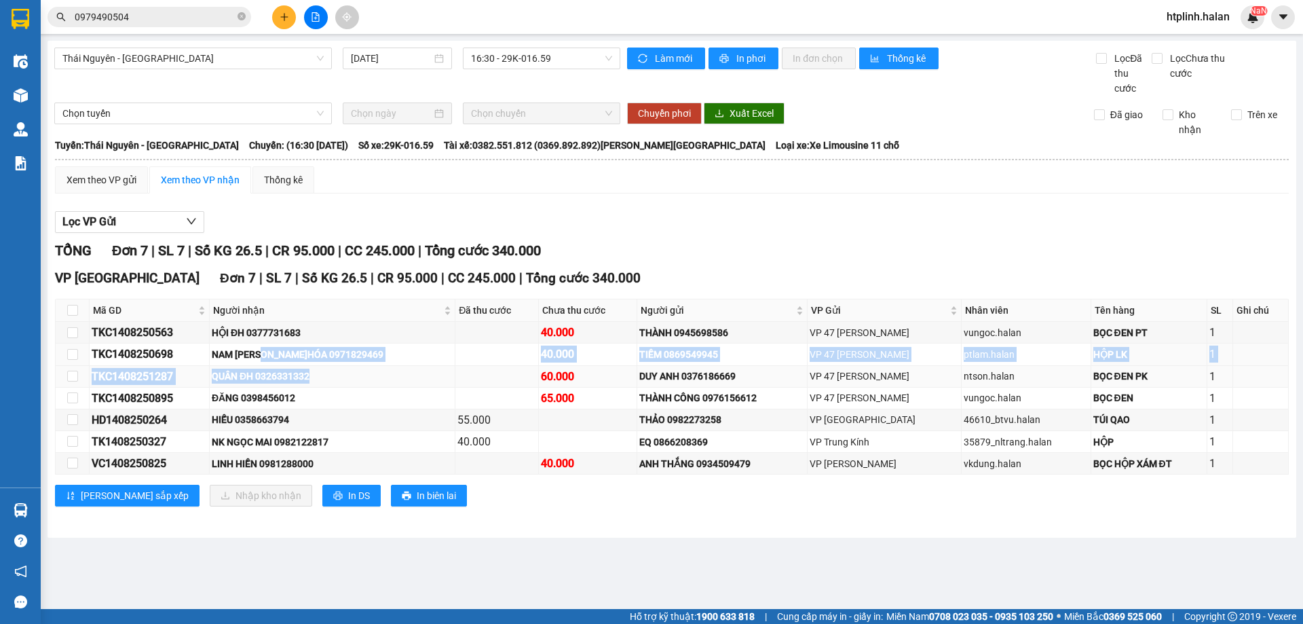
drag, startPoint x: 289, startPoint y: 360, endPoint x: 331, endPoint y: 365, distance: 42.4
click at [331, 365] on tbody "TKC1408250563 HỘI ĐH 0377731683 40.000 THÀNH 0945698586 VP 47 [PERSON_NAME] Châ…" at bounding box center [672, 398] width 1233 height 153
click at [332, 366] on td "QUÂN ĐH 0326331332" at bounding box center [333, 377] width 246 height 22
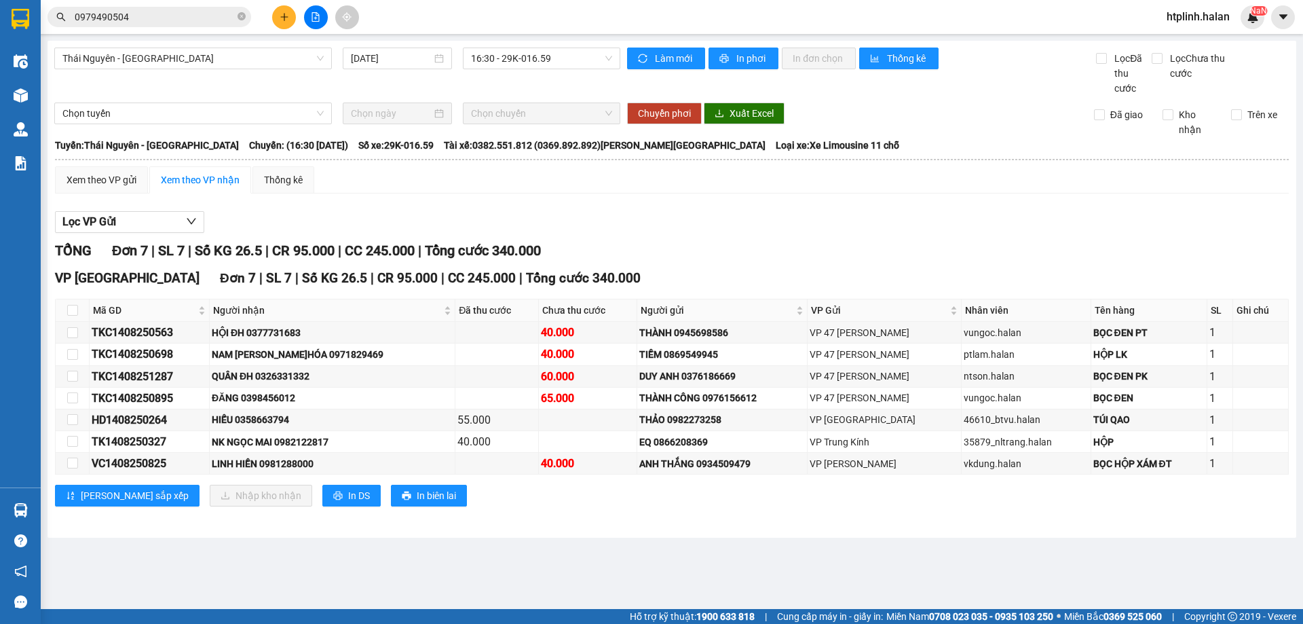
click at [832, 112] on div "Chuyển phơi Xuất Excel" at bounding box center [848, 113] width 442 height 22
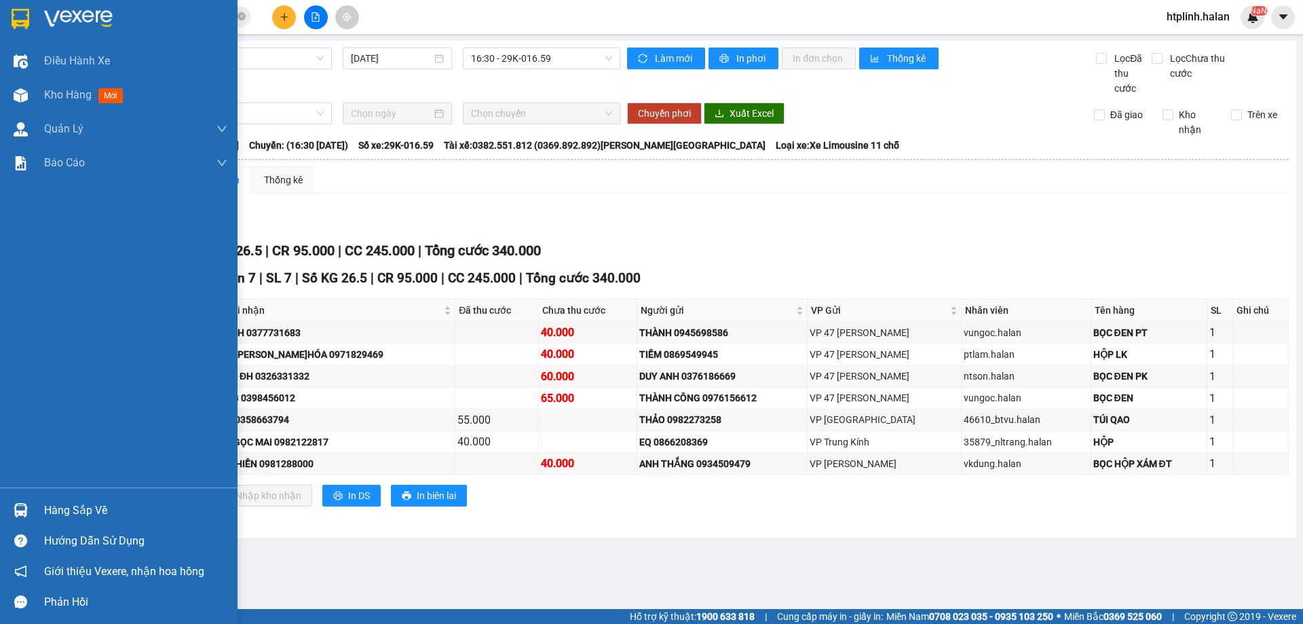
click at [52, 532] on div "Hướng dẫn sử dụng" at bounding box center [135, 541] width 183 height 20
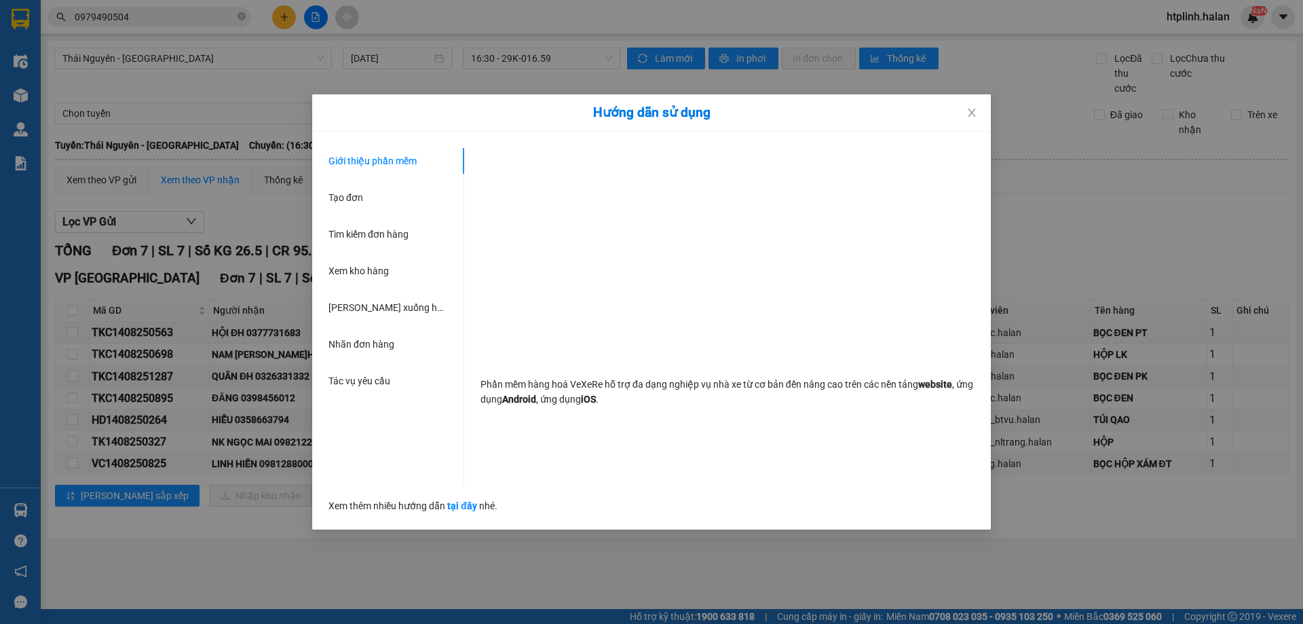
click at [0, 524] on div "Hướng dẫn sử dụng Giới thiệu phần mềm Tạo đơn Tìm kiếm đơn hàng Xem kho hàng Lê…" at bounding box center [651, 312] width 1303 height 624
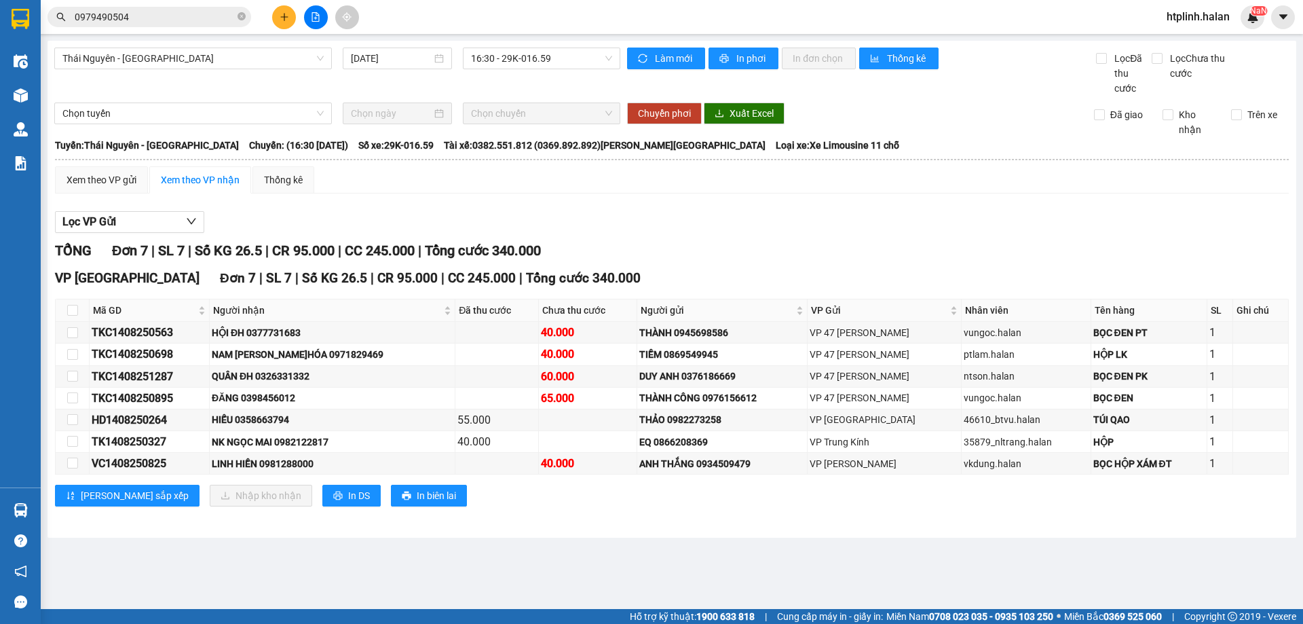
click at [861, 143] on div "[GEOGRAPHIC_DATA]: [GEOGRAPHIC_DATA] - [GEOGRAPHIC_DATA] Chuyến: (16:30 [DATE])…" at bounding box center [672, 145] width 1234 height 15
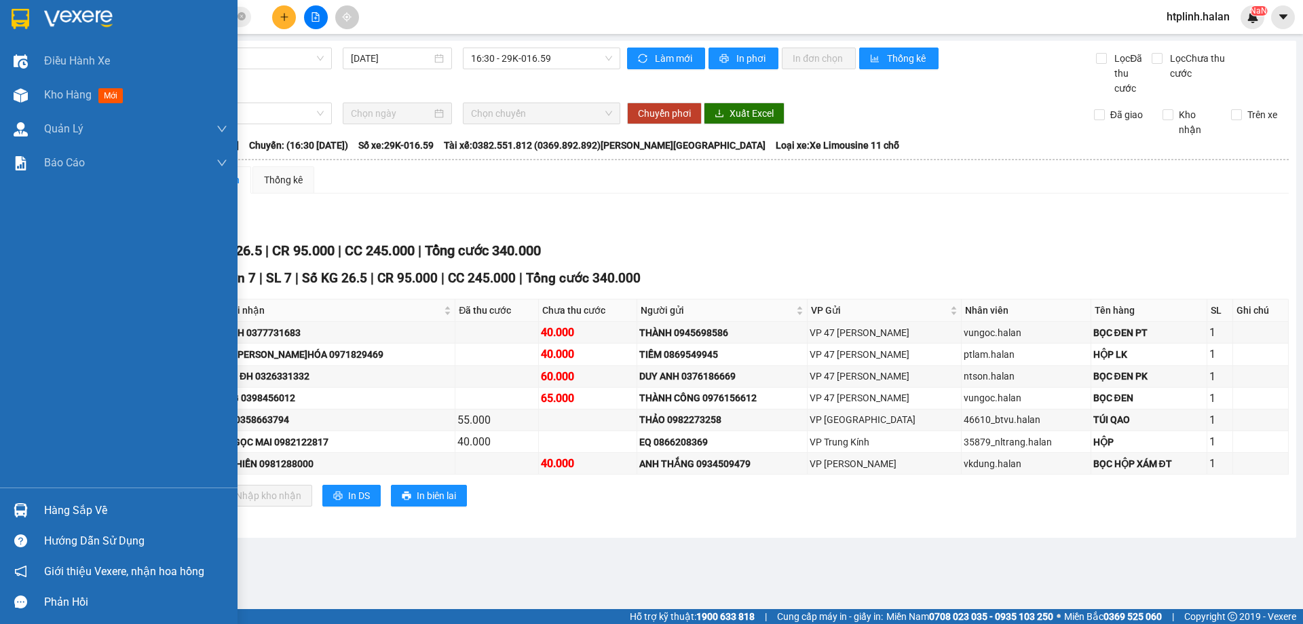
click at [27, 510] on img at bounding box center [21, 510] width 14 height 14
click at [27, 510] on div "Điều hành xe Kho hàng mới Quản [PERSON_NAME] lý chuyến Quản lý kiểm kho Báo cáo…" at bounding box center [119, 312] width 238 height 624
click at [27, 510] on img at bounding box center [21, 510] width 14 height 14
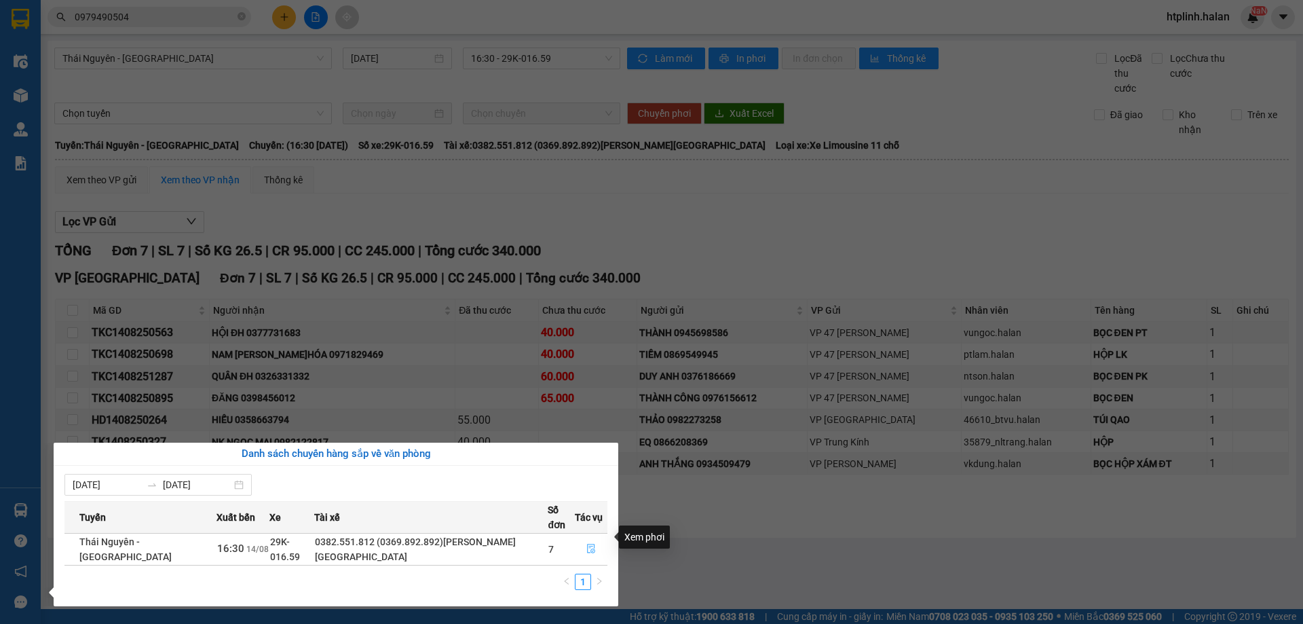
click at [592, 538] on button "button" at bounding box center [591, 549] width 31 height 22
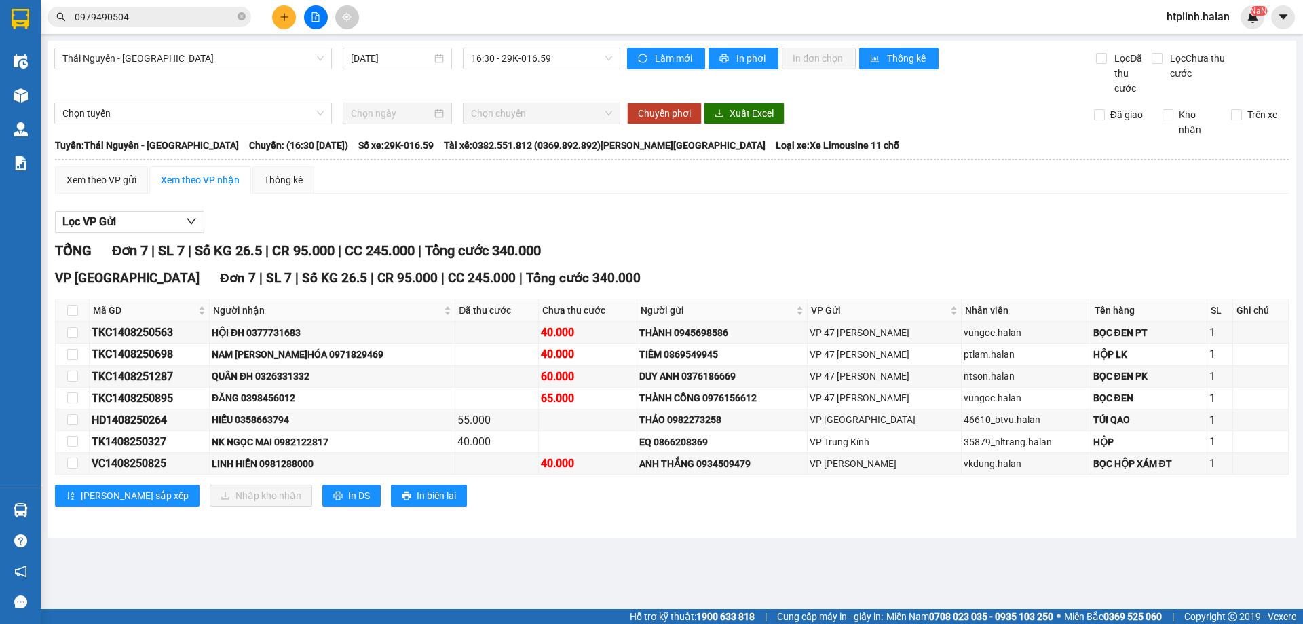
click at [189, 14] on input "0979490504" at bounding box center [155, 17] width 160 height 15
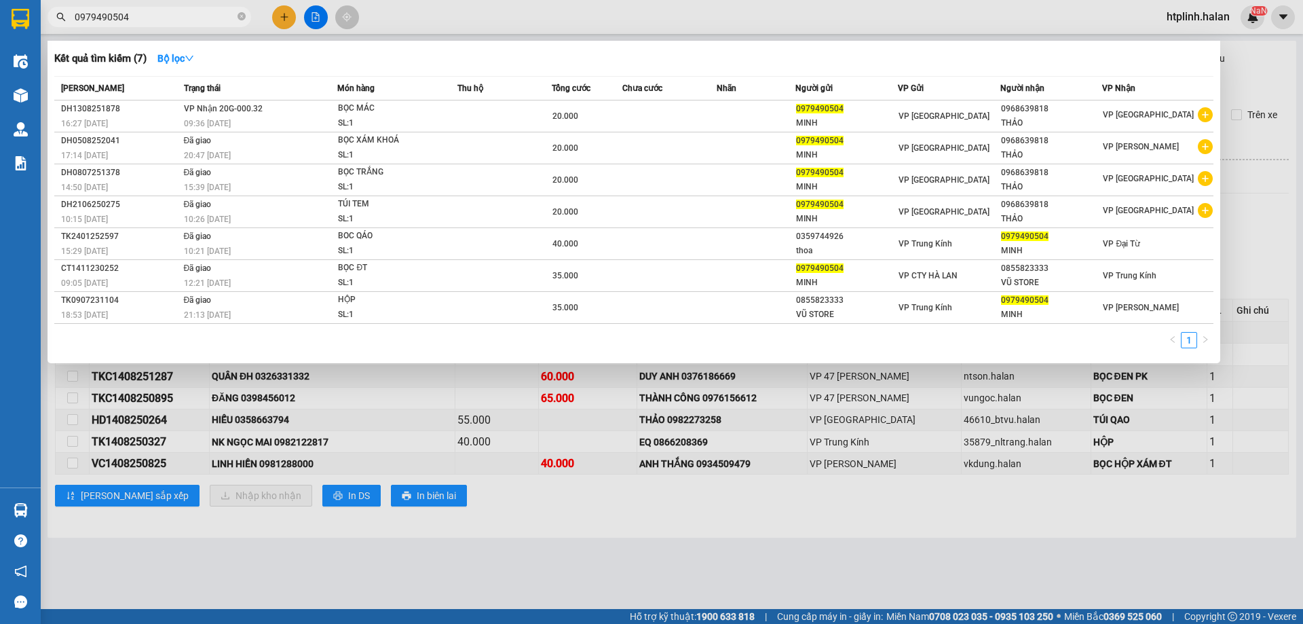
click at [189, 14] on input "0979490504" at bounding box center [155, 17] width 160 height 15
paste input "855823333"
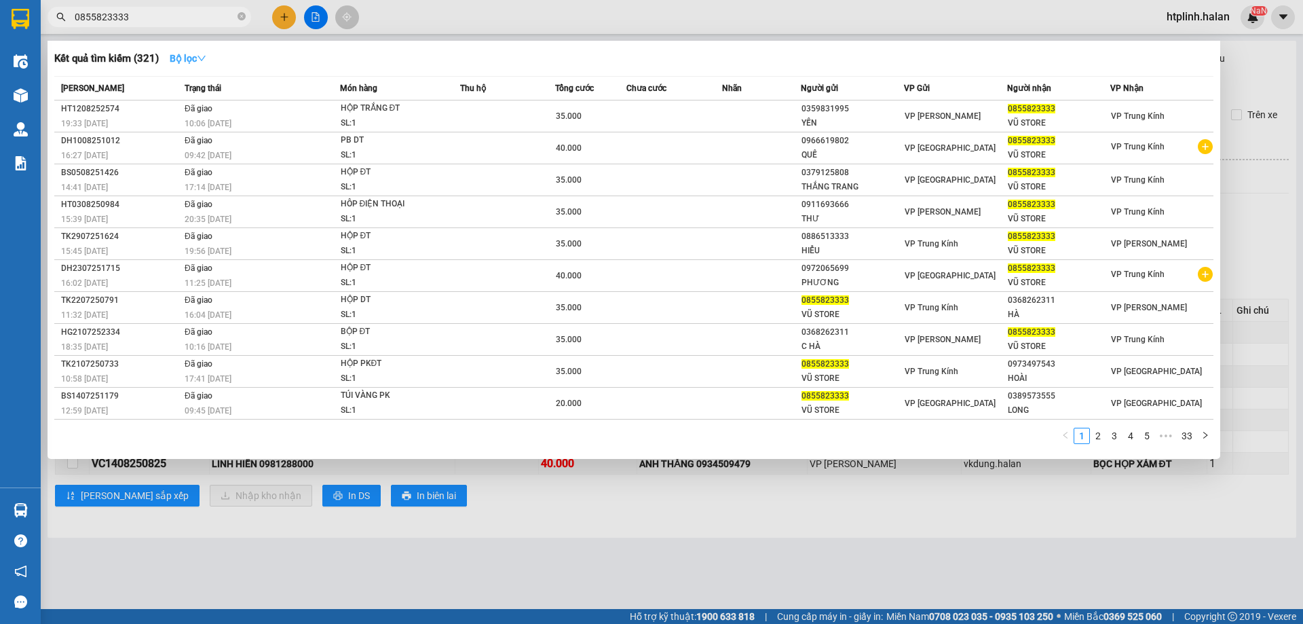
type input "0855823333"
click at [202, 51] on button "Bộ lọc" at bounding box center [188, 59] width 58 height 22
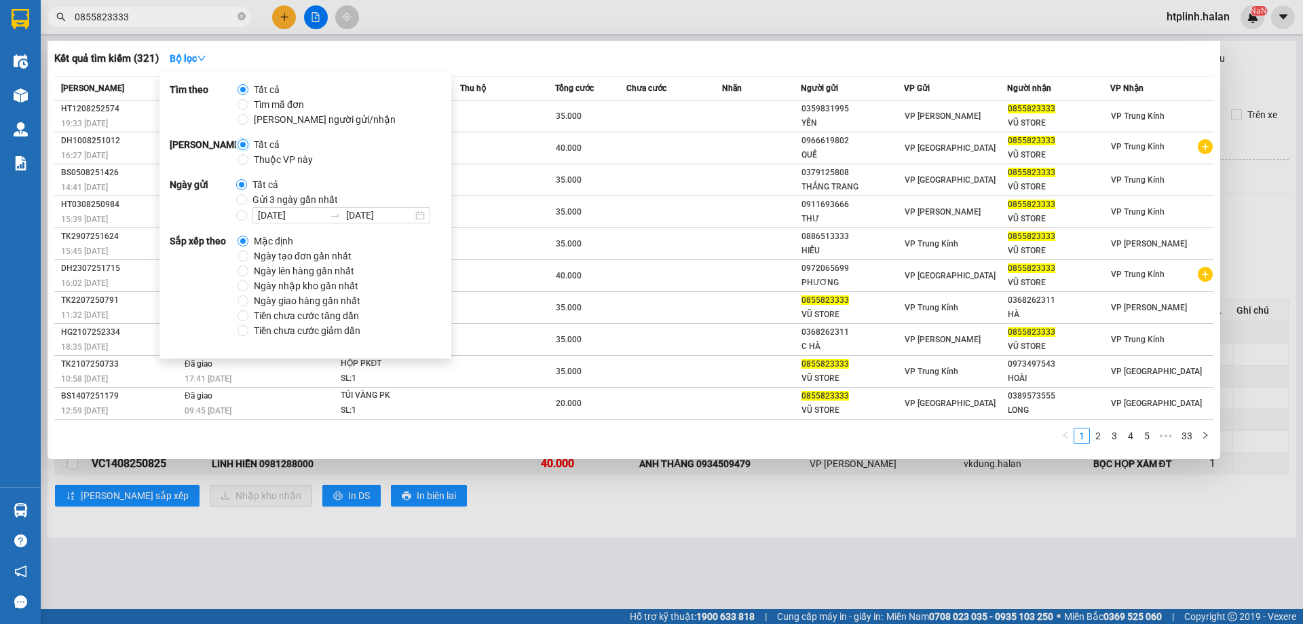
click at [246, 143] on input "Tất cả" at bounding box center [243, 144] width 11 height 11
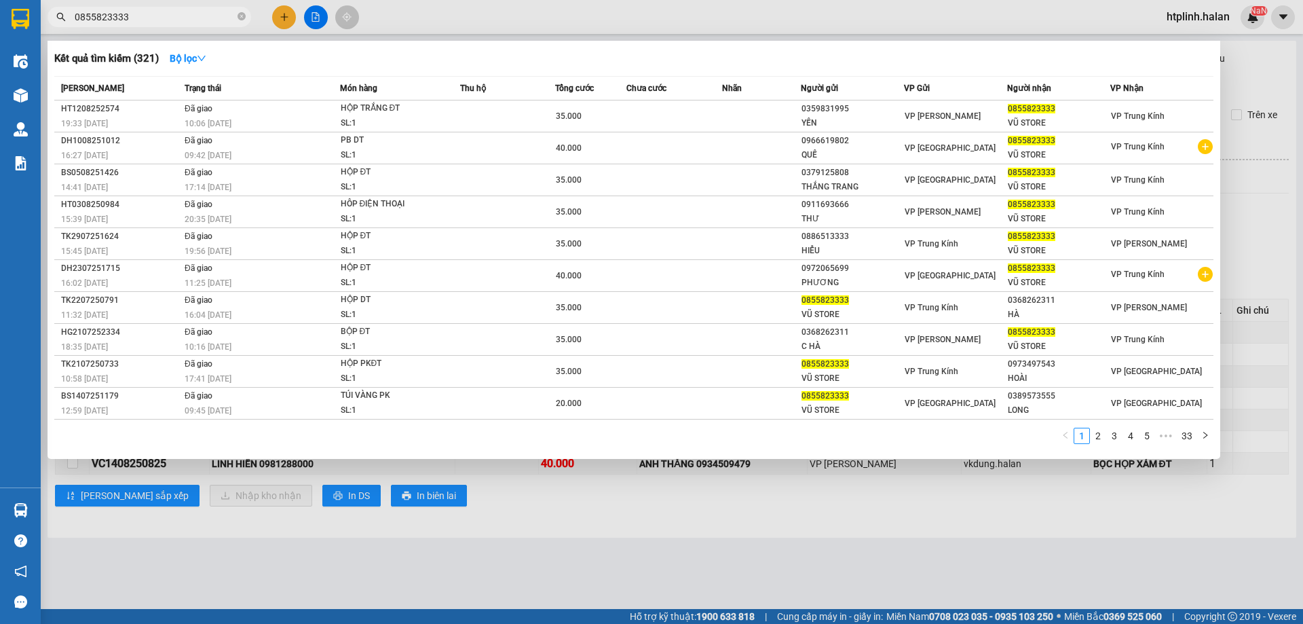
click at [530, 34] on div at bounding box center [651, 312] width 1303 height 624
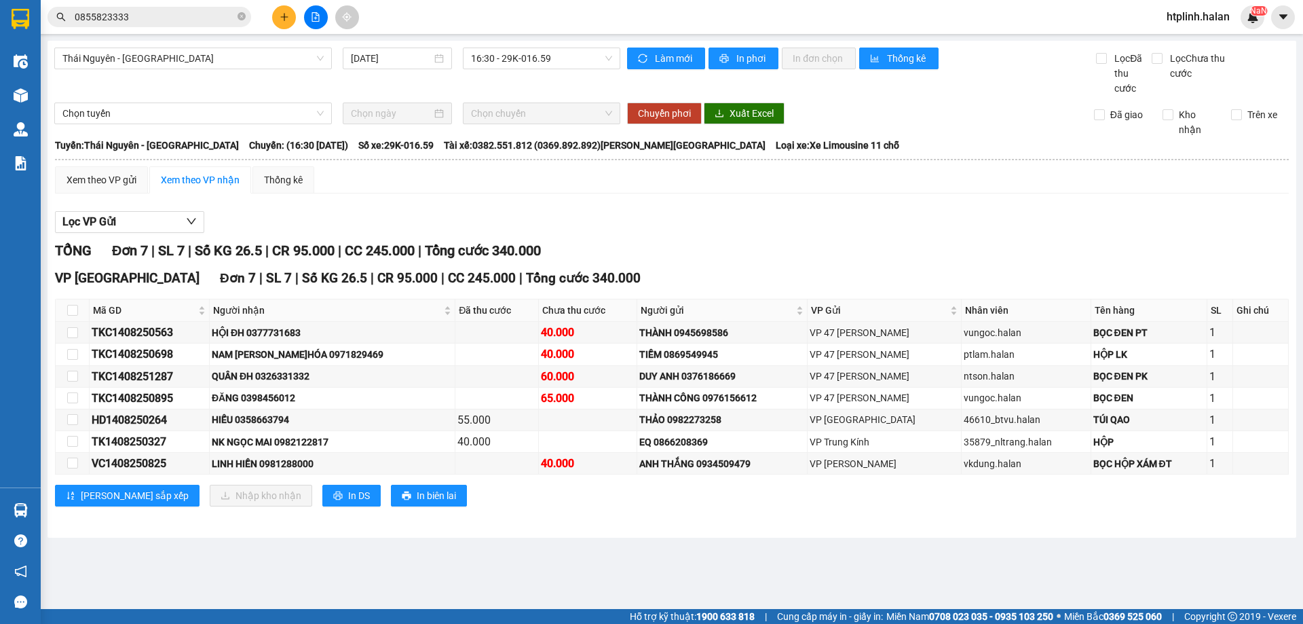
click at [153, 15] on input "0855823333" at bounding box center [155, 17] width 160 height 15
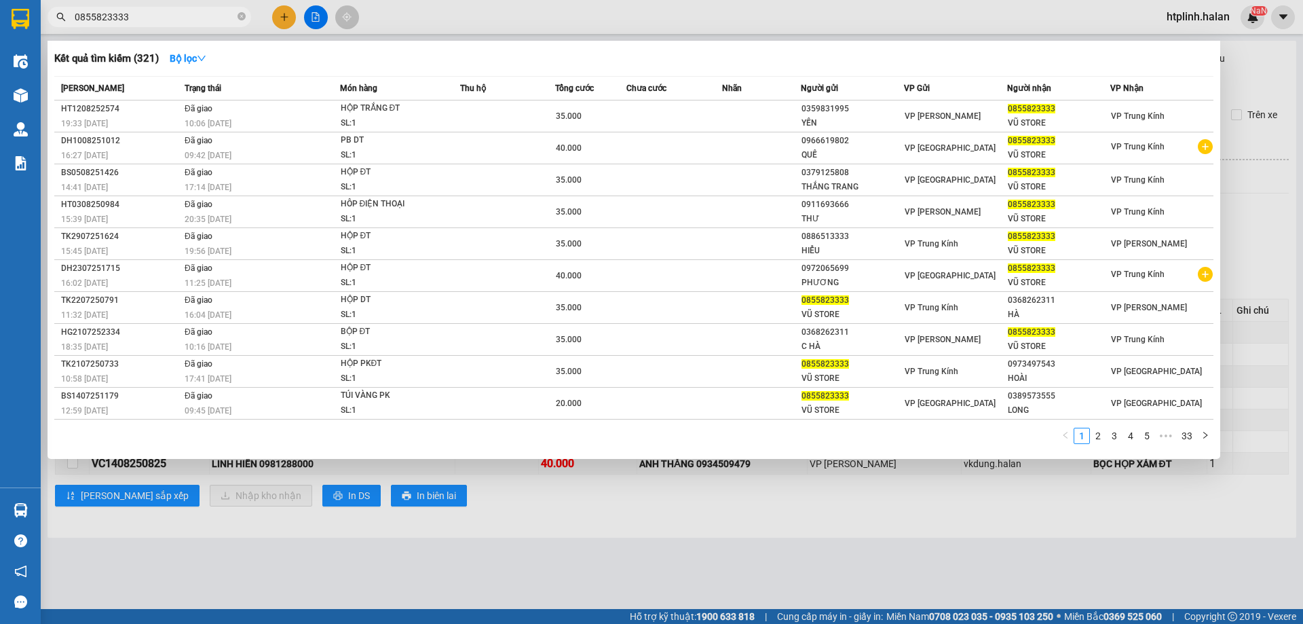
click at [425, 48] on div "Kết quả tìm kiếm ( 321 ) Bộ lọc" at bounding box center [633, 59] width 1159 height 22
click at [284, 5] on div at bounding box center [651, 312] width 1303 height 624
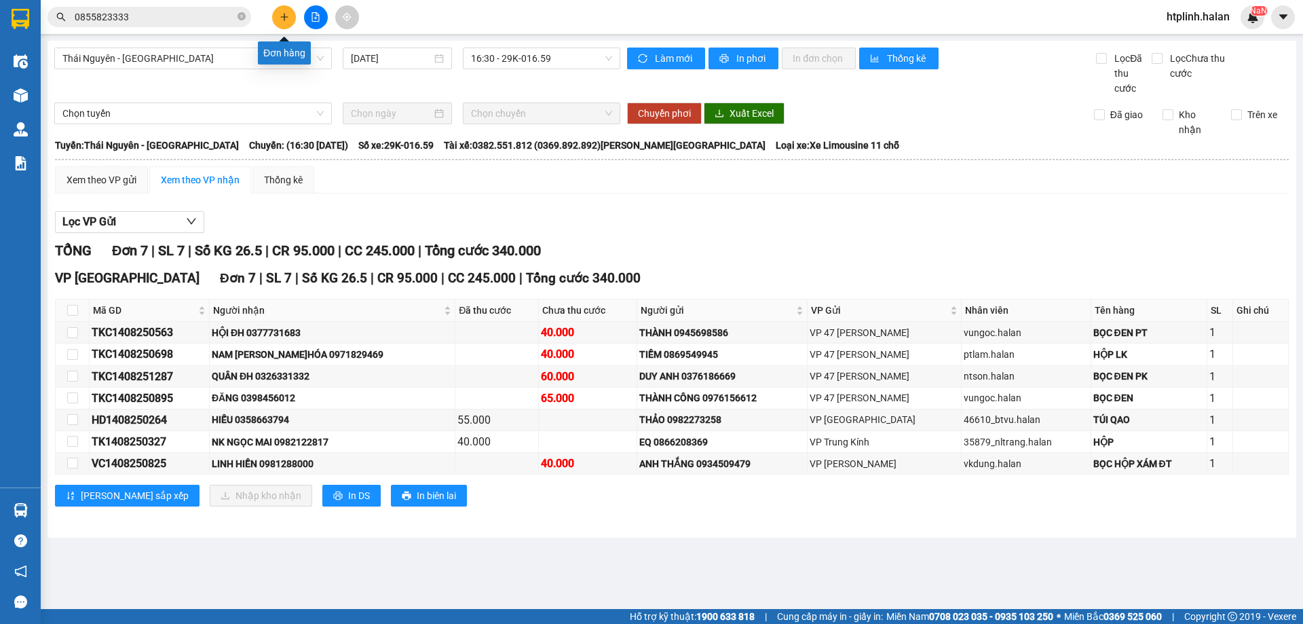
click at [287, 12] on icon "plus" at bounding box center [285, 17] width 10 height 10
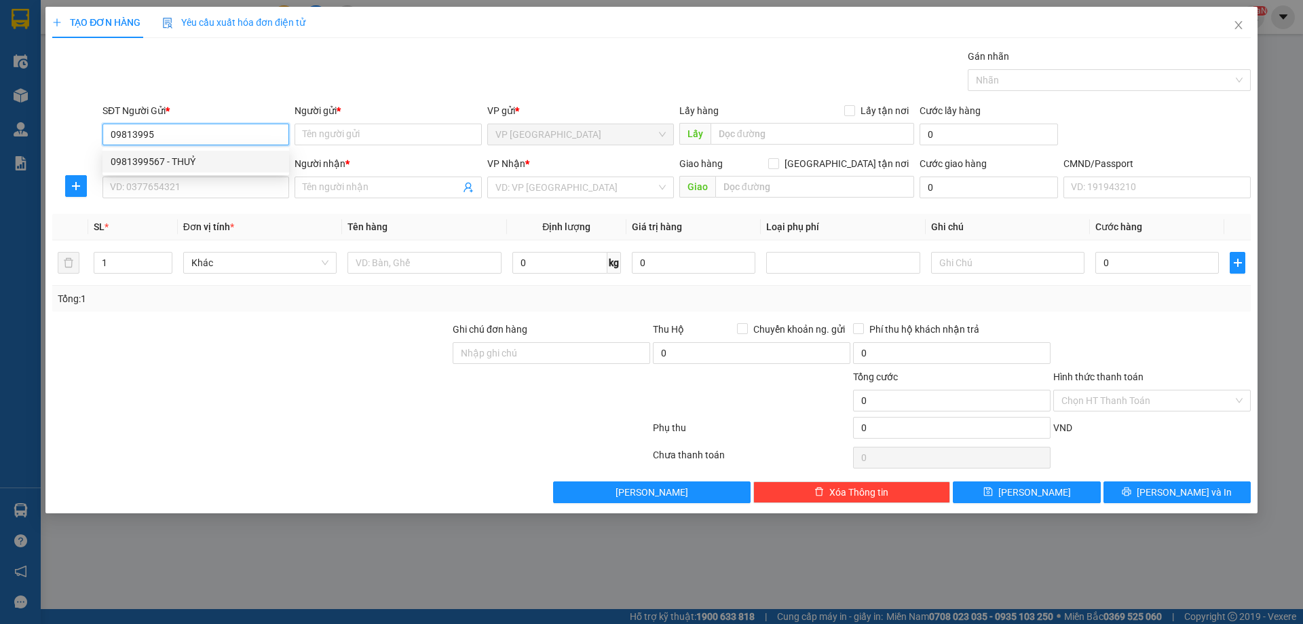
click at [214, 159] on div "0981399567 - THUỶ" at bounding box center [196, 161] width 170 height 15
type input "0981399567"
type input "THUỶ"
type input "0981399567"
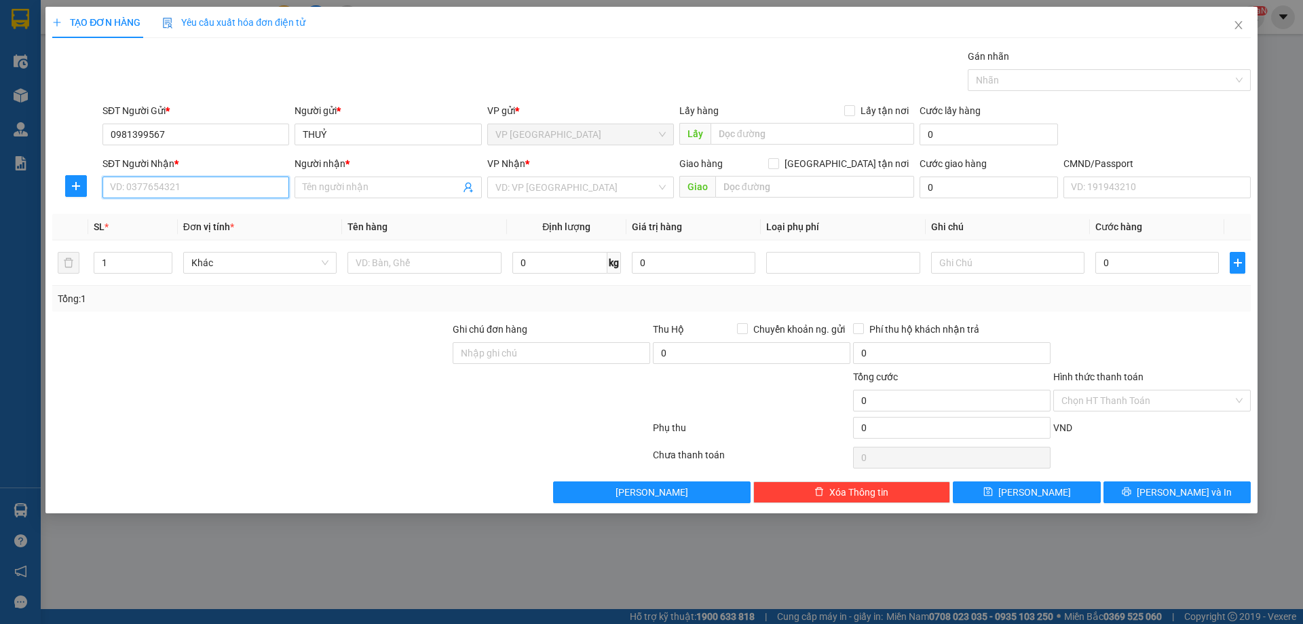
click at [219, 183] on input "SĐT Người Nhận *" at bounding box center [195, 187] width 187 height 22
click at [216, 213] on div "0965224075 - TIẾN" at bounding box center [196, 214] width 170 height 15
type input "0965224075"
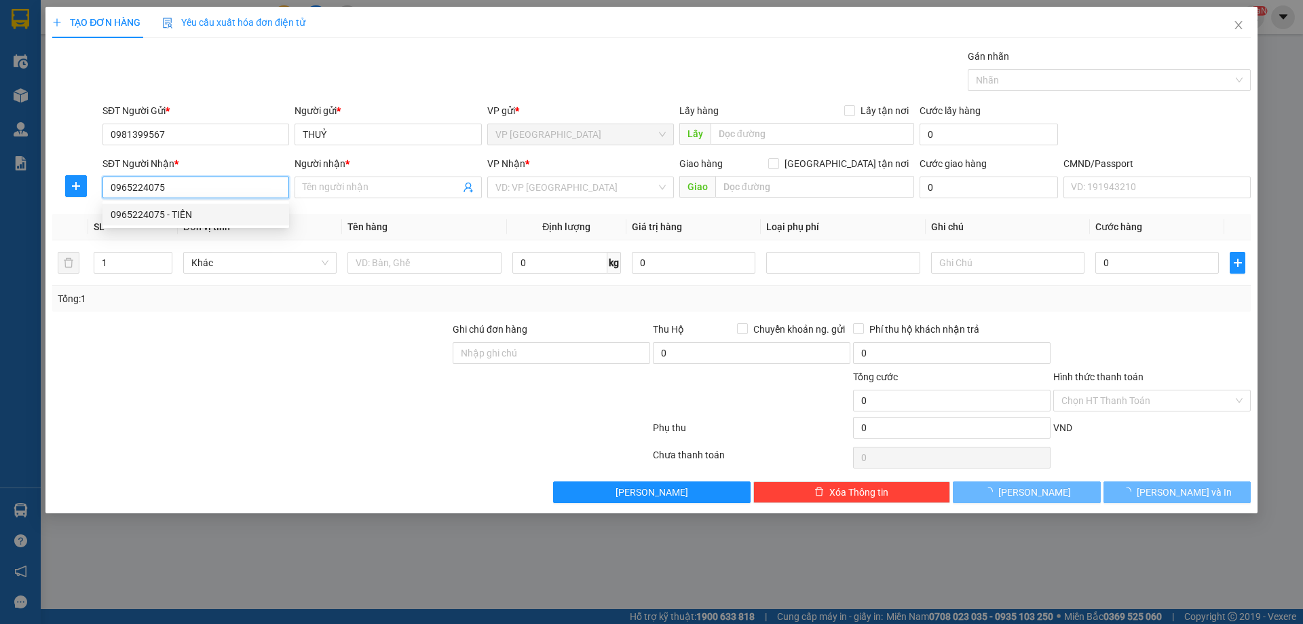
type input "TIẾN"
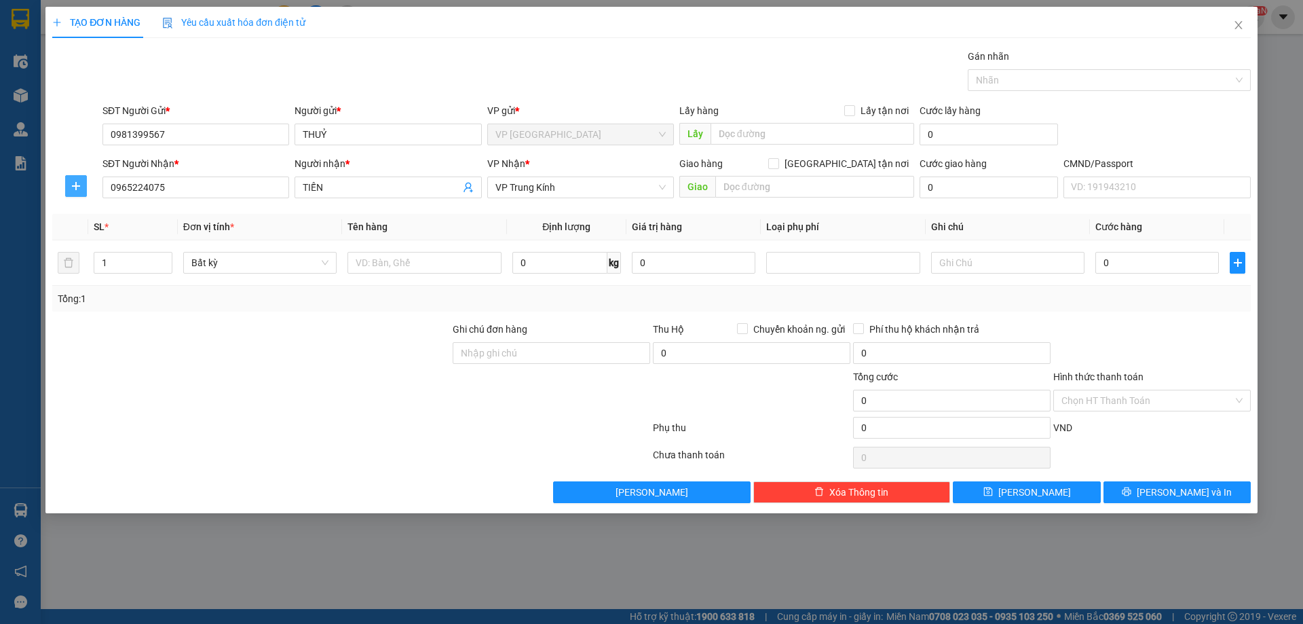
click at [83, 191] on button "button" at bounding box center [76, 186] width 22 height 22
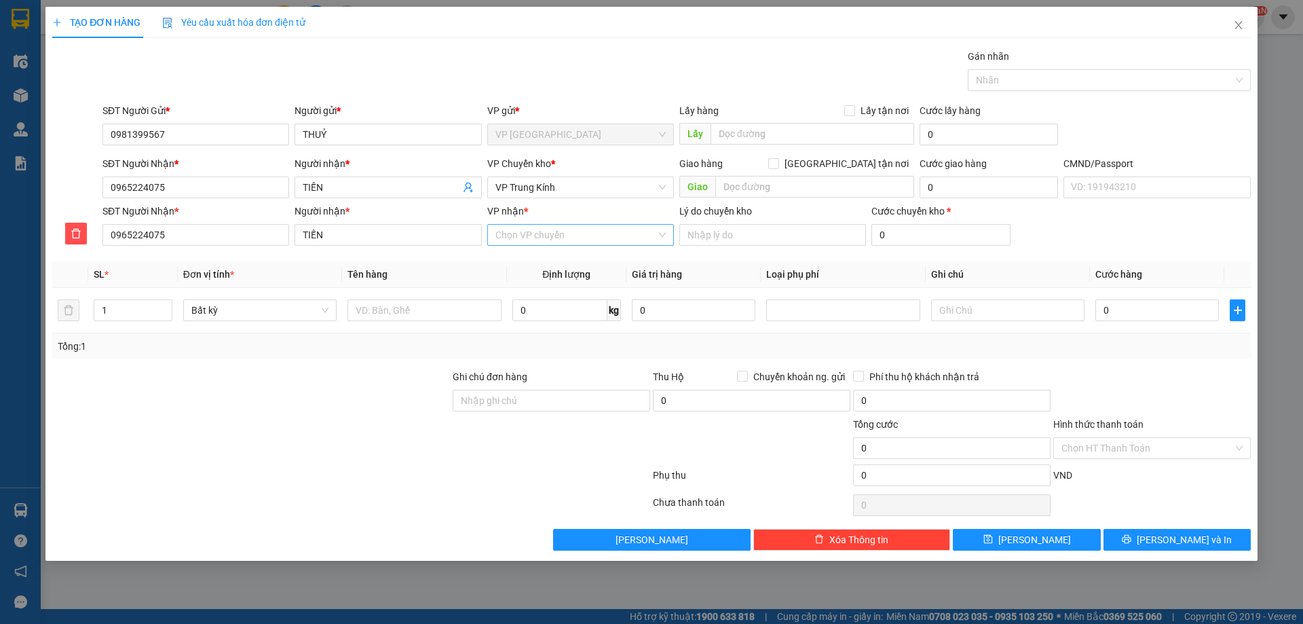
click at [553, 235] on input "VP nhận *" at bounding box center [575, 235] width 161 height 20
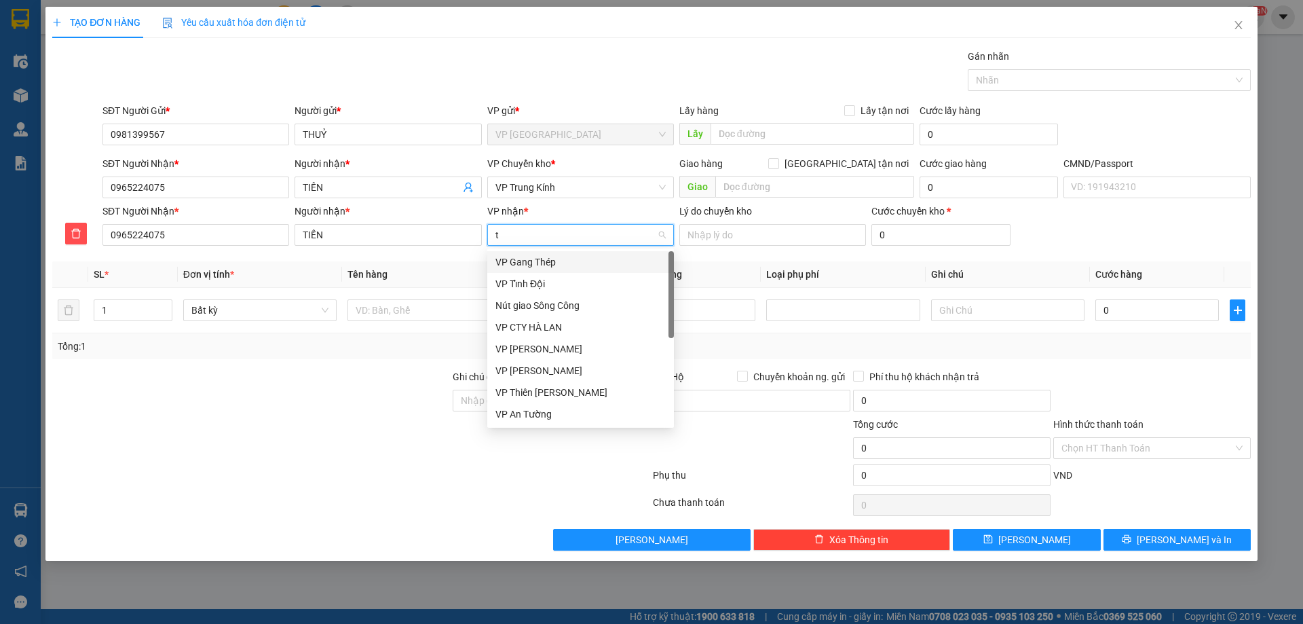
type input "tk"
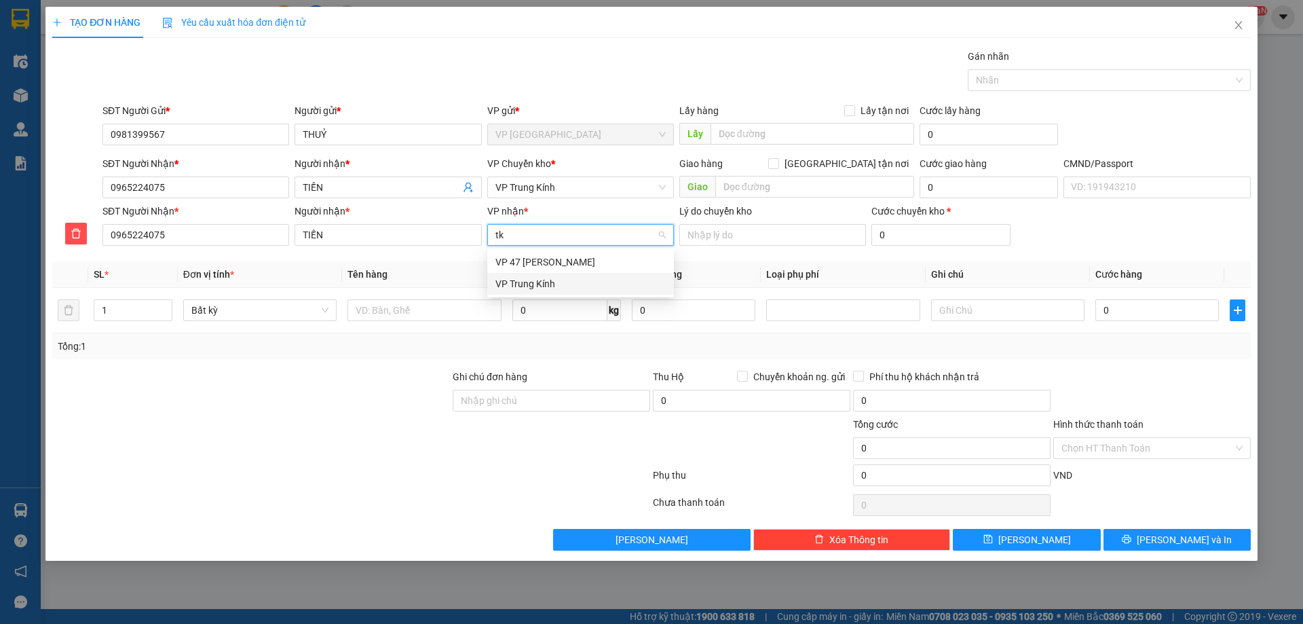
click at [554, 274] on div "VP Trung Kính" at bounding box center [580, 284] width 187 height 22
click at [564, 200] on div "VP Chuyển kho * VP Trung Kính" at bounding box center [580, 180] width 187 height 48
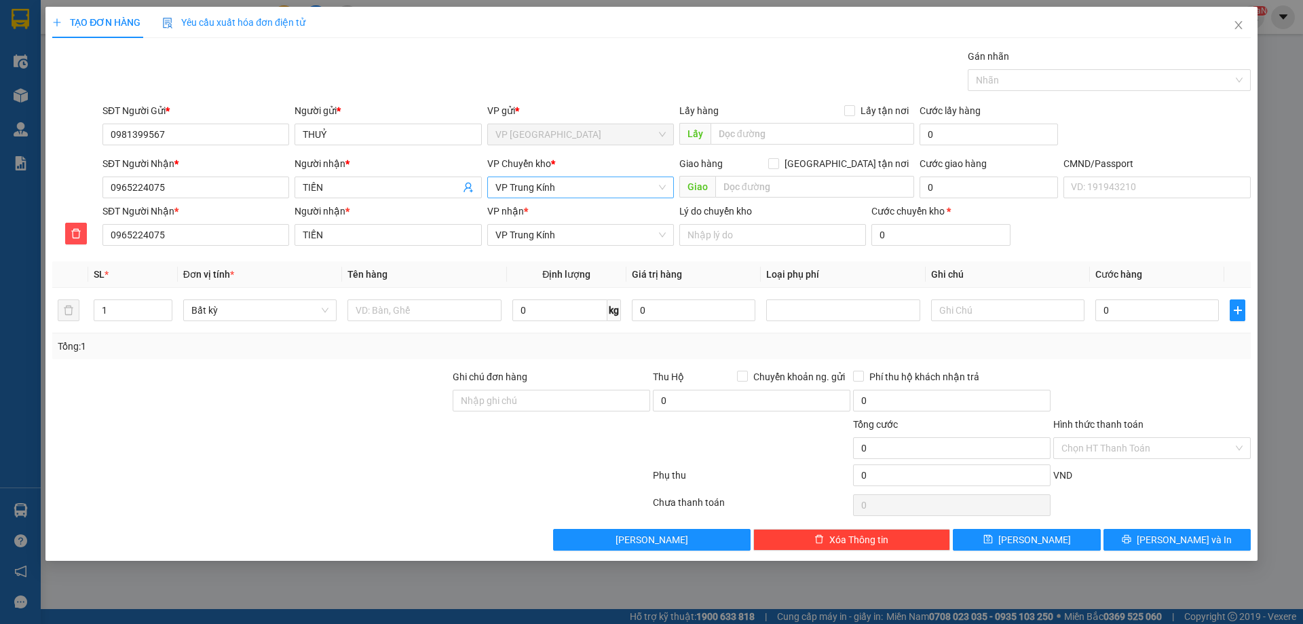
click at [565, 181] on span "VP Trung Kính" at bounding box center [580, 187] width 170 height 20
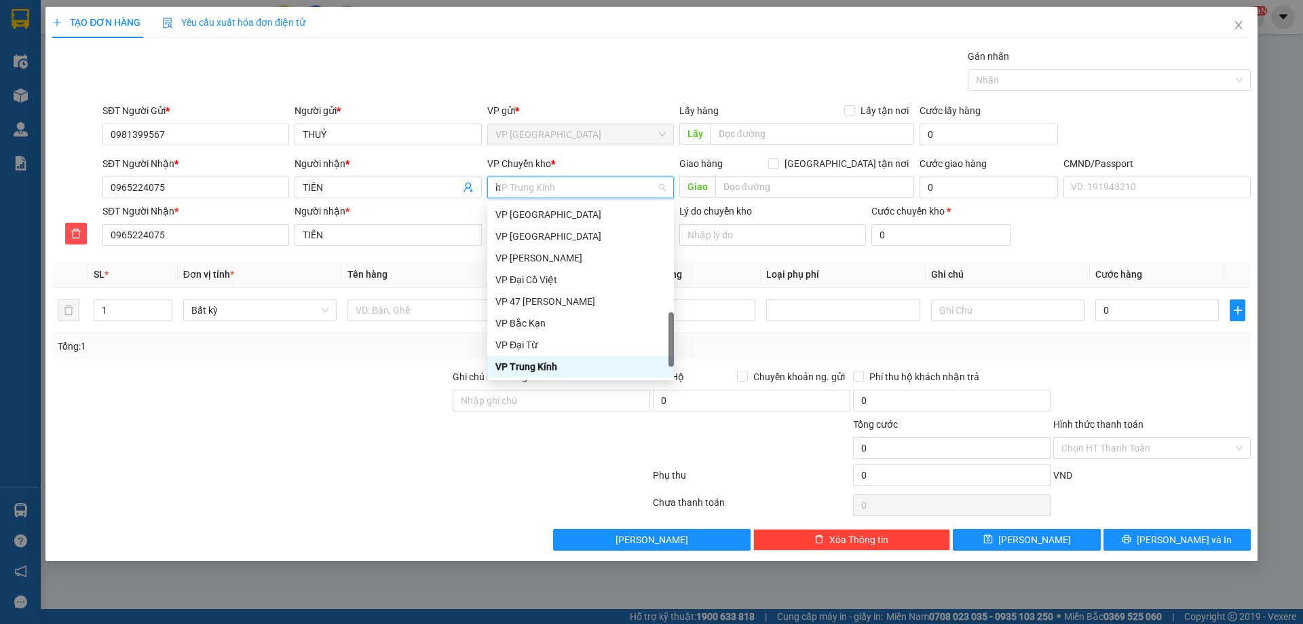
scroll to position [195, 0]
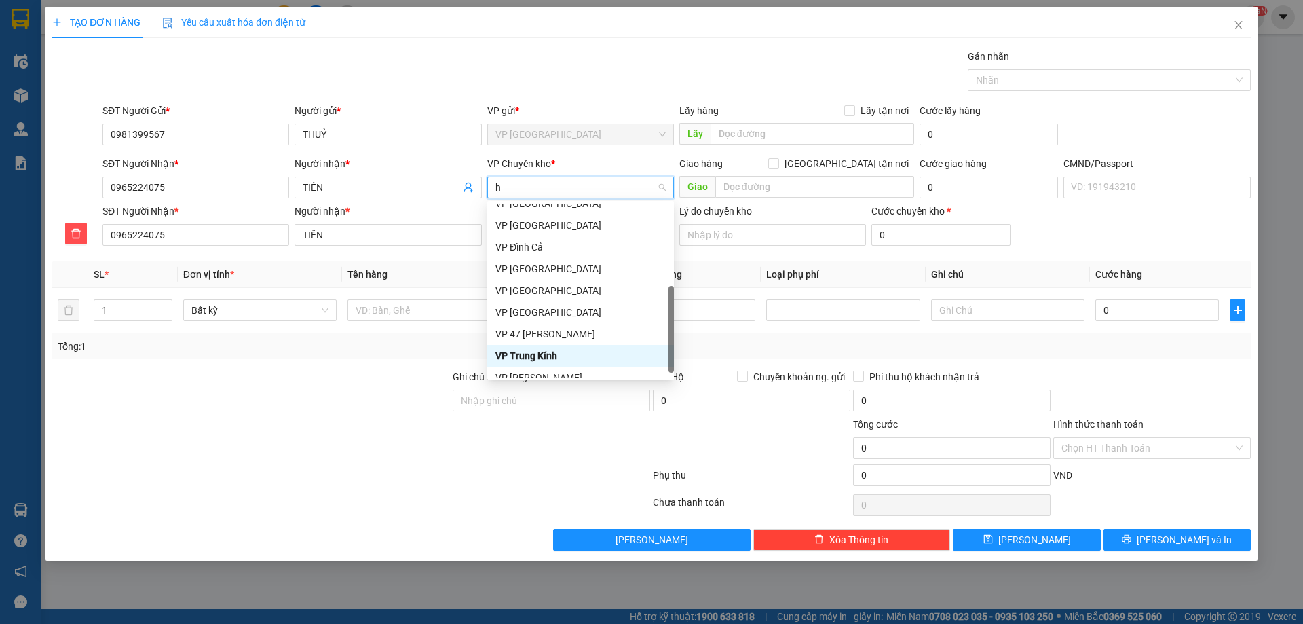
type input "hg"
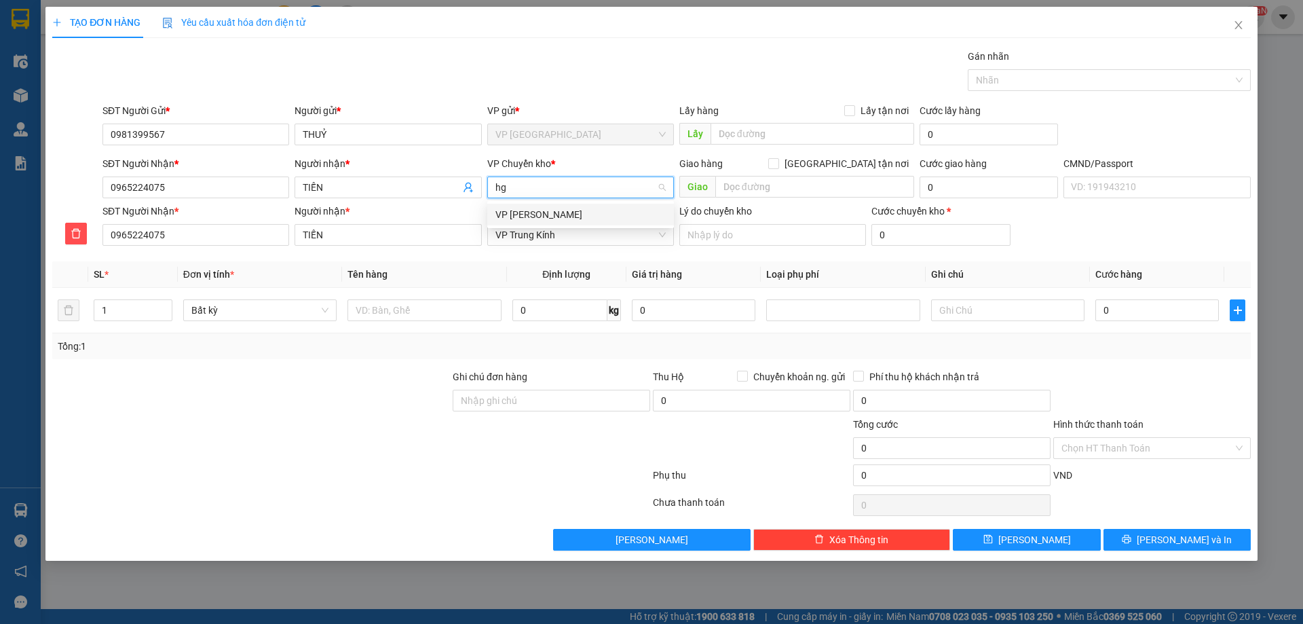
click at [560, 223] on div "VP Hoàng Gia" at bounding box center [580, 215] width 187 height 22
click at [417, 288] on td at bounding box center [424, 310] width 164 height 45
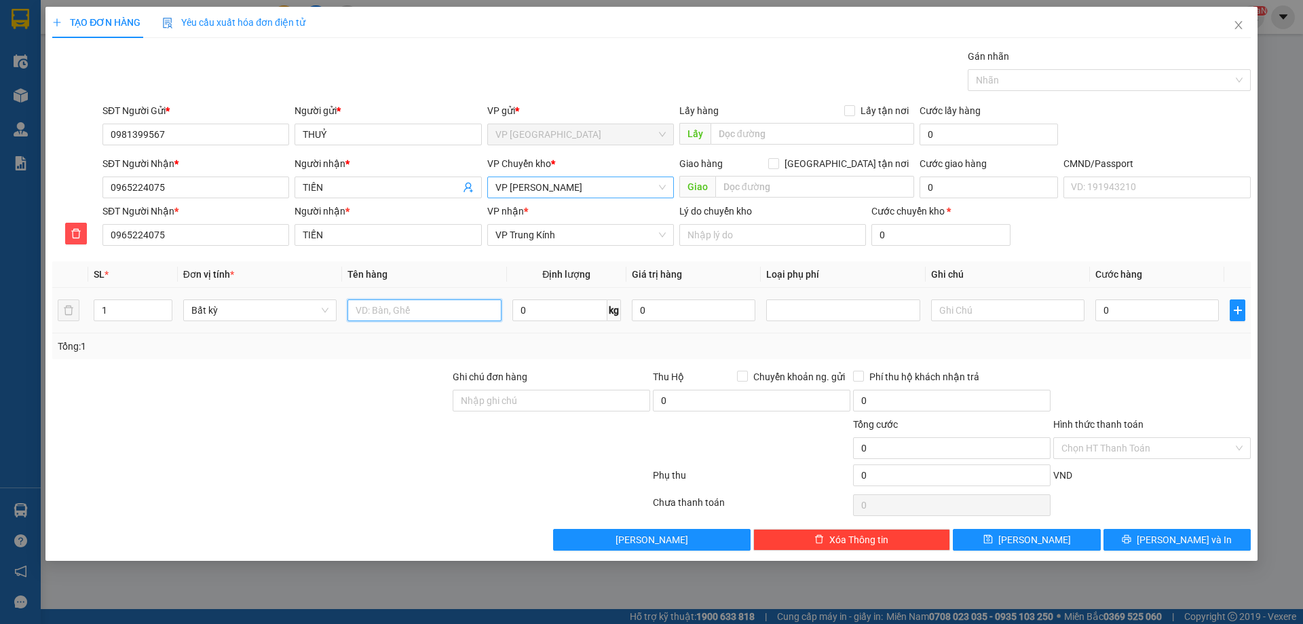
click at [423, 316] on input "text" at bounding box center [423, 310] width 153 height 22
type input "p"
type input "PB MẪU"
click at [555, 299] on input "0" at bounding box center [559, 310] width 95 height 22
type input "0.2"
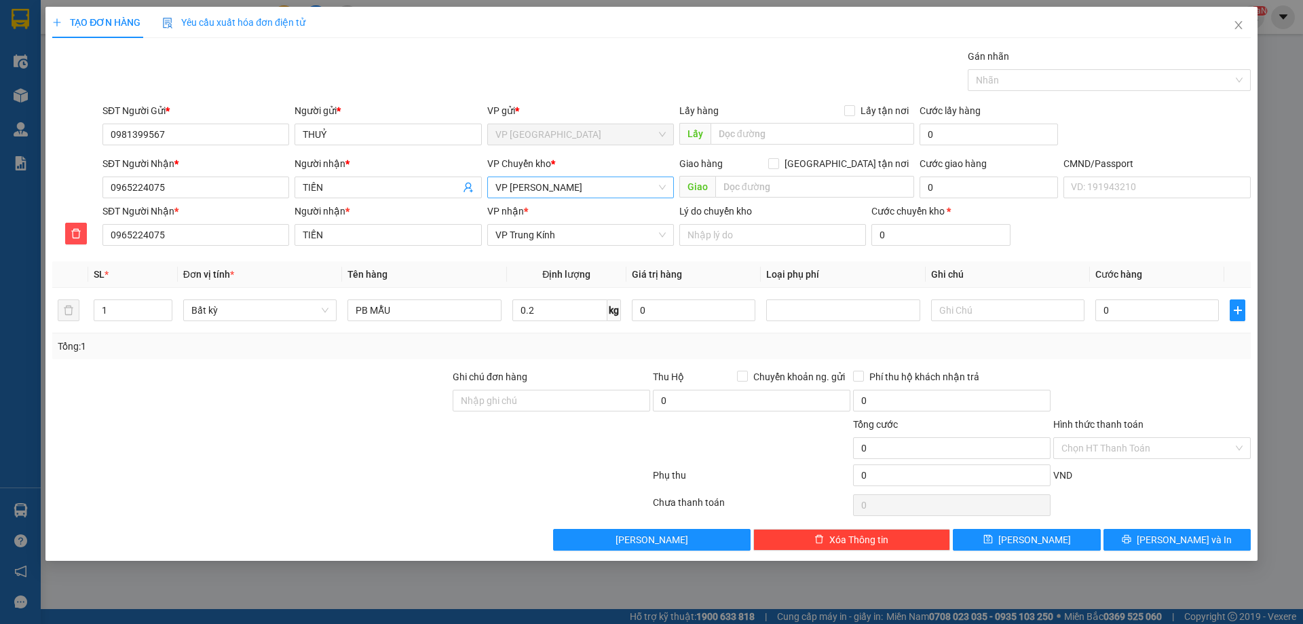
click at [683, 354] on div "Tổng: 1" at bounding box center [651, 346] width 1199 height 26
type input "40.000"
click at [1141, 535] on button "Lưu và In" at bounding box center [1177, 540] width 147 height 22
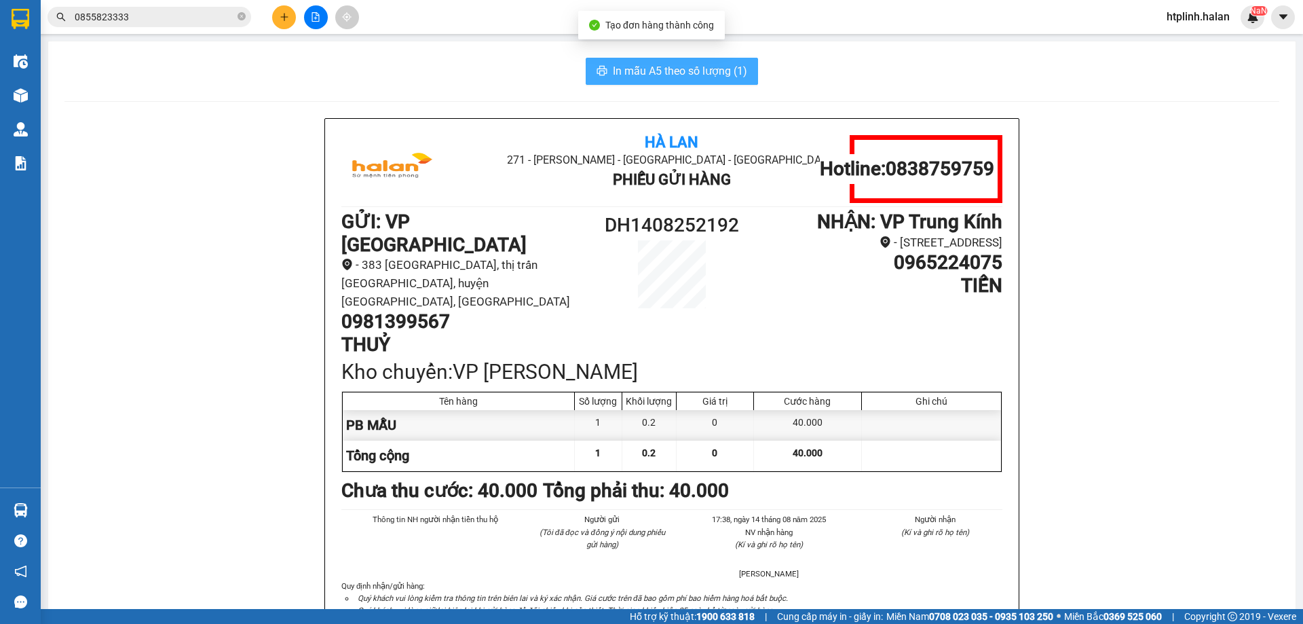
click at [613, 75] on span "In mẫu A5 theo số lượng (1)" at bounding box center [680, 70] width 134 height 17
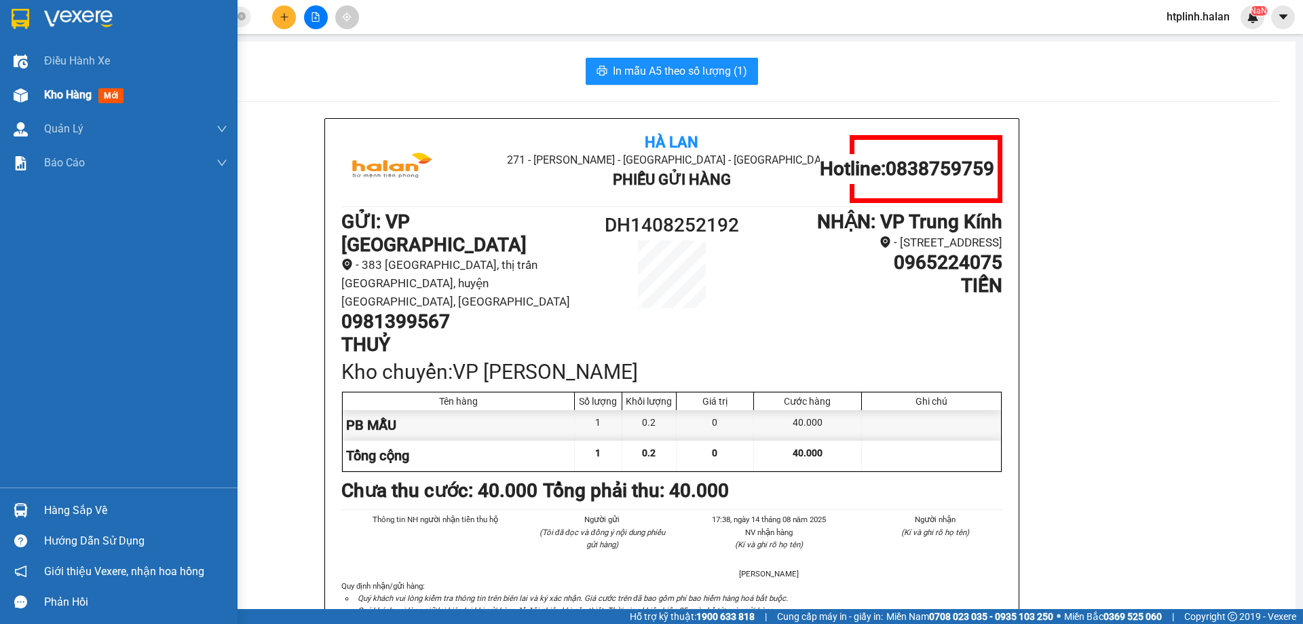
click at [75, 101] on div "Kho hàng mới" at bounding box center [86, 94] width 85 height 17
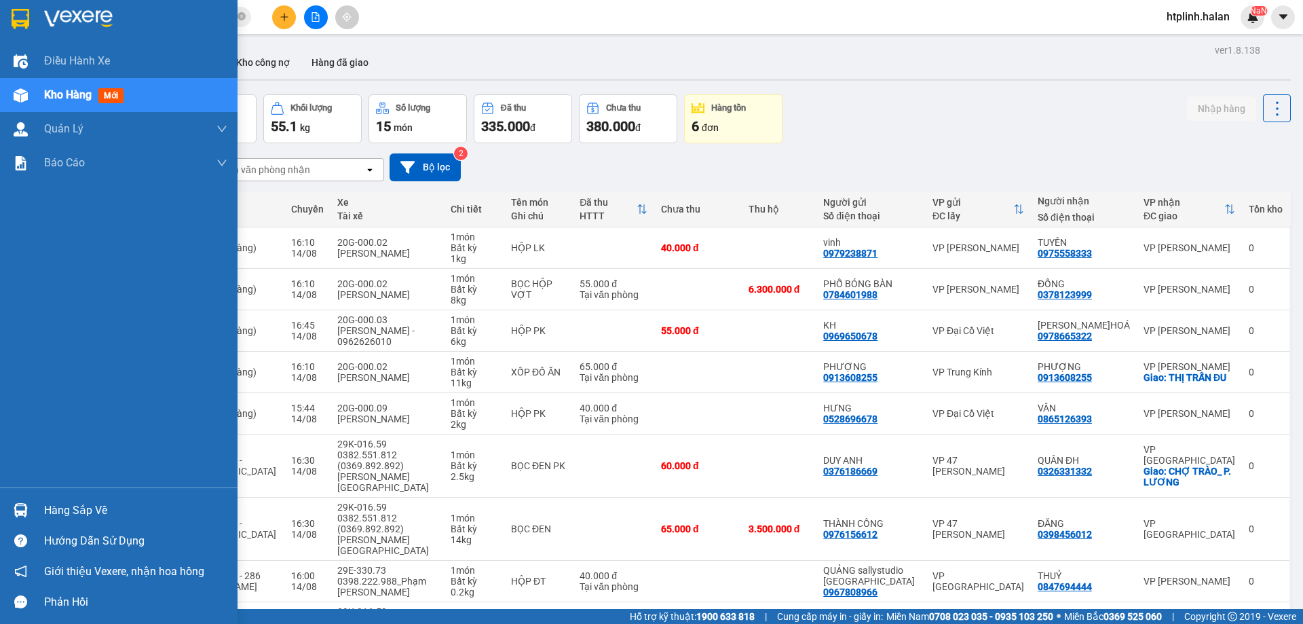
click at [92, 505] on div "Hàng sắp về" at bounding box center [135, 510] width 183 height 20
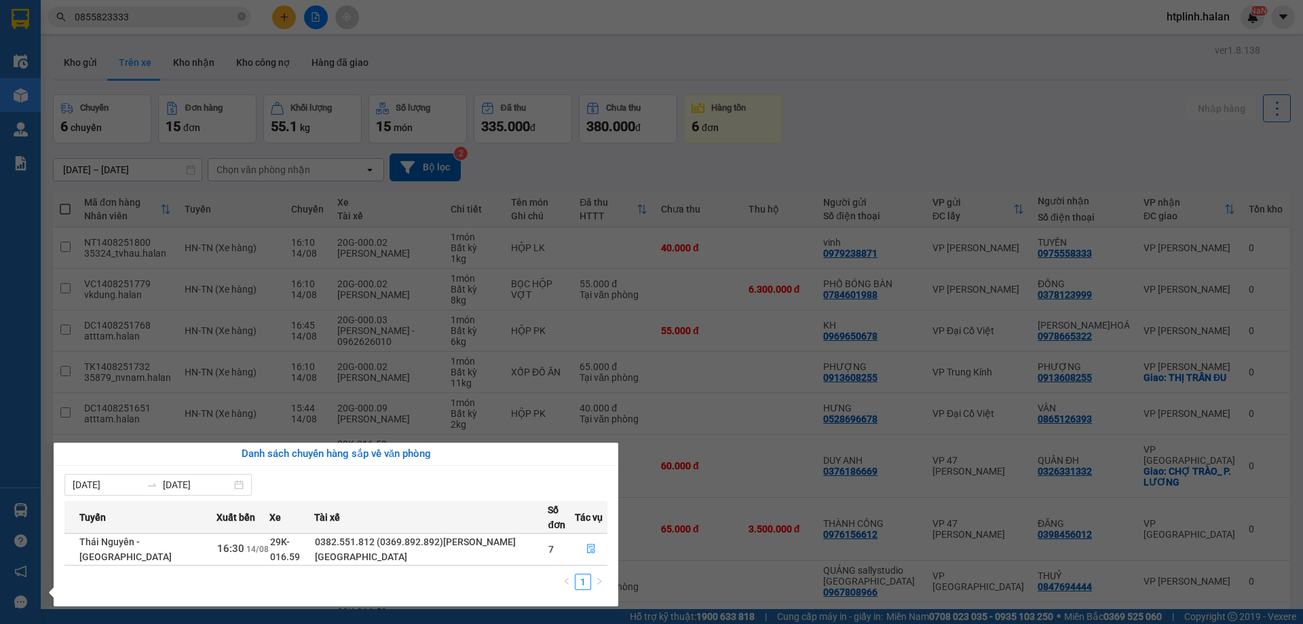
click at [786, 430] on section "Kết quả tìm kiếm ( 321 ) Bộ lọc Mã ĐH Trạng thái Món hàng Thu hộ Tổng cước Chưa…" at bounding box center [651, 312] width 1303 height 624
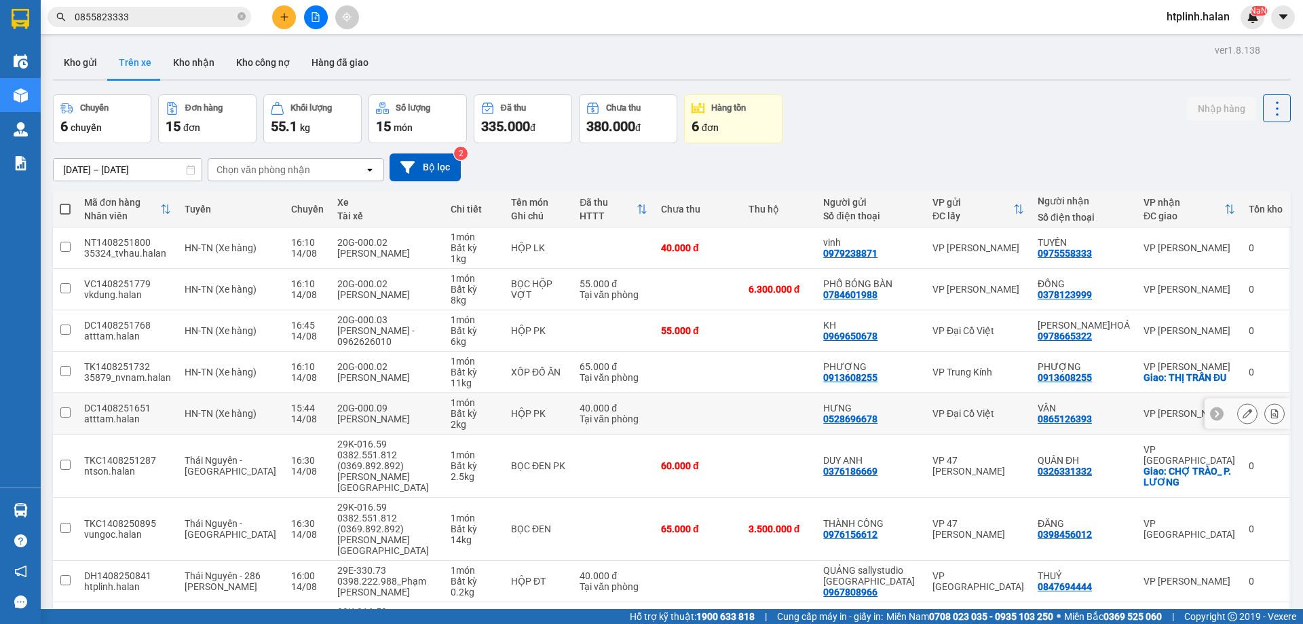
scroll to position [121, 0]
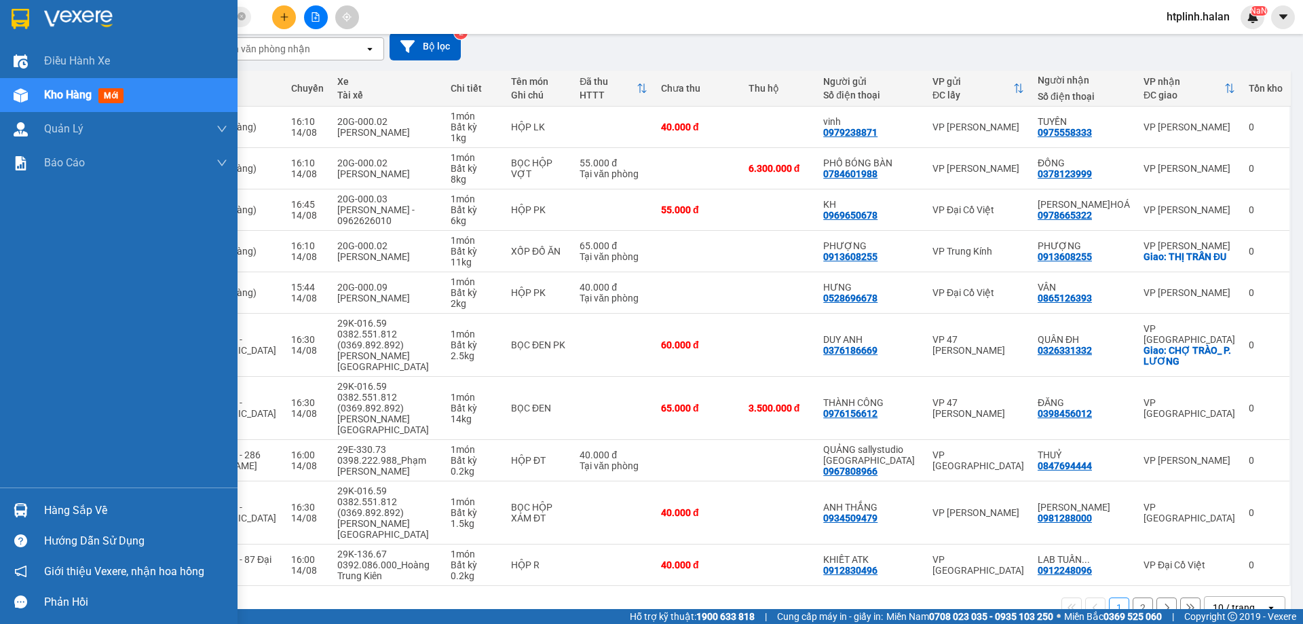
click at [88, 503] on div "Hàng sắp về" at bounding box center [135, 510] width 183 height 20
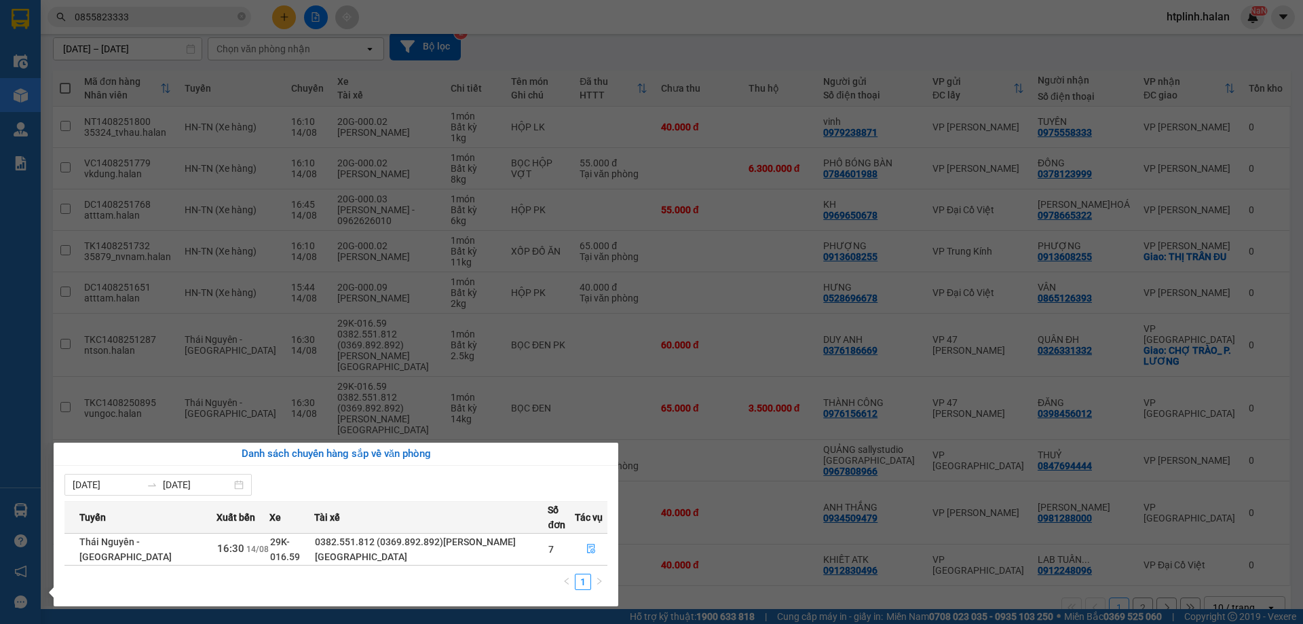
click at [643, 366] on section "Kết quả tìm kiếm ( 321 ) Bộ lọc Mã ĐH Trạng thái Món hàng Thu hộ Tổng cước Chưa…" at bounding box center [651, 312] width 1303 height 624
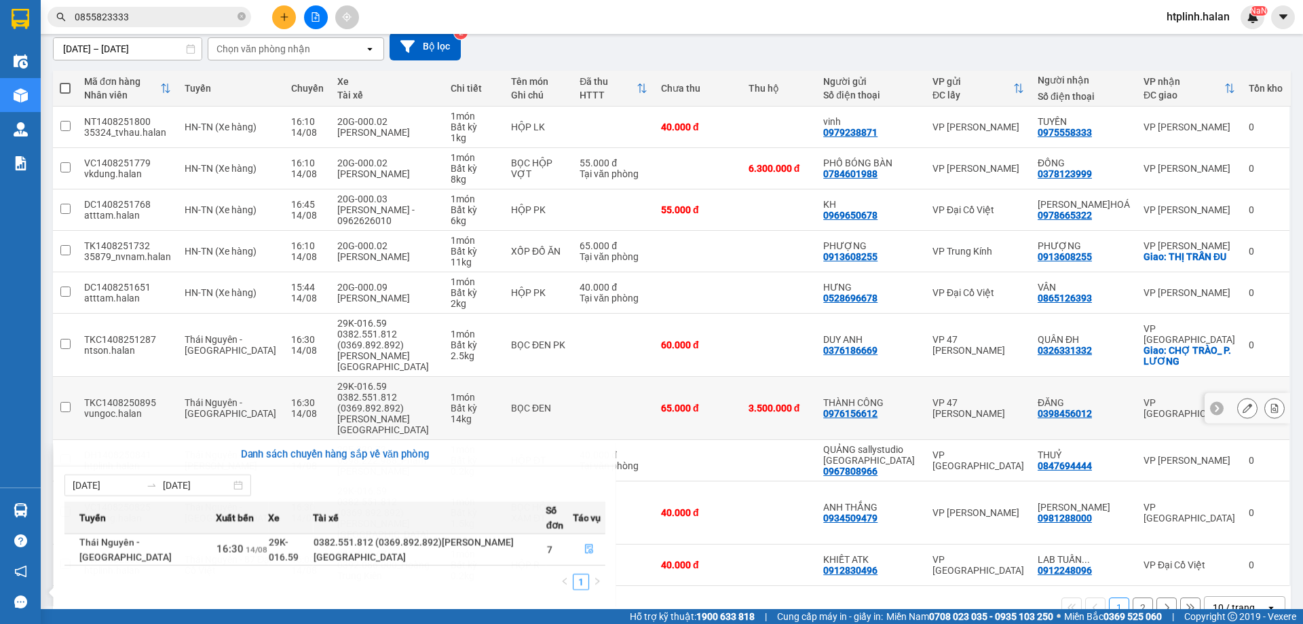
scroll to position [0, 0]
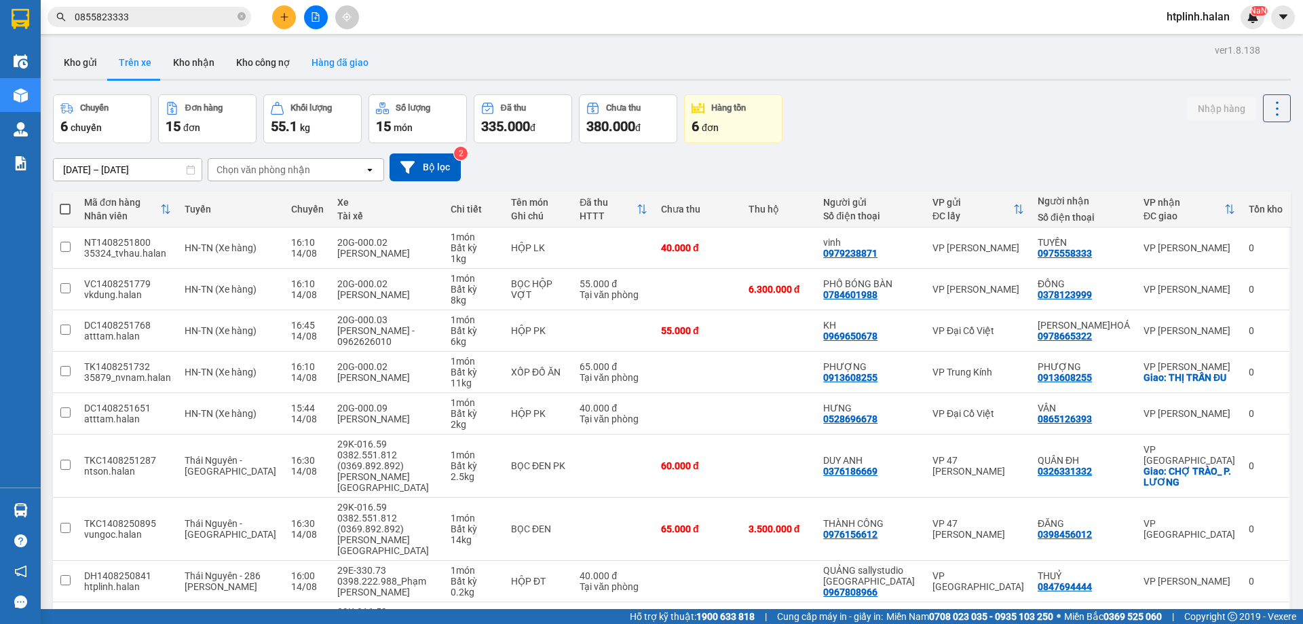
click at [314, 61] on button "Hàng đã giao" at bounding box center [340, 62] width 79 height 33
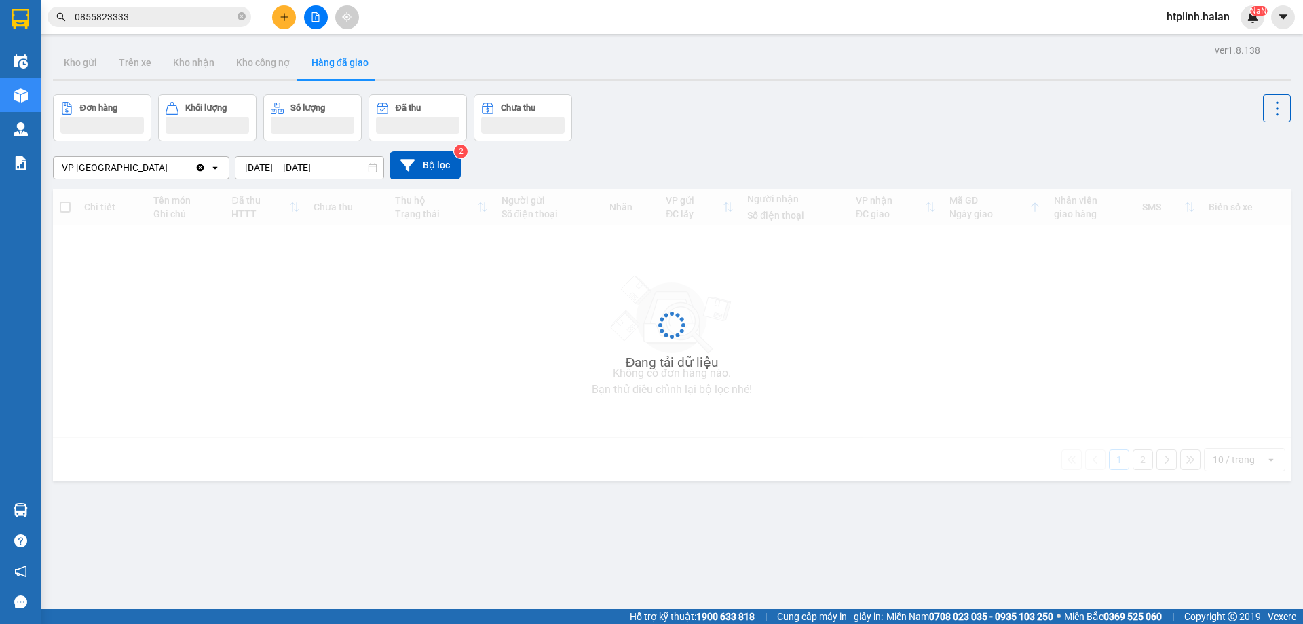
drag, startPoint x: 438, startPoint y: 308, endPoint x: 436, endPoint y: 322, distance: 14.3
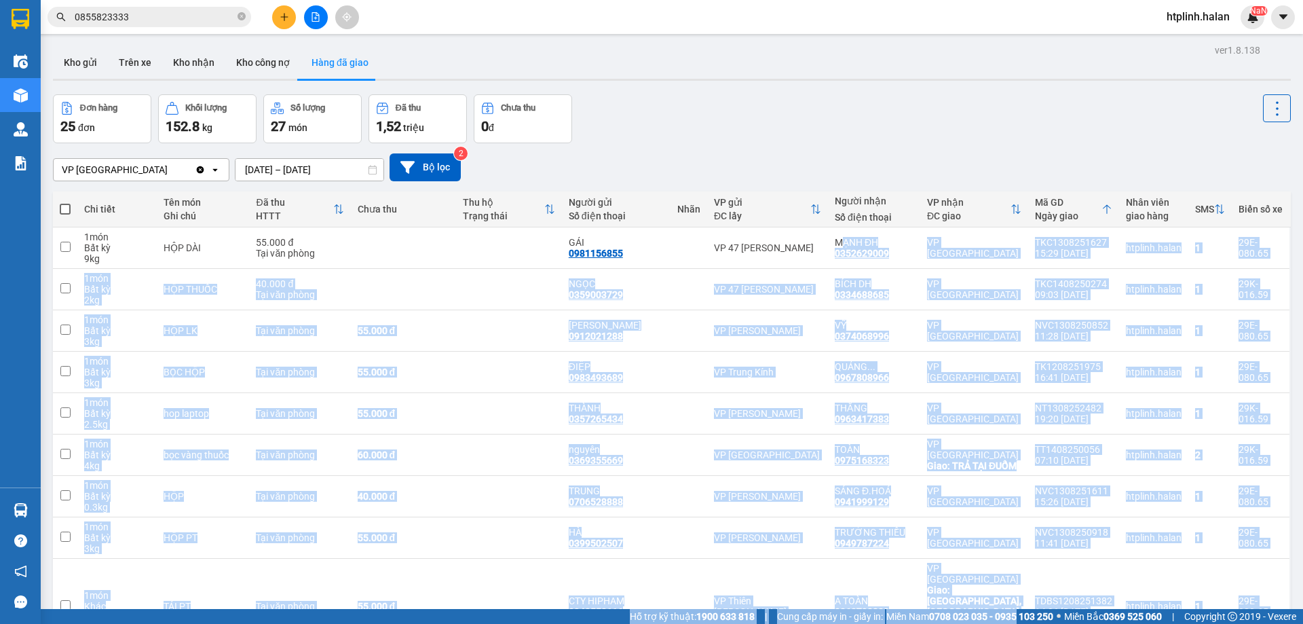
scroll to position [88, 0]
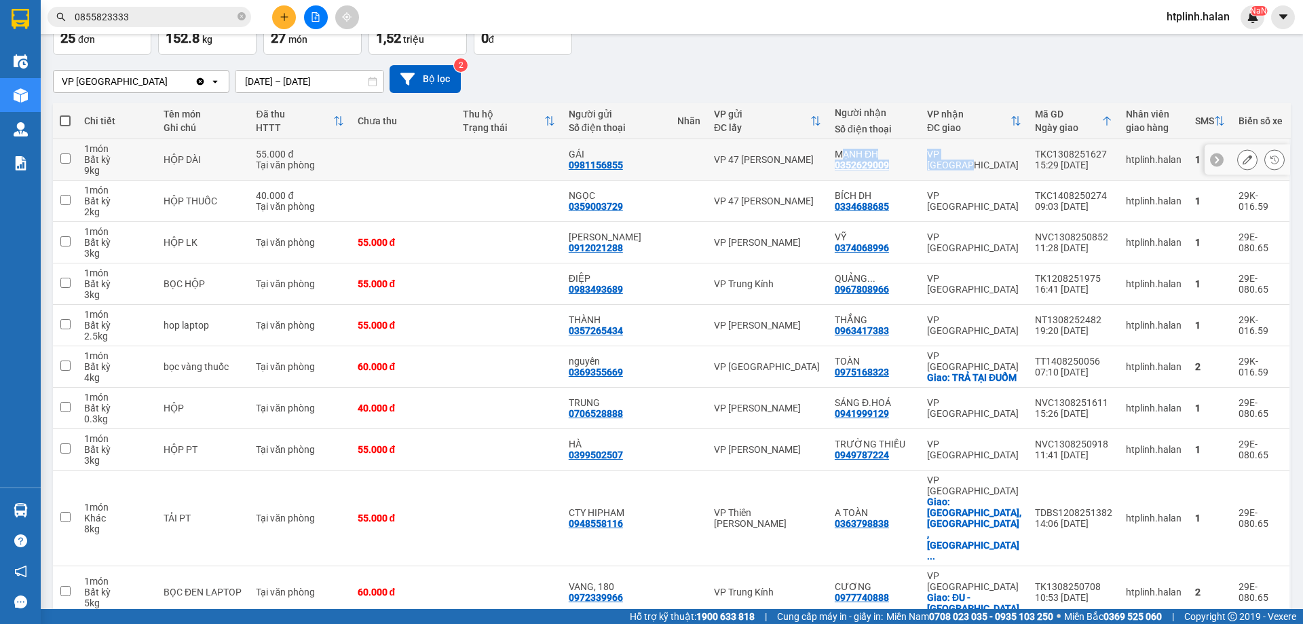
drag, startPoint x: 844, startPoint y: 239, endPoint x: 1020, endPoint y: 155, distance: 194.6
click at [1020, 155] on tr "1 món Bất kỳ 9 kg HỘP DÀI 55.000 đ Tại văn phòng GÁI 0981156855 VP 47 Trần Khát…" at bounding box center [672, 159] width 1238 height 41
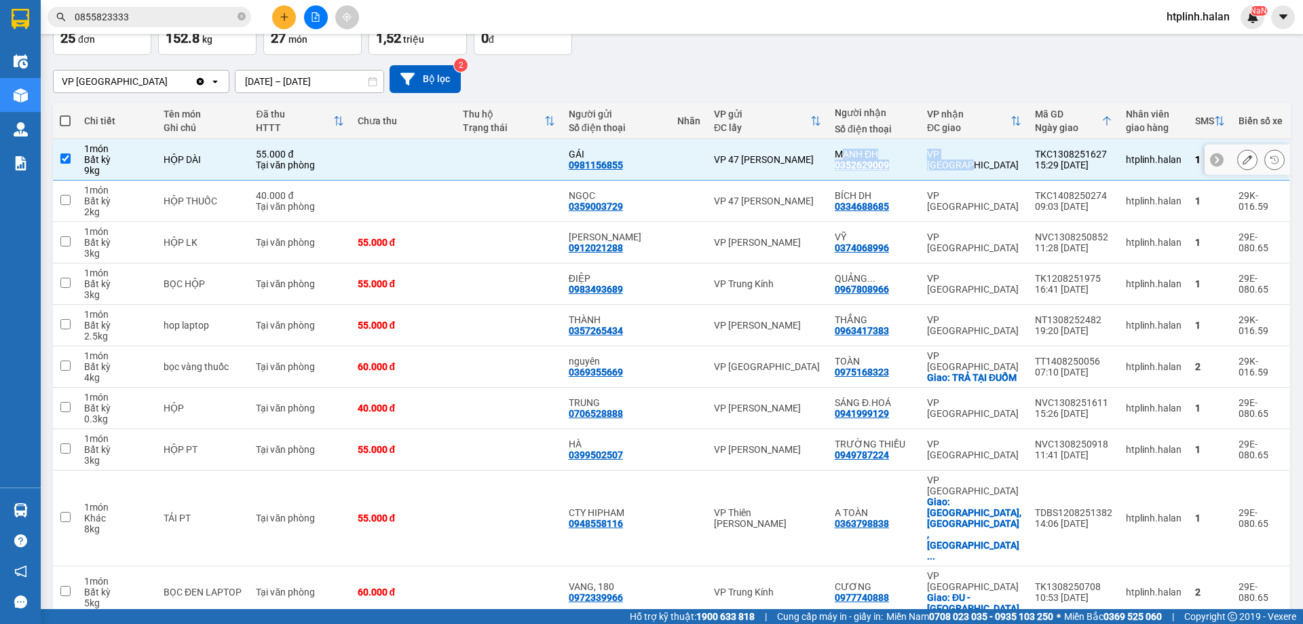
click at [1020, 155] on td "VP [GEOGRAPHIC_DATA]" at bounding box center [974, 159] width 108 height 41
checkbox input "false"
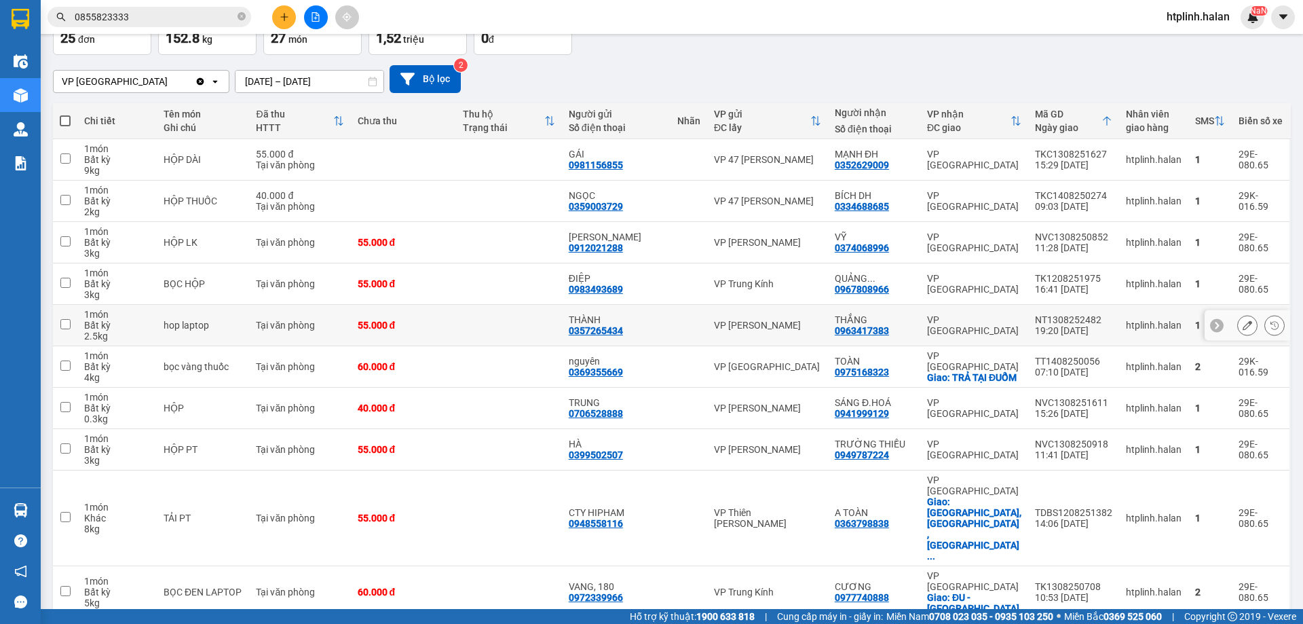
scroll to position [0, 0]
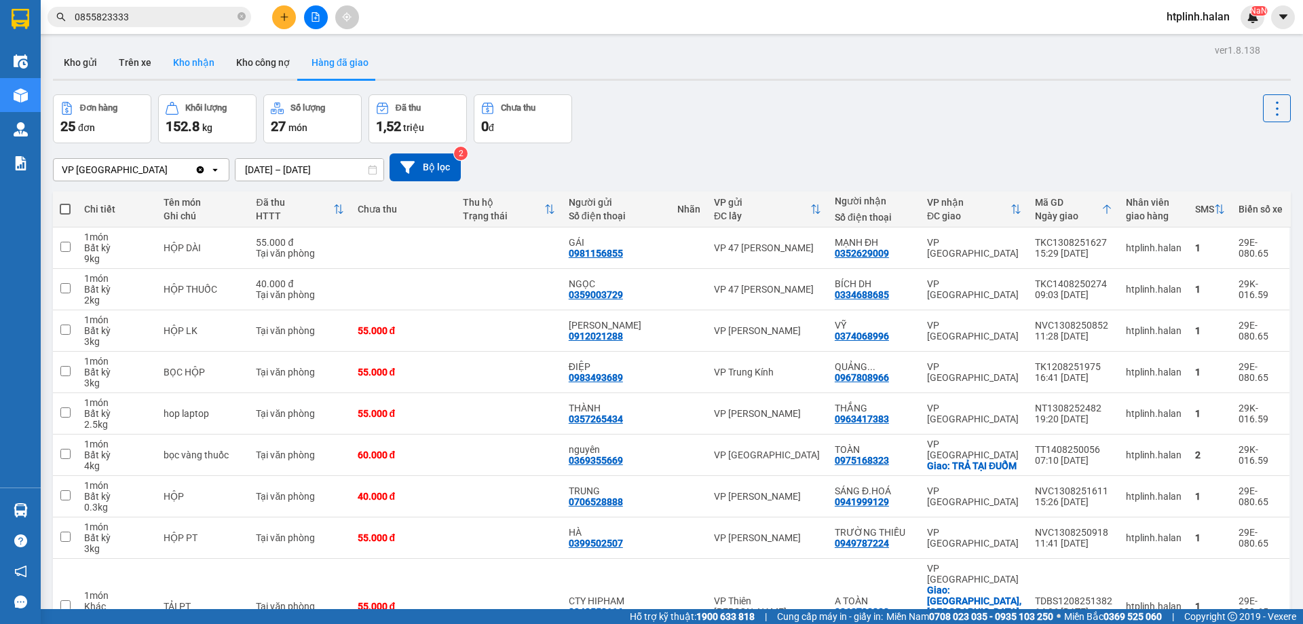
click at [185, 48] on button "Kho nhận" at bounding box center [193, 62] width 63 height 33
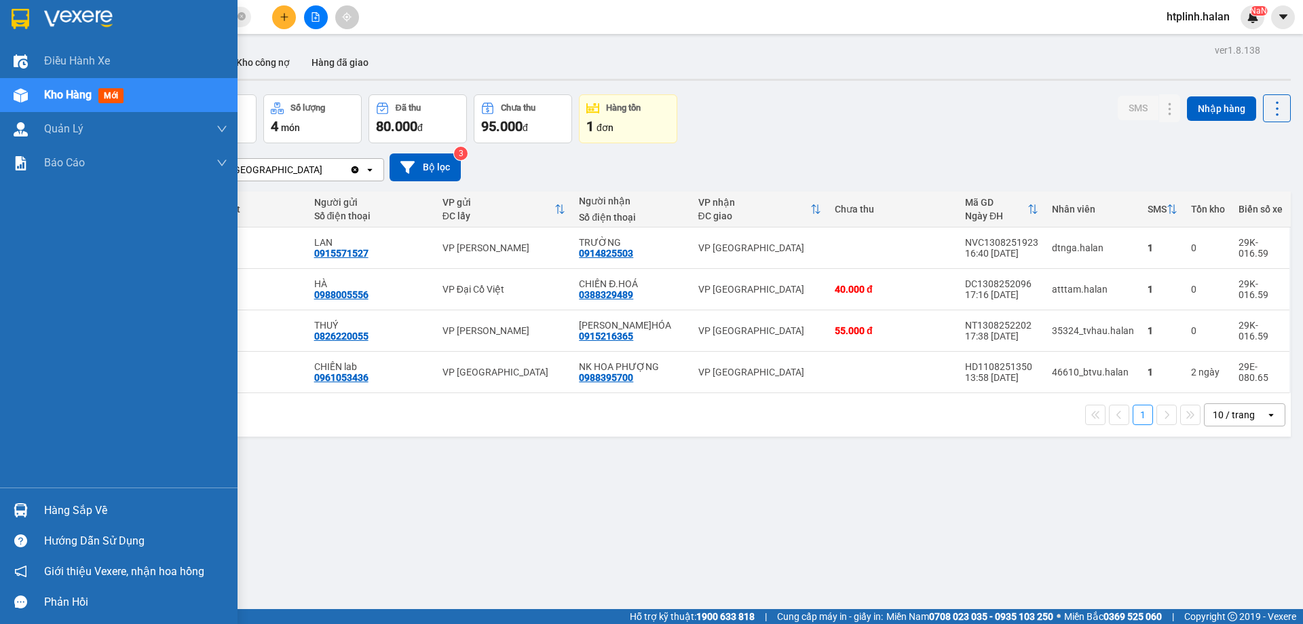
click at [45, 512] on div "Hàng sắp về" at bounding box center [135, 510] width 183 height 20
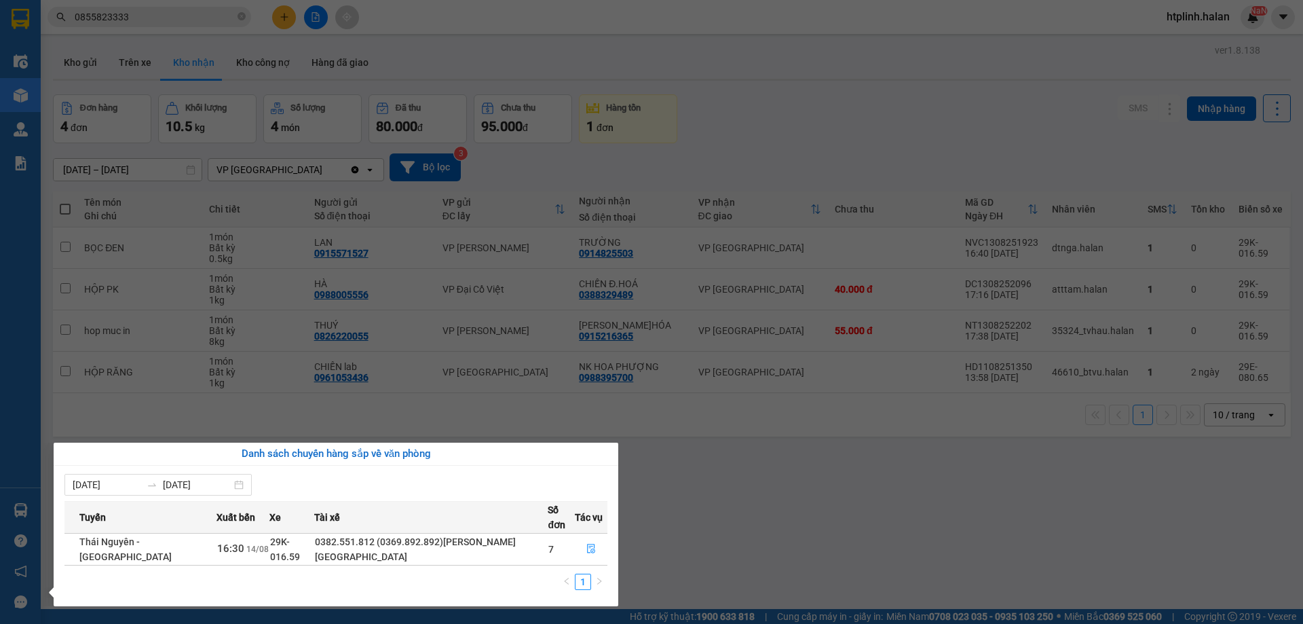
click at [1108, 473] on section "Kết quả tìm kiếm ( 321 ) Bộ lọc Mã ĐH Trạng thái Món hàng Thu hộ Tổng cước Chưa…" at bounding box center [651, 312] width 1303 height 624
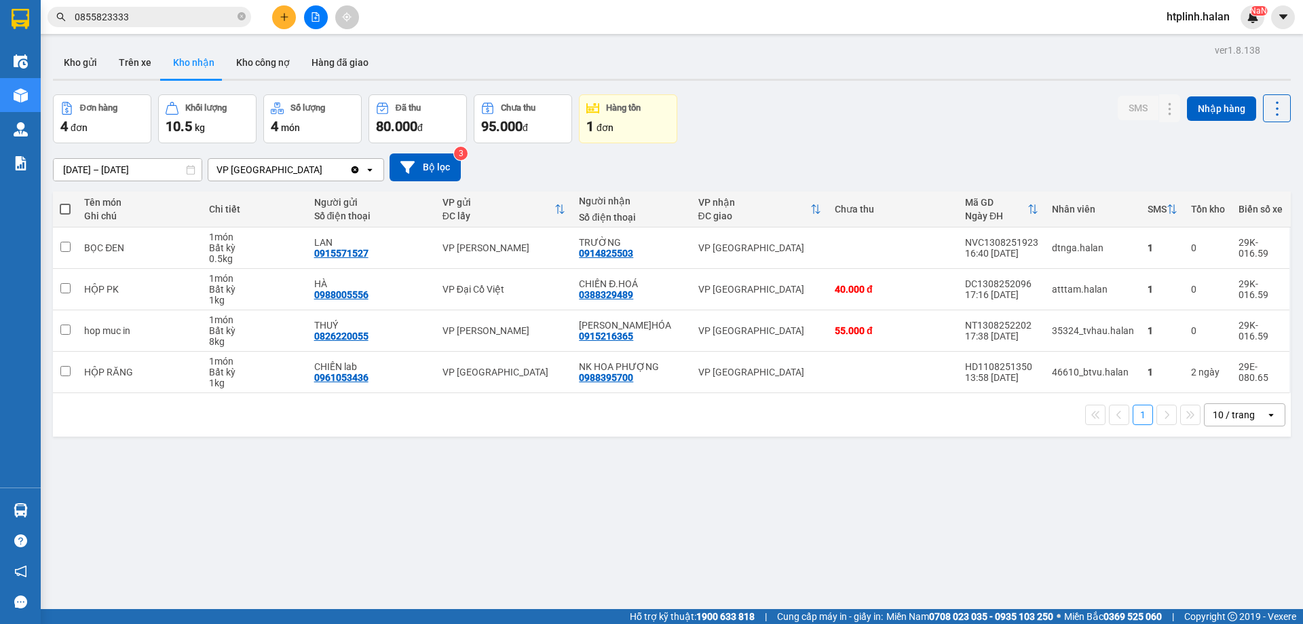
click at [1008, 93] on div "ver 1.8.138 Kho gửi Trên xe Kho nhận Kho công nợ Hàng đã giao Đơn hàng 4 đơn Kh…" at bounding box center [672, 353] width 1249 height 624
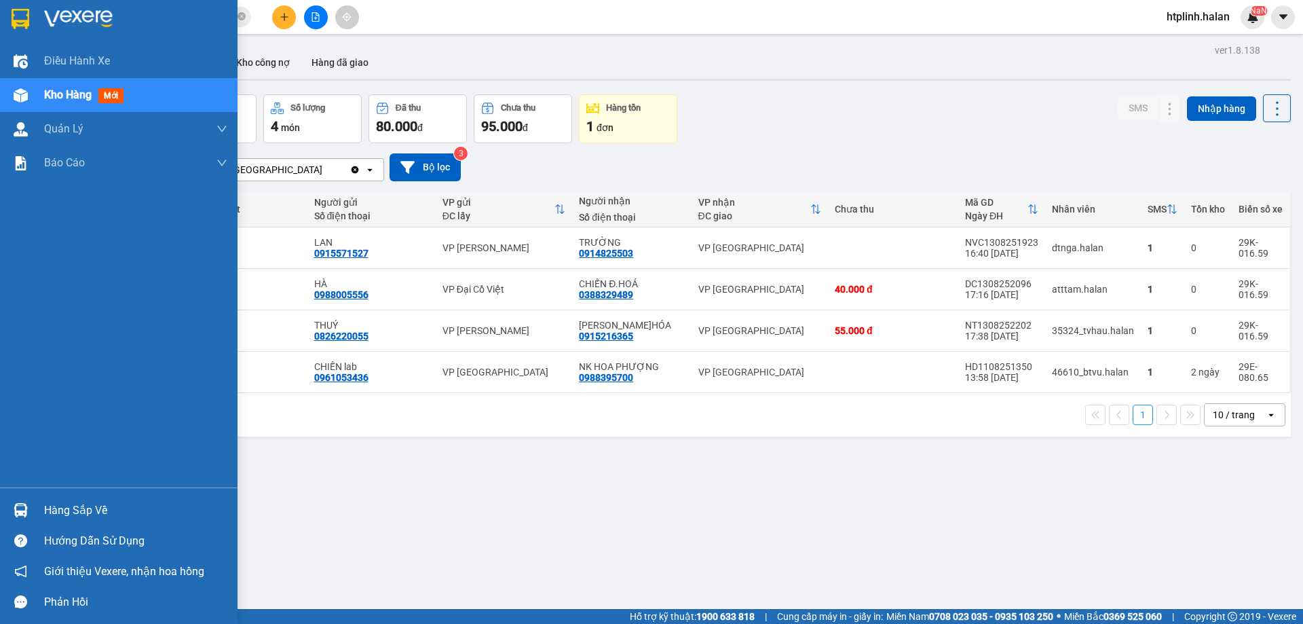
click at [24, 507] on img at bounding box center [21, 510] width 14 height 14
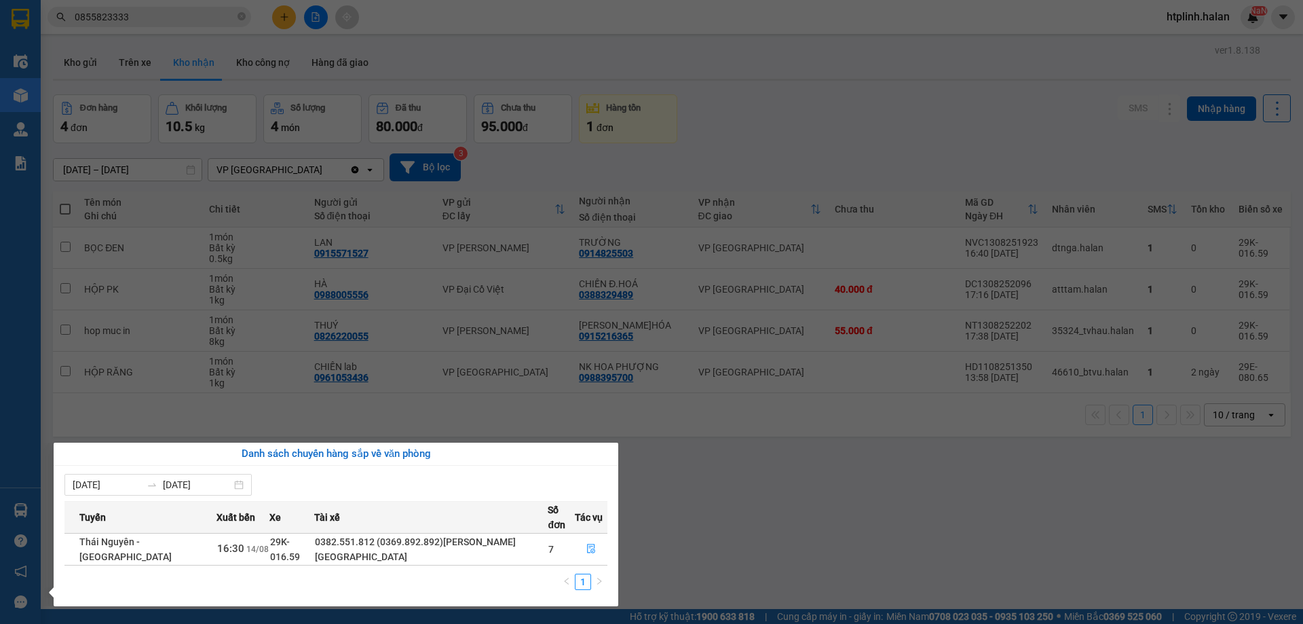
click at [894, 488] on section "Kết quả tìm kiếm ( 321 ) Bộ lọc Mã ĐH Trạng thái Món hàng Thu hộ Tổng cước Chưa…" at bounding box center [651, 312] width 1303 height 624
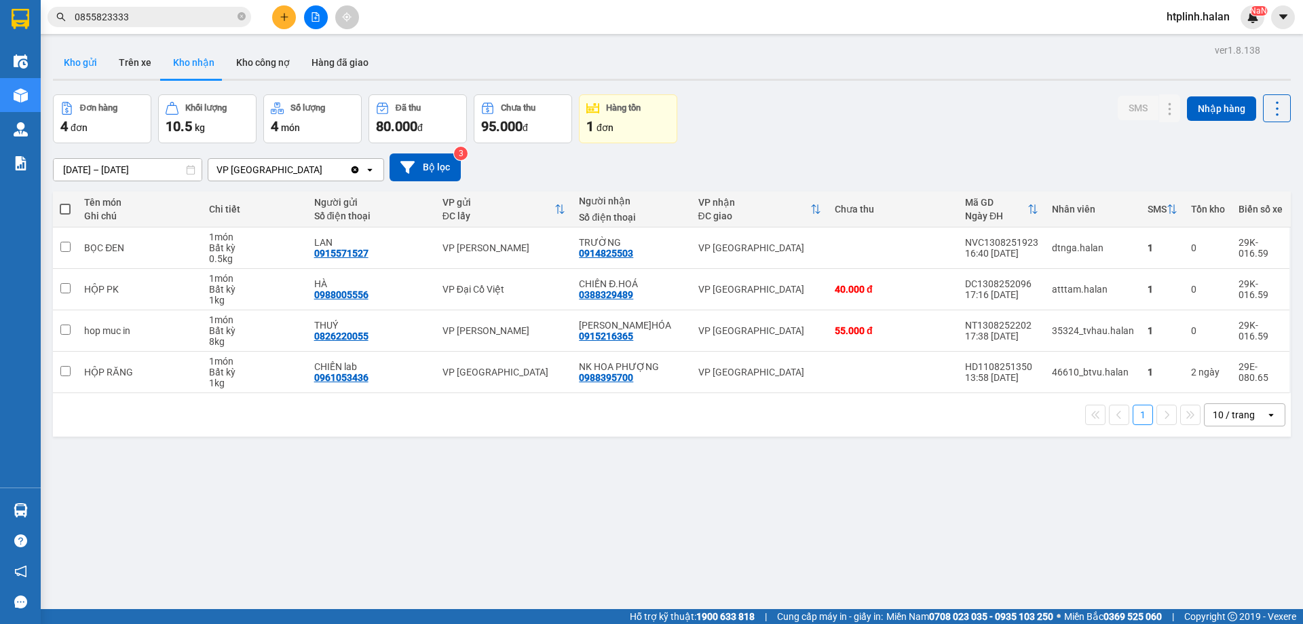
click at [61, 54] on button "Kho gửi" at bounding box center [80, 62] width 55 height 33
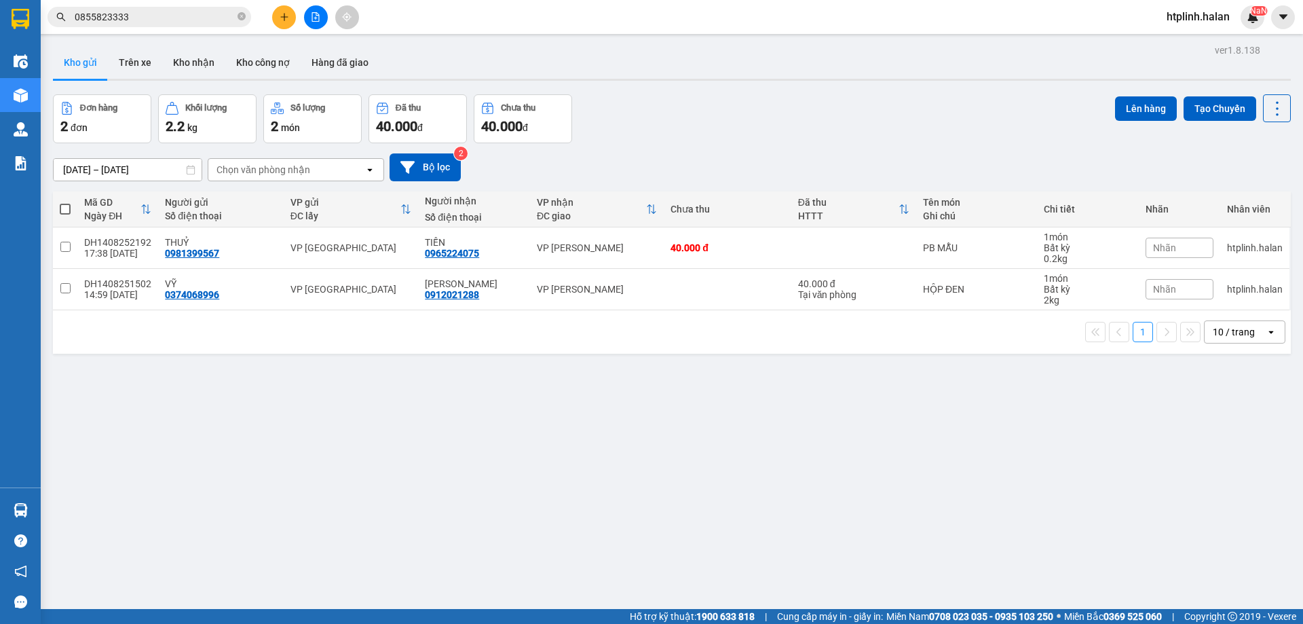
click at [231, 217] on div "Số điện thoại" at bounding box center [220, 215] width 111 height 11
click at [269, 272] on td "VỸ 0374068996" at bounding box center [220, 289] width 125 height 41
checkbox input "true"
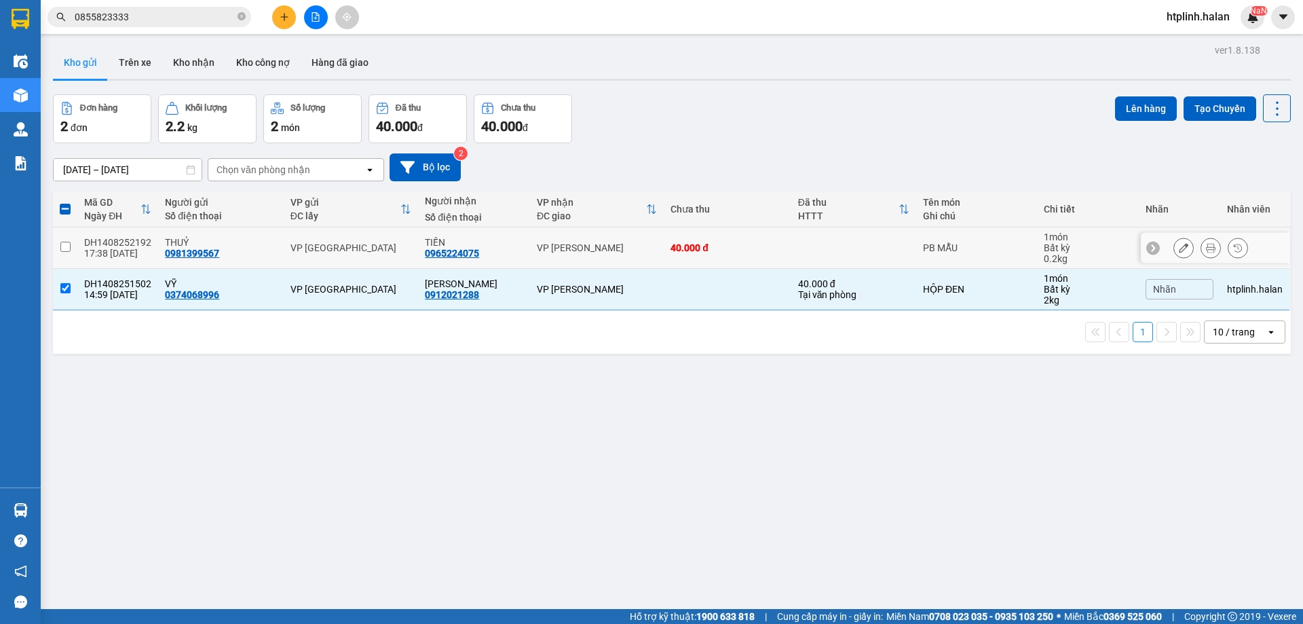
click at [271, 258] on div "THUỶ 0981399567" at bounding box center [220, 248] width 111 height 22
checkbox input "true"
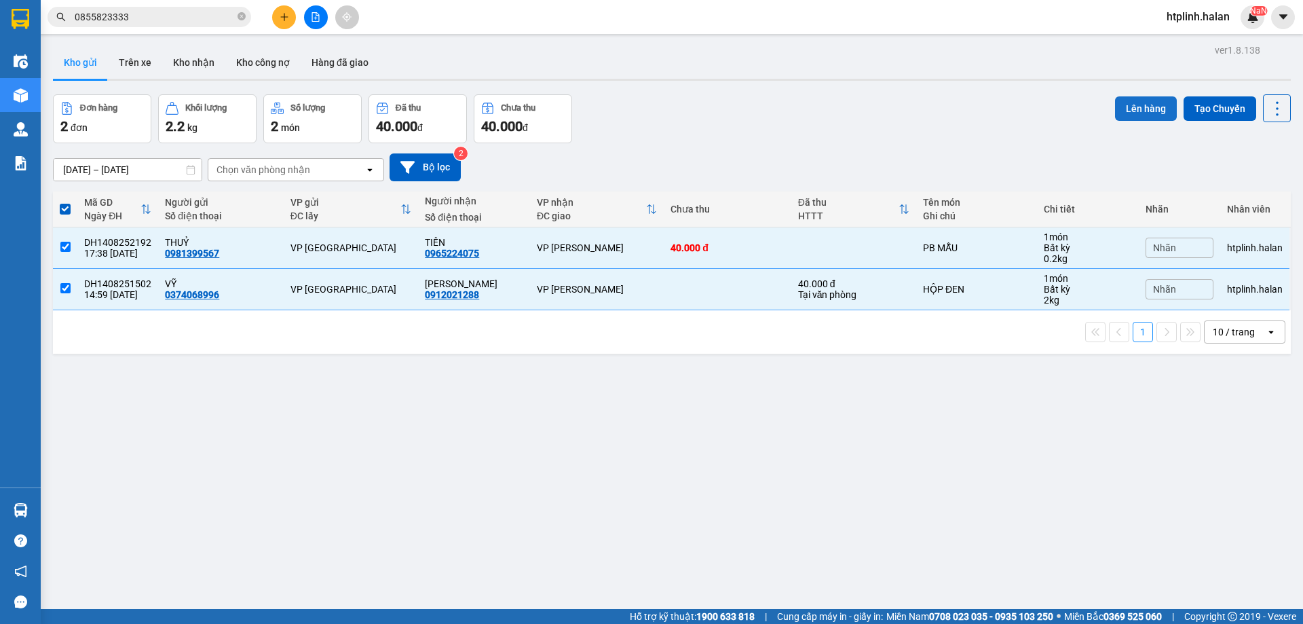
click at [1140, 105] on button "Lên hàng" at bounding box center [1146, 108] width 62 height 24
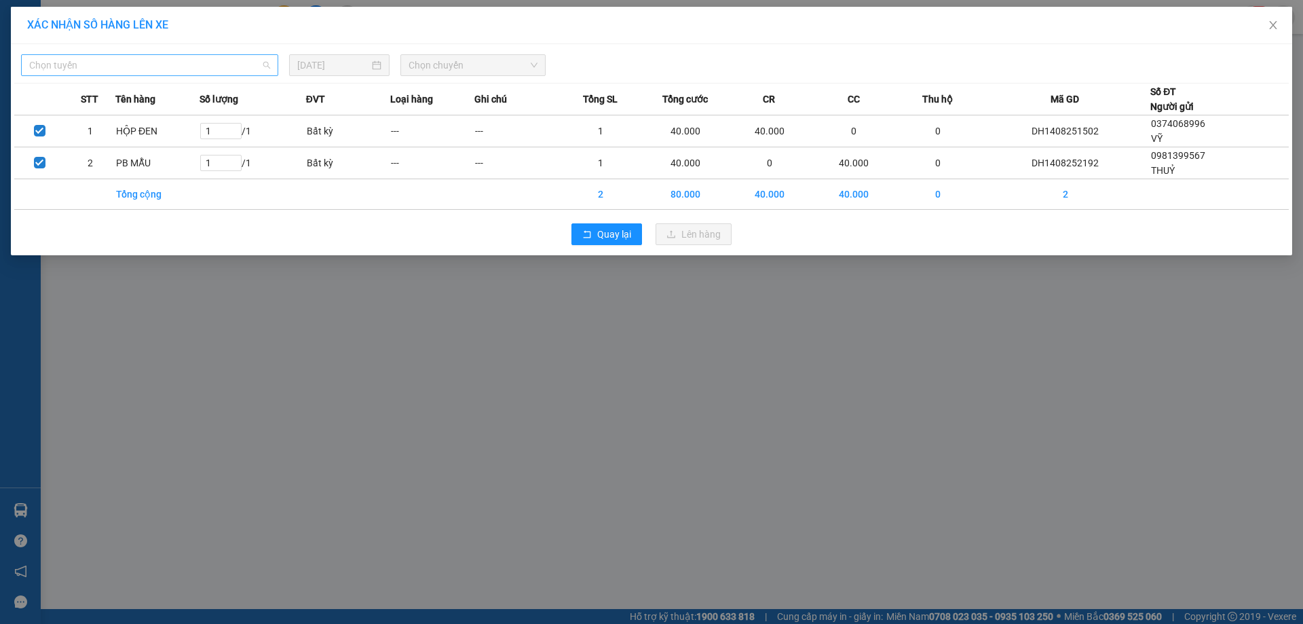
click at [219, 66] on span "Chọn tuyến" at bounding box center [149, 65] width 241 height 20
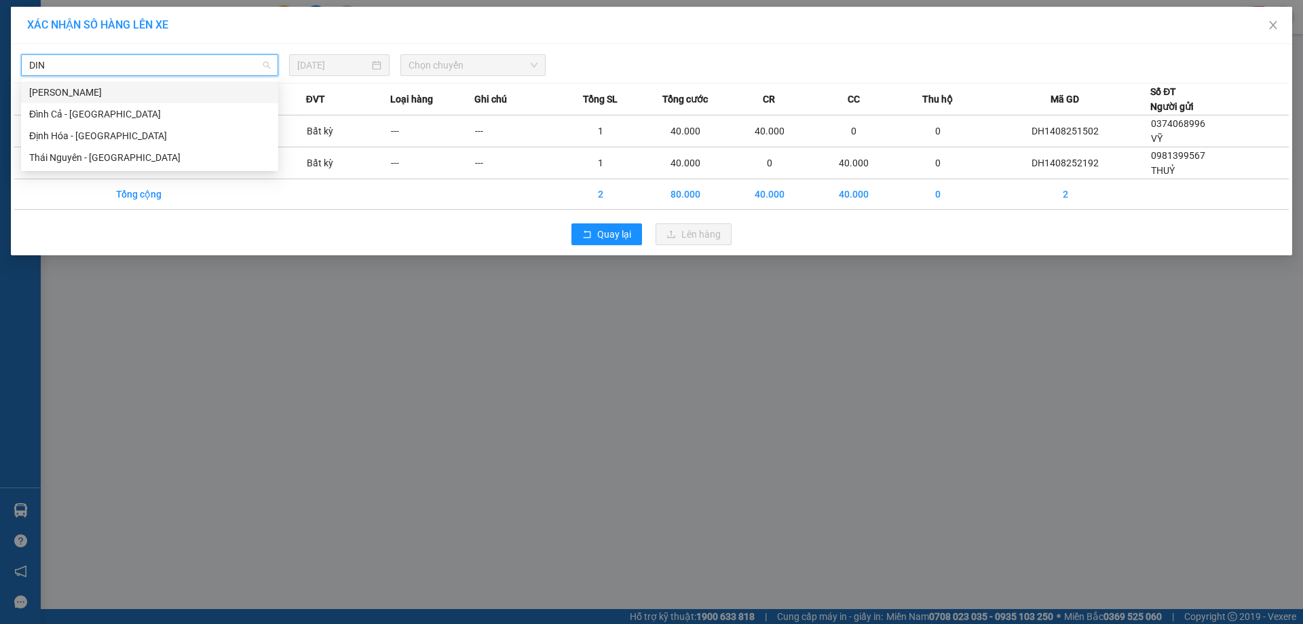
type input "DINH"
click at [185, 134] on div "Định Hóa - Thái Nguyên" at bounding box center [149, 135] width 241 height 15
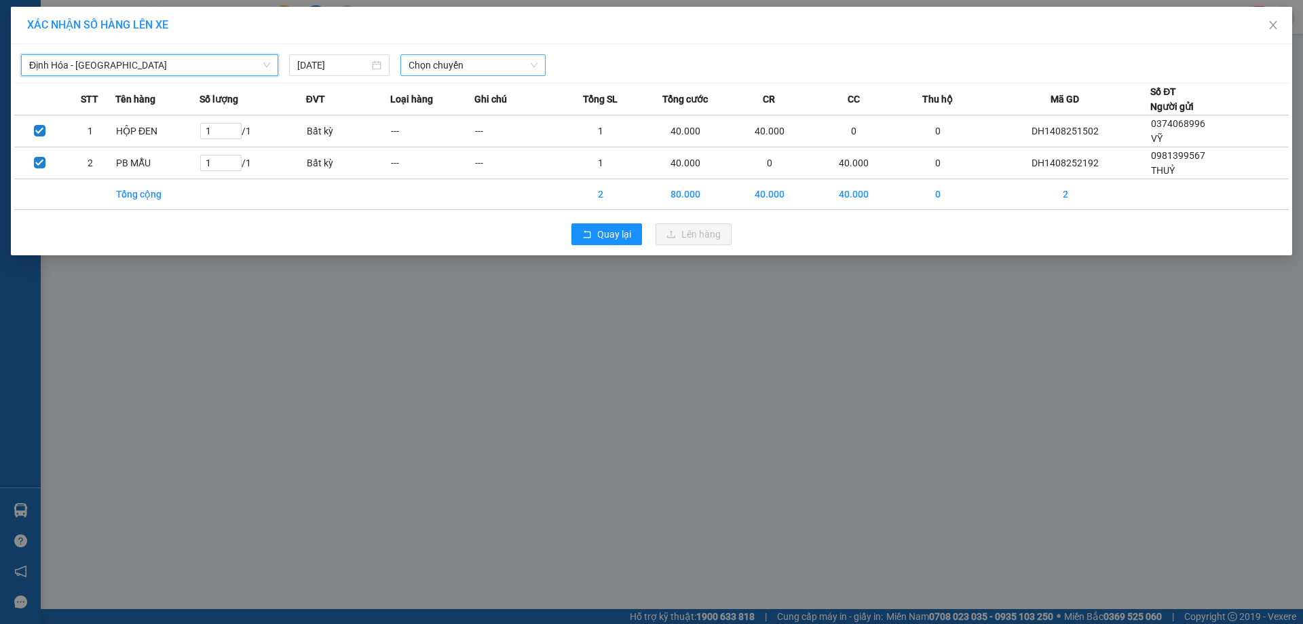
click at [468, 66] on span "Chọn chuyến" at bounding box center [473, 65] width 129 height 20
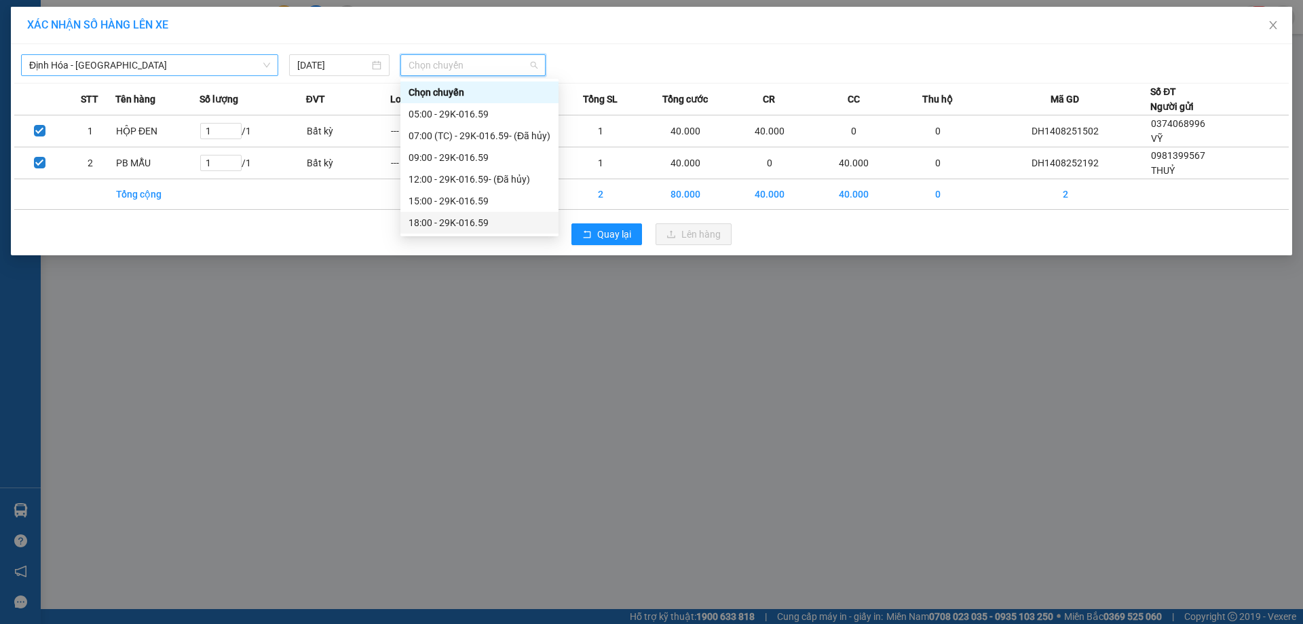
click at [491, 218] on div "18:00 - 29K-016.59" at bounding box center [480, 222] width 142 height 15
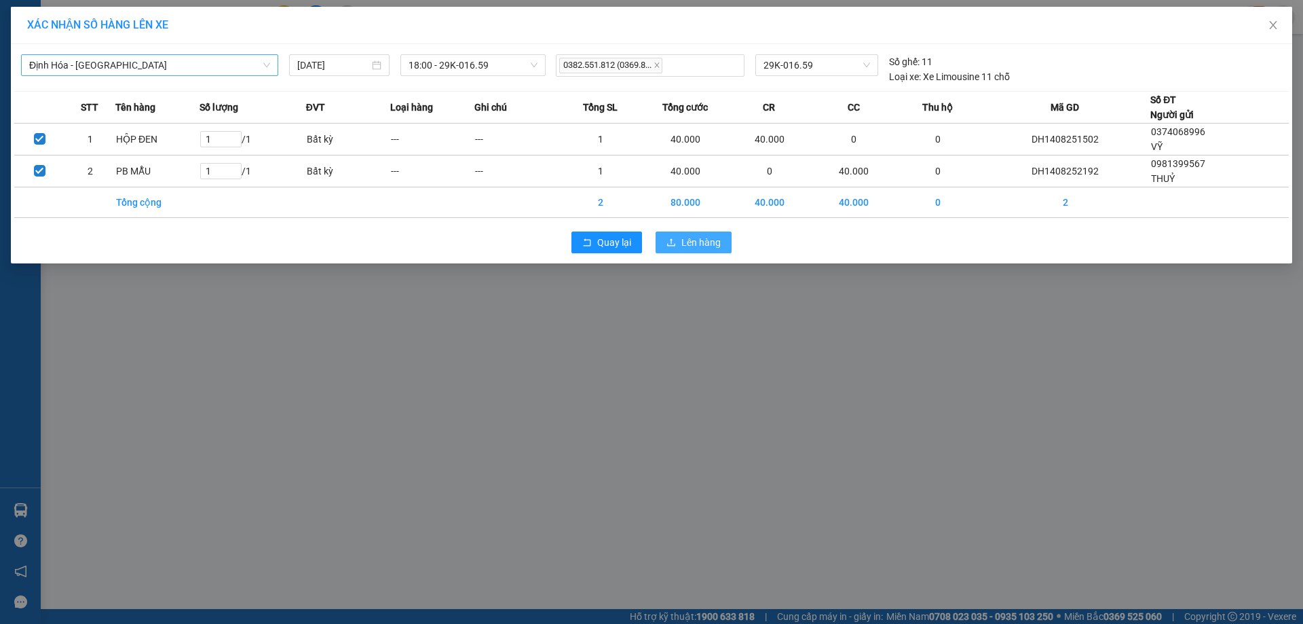
click at [690, 233] on button "Lên hàng" at bounding box center [694, 242] width 76 height 22
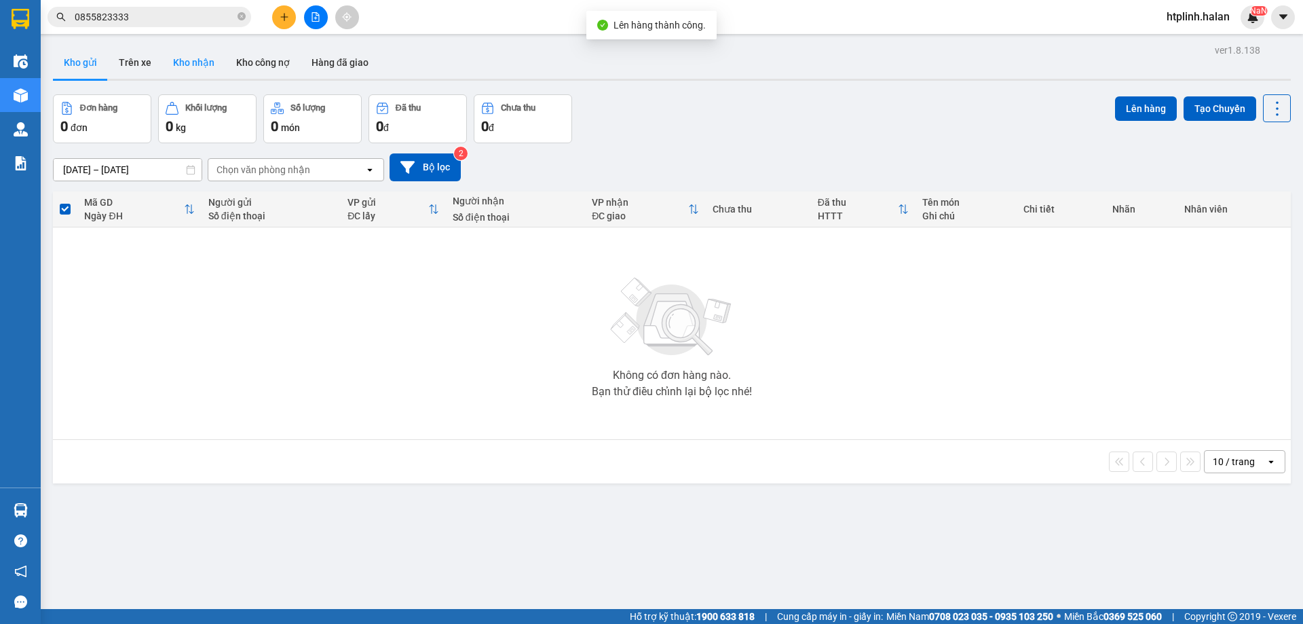
click at [170, 57] on button "Kho nhận" at bounding box center [193, 62] width 63 height 33
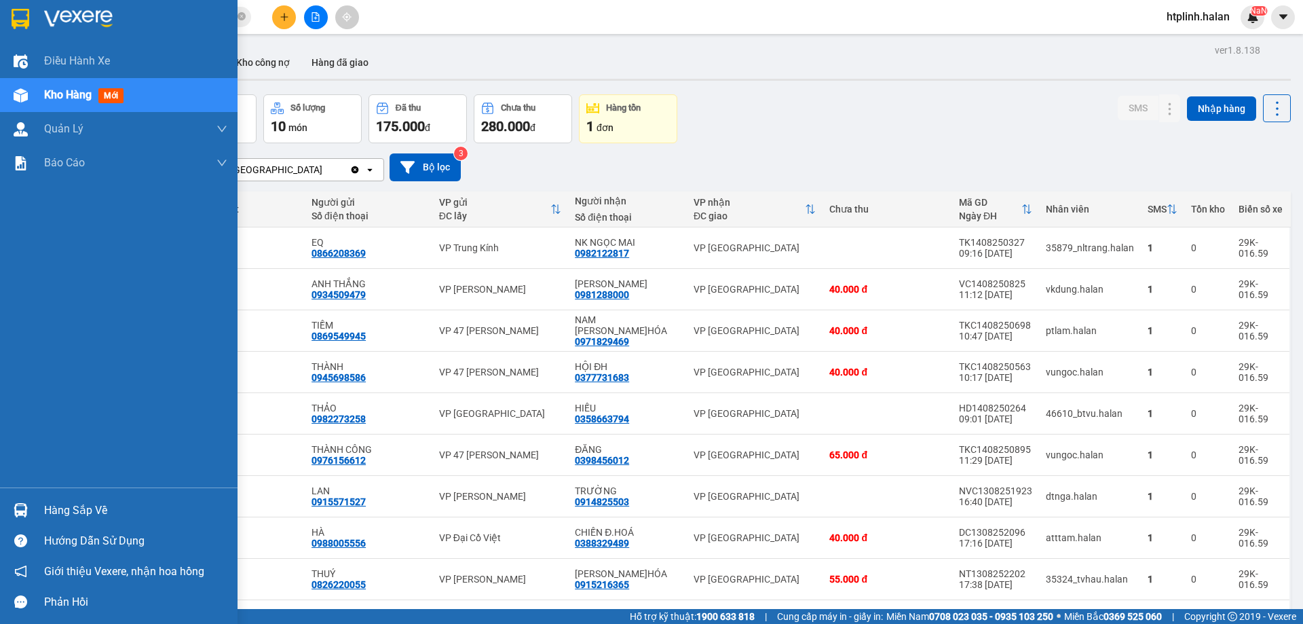
click at [49, 510] on div "Hàng sắp về" at bounding box center [135, 510] width 183 height 20
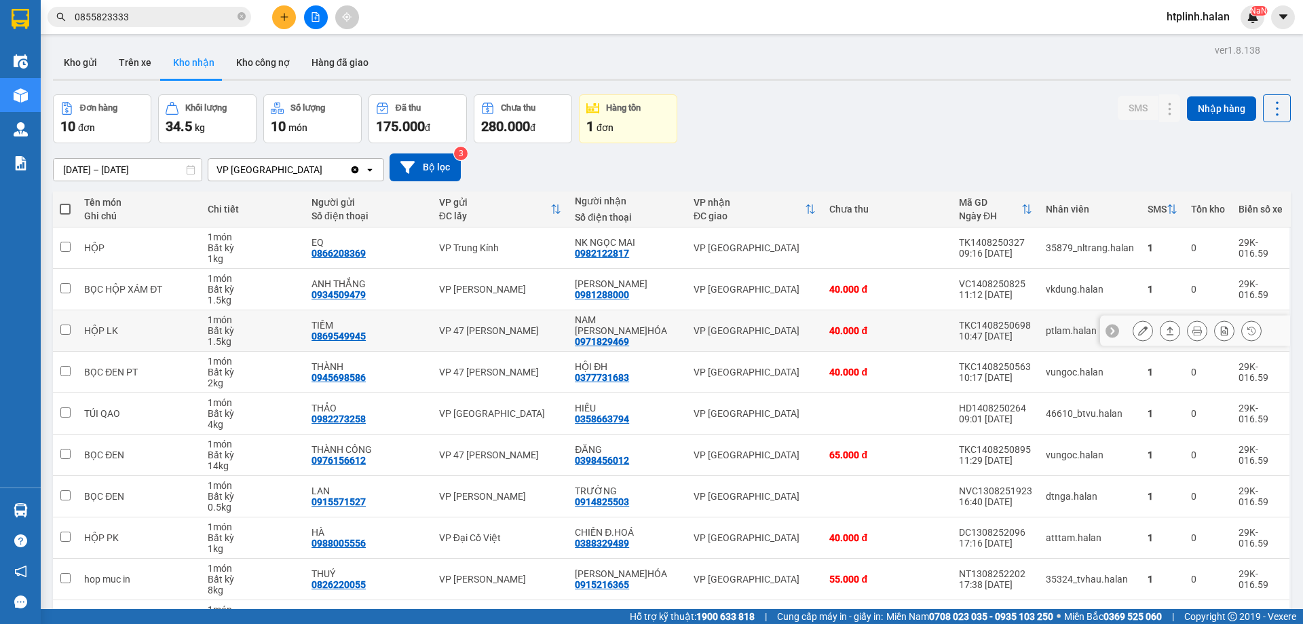
click at [309, 328] on section "Kết quả tìm kiếm ( 321 ) Bộ lọc Mã ĐH Trạng thái Món hàng Thu hộ Tổng cước Chưa…" at bounding box center [651, 312] width 1303 height 624
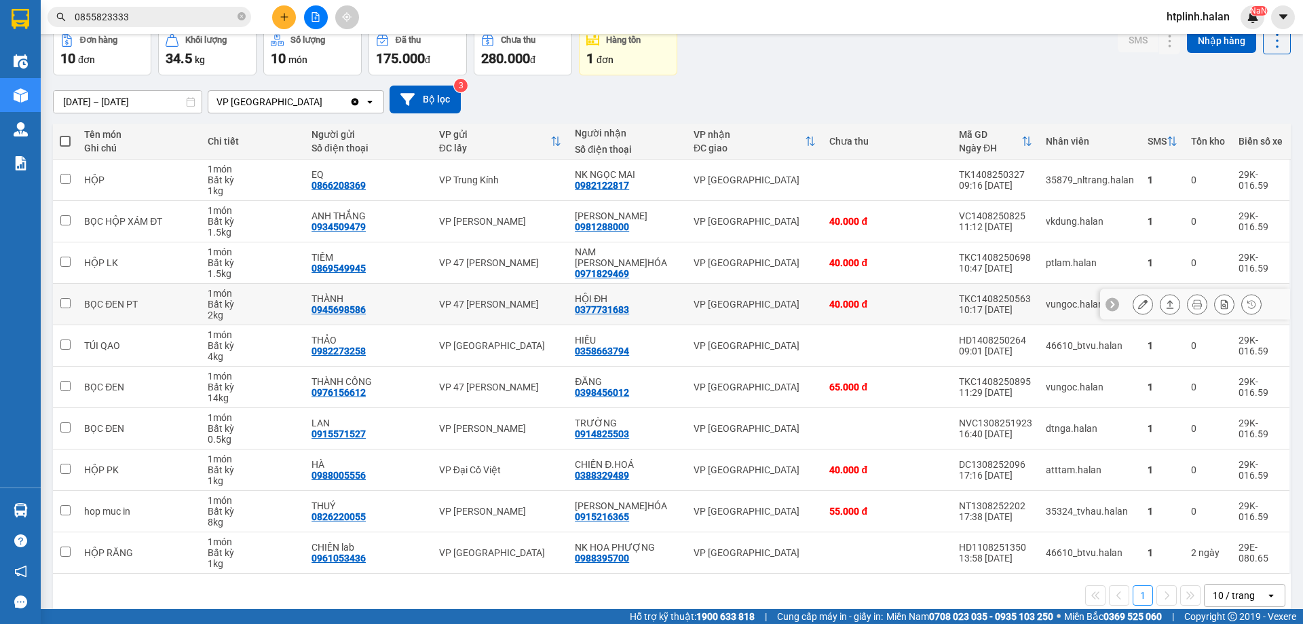
scroll to position [88, 0]
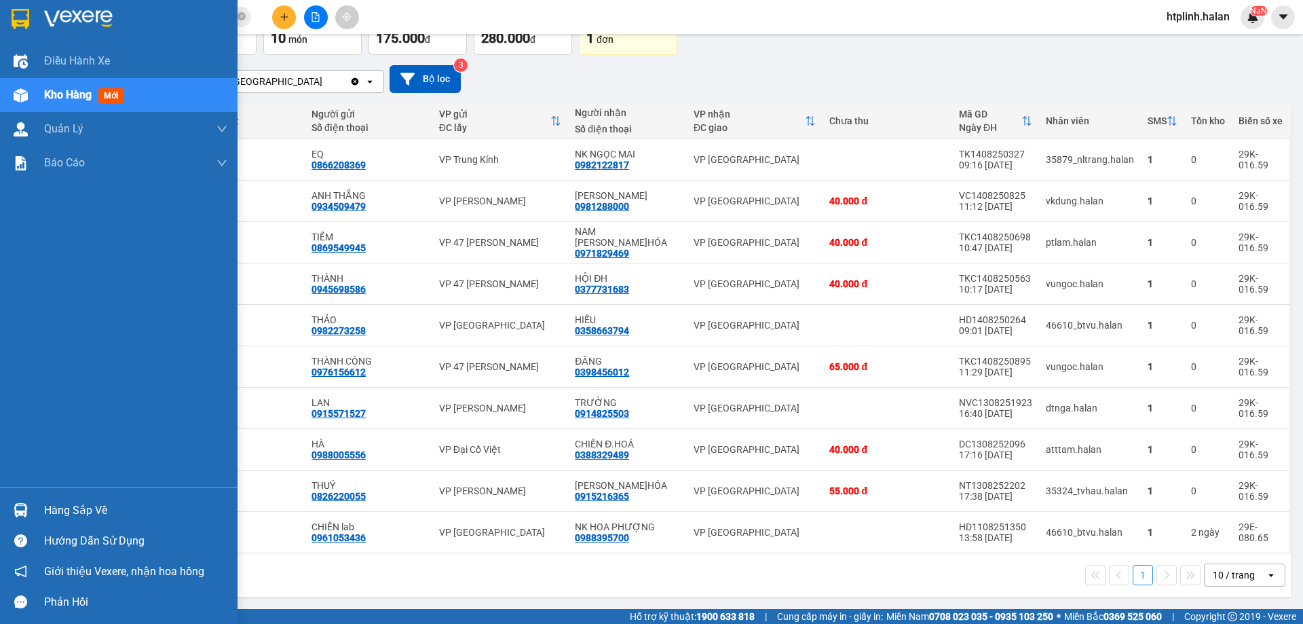
click at [63, 496] on div "Hàng sắp về" at bounding box center [119, 510] width 238 height 31
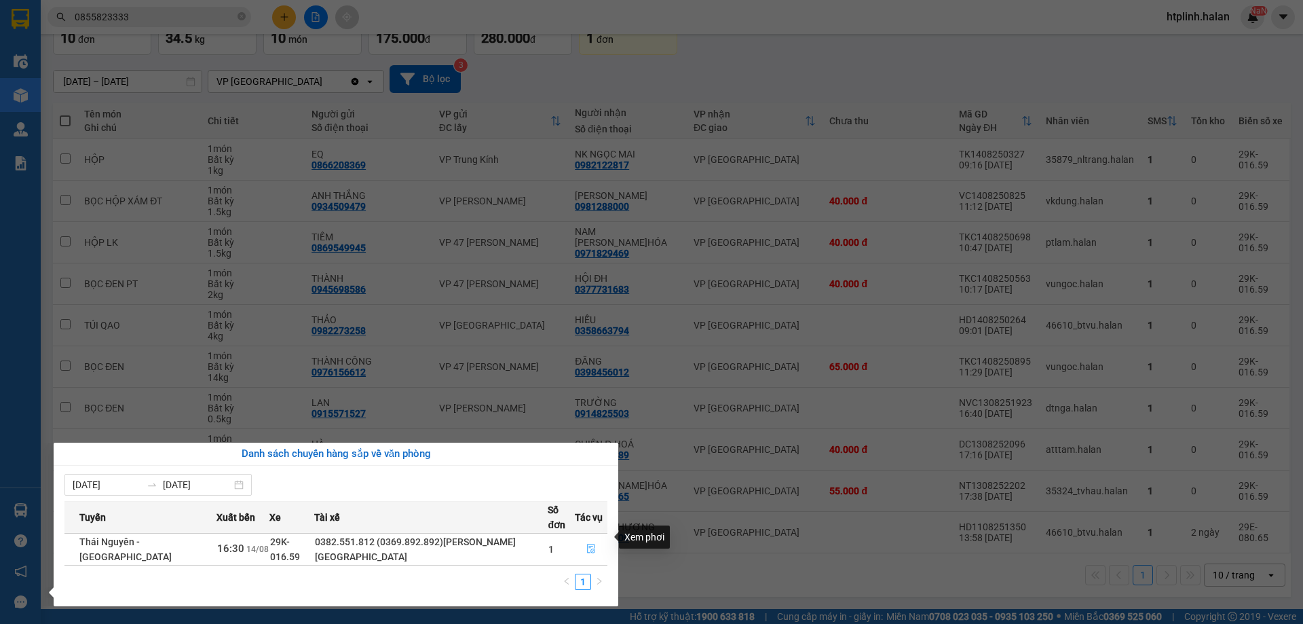
click at [589, 544] on icon "file-done" at bounding box center [591, 549] width 10 height 10
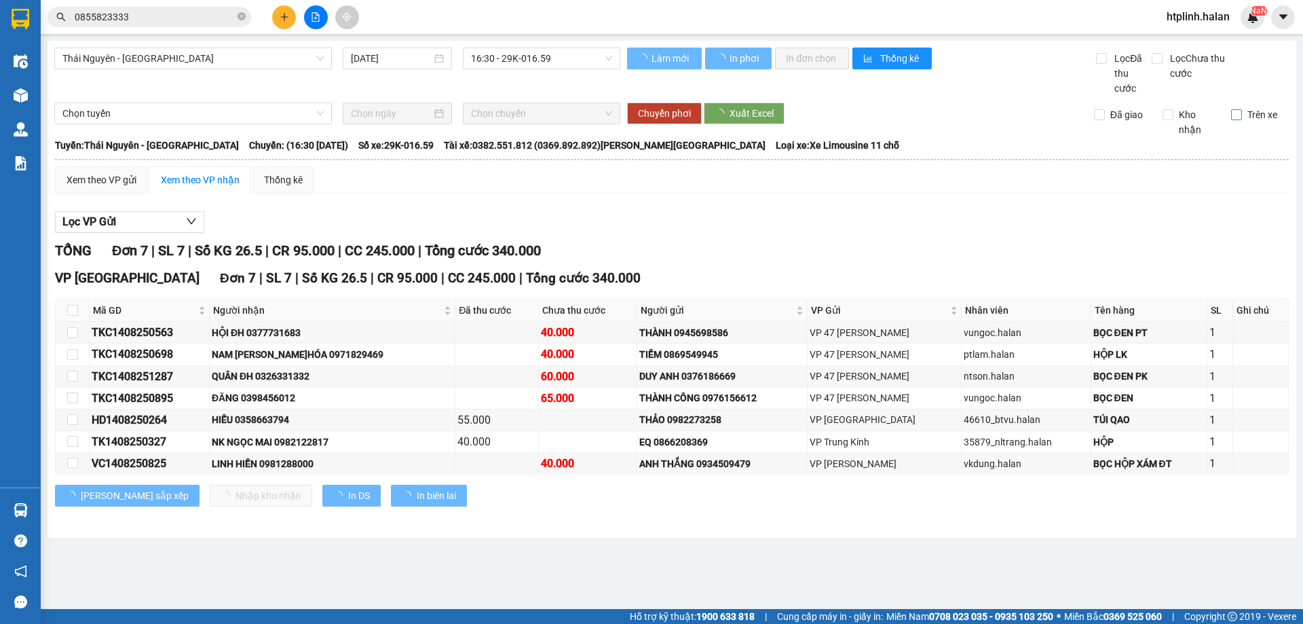
click at [1256, 111] on span "Trên xe" at bounding box center [1262, 114] width 41 height 15
click at [1242, 111] on input "Trên xe" at bounding box center [1236, 114] width 11 height 11
checkbox input "true"
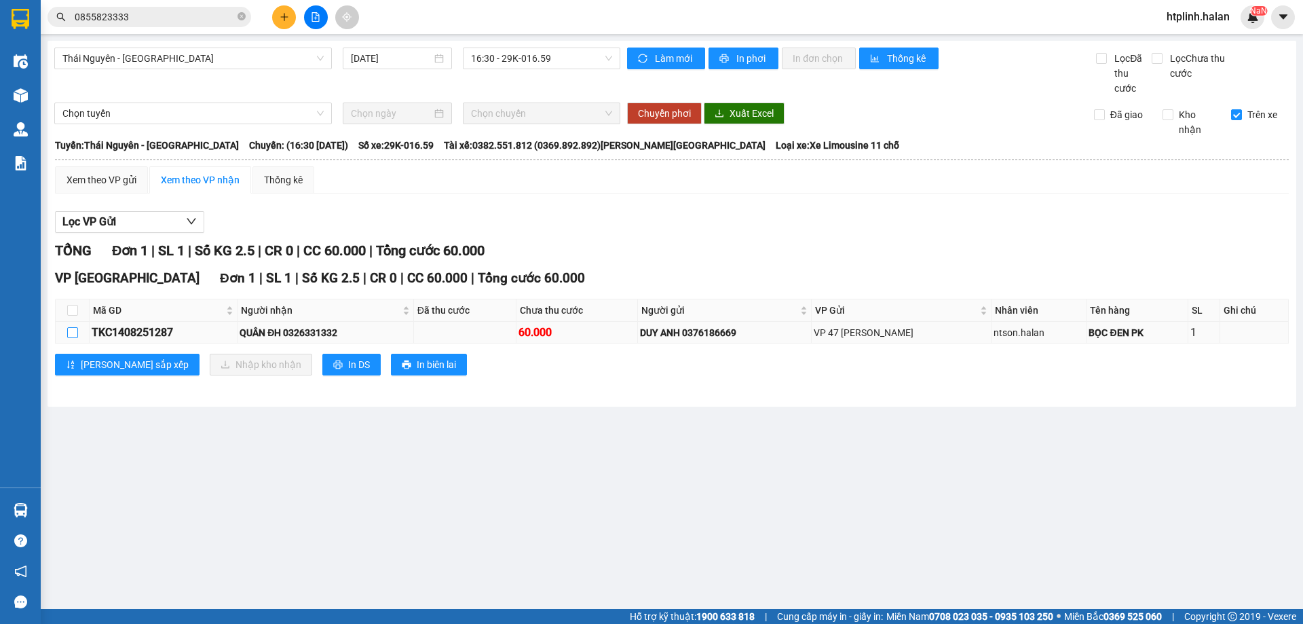
click at [73, 328] on input "checkbox" at bounding box center [72, 332] width 11 height 11
checkbox input "true"
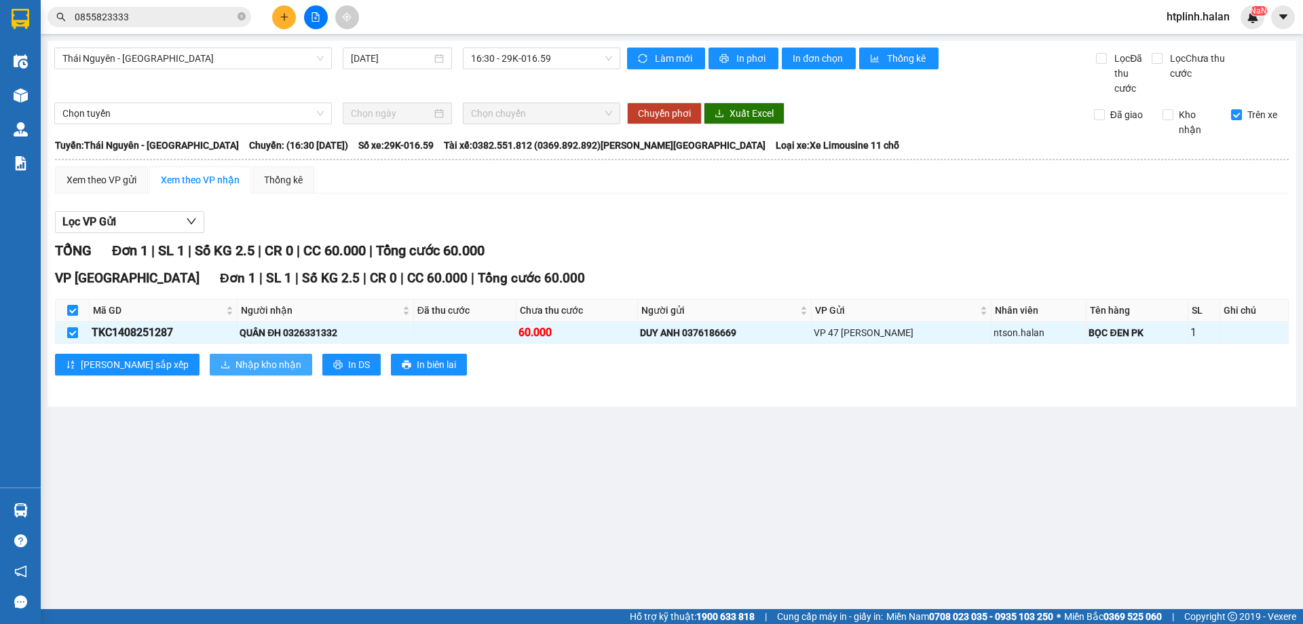
click at [210, 354] on button "Nhập kho nhận" at bounding box center [261, 365] width 102 height 22
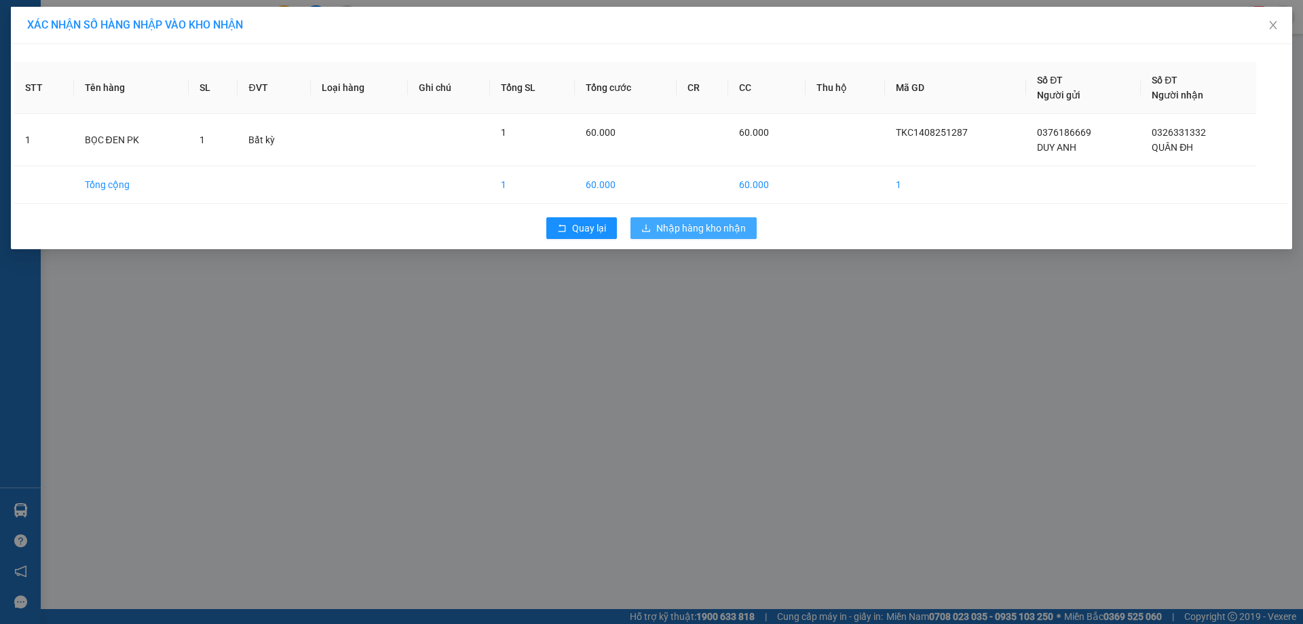
click at [721, 237] on button "Nhập hàng kho nhận" at bounding box center [693, 228] width 126 height 22
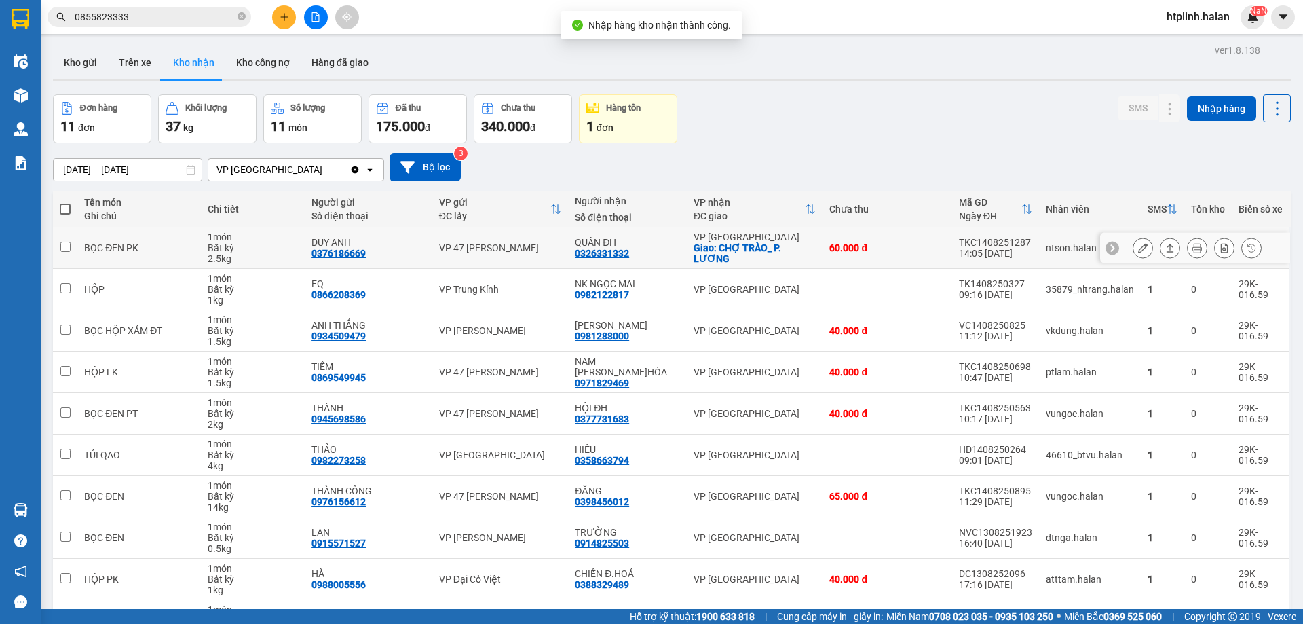
click at [1188, 251] on button at bounding box center [1197, 248] width 19 height 24
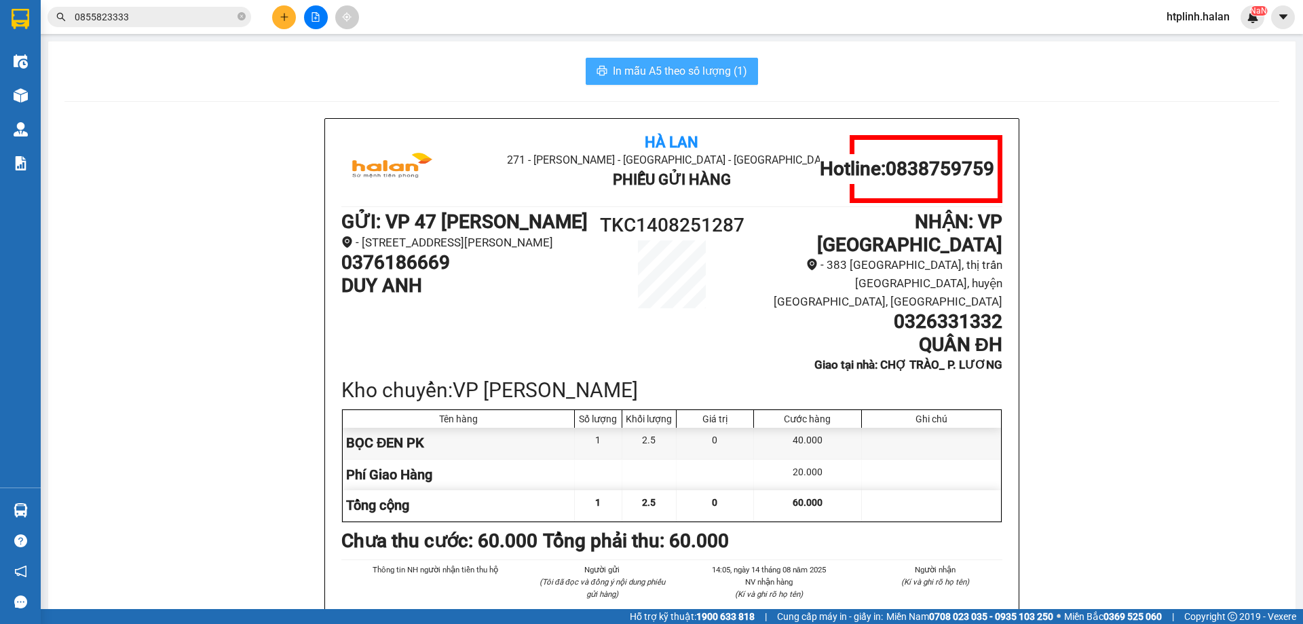
click at [674, 82] on button "In mẫu A5 theo số lượng (1)" at bounding box center [672, 71] width 172 height 27
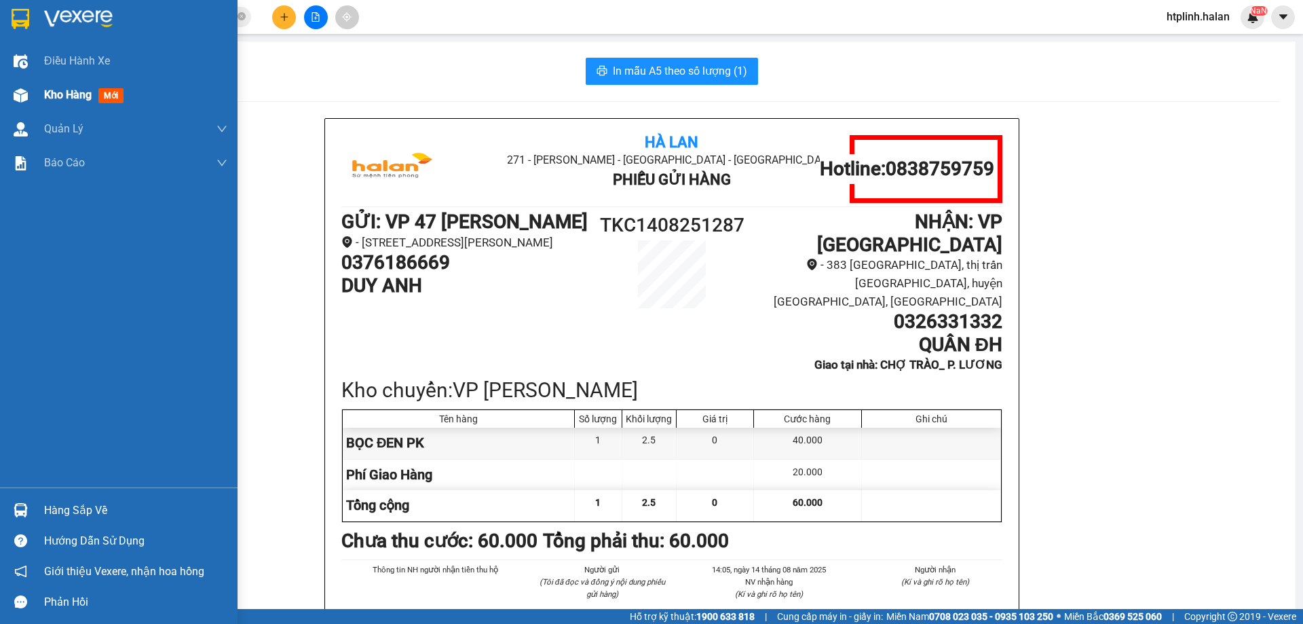
click at [28, 94] on div at bounding box center [21, 95] width 24 height 24
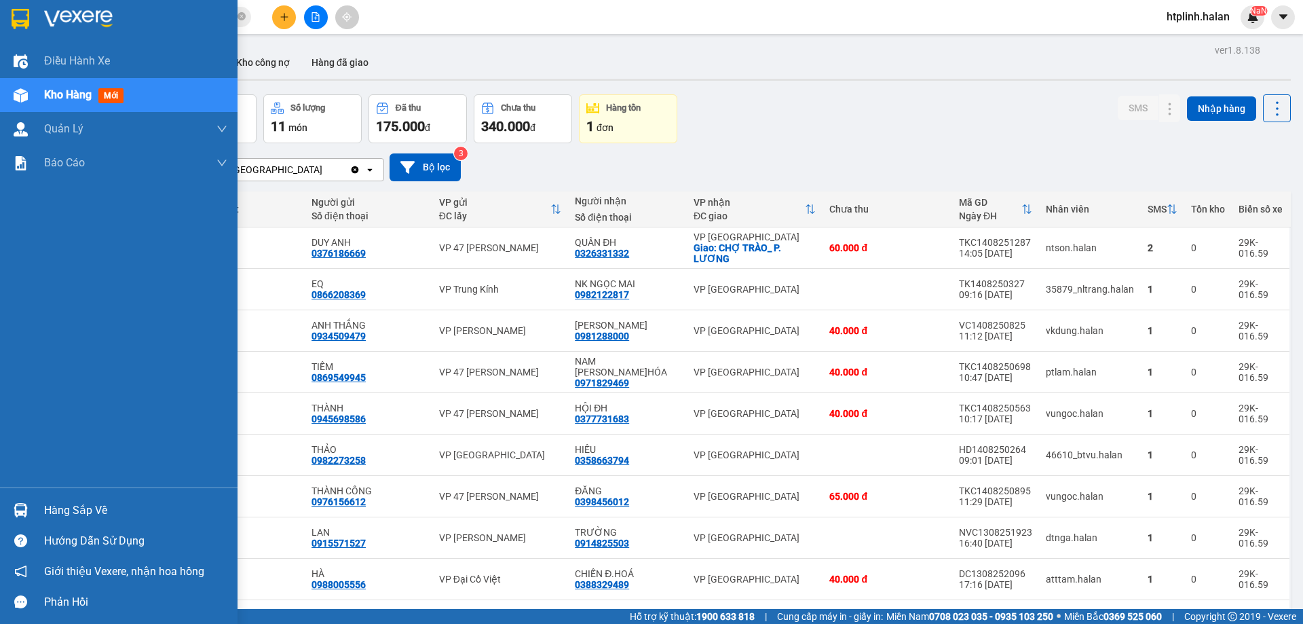
click at [59, 521] on div "Hàng sắp về" at bounding box center [119, 510] width 238 height 31
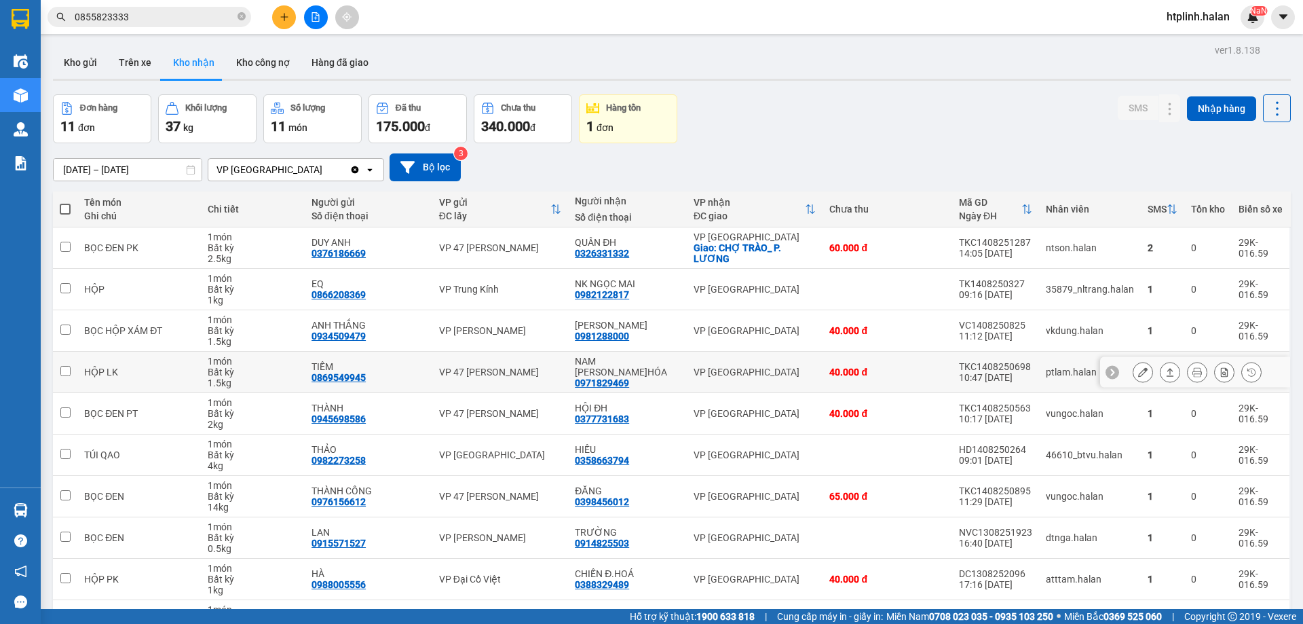
click at [526, 373] on section "Kết quả tìm kiếm ( 321 ) Bộ lọc Mã ĐH Trạng thái Món hàng Thu hộ Tổng cước Chưa…" at bounding box center [651, 312] width 1303 height 624
click at [132, 21] on input "0855823333" at bounding box center [155, 17] width 160 height 15
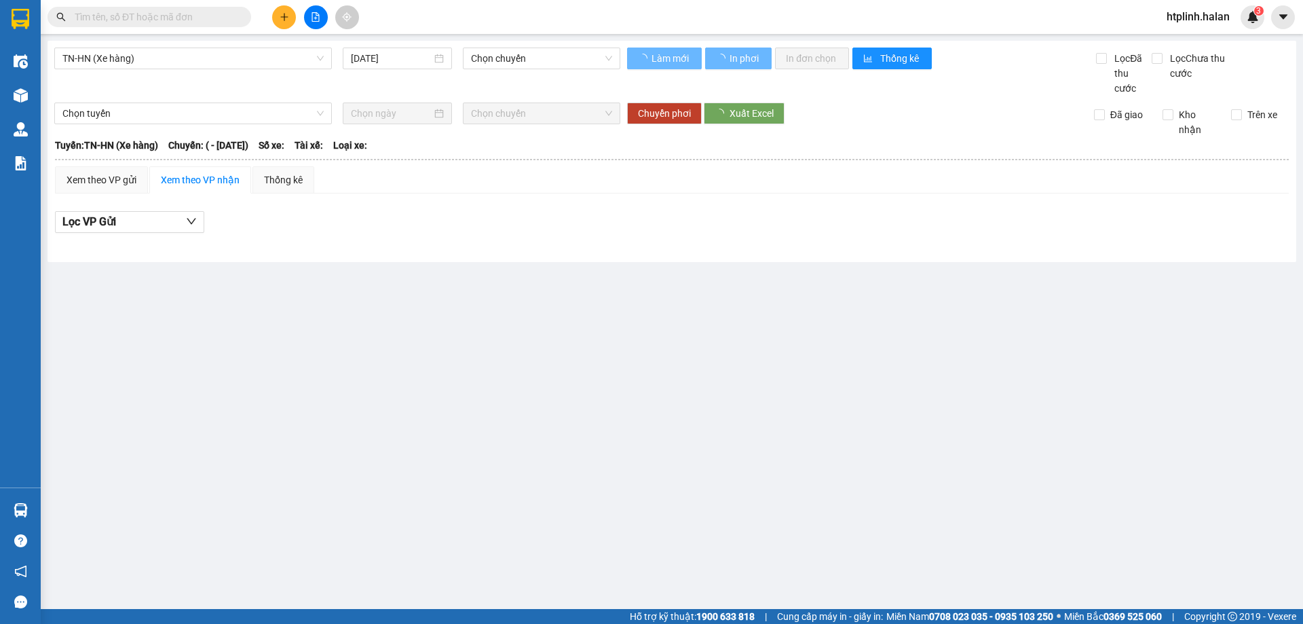
type input "[DATE]"
